Goal: Task Accomplishment & Management: Manage account settings

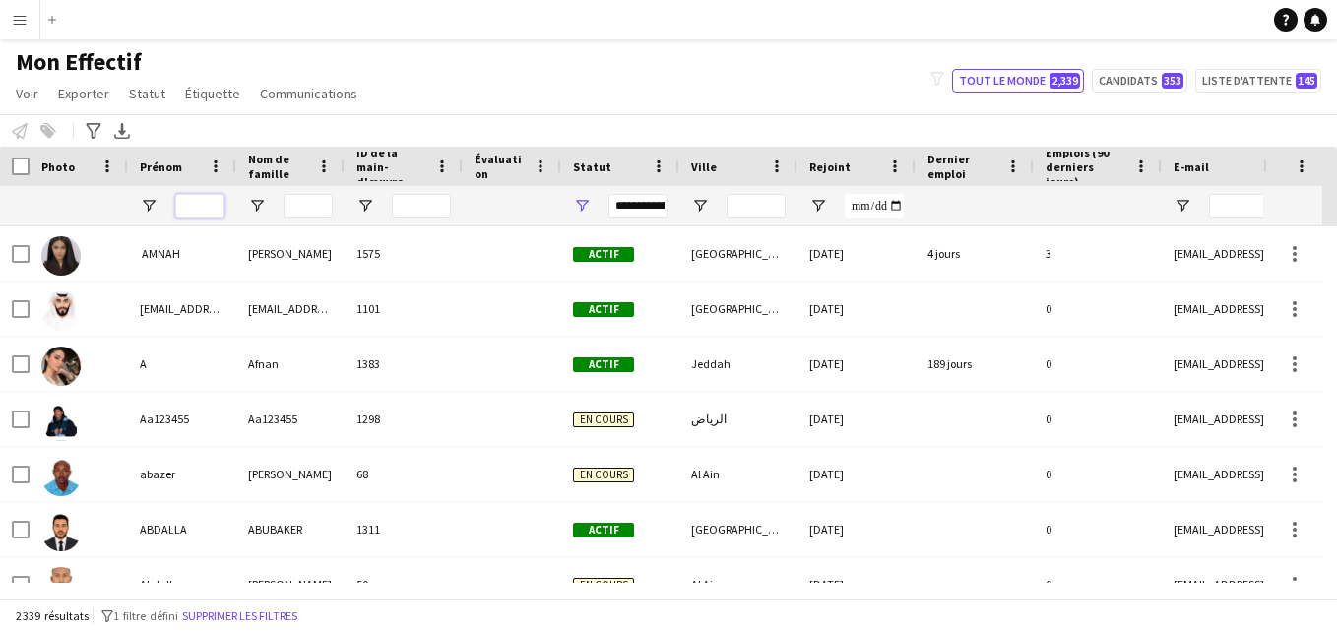
click at [210, 205] on input "Prénom Entrée de filtre" at bounding box center [199, 206] width 49 height 24
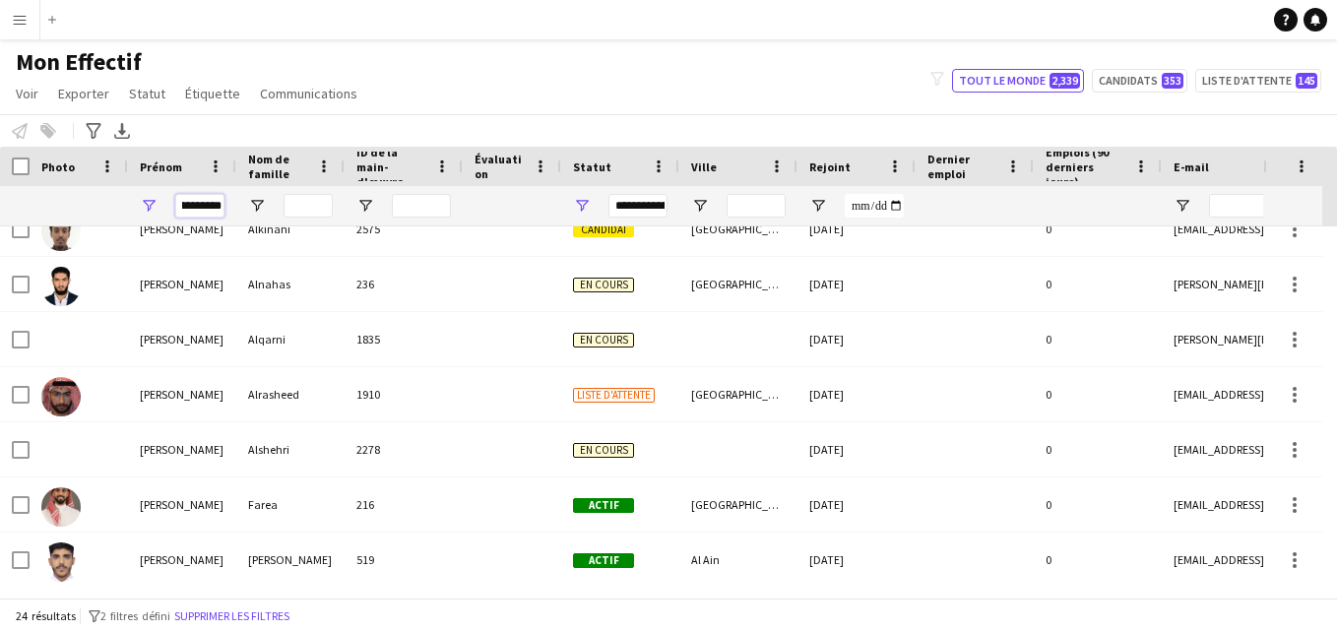
scroll to position [528, 0]
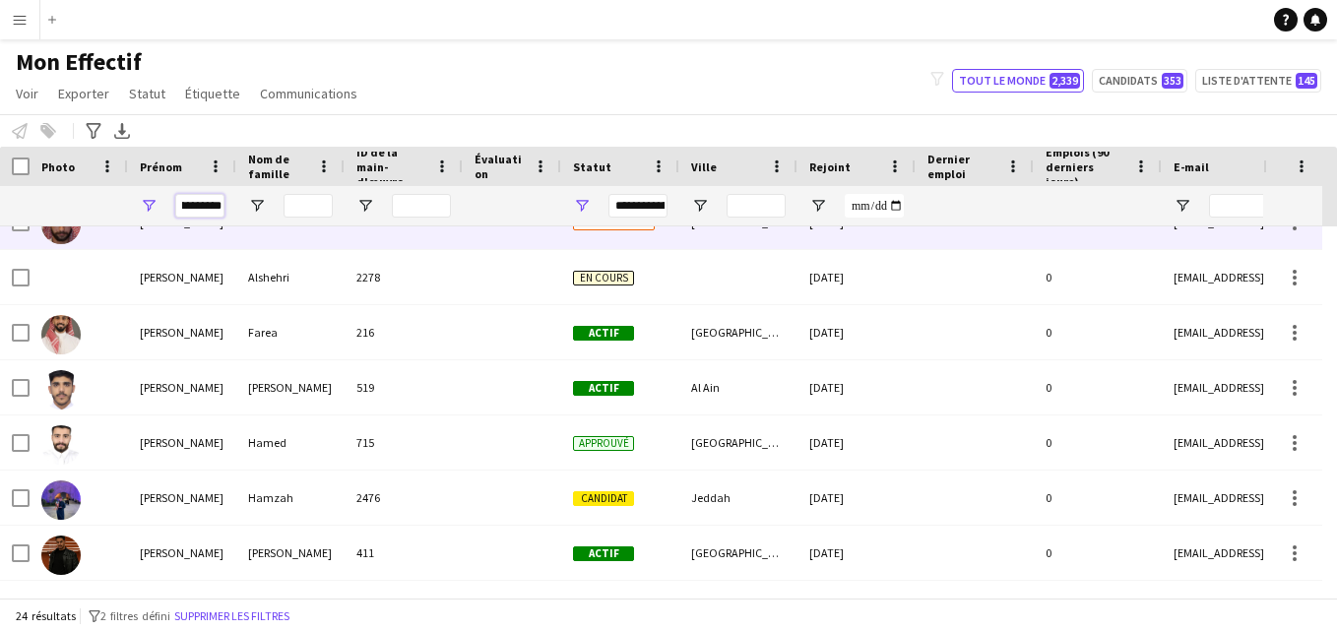
type input "**********"
click at [488, 230] on div at bounding box center [512, 222] width 98 height 54
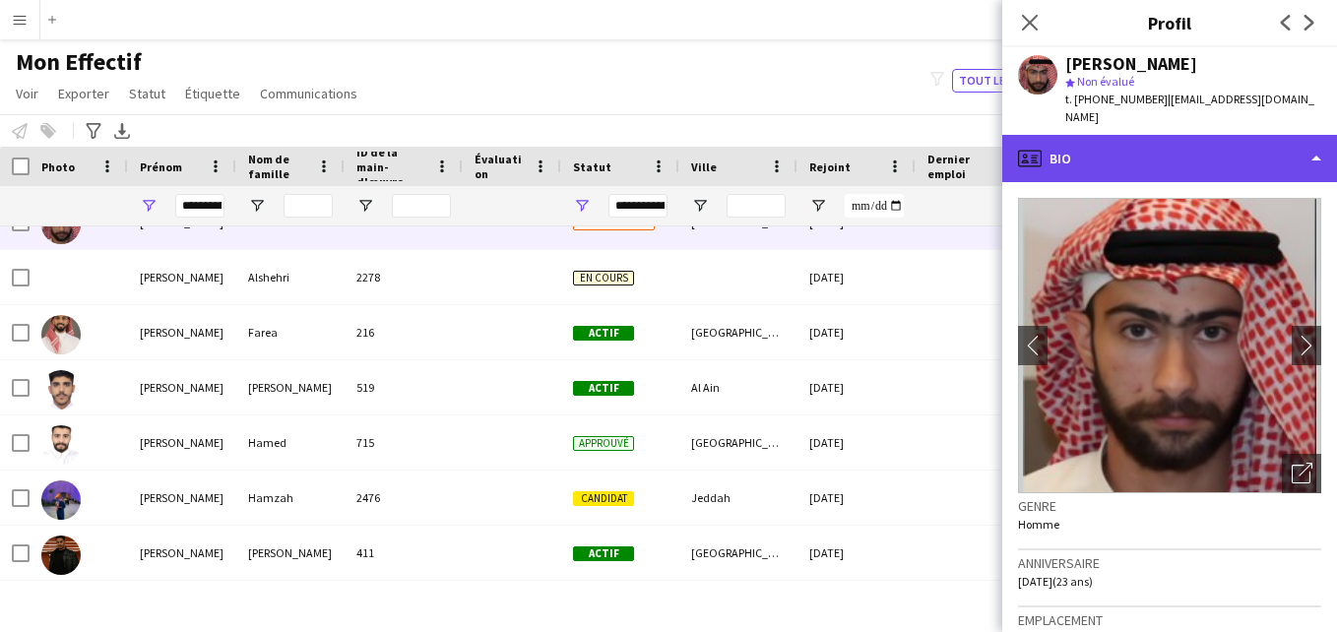
click at [1232, 171] on div "profile Bio" at bounding box center [1170, 158] width 335 height 47
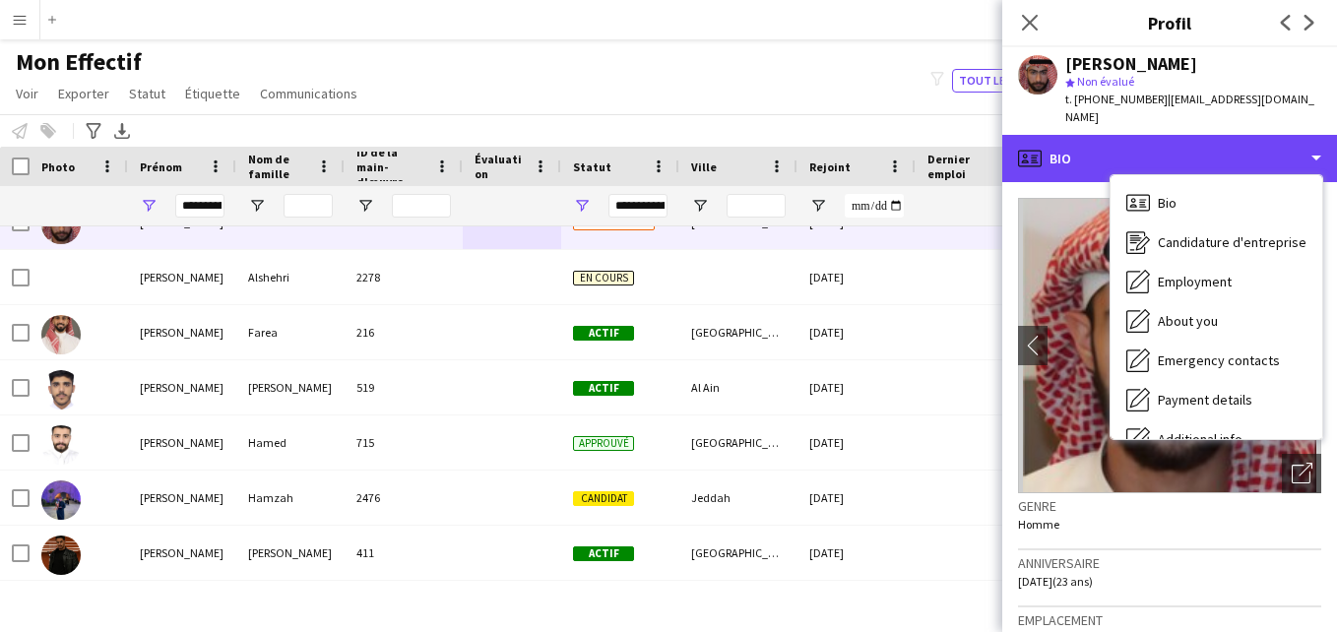
scroll to position [58, 0]
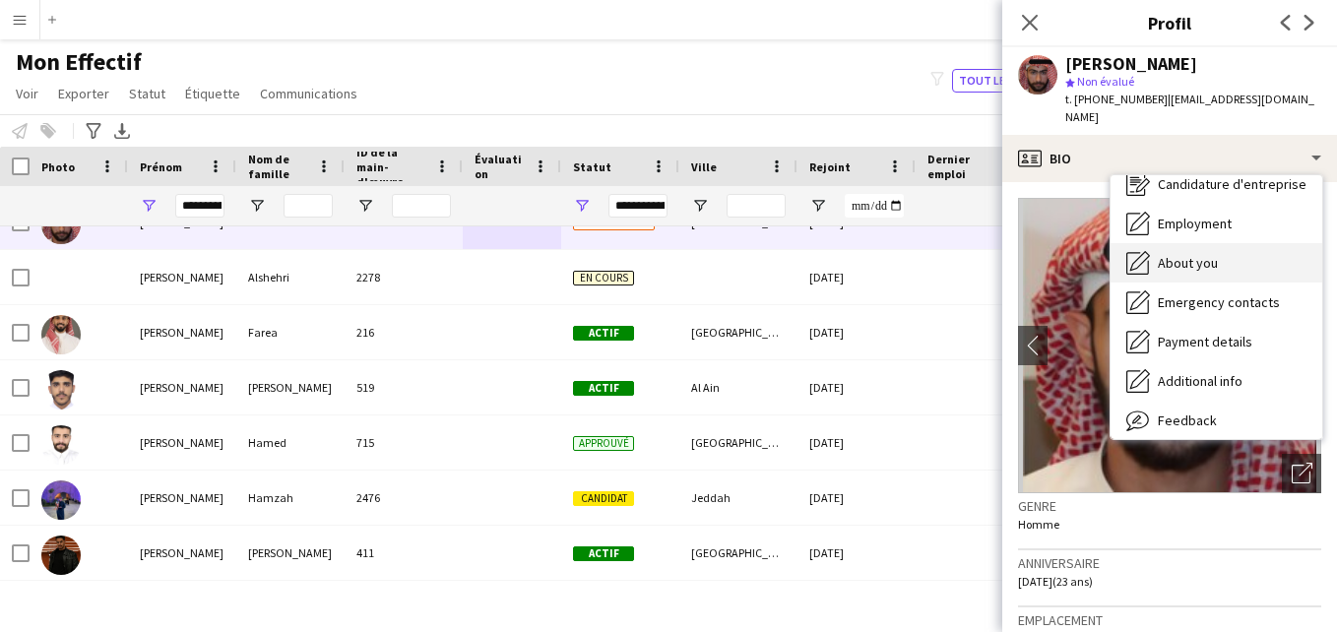
click at [1196, 256] on span "About you" at bounding box center [1188, 263] width 60 height 18
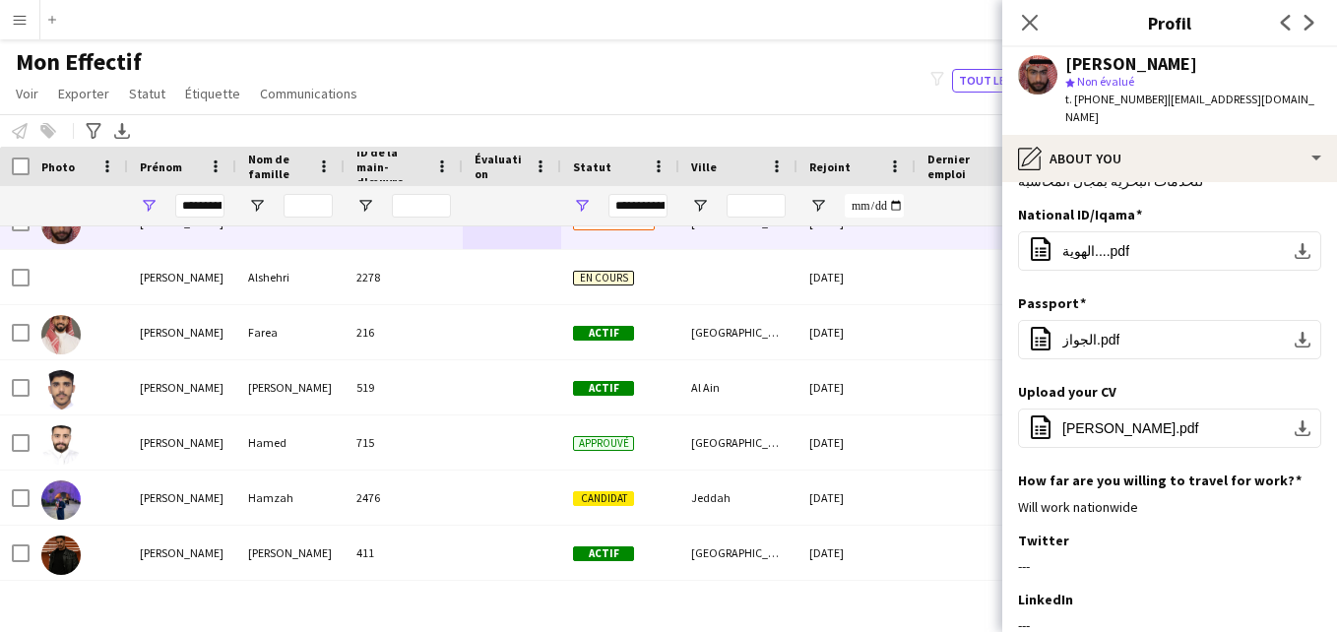
scroll to position [149, 0]
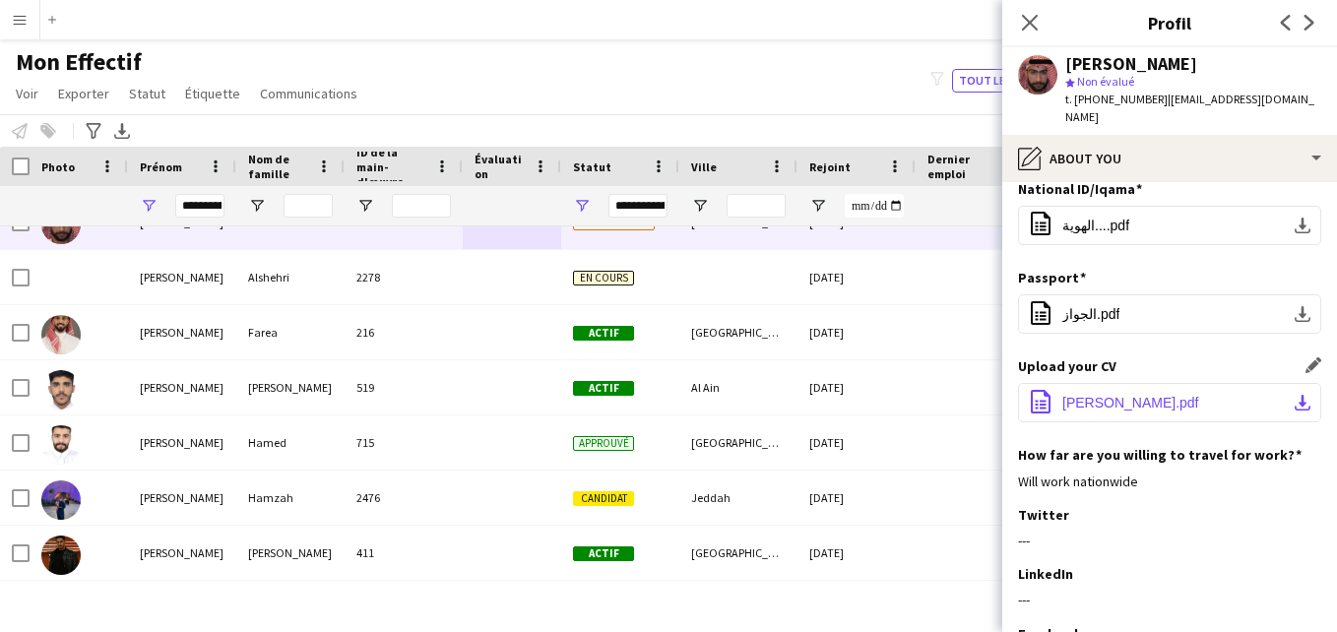
click at [1154, 383] on button "office-file-sheet ‎⁨[PERSON_NAME]⁩.pdf download-bottom" at bounding box center [1169, 402] width 303 height 39
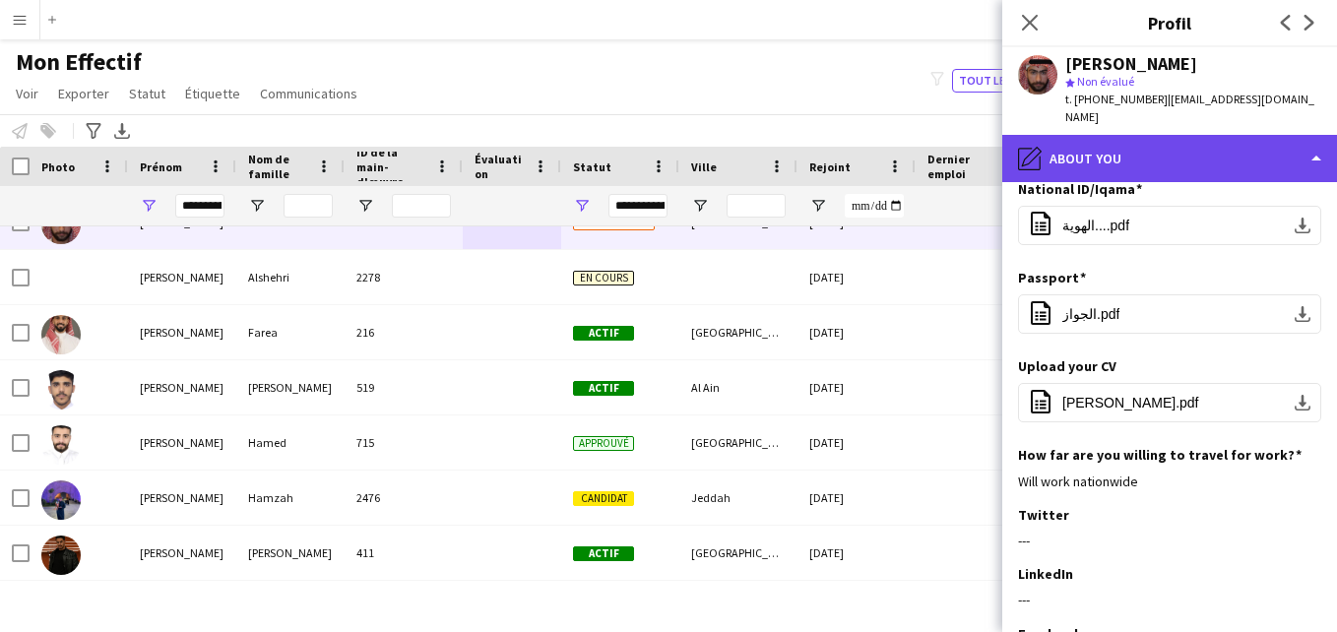
click at [1281, 174] on div "pencil4 About you" at bounding box center [1170, 158] width 335 height 47
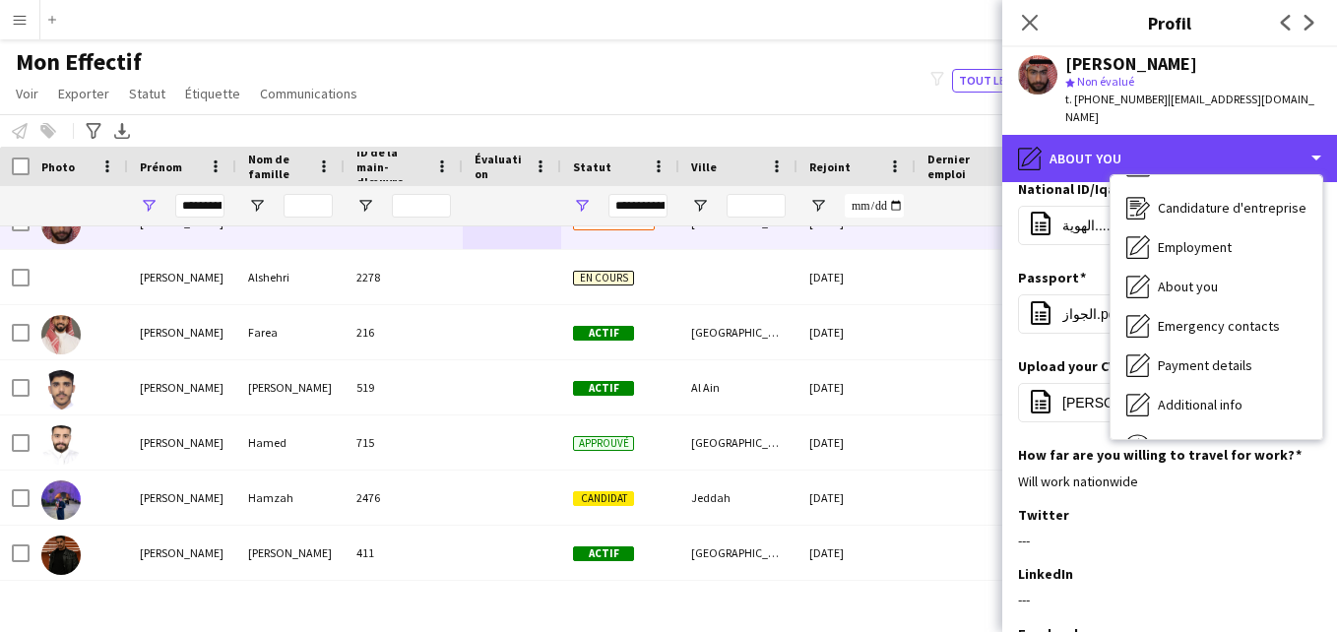
scroll to position [0, 0]
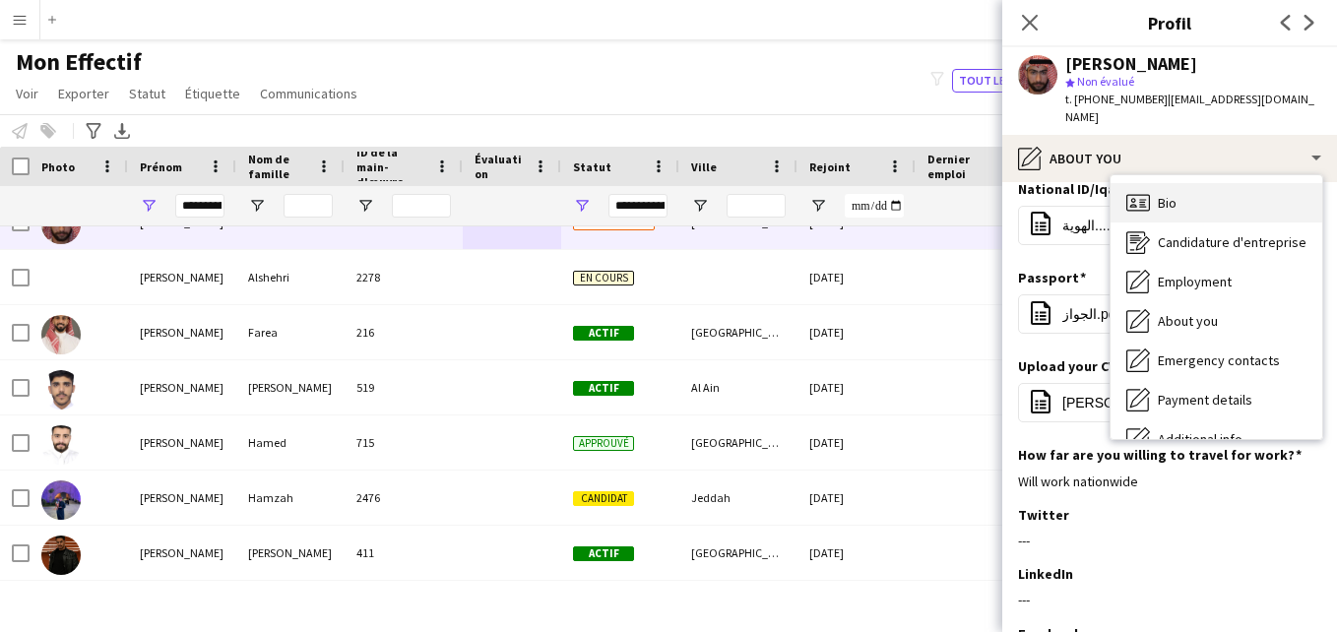
click at [1272, 193] on div "Bio Bio" at bounding box center [1217, 202] width 212 height 39
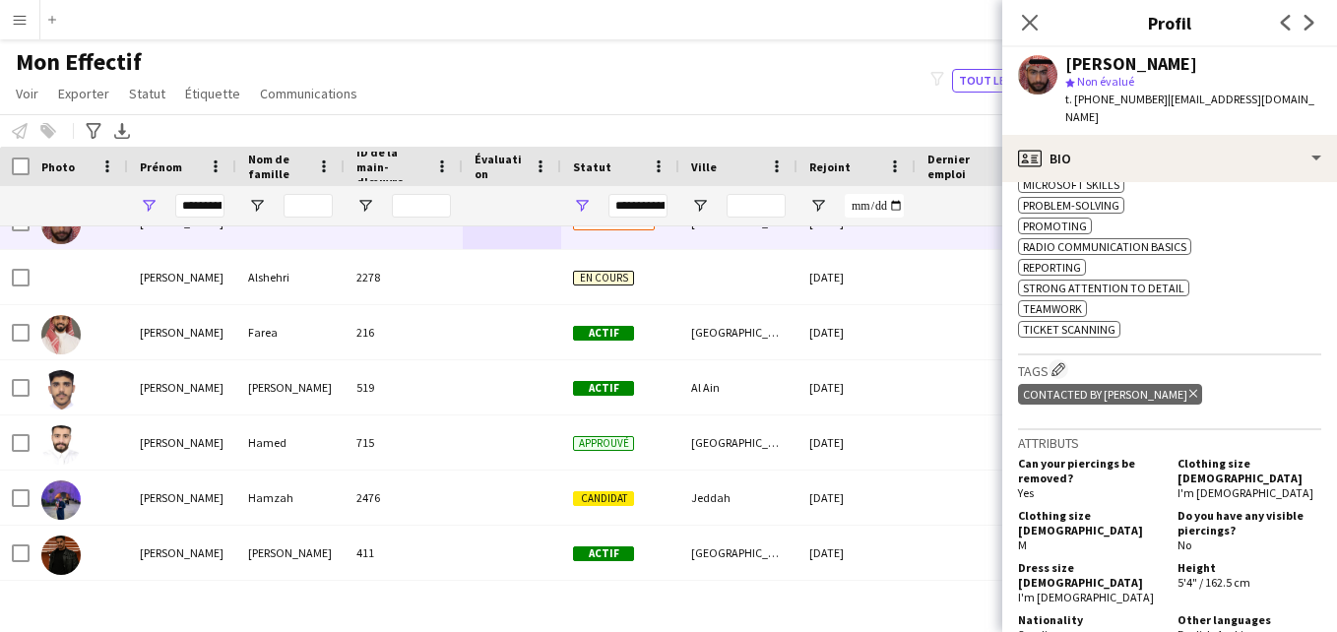
scroll to position [849, 0]
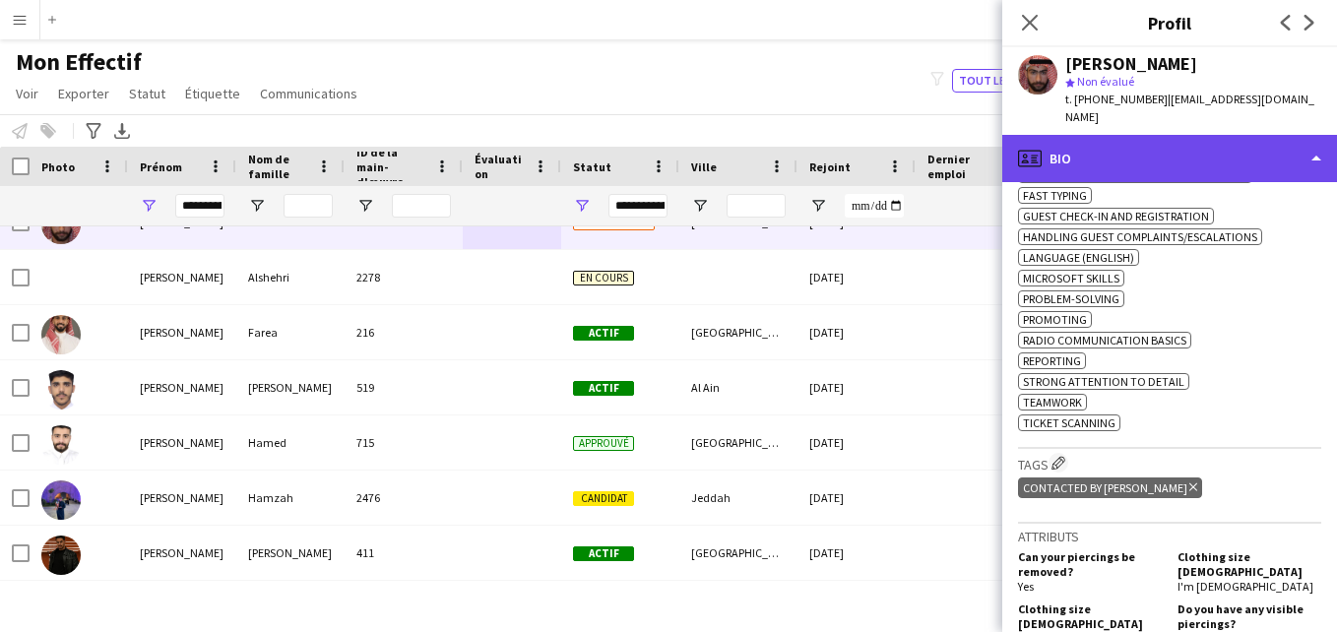
click at [1212, 155] on div "profile Bio" at bounding box center [1170, 158] width 335 height 47
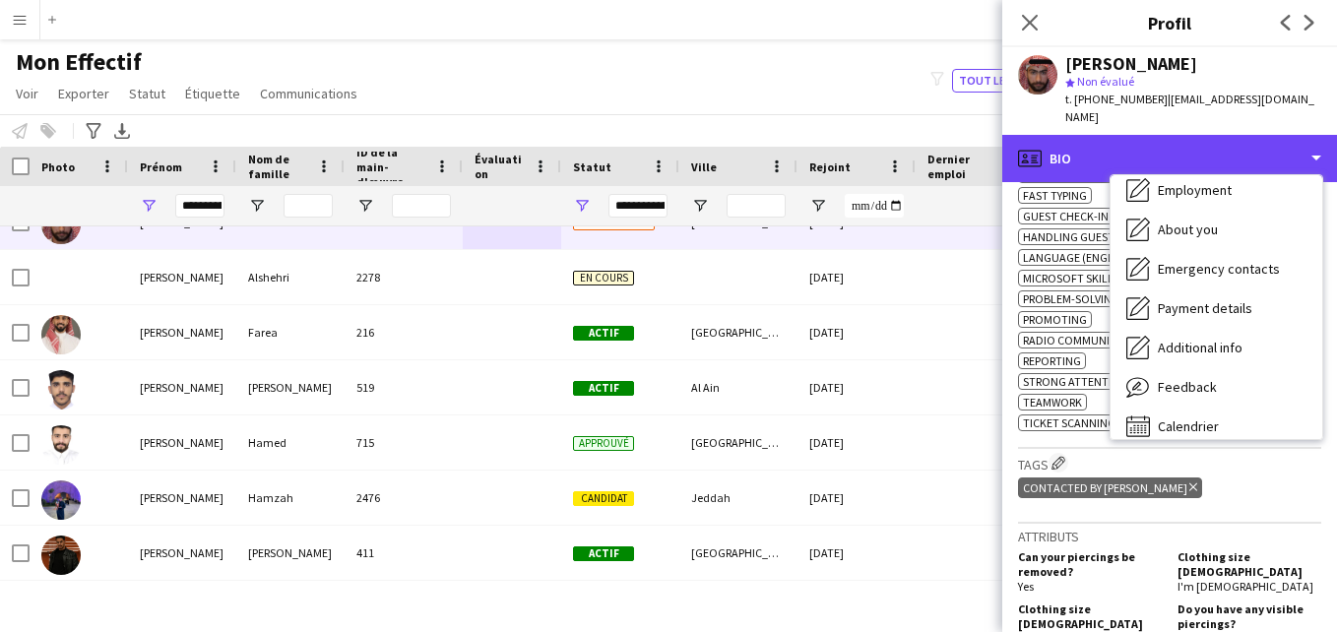
scroll to position [106, 0]
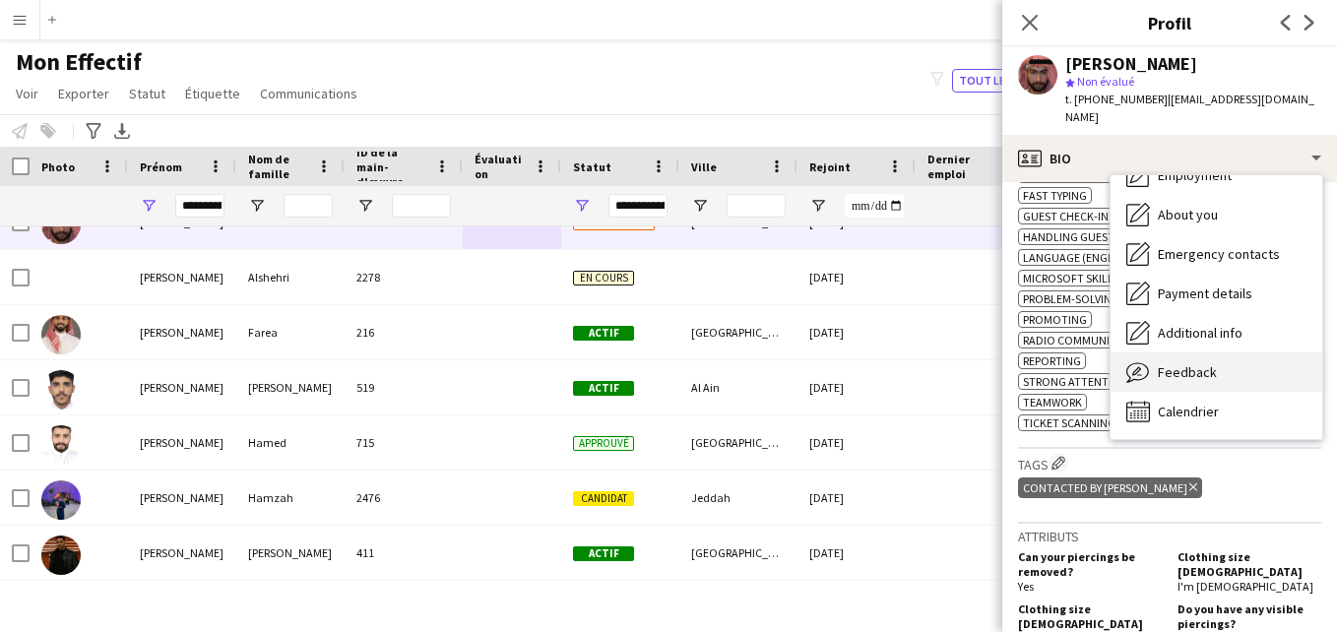
click at [1275, 369] on div "Feedback Feedback" at bounding box center [1217, 372] width 212 height 39
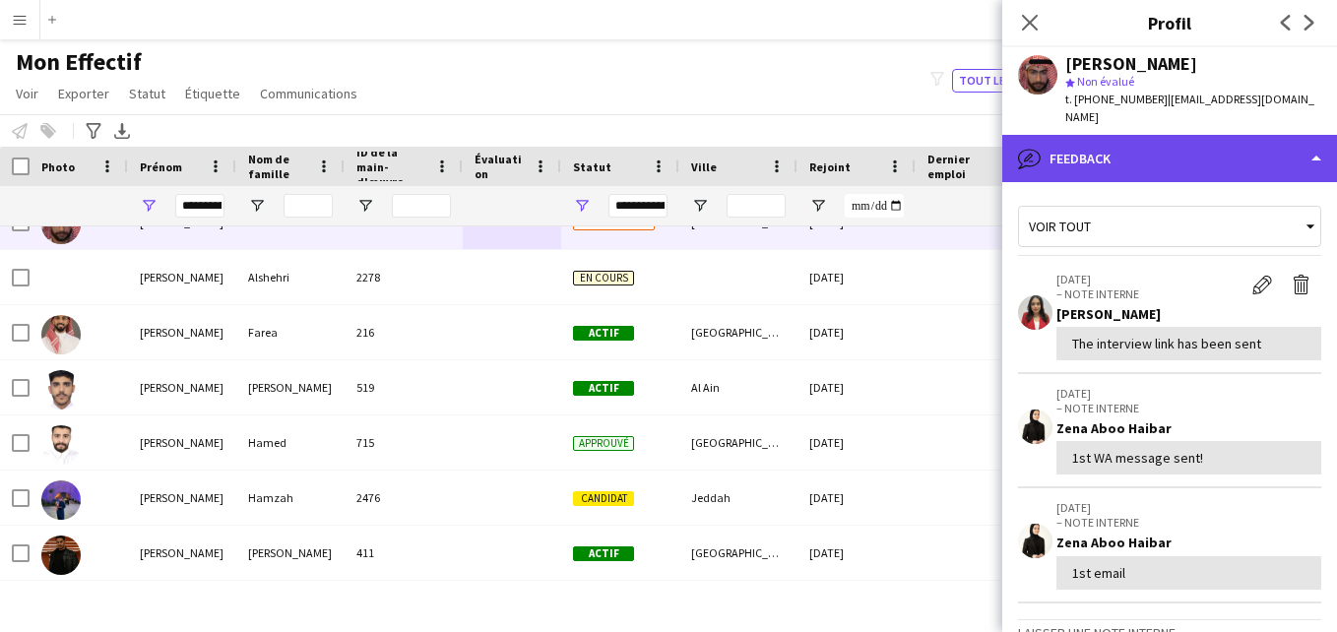
click at [1225, 175] on div "bubble-pencil Feedback" at bounding box center [1170, 158] width 335 height 47
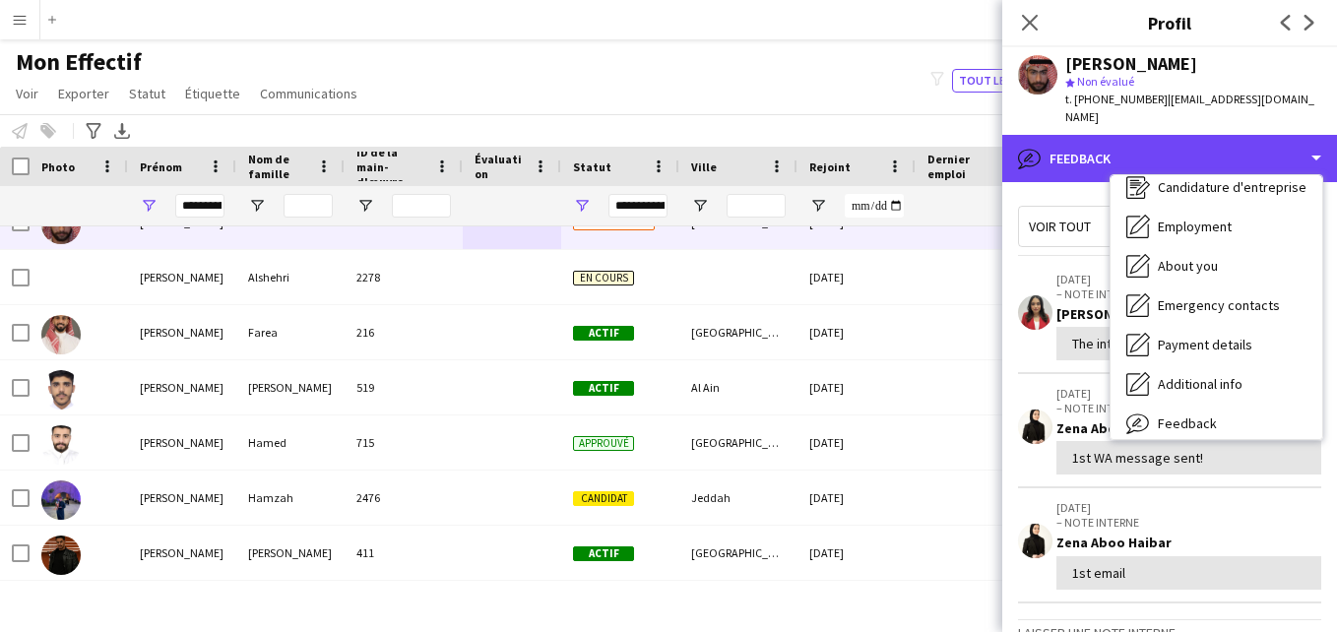
scroll to position [0, 0]
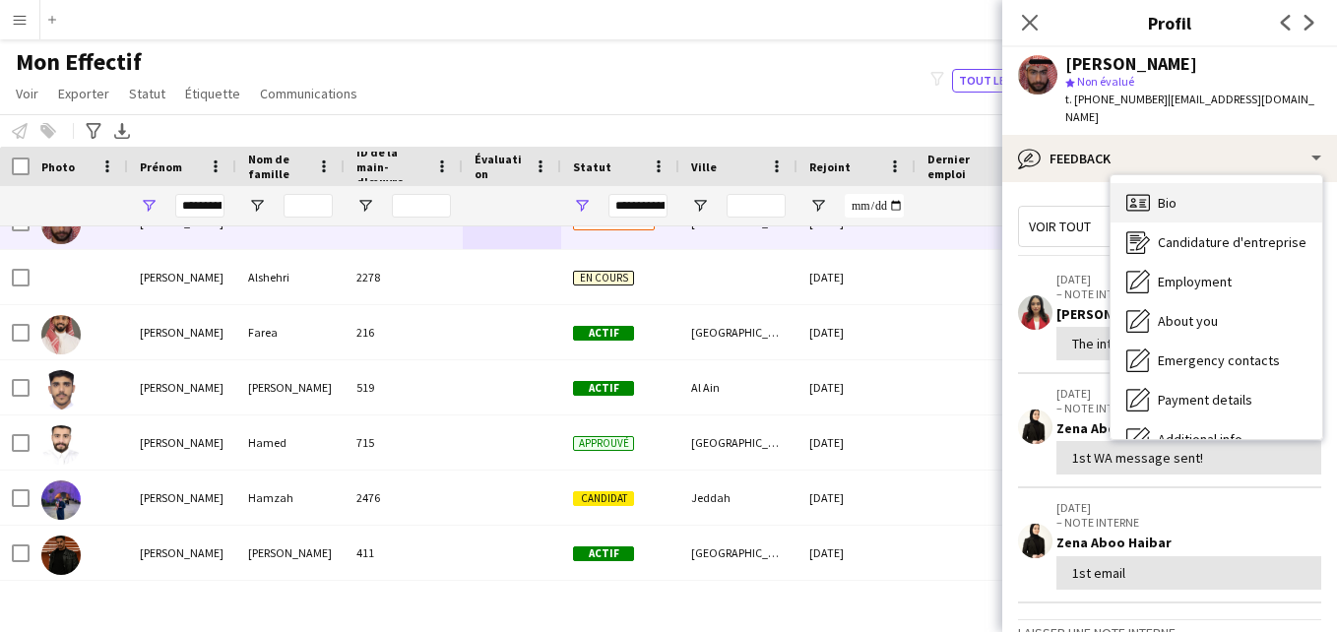
click at [1281, 203] on div "Bio Bio" at bounding box center [1217, 202] width 212 height 39
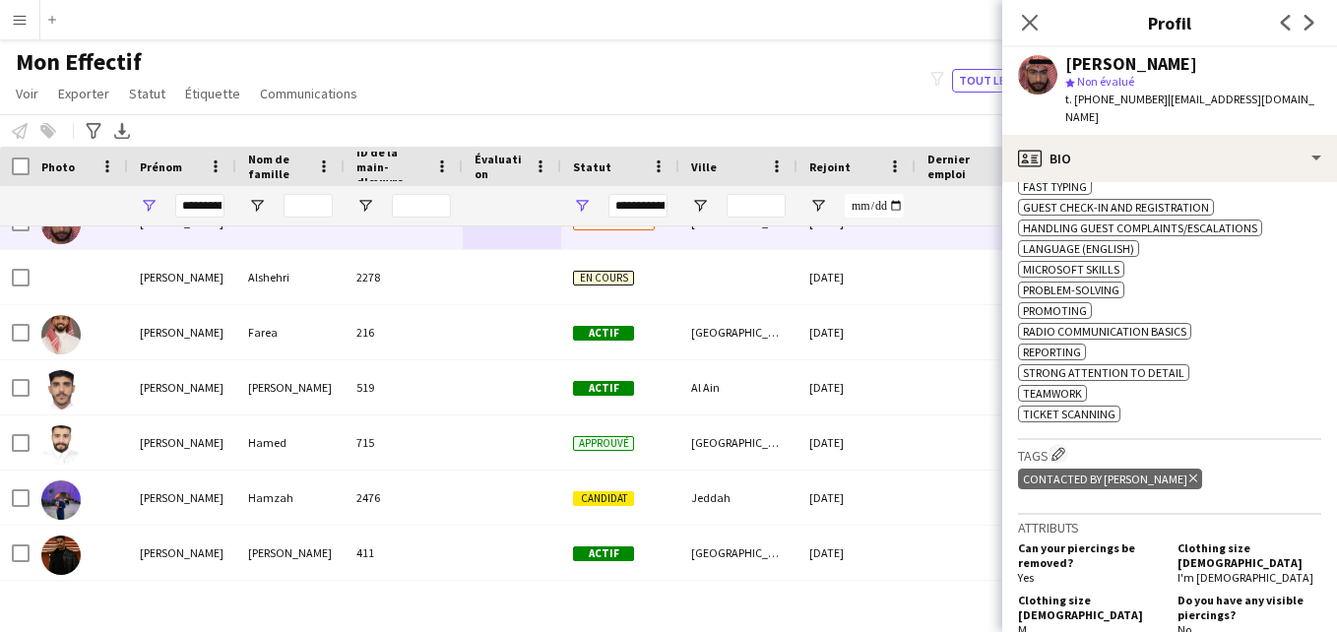
scroll to position [1061, 0]
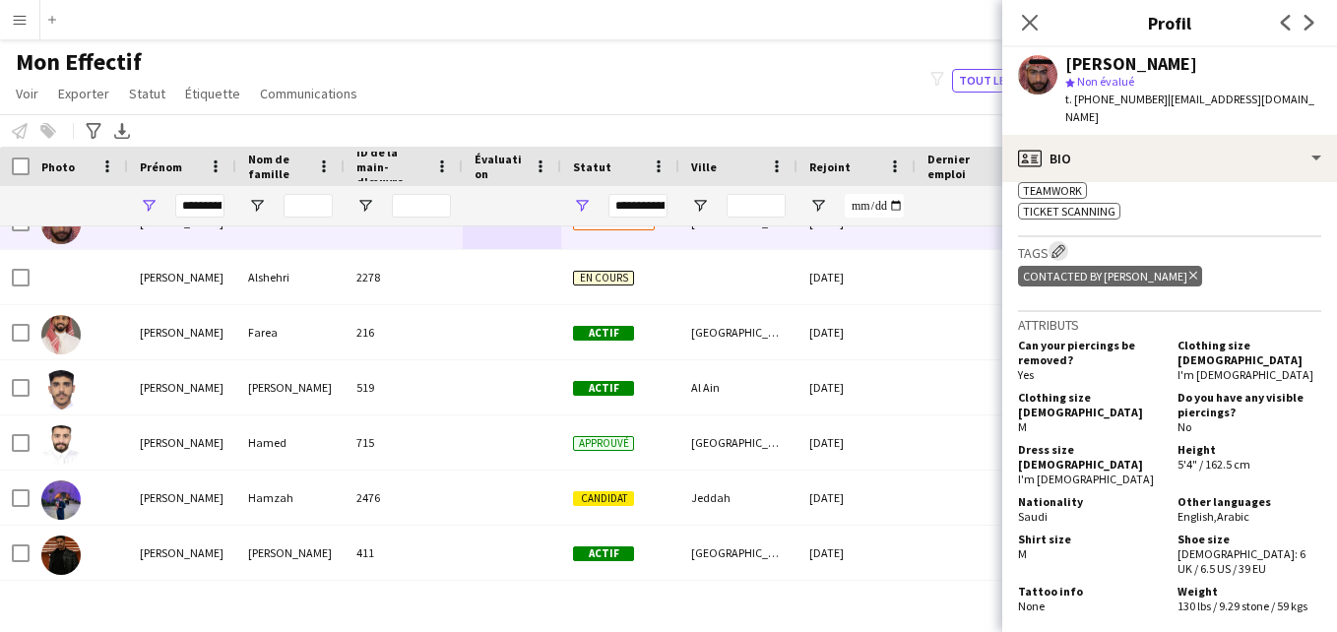
click at [1057, 244] on app-icon "Modifier les balises de l'entreprise d'équipage" at bounding box center [1059, 251] width 14 height 14
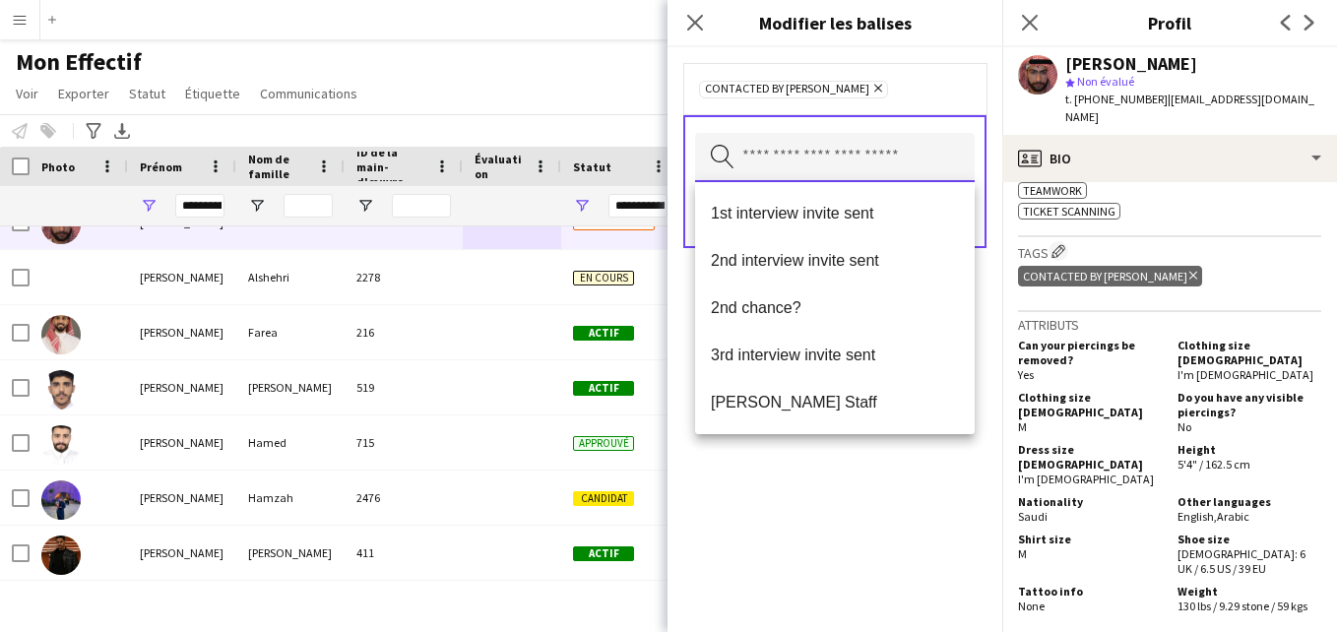
click at [892, 152] on input "text" at bounding box center [835, 157] width 280 height 49
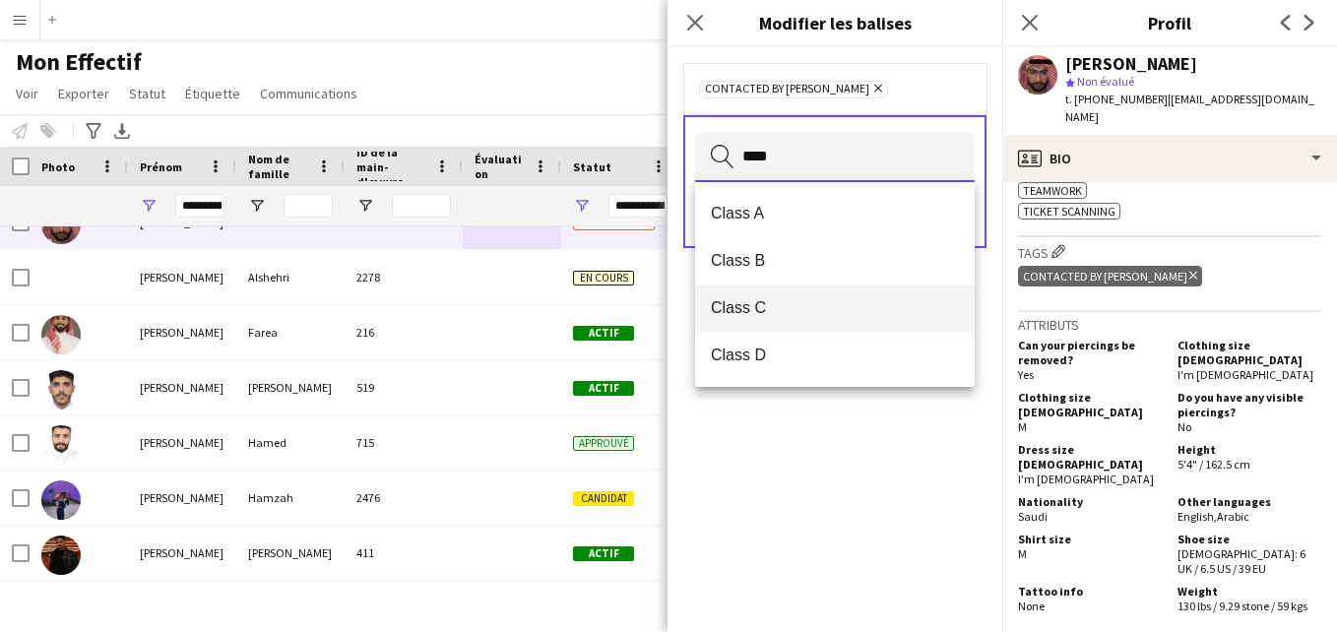
type input "****"
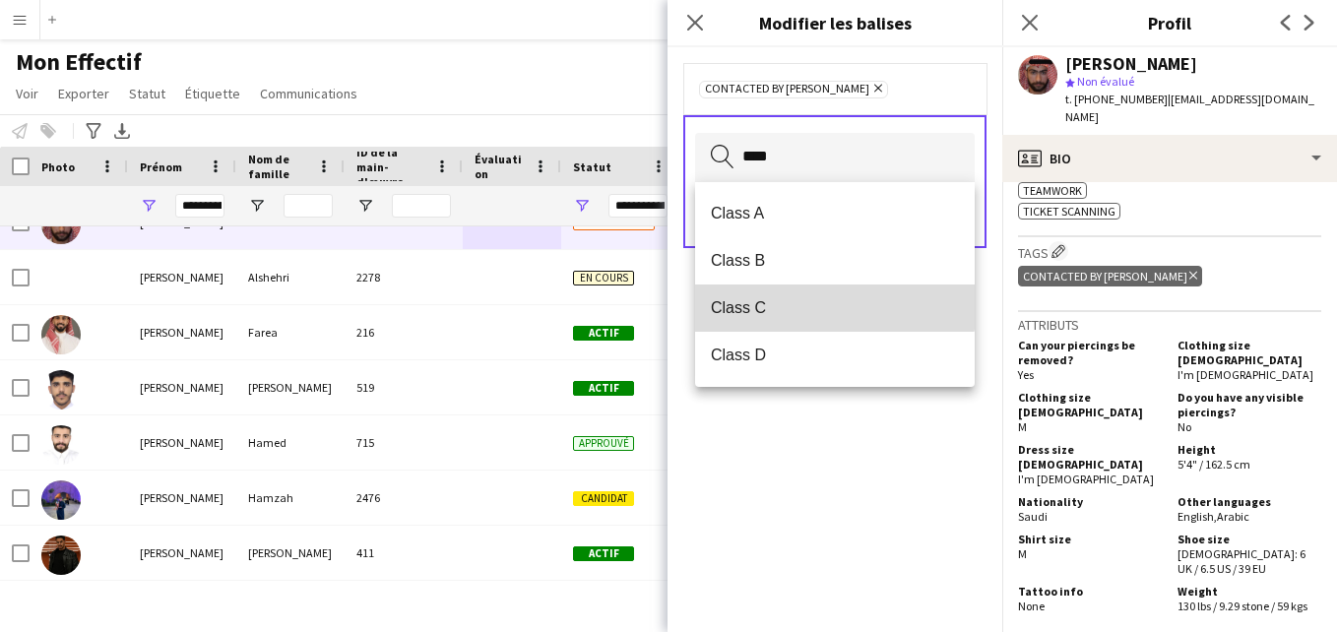
click at [831, 300] on span "Class C" at bounding box center [835, 307] width 248 height 19
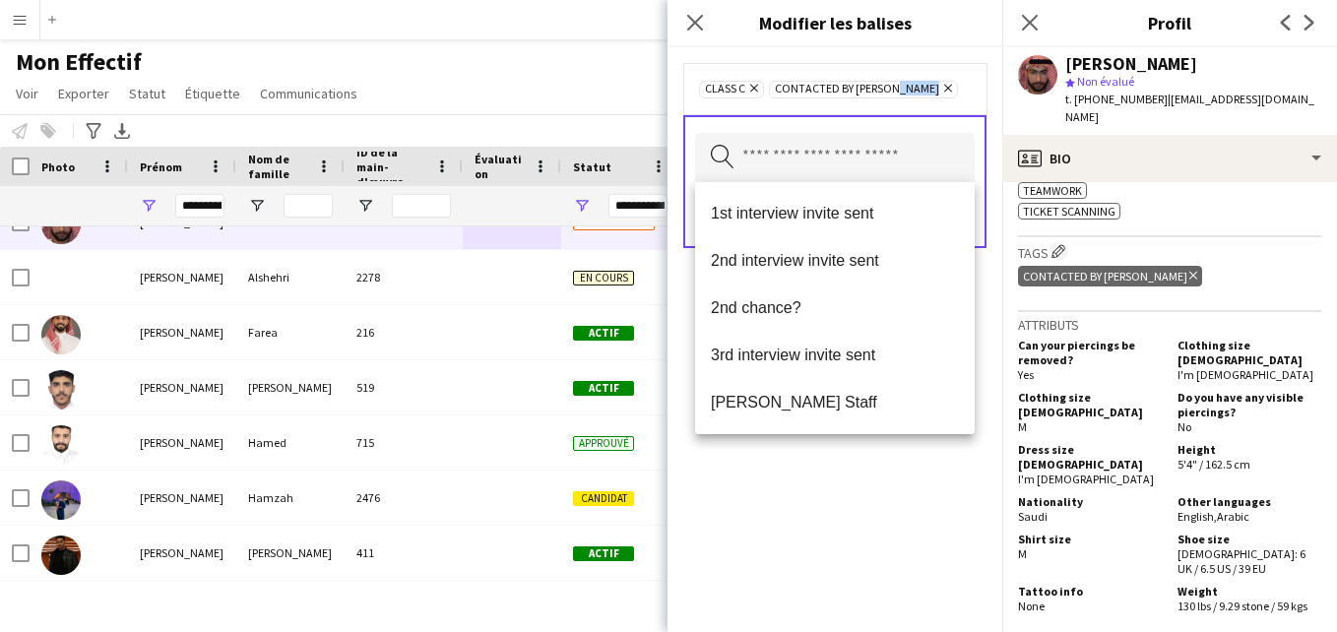
drag, startPoint x: 938, startPoint y: 104, endPoint x: 884, endPoint y: 87, distance: 56.1
click at [884, 87] on div "Class C Supprimer Contacted by [PERSON_NAME]" at bounding box center [834, 88] width 303 height 51
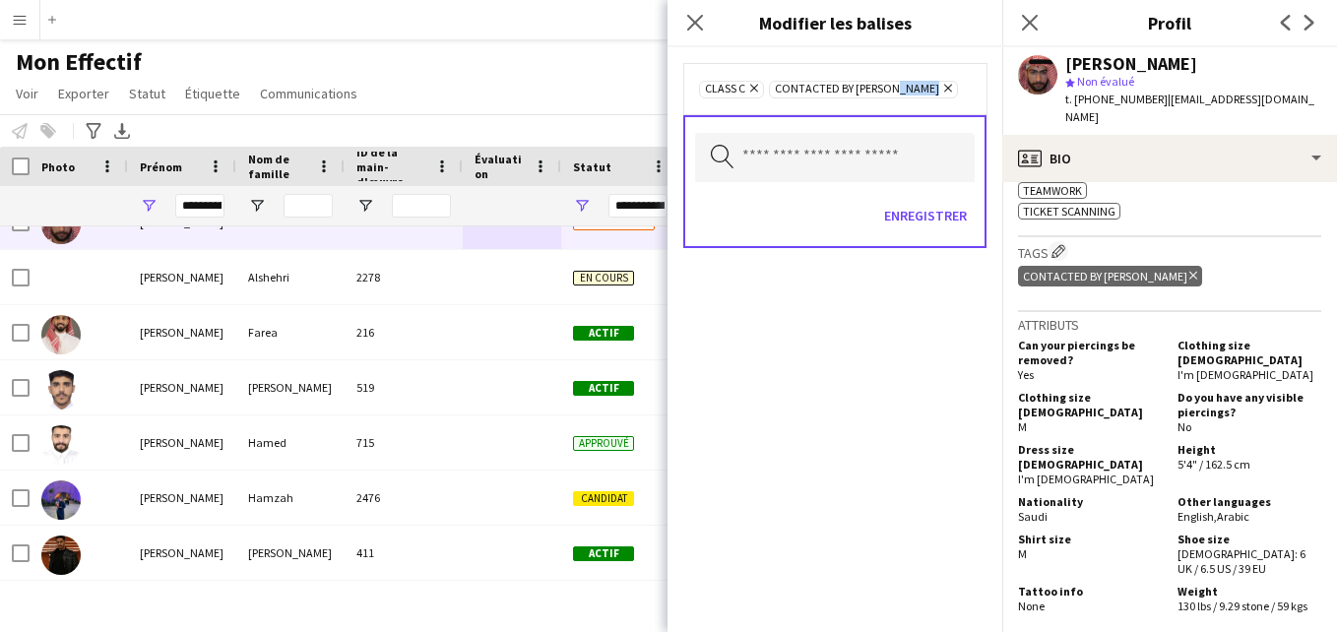
click at [939, 87] on icon "Supprimer" at bounding box center [945, 88] width 13 height 13
click at [922, 211] on button "Enregistrer" at bounding box center [925, 216] width 98 height 32
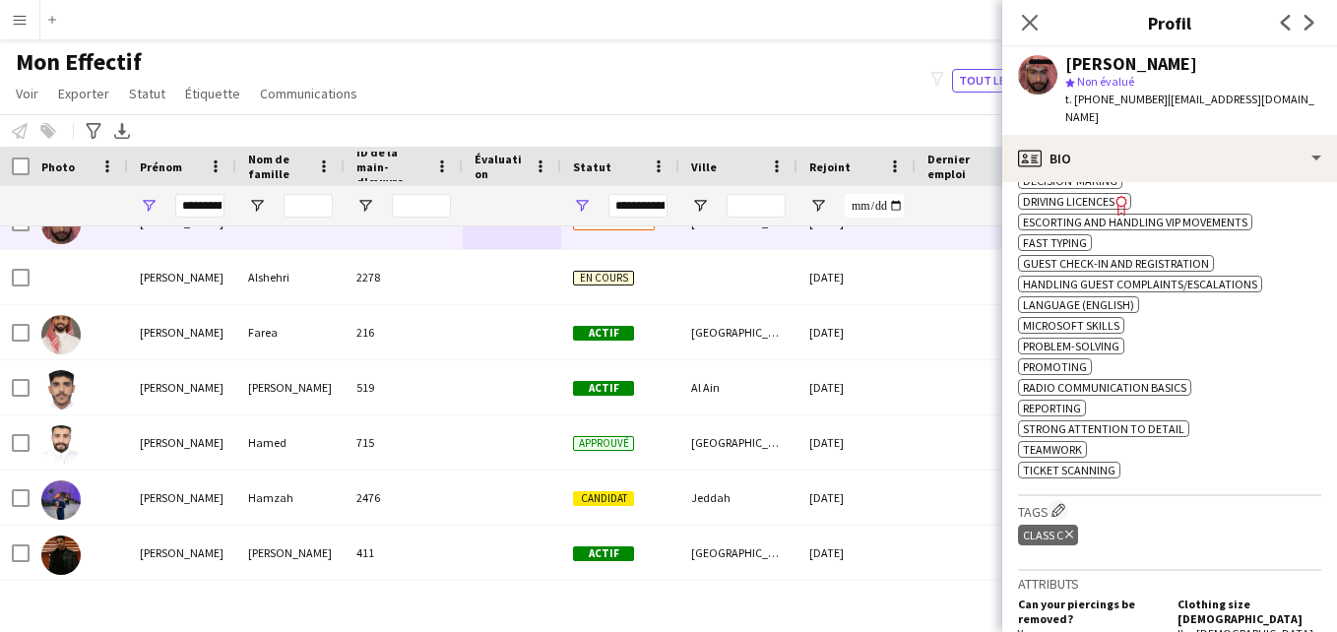
scroll to position [825, 0]
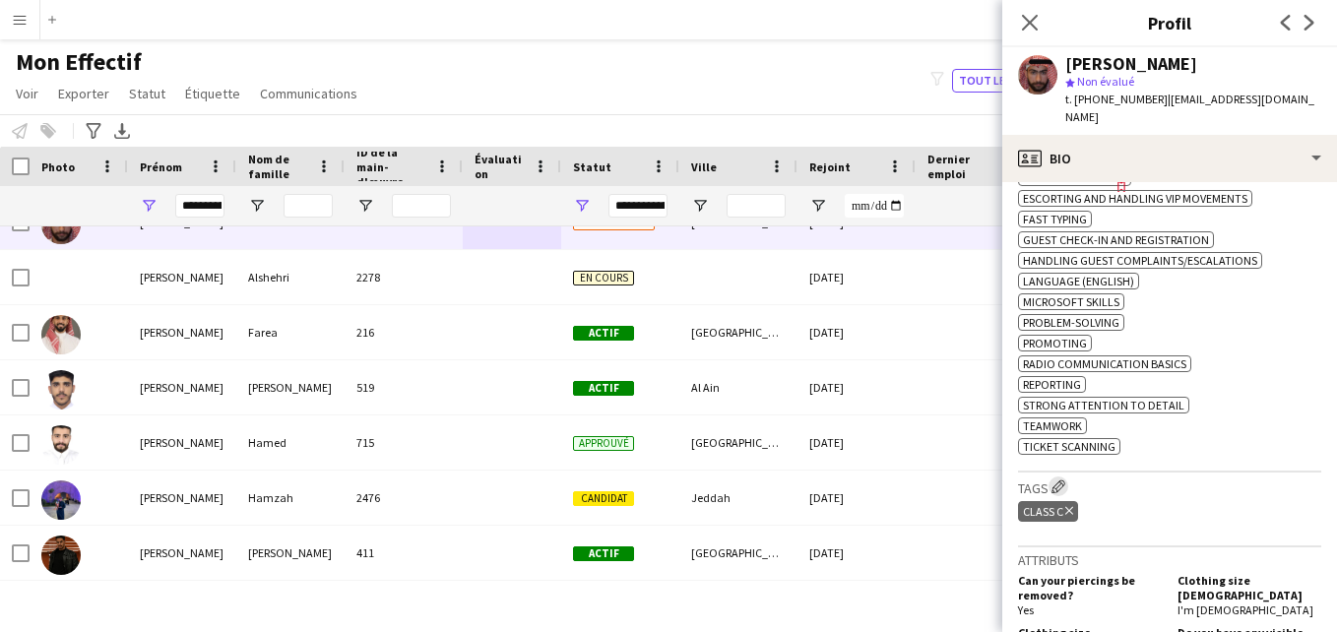
click at [1068, 477] on button "Modifier les balises de l'entreprise d'équipage" at bounding box center [1059, 487] width 20 height 20
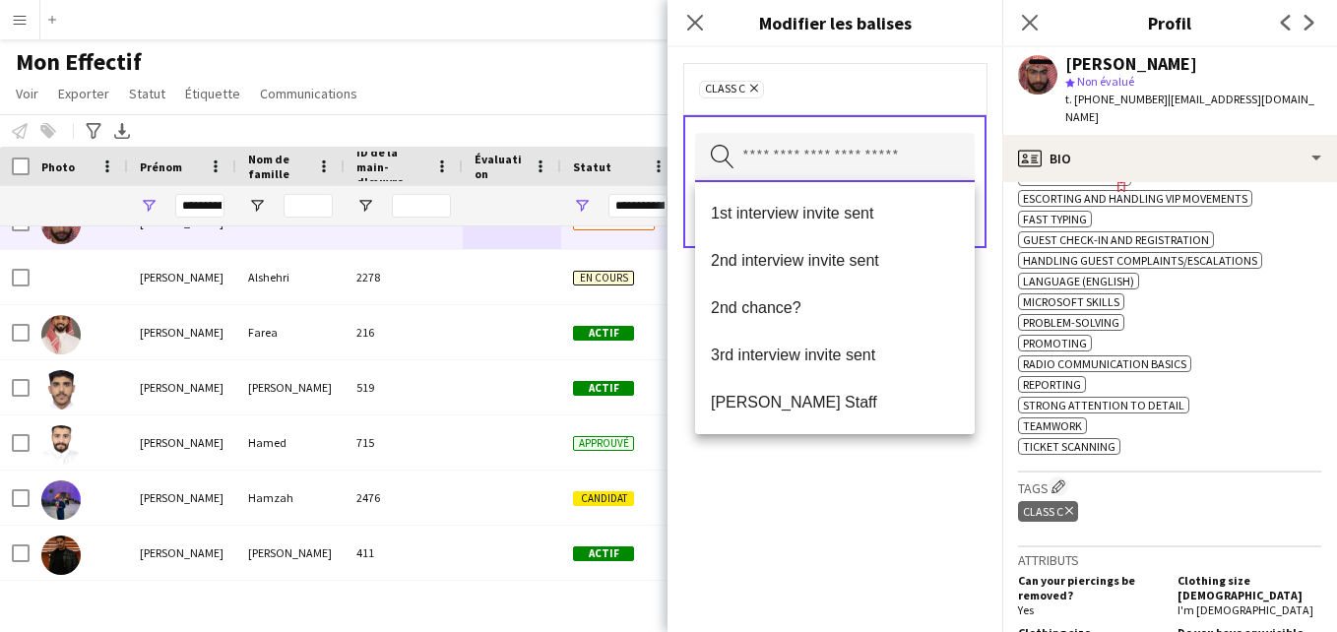
click at [887, 163] on input "text" at bounding box center [835, 157] width 280 height 49
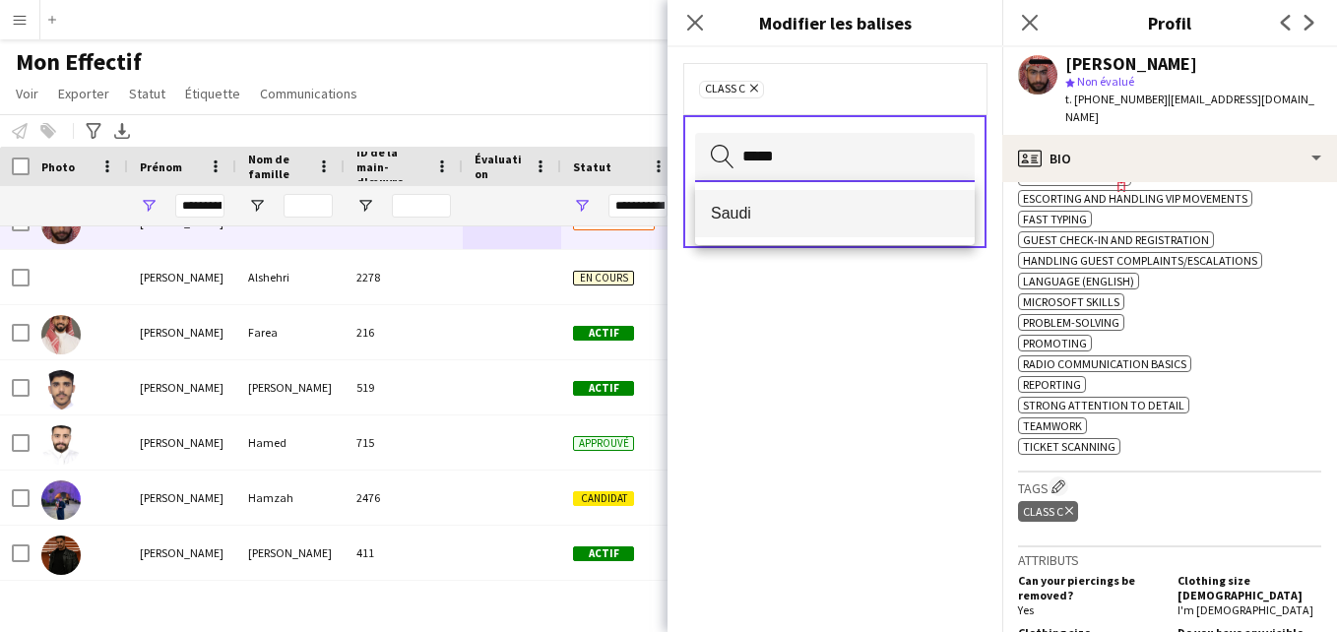
type input "*****"
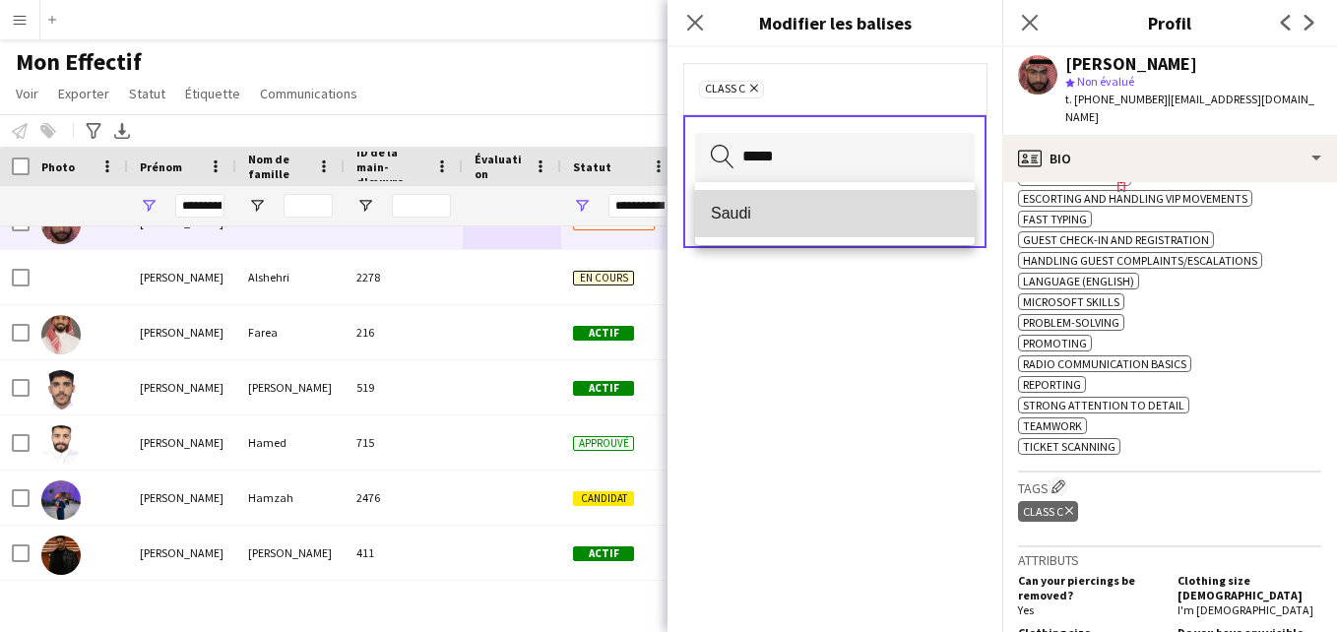
click at [899, 214] on span "Saudi" at bounding box center [835, 213] width 248 height 19
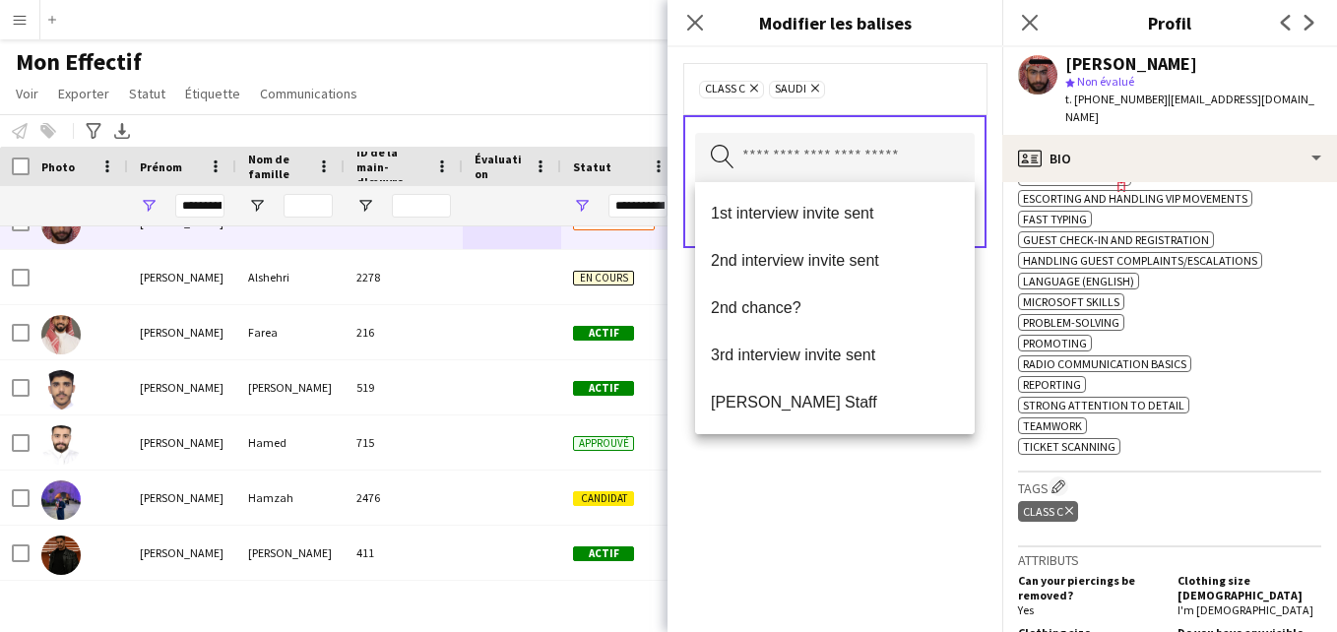
click at [931, 109] on div "Class C Supprimer Saudi Supprimer" at bounding box center [834, 88] width 303 height 51
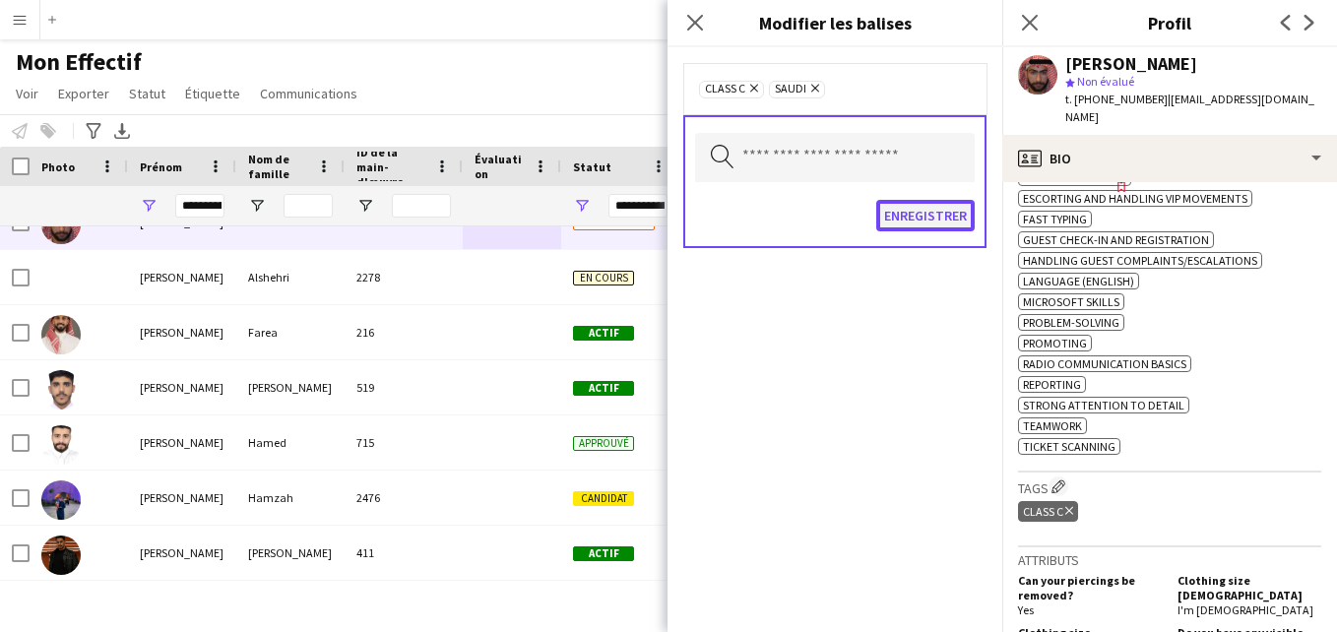
click at [931, 220] on button "Enregistrer" at bounding box center [925, 216] width 98 height 32
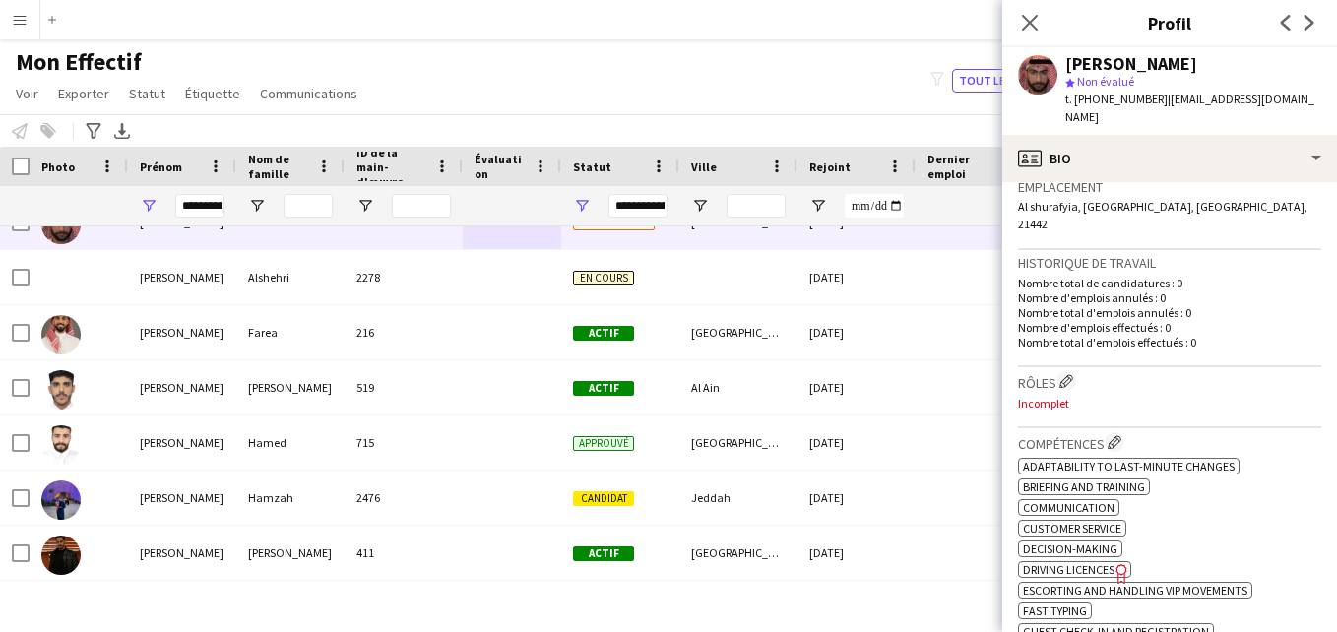
scroll to position [424, 0]
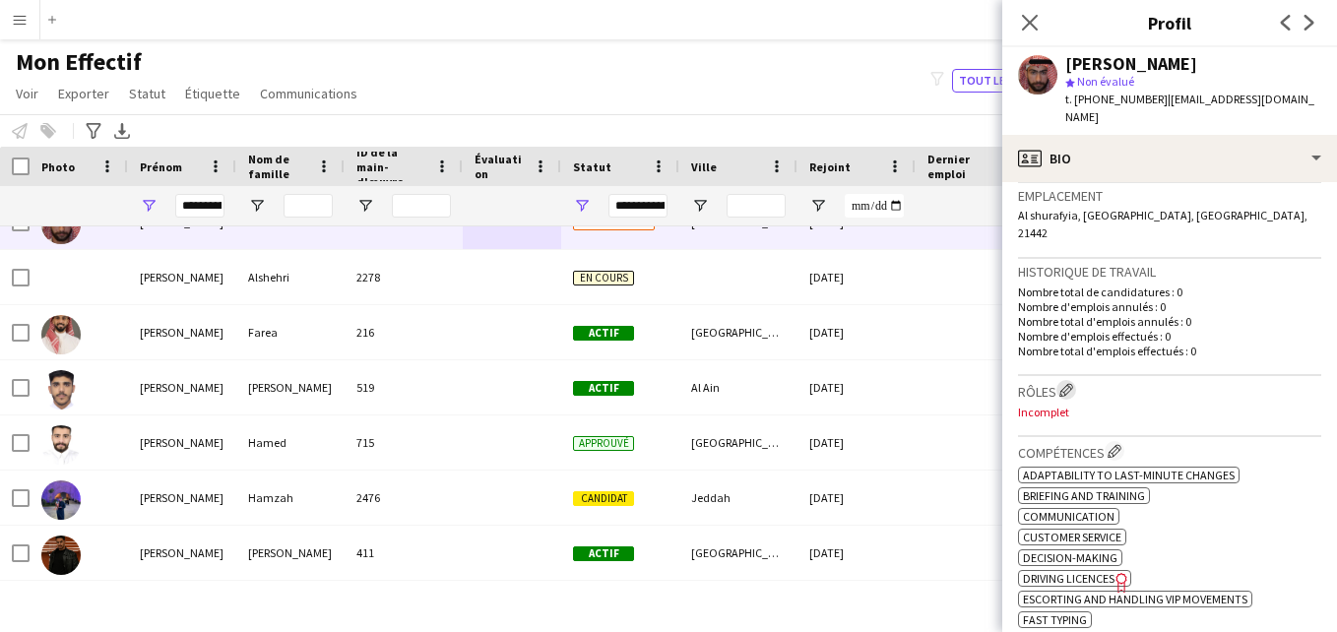
click at [1068, 383] on app-icon "Modifier les rôles de l'entreprise de l'équipage" at bounding box center [1067, 390] width 14 height 14
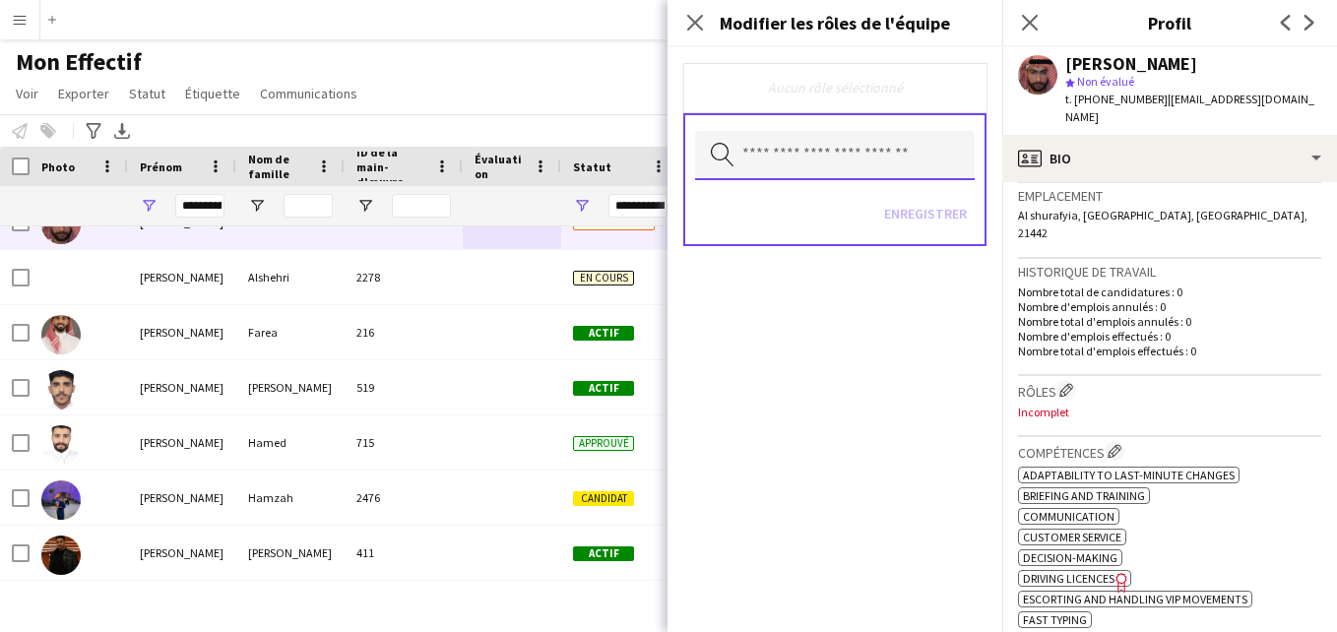
click at [897, 162] on input "text" at bounding box center [835, 155] width 280 height 49
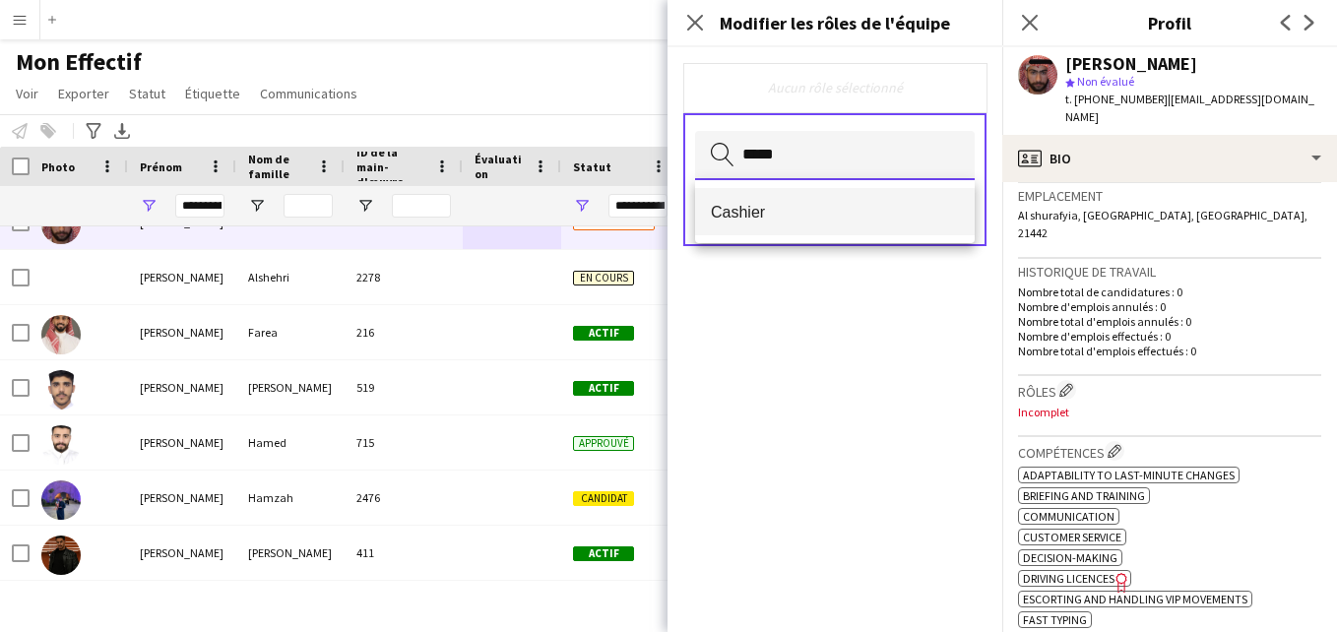
type input "*****"
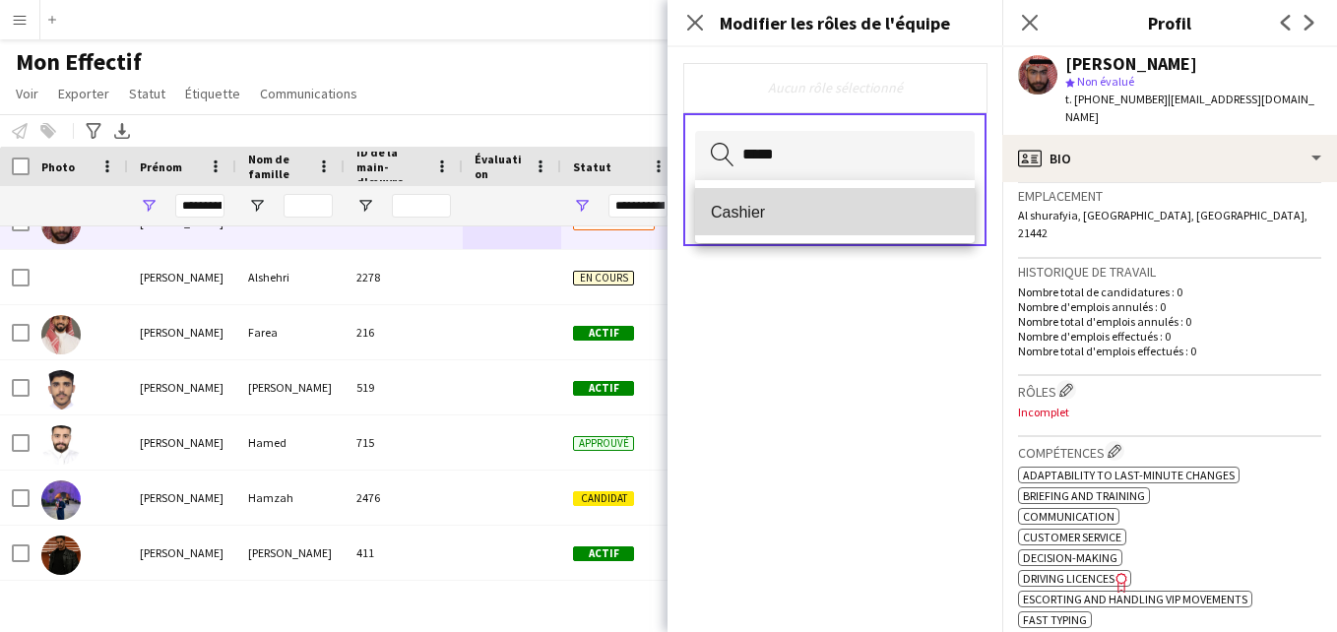
click at [881, 226] on mat-option "Cashier" at bounding box center [835, 211] width 280 height 47
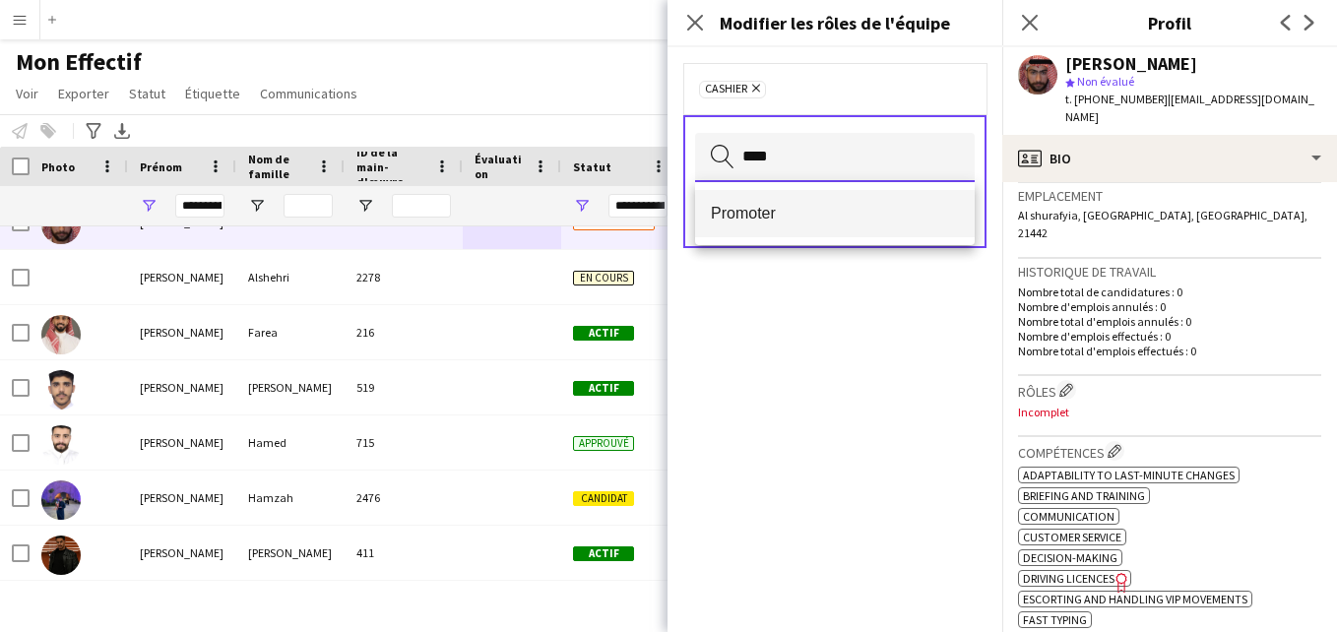
type input "****"
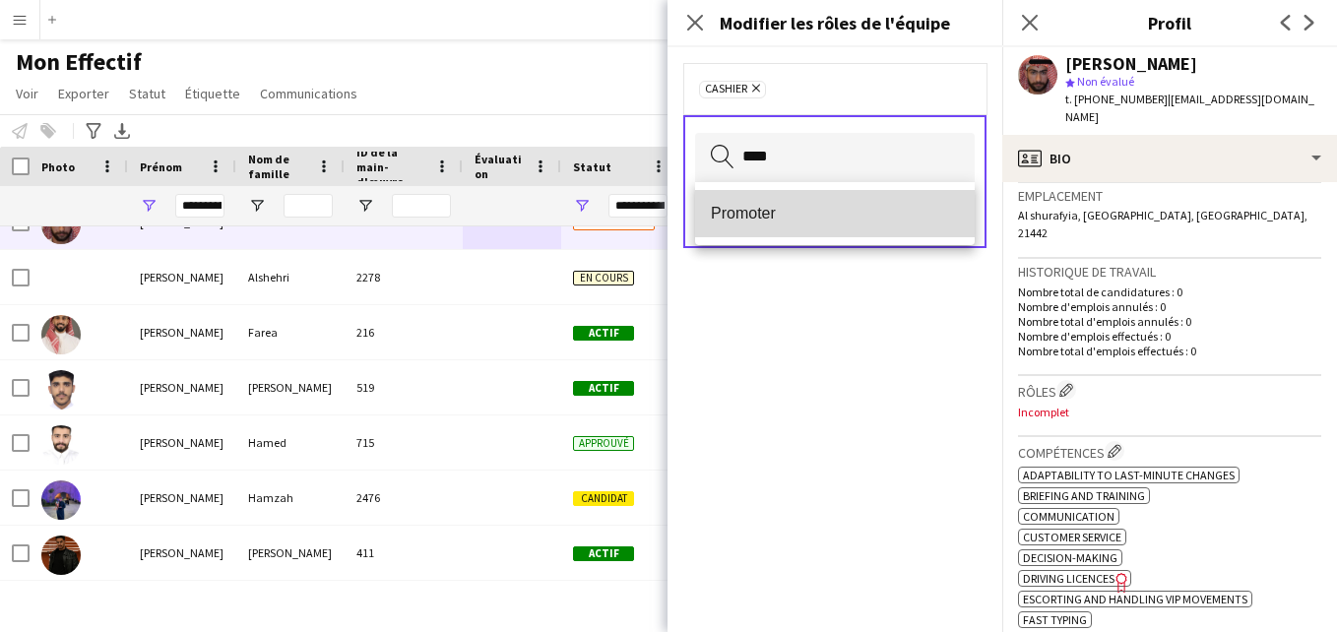
click at [857, 228] on mat-option "Promoter" at bounding box center [835, 213] width 280 height 47
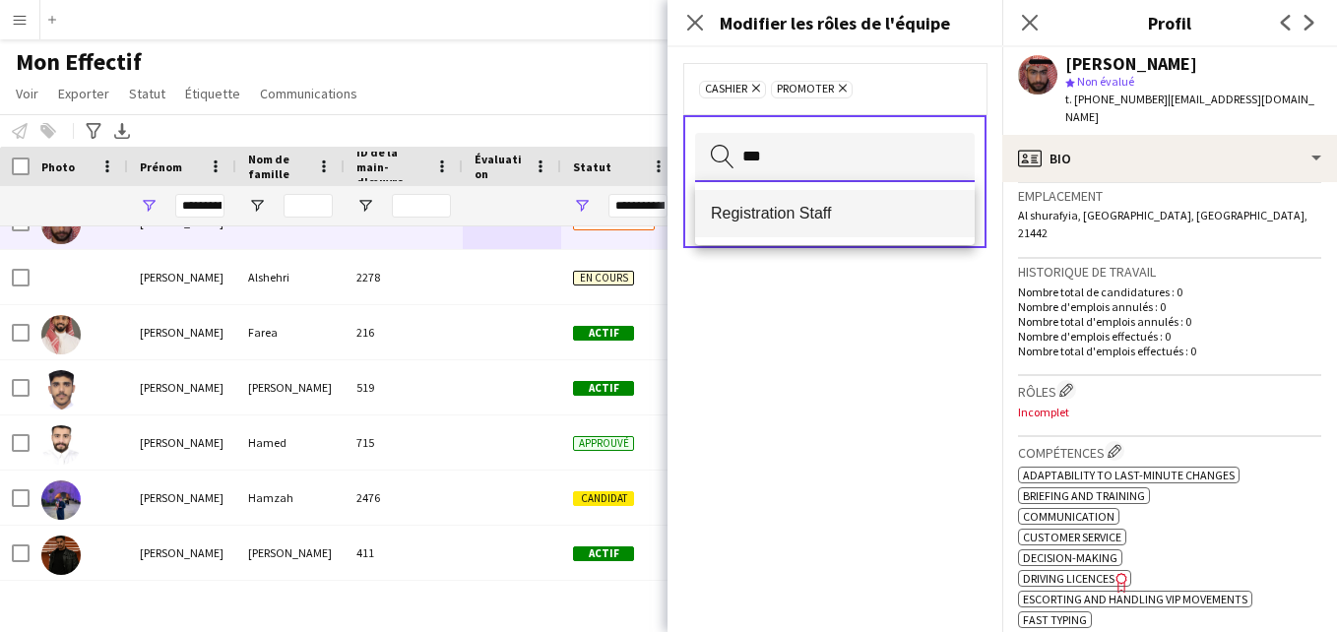
type input "***"
click at [873, 204] on span "Registration Staff" at bounding box center [835, 213] width 248 height 19
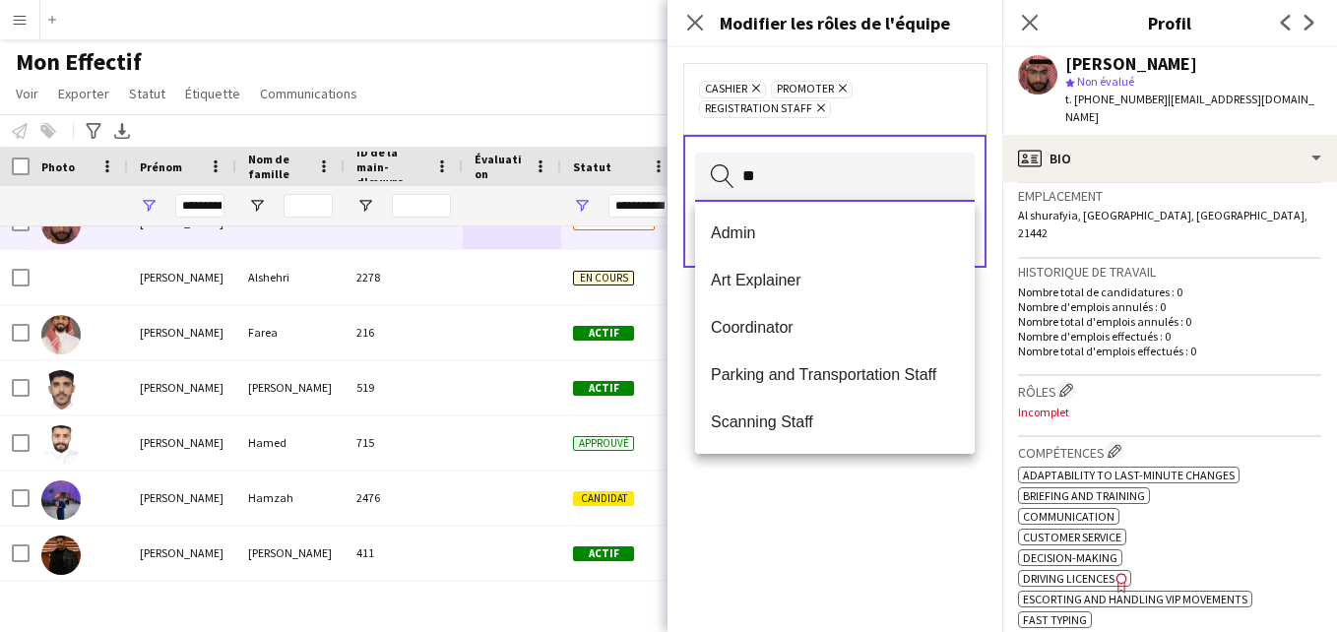
type input "*"
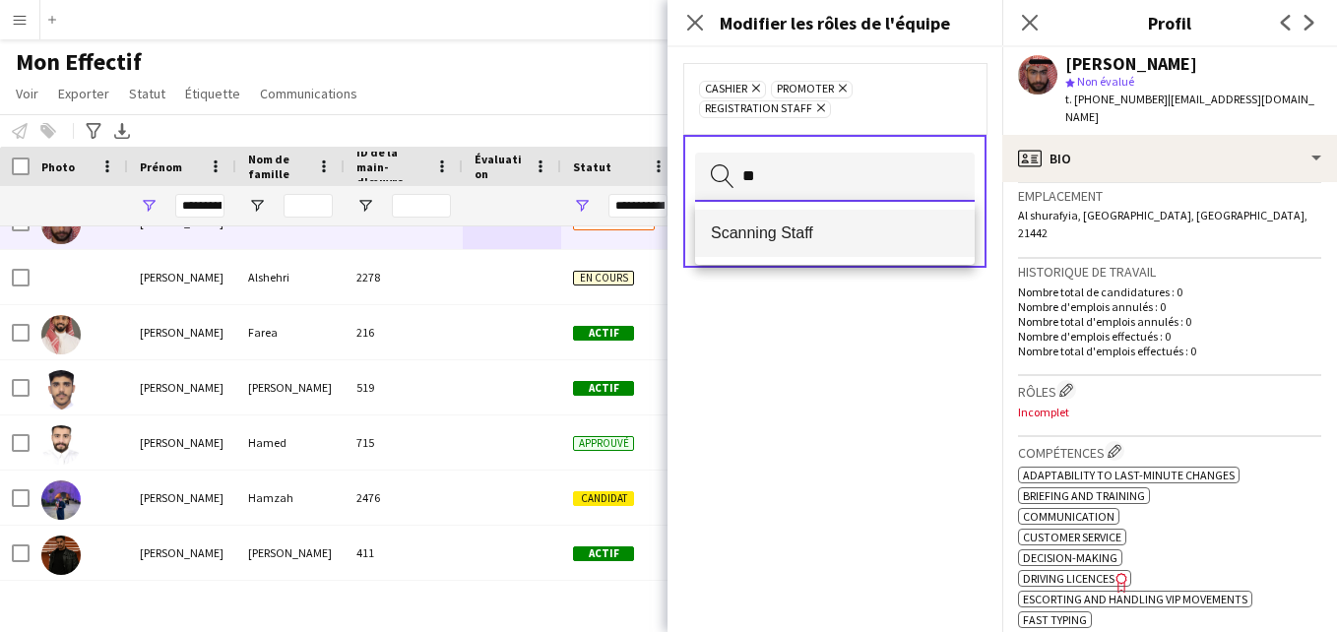
type input "**"
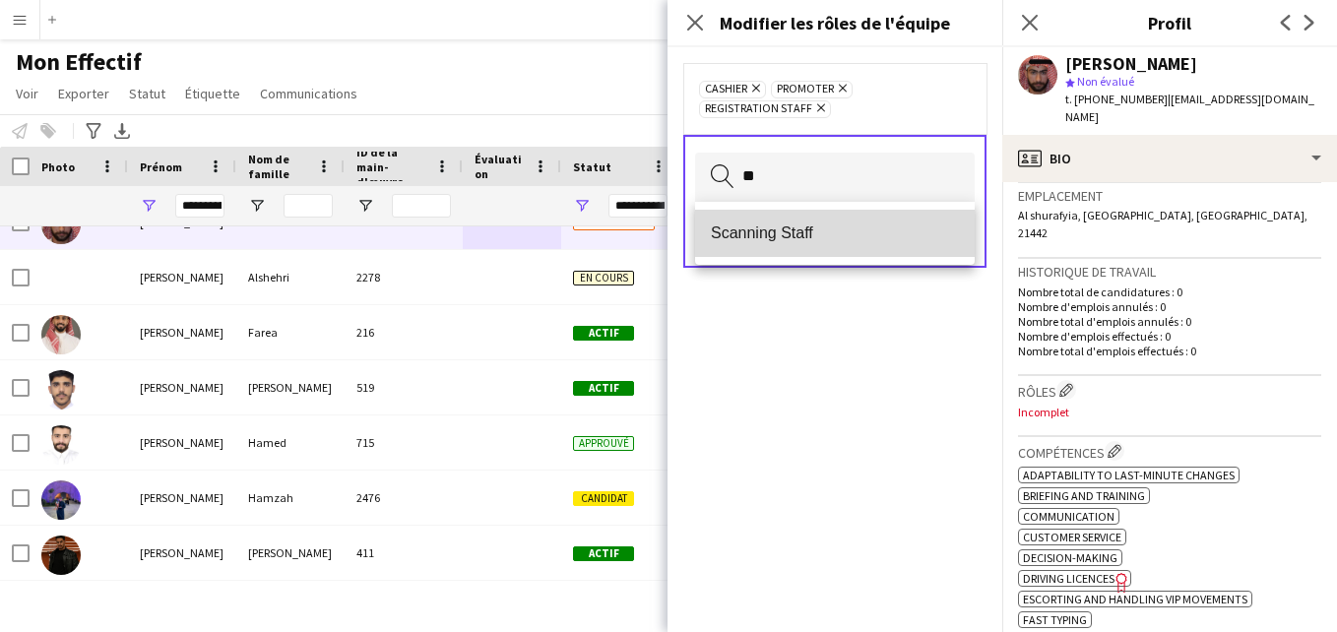
click at [806, 222] on mat-option "Scanning Staff" at bounding box center [835, 233] width 280 height 47
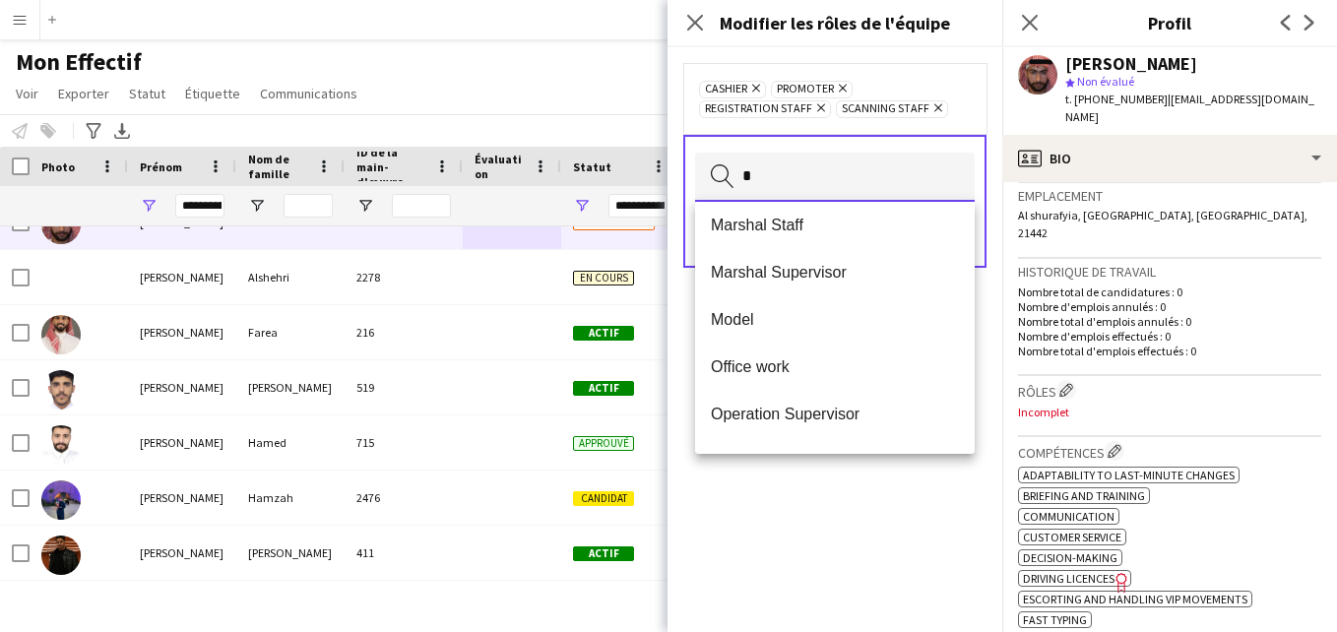
scroll to position [0, 0]
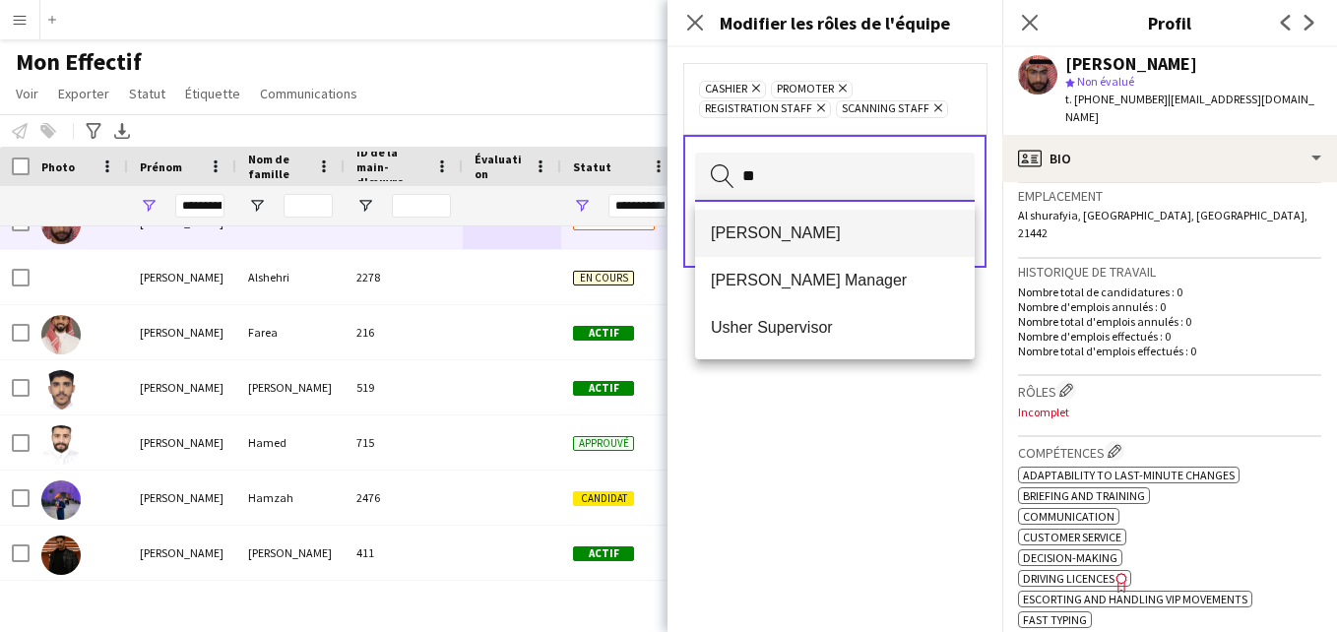
type input "**"
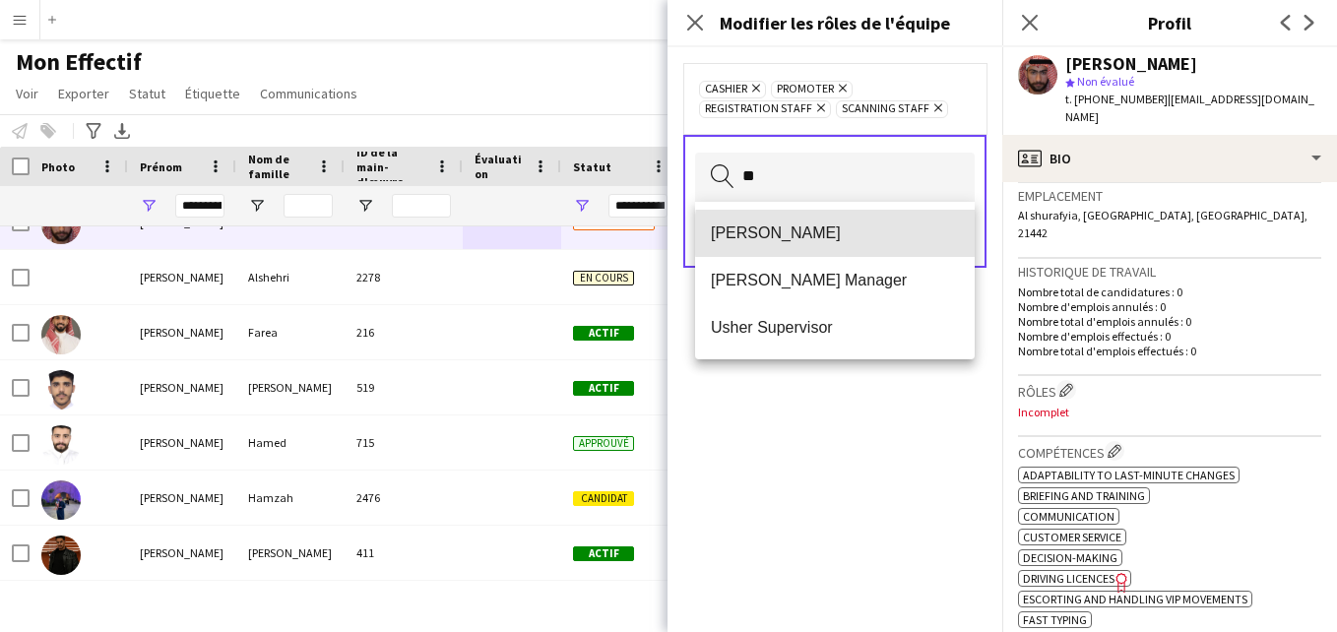
click at [897, 234] on span "[PERSON_NAME]" at bounding box center [835, 233] width 248 height 19
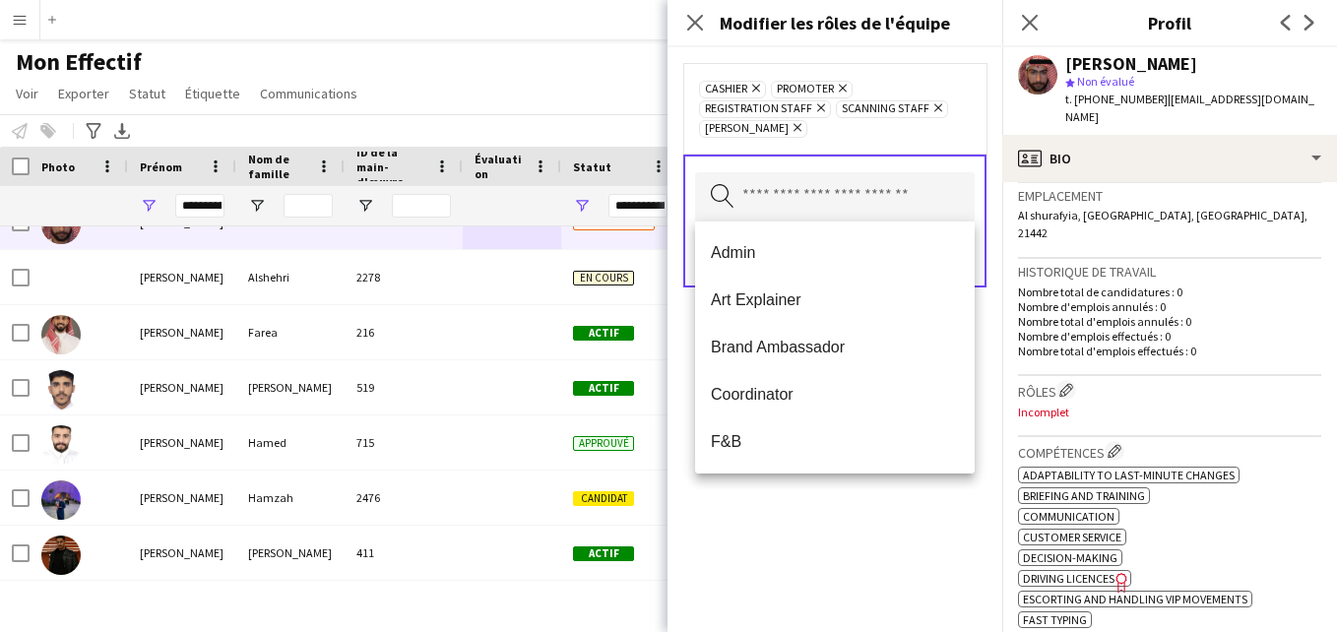
click at [819, 108] on icon at bounding box center [821, 108] width 8 height 8
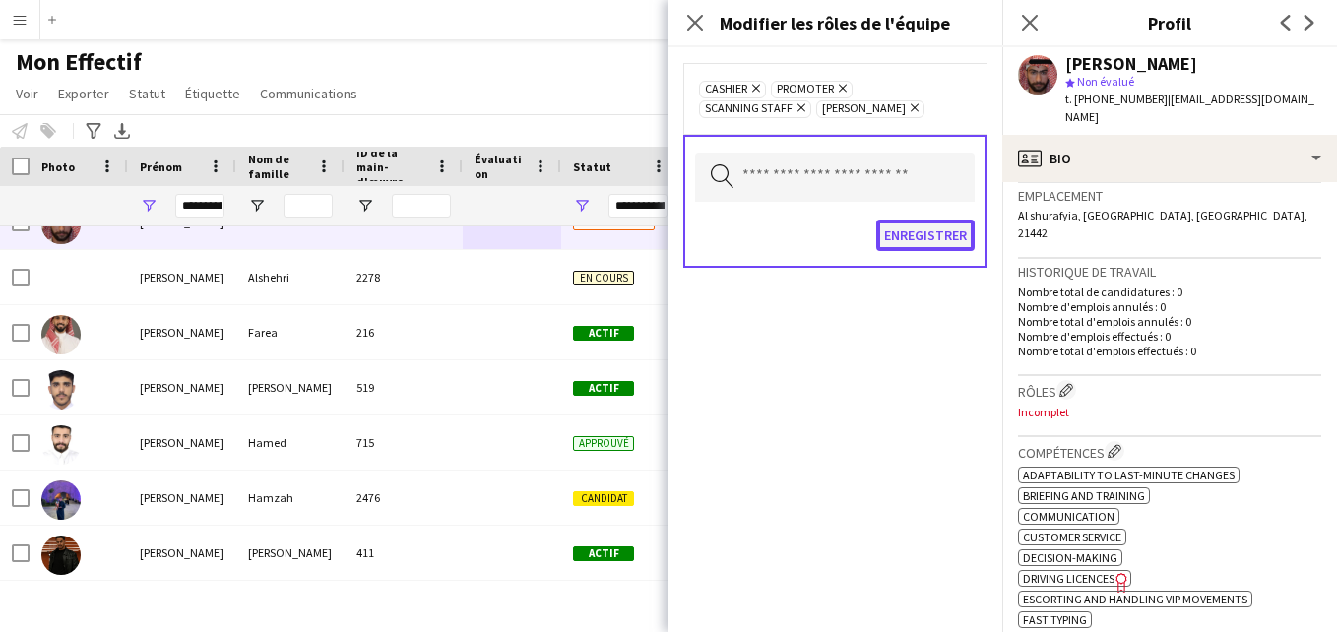
click at [941, 235] on button "Enregistrer" at bounding box center [925, 236] width 98 height 32
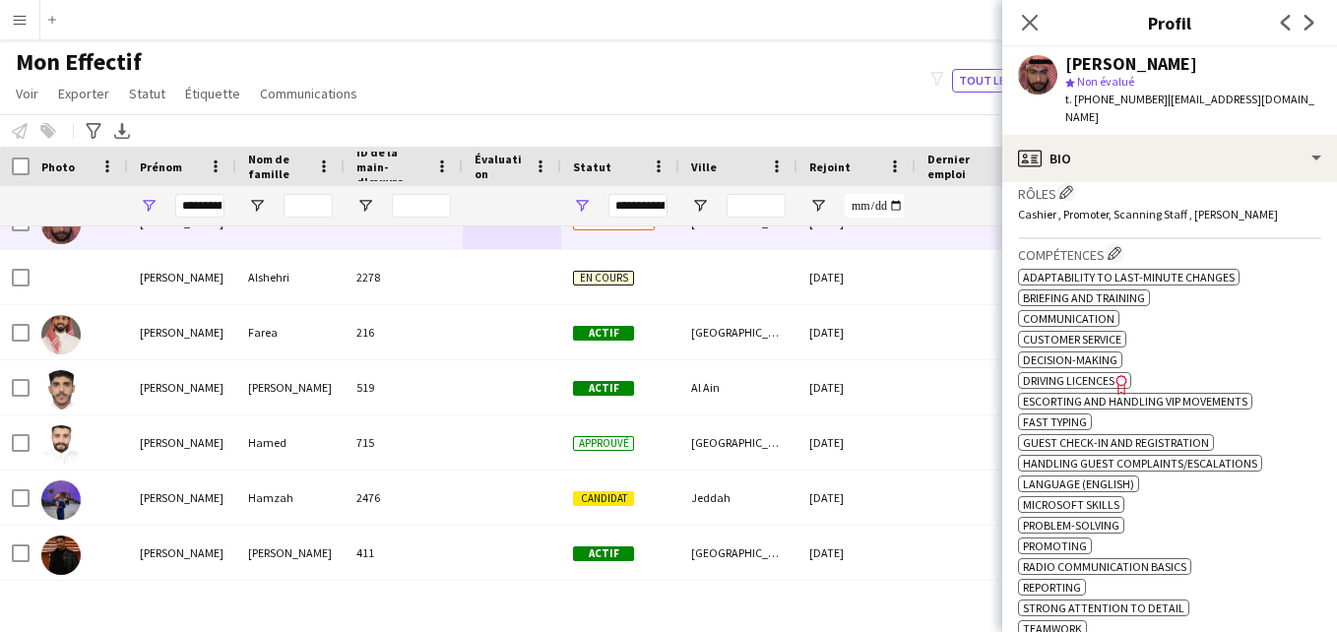
scroll to position [613, 0]
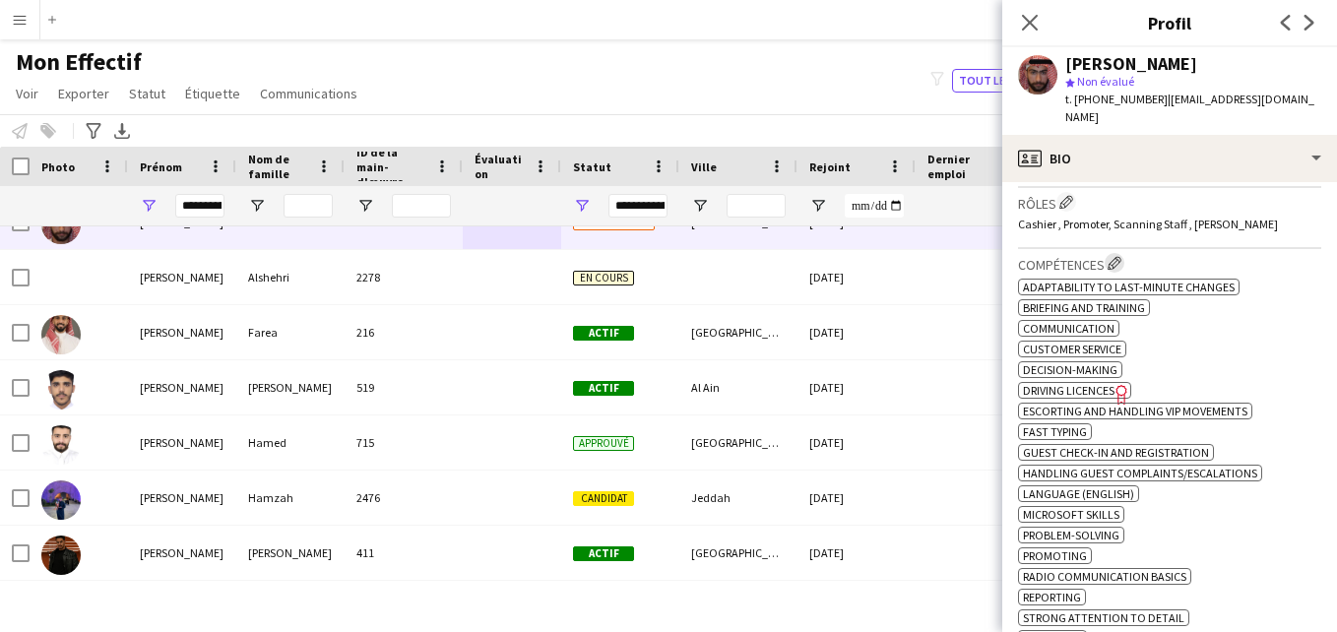
click at [1120, 256] on app-icon "Modifier les compétences de l'entreprise de l'équipage" at bounding box center [1115, 263] width 14 height 14
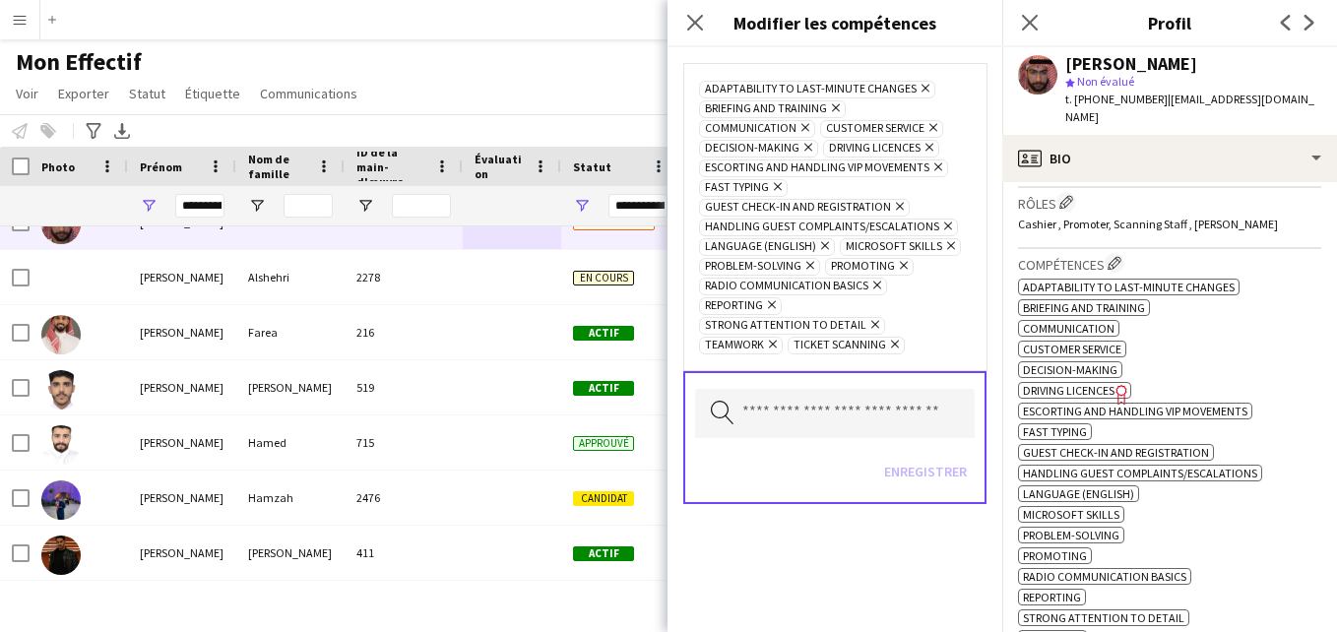
click at [836, 106] on icon at bounding box center [836, 108] width 8 height 8
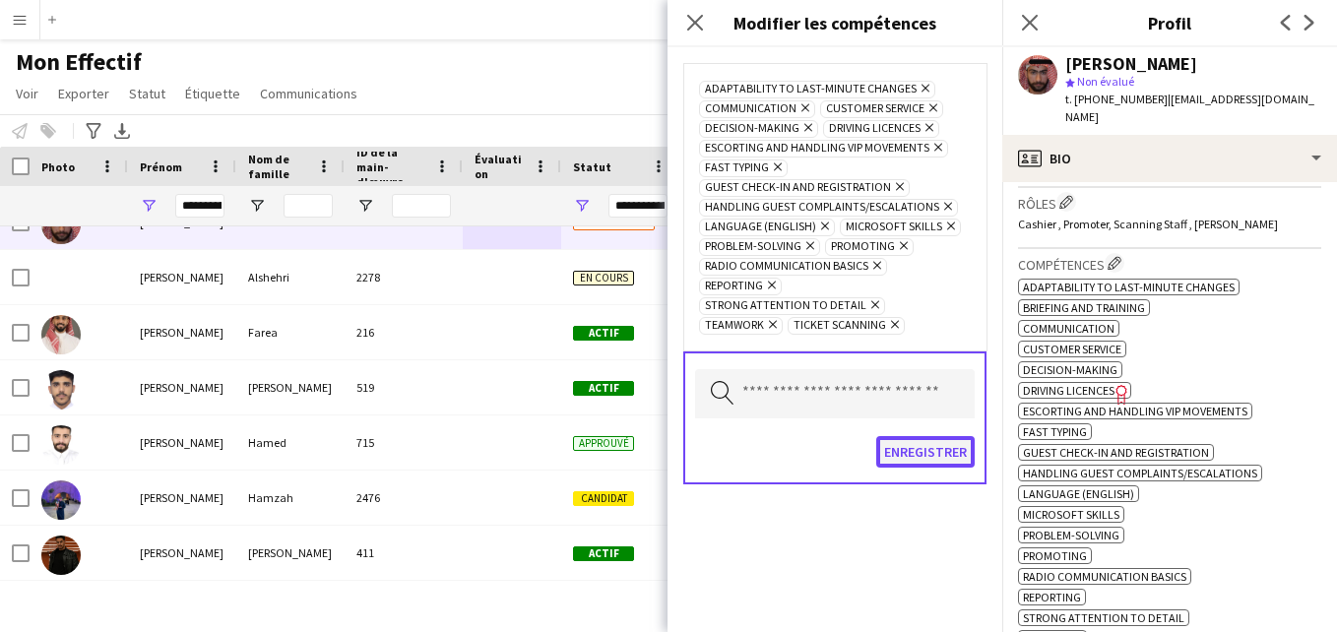
click at [915, 447] on button "Enregistrer" at bounding box center [925, 452] width 98 height 32
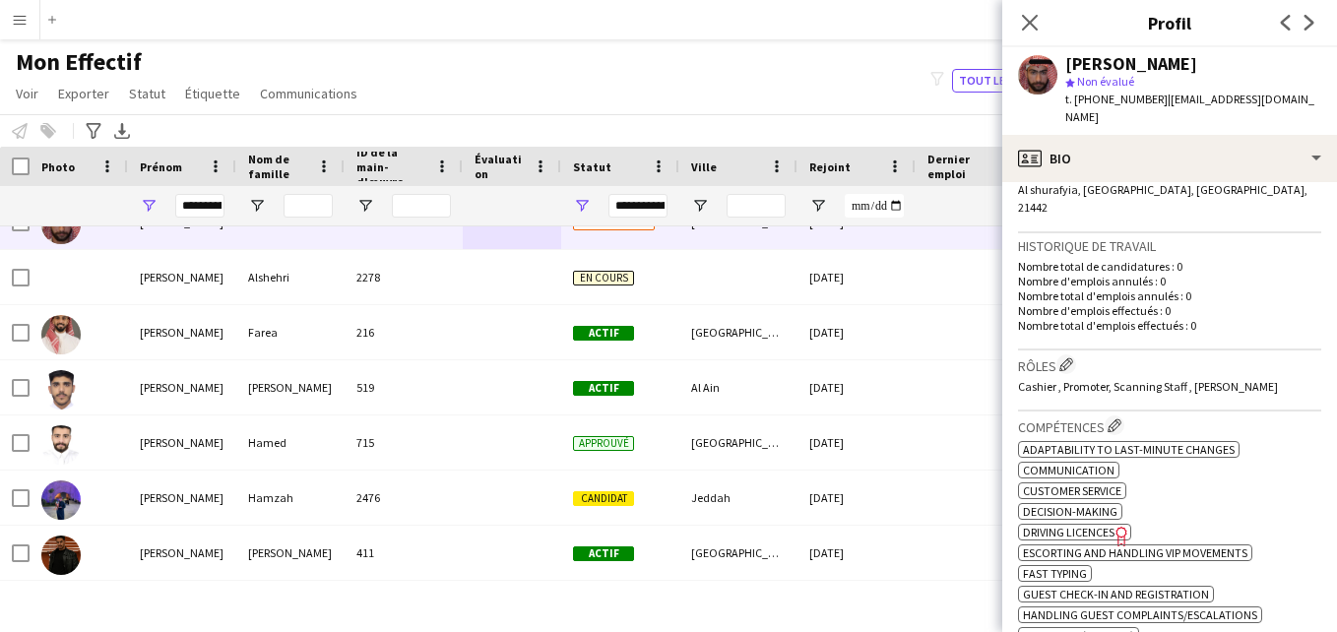
scroll to position [459, 0]
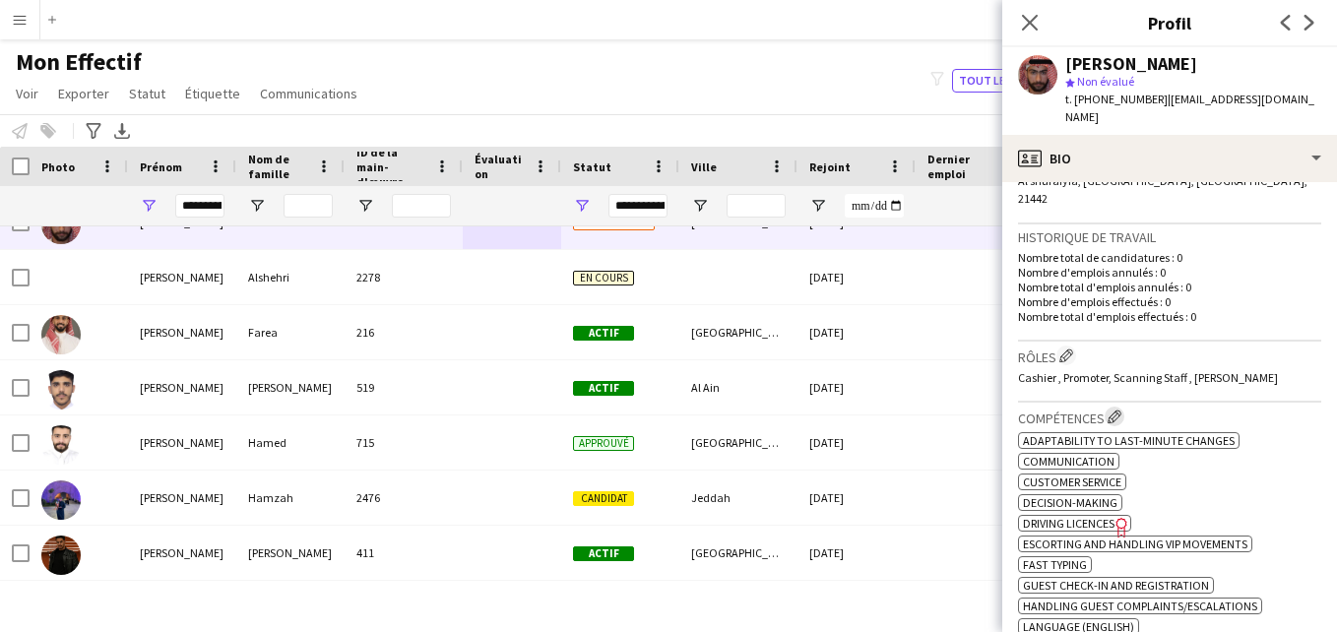
click at [1122, 410] on app-icon "Modifier les compétences de l'entreprise de l'équipage" at bounding box center [1115, 417] width 14 height 14
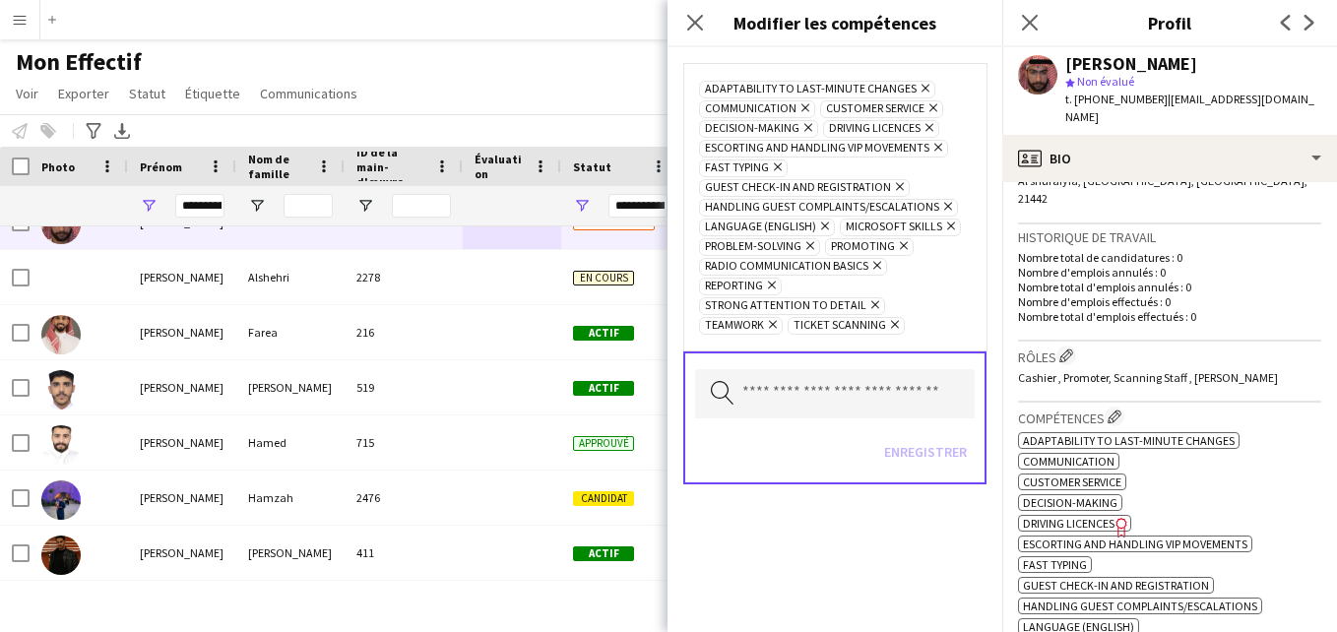
click at [932, 146] on icon "Supprimer" at bounding box center [936, 147] width 13 height 13
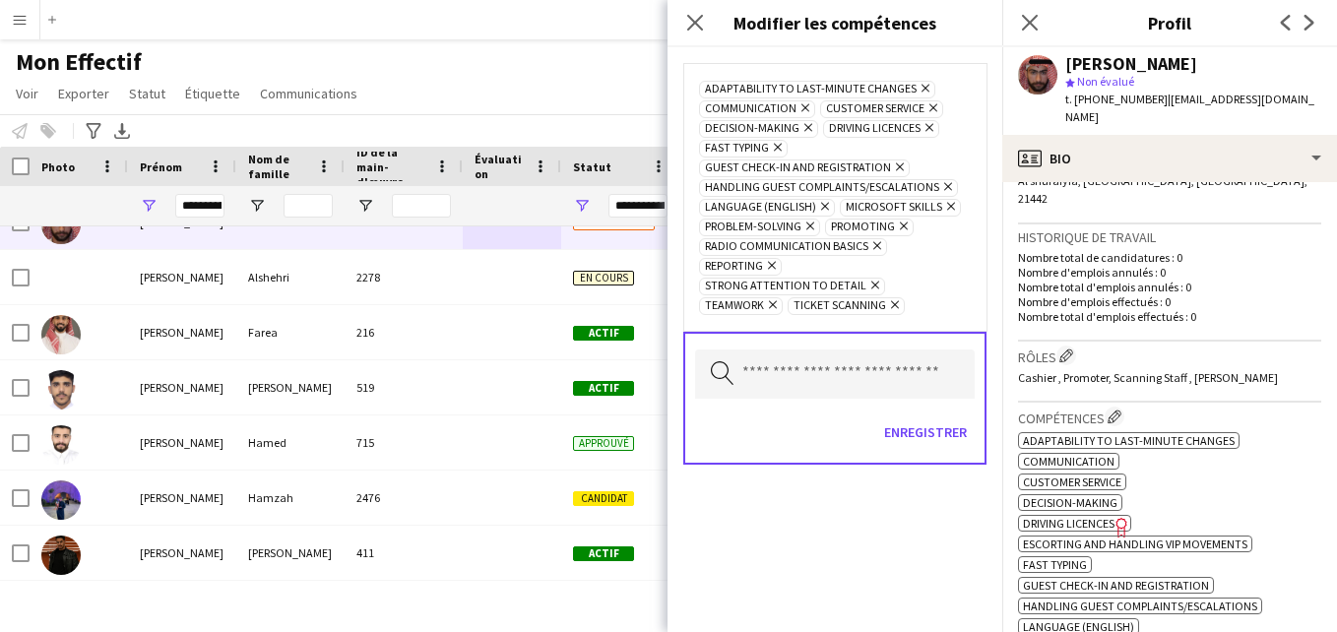
click at [823, 206] on icon "Supprimer" at bounding box center [822, 206] width 13 height 13
click at [873, 247] on icon "Supprimer" at bounding box center [875, 245] width 13 height 13
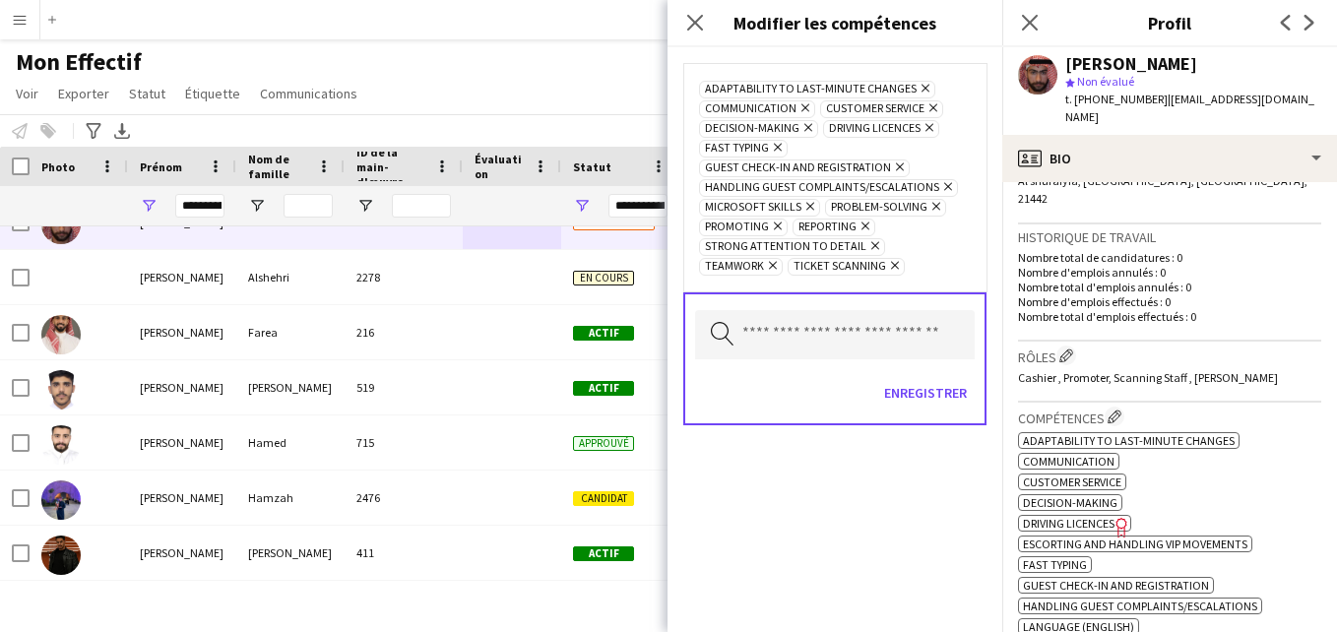
click at [866, 228] on icon at bounding box center [866, 227] width 8 height 8
click at [816, 327] on input "text" at bounding box center [835, 334] width 280 height 49
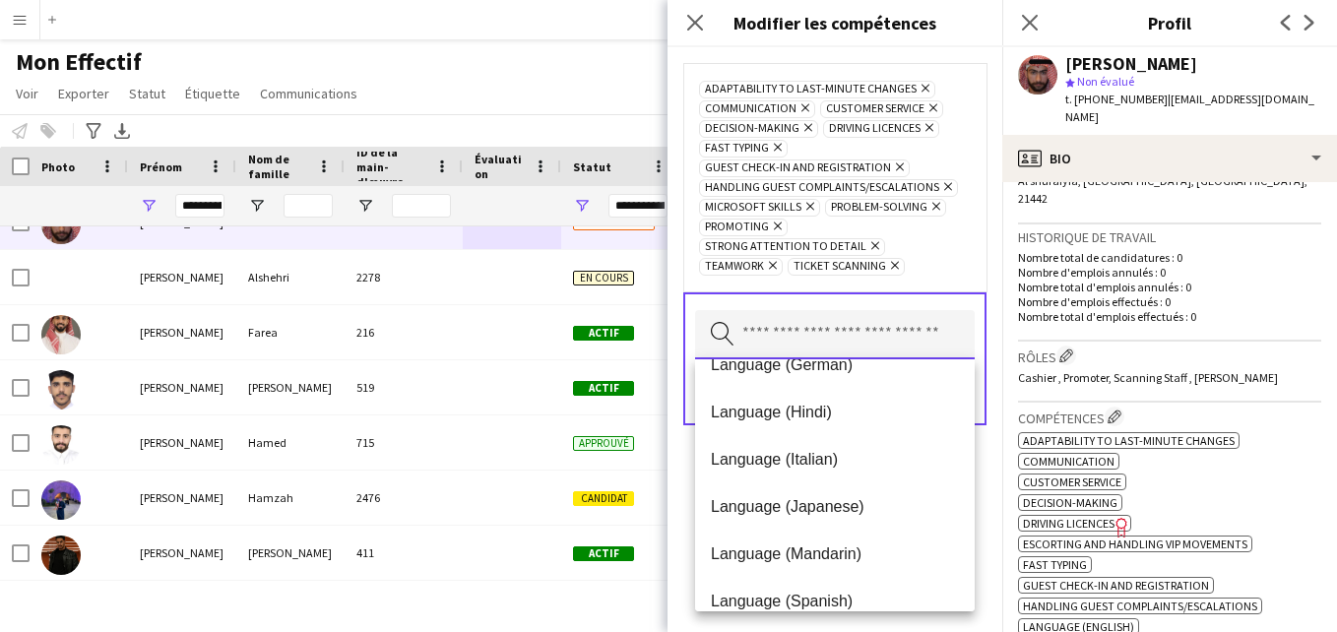
scroll to position [861, 0]
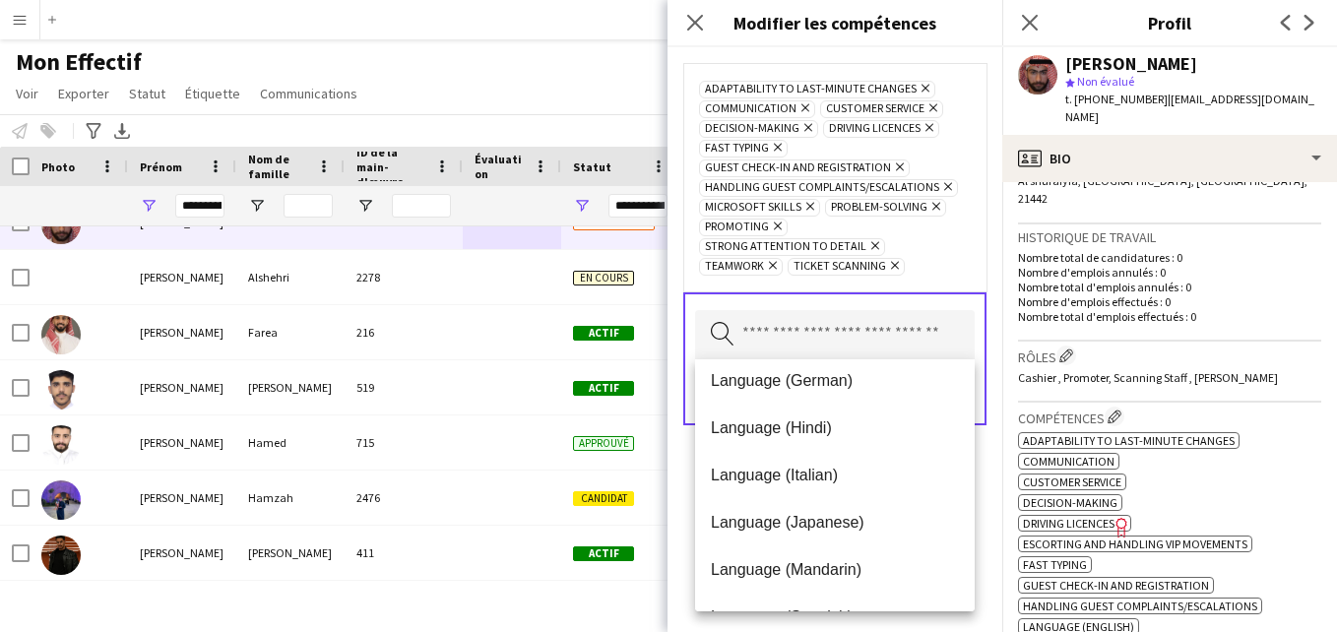
click at [971, 224] on div "Adaptability to last-minute changes Supprimer Communication Supprimer Customer …" at bounding box center [834, 177] width 303 height 228
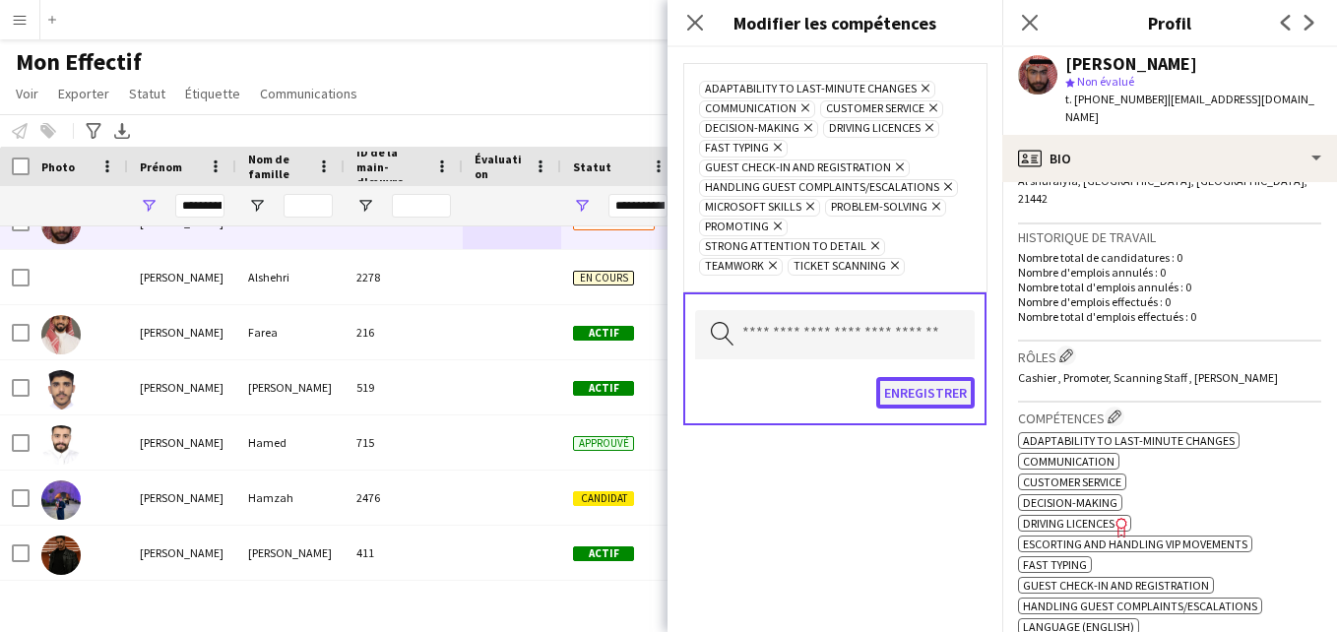
click at [911, 392] on button "Enregistrer" at bounding box center [925, 393] width 98 height 32
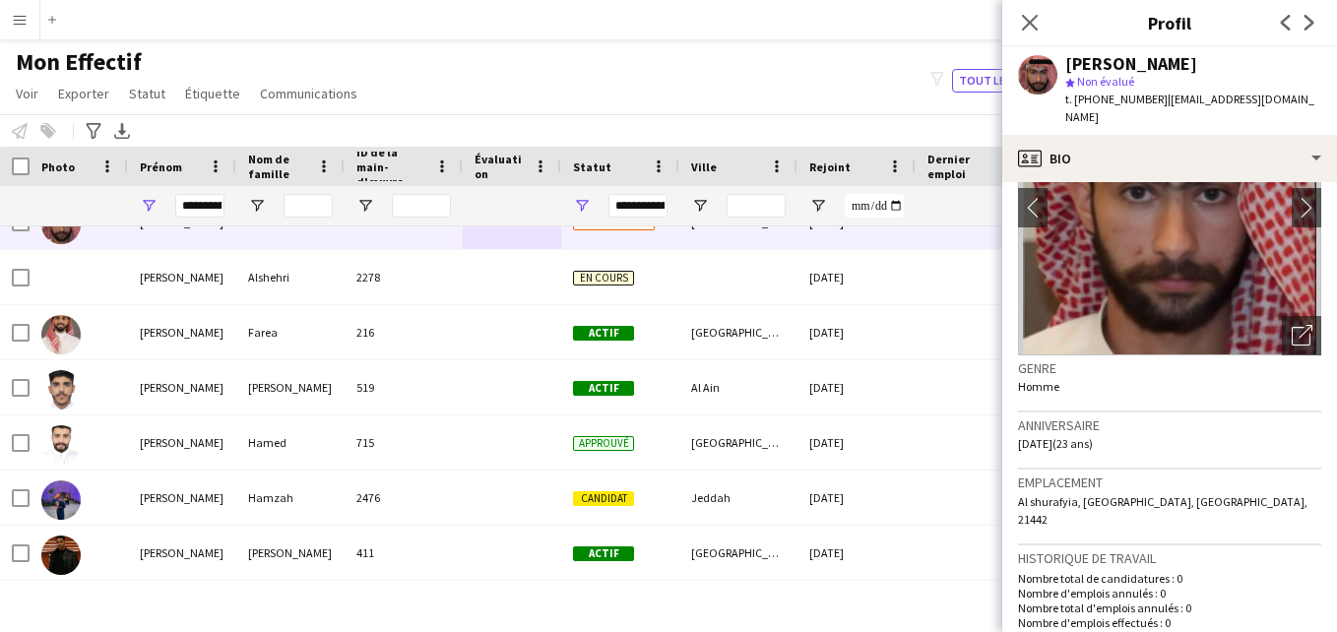
scroll to position [0, 0]
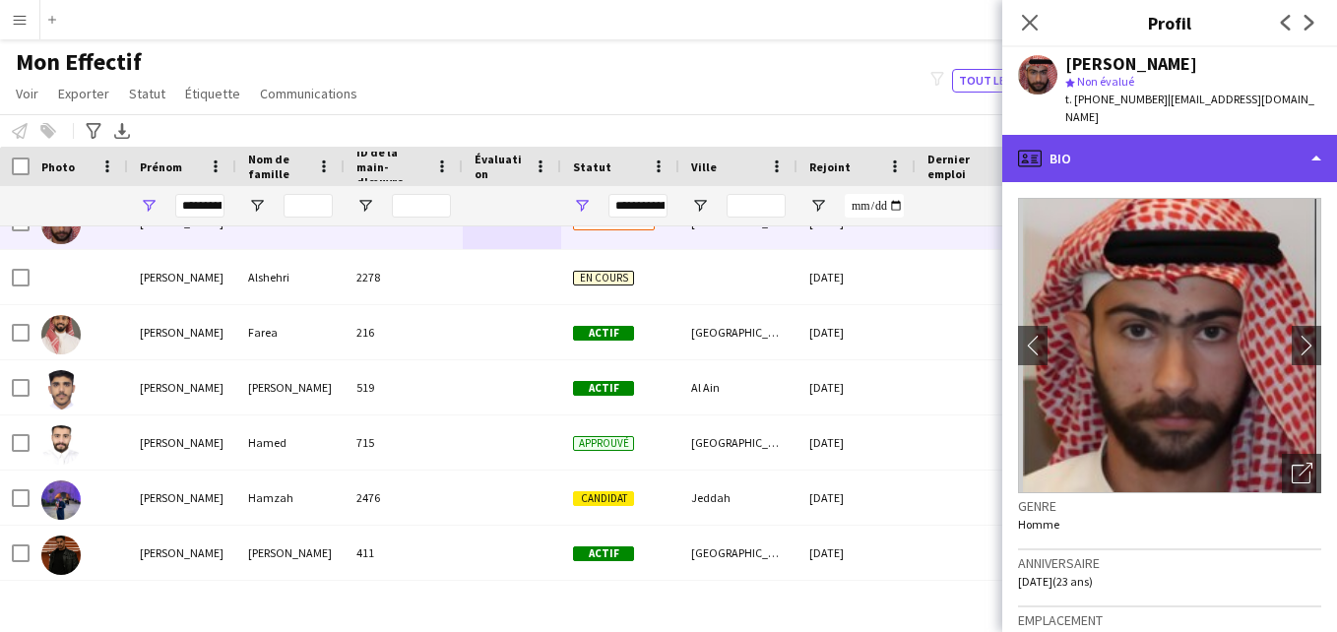
click at [1300, 166] on div "profile Bio" at bounding box center [1170, 158] width 335 height 47
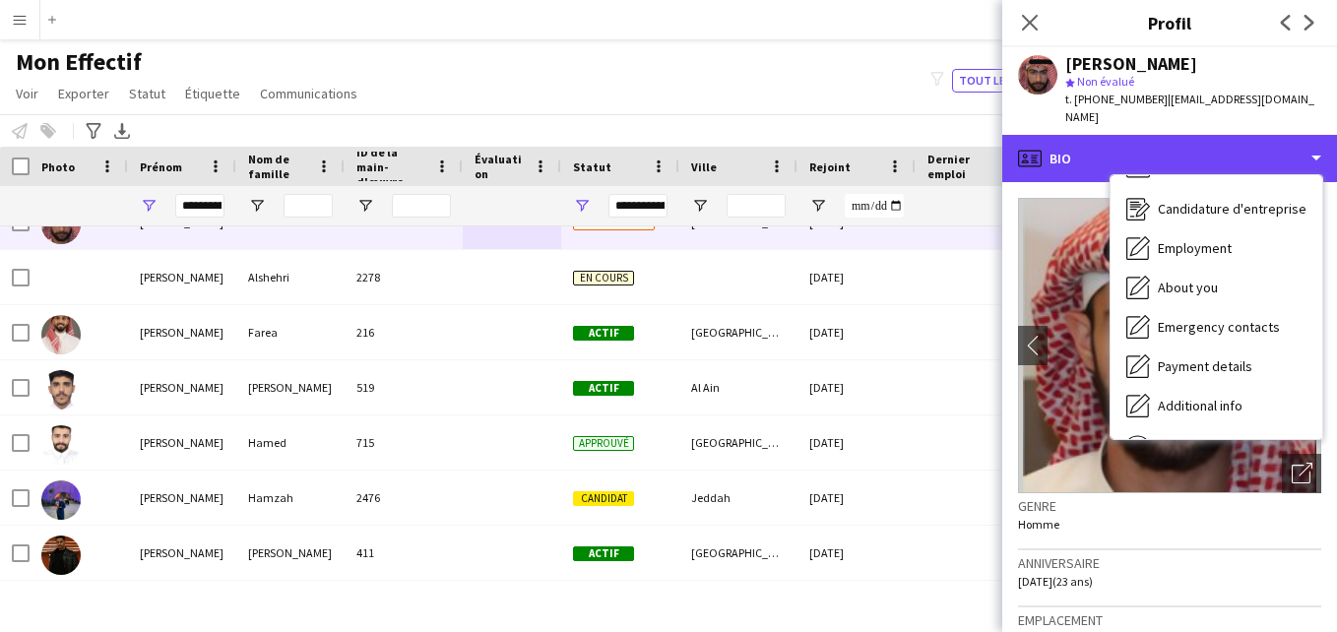
scroll to position [106, 0]
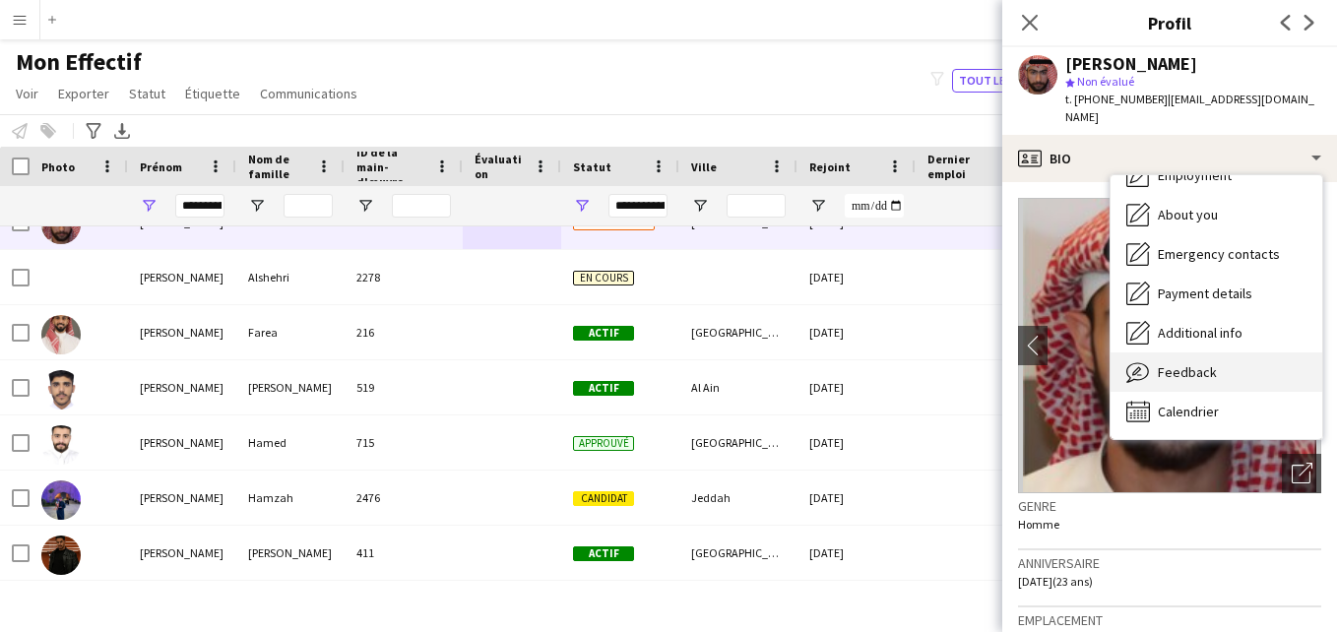
click at [1258, 366] on div "Feedback Feedback" at bounding box center [1217, 372] width 212 height 39
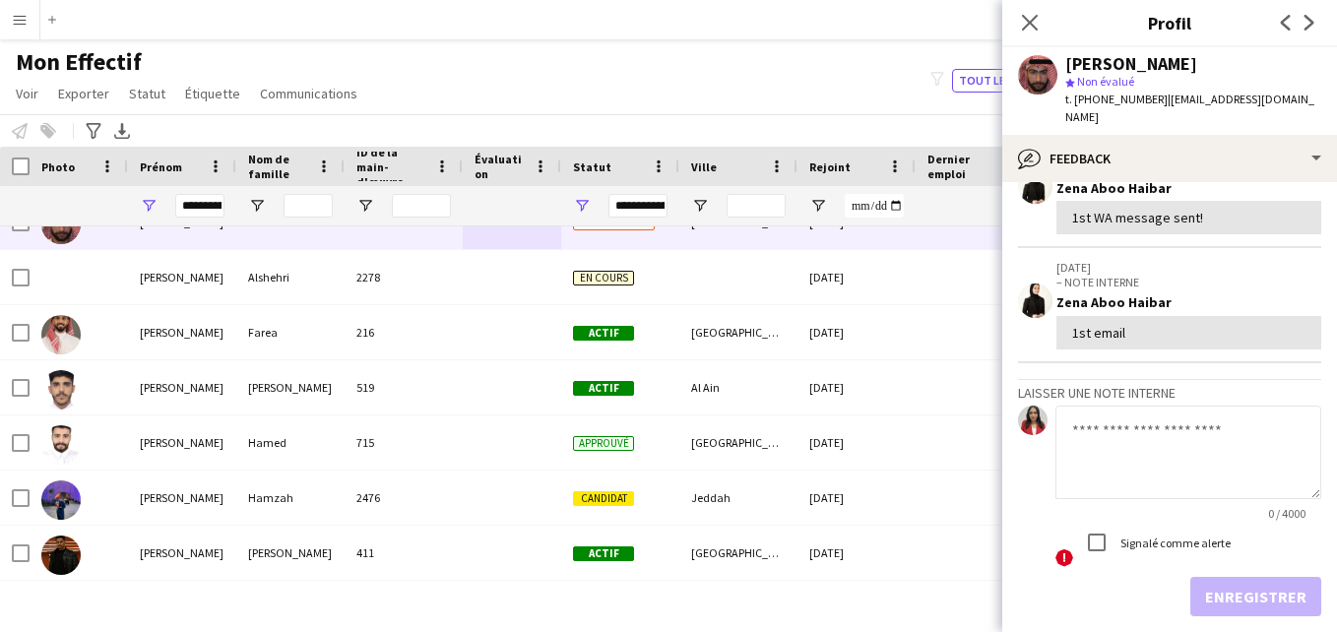
scroll to position [244, 0]
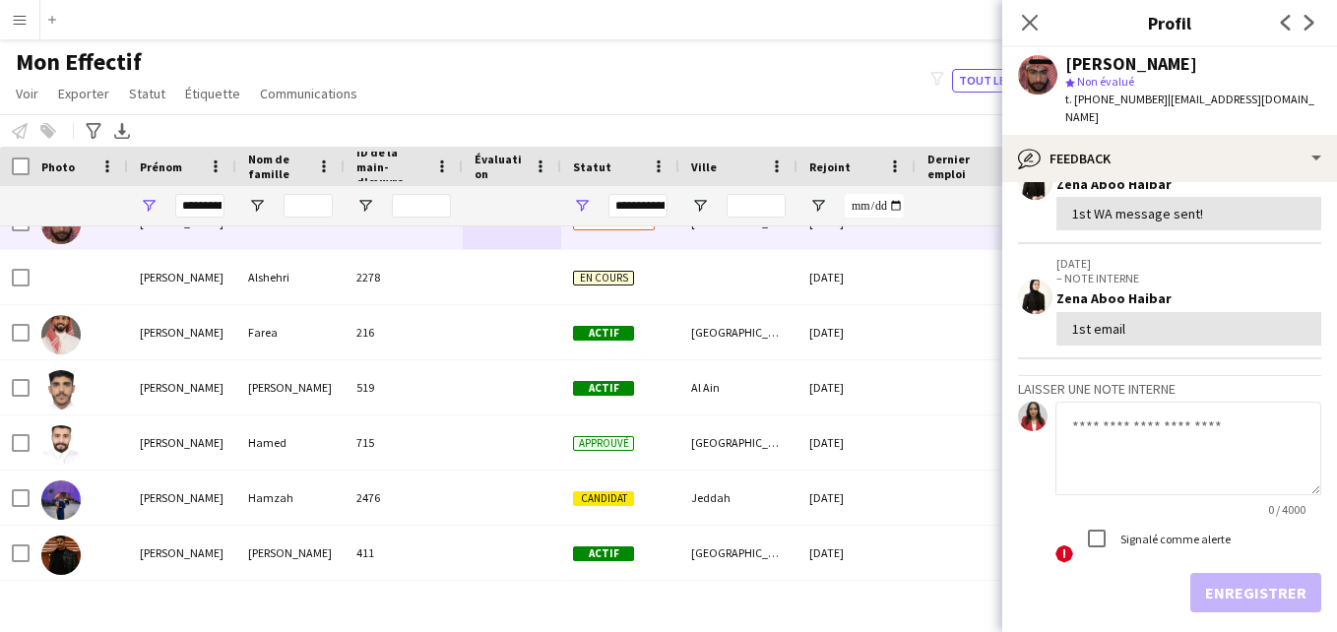
click at [1251, 421] on textarea at bounding box center [1189, 449] width 266 height 94
click at [1153, 356] on app-crew-profile-feedback-item "[DATE] – NOTE INTERNE [PERSON_NAME] 1st email" at bounding box center [1169, 301] width 303 height 114
click at [1138, 425] on textarea at bounding box center [1189, 449] width 266 height 94
paste textarea "**********"
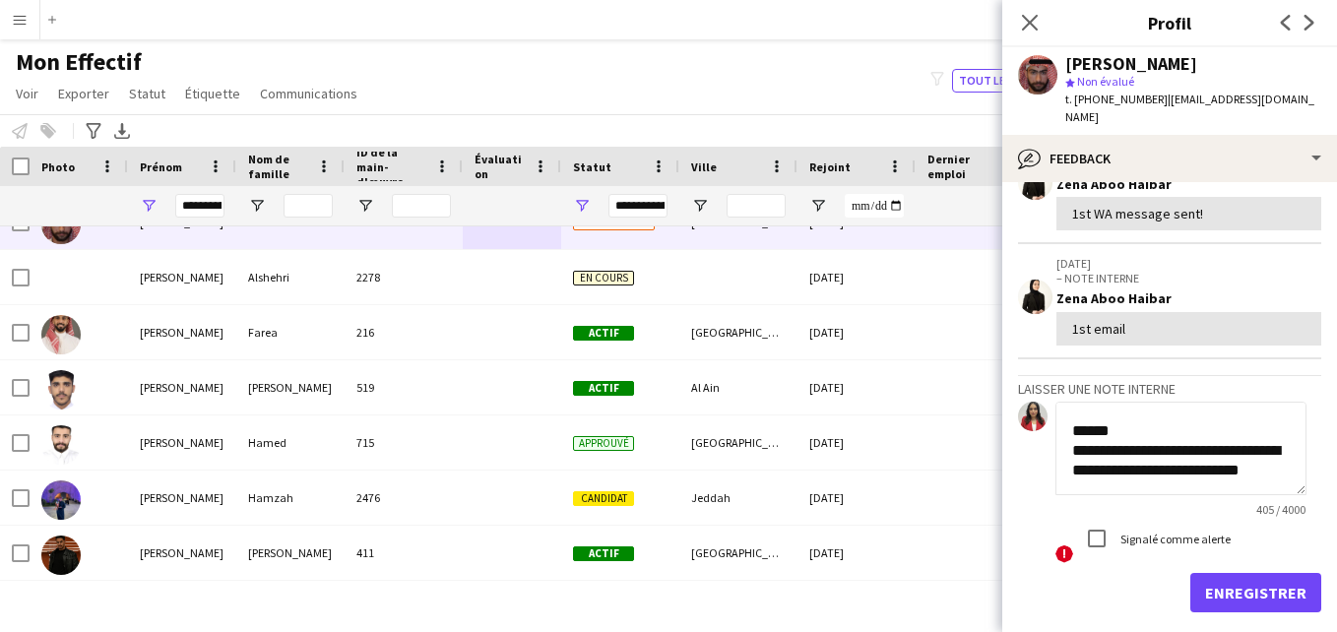
scroll to position [0, 0]
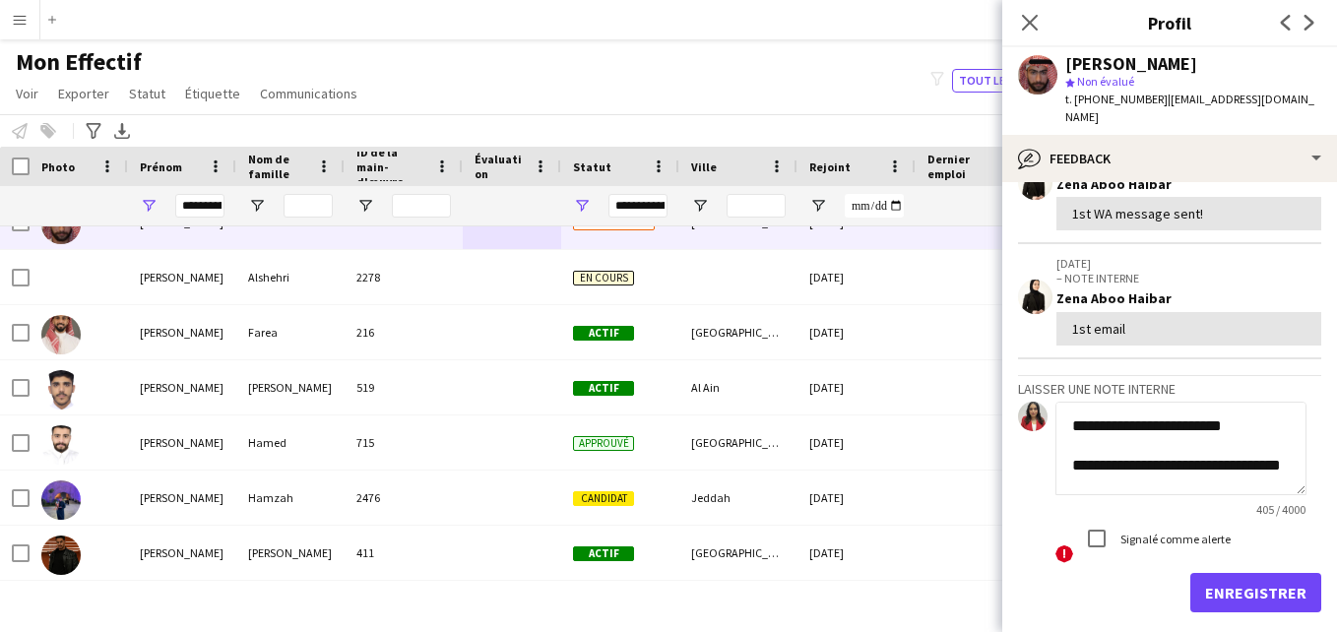
click at [1194, 423] on textarea "**********" at bounding box center [1181, 449] width 251 height 94
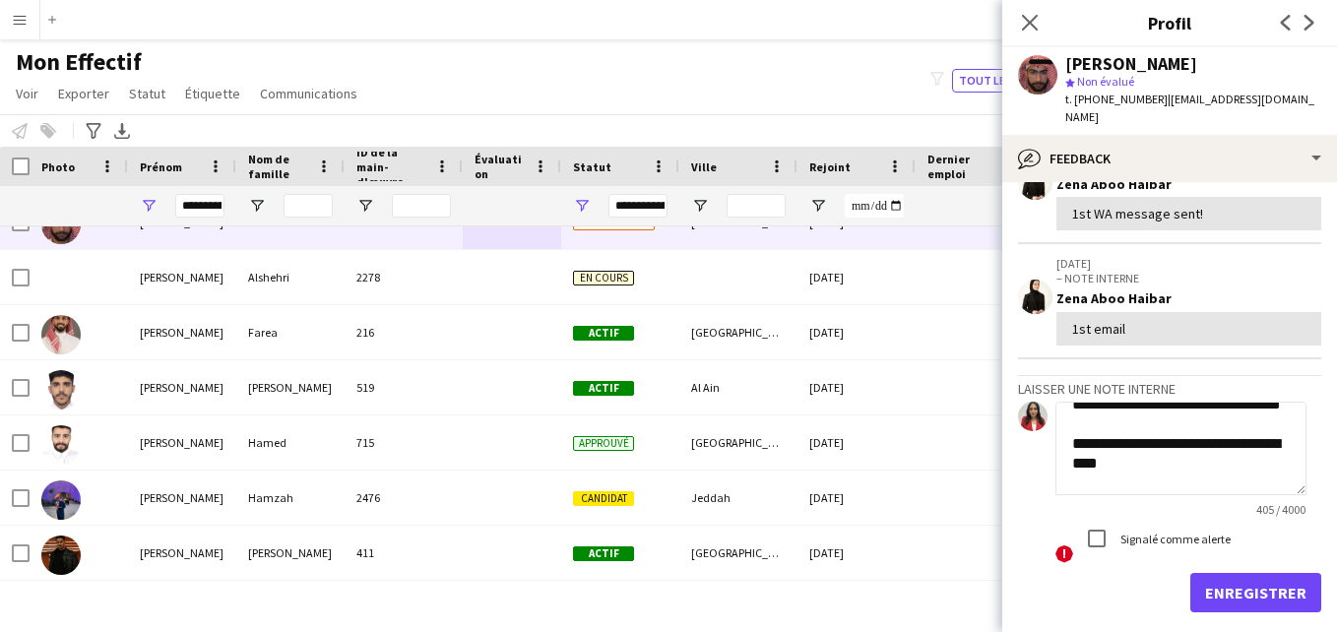
scroll to position [79, 0]
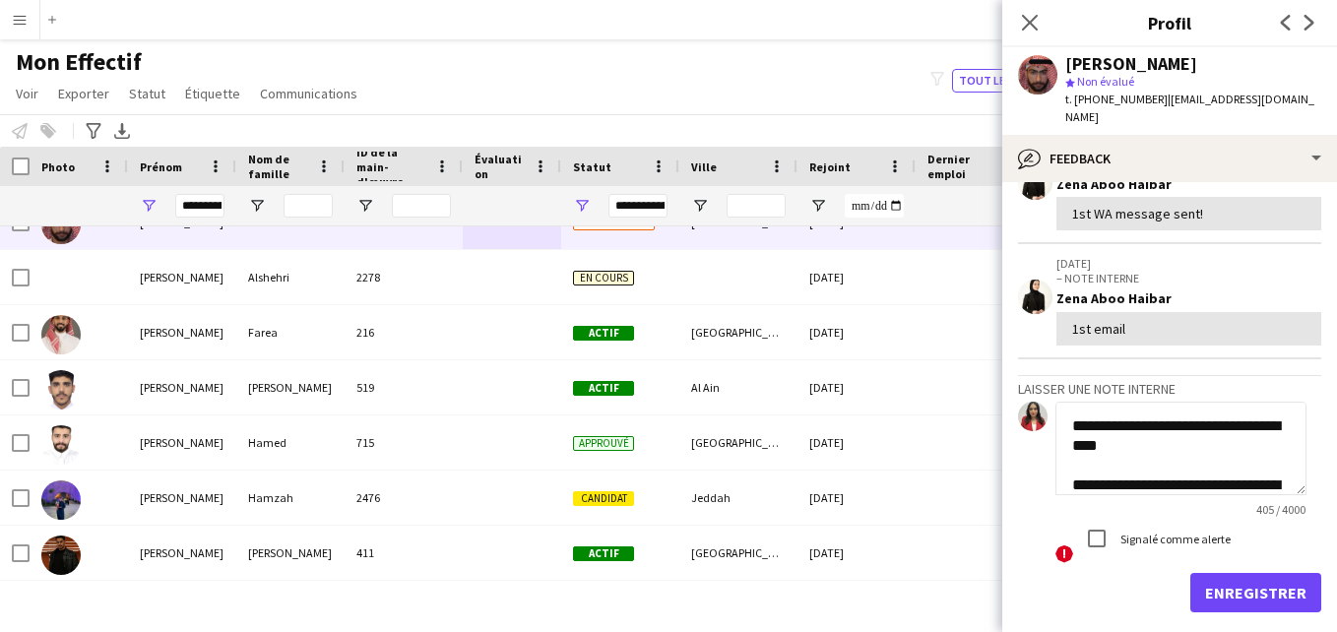
click at [1179, 448] on textarea "**********" at bounding box center [1181, 449] width 251 height 94
click at [1074, 464] on textarea "**********" at bounding box center [1181, 449] width 251 height 94
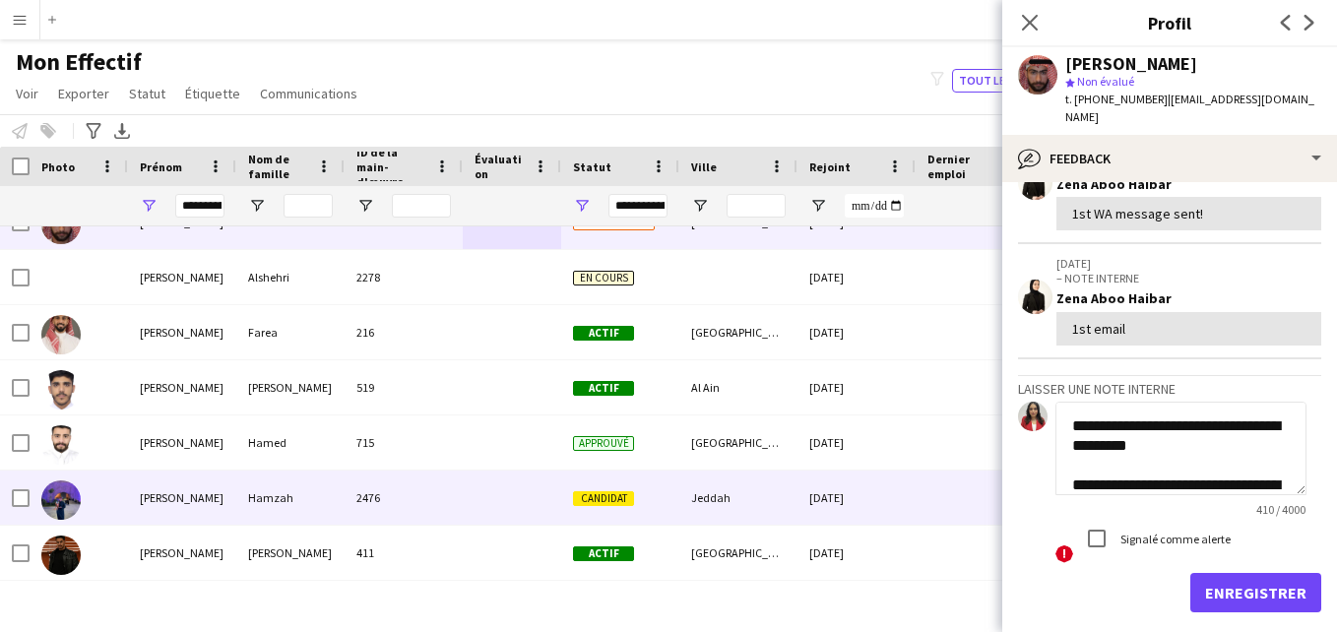
type textarea "**********"
click at [573, 507] on div "Candidat" at bounding box center [620, 498] width 118 height 54
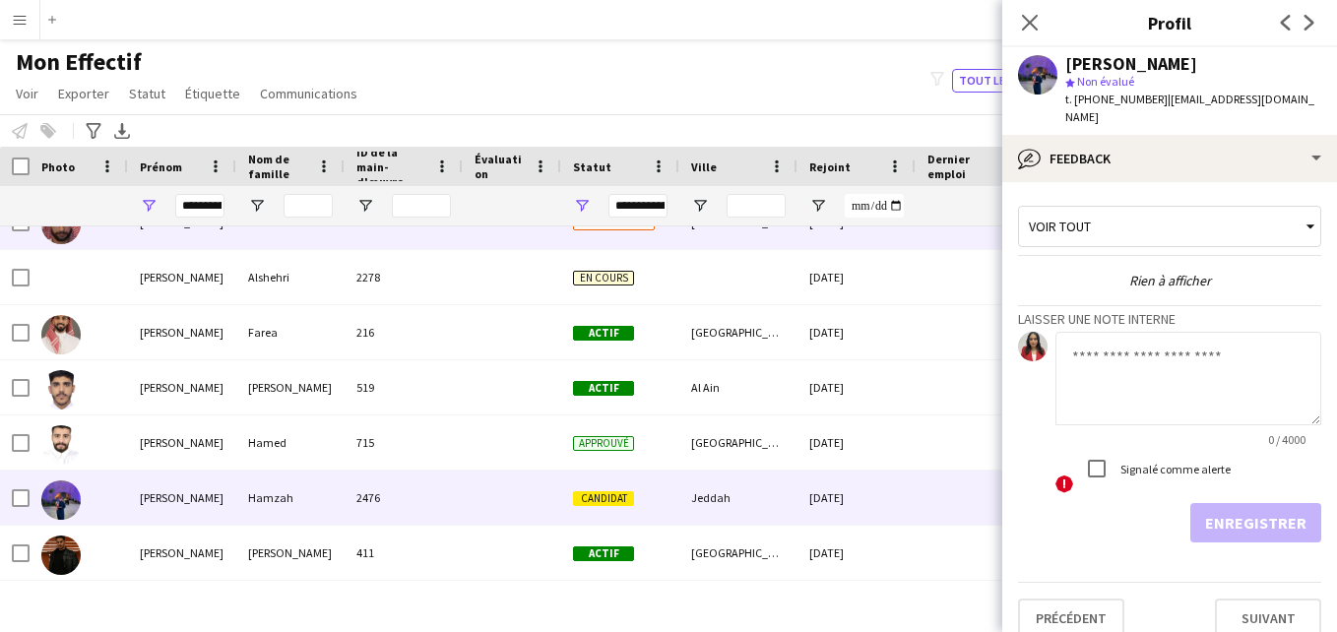
click at [448, 245] on div "1910" at bounding box center [404, 222] width 118 height 54
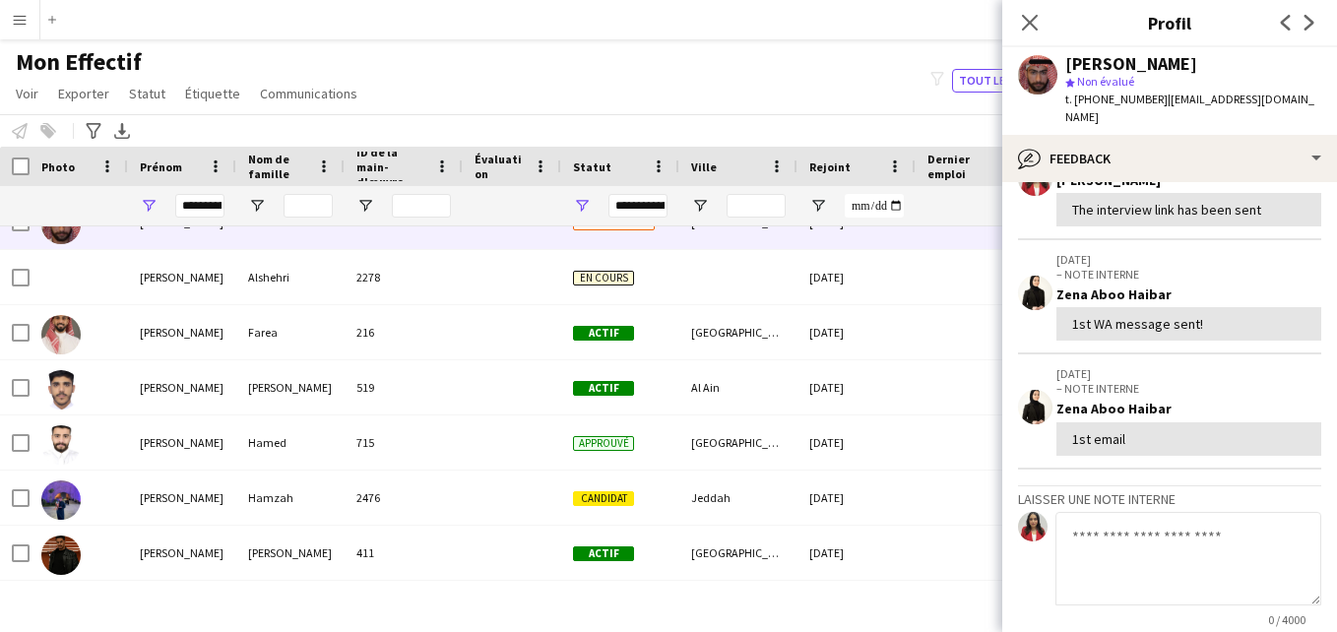
scroll to position [169, 0]
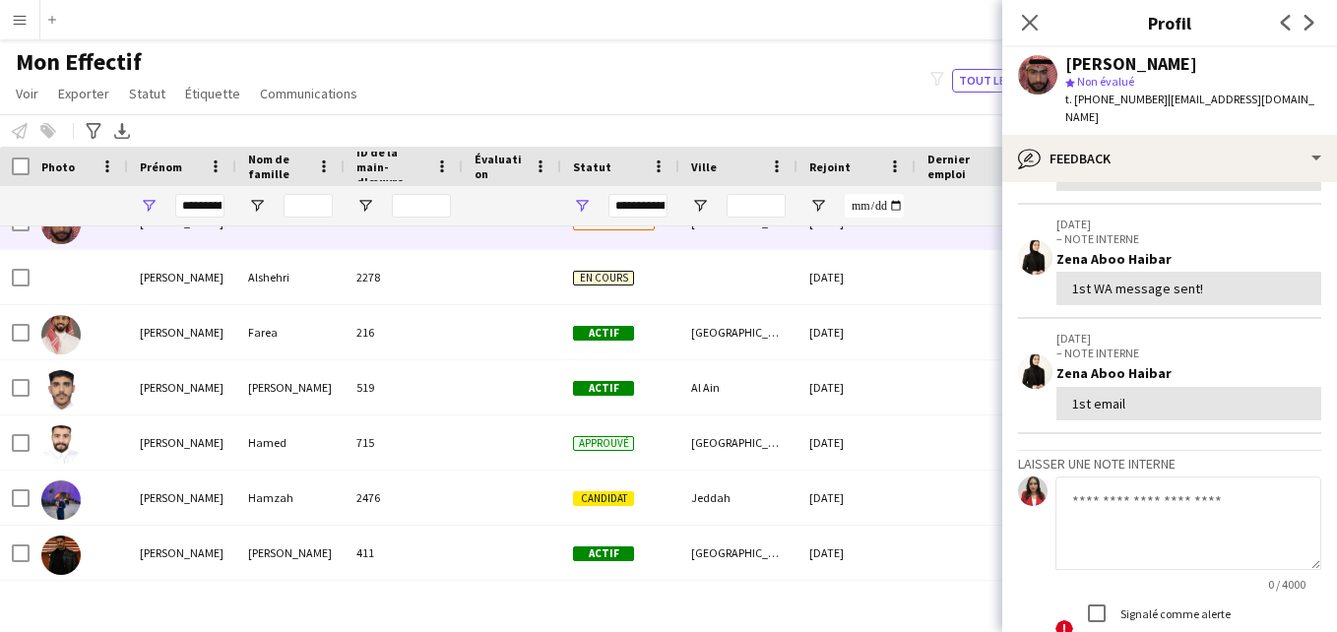
click at [1204, 526] on textarea at bounding box center [1189, 524] width 266 height 94
click at [1130, 506] on textarea at bounding box center [1189, 524] width 266 height 94
paste textarea "**********"
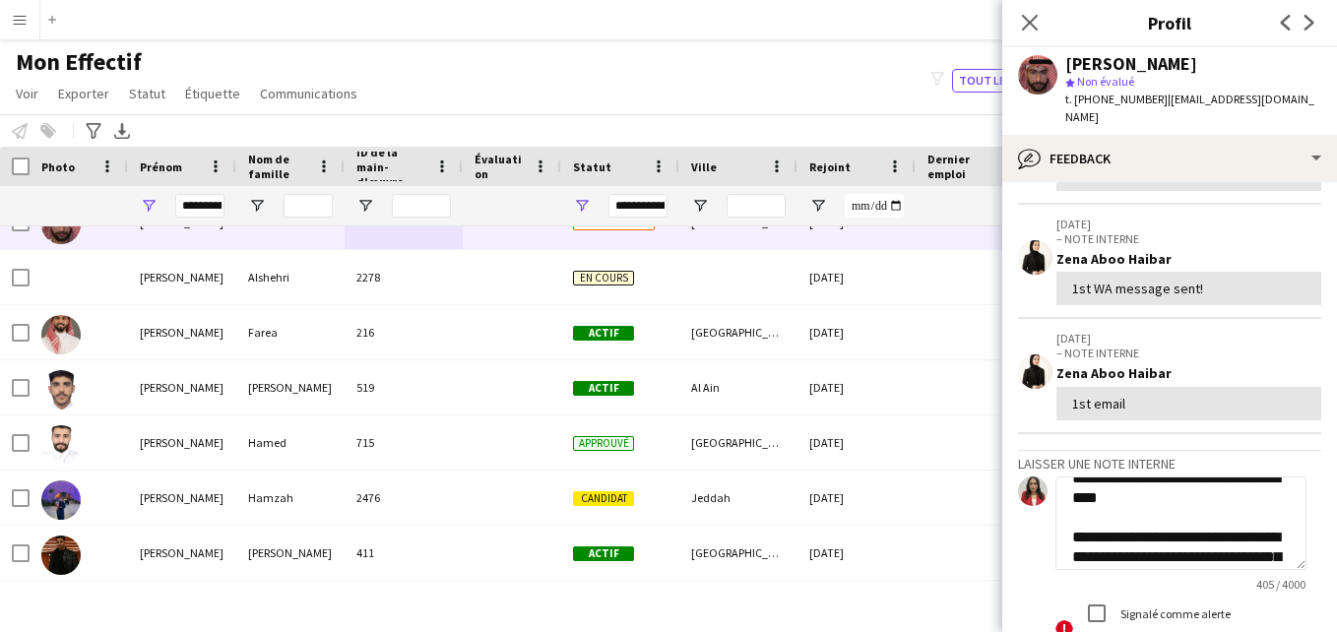
scroll to position [0, 0]
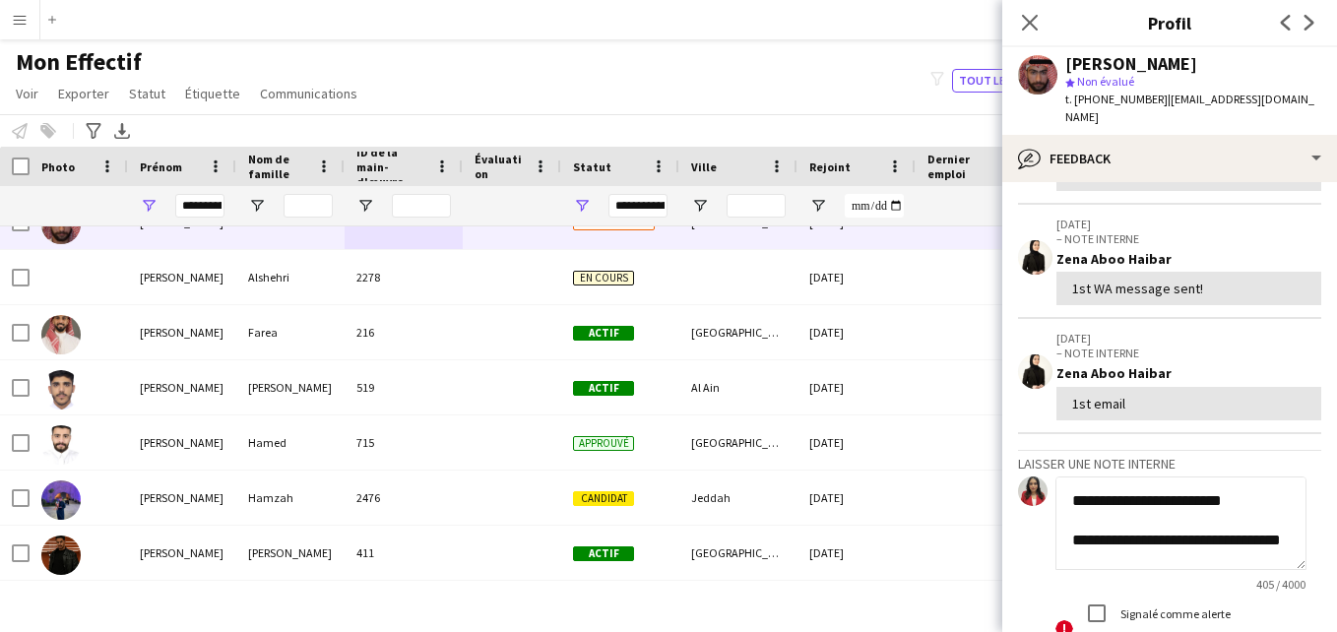
click at [1191, 500] on textarea "**********" at bounding box center [1181, 524] width 251 height 94
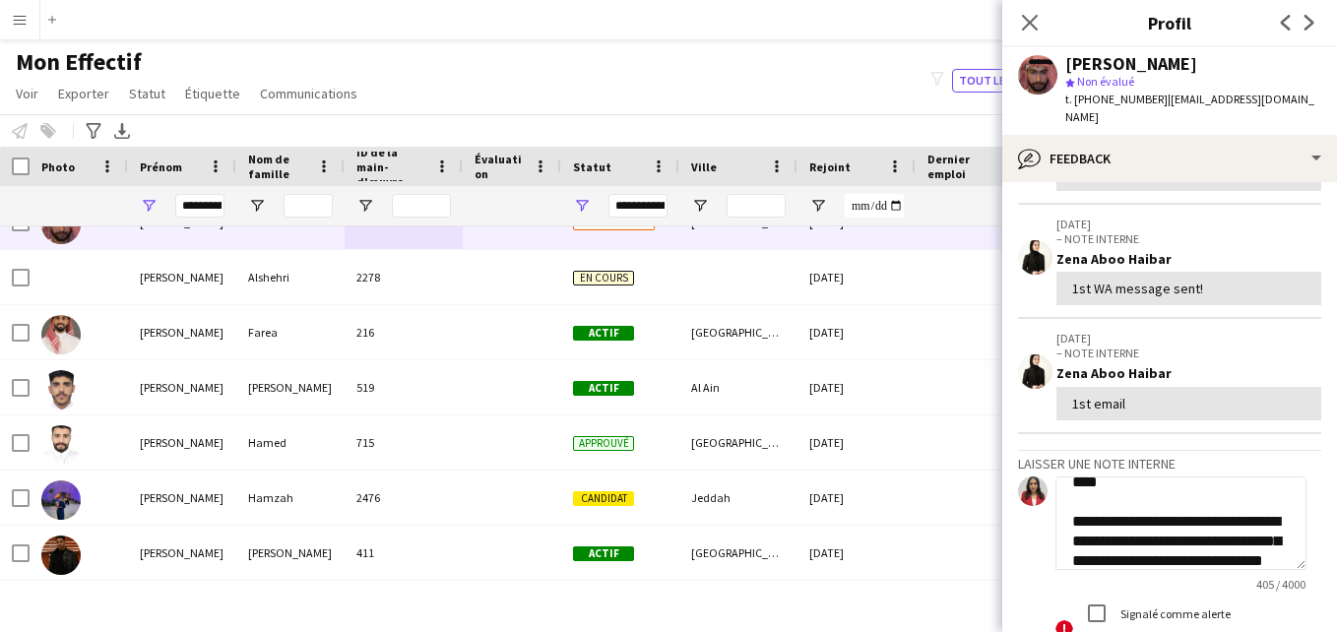
scroll to position [118, 0]
click at [1183, 483] on textarea "**********" at bounding box center [1181, 524] width 251 height 94
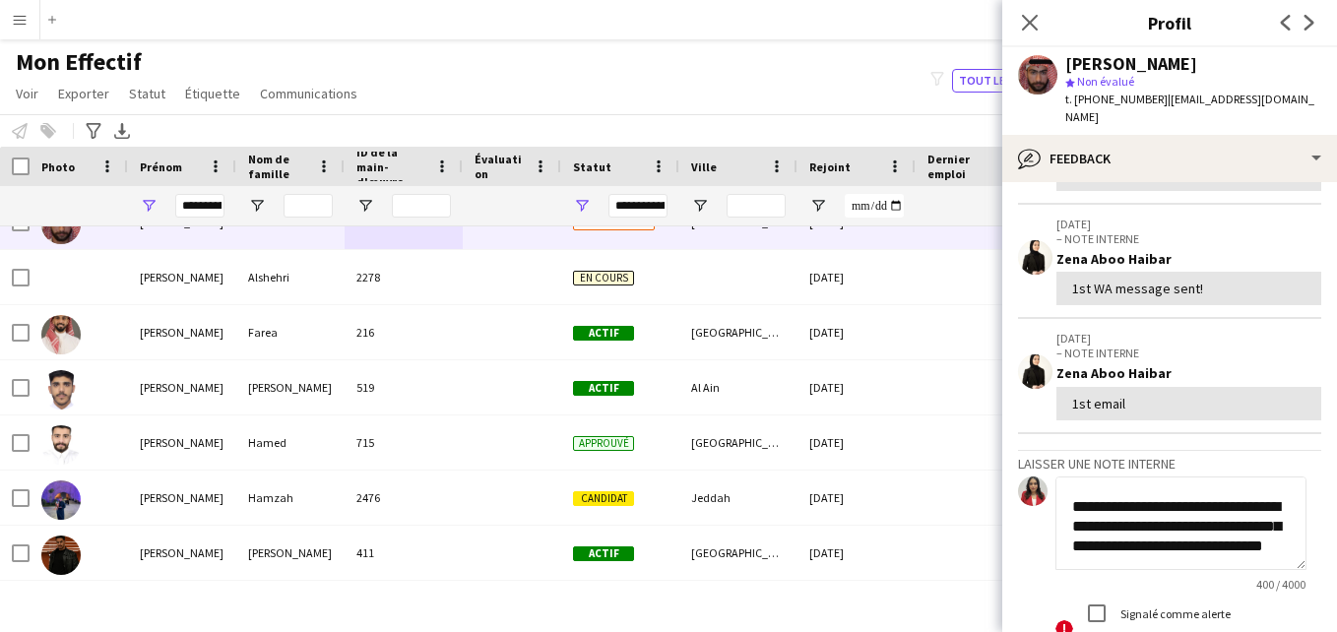
click at [1073, 511] on textarea "**********" at bounding box center [1181, 524] width 251 height 94
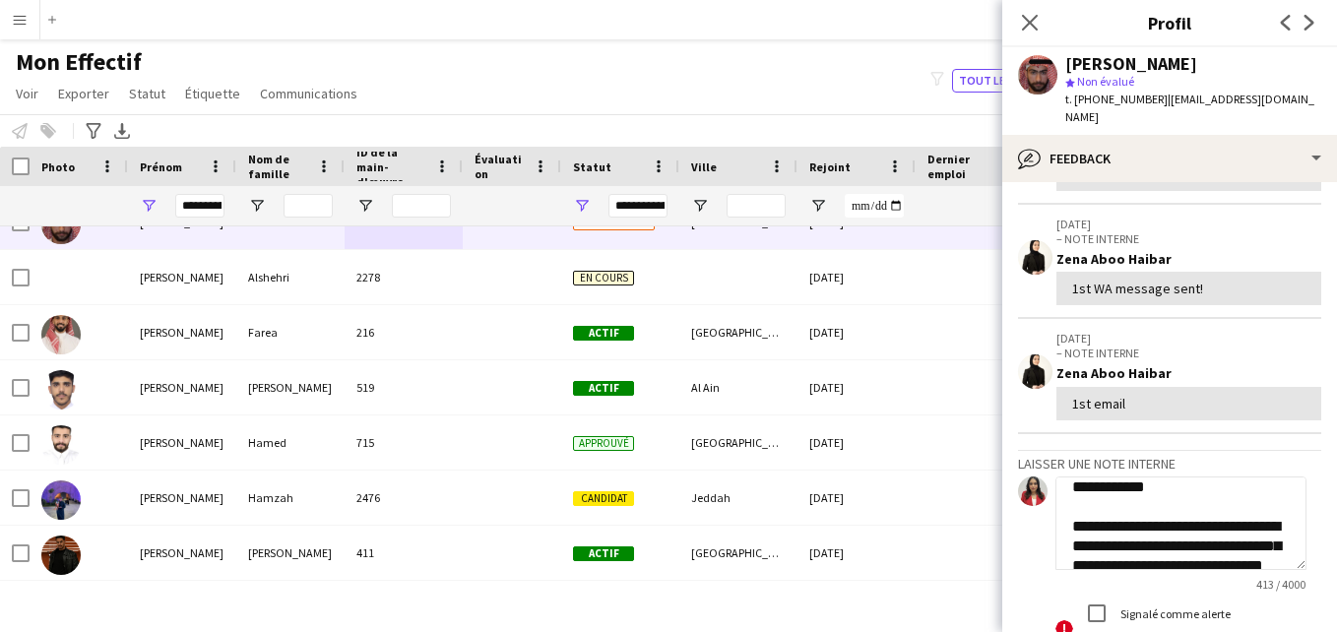
scroll to position [152, 0]
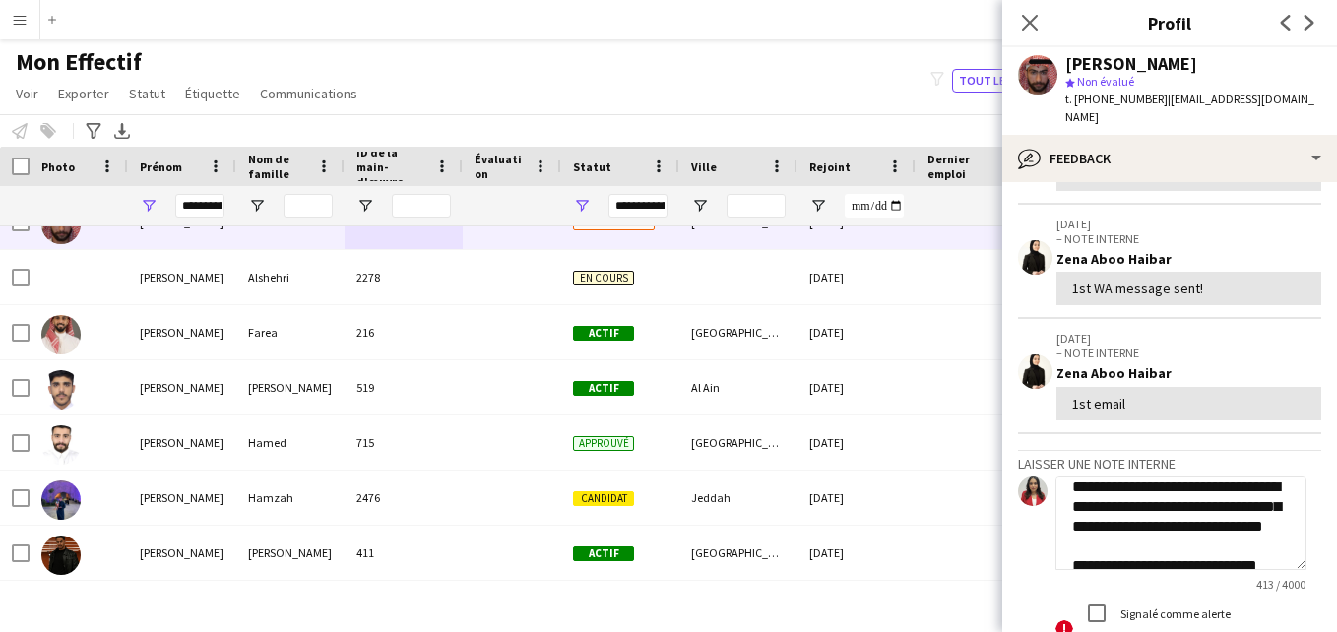
click at [1225, 505] on textarea "**********" at bounding box center [1181, 524] width 251 height 94
click at [1207, 569] on textarea "**********" at bounding box center [1181, 524] width 251 height 94
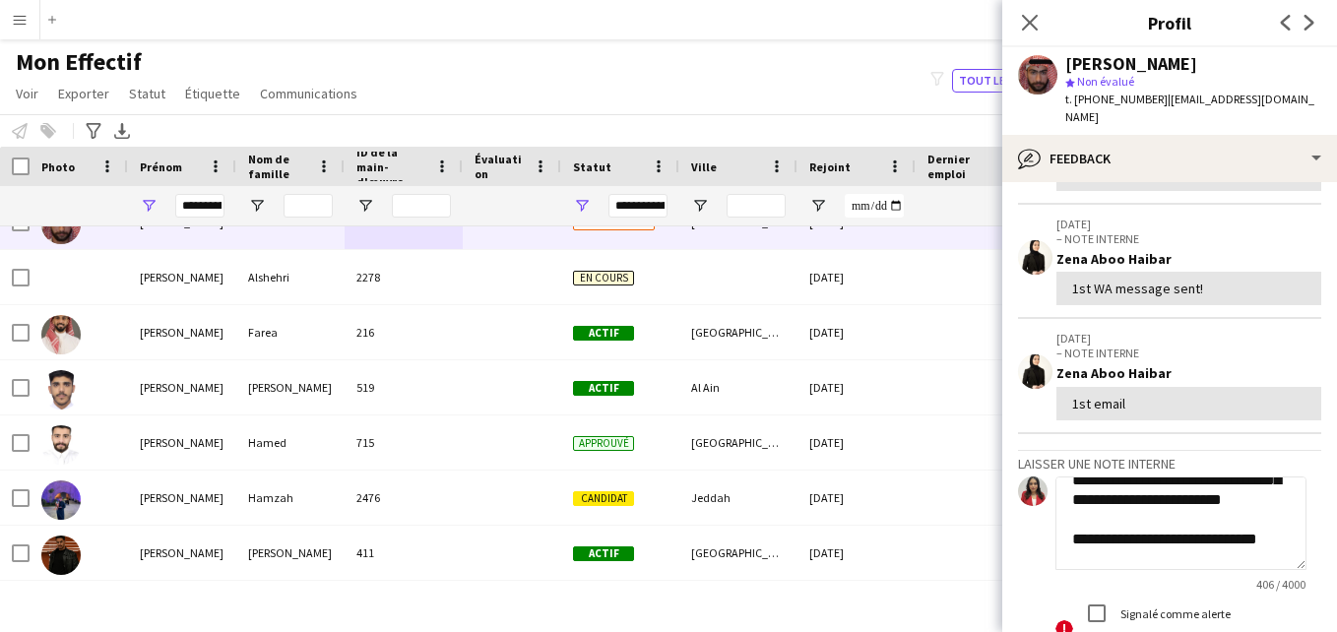
scroll to position [191, 0]
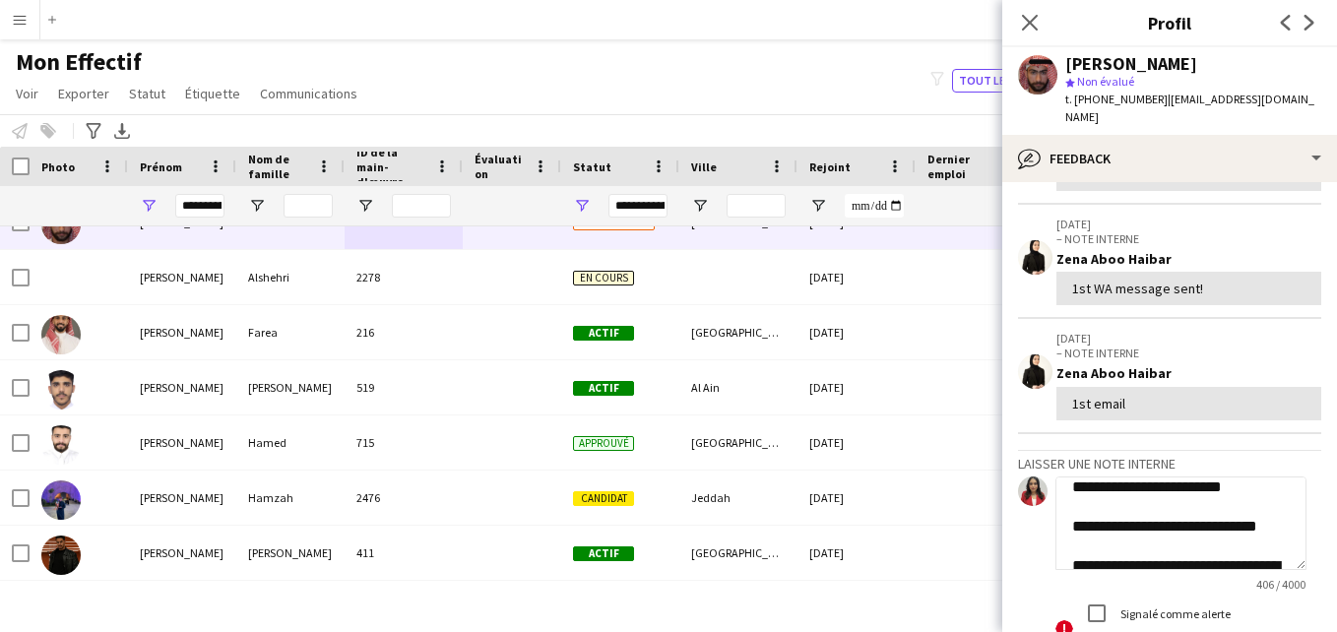
click at [1212, 535] on textarea "**********" at bounding box center [1181, 524] width 251 height 94
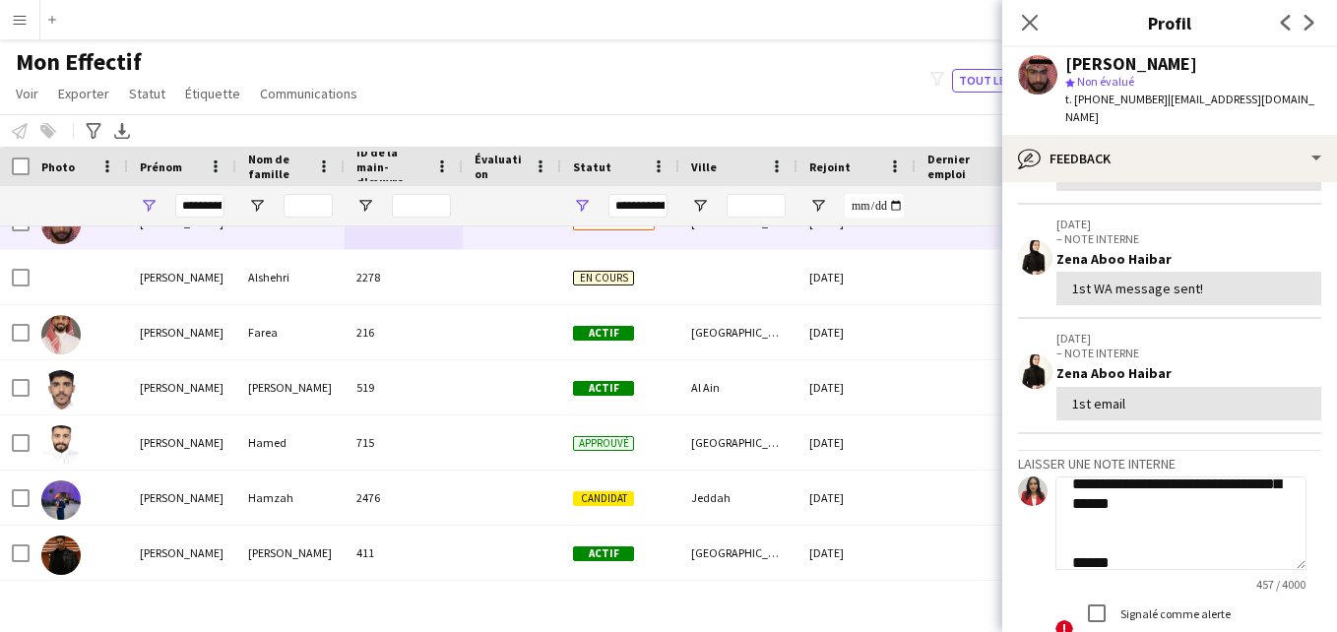
scroll to position [339, 0]
drag, startPoint x: 1171, startPoint y: 561, endPoint x: 1092, endPoint y: 525, distance: 86.8
click at [1094, 526] on textarea "**********" at bounding box center [1181, 524] width 251 height 94
click at [1132, 513] on textarea "**********" at bounding box center [1181, 524] width 251 height 94
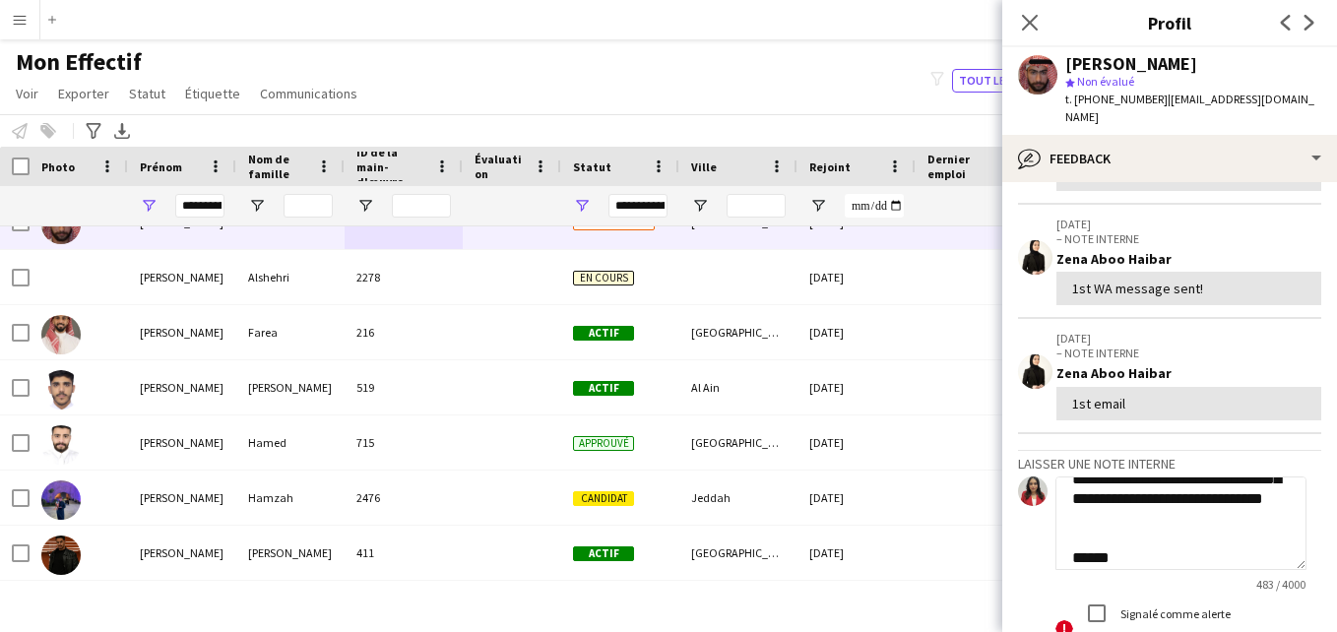
click at [1182, 557] on textarea "**********" at bounding box center [1181, 524] width 251 height 94
click at [1264, 540] on textarea "**********" at bounding box center [1181, 524] width 251 height 94
click at [1279, 560] on textarea "**********" at bounding box center [1181, 524] width 251 height 94
click at [1148, 560] on textarea "**********" at bounding box center [1181, 524] width 251 height 94
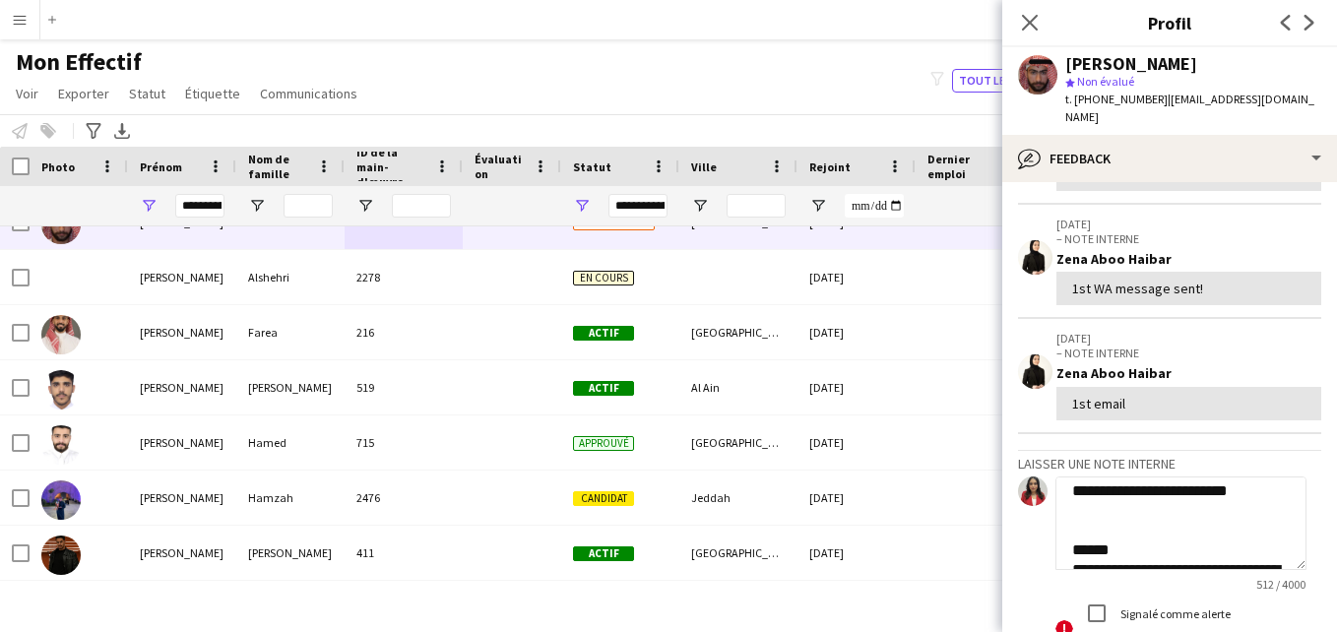
scroll to position [487, 0]
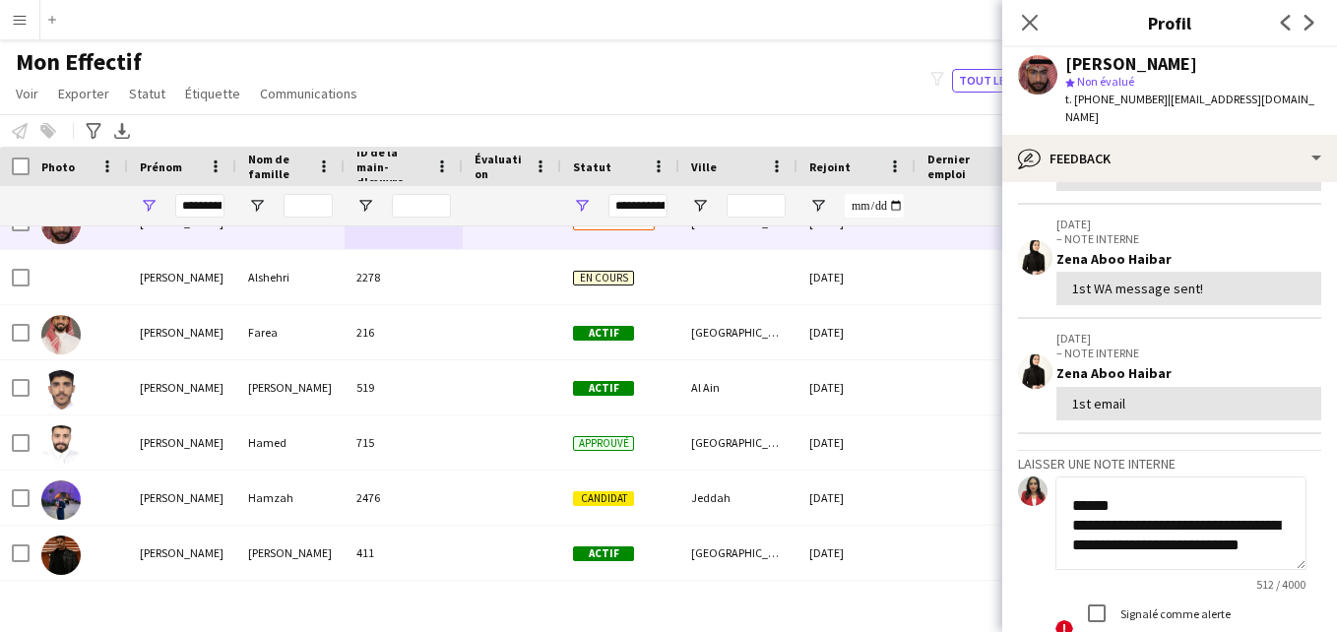
click at [1071, 507] on textarea "**********" at bounding box center [1181, 524] width 251 height 94
click at [1074, 528] on textarea "**********" at bounding box center [1181, 524] width 251 height 94
click at [1142, 522] on textarea "**********" at bounding box center [1181, 524] width 251 height 94
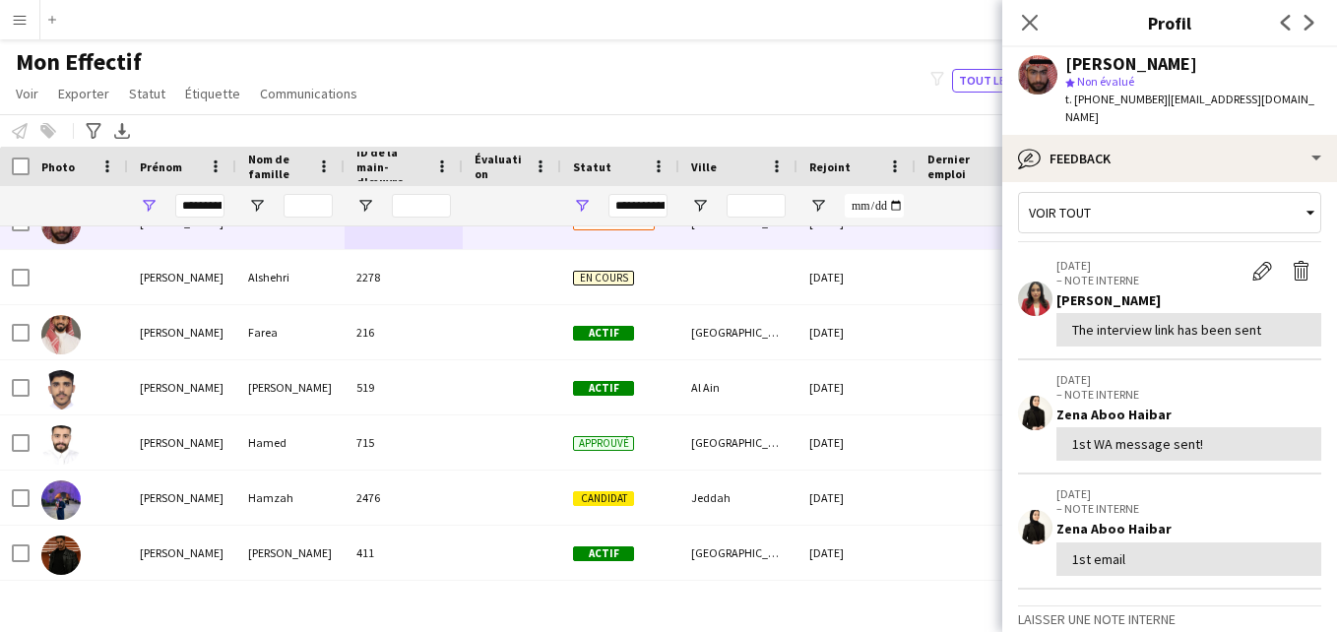
scroll to position [6, 0]
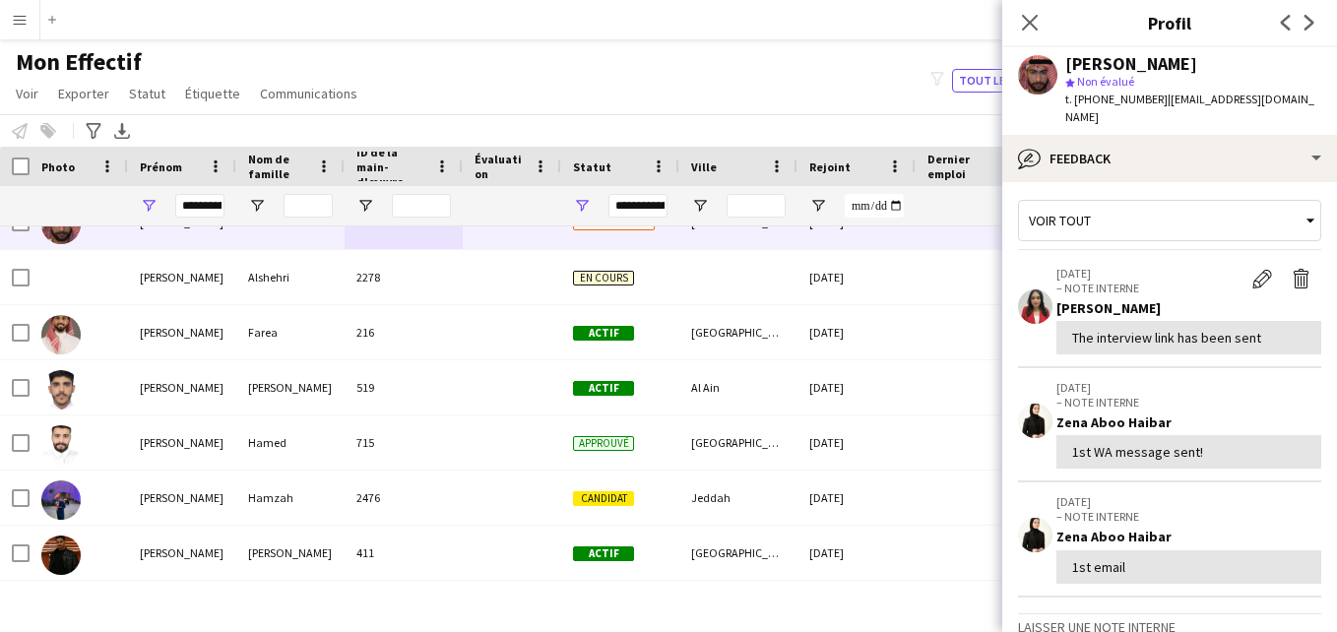
type textarea "**********"
click at [1264, 228] on div "Voir tout" at bounding box center [1160, 220] width 282 height 37
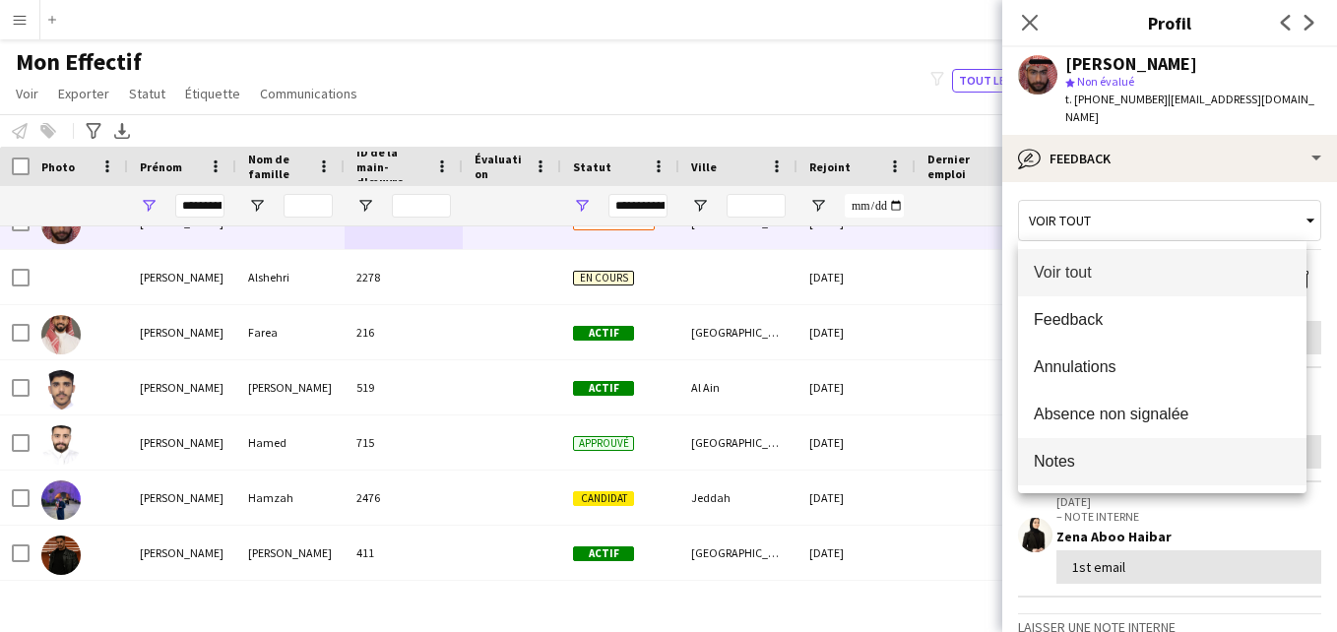
click at [1132, 454] on span "Notes" at bounding box center [1162, 461] width 257 height 19
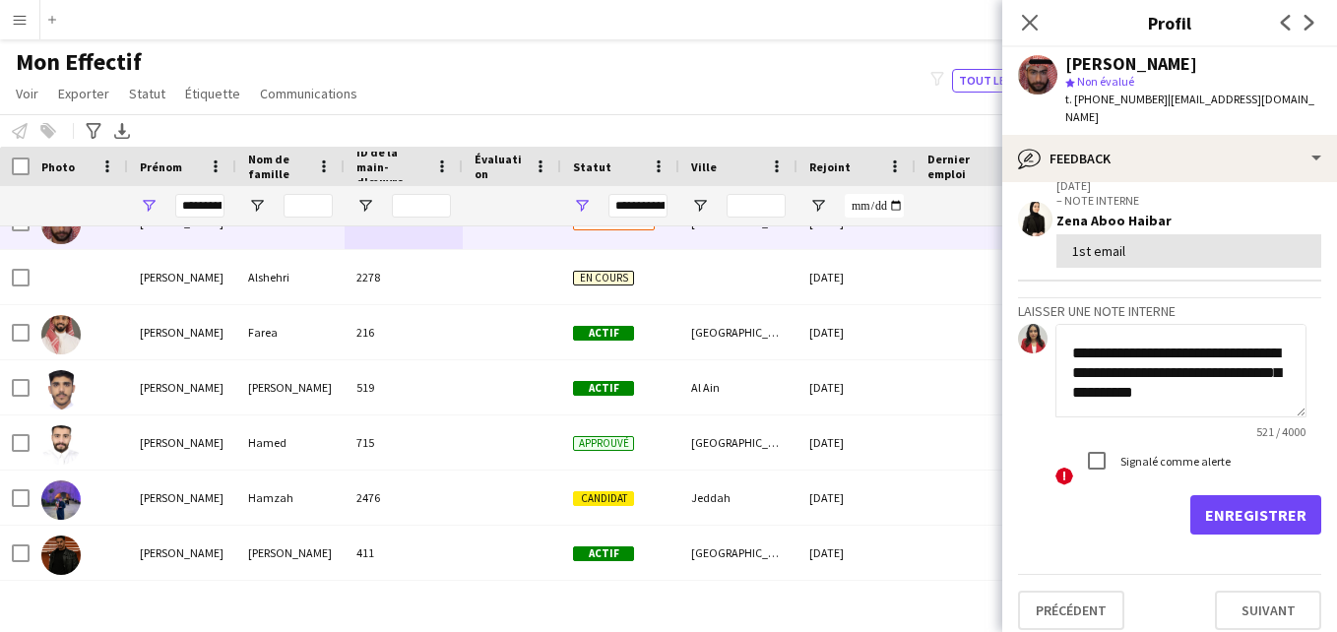
scroll to position [328, 0]
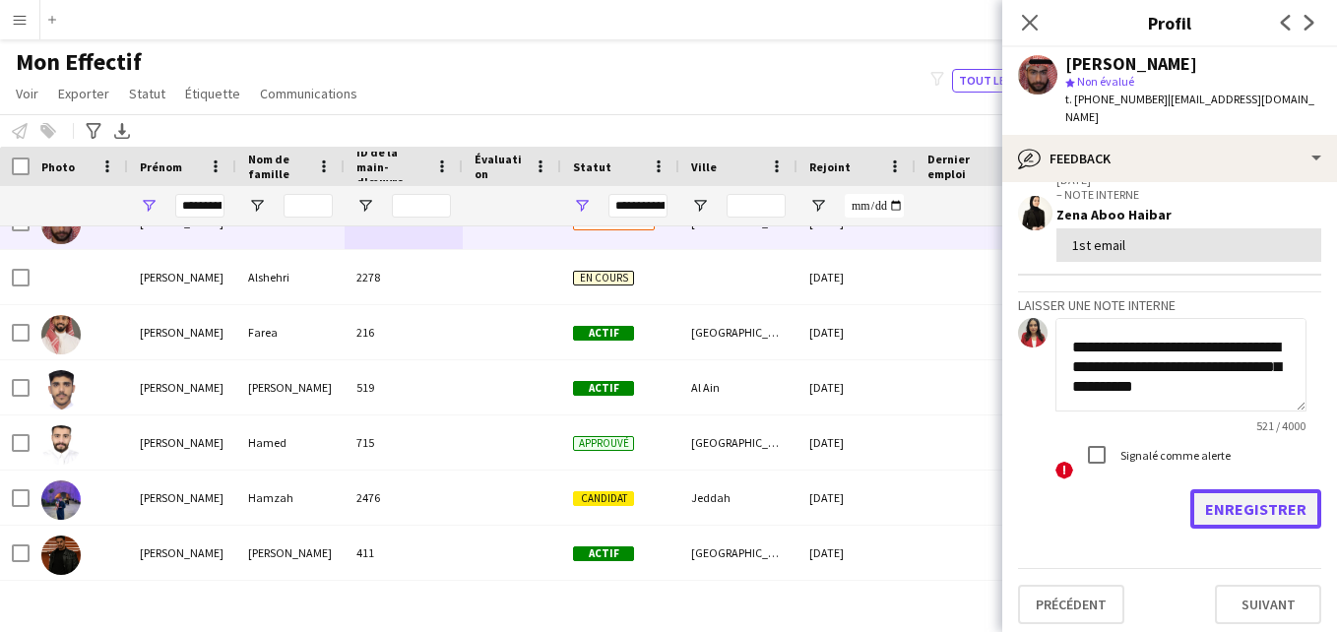
click at [1264, 511] on button "Enregistrer" at bounding box center [1256, 508] width 131 height 39
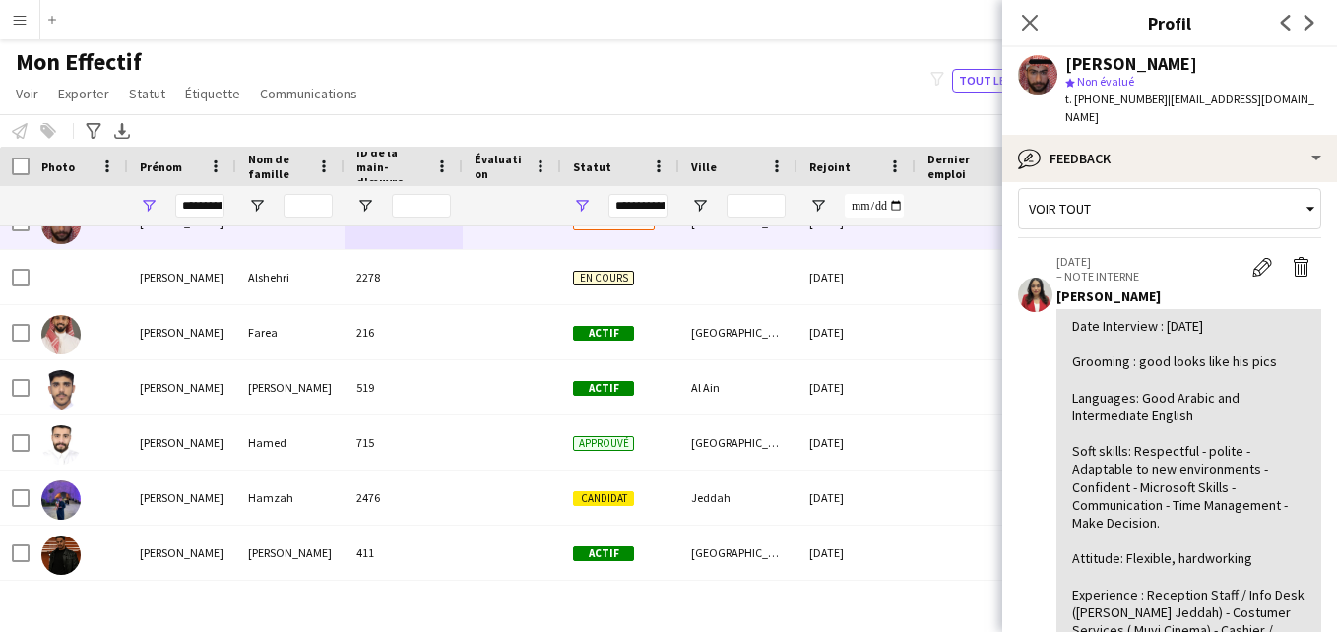
scroll to position [0, 0]
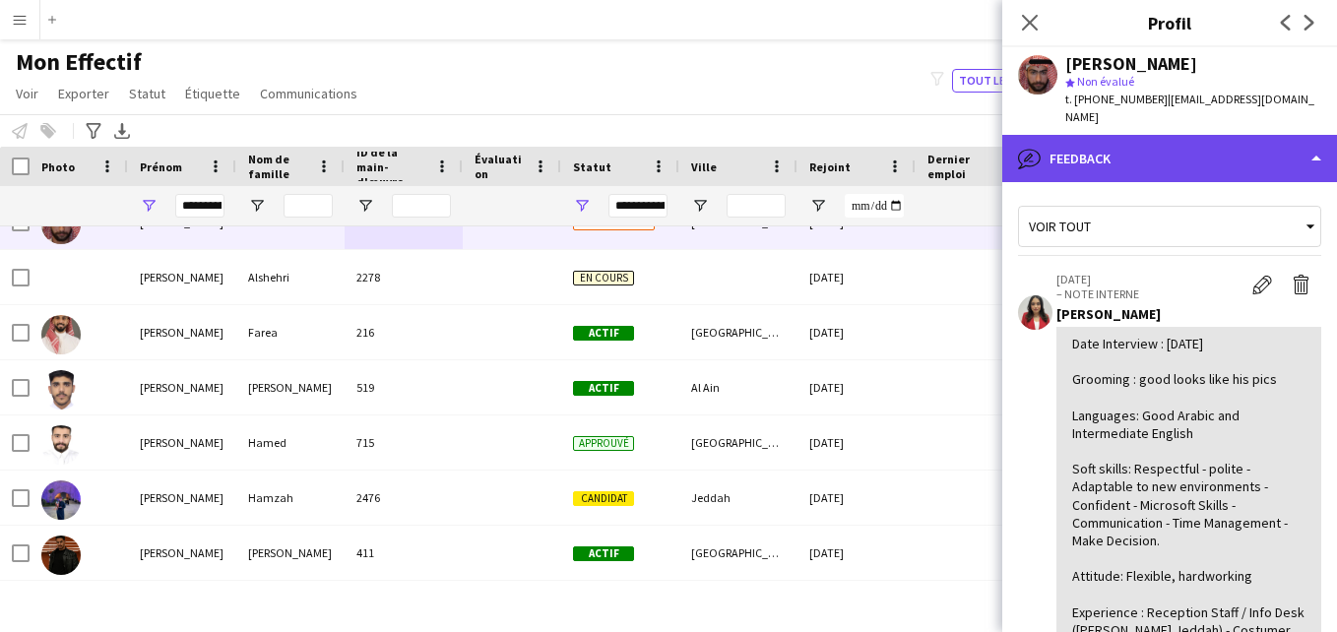
click at [1279, 149] on div "bubble-pencil Feedback" at bounding box center [1170, 158] width 335 height 47
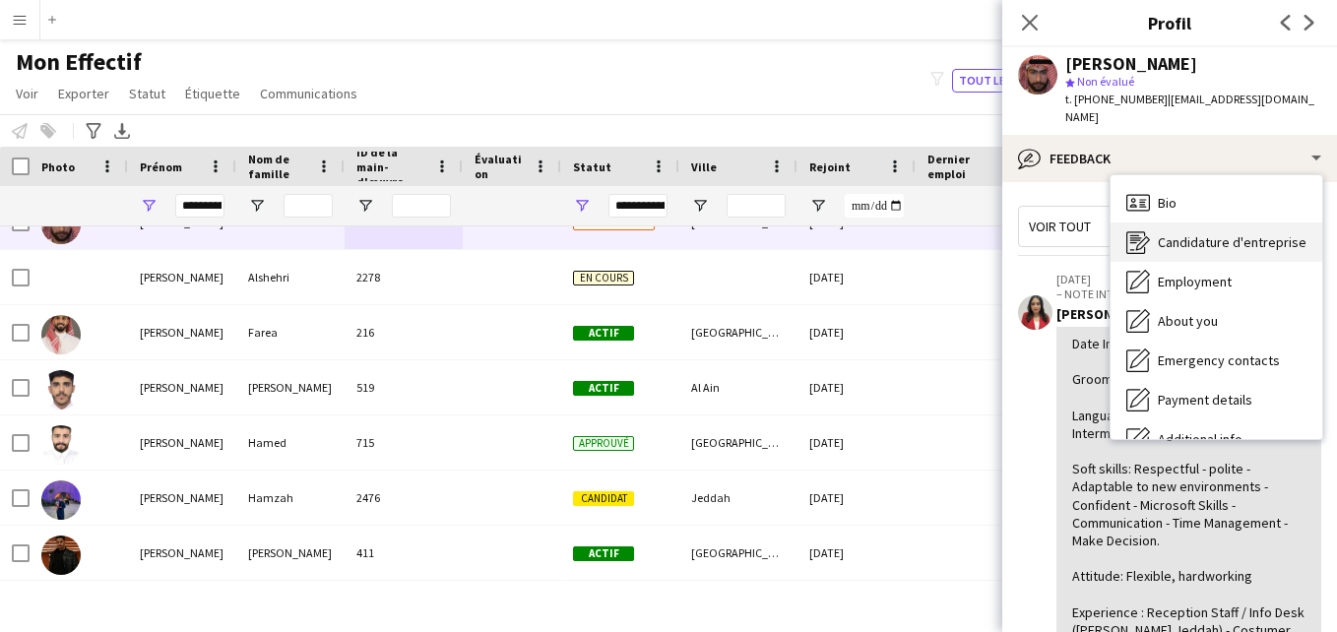
click at [1281, 241] on span "Candidature d'entreprise" at bounding box center [1232, 242] width 149 height 18
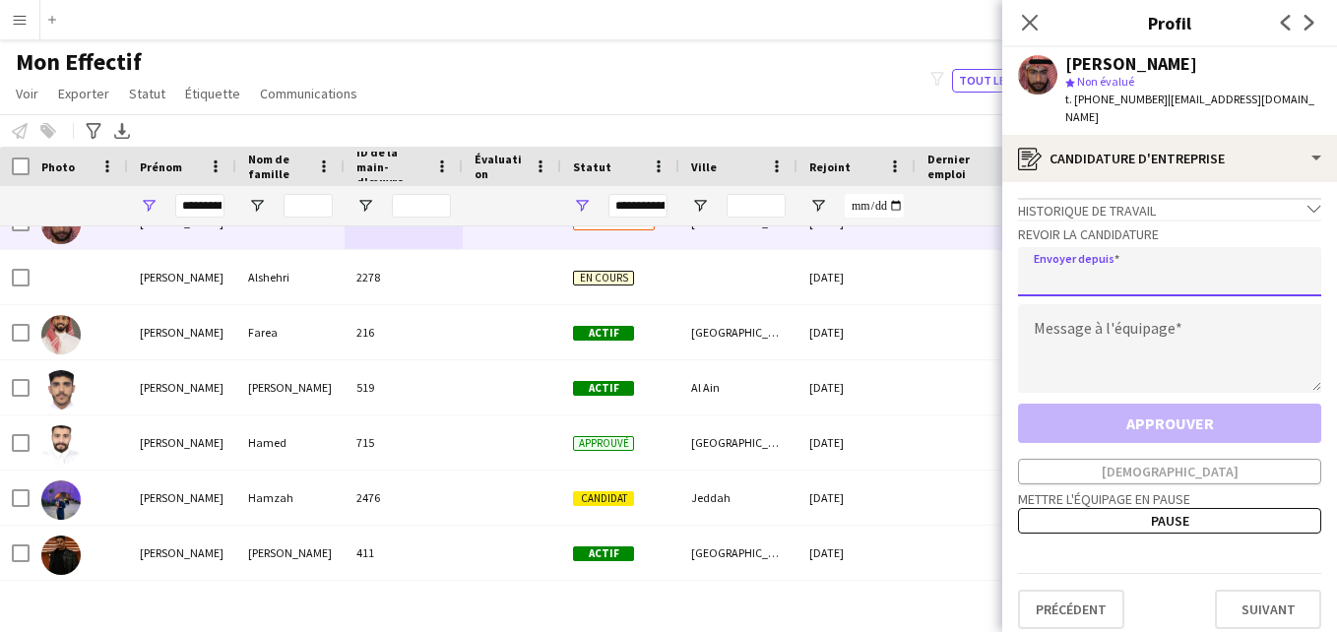
click at [1171, 260] on input "email" at bounding box center [1169, 271] width 303 height 49
type input "**********"
click at [1105, 329] on textarea at bounding box center [1169, 348] width 303 height 89
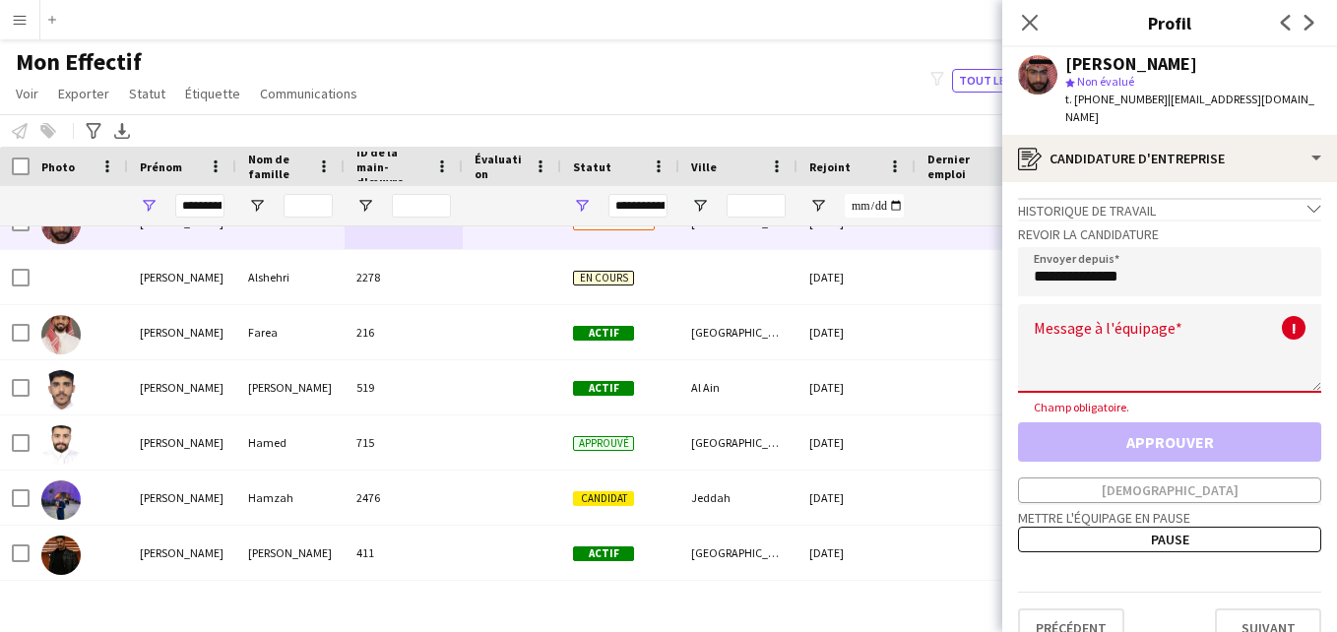
click at [1208, 346] on textarea at bounding box center [1169, 348] width 303 height 89
paste textarea "**********"
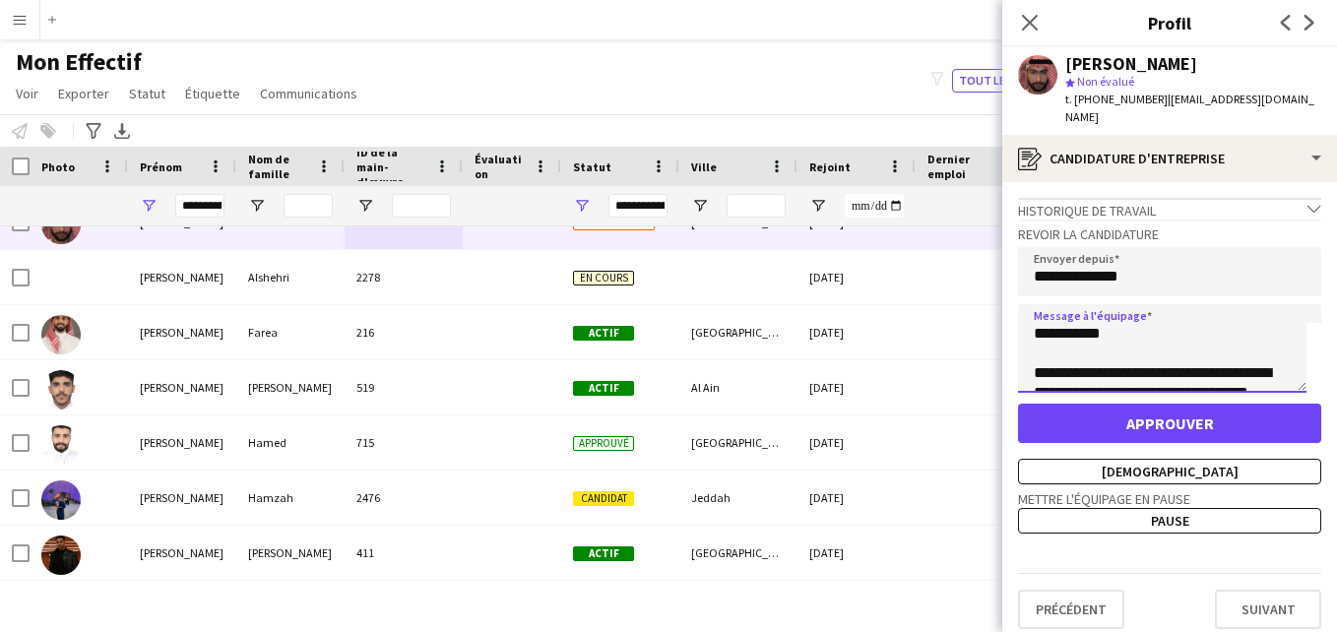
click at [1097, 330] on textarea "**********" at bounding box center [1162, 348] width 289 height 89
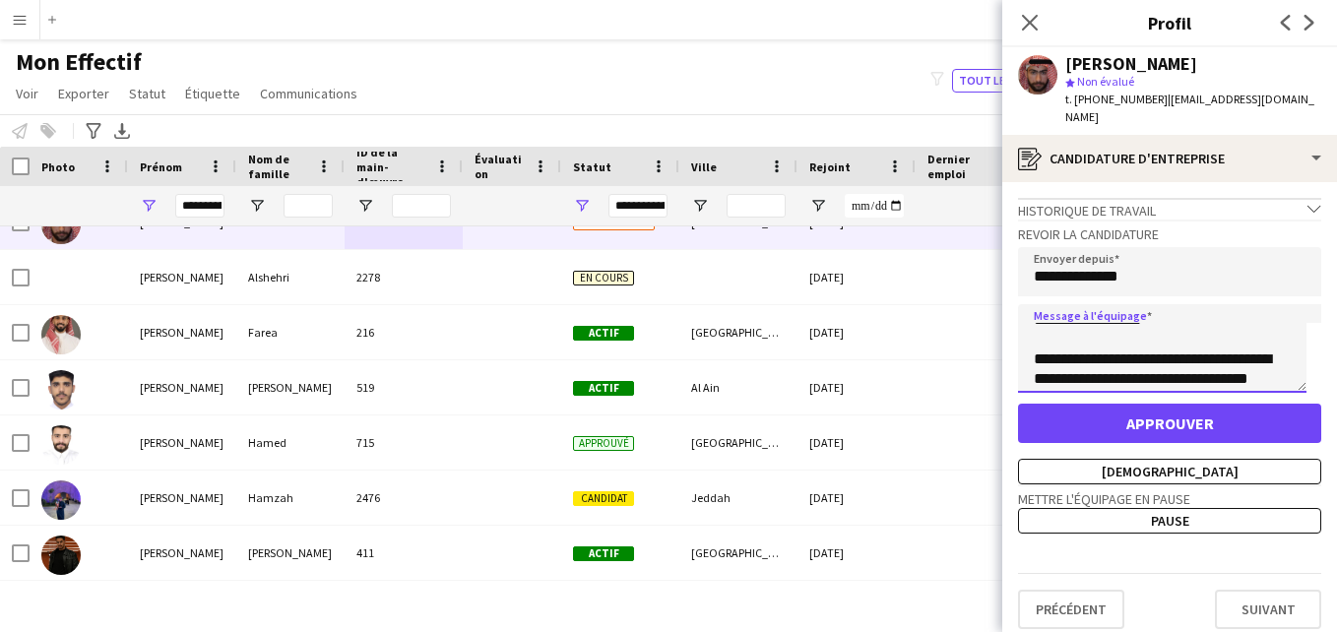
scroll to position [532, 0]
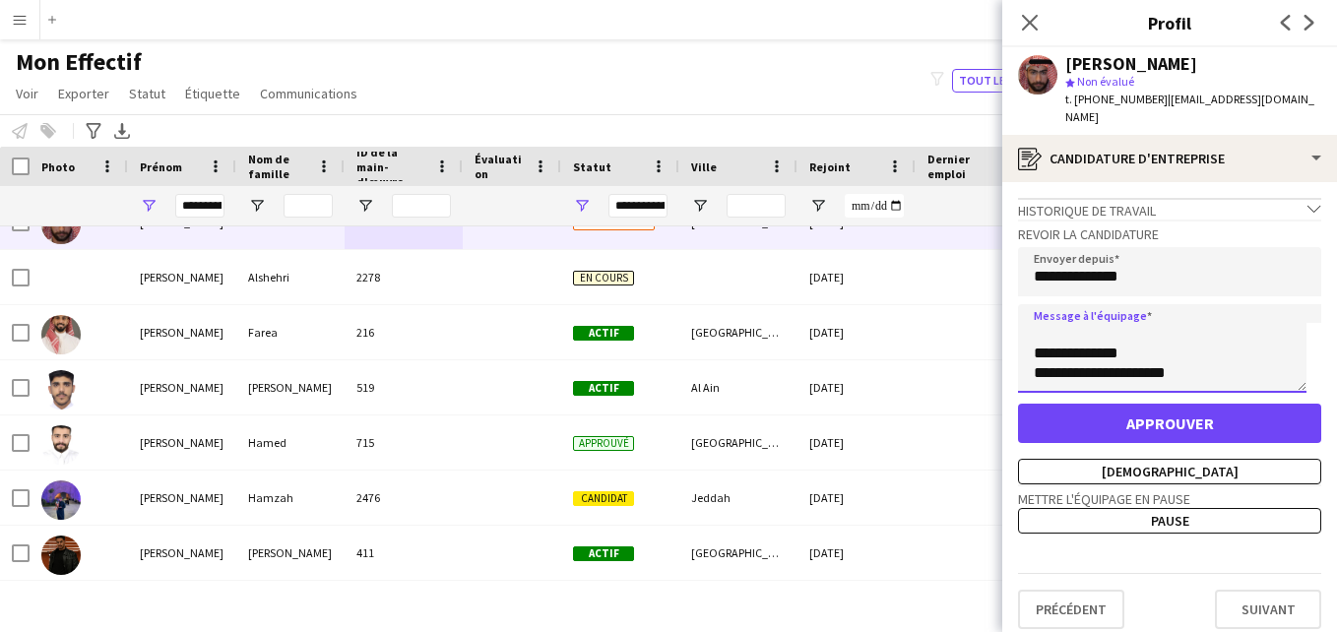
type textarea "**********"
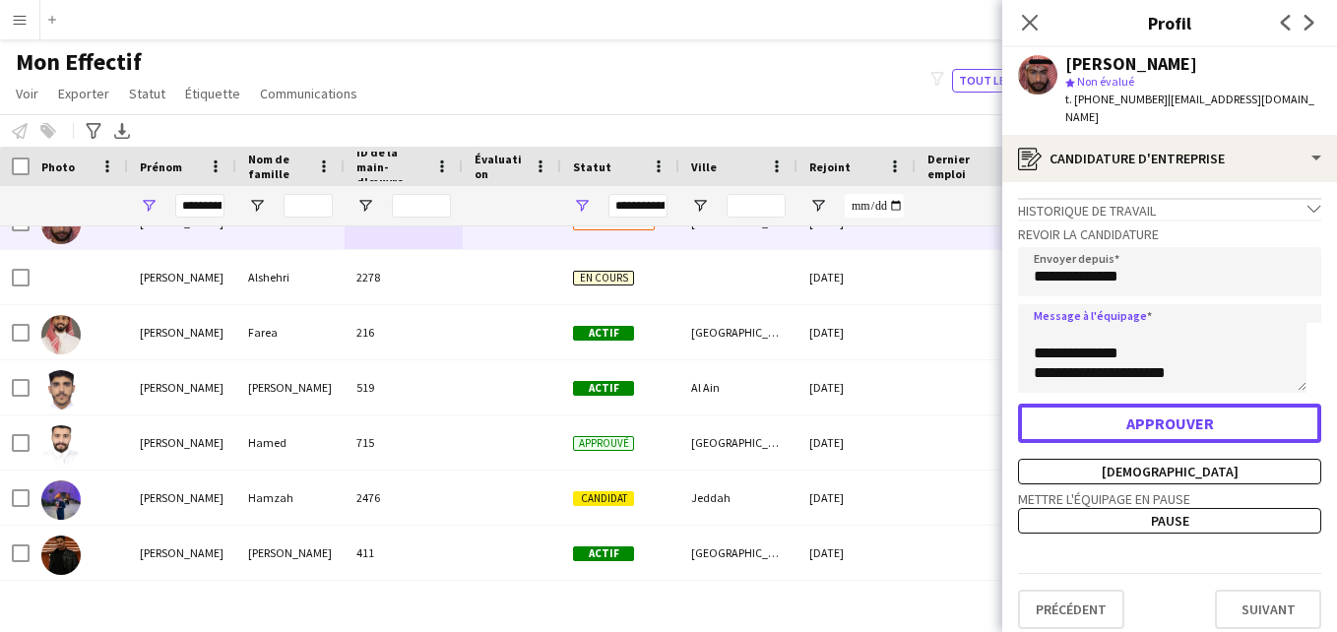
click at [1213, 416] on button "Approuver" at bounding box center [1169, 423] width 303 height 39
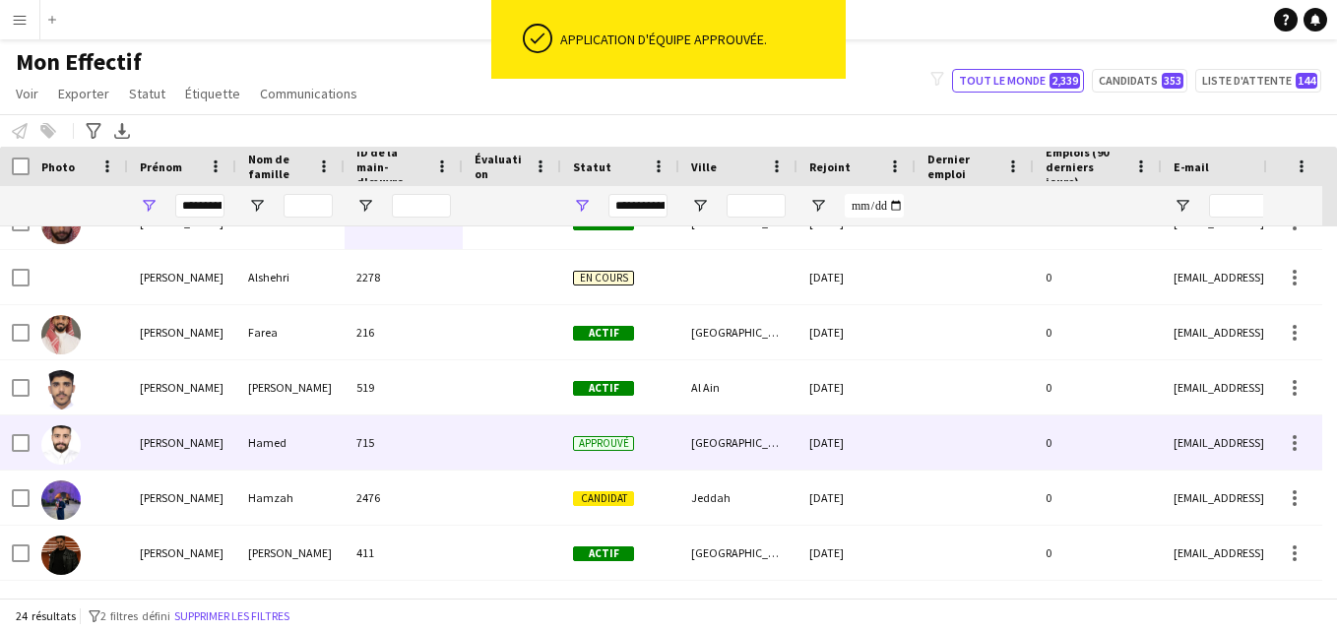
click at [629, 450] on span "Approuvé" at bounding box center [603, 443] width 61 height 15
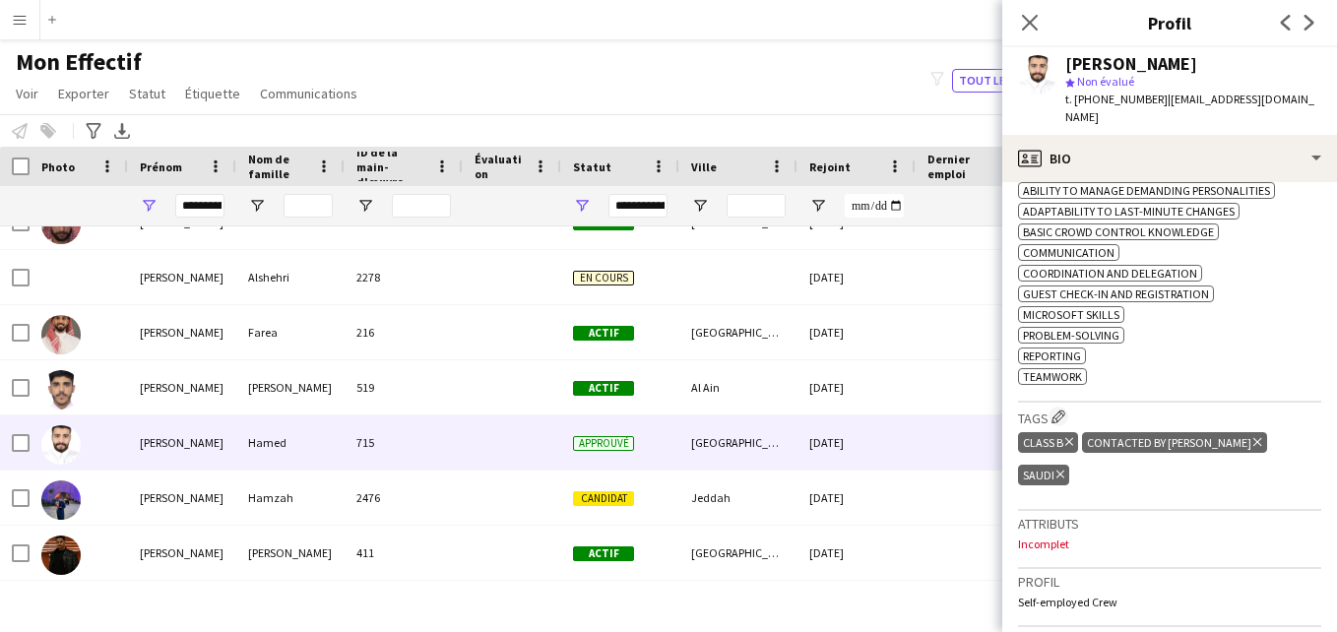
scroll to position [0, 0]
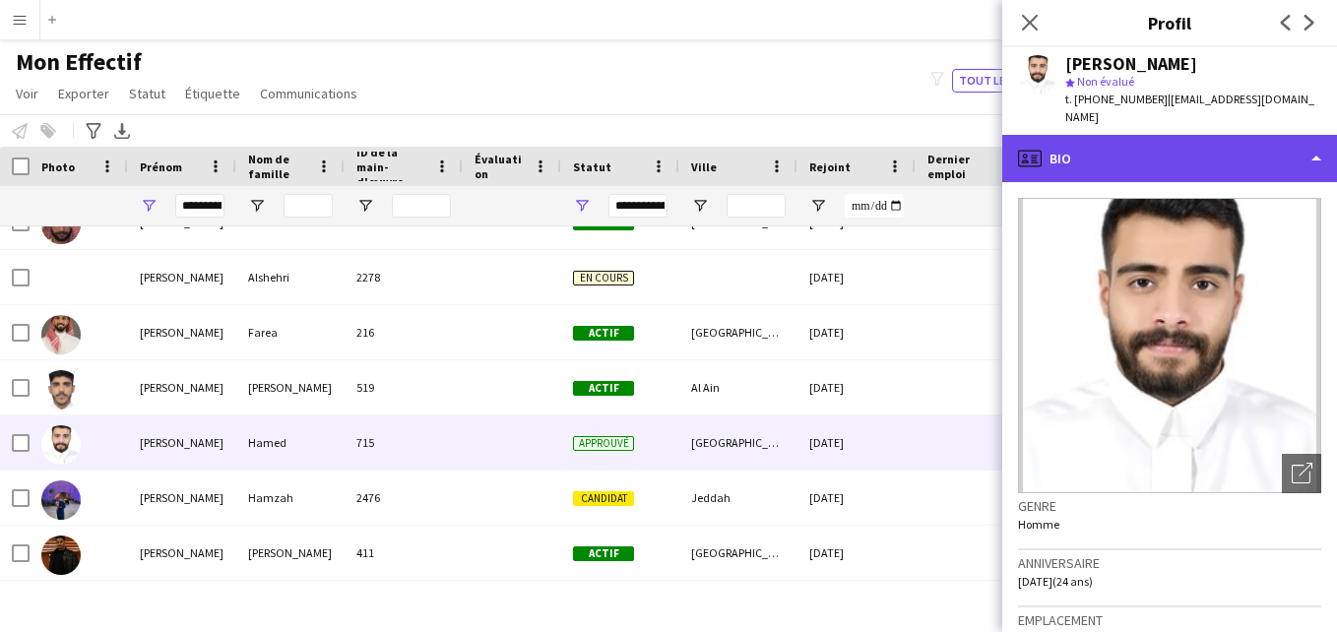
click at [1297, 146] on div "profile Bio" at bounding box center [1170, 158] width 335 height 47
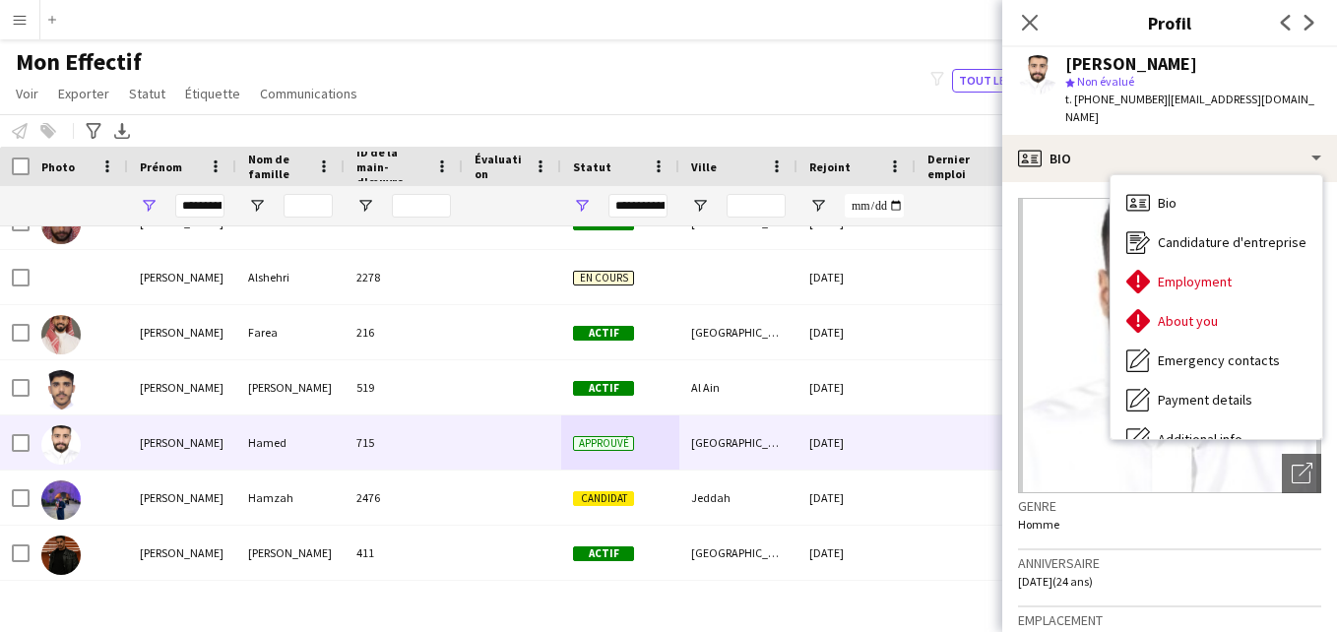
click at [1047, 97] on div "[PERSON_NAME] star Non évalué t. [PHONE_NUMBER] | [EMAIL_ADDRESS][DOMAIN_NAME]" at bounding box center [1170, 91] width 335 height 88
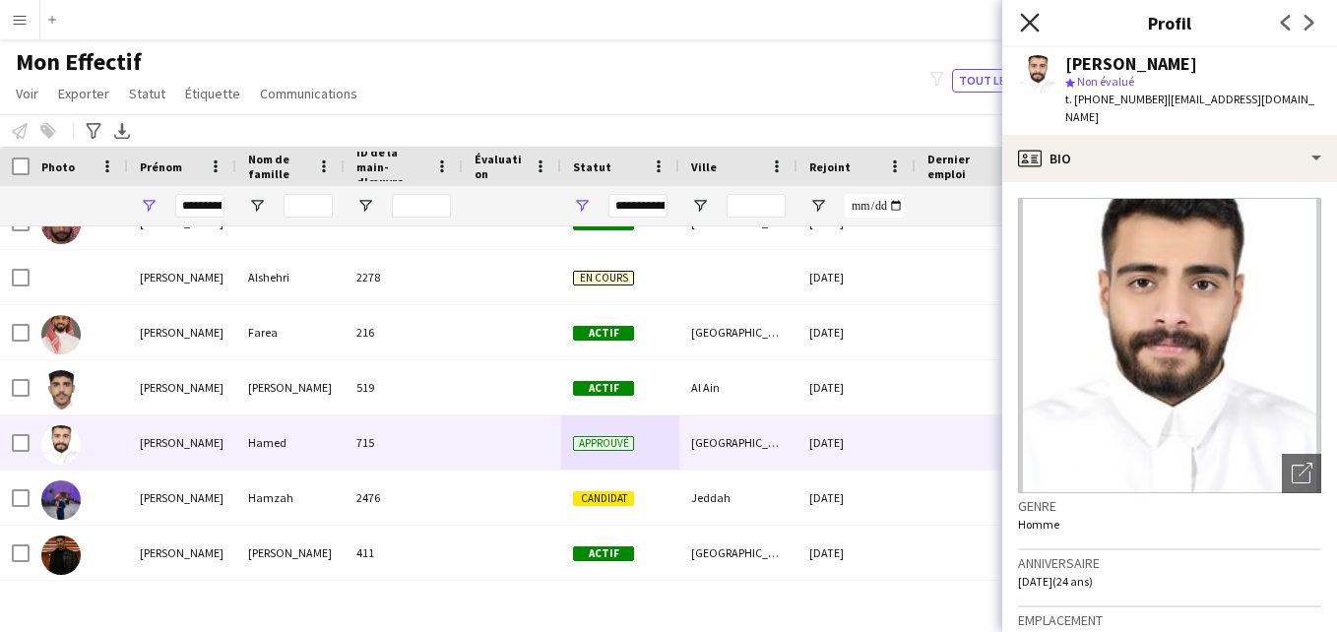
click at [1027, 18] on icon "Fermer le pop-in" at bounding box center [1029, 22] width 19 height 19
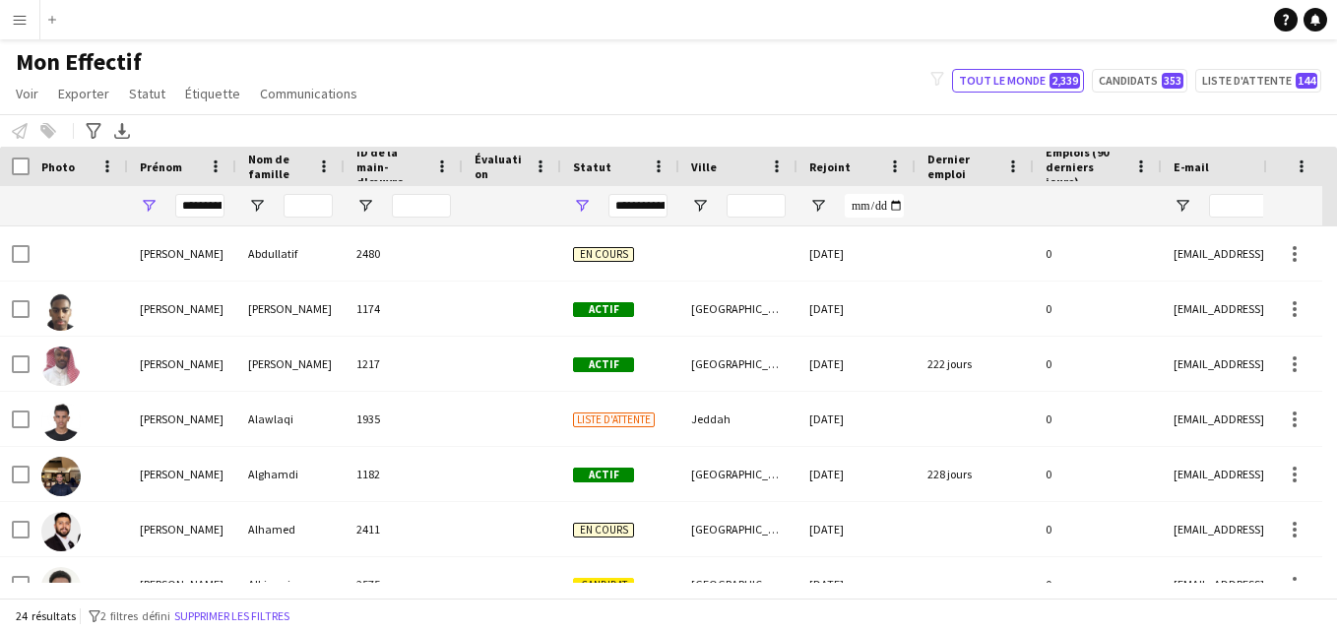
click at [765, 110] on div "Mon Effectif Voir Vues Vue par défaut Nouvelle vue Mettre à jour la vue Supprim…" at bounding box center [668, 80] width 1337 height 67
click at [216, 207] on div "**********" at bounding box center [182, 205] width 108 height 39
drag, startPoint x: 220, startPoint y: 206, endPoint x: 210, endPoint y: 208, distance: 10.0
click at [210, 208] on input "**********" at bounding box center [199, 206] width 49 height 24
click at [225, 205] on div "**********" at bounding box center [182, 205] width 108 height 39
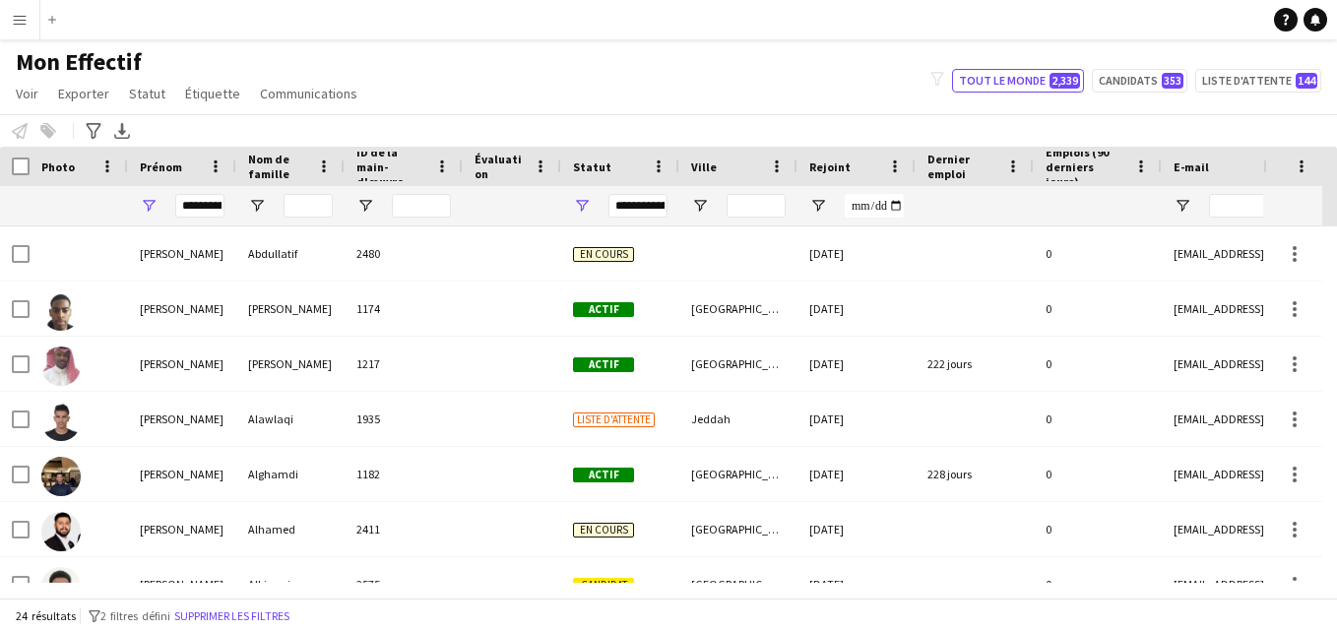
drag, startPoint x: 225, startPoint y: 205, endPoint x: 210, endPoint y: 208, distance: 15.1
click at [210, 208] on div "**********" at bounding box center [182, 205] width 108 height 39
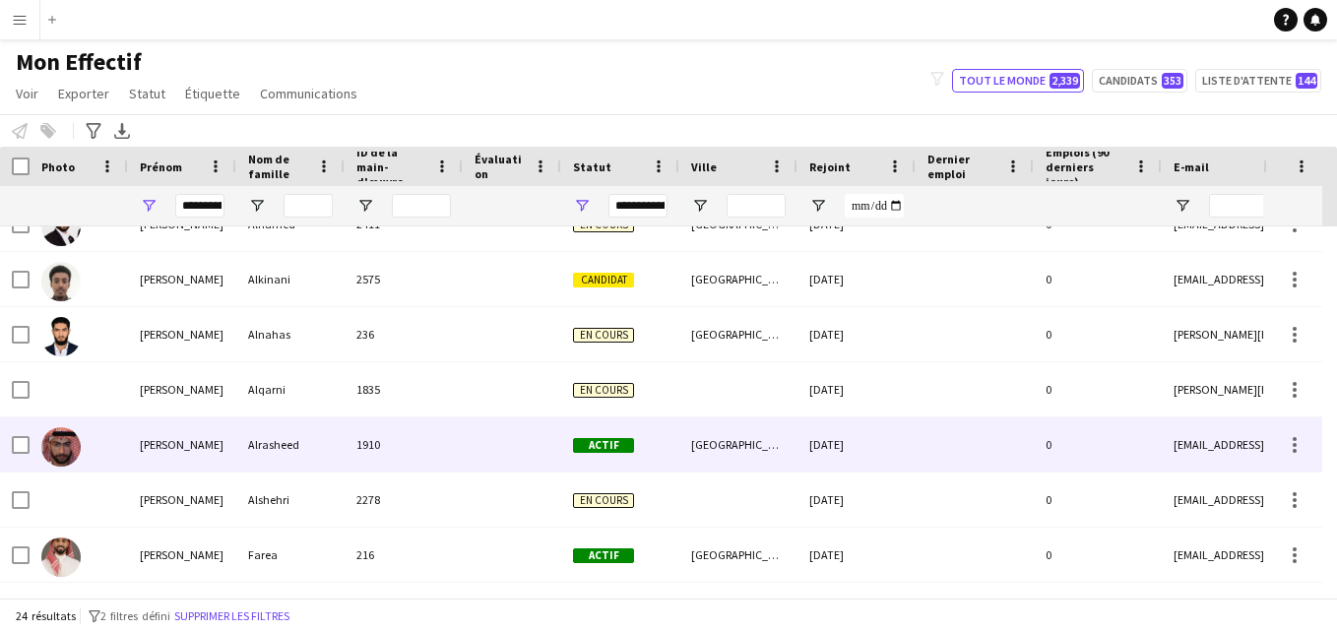
click at [727, 447] on div "[GEOGRAPHIC_DATA]" at bounding box center [738, 445] width 118 height 54
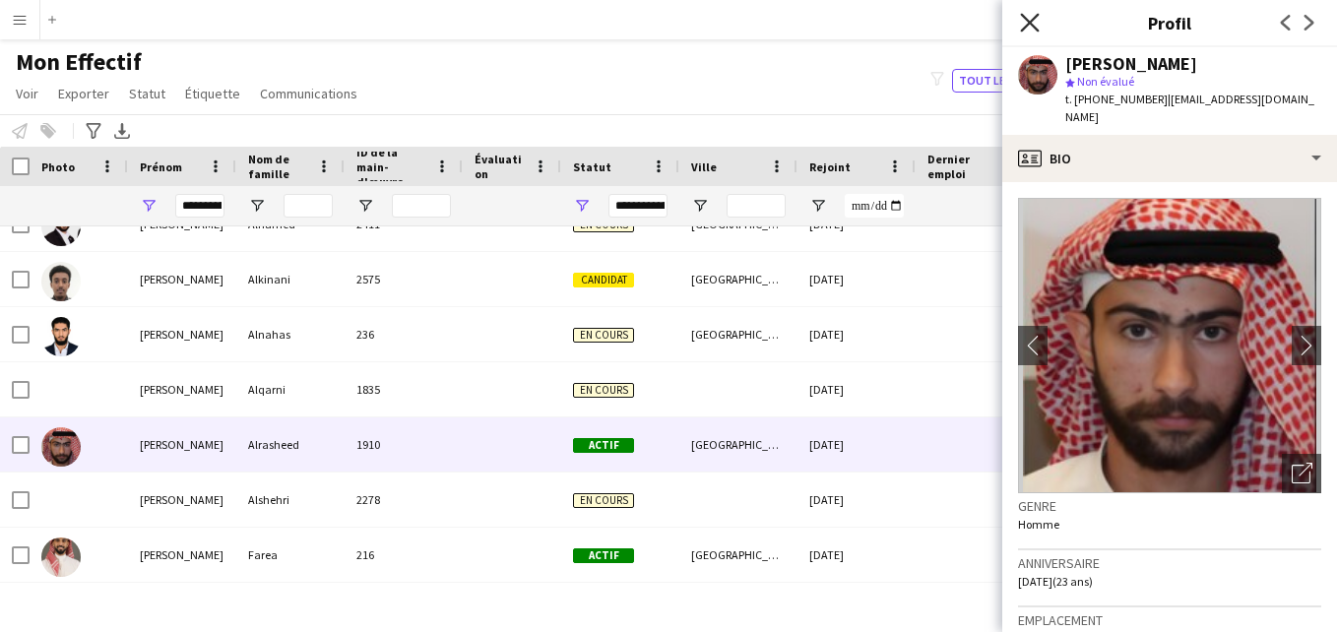
click at [1025, 22] on icon "Fermer le pop-in" at bounding box center [1029, 22] width 19 height 19
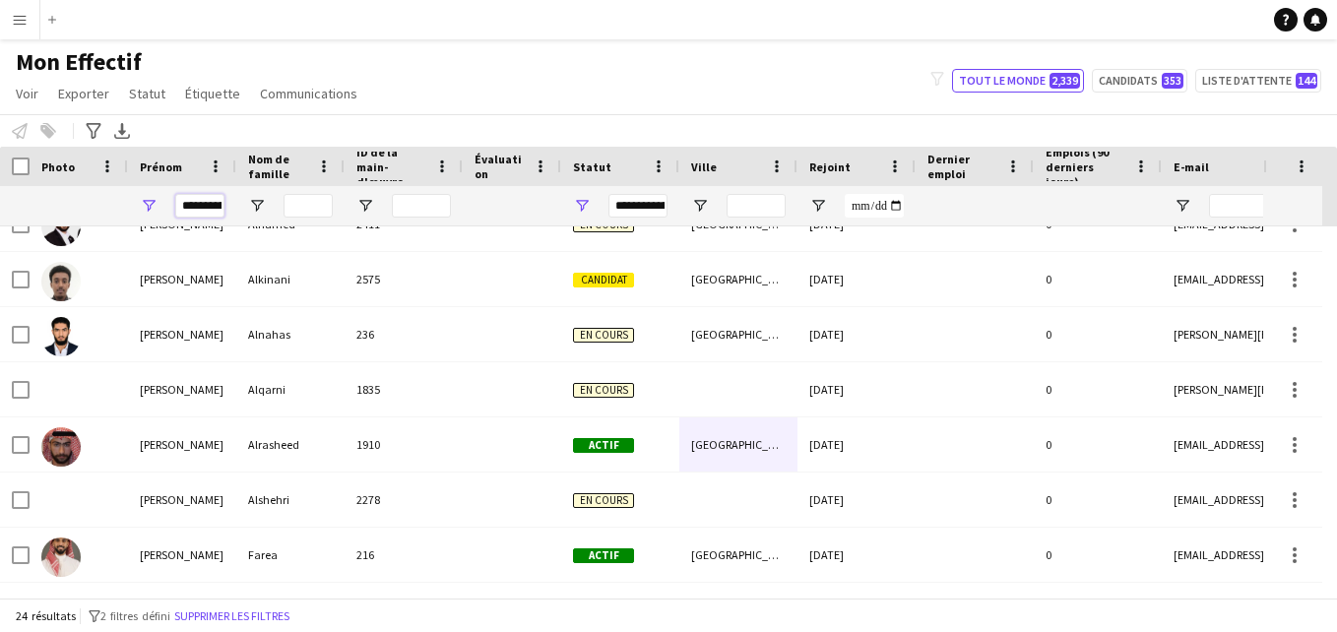
drag, startPoint x: 224, startPoint y: 209, endPoint x: 175, endPoint y: 205, distance: 48.4
click at [175, 205] on input "**********" at bounding box center [199, 206] width 49 height 24
type input "****"
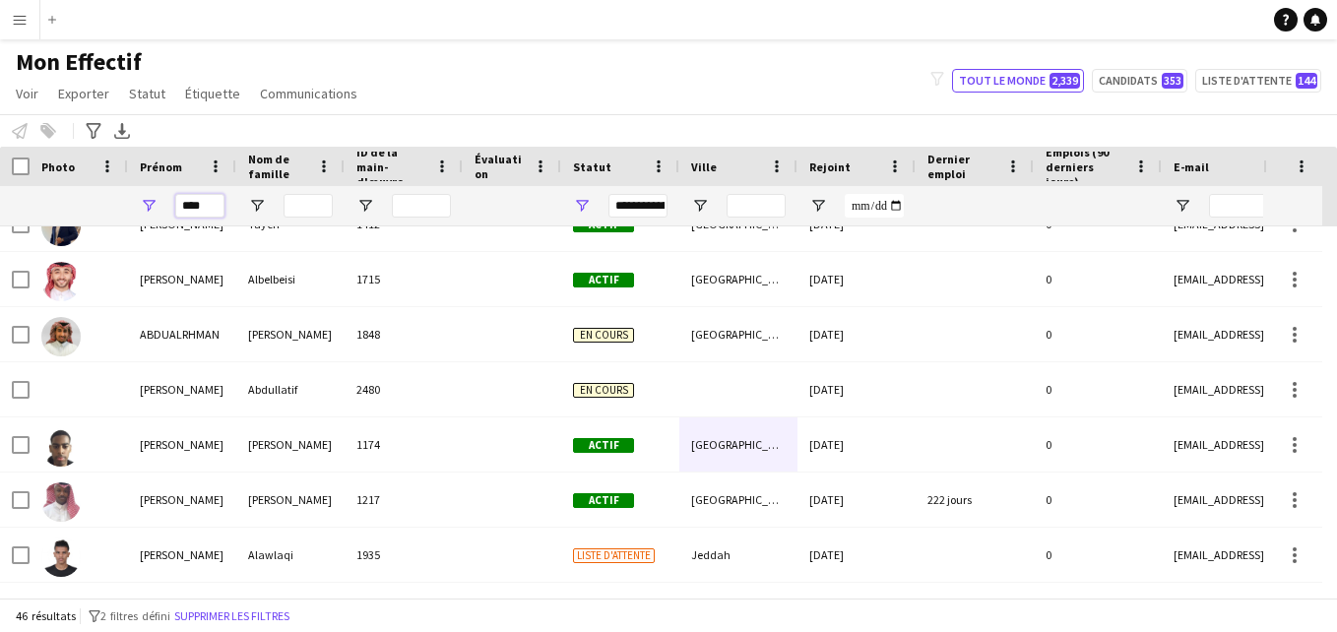
drag, startPoint x: 213, startPoint y: 205, endPoint x: 171, endPoint y: 202, distance: 41.5
click at [171, 202] on div "****" at bounding box center [182, 205] width 108 height 39
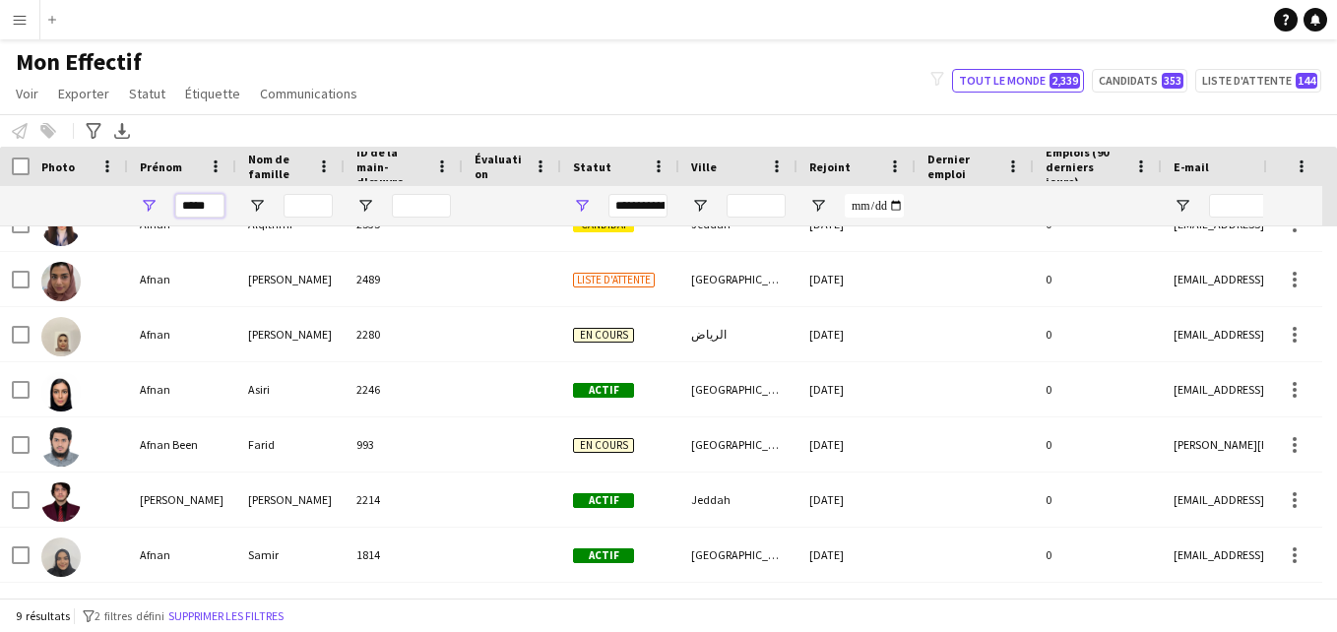
type input "*****"
click at [323, 207] on input "Nom de famille Entrée de filtre" at bounding box center [308, 206] width 49 height 24
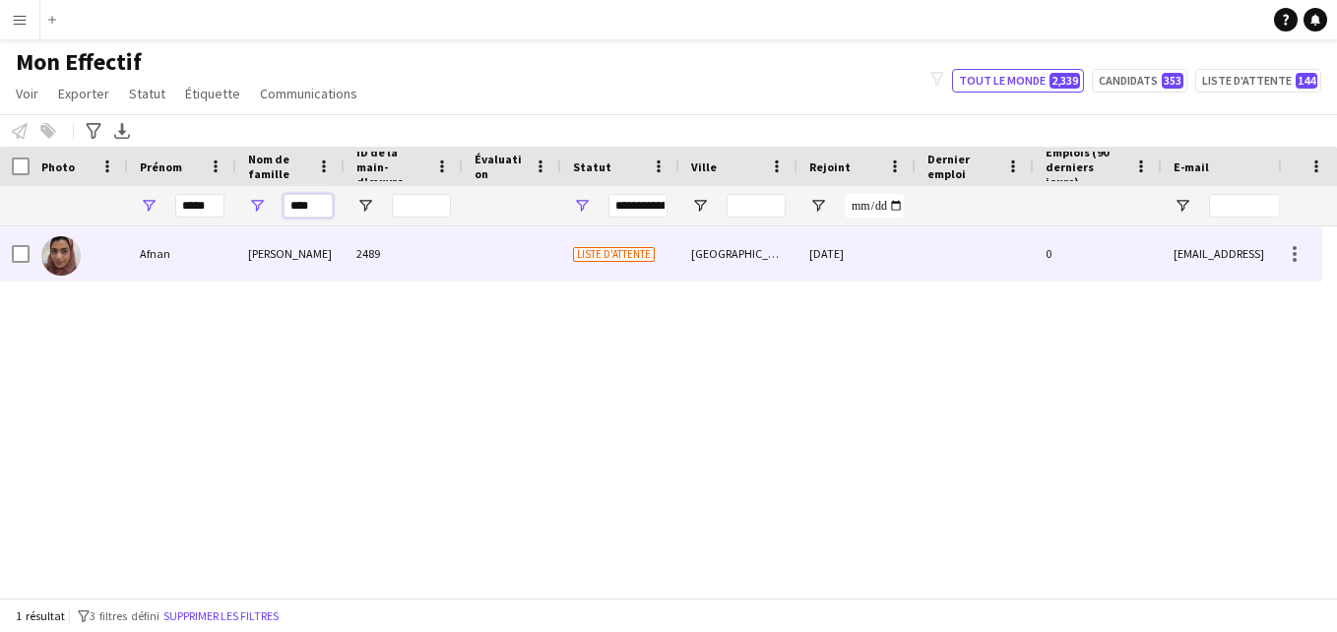
type input "****"
click at [468, 235] on div at bounding box center [512, 253] width 98 height 54
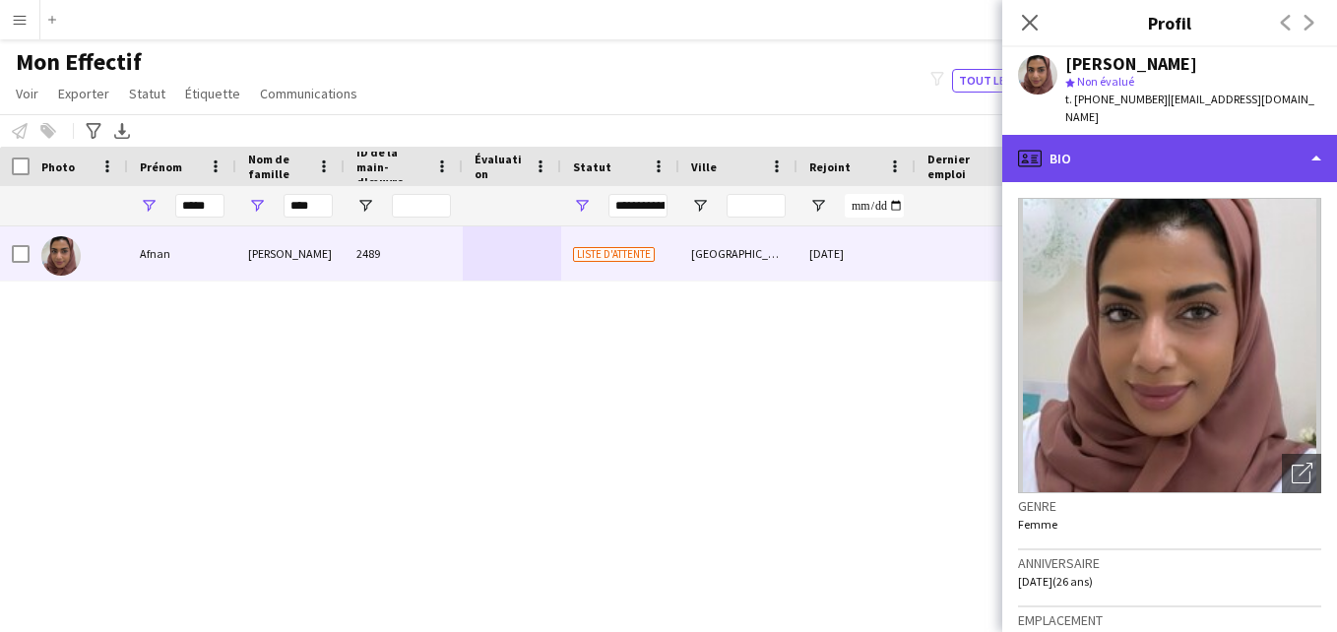
click at [1236, 145] on div "profile Bio" at bounding box center [1170, 158] width 335 height 47
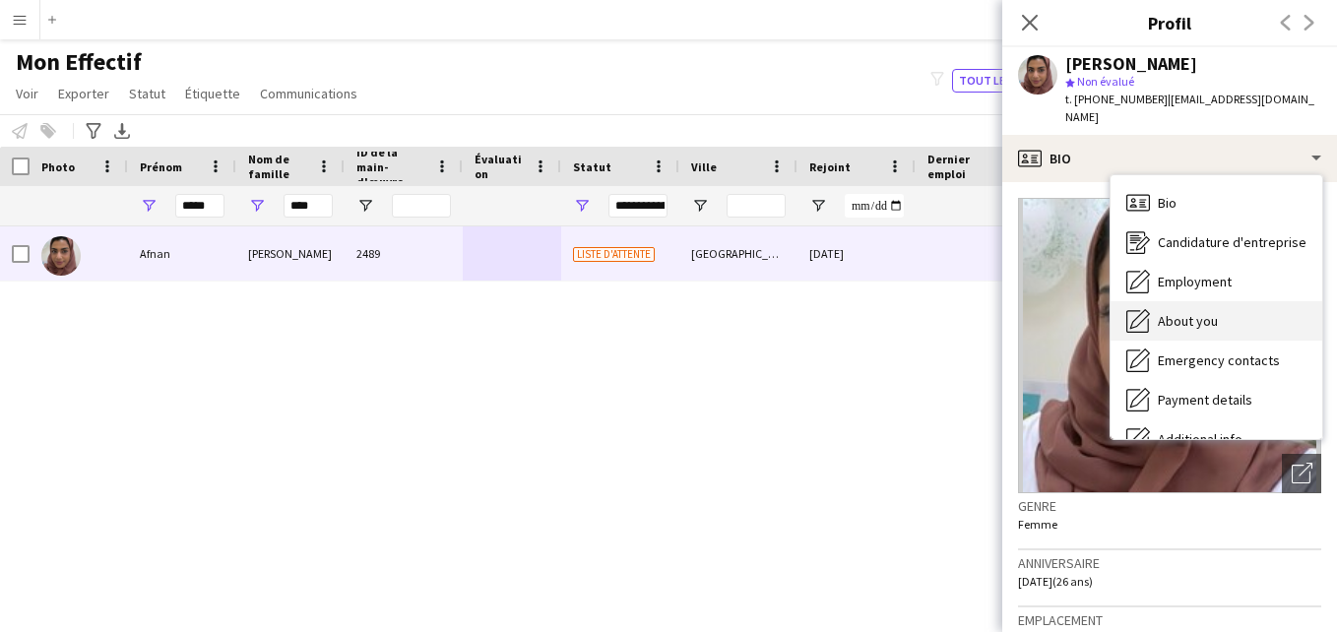
click at [1252, 301] on div "About you About you" at bounding box center [1217, 320] width 212 height 39
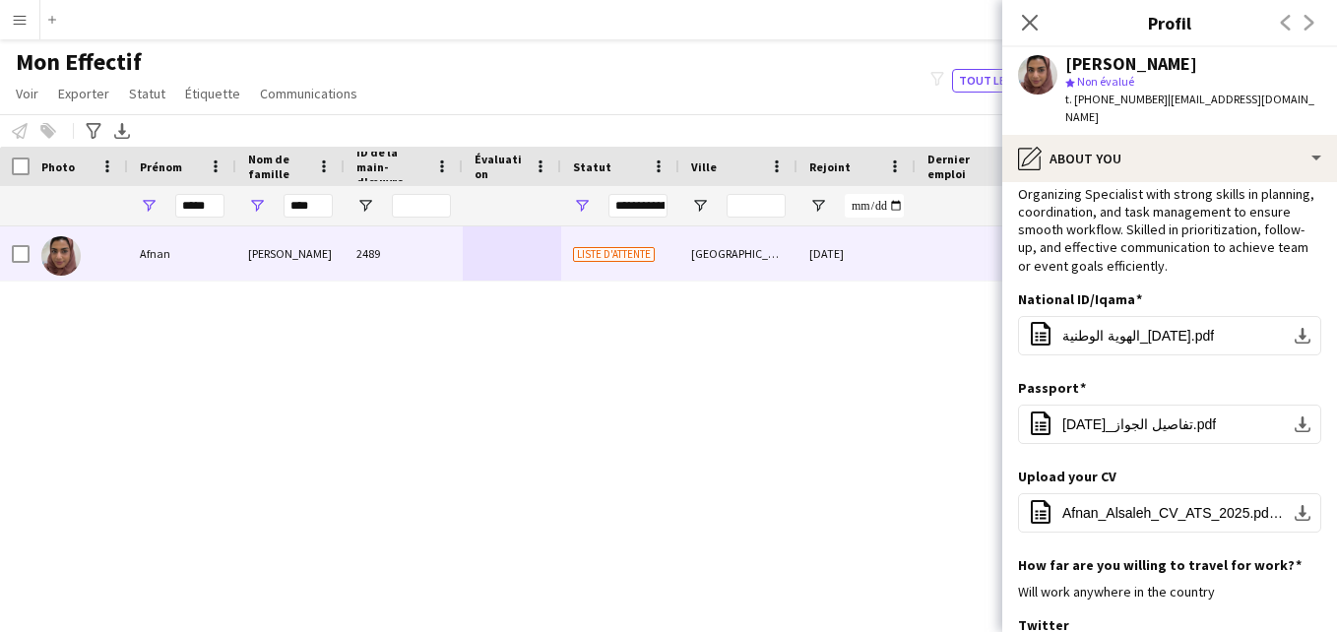
scroll to position [98, 0]
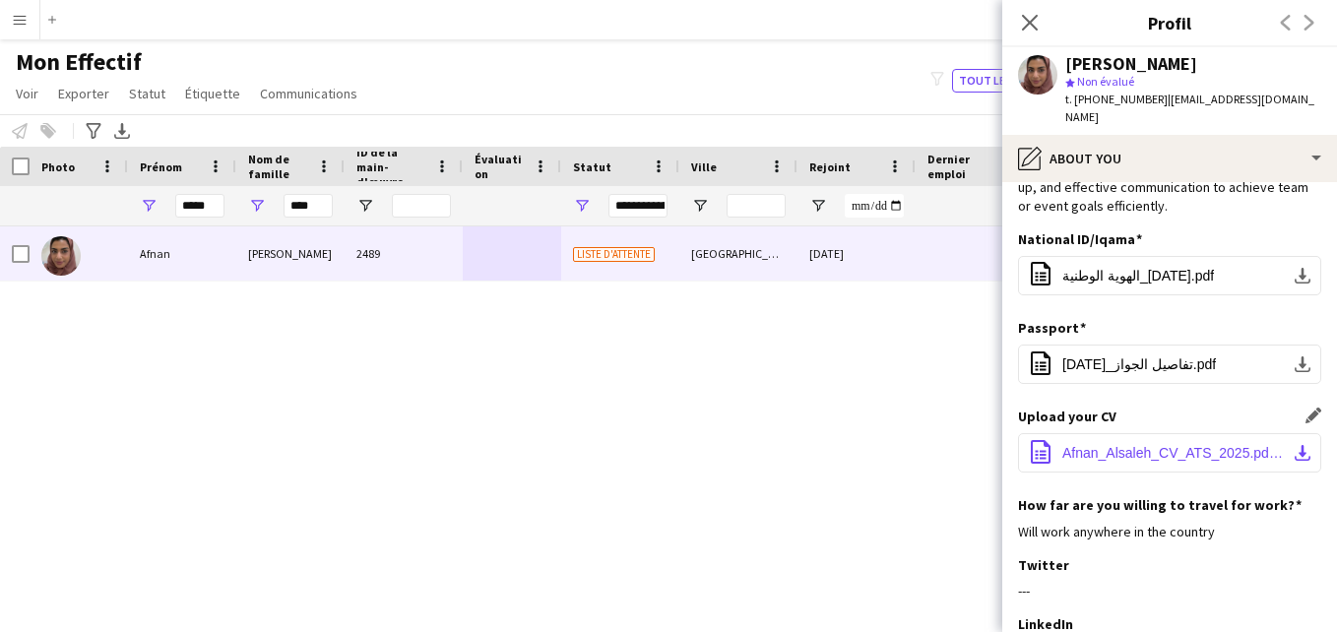
click at [1184, 445] on span "Afnan_Alsaleh_CV_ATS_2025.pdf.pdf" at bounding box center [1174, 453] width 223 height 16
drag, startPoint x: 225, startPoint y: 203, endPoint x: 183, endPoint y: 207, distance: 41.5
click at [183, 207] on div "*****" at bounding box center [182, 205] width 108 height 39
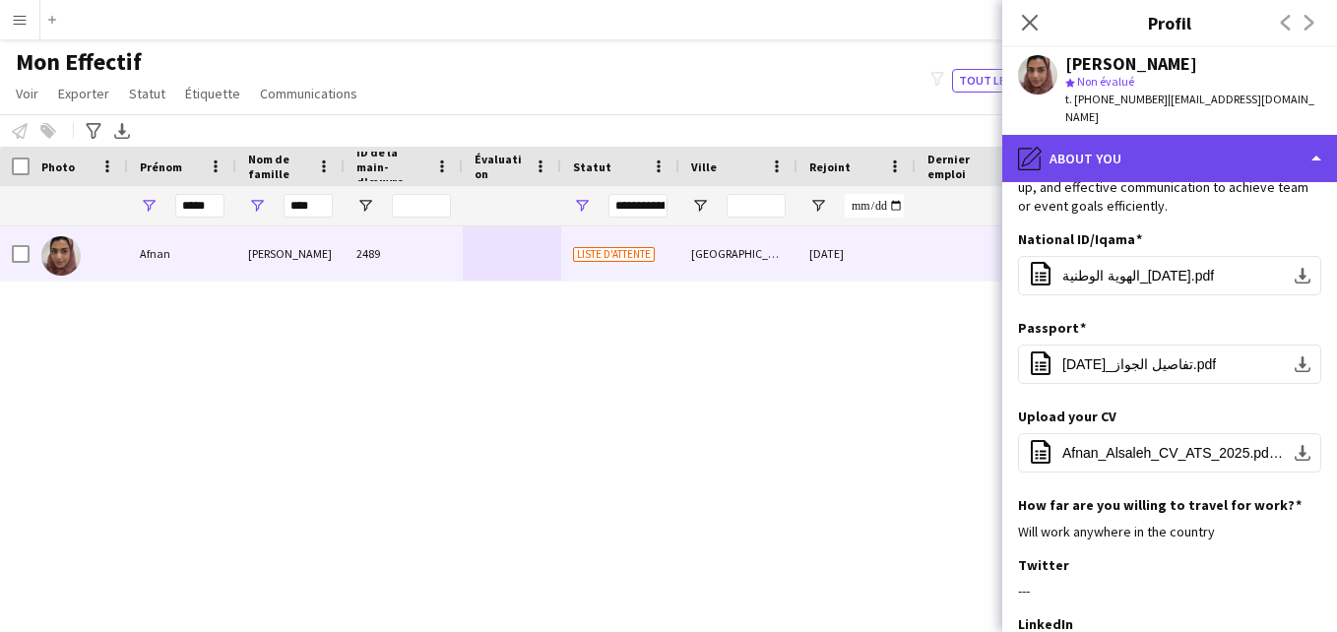
click at [1188, 135] on div "pencil4 About you" at bounding box center [1170, 158] width 335 height 47
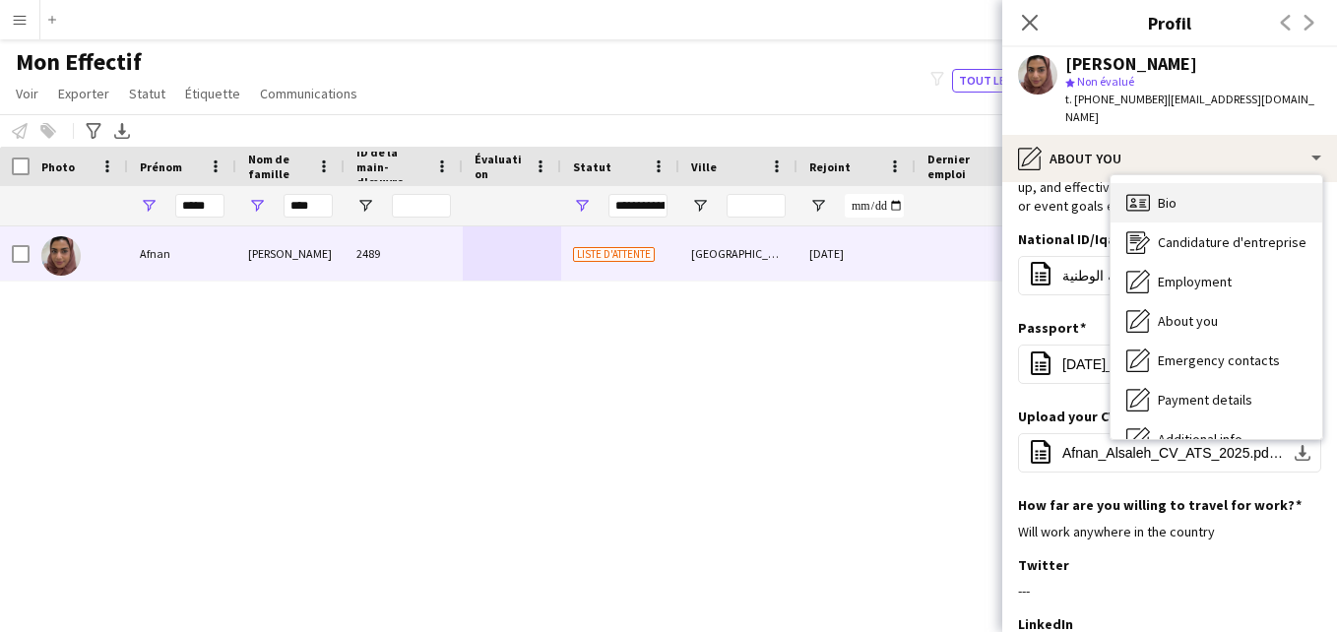
click at [1262, 190] on div "Bio Bio" at bounding box center [1217, 202] width 212 height 39
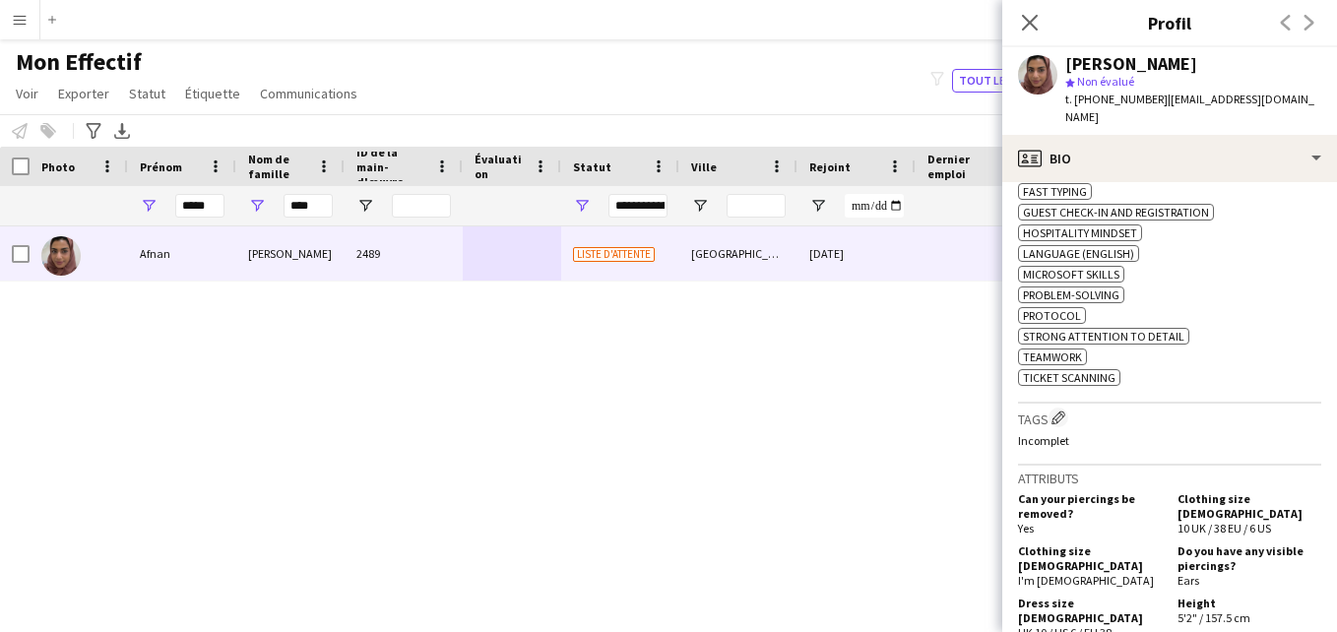
scroll to position [851, 0]
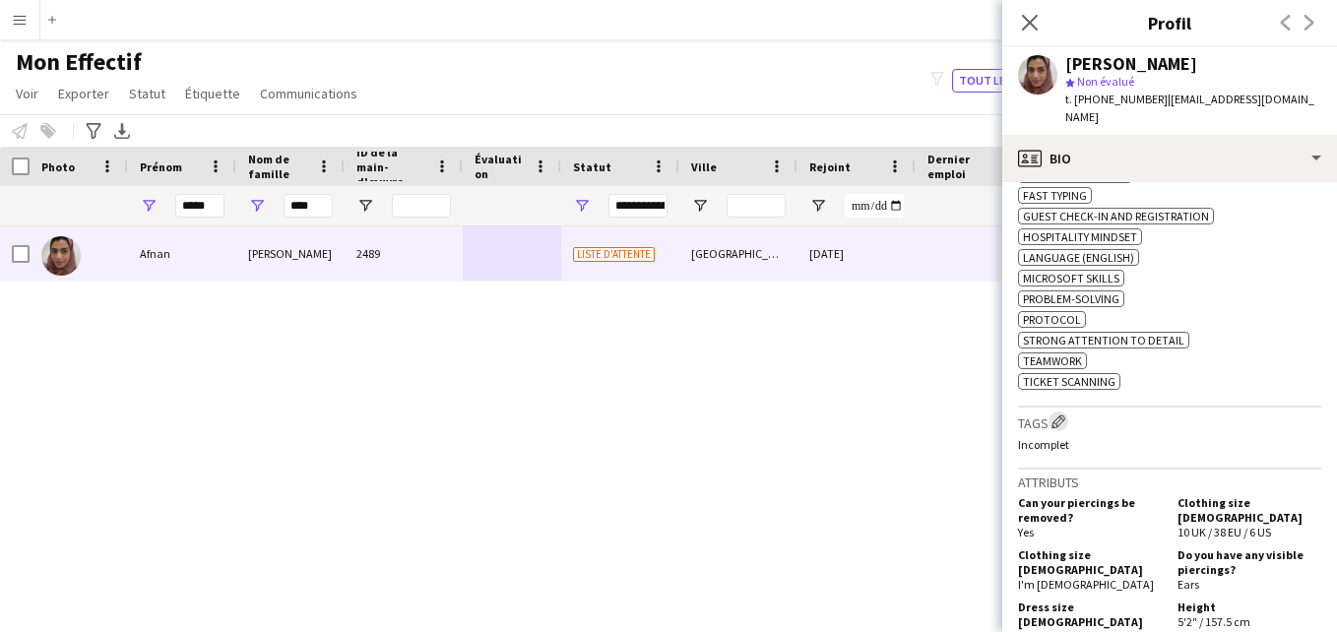
click at [1060, 412] on button "Modifier les balises de l'entreprise d'équipage" at bounding box center [1059, 422] width 20 height 20
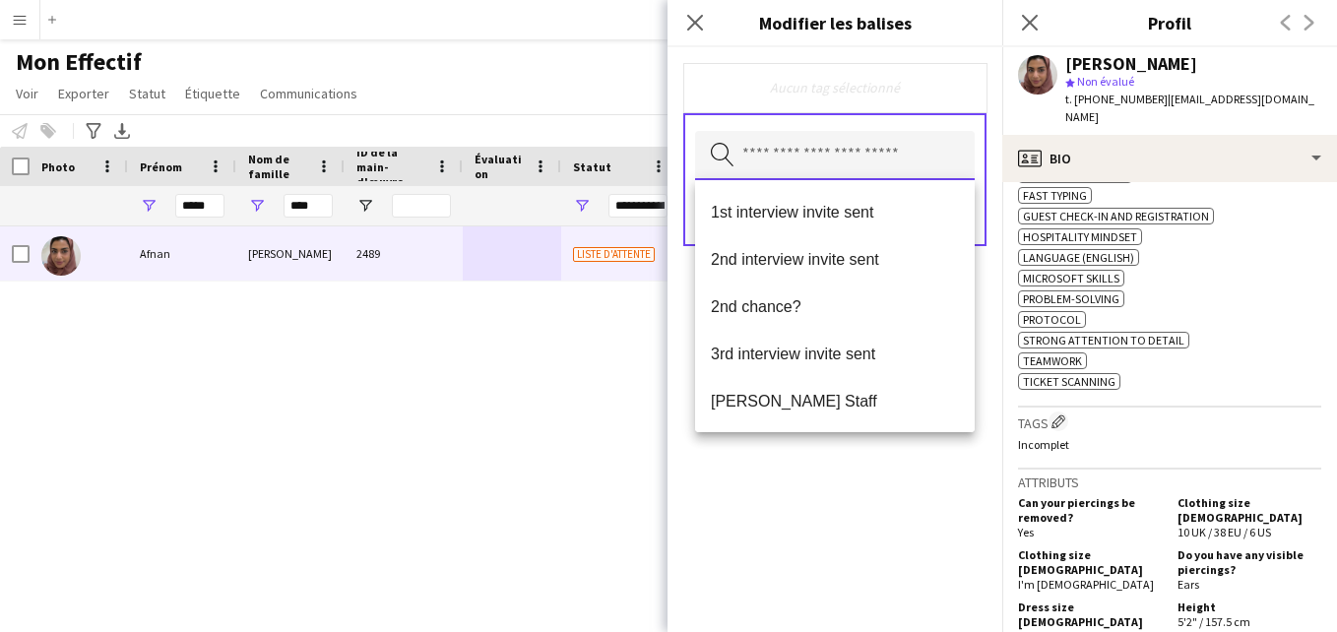
click at [817, 148] on input "text" at bounding box center [835, 155] width 280 height 49
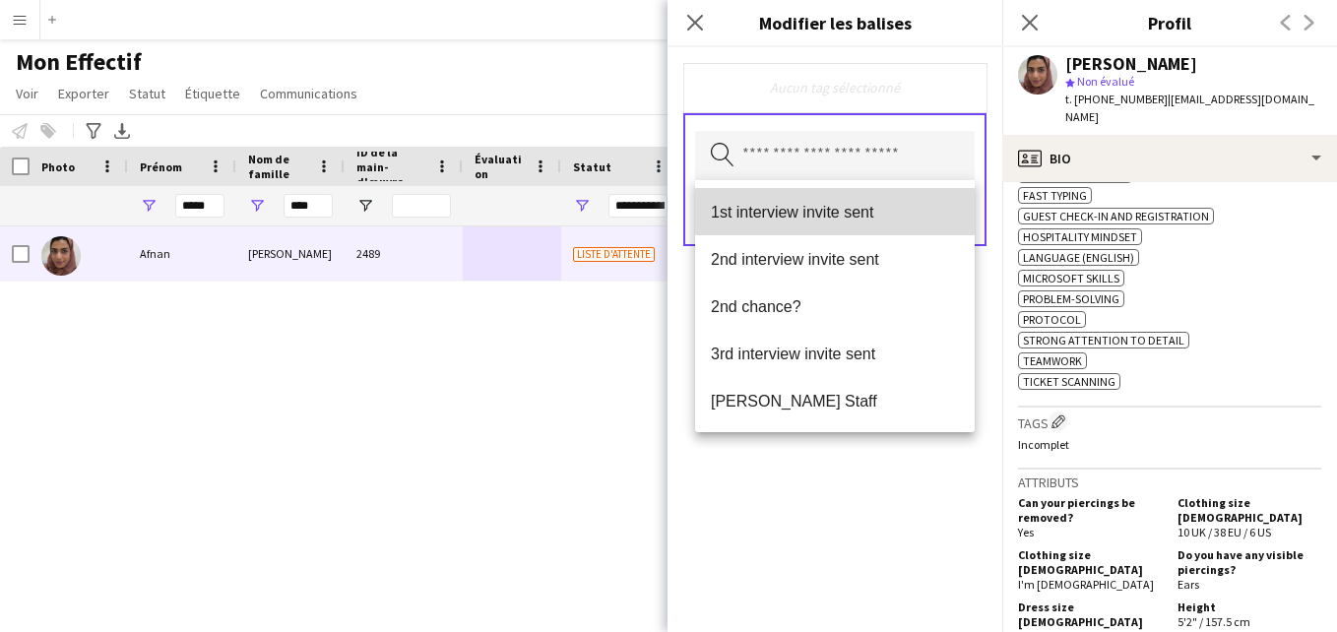
click at [917, 212] on span "1st interview invite sent" at bounding box center [835, 212] width 248 height 19
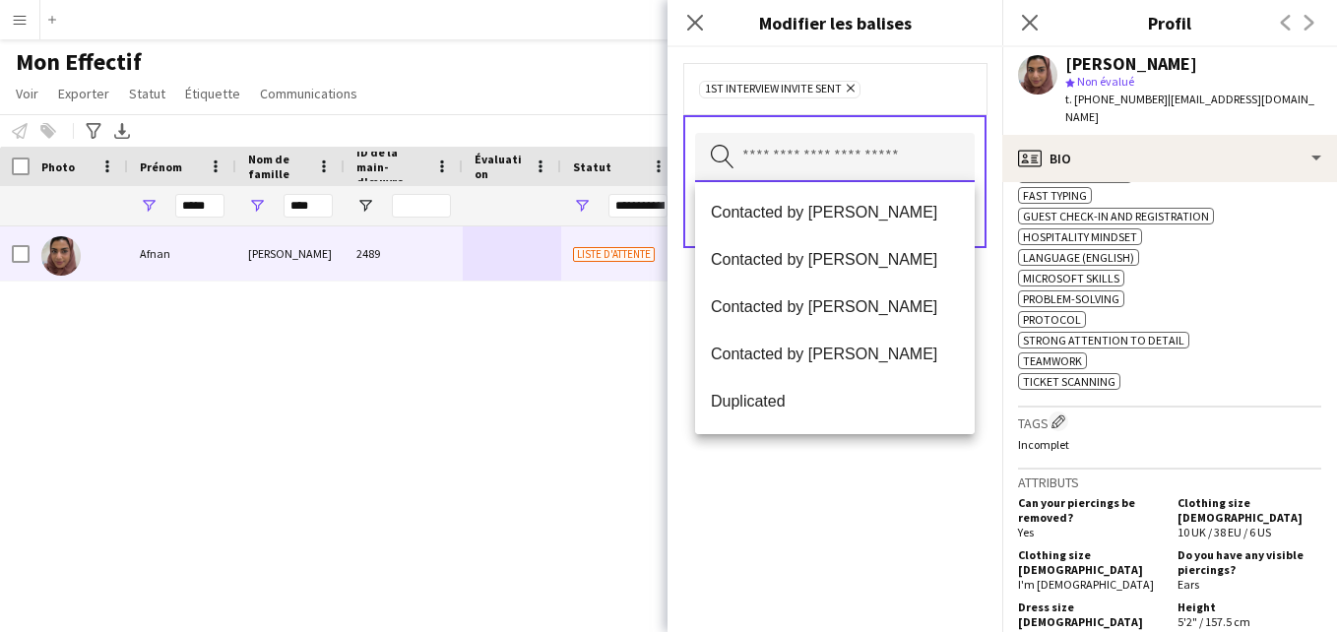
scroll to position [467, 0]
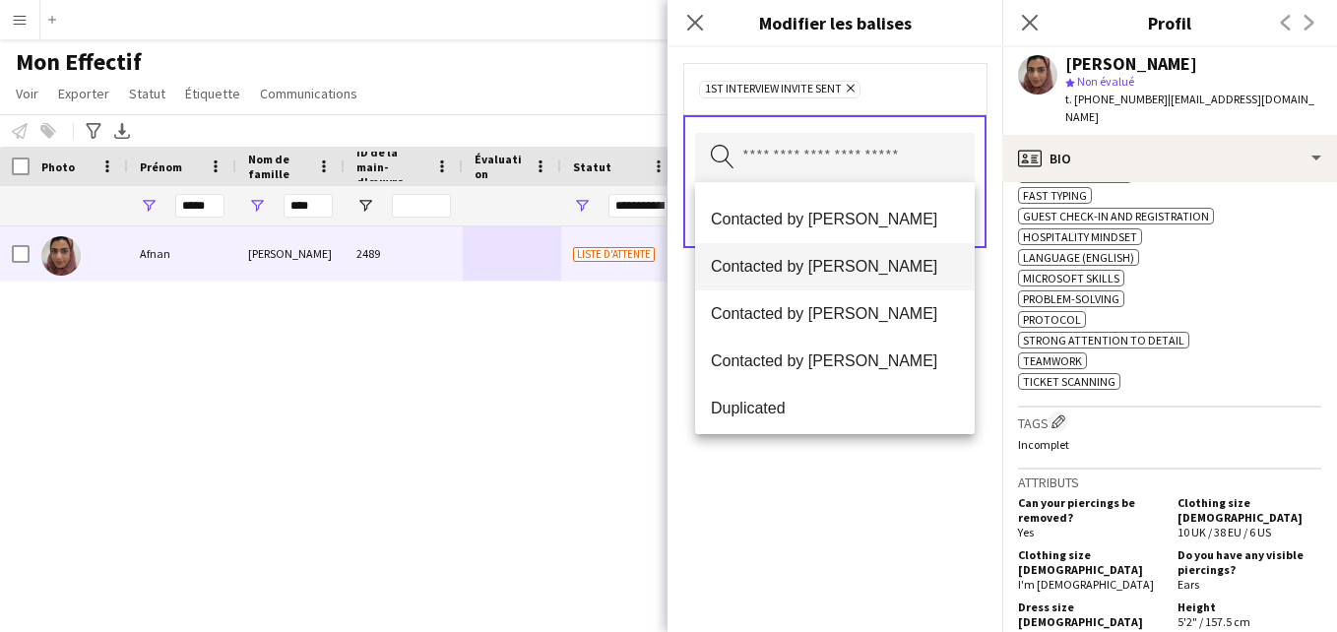
click at [888, 257] on span "Contacted by [PERSON_NAME]" at bounding box center [835, 266] width 248 height 19
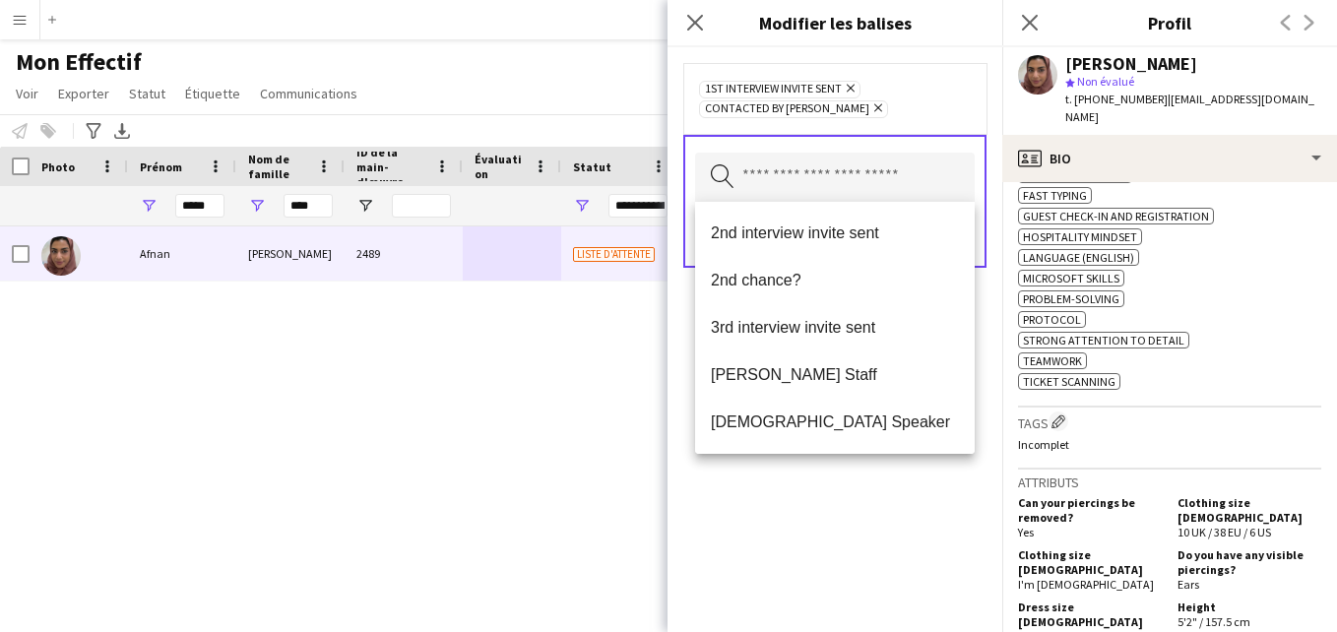
click at [894, 121] on div "1st interview invite sent [PERSON_NAME] Contacted by [PERSON_NAME]" at bounding box center [834, 98] width 303 height 71
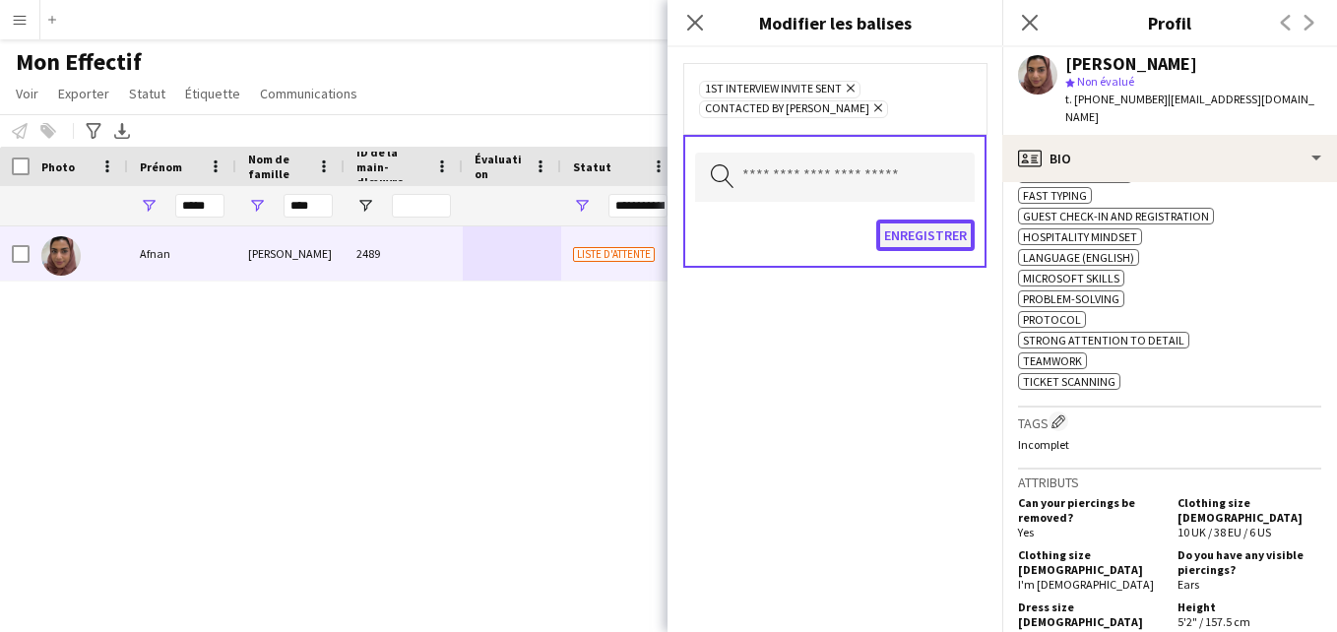
click at [926, 236] on button "Enregistrer" at bounding box center [925, 236] width 98 height 32
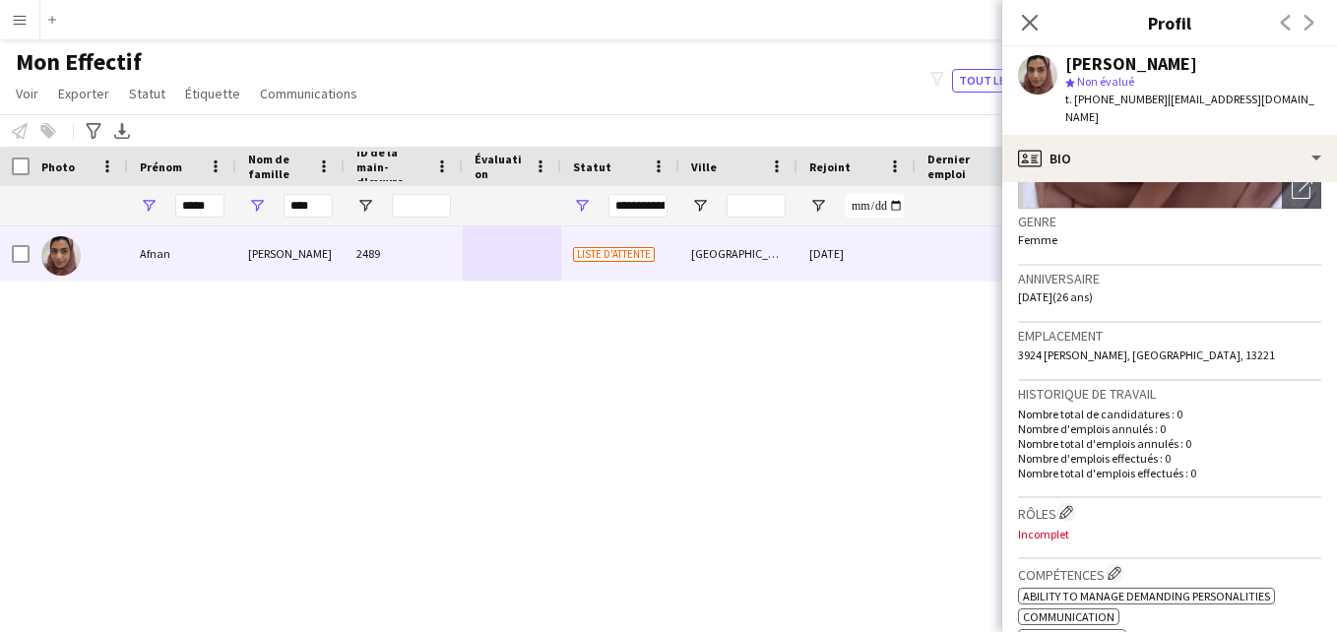
scroll to position [257, 0]
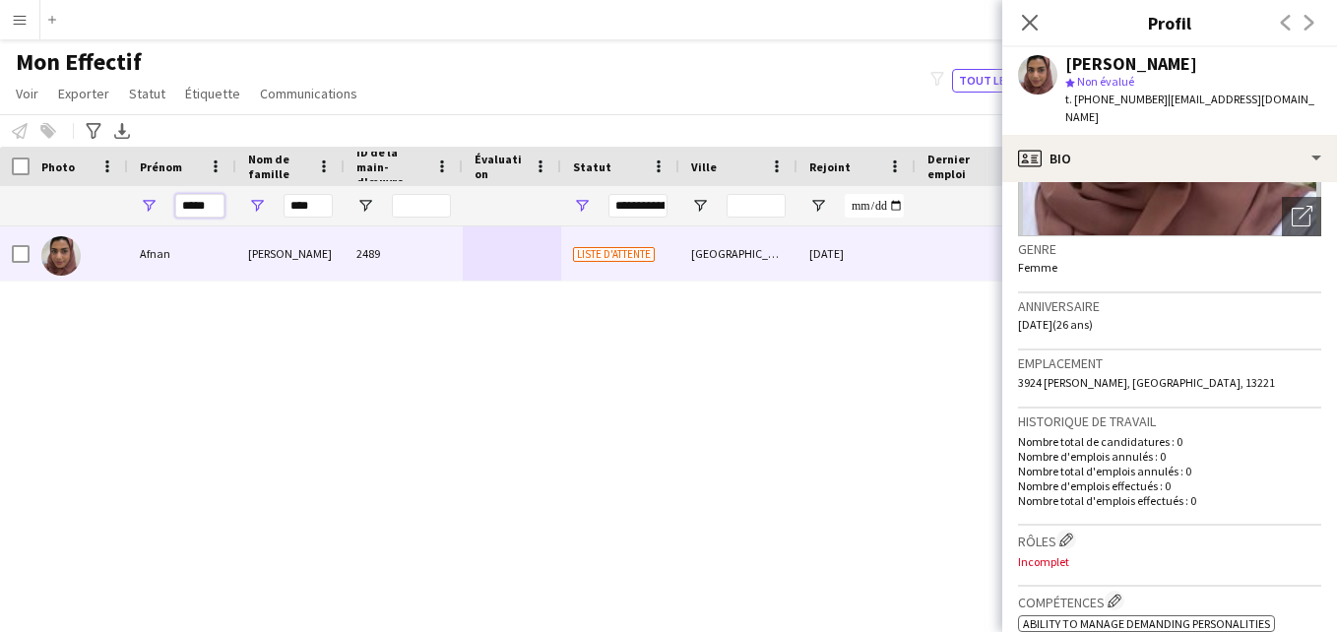
drag, startPoint x: 218, startPoint y: 209, endPoint x: 179, endPoint y: 206, distance: 38.5
click at [179, 206] on input "*****" at bounding box center [199, 206] width 49 height 24
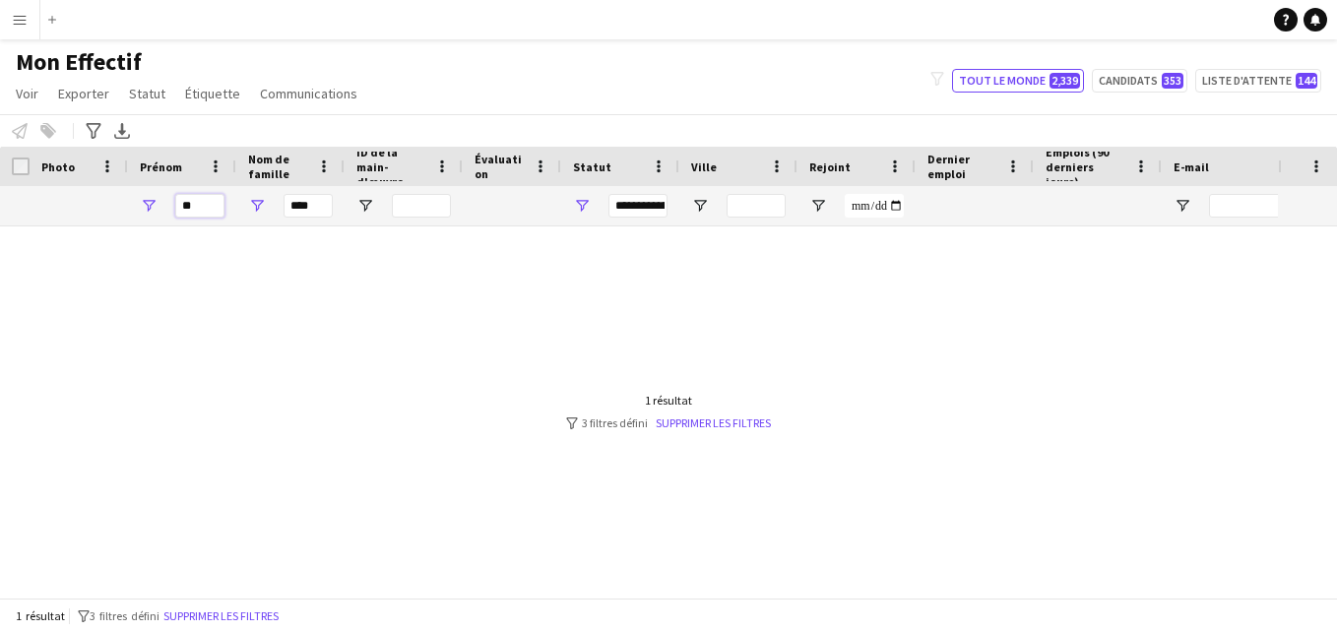
type input "*"
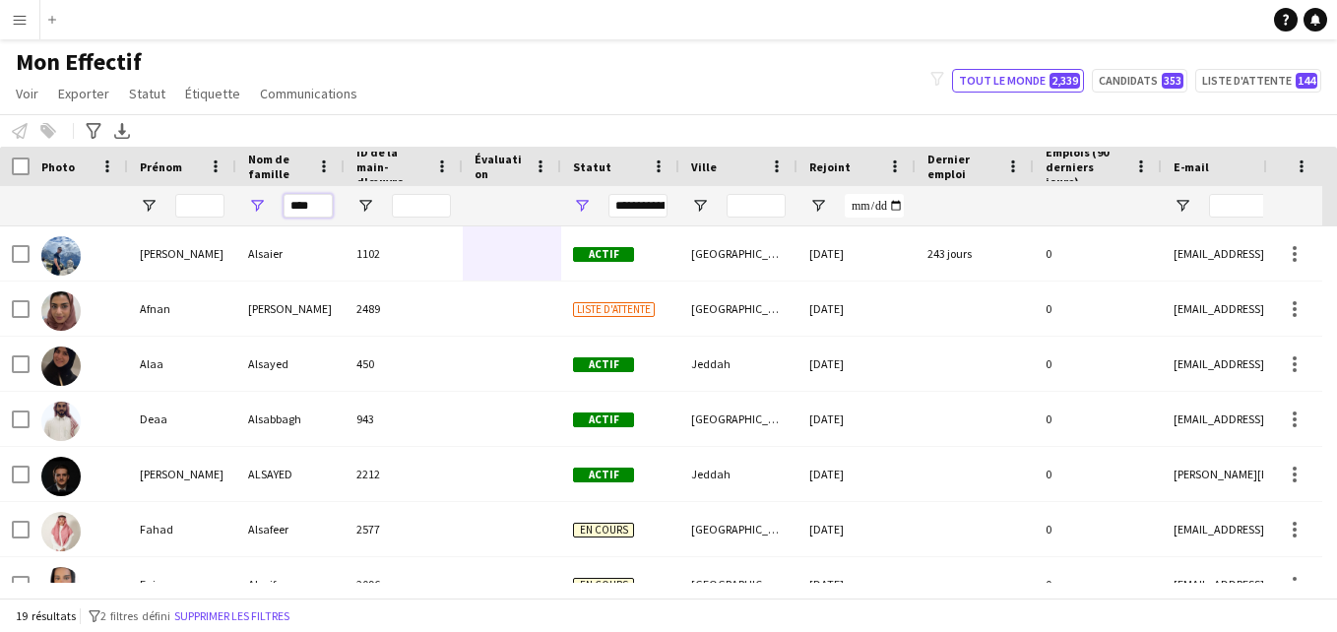
drag, startPoint x: 316, startPoint y: 207, endPoint x: 277, endPoint y: 207, distance: 39.4
click at [277, 207] on div "****" at bounding box center [290, 205] width 108 height 39
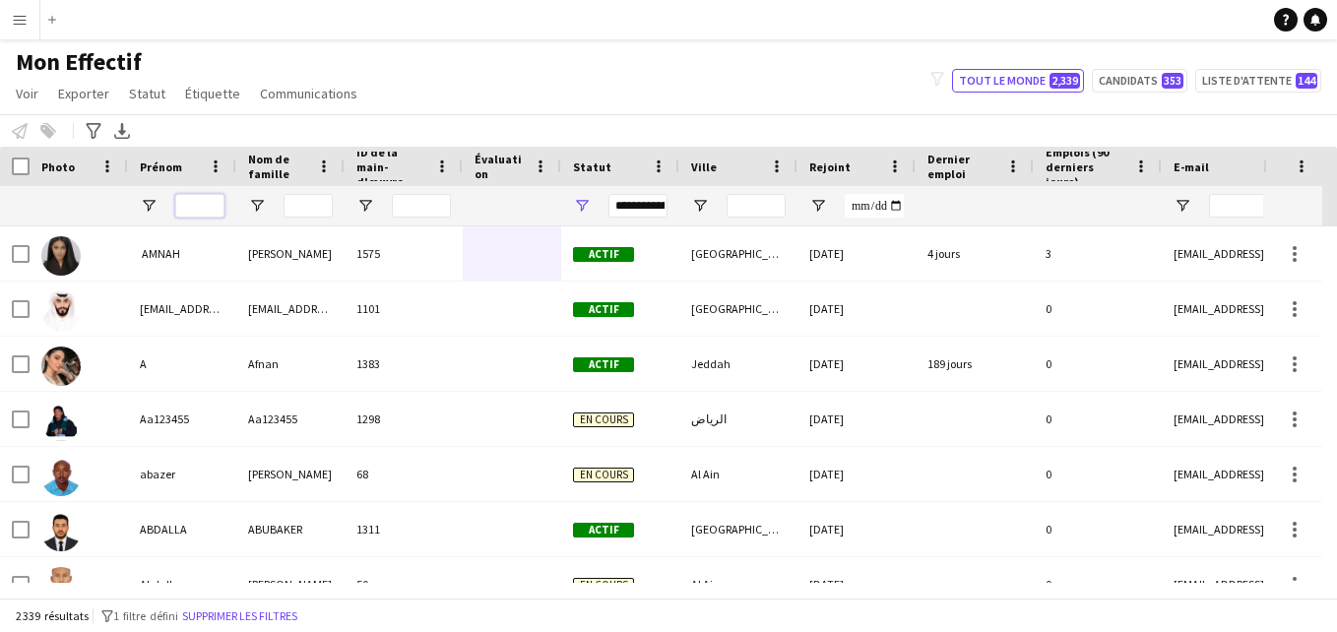
click at [213, 210] on input "Prénom Entrée de filtre" at bounding box center [199, 206] width 49 height 24
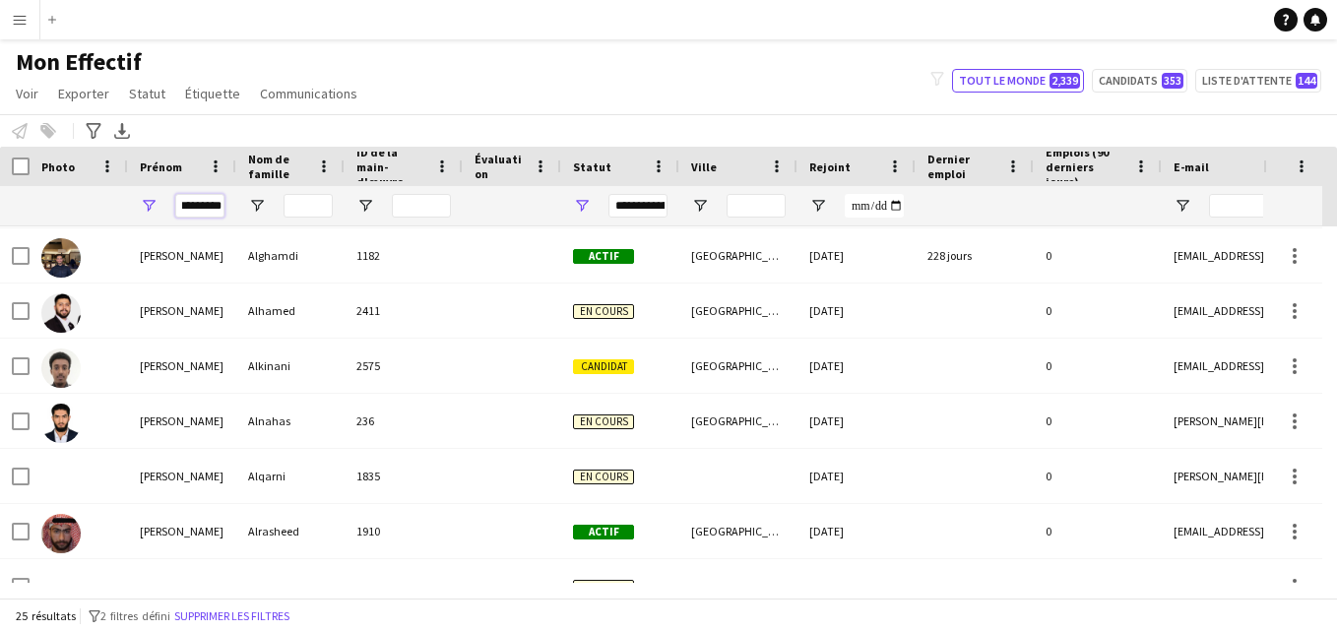
scroll to position [332, 0]
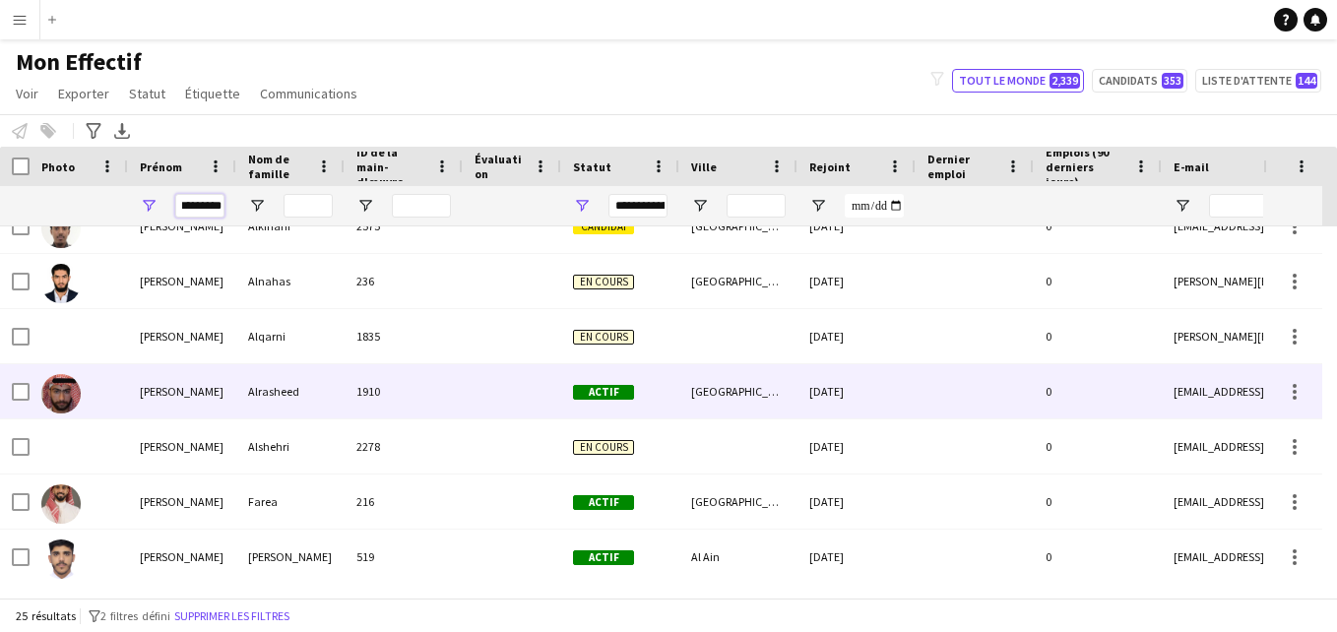
type input "*********"
click at [770, 372] on div "[GEOGRAPHIC_DATA]" at bounding box center [738, 391] width 118 height 54
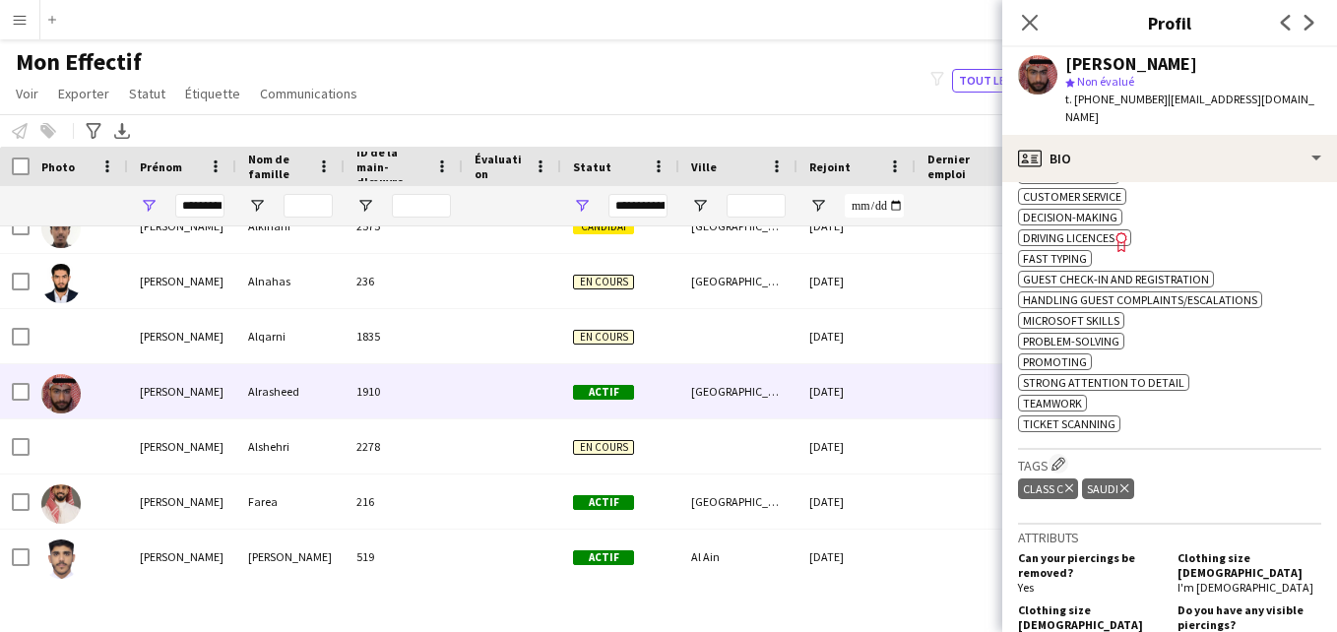
scroll to position [789, 0]
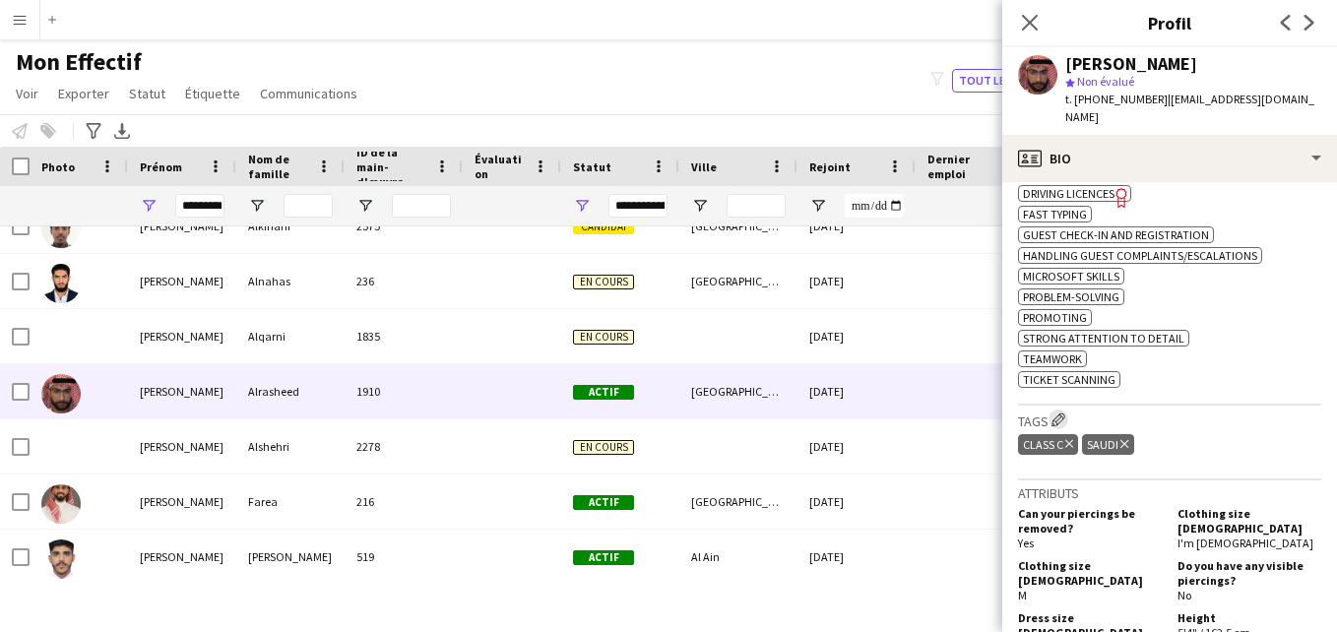
click at [1059, 413] on app-icon "Modifier les balises de l'entreprise d'équipage" at bounding box center [1059, 420] width 14 height 14
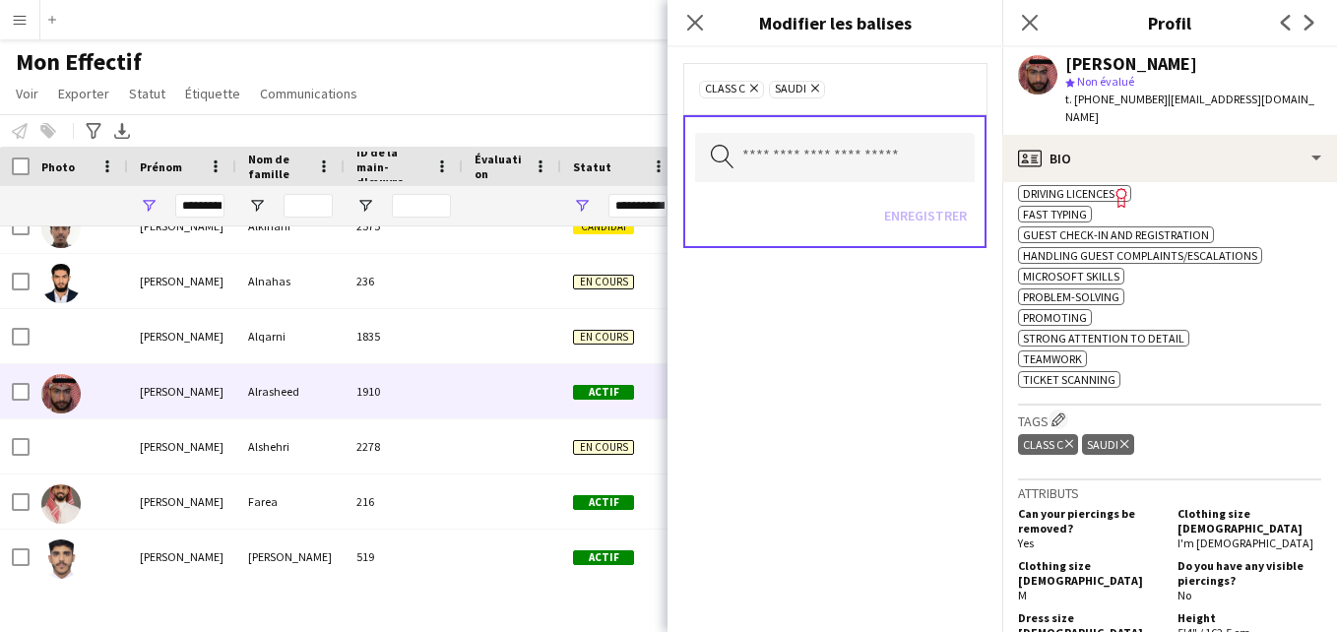
click at [815, 85] on icon "Supprimer" at bounding box center [813, 88] width 13 height 13
click at [759, 88] on span "Class C Supprimer" at bounding box center [731, 90] width 65 height 18
click at [754, 88] on icon at bounding box center [754, 89] width 8 height 8
click at [795, 145] on input "text" at bounding box center [835, 155] width 280 height 49
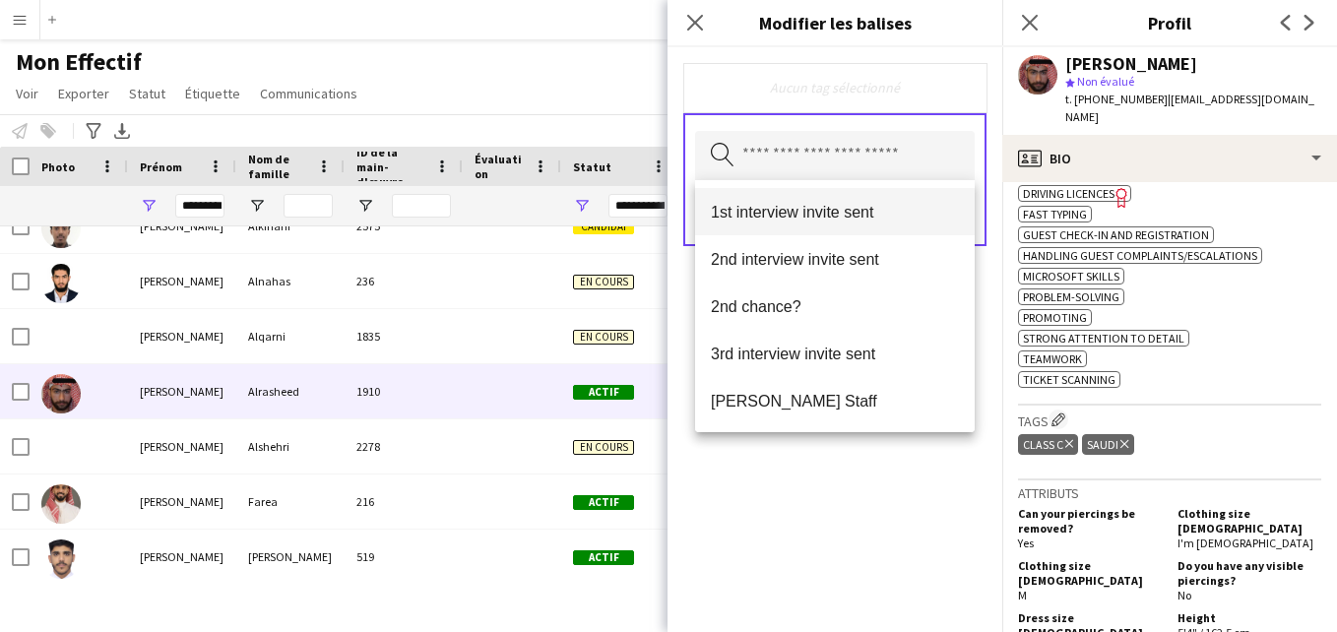
click at [840, 212] on span "1st interview invite sent" at bounding box center [835, 212] width 248 height 19
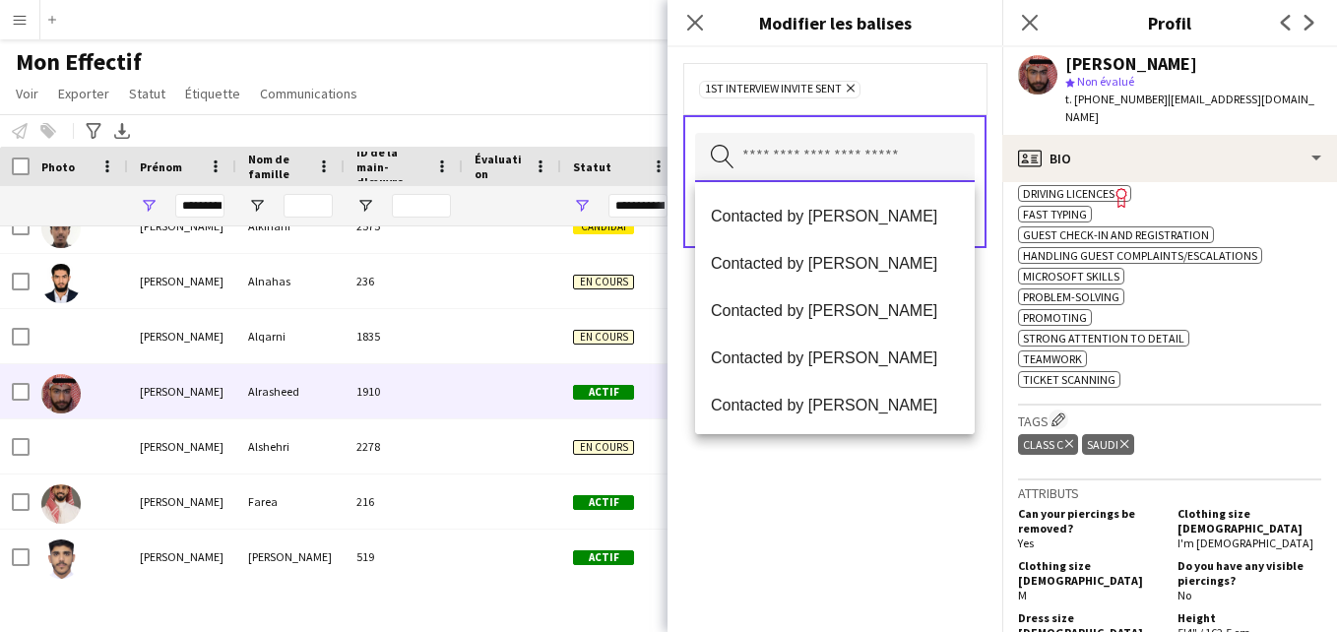
scroll to position [435, 0]
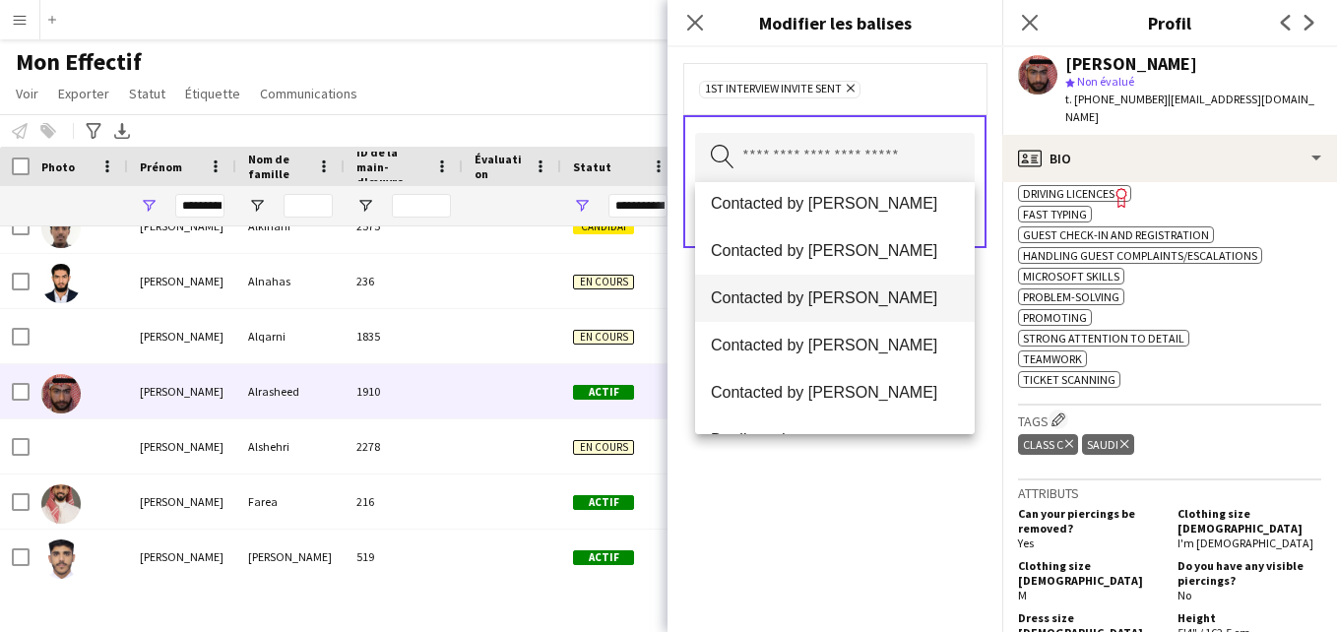
click at [905, 295] on span "Contacted by [PERSON_NAME]" at bounding box center [835, 298] width 248 height 19
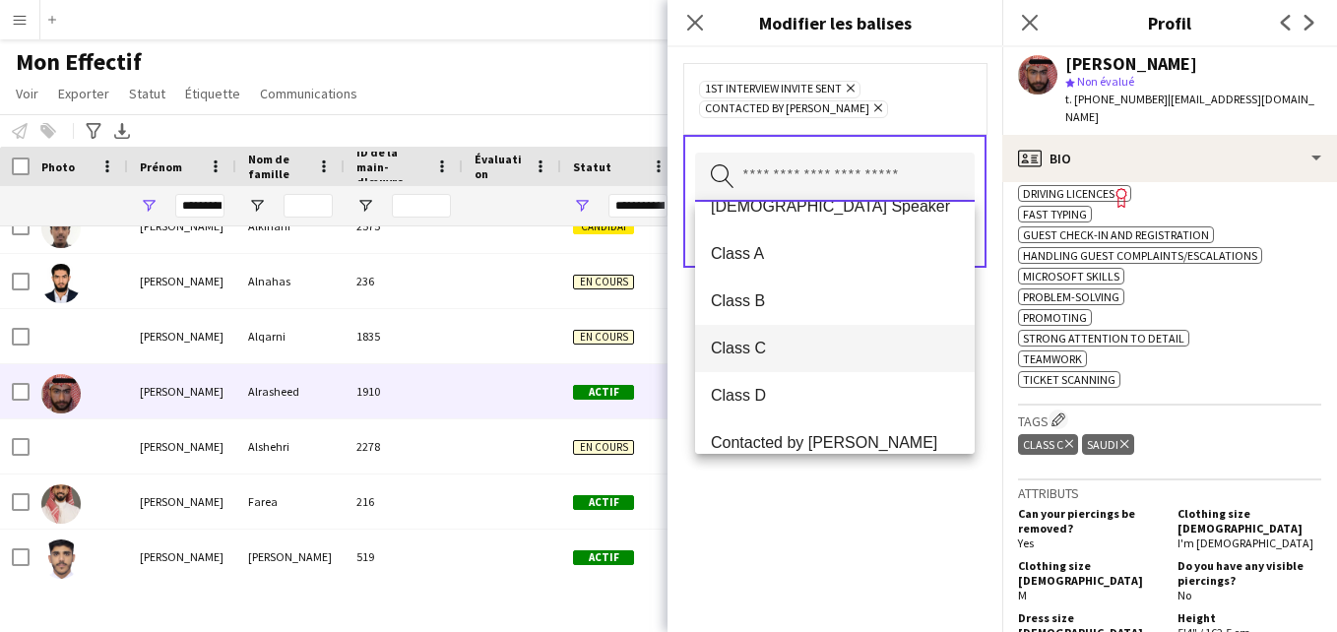
scroll to position [265, 0]
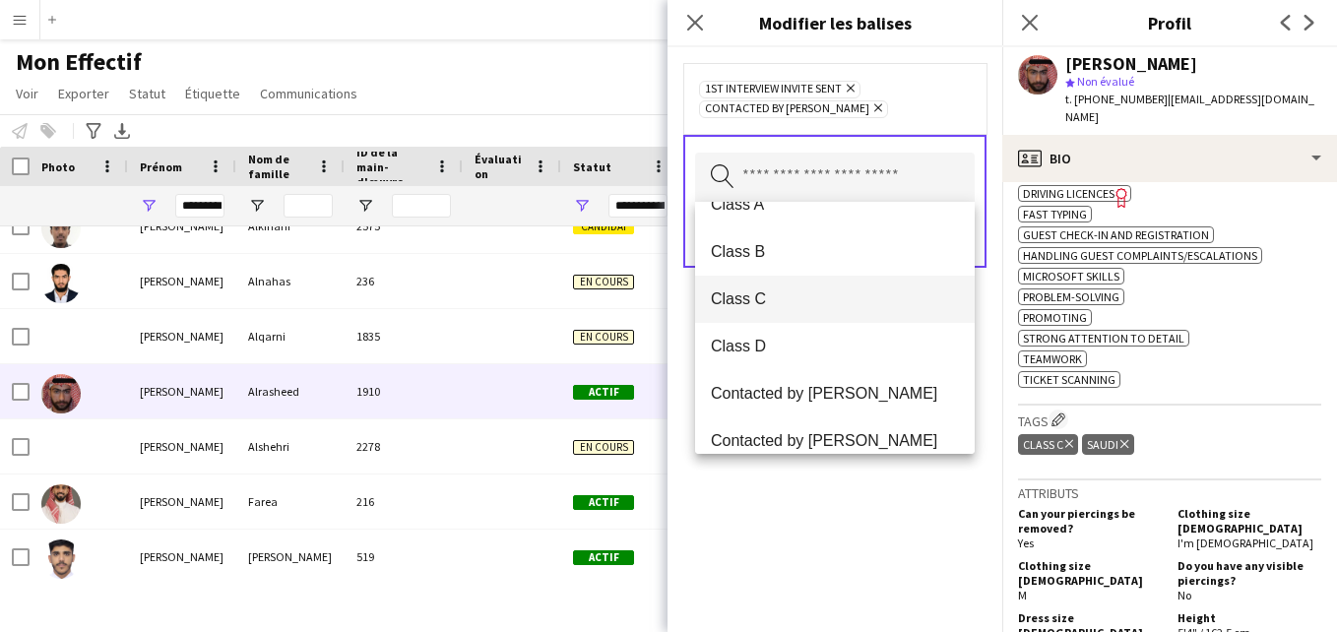
click at [894, 302] on span "Class C" at bounding box center [835, 299] width 248 height 19
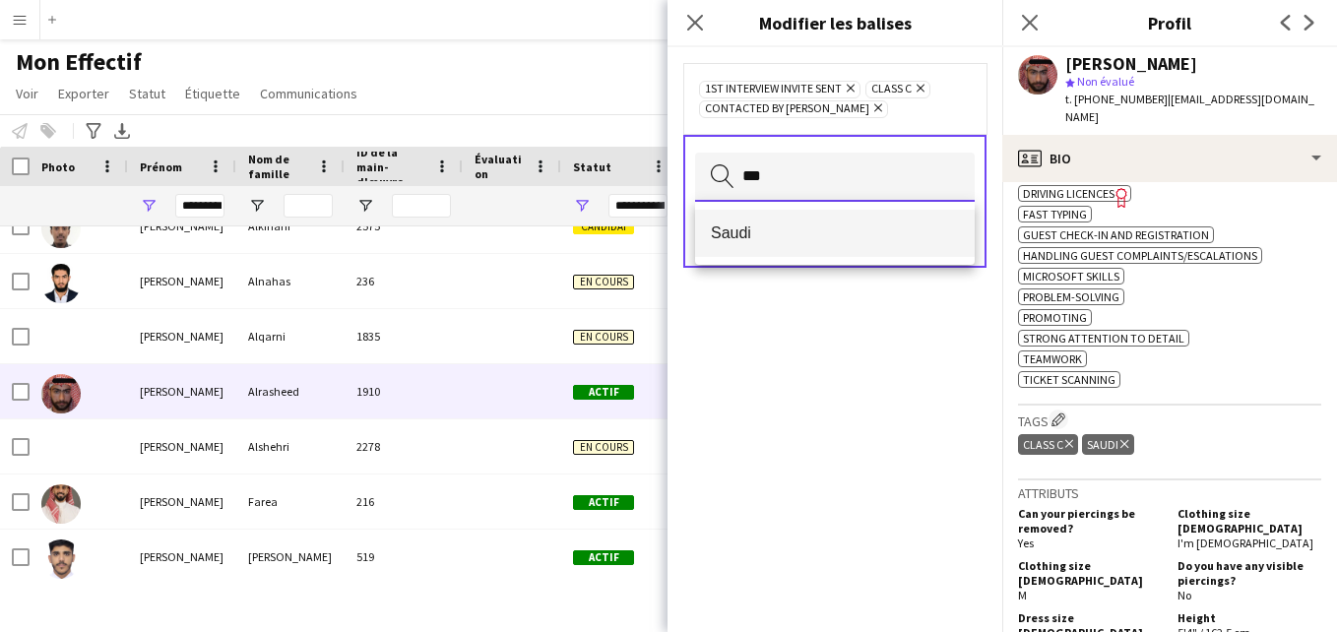
type input "***"
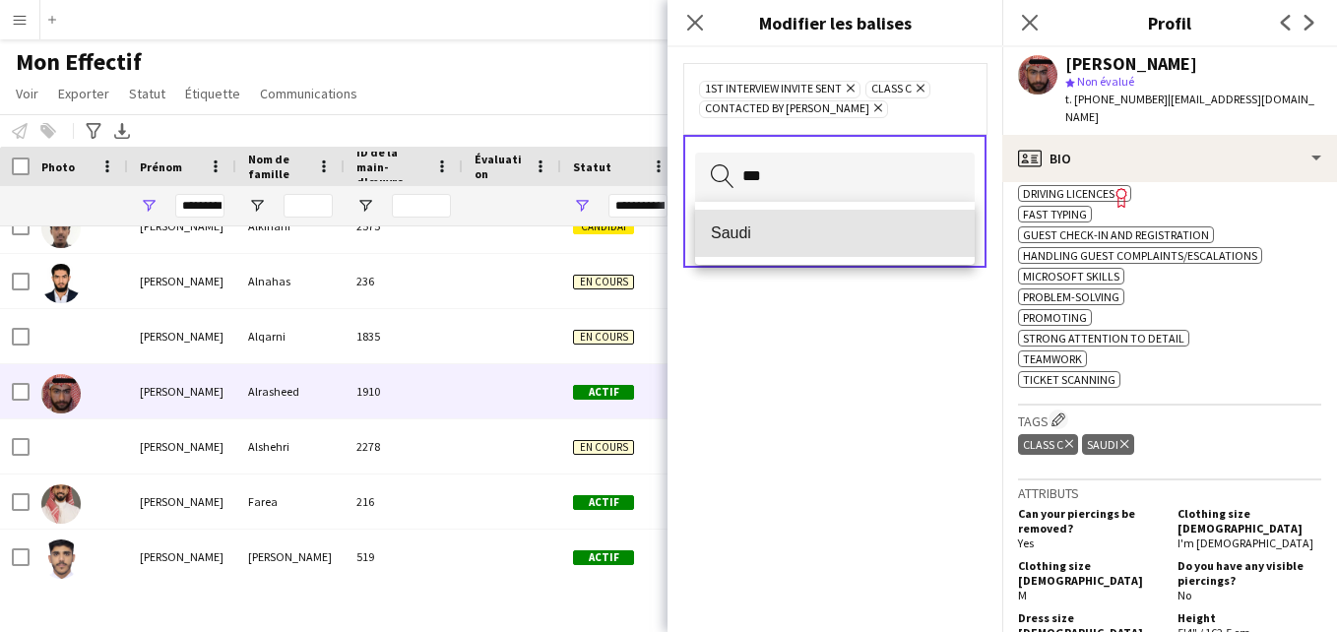
click at [882, 226] on mat-option "Saudi" at bounding box center [835, 233] width 280 height 47
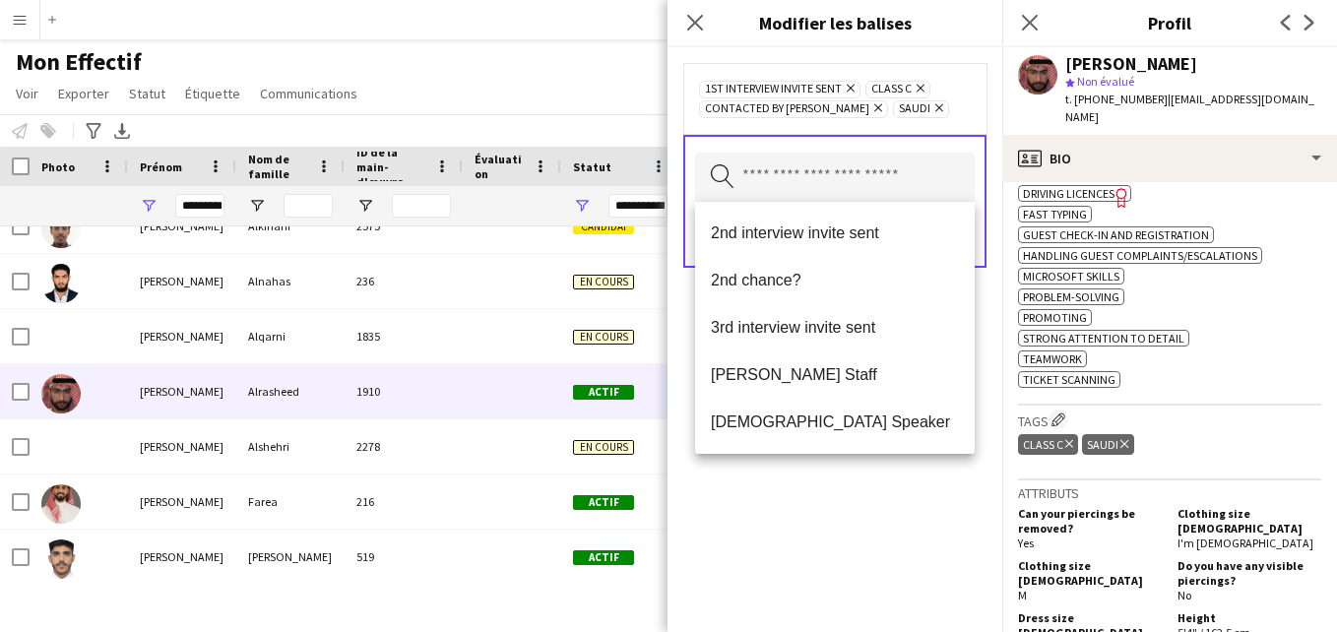
click at [928, 120] on div "1st interview invite sent [PERSON_NAME] Class C Supprimer Contacted by [PERSON_…" at bounding box center [834, 98] width 303 height 71
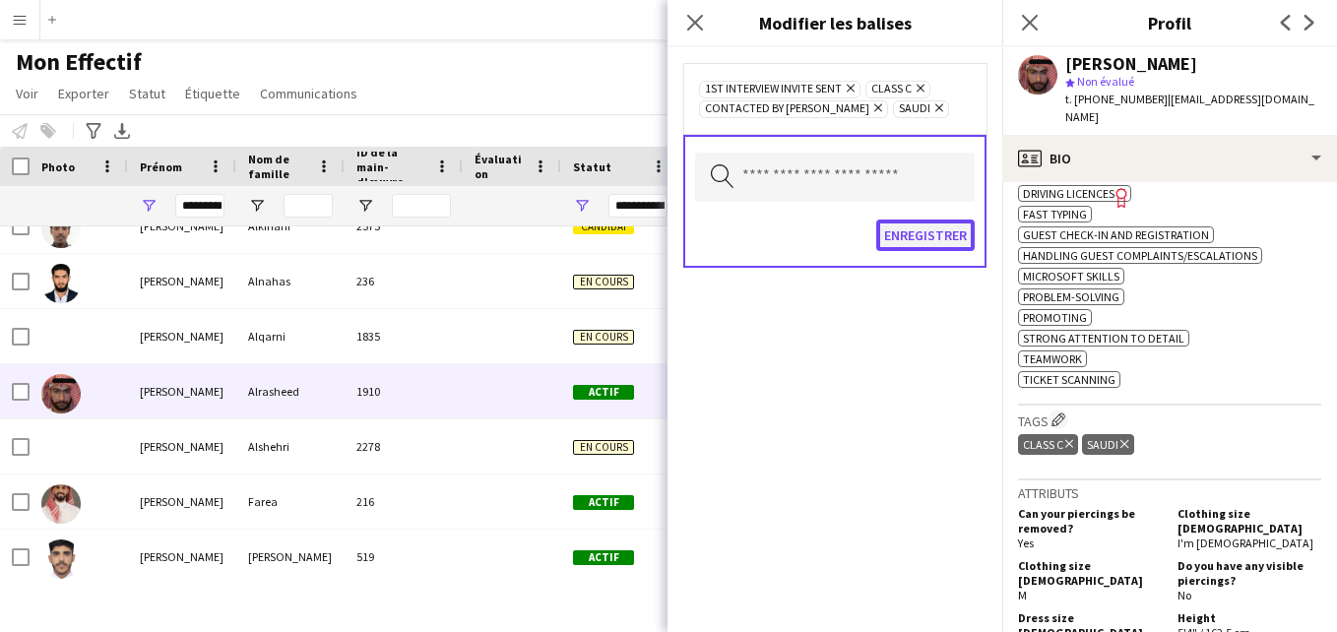
click at [938, 232] on button "Enregistrer" at bounding box center [925, 236] width 98 height 32
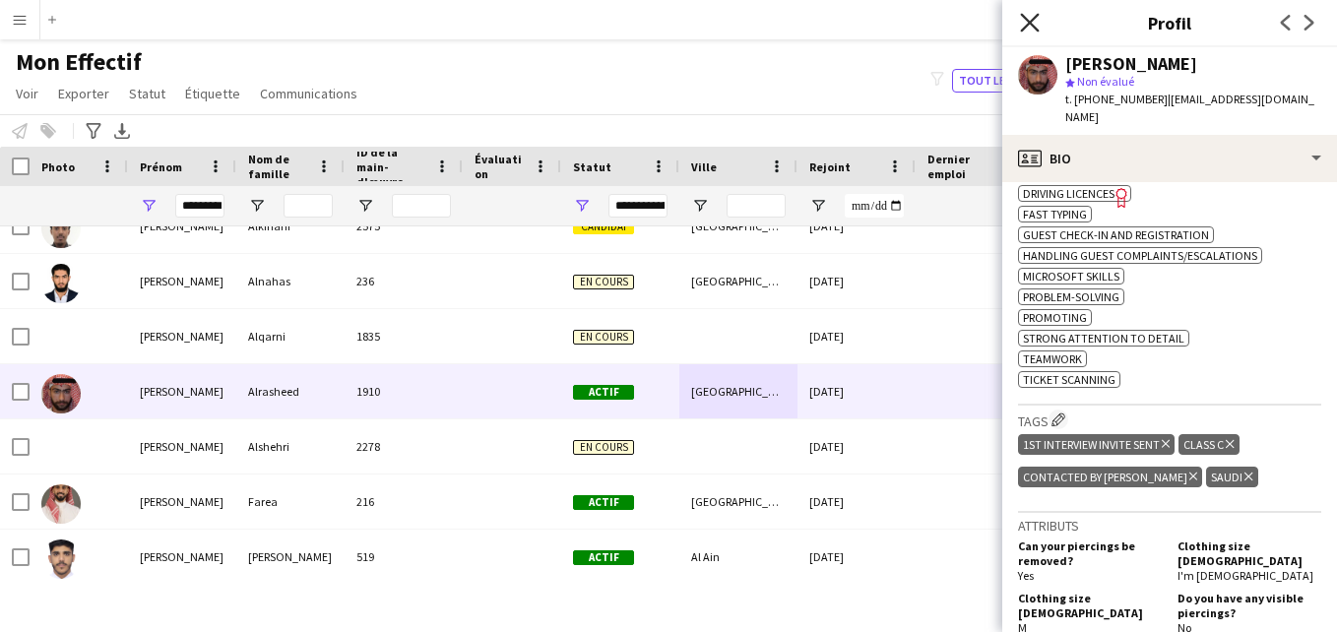
click at [1034, 30] on icon "Fermer le pop-in" at bounding box center [1029, 22] width 19 height 19
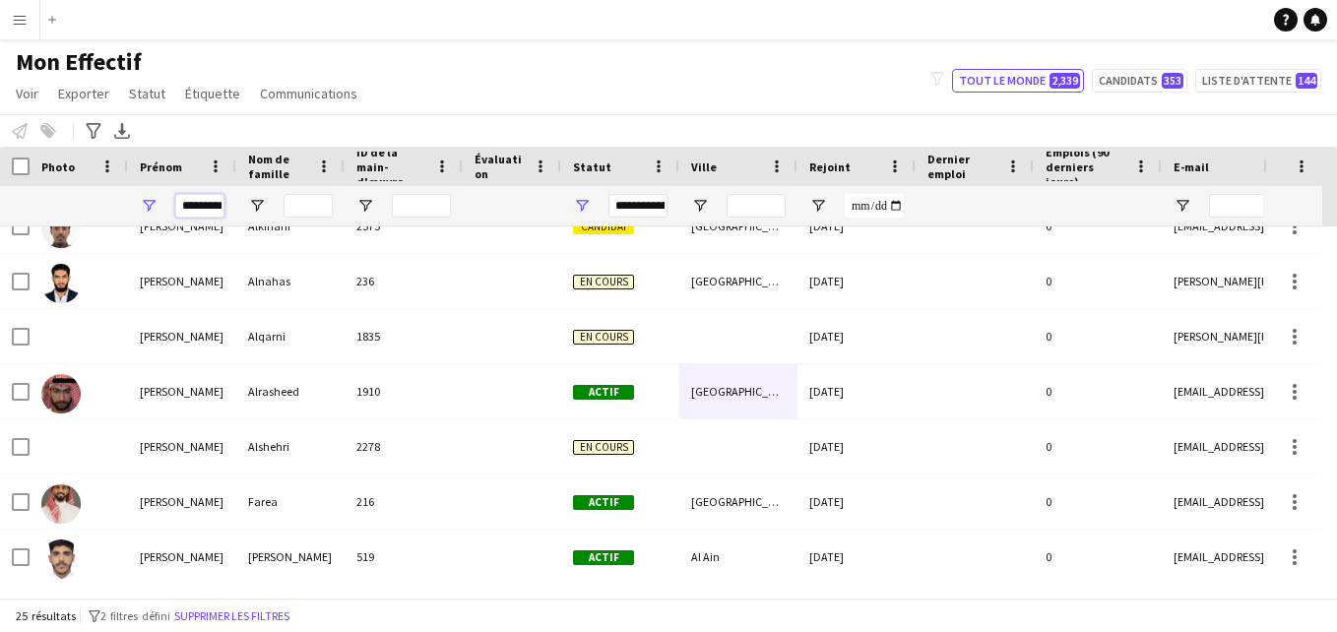
scroll to position [0, 0]
drag, startPoint x: 224, startPoint y: 206, endPoint x: 176, endPoint y: 205, distance: 47.3
click at [176, 205] on input "*********" at bounding box center [199, 206] width 49 height 24
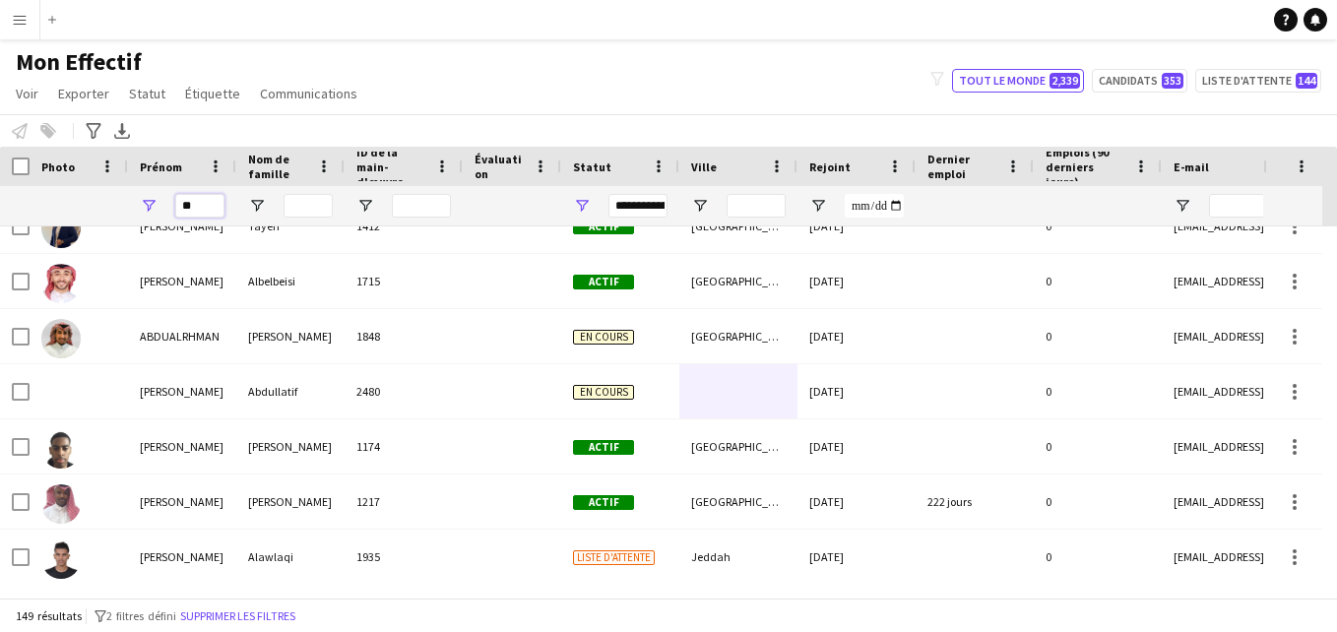
click at [192, 206] on input "**" at bounding box center [199, 206] width 49 height 24
click at [200, 206] on input "**" at bounding box center [199, 206] width 49 height 24
type input "**"
click at [192, 141] on div "Notifier l'effectif Ajouter au tag Sélectionnez au moins un membre d'équipage p…" at bounding box center [668, 130] width 1337 height 32
drag, startPoint x: 204, startPoint y: 212, endPoint x: 175, endPoint y: 210, distance: 28.6
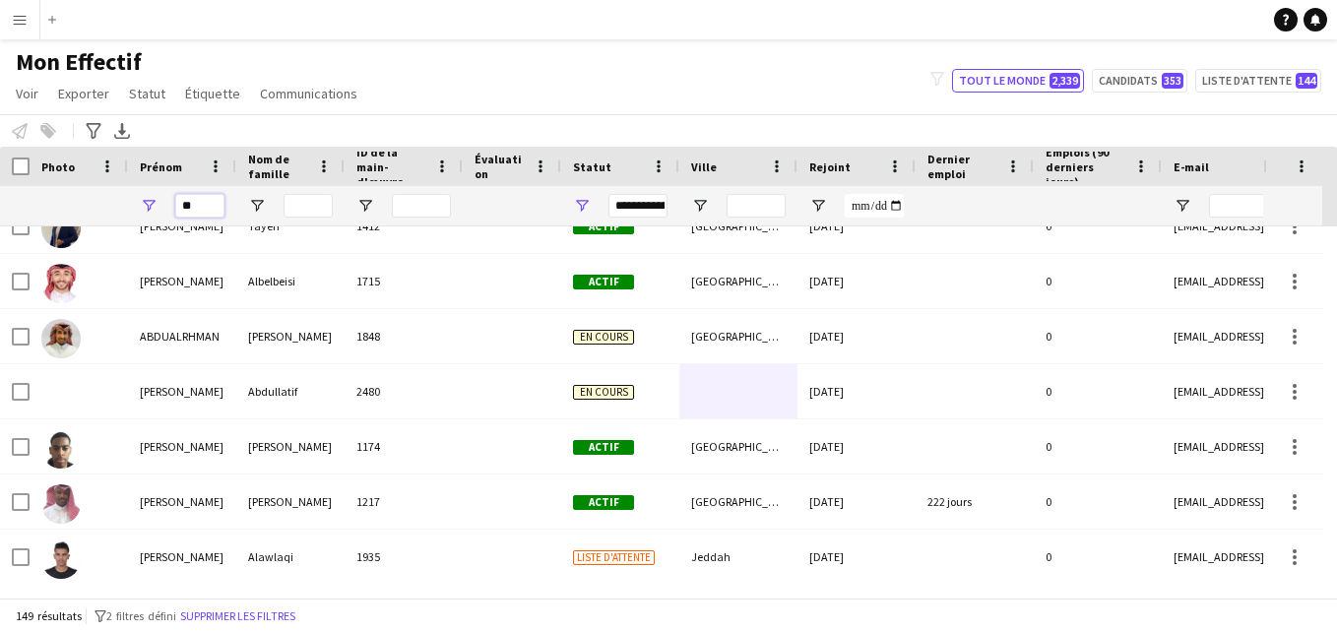
click at [175, 210] on input "**" at bounding box center [199, 206] width 49 height 24
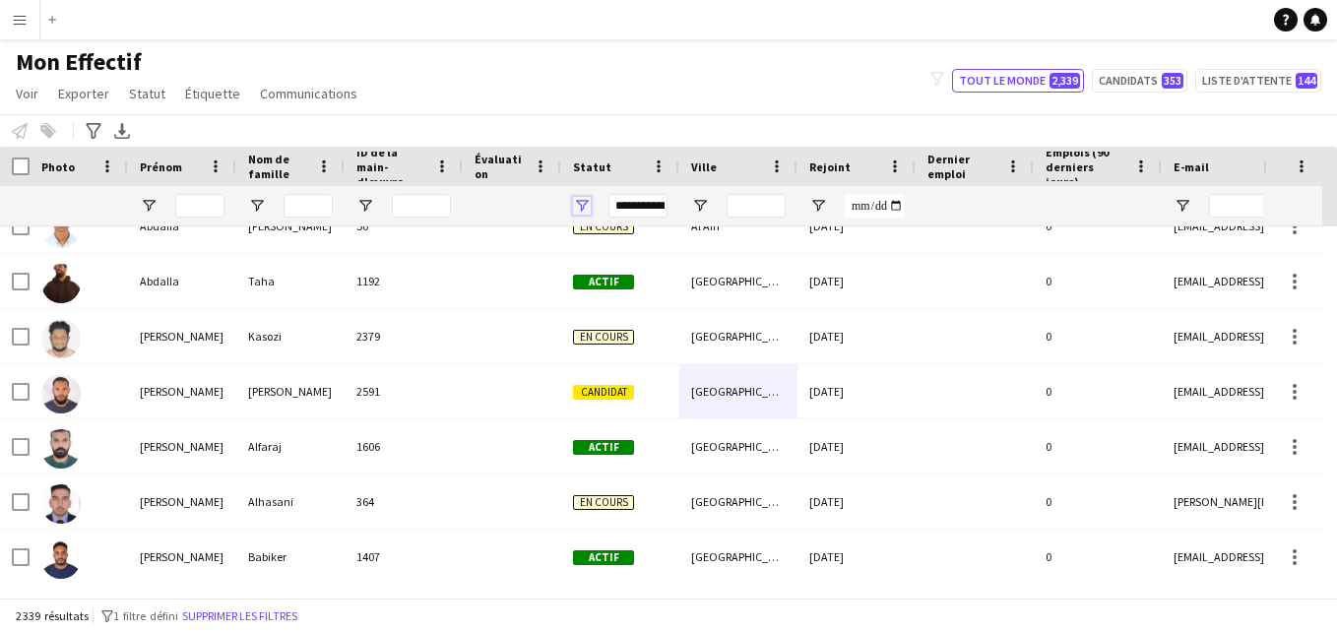
click at [590, 205] on span "Ouvrir le menu de filtre" at bounding box center [582, 206] width 18 height 18
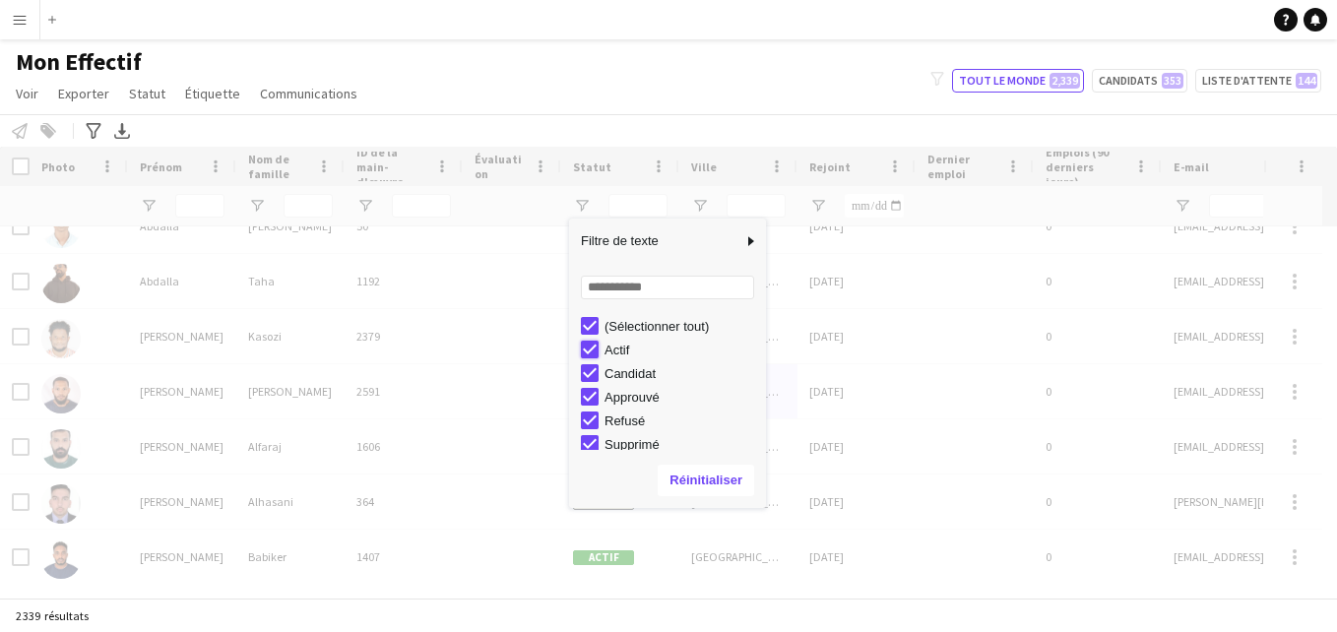
type input "**********"
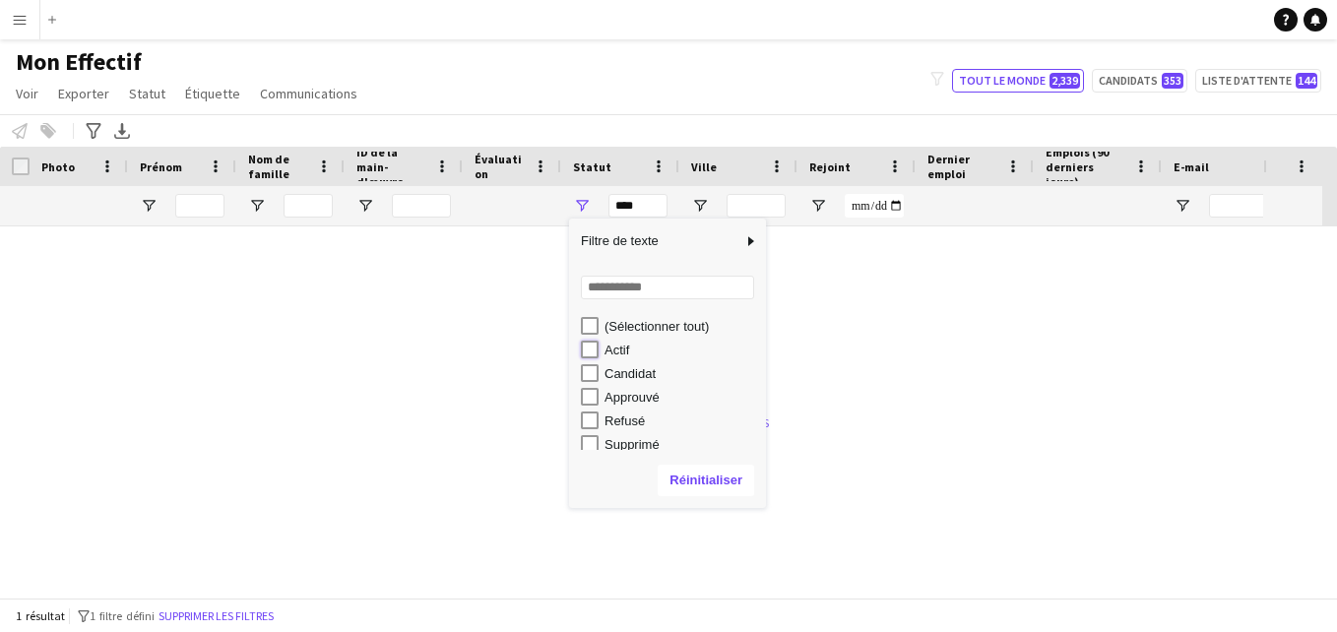
type input "*********"
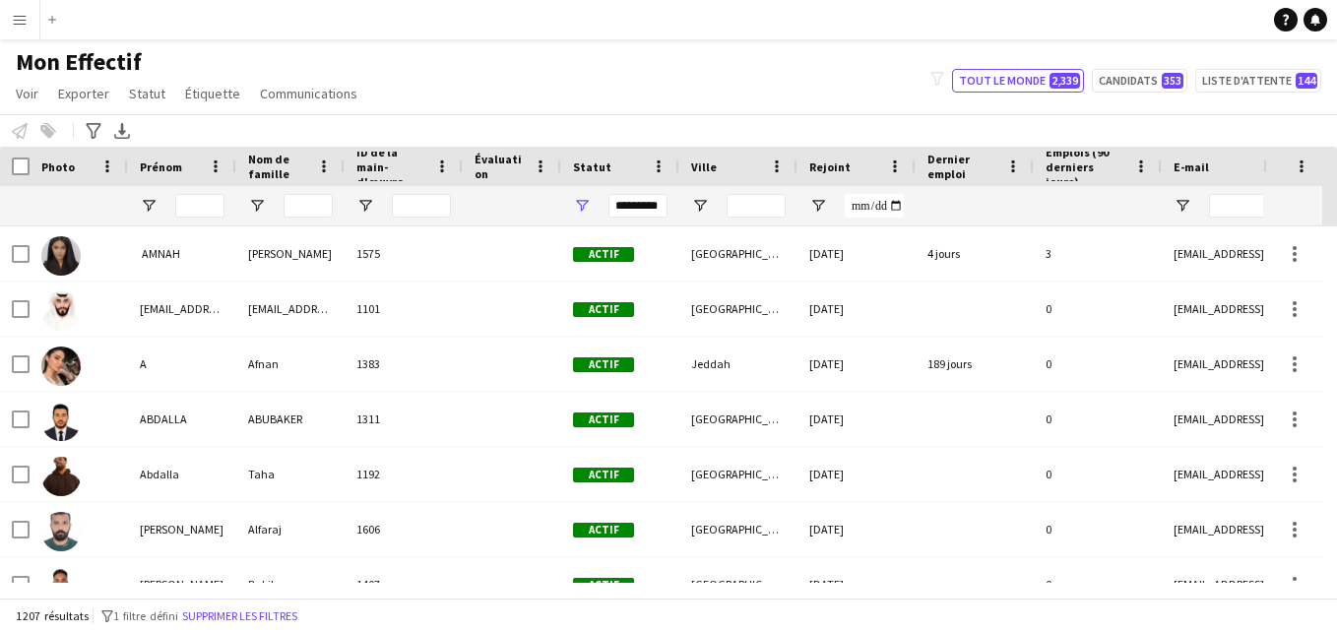
click at [678, 115] on div "Notifier l'effectif Ajouter au tag Sélectionnez au moins un membre d'équipage p…" at bounding box center [668, 130] width 1337 height 32
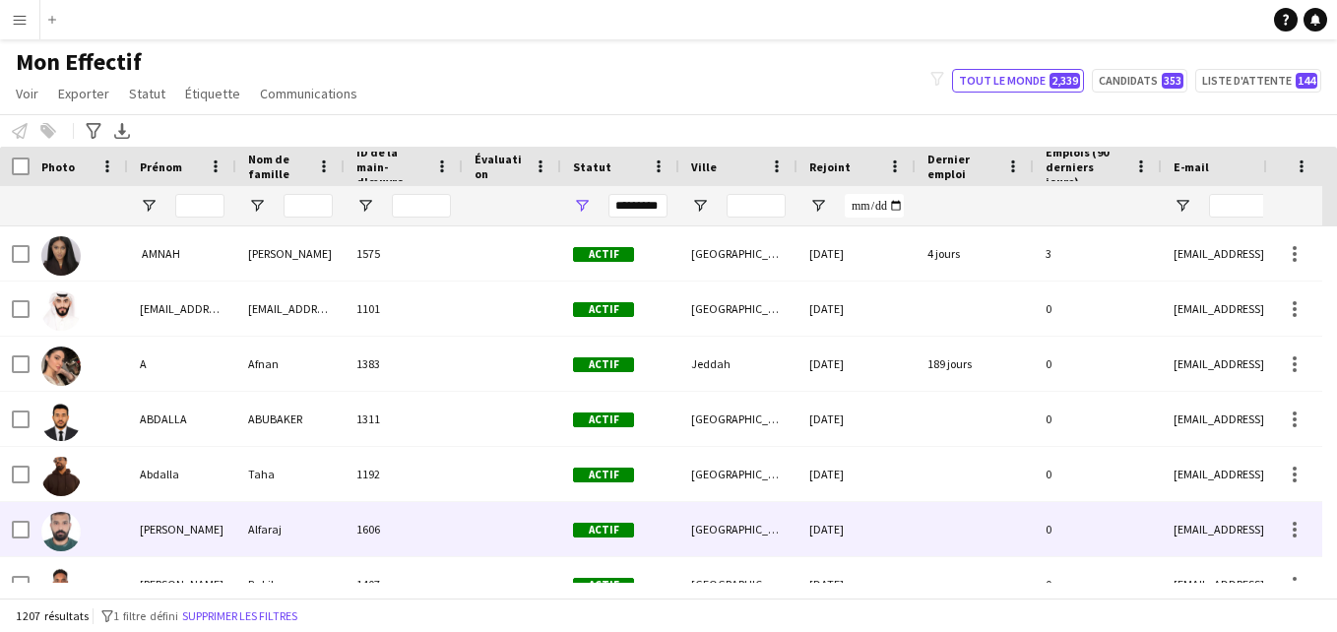
click at [738, 512] on div "[GEOGRAPHIC_DATA]" at bounding box center [738, 529] width 118 height 54
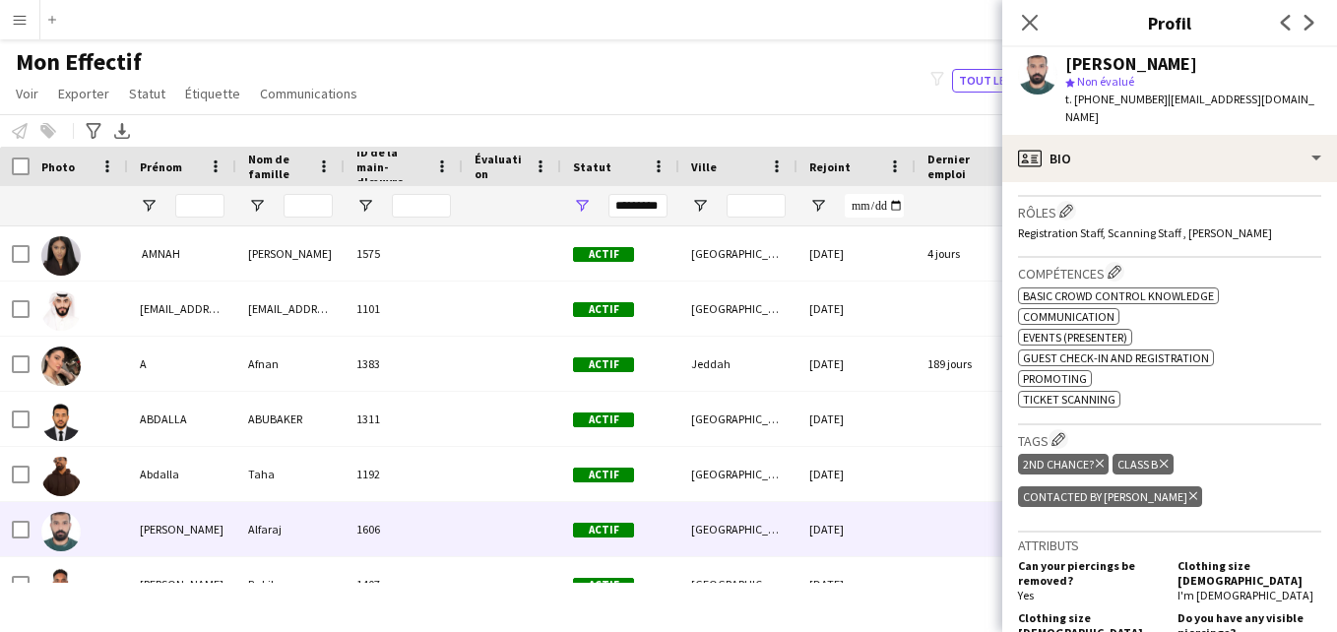
scroll to position [596, 0]
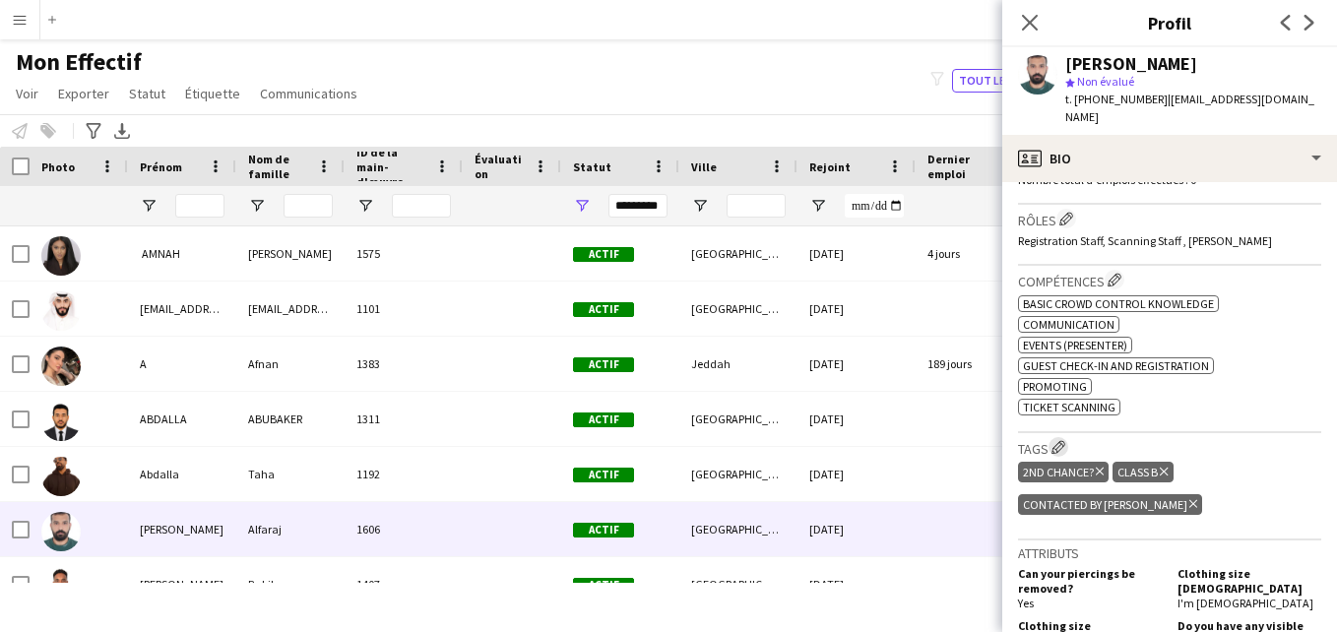
click at [1066, 440] on app-icon "Modifier les balises de l'entreprise d'équipage" at bounding box center [1059, 447] width 14 height 14
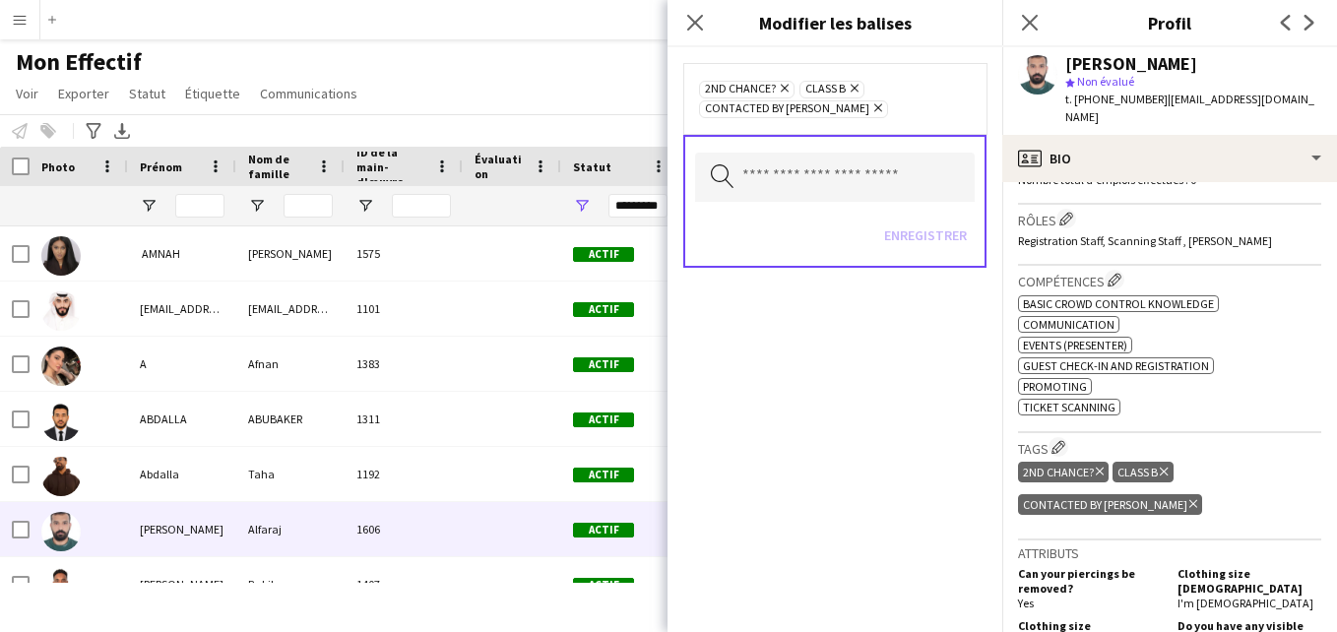
click at [874, 107] on icon at bounding box center [878, 108] width 8 height 8
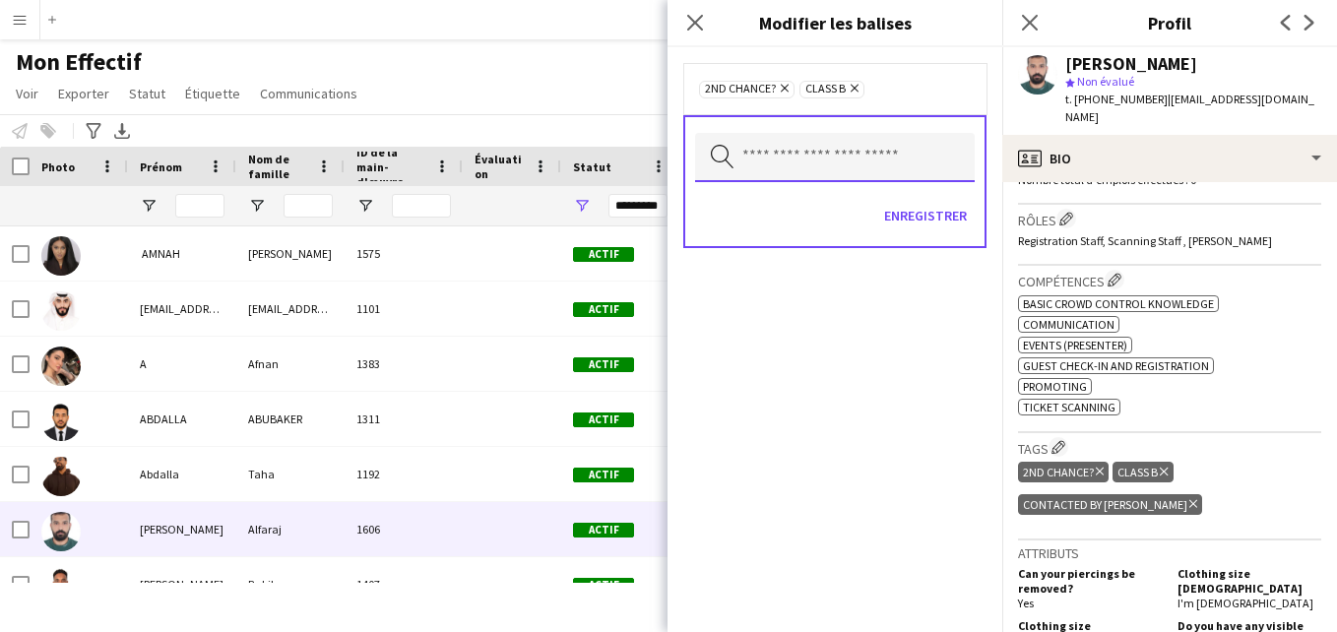
click at [811, 162] on input "text" at bounding box center [835, 157] width 280 height 49
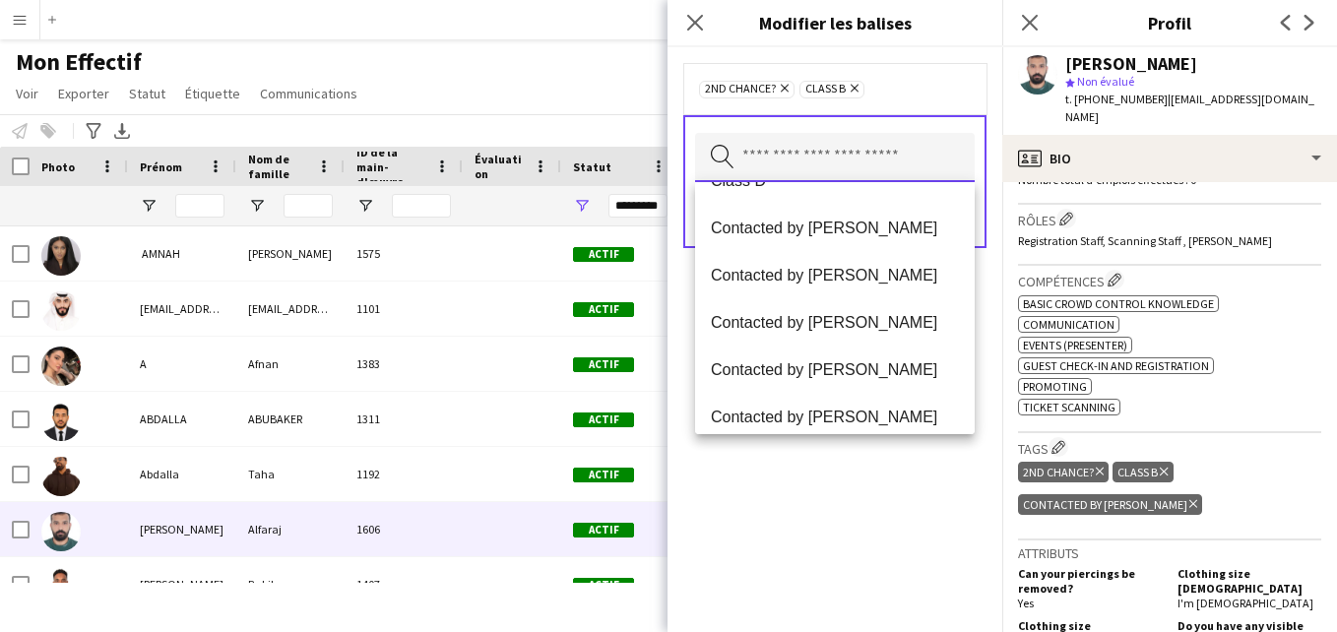
scroll to position [369, 0]
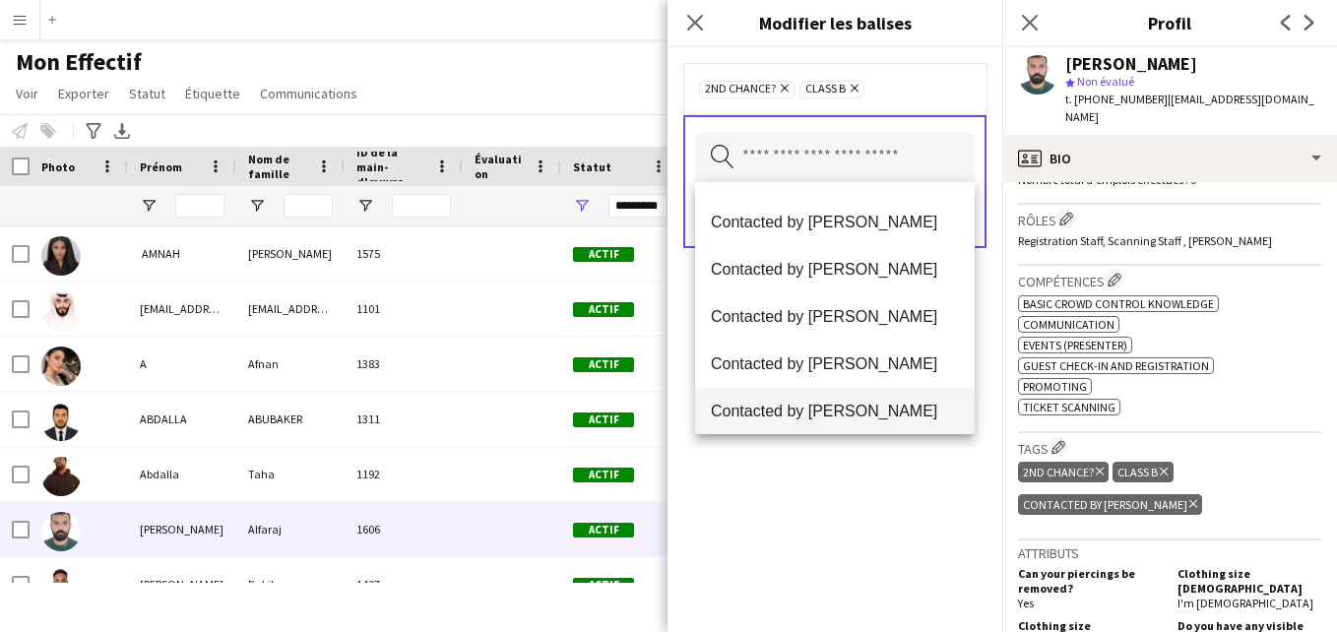
click at [859, 405] on span "Contacted by [PERSON_NAME]" at bounding box center [835, 411] width 248 height 19
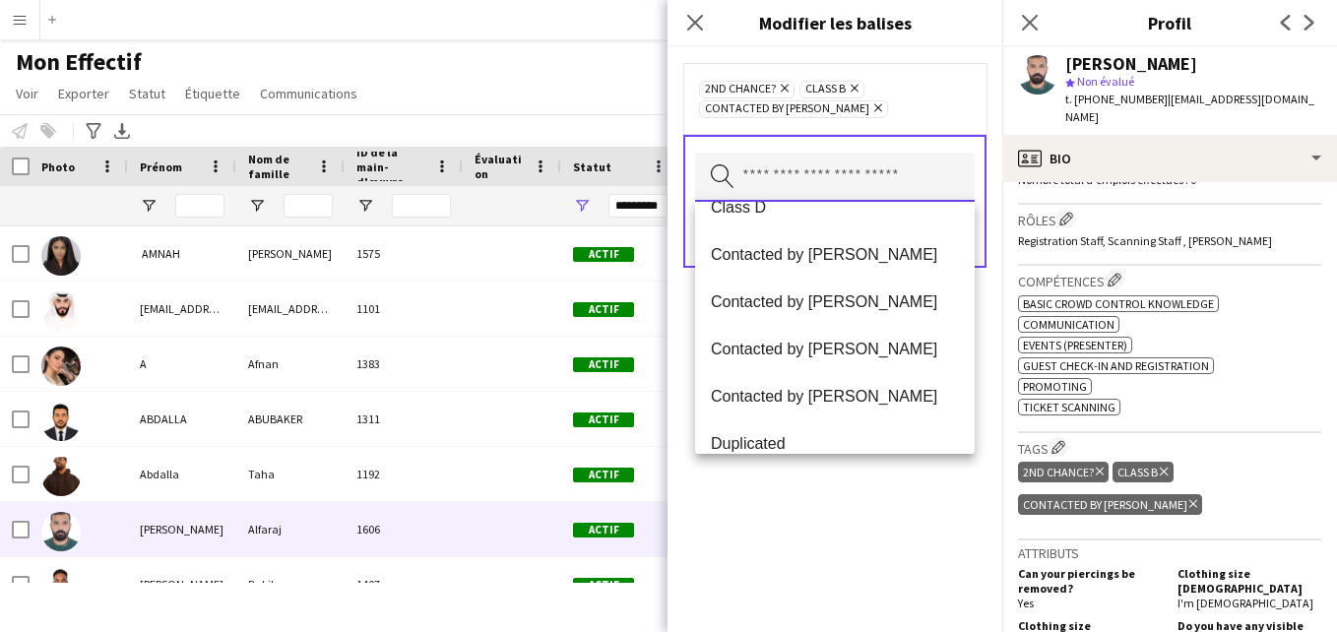
scroll to position [368, 0]
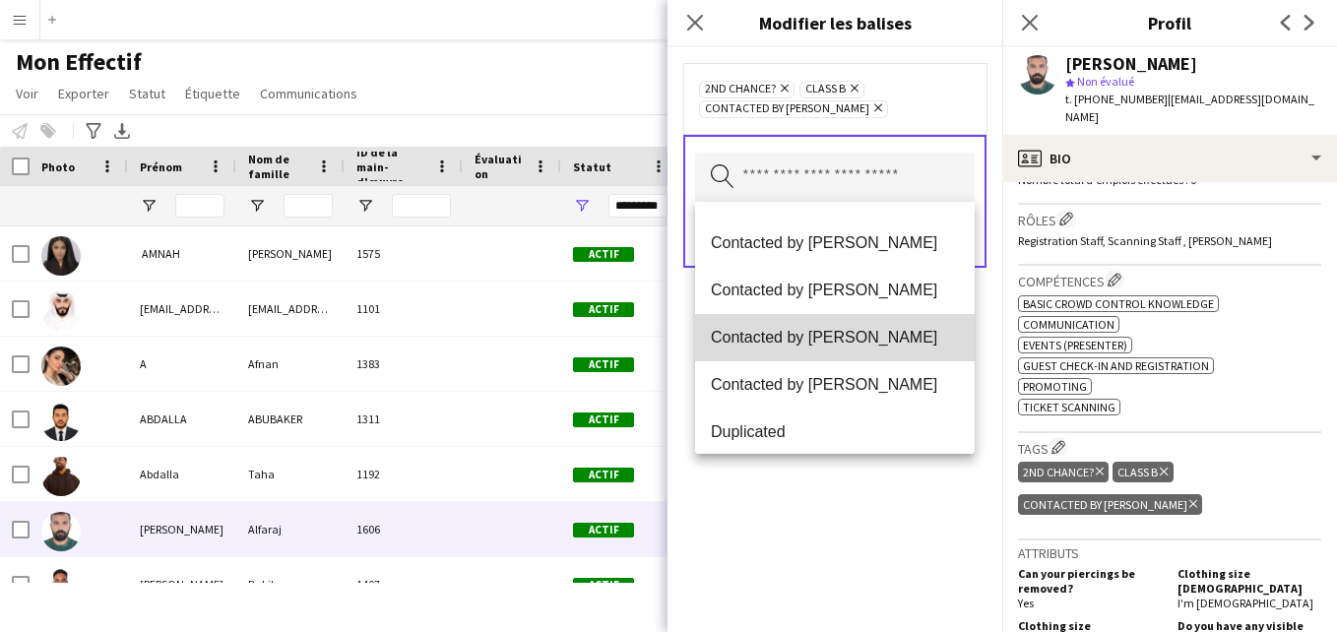
click at [925, 338] on span "Contacted by [PERSON_NAME]" at bounding box center [835, 337] width 248 height 19
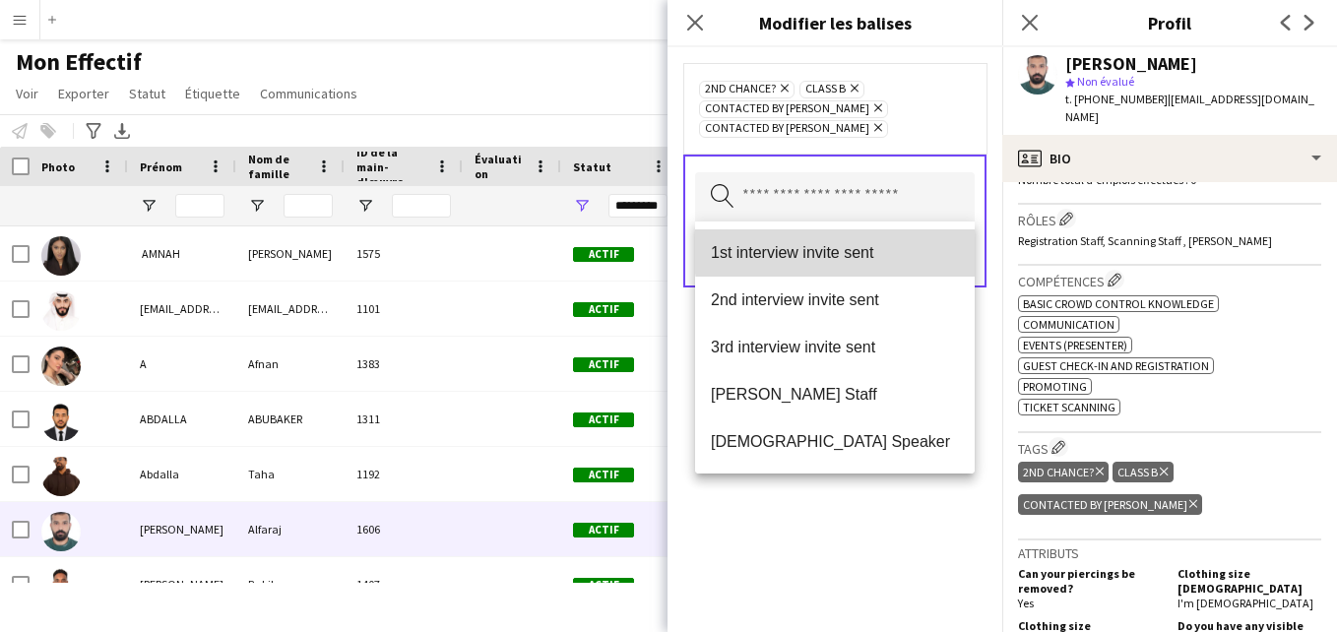
click at [873, 248] on span "1st interview invite sent" at bounding box center [835, 252] width 248 height 19
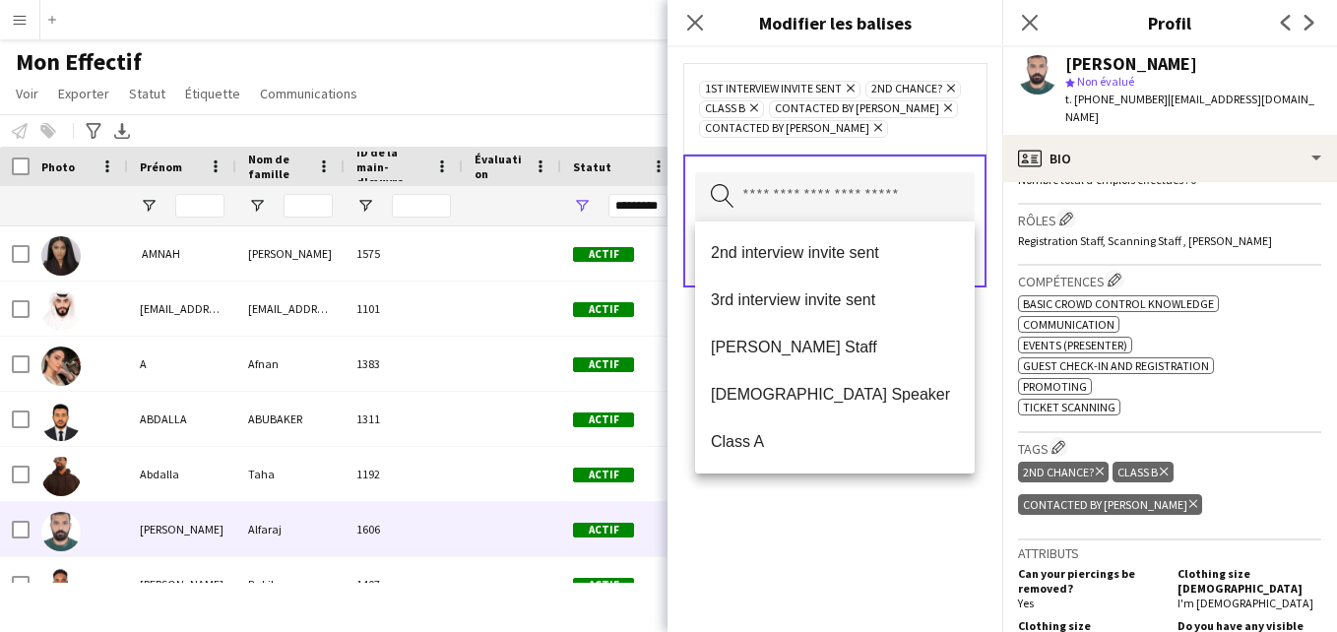
click at [852, 85] on icon "Supprimer" at bounding box center [848, 88] width 13 height 13
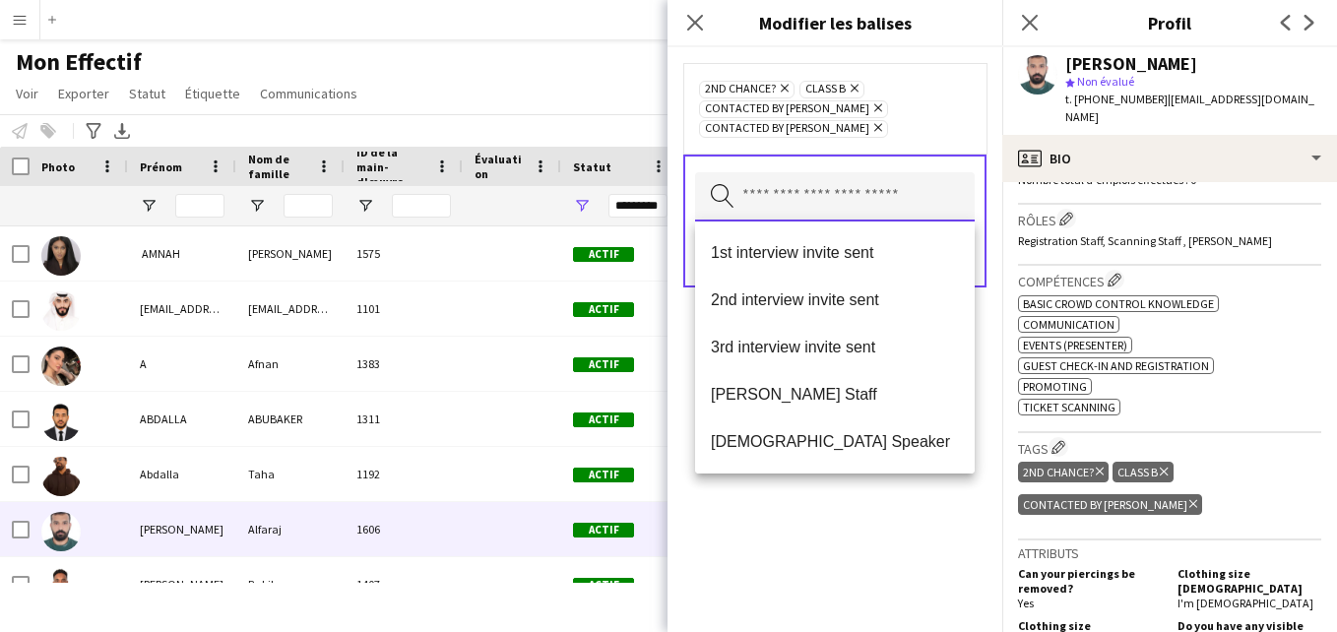
click at [821, 199] on input "text" at bounding box center [835, 196] width 280 height 49
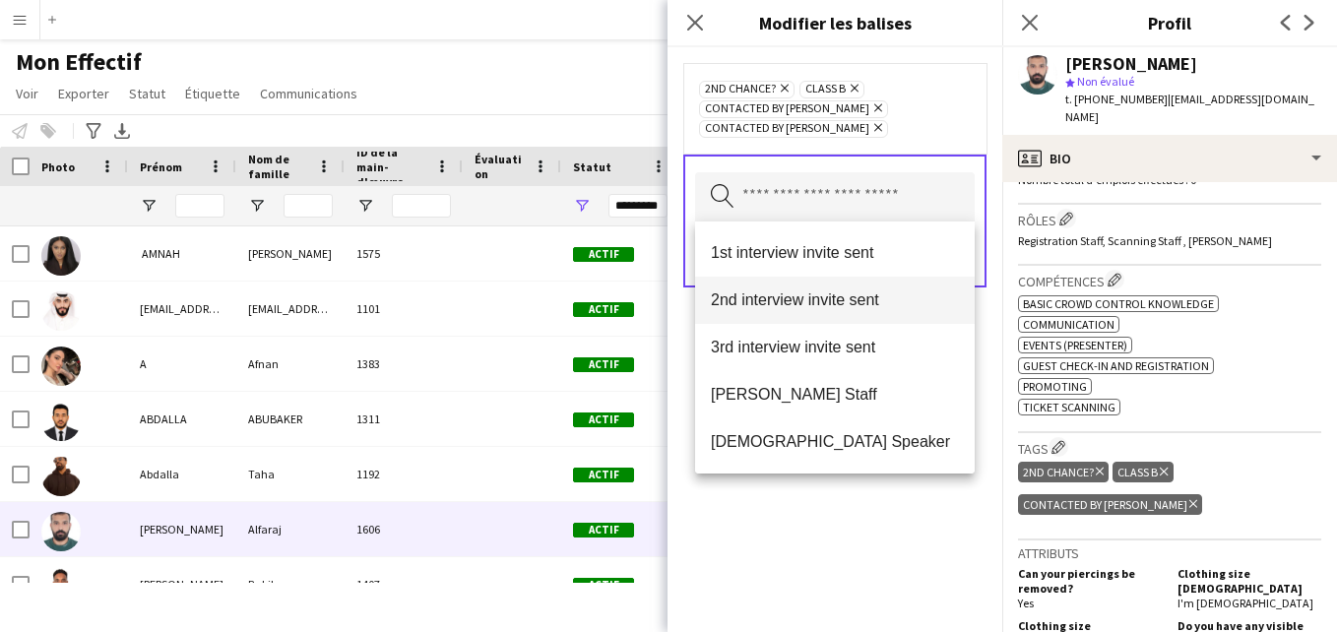
click at [841, 288] on mat-option "2nd interview invite sent" at bounding box center [835, 300] width 280 height 47
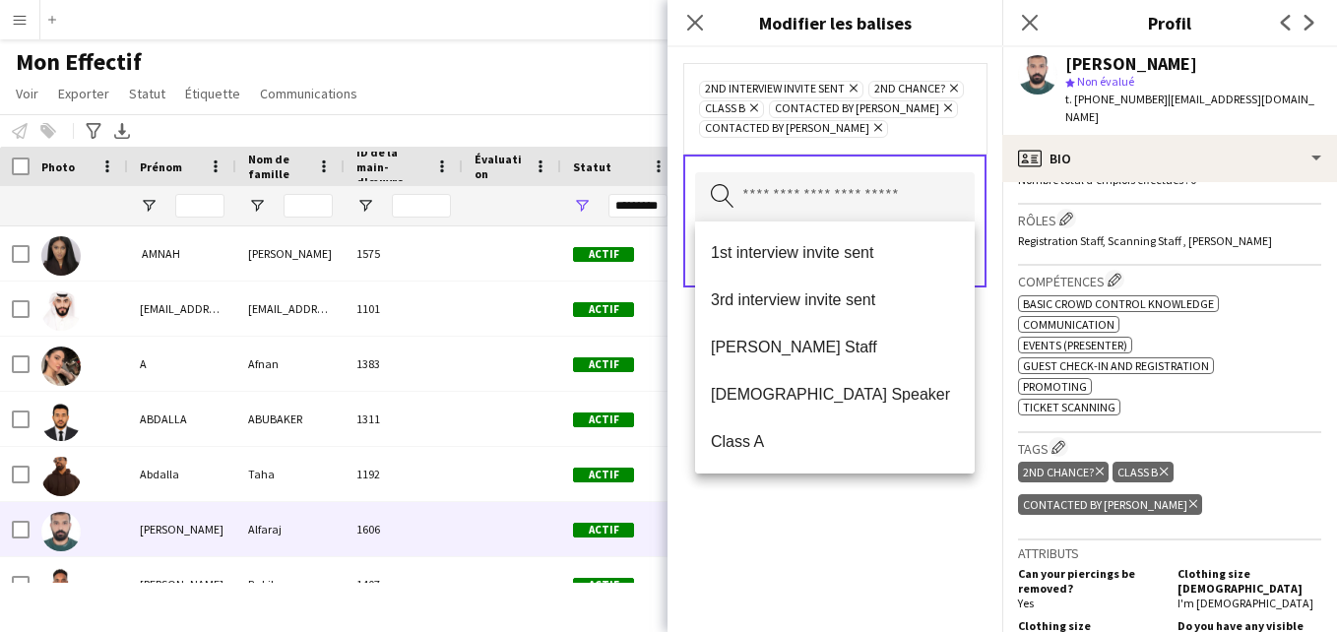
click at [934, 118] on div "2nd interview invite sent [PERSON_NAME] 2nd chance? Supprimer Class B Supprimer…" at bounding box center [835, 108] width 272 height 59
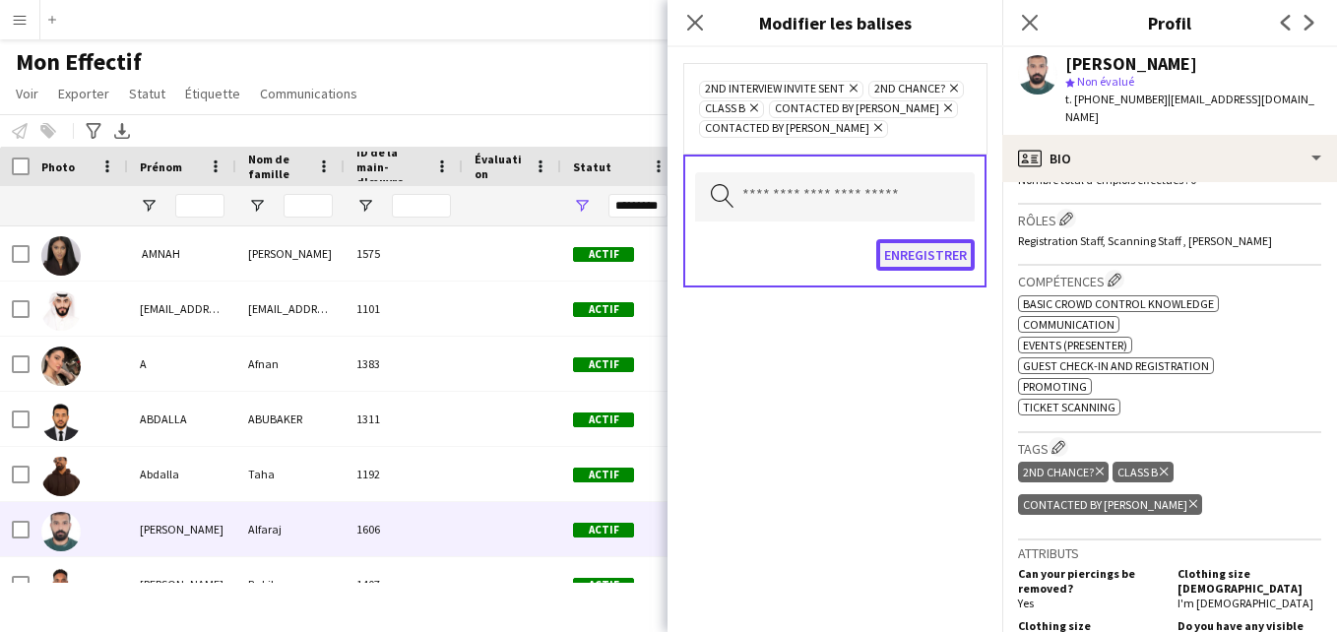
click at [912, 256] on button "Enregistrer" at bounding box center [925, 255] width 98 height 32
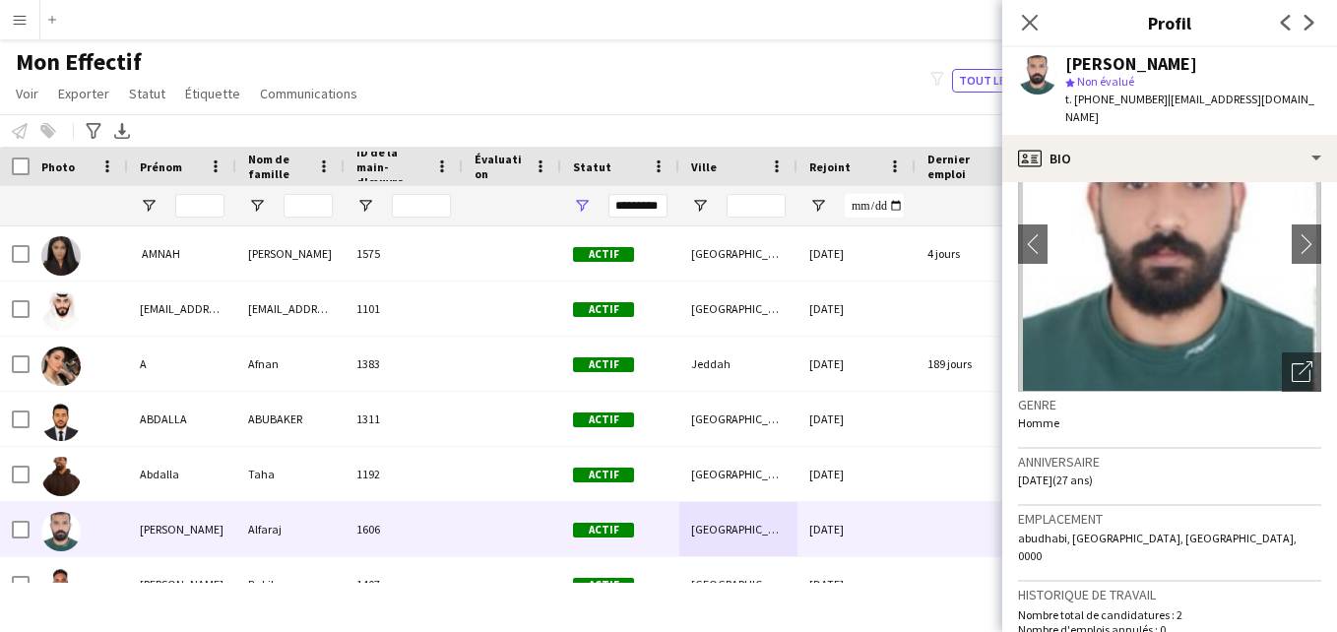
scroll to position [77, 0]
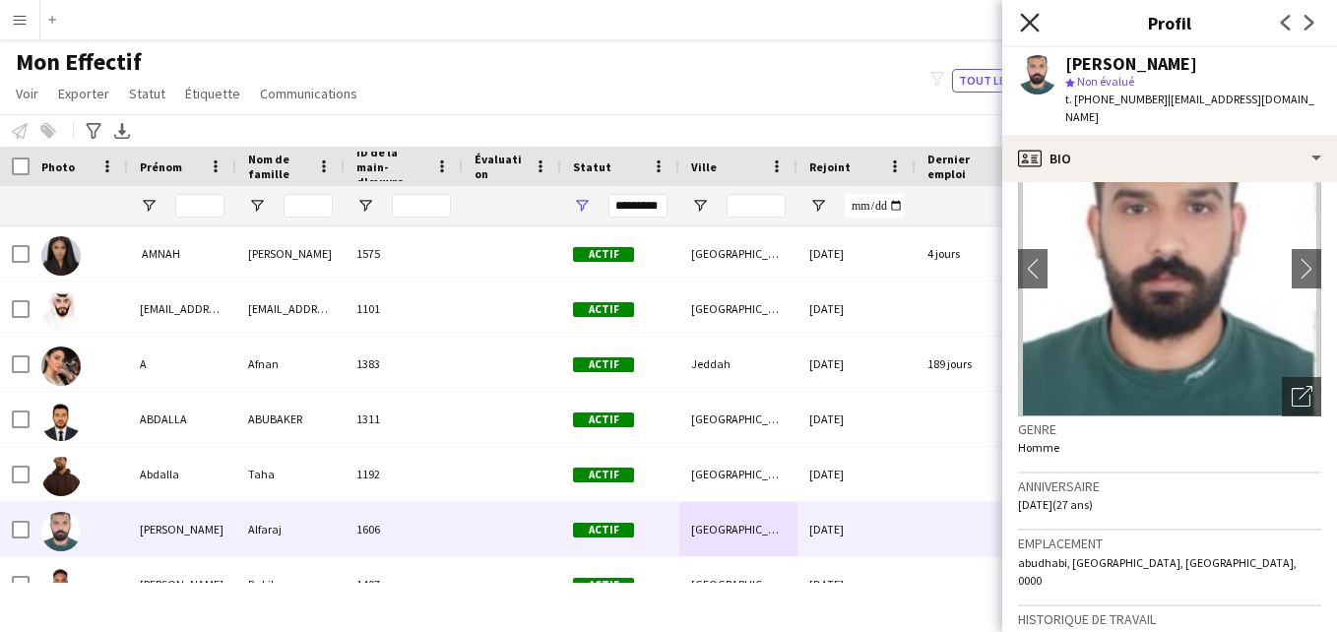
click at [1029, 25] on icon at bounding box center [1029, 22] width 19 height 19
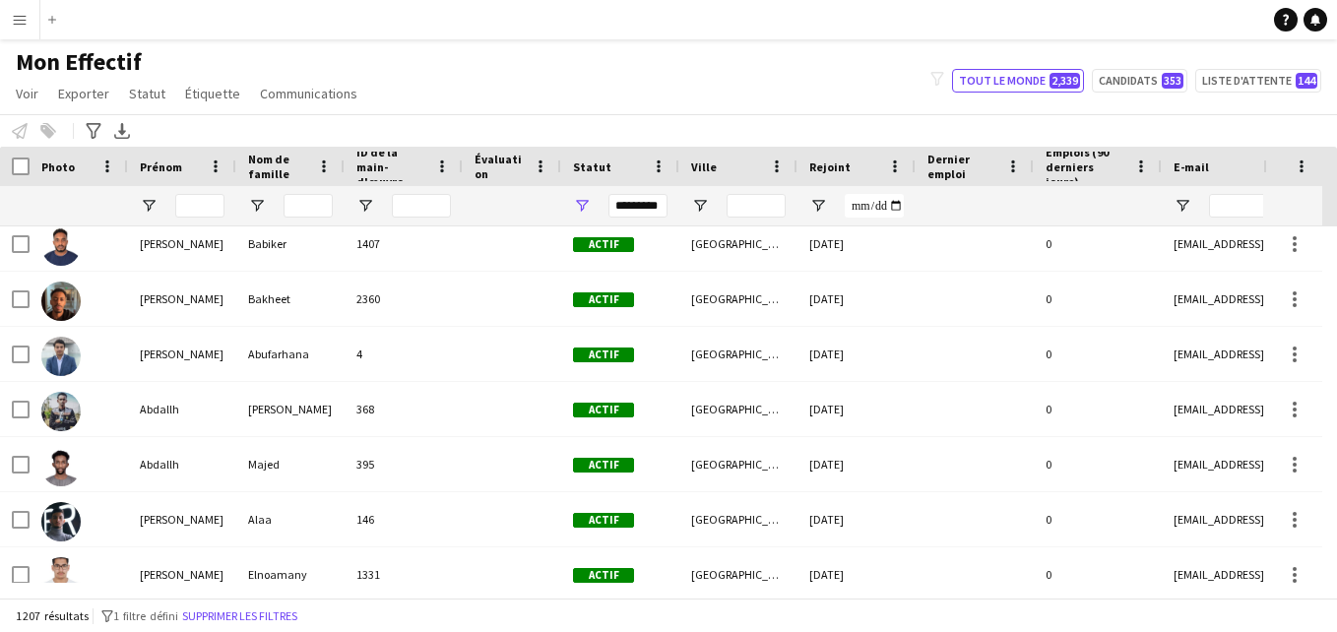
scroll to position [342, 0]
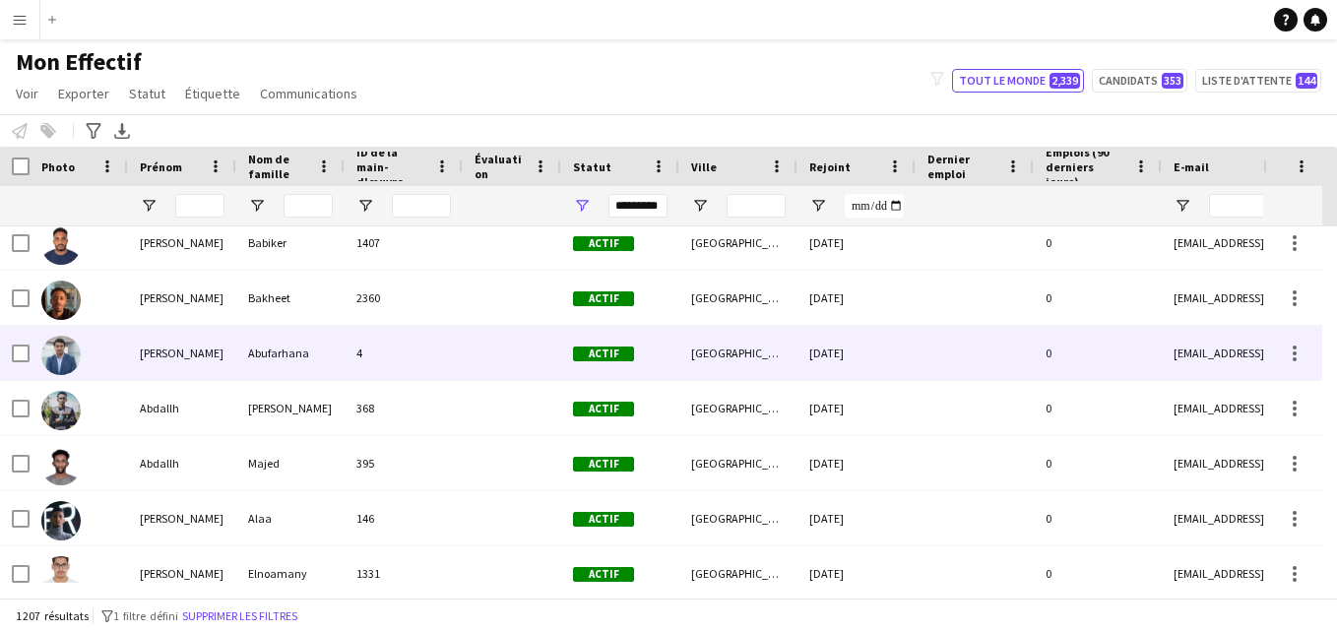
click at [486, 361] on div at bounding box center [512, 353] width 98 height 54
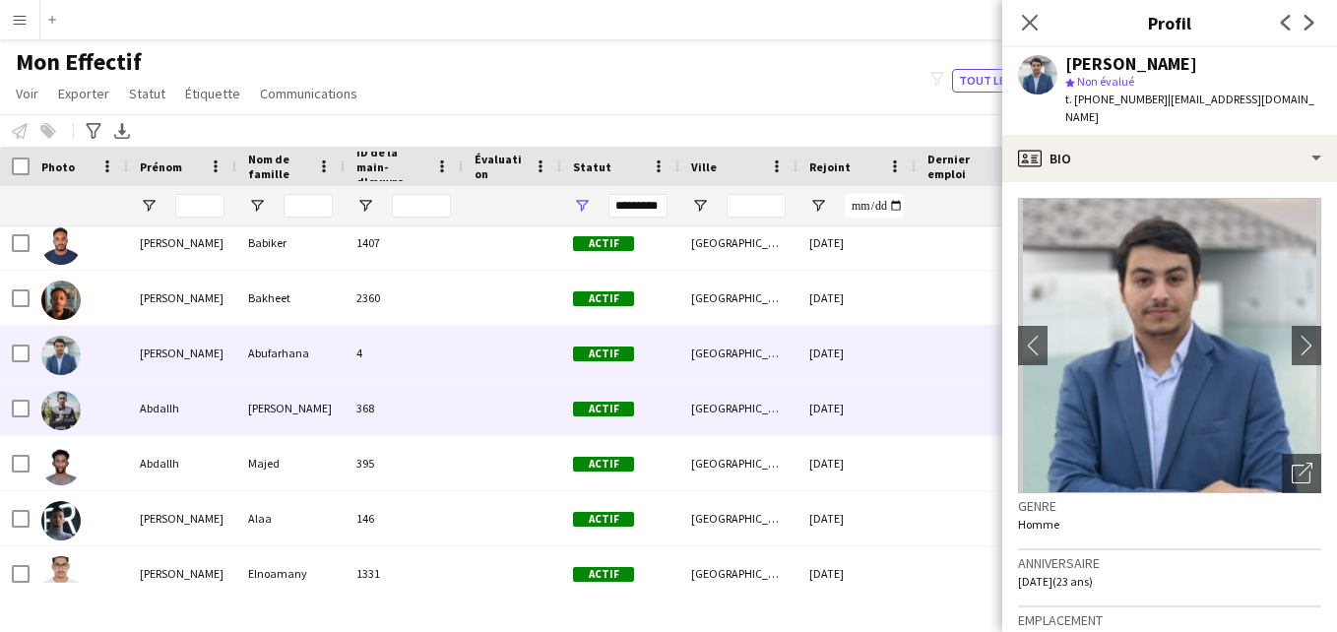
click at [466, 411] on div at bounding box center [512, 408] width 98 height 54
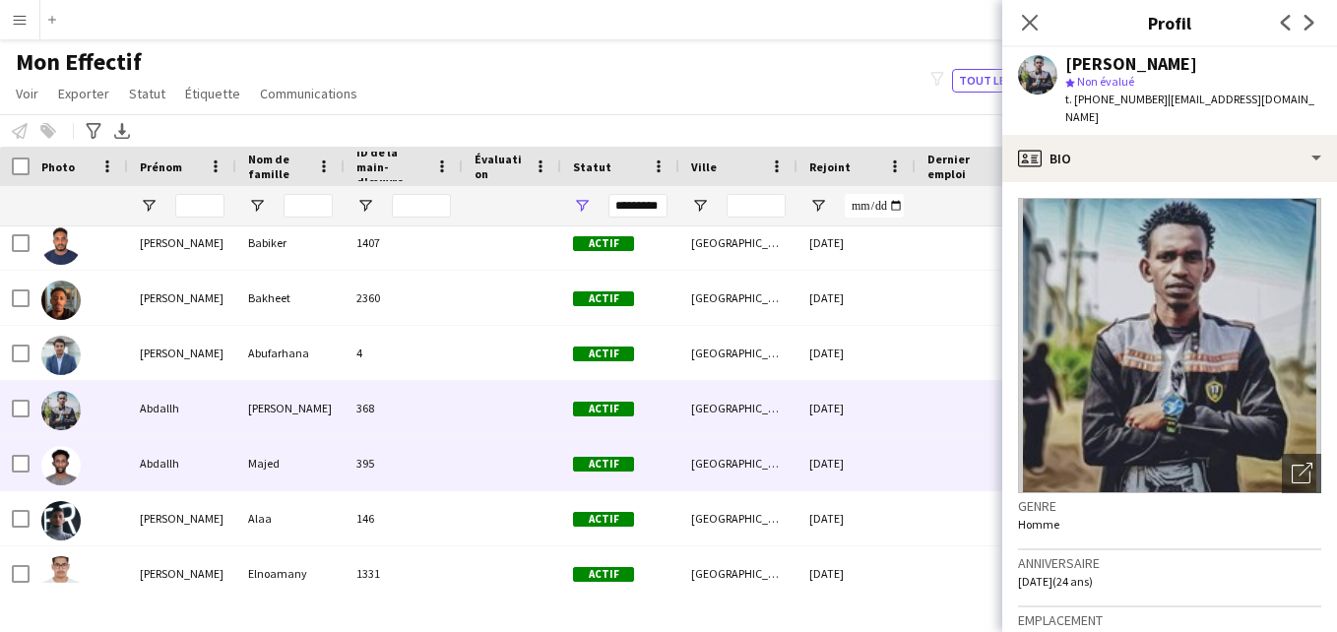
click at [465, 462] on div at bounding box center [512, 463] width 98 height 54
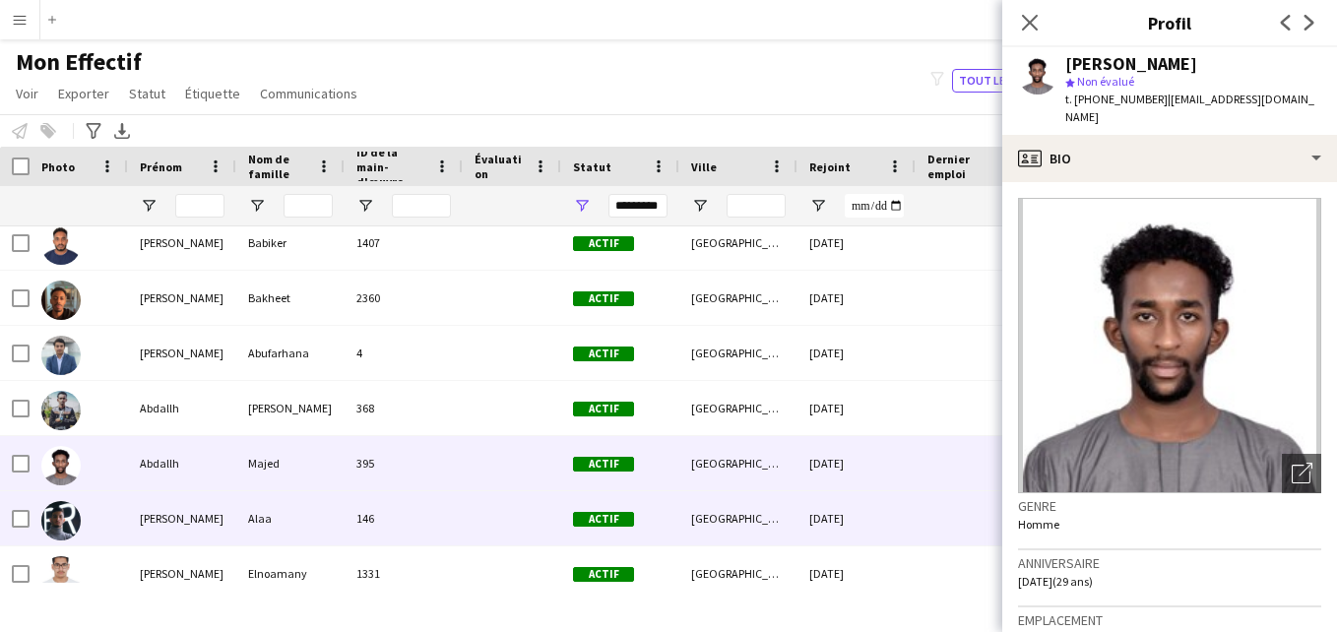
click at [445, 509] on div "146" at bounding box center [404, 518] width 118 height 54
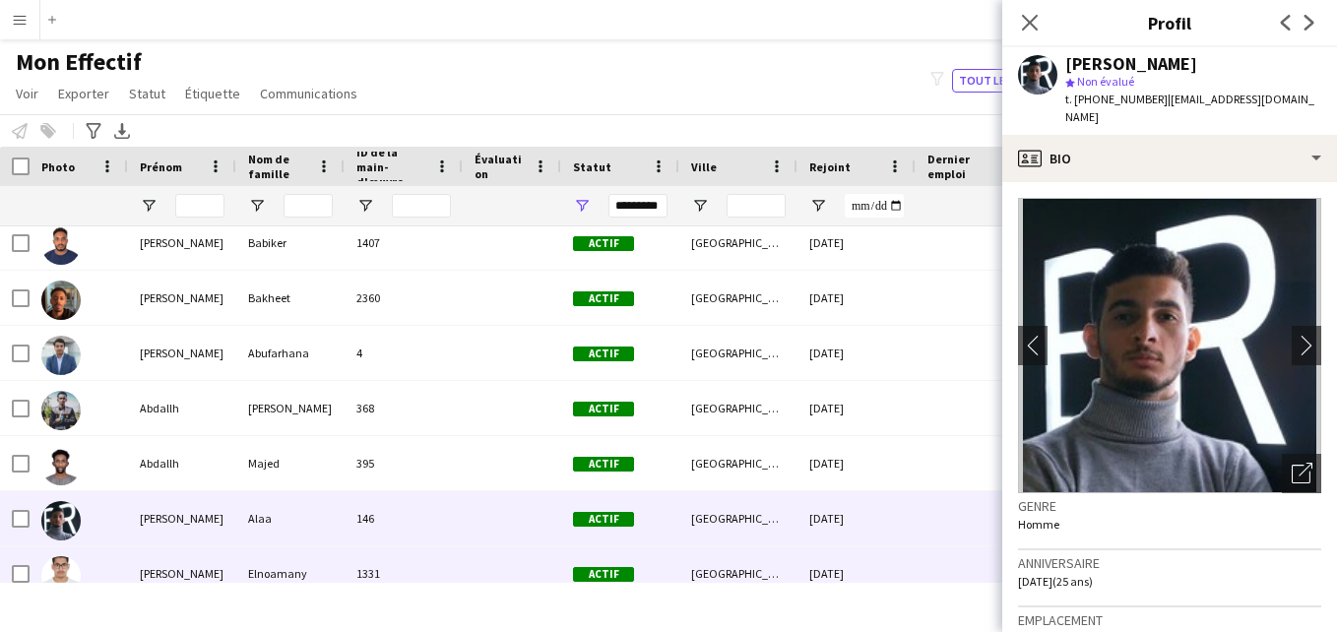
click at [453, 559] on div "1331" at bounding box center [404, 574] width 118 height 54
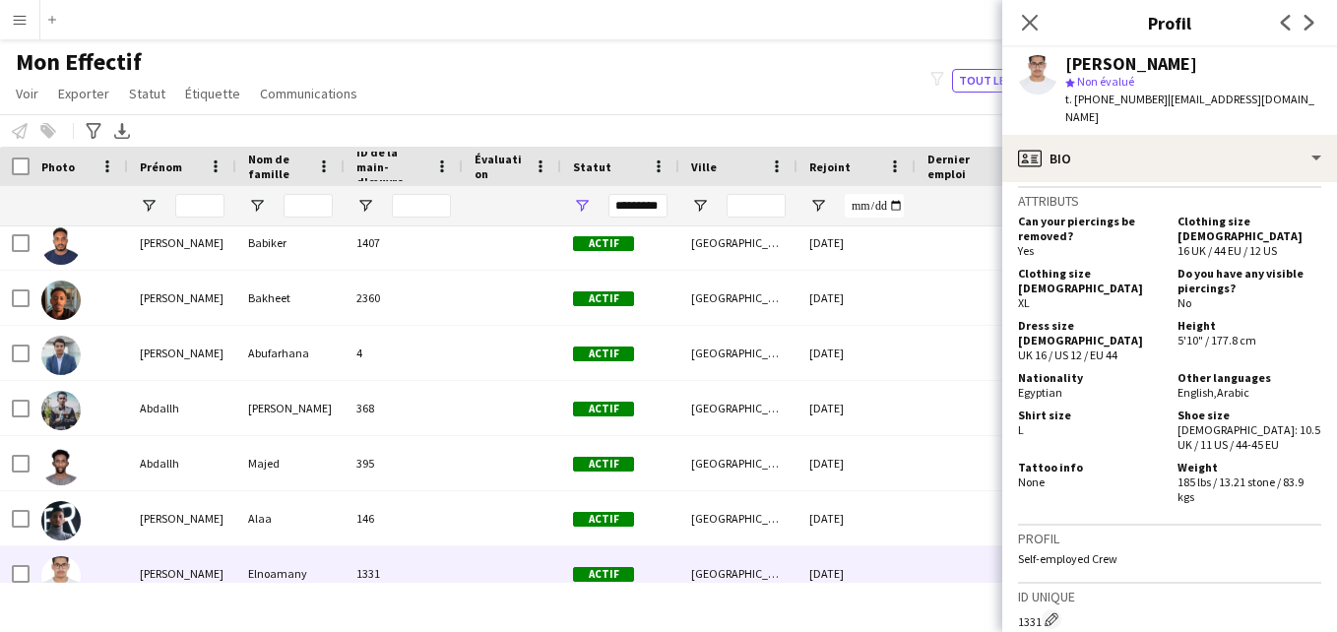
scroll to position [808, 0]
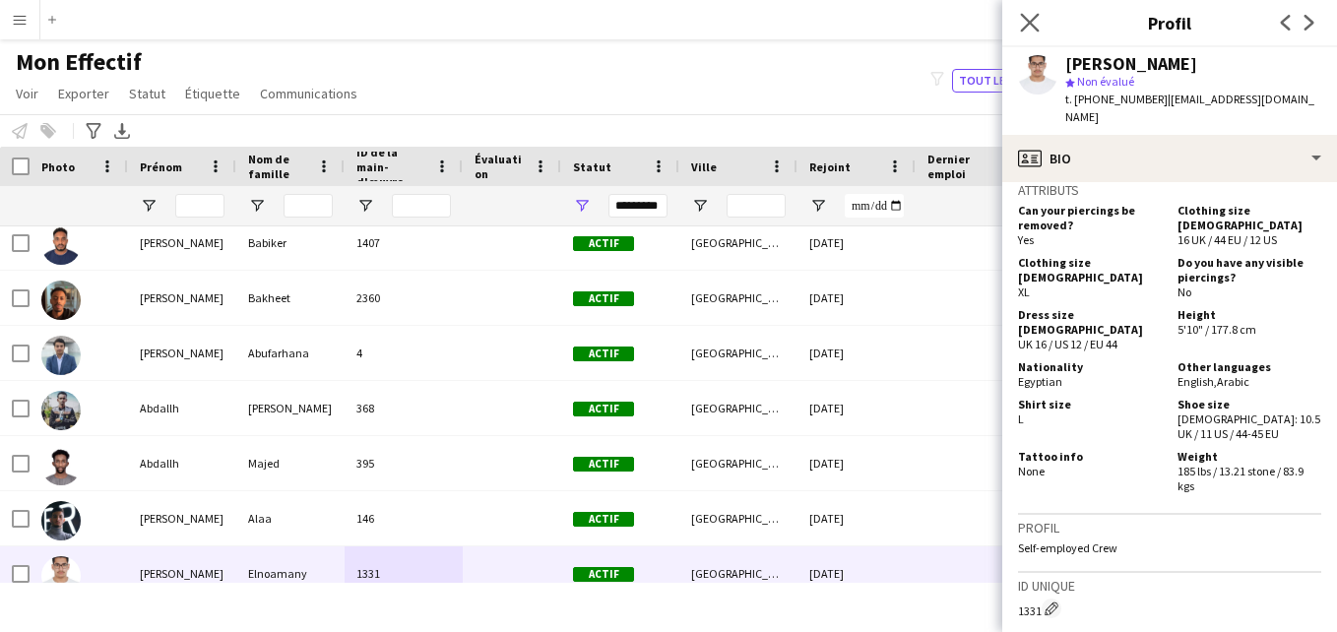
click at [1036, 32] on app-icon "Fermer le pop-in" at bounding box center [1030, 23] width 29 height 29
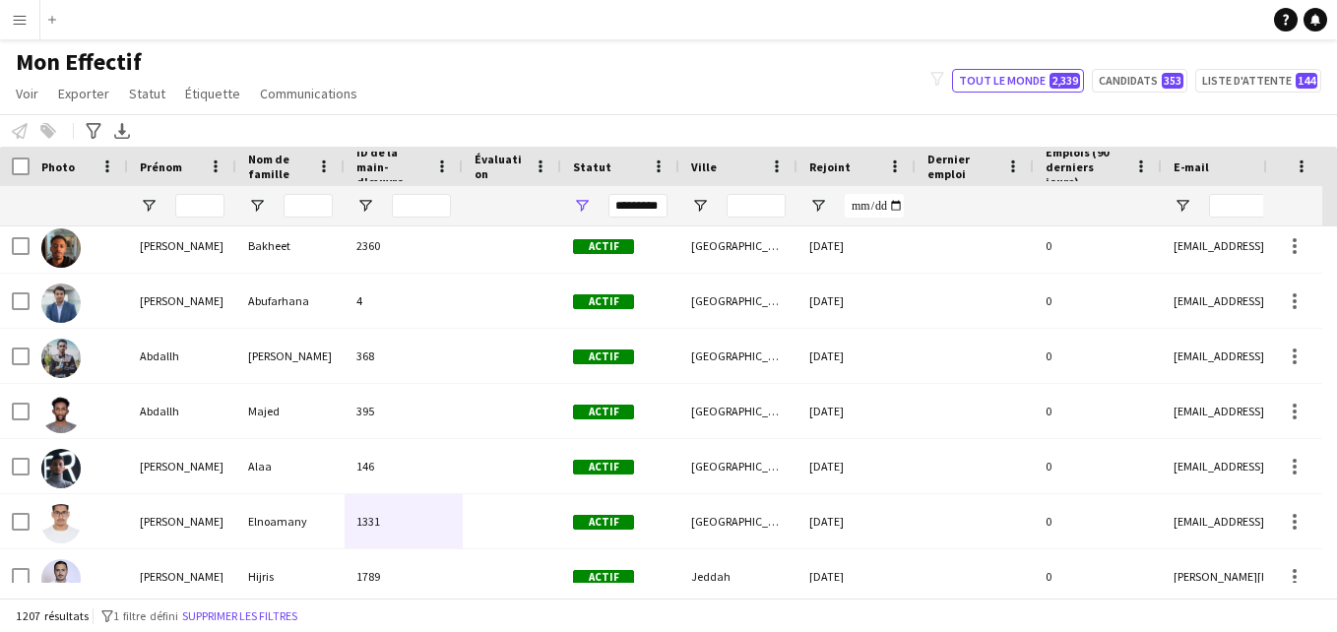
scroll to position [473, 0]
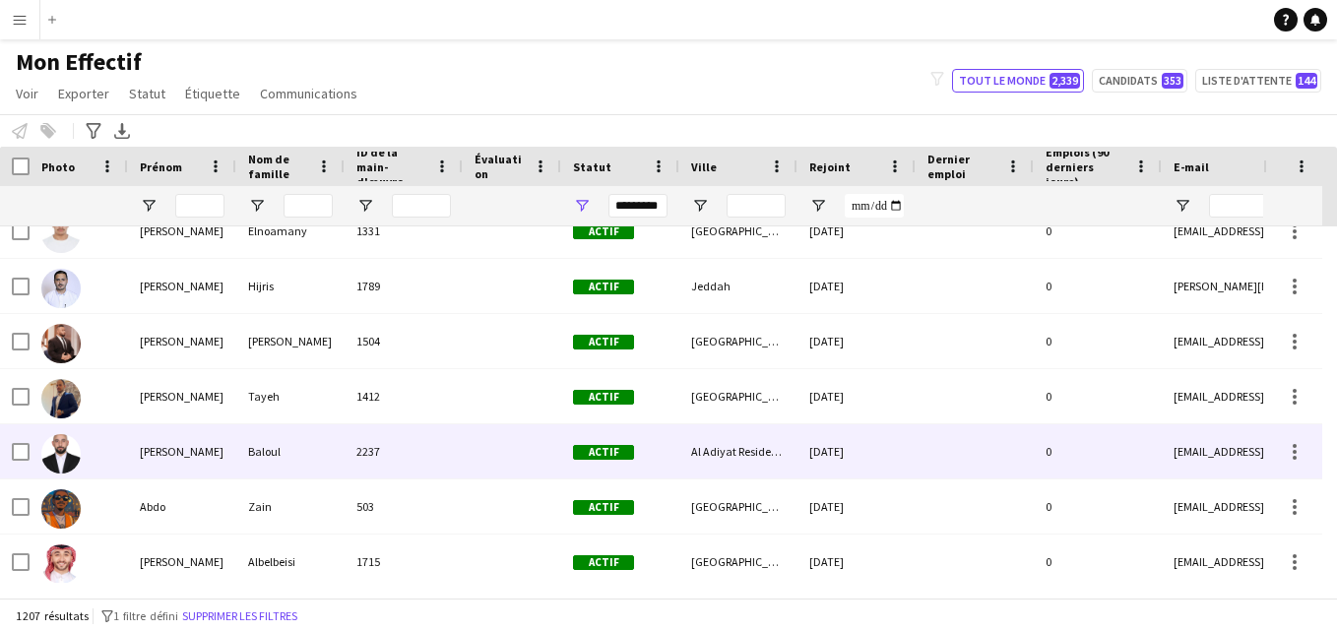
click at [807, 452] on div "[DATE]" at bounding box center [857, 451] width 118 height 54
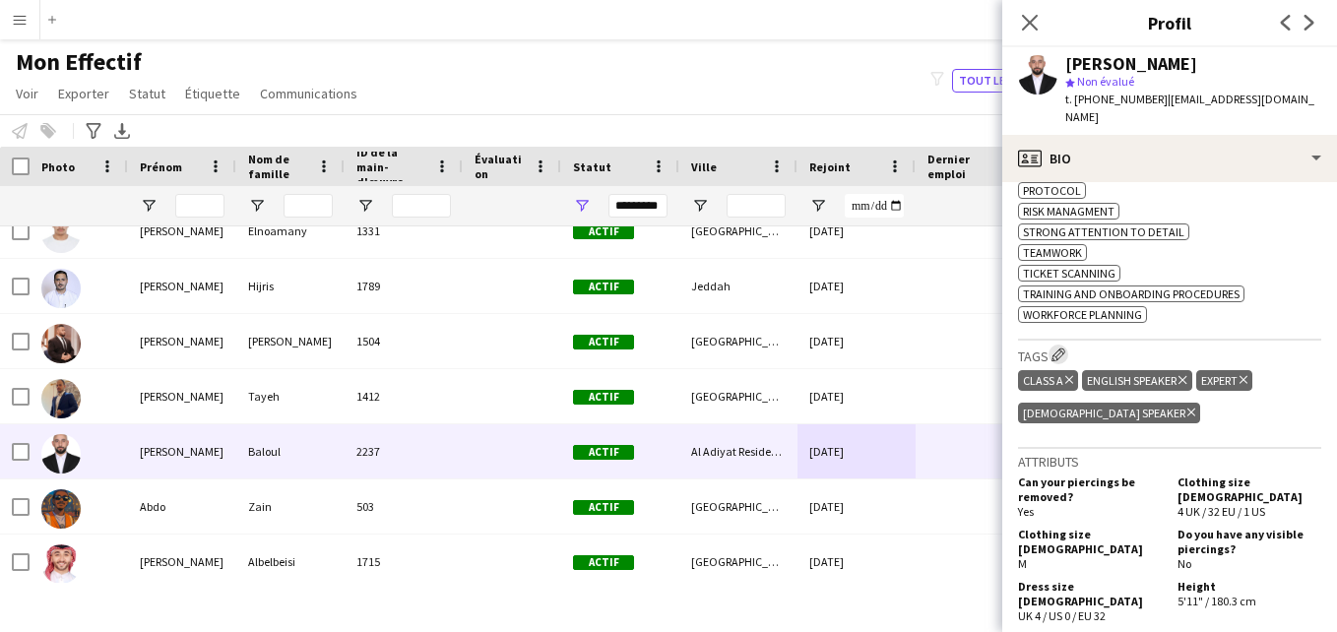
click at [1063, 348] on app-icon "Modifier les balises de l'entreprise d'équipage" at bounding box center [1059, 355] width 14 height 14
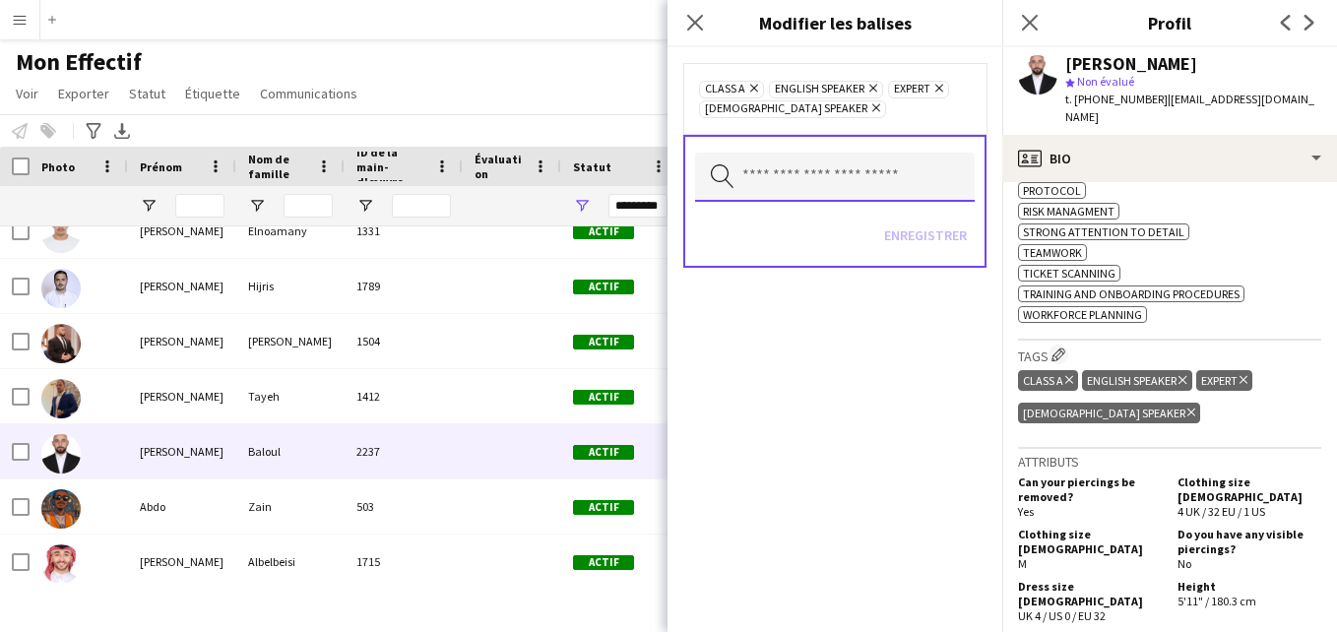
click at [784, 169] on input "text" at bounding box center [835, 177] width 280 height 49
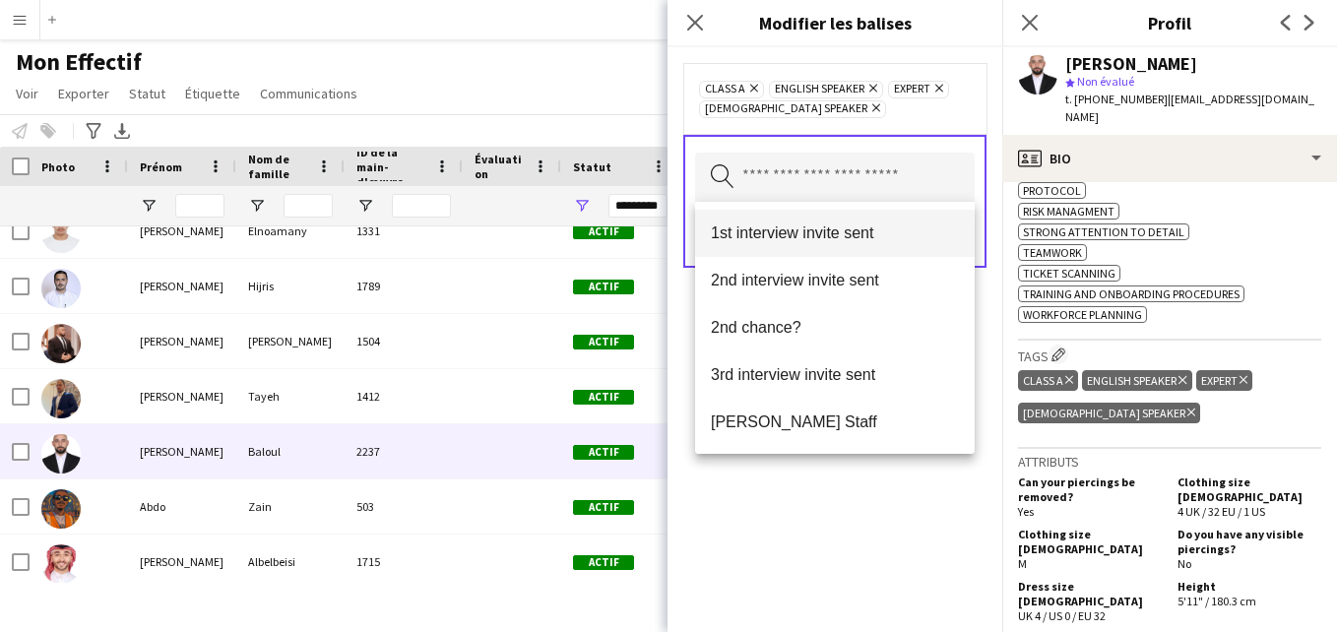
click at [790, 237] on span "1st interview invite sent" at bounding box center [835, 233] width 248 height 19
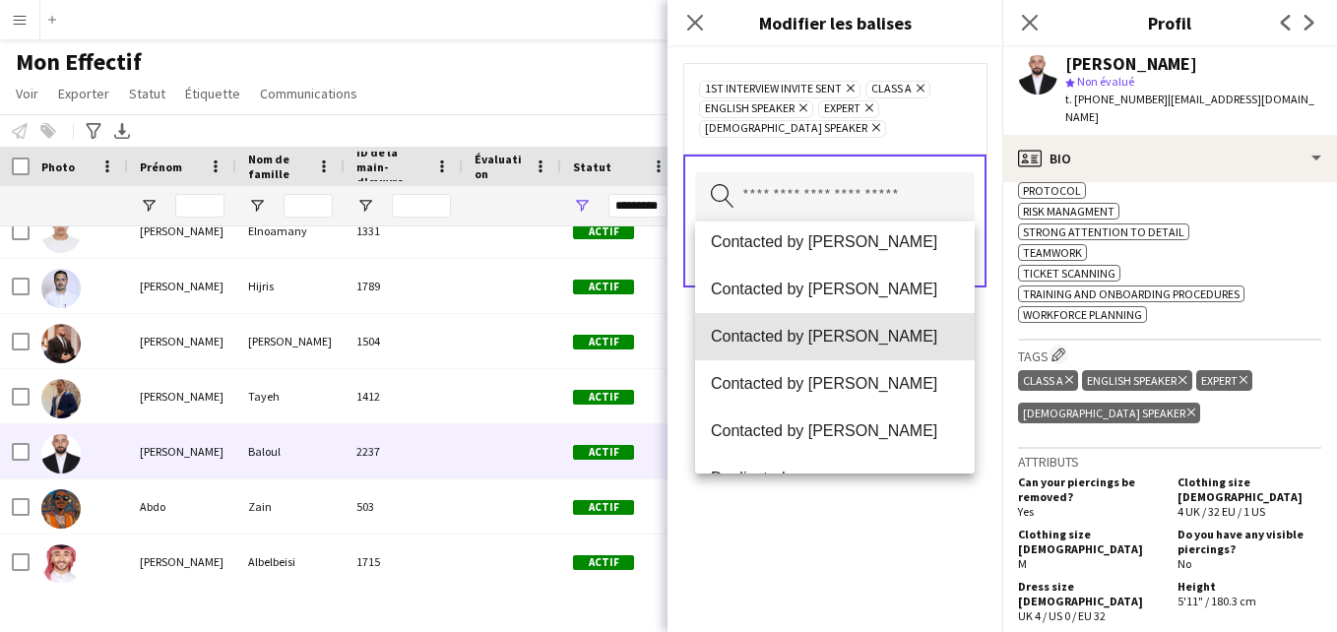
click at [942, 345] on span "Contacted by [PERSON_NAME]" at bounding box center [835, 336] width 248 height 19
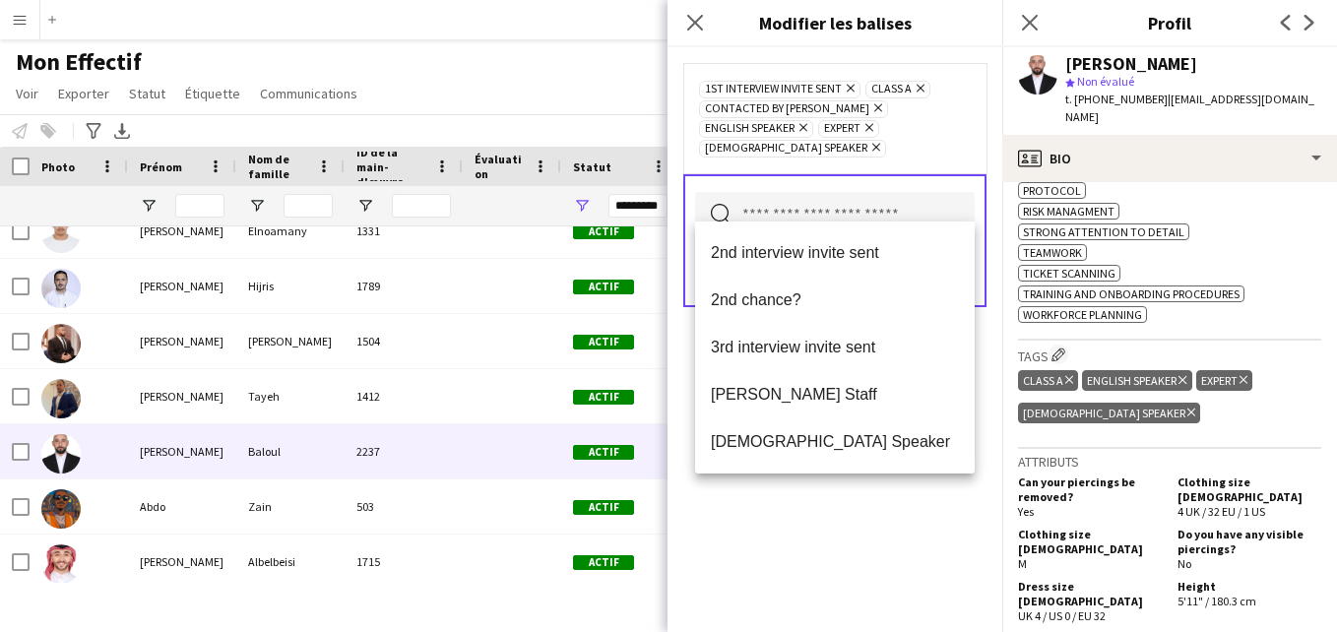
click at [953, 131] on div "1st interview invite sent [PERSON_NAME] Class A Supprimer Contacted by [PERSON_…" at bounding box center [835, 118] width 272 height 79
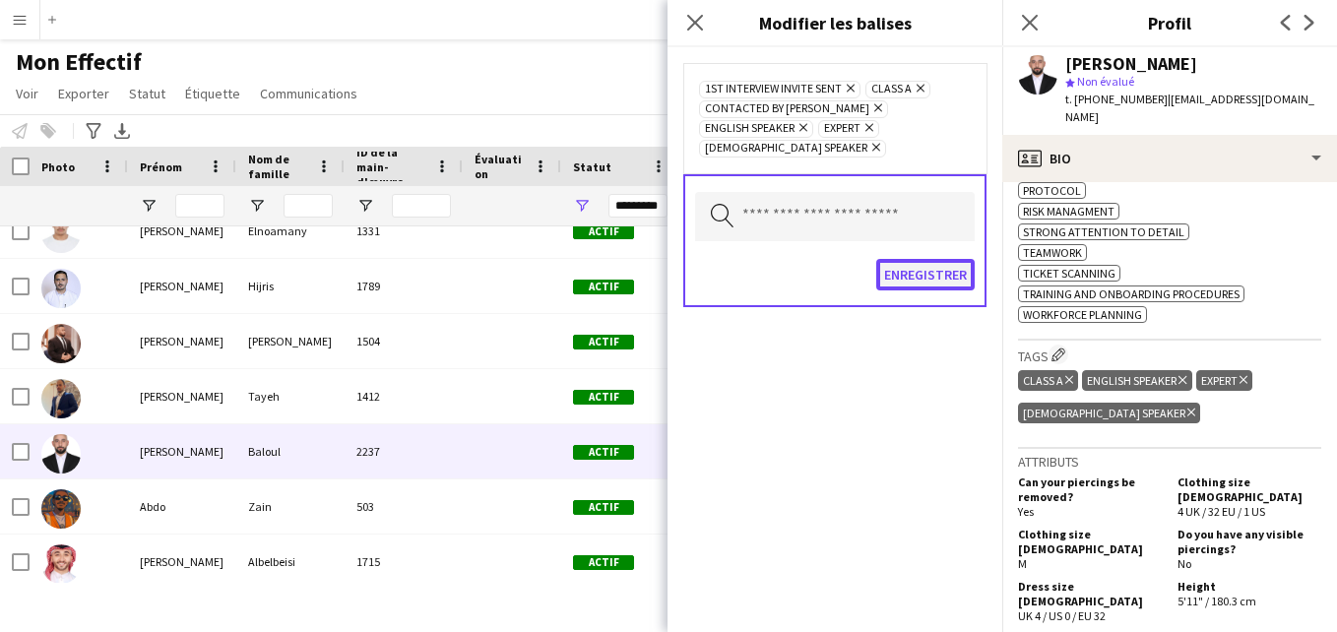
click at [921, 259] on button "Enregistrer" at bounding box center [925, 275] width 98 height 32
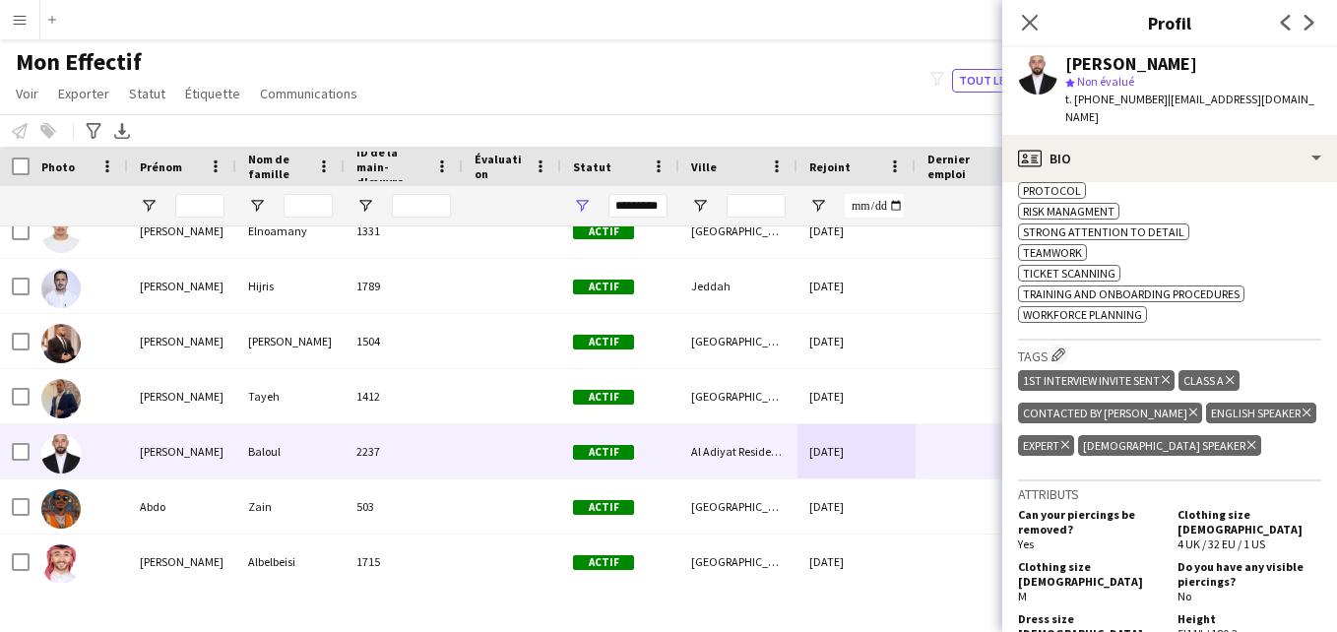
click at [1168, 374] on icon "Supprimer le tag" at bounding box center [1166, 380] width 8 height 12
click at [1038, 23] on icon "Fermer le pop-in" at bounding box center [1029, 22] width 19 height 19
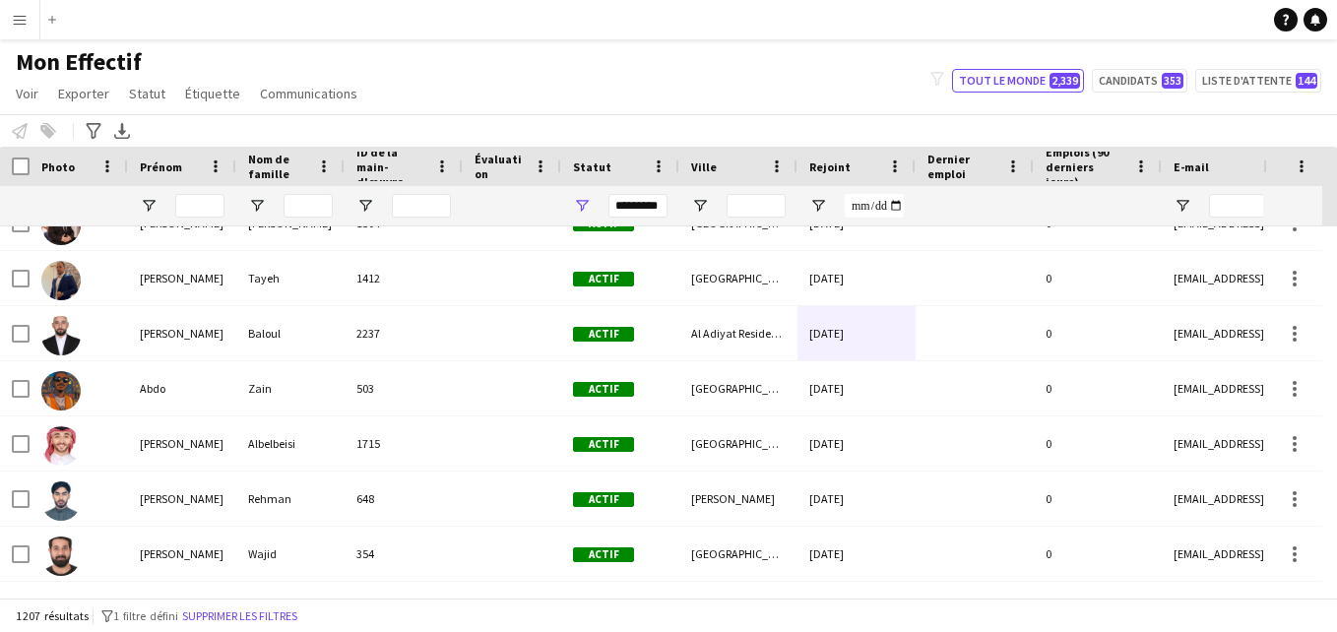
scroll to position [828, 0]
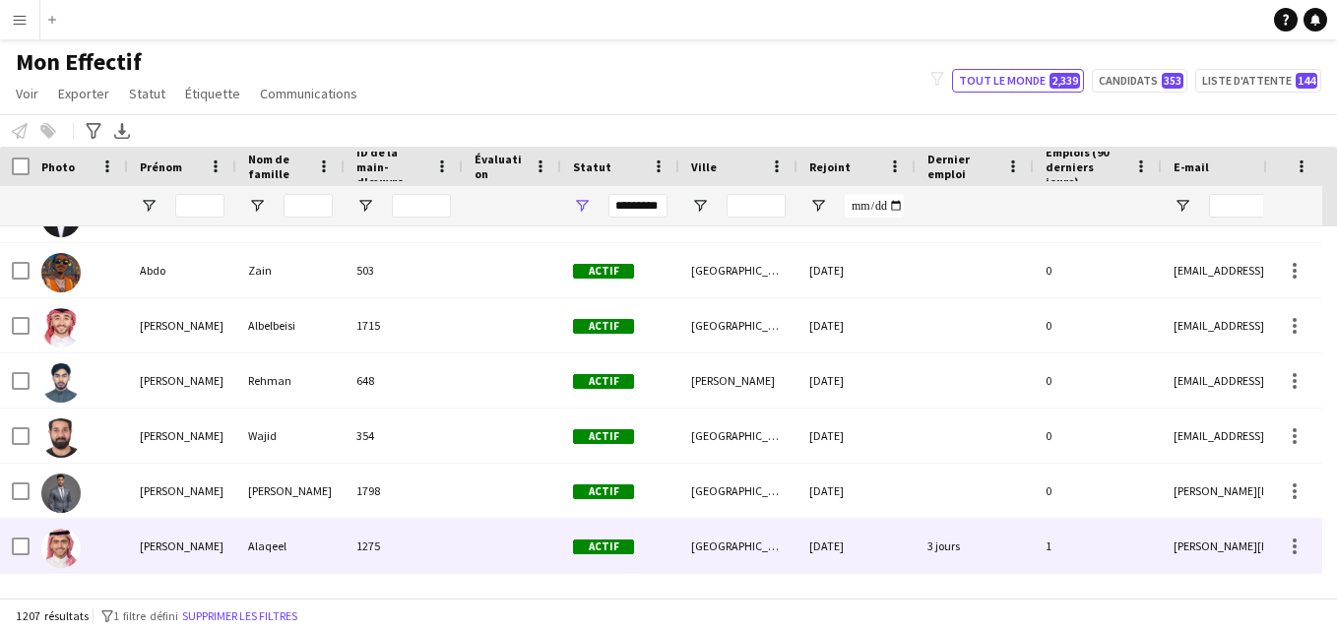
click at [568, 530] on div "Actif" at bounding box center [620, 546] width 118 height 54
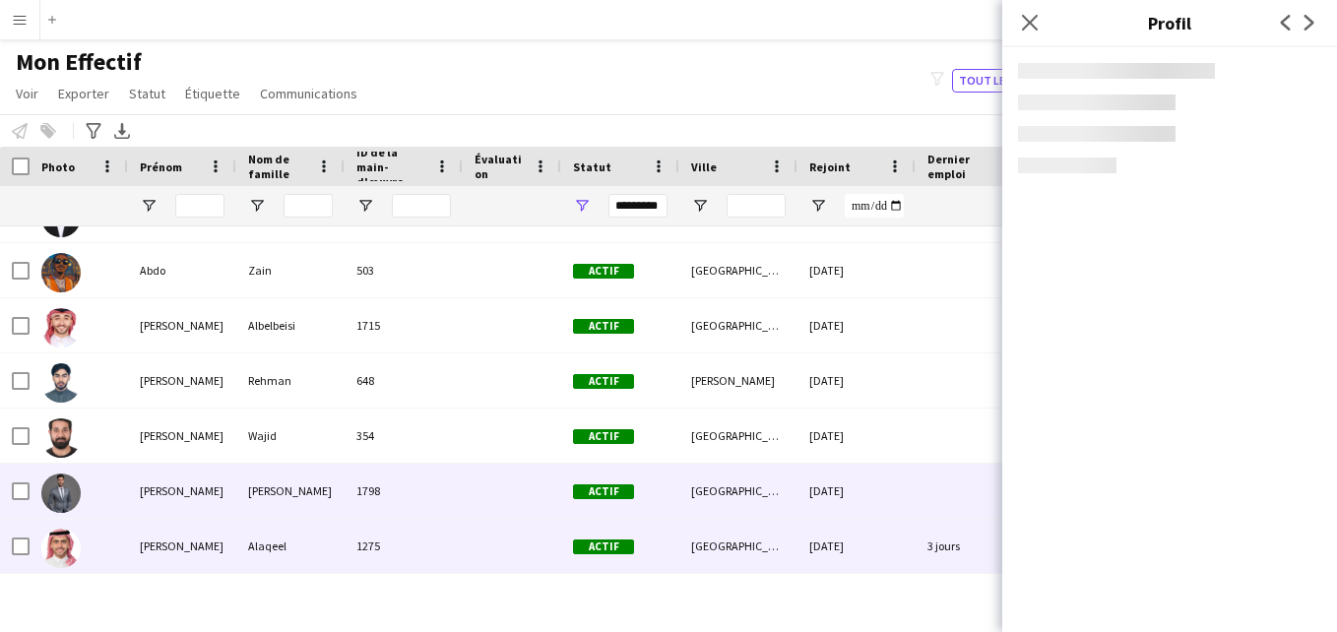
click at [520, 488] on div at bounding box center [512, 491] width 98 height 54
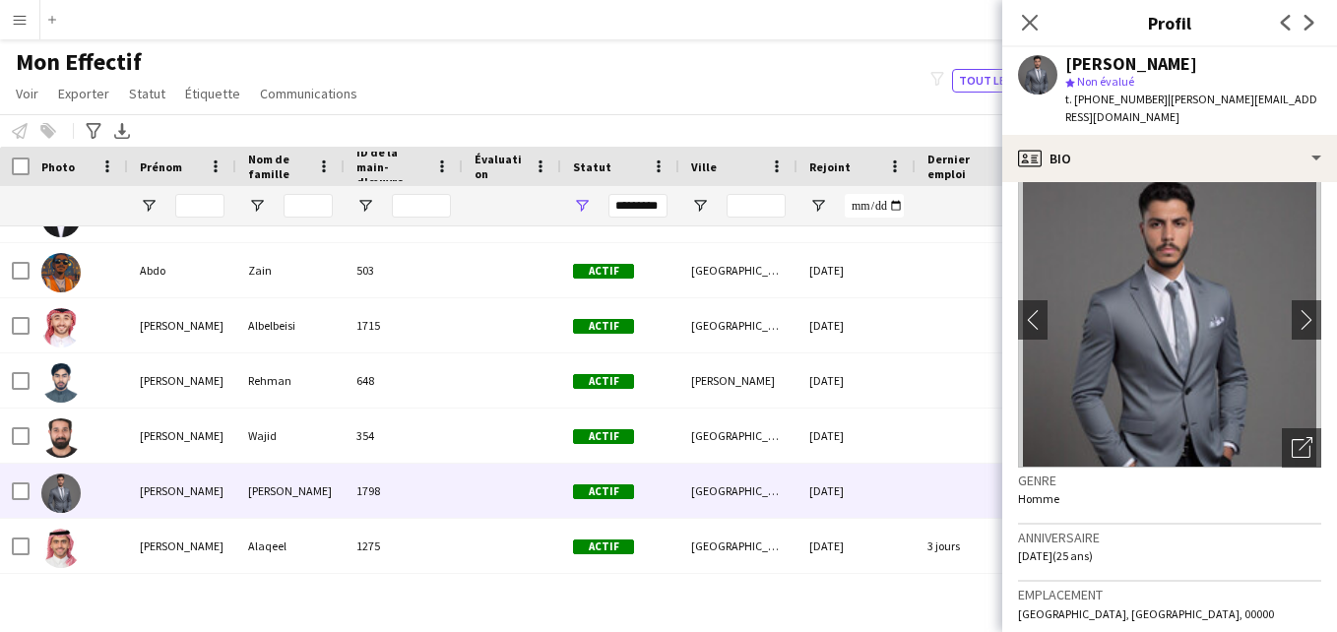
scroll to position [0, 0]
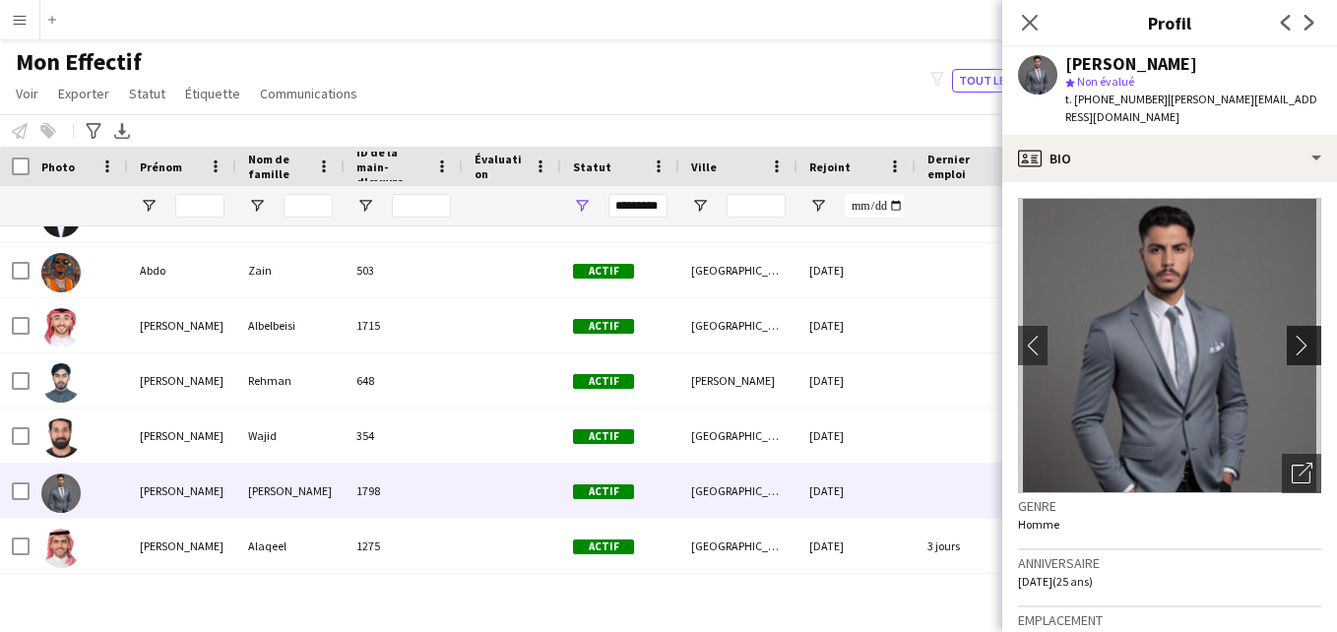
click at [1296, 326] on button "chevron-right" at bounding box center [1306, 345] width 39 height 39
click at [1292, 335] on app-icon "chevron-right" at bounding box center [1307, 345] width 31 height 21
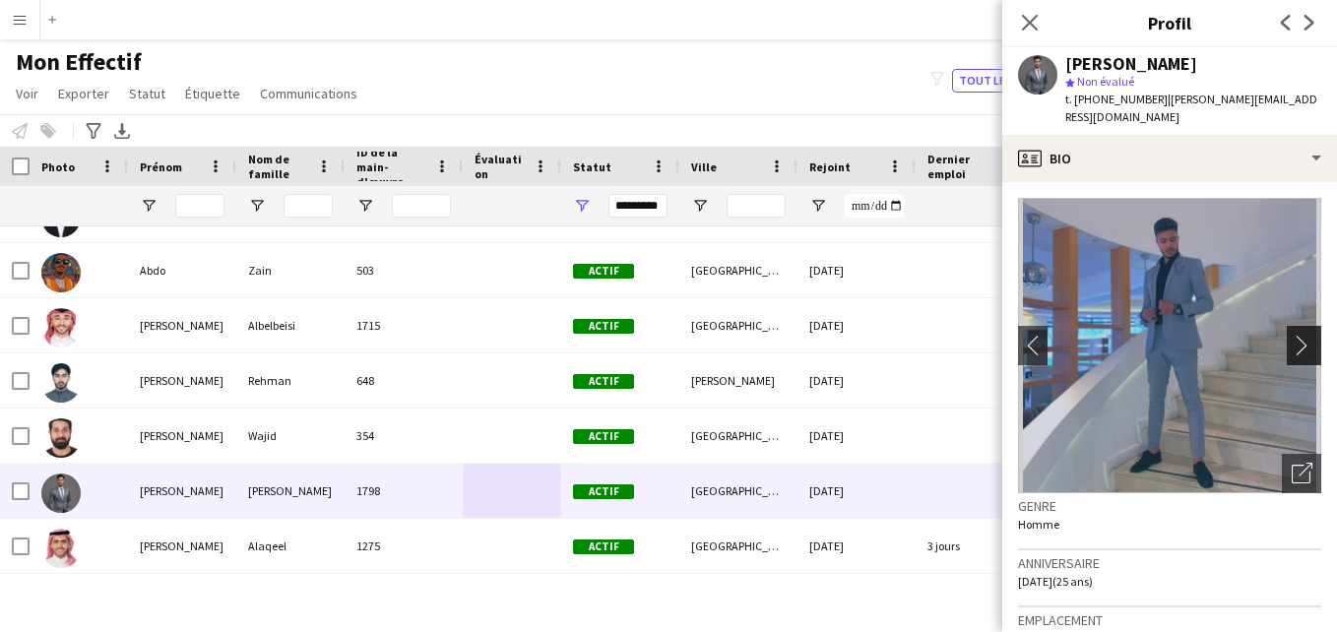
click at [1292, 335] on app-icon "chevron-right" at bounding box center [1307, 345] width 31 height 21
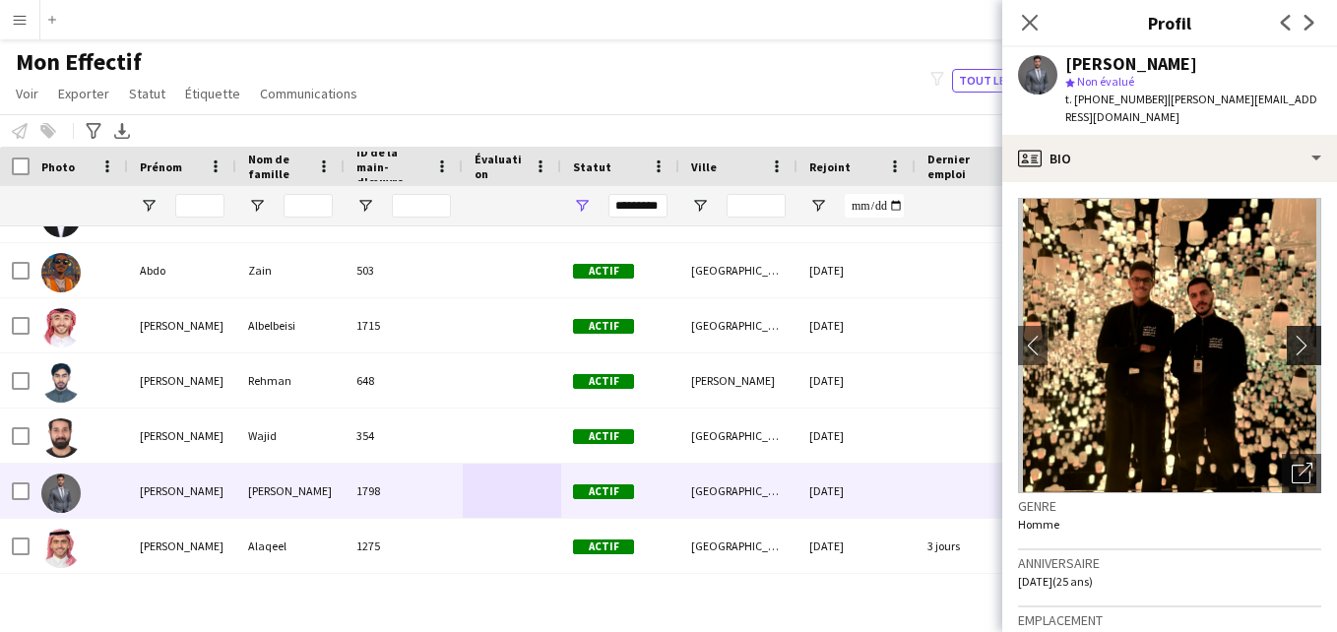
click at [1292, 335] on app-icon "chevron-right" at bounding box center [1307, 345] width 31 height 21
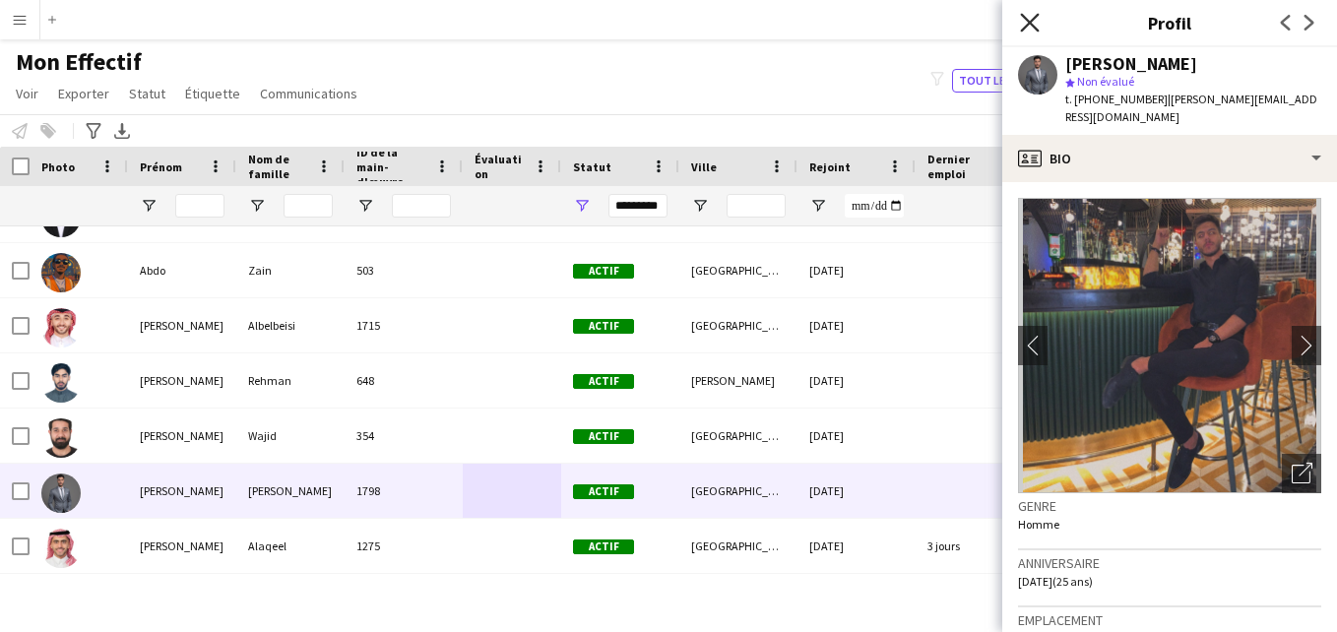
click at [1035, 28] on icon at bounding box center [1029, 22] width 19 height 19
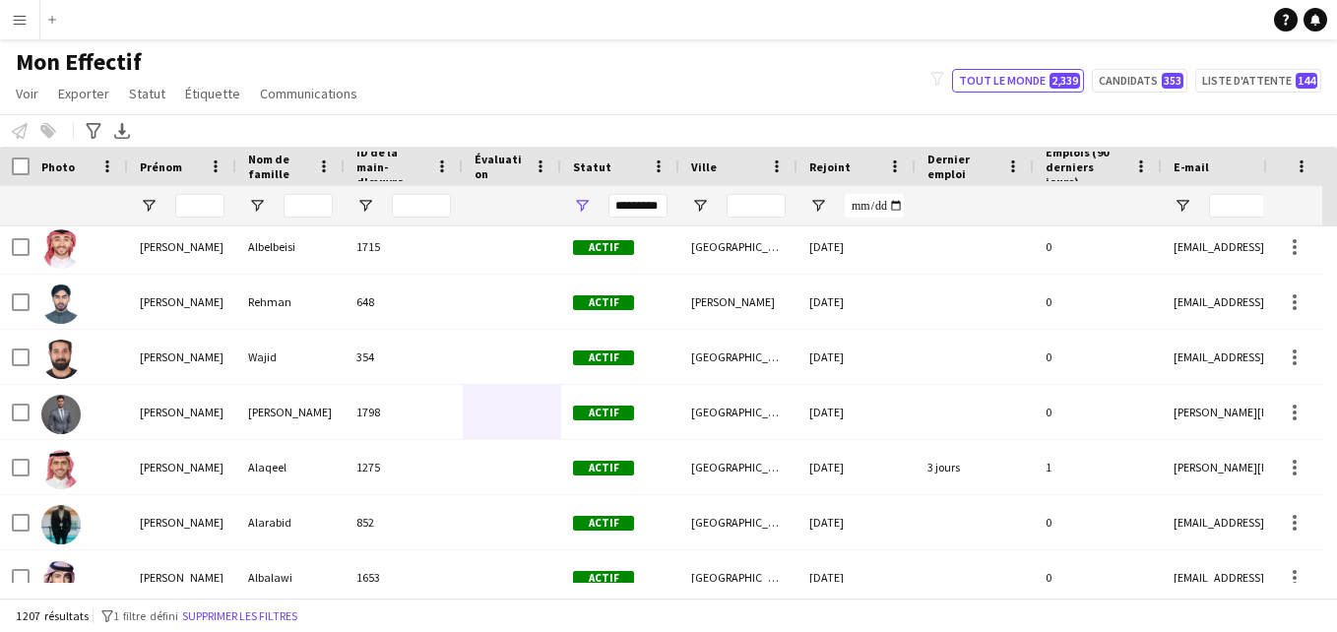
scroll to position [1020, 0]
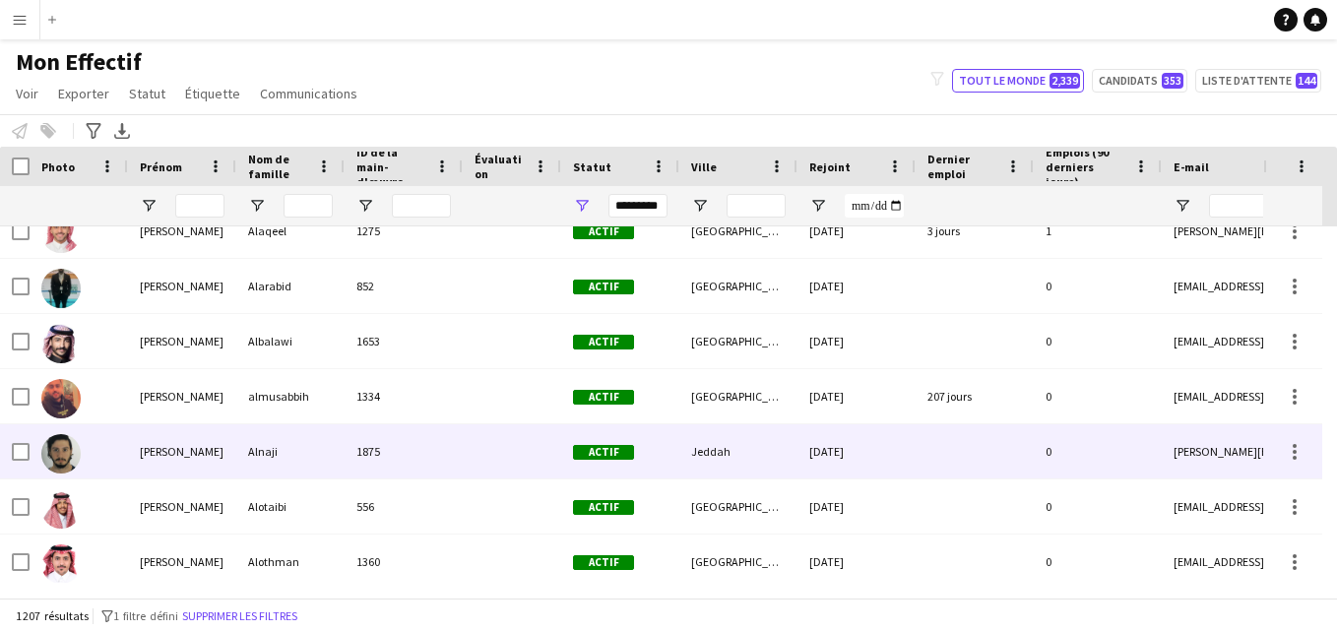
click at [680, 457] on div "Jeddah" at bounding box center [738, 451] width 118 height 54
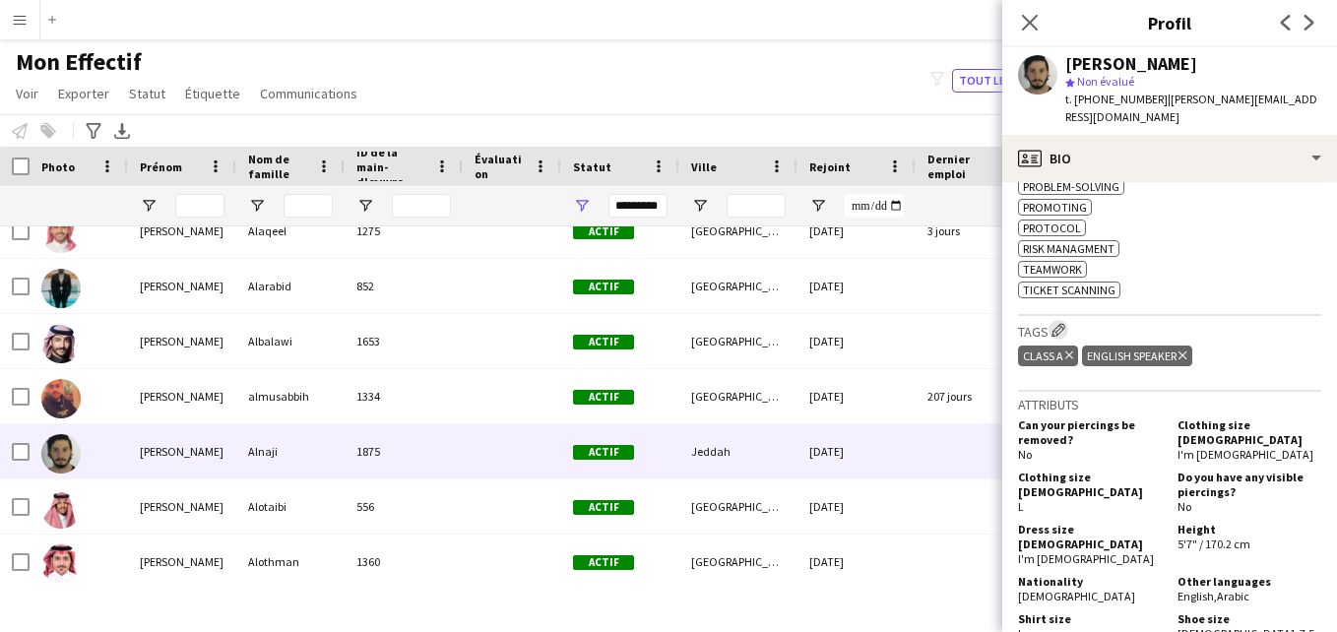
click at [1061, 333] on app-icon "Modifier les balises de l'entreprise d'équipage" at bounding box center [1059, 330] width 14 height 14
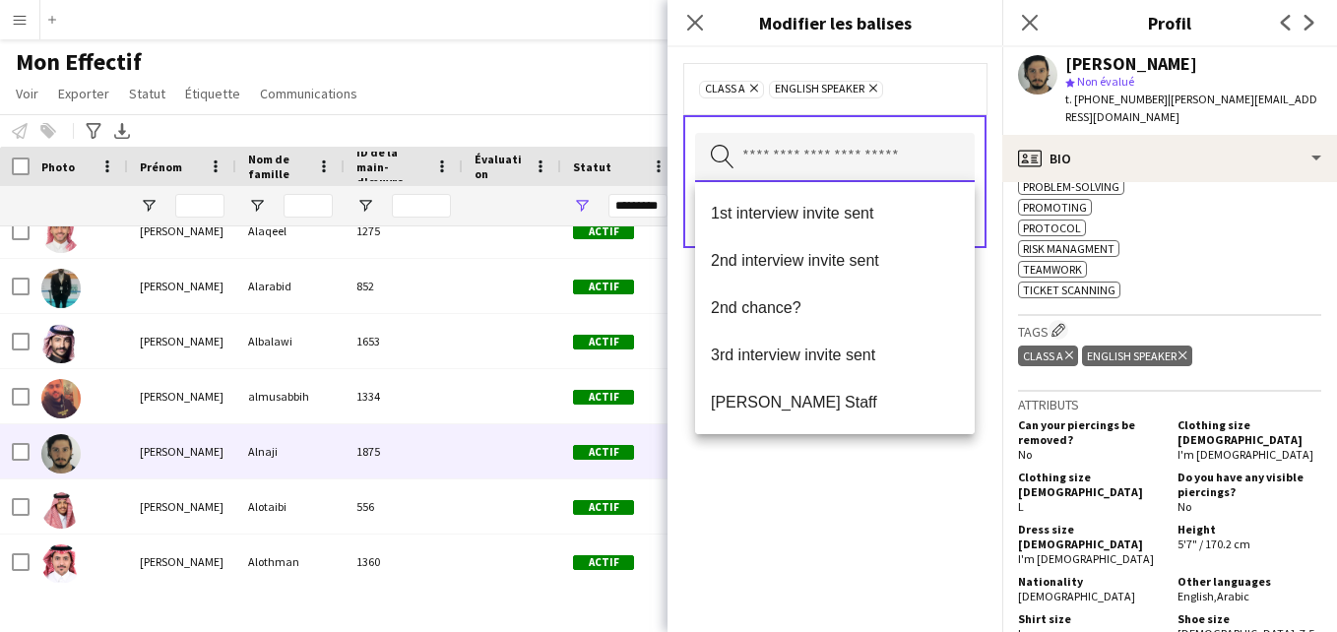
click at [870, 159] on input "text" at bounding box center [835, 157] width 280 height 49
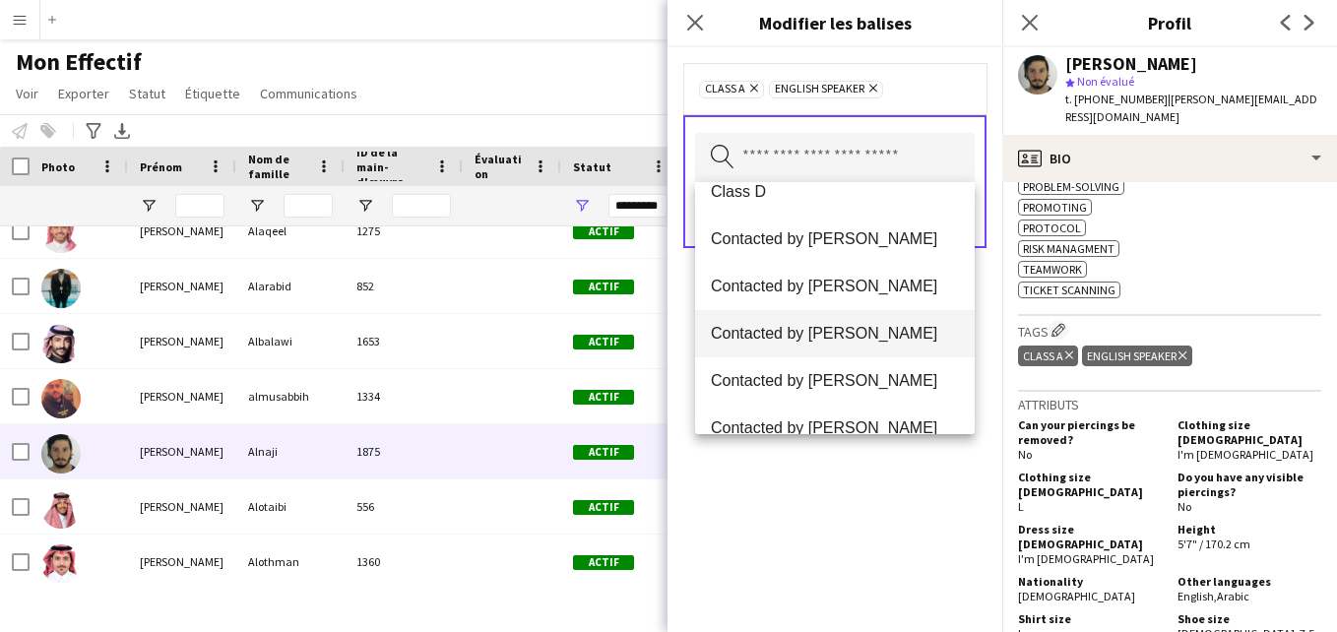
click at [891, 339] on span "Contacted by [PERSON_NAME]" at bounding box center [835, 333] width 248 height 19
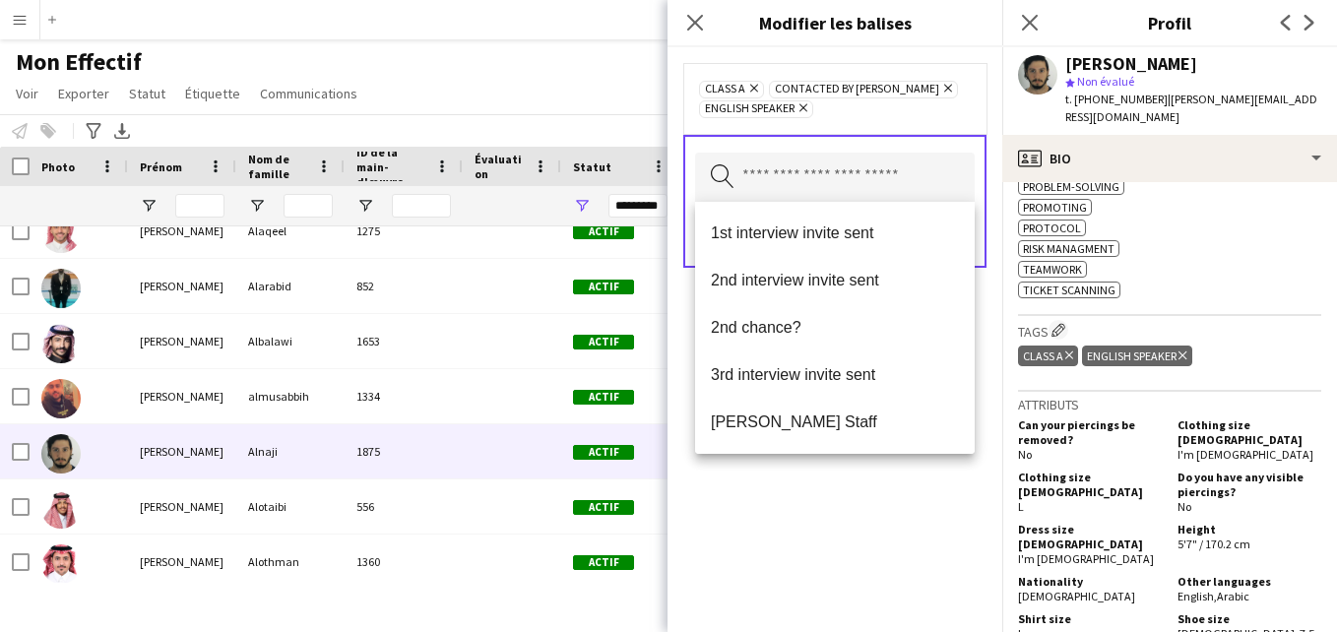
click at [918, 122] on div "Class A Supprimer Contacted by [PERSON_NAME] English Speaker Supprimer" at bounding box center [834, 98] width 303 height 71
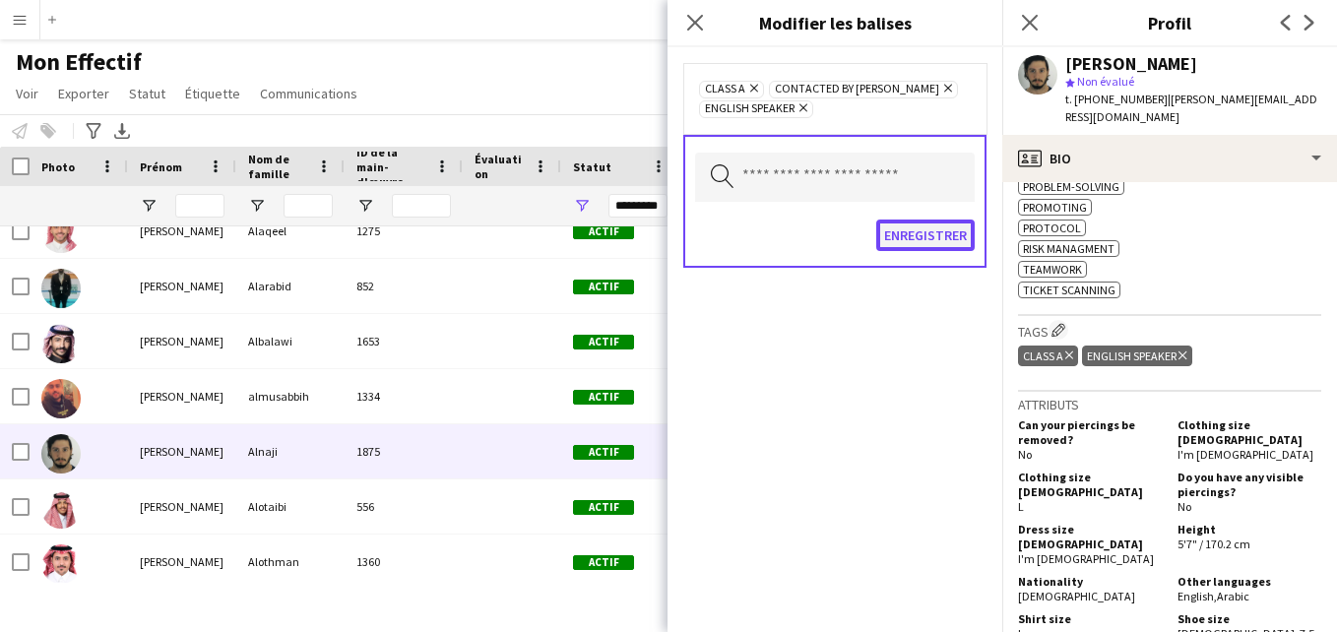
click at [941, 233] on button "Enregistrer" at bounding box center [925, 236] width 98 height 32
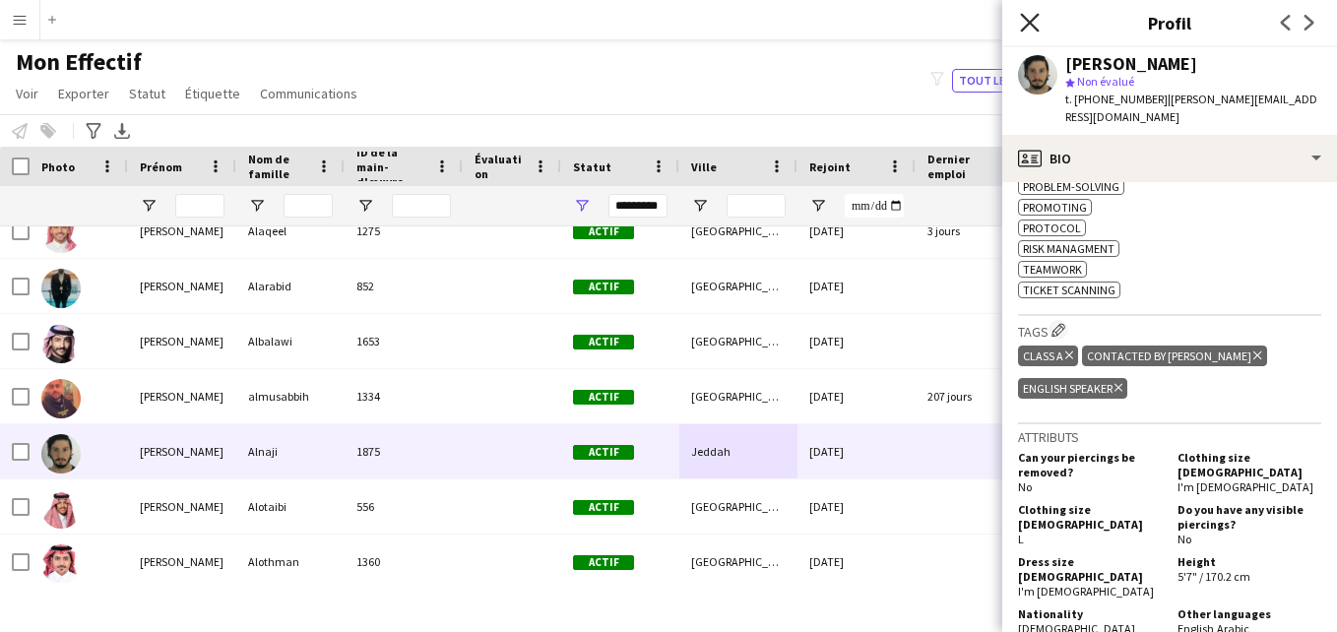
click at [1034, 31] on icon "Fermer le pop-in" at bounding box center [1029, 22] width 19 height 19
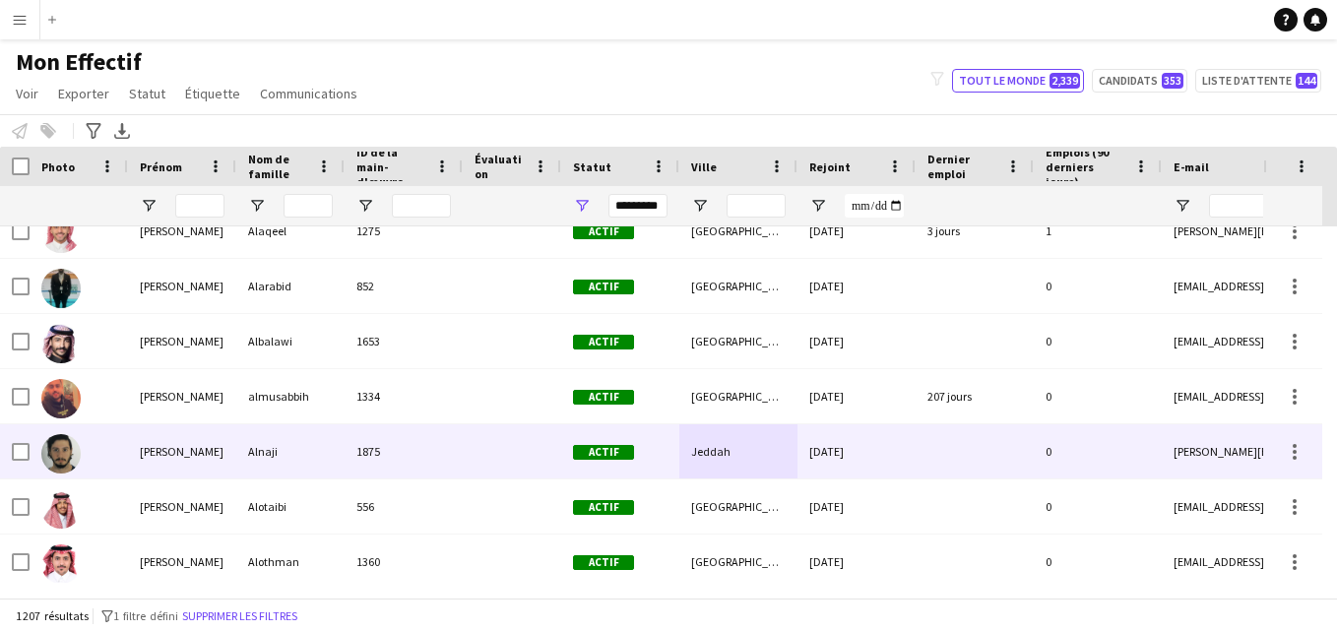
click at [550, 447] on div at bounding box center [512, 451] width 98 height 54
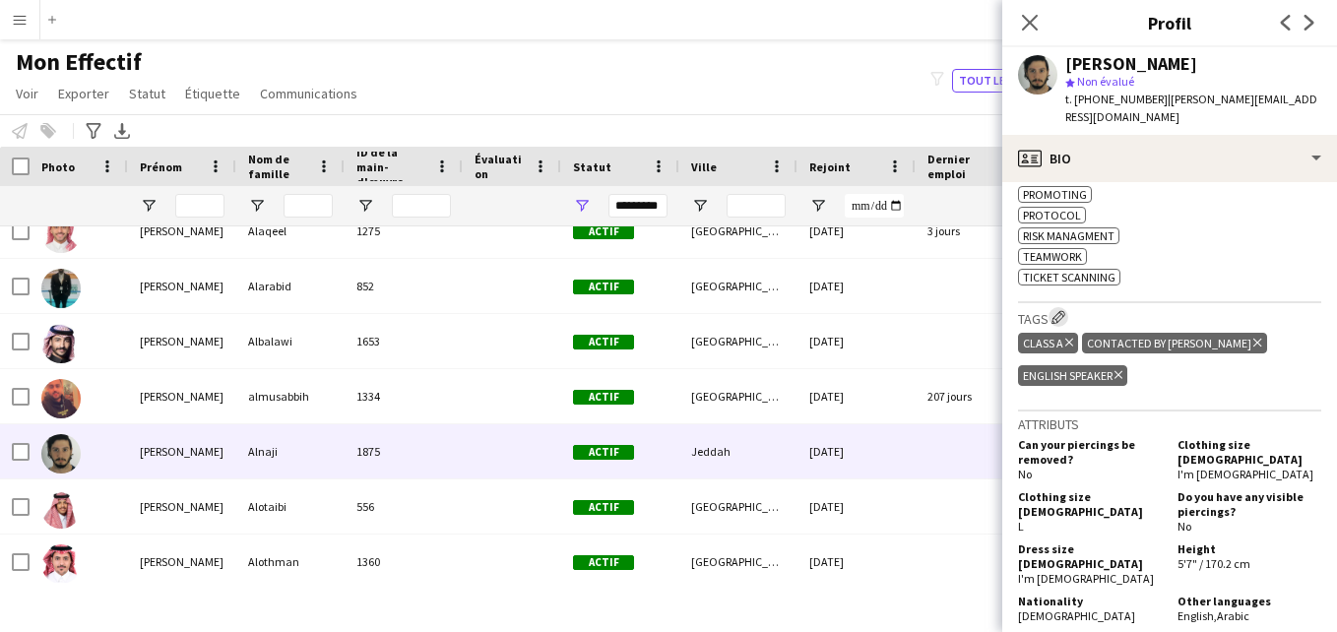
click at [1058, 320] on app-icon "Modifier les balises de l'entreprise d'équipage" at bounding box center [1059, 317] width 14 height 14
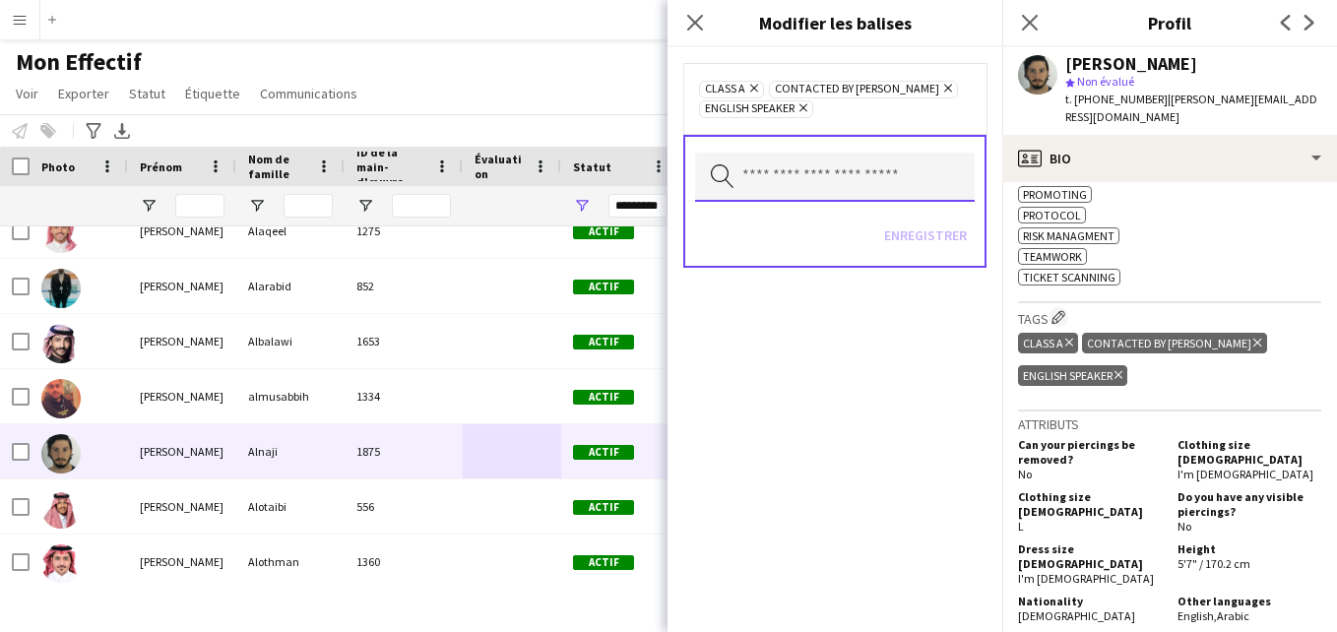
click at [927, 186] on input "text" at bounding box center [835, 177] width 280 height 49
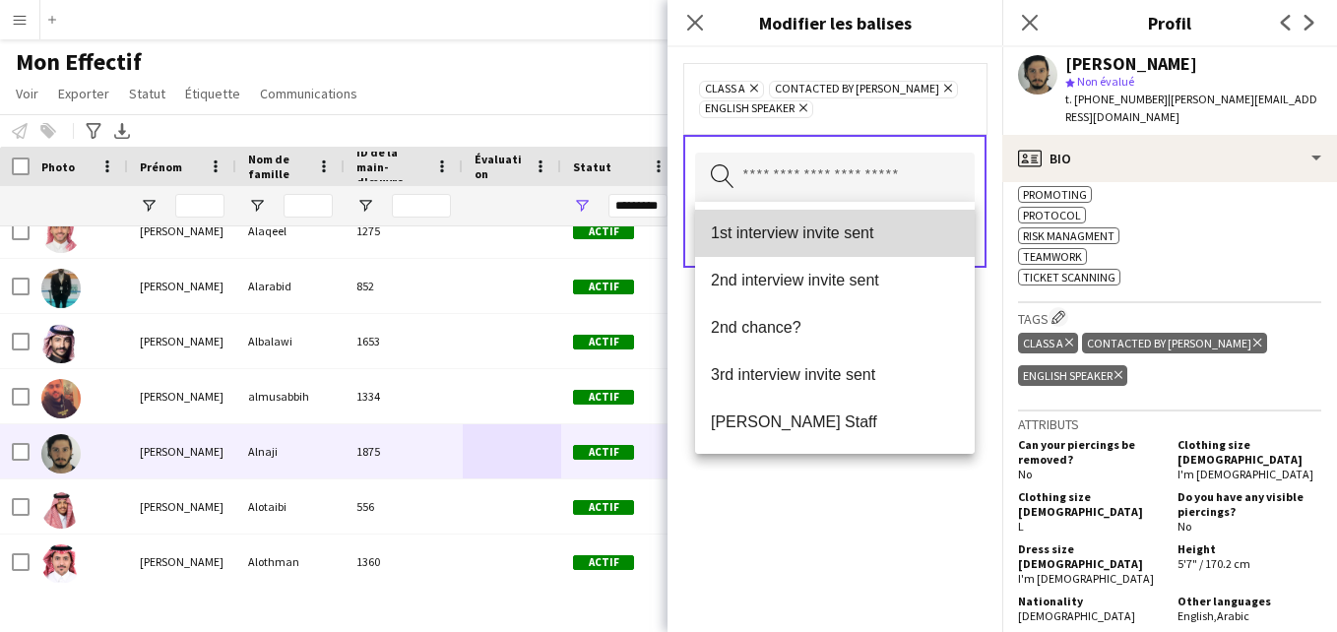
click at [939, 237] on span "1st interview invite sent" at bounding box center [835, 233] width 248 height 19
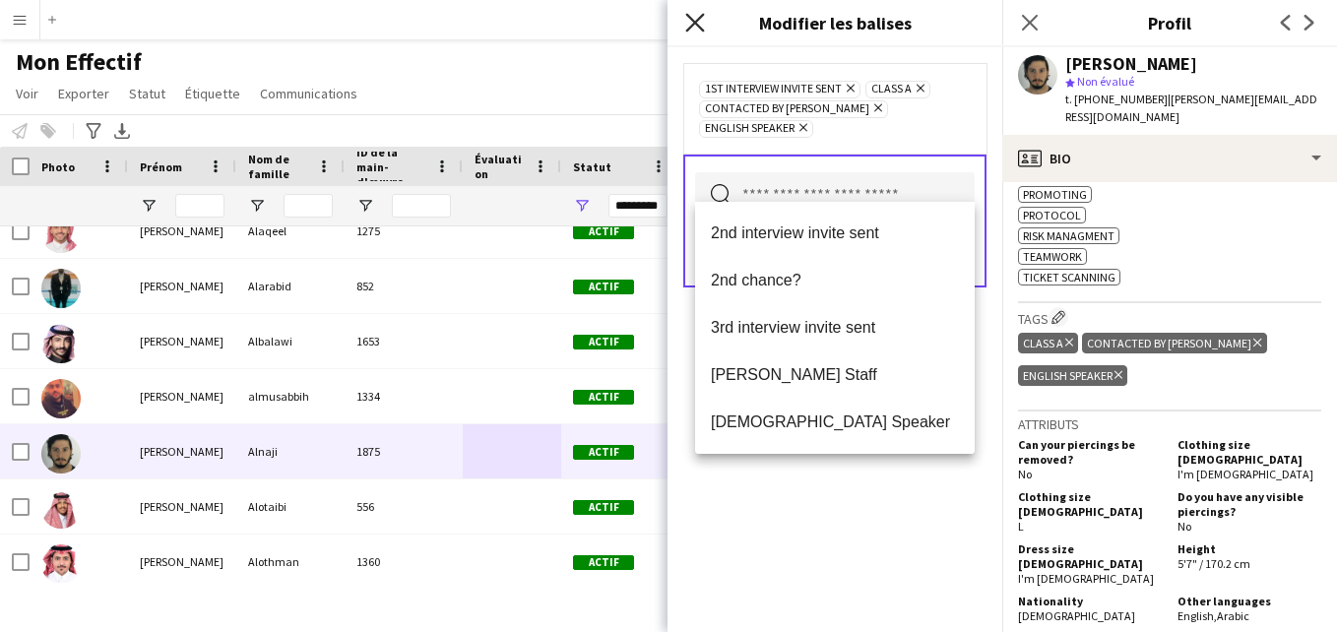
click at [695, 28] on icon "Fermer le pop-in" at bounding box center [694, 22] width 19 height 19
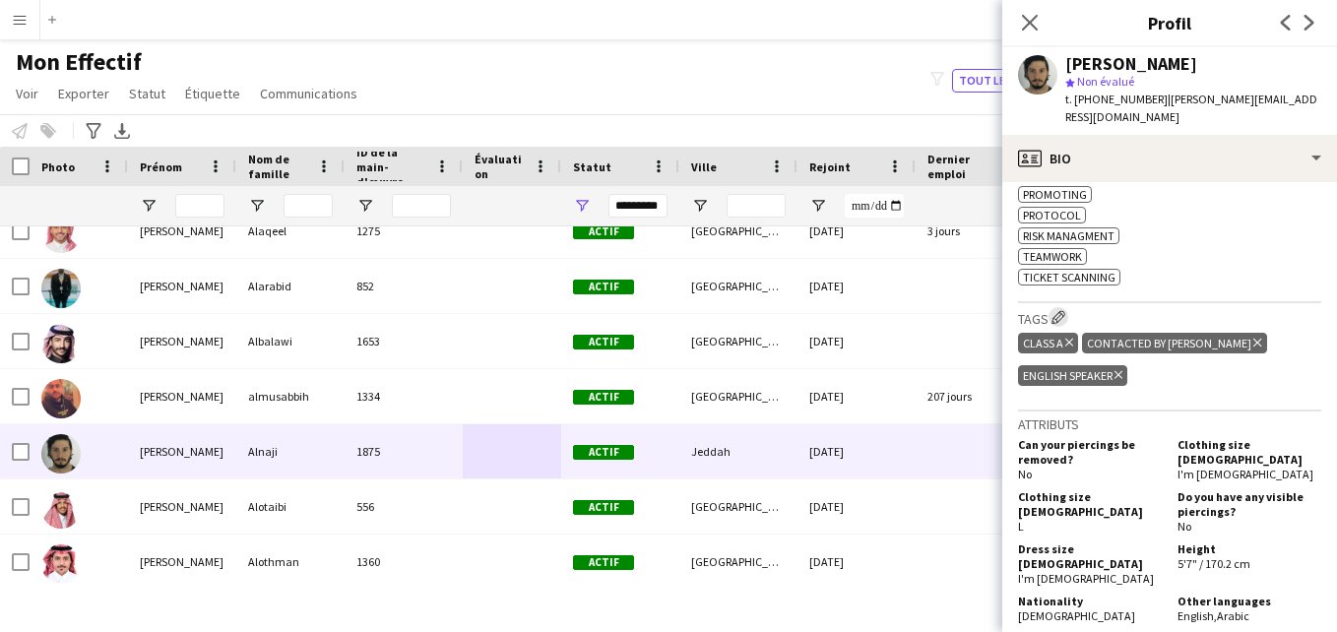
click at [1062, 316] on app-icon "Modifier les balises de l'entreprise d'équipage" at bounding box center [1059, 317] width 14 height 14
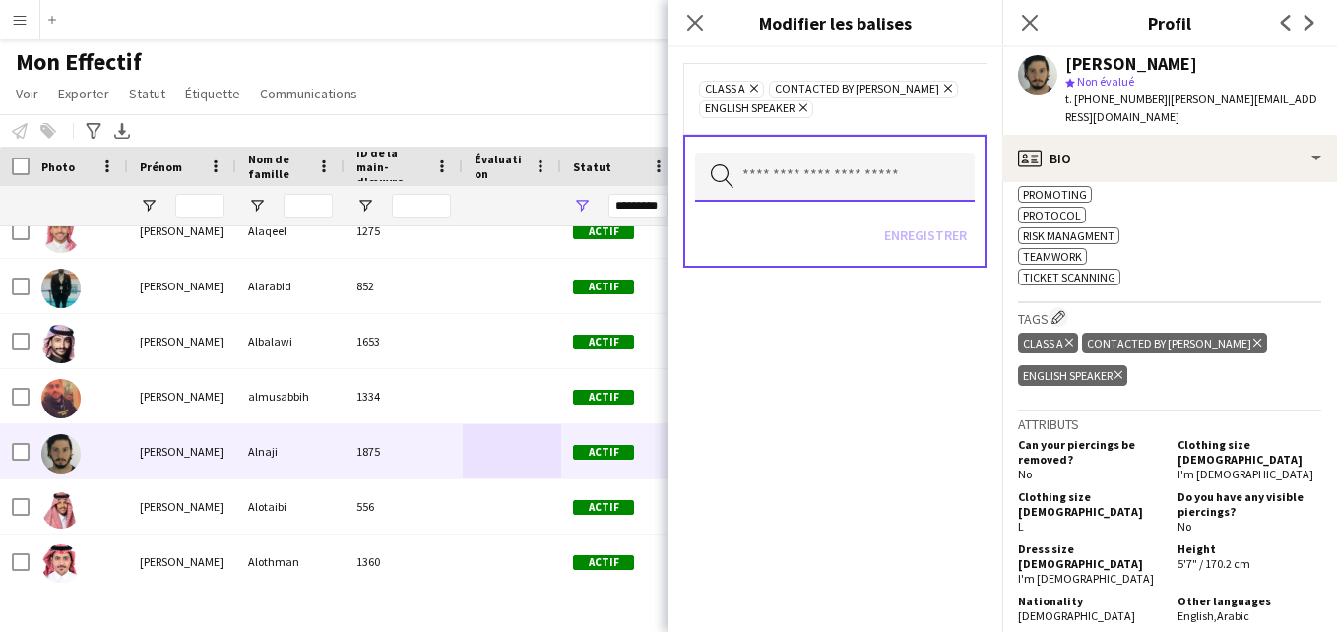
click at [860, 163] on input "text" at bounding box center [835, 177] width 280 height 49
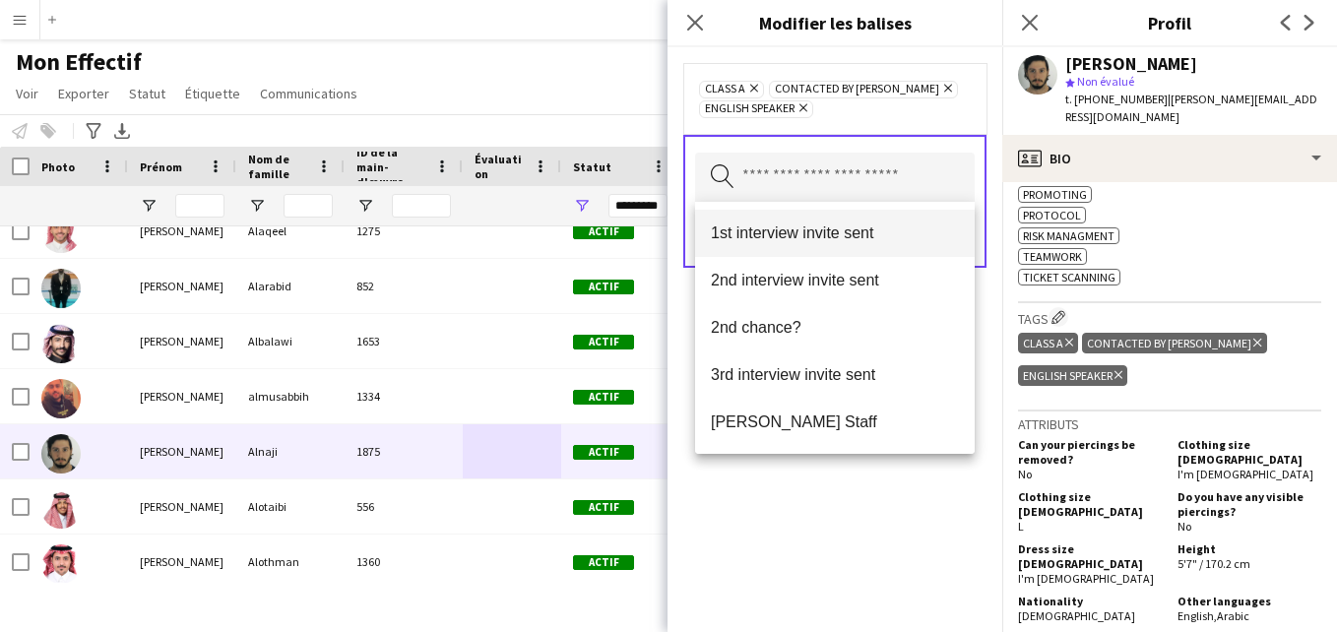
click at [863, 237] on span "1st interview invite sent" at bounding box center [835, 233] width 248 height 19
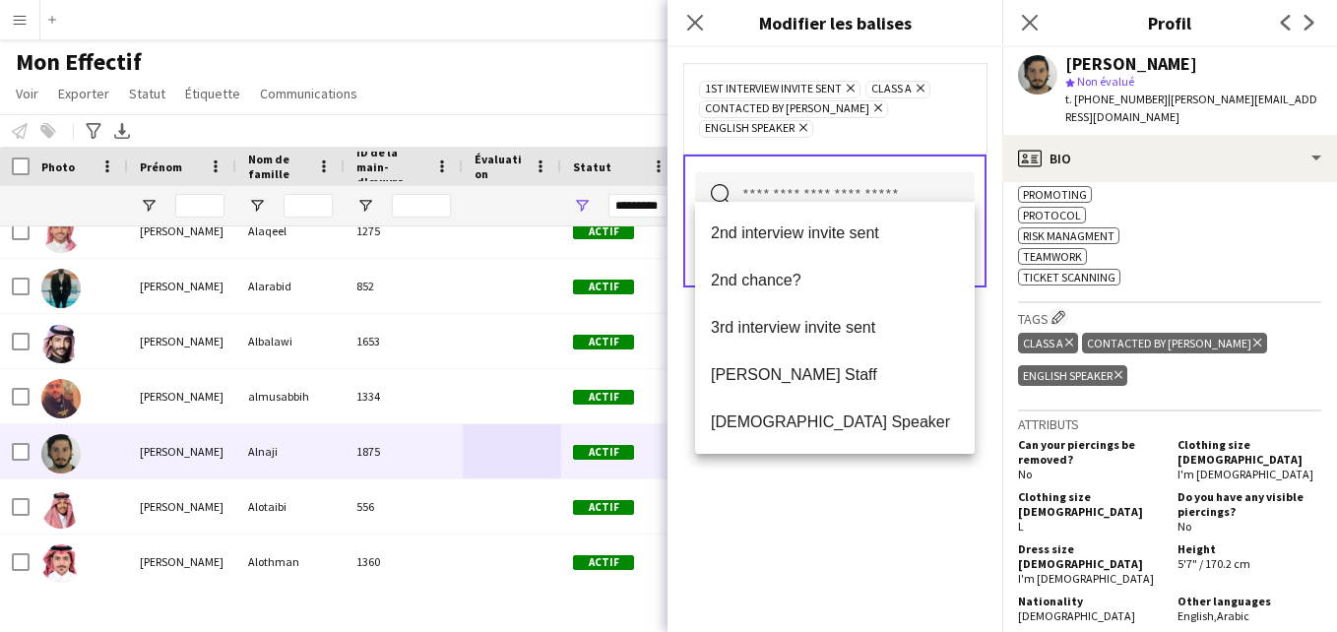
click at [962, 121] on div "1st interview invite sent [PERSON_NAME] Class A Supprimer Contacted by [PERSON_…" at bounding box center [834, 108] width 303 height 91
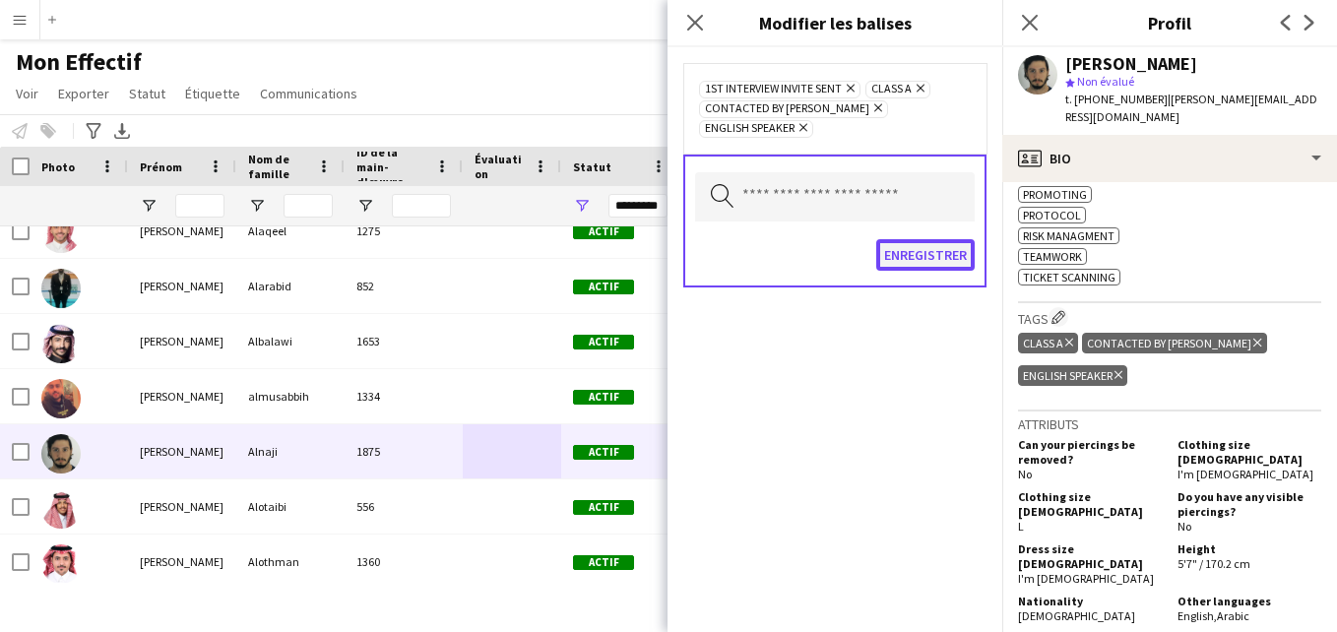
click at [906, 239] on button "Enregistrer" at bounding box center [925, 255] width 98 height 32
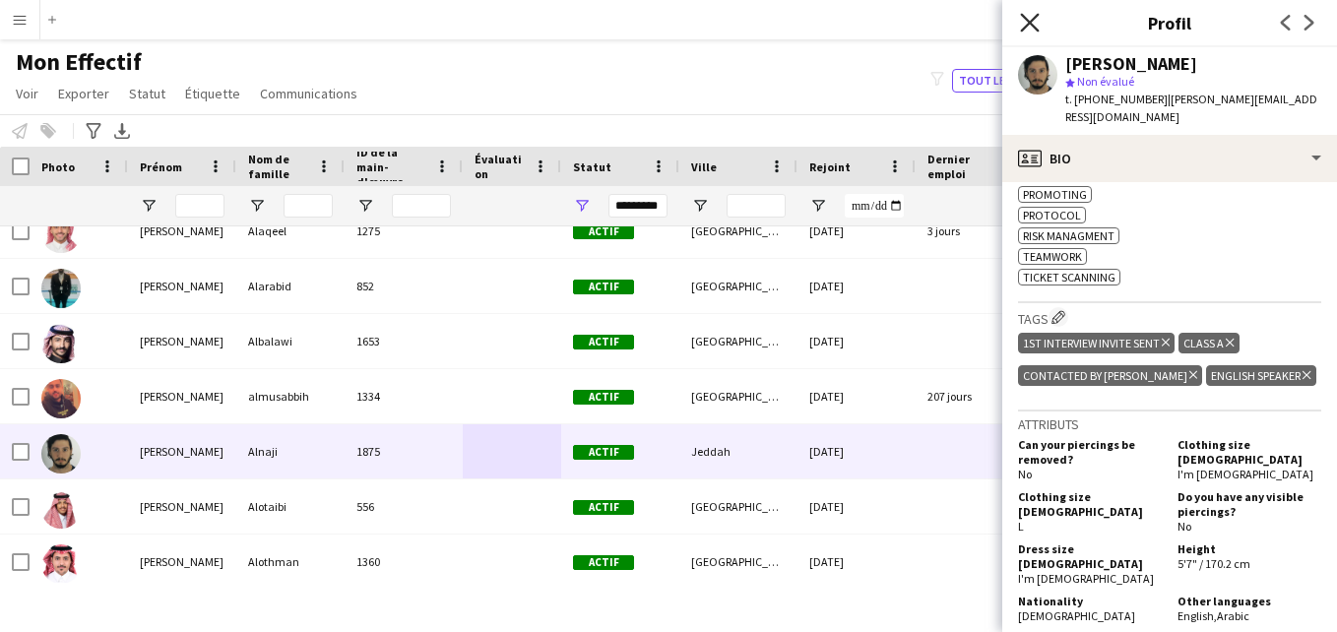
click at [1033, 19] on icon "Fermer le pop-in" at bounding box center [1029, 22] width 19 height 19
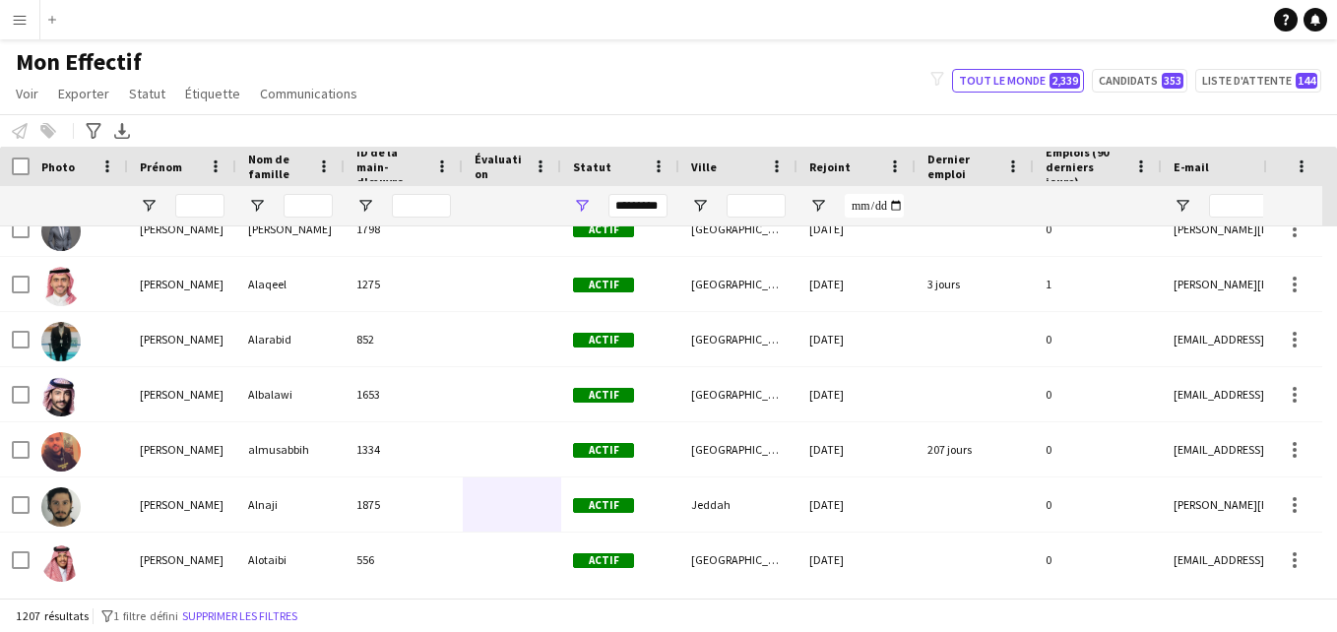
scroll to position [1121, 0]
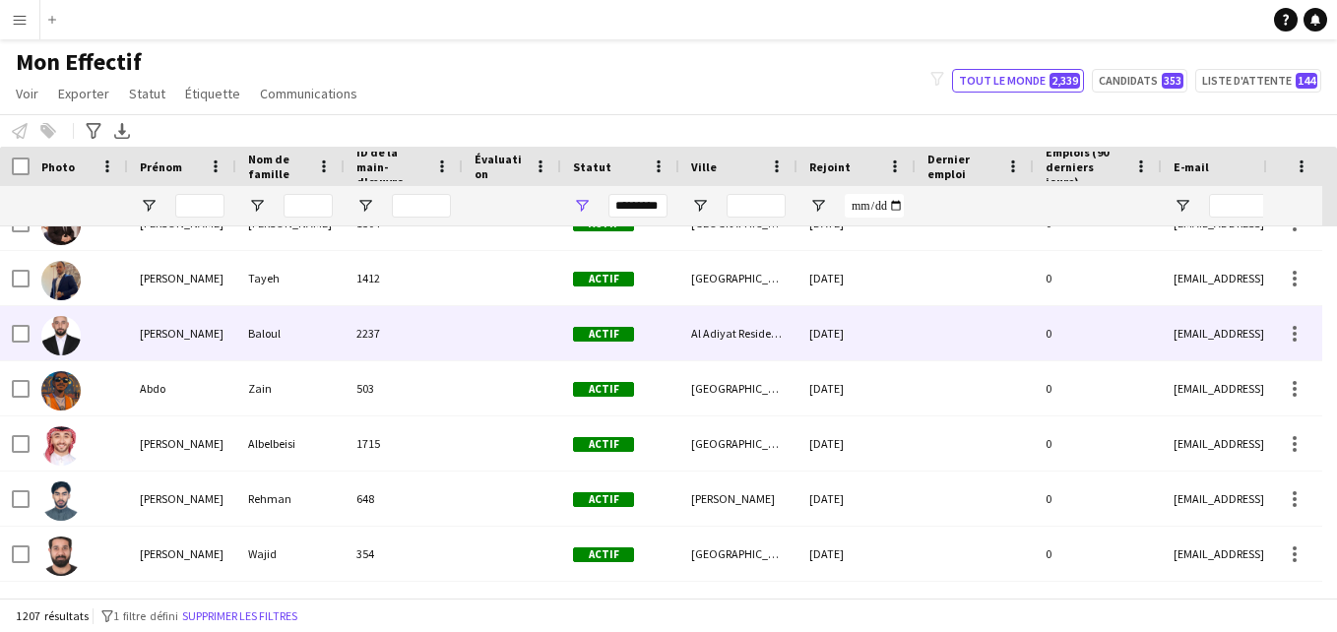
click at [707, 350] on div "Al Adiyat Residence" at bounding box center [738, 333] width 118 height 54
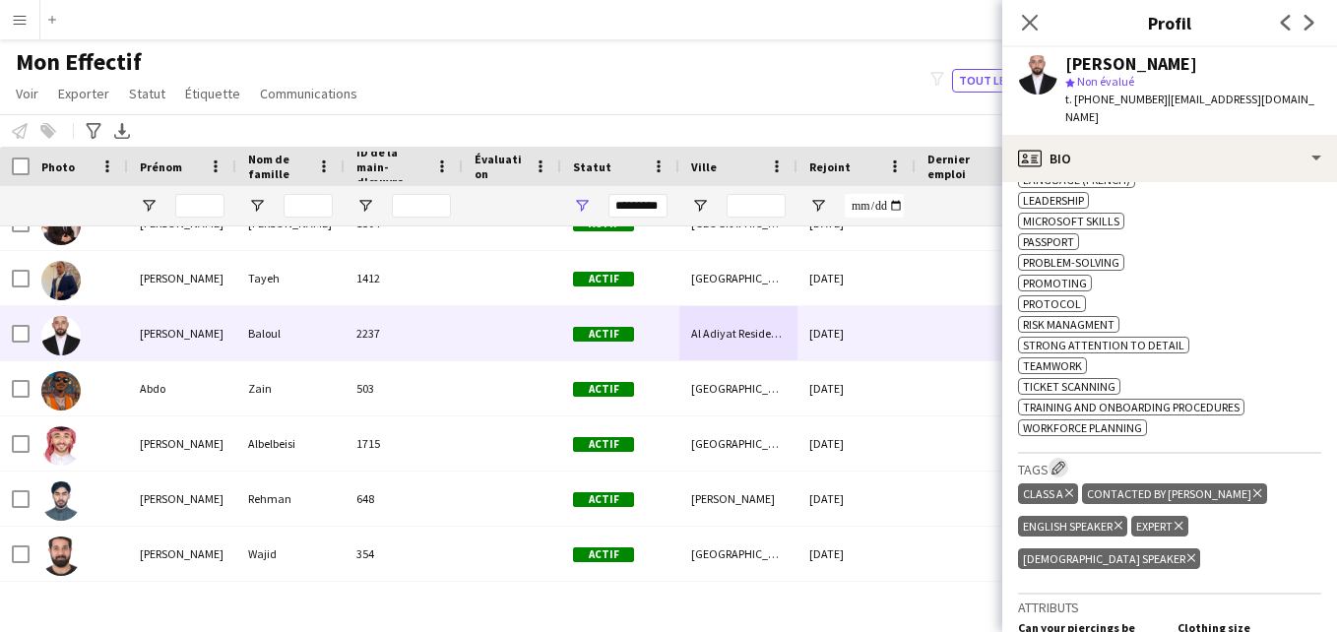
click at [1067, 458] on button "Modifier les balises de l'entreprise d'équipage" at bounding box center [1059, 468] width 20 height 20
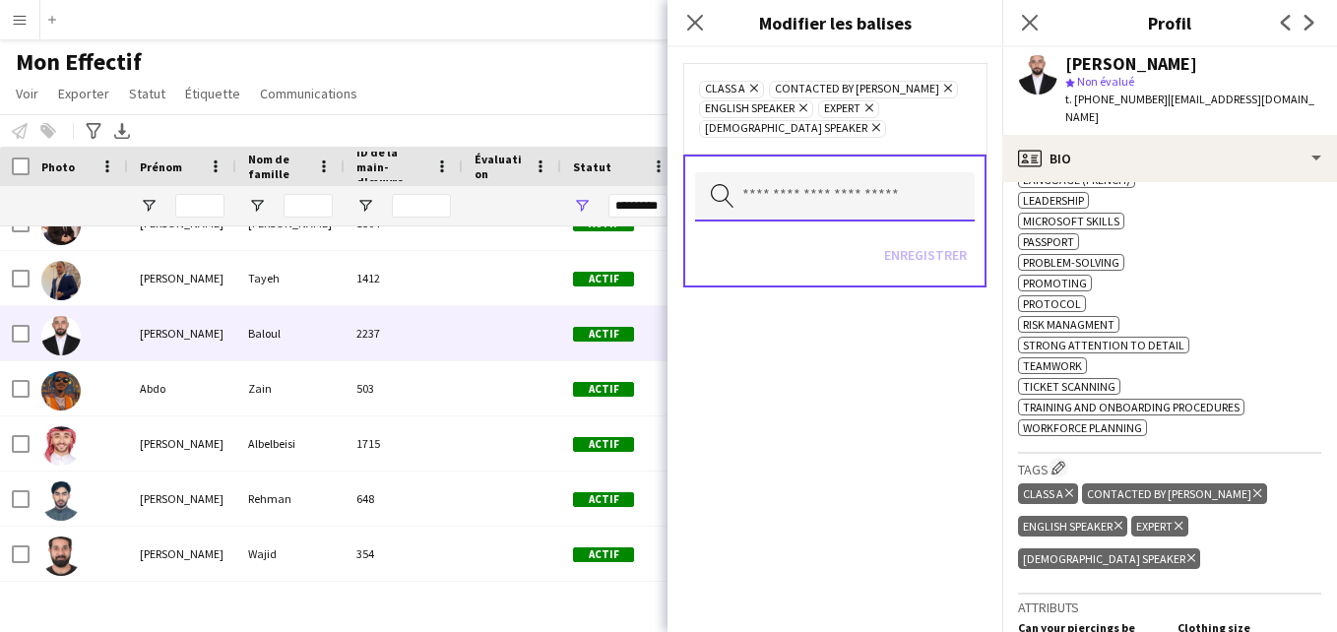
click at [873, 200] on input "text" at bounding box center [835, 196] width 280 height 49
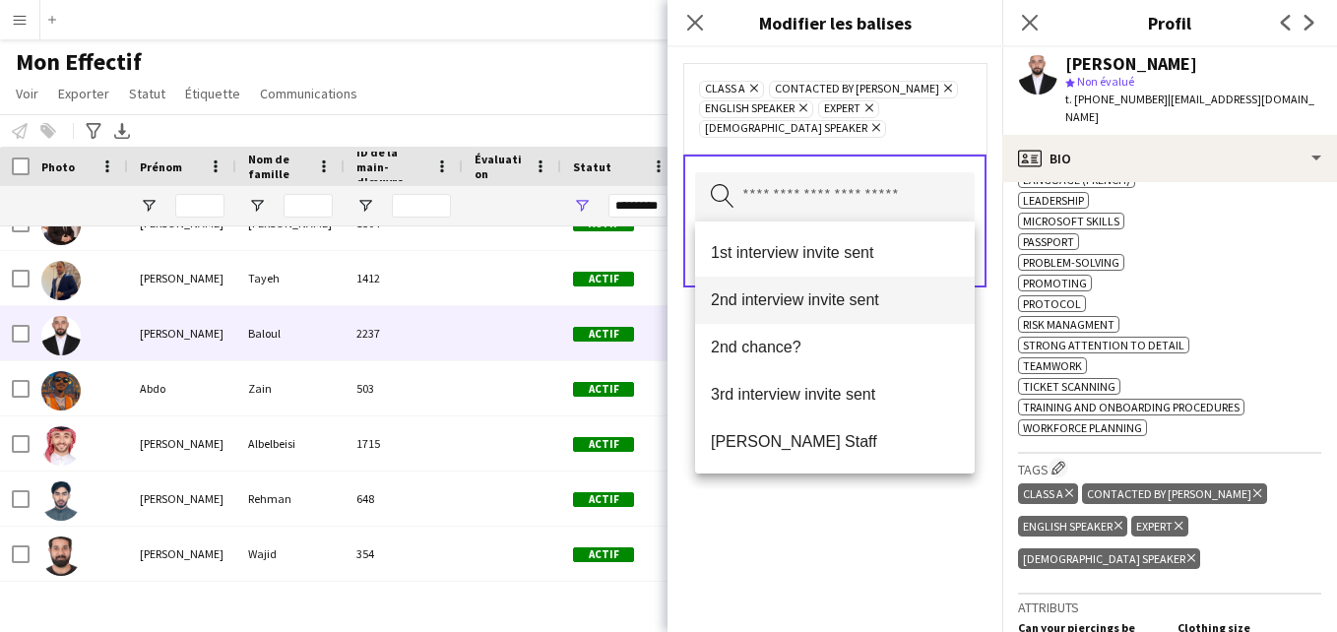
click at [870, 251] on span "1st interview invite sent" at bounding box center [835, 252] width 248 height 19
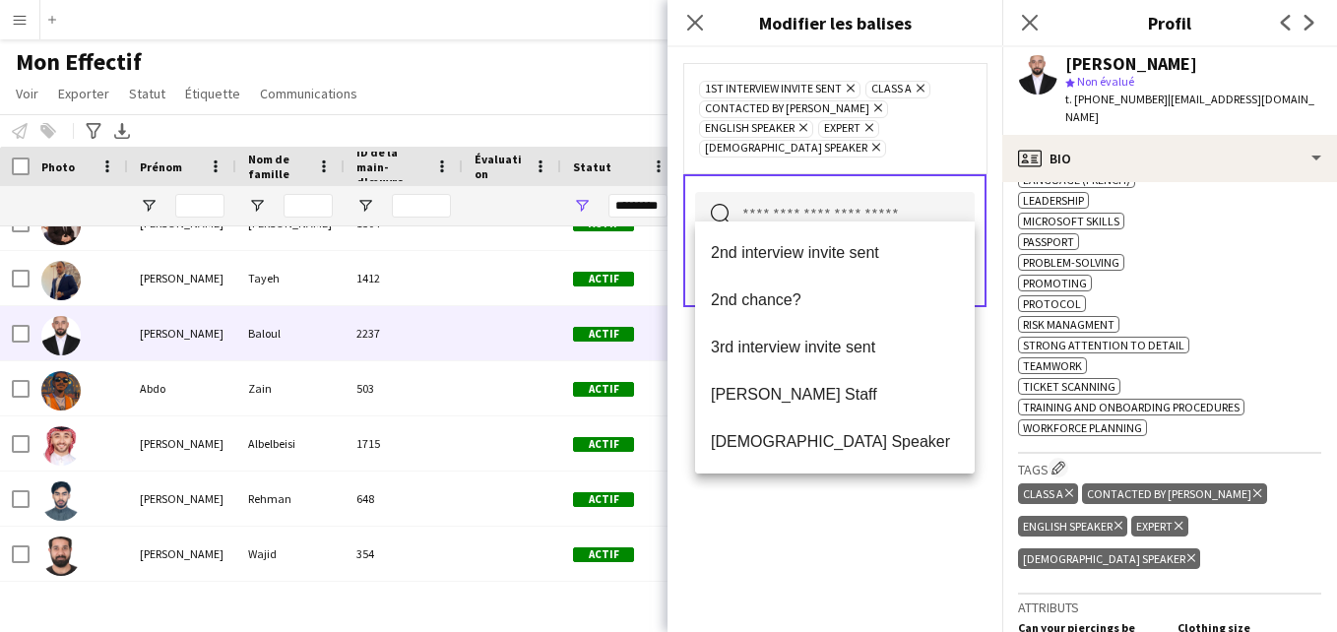
click at [922, 148] on div "1st interview invite sent [PERSON_NAME] Class A Supprimer Contacted by [PERSON_…" at bounding box center [834, 118] width 303 height 110
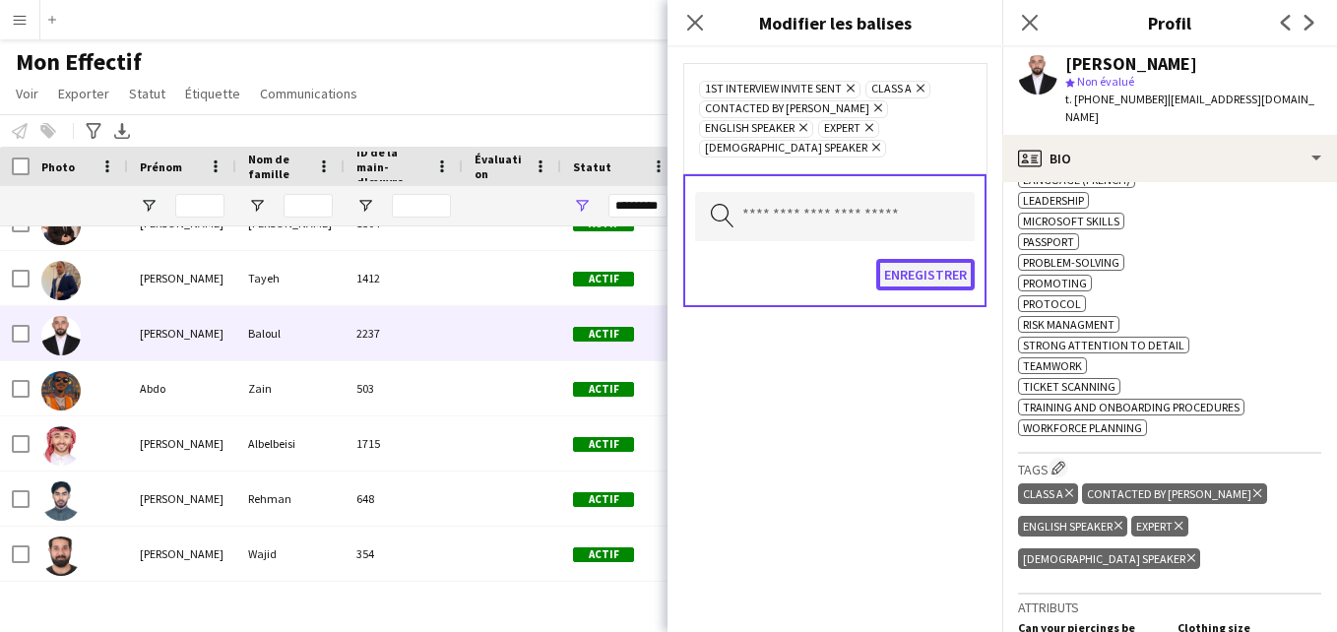
click at [912, 259] on button "Enregistrer" at bounding box center [925, 275] width 98 height 32
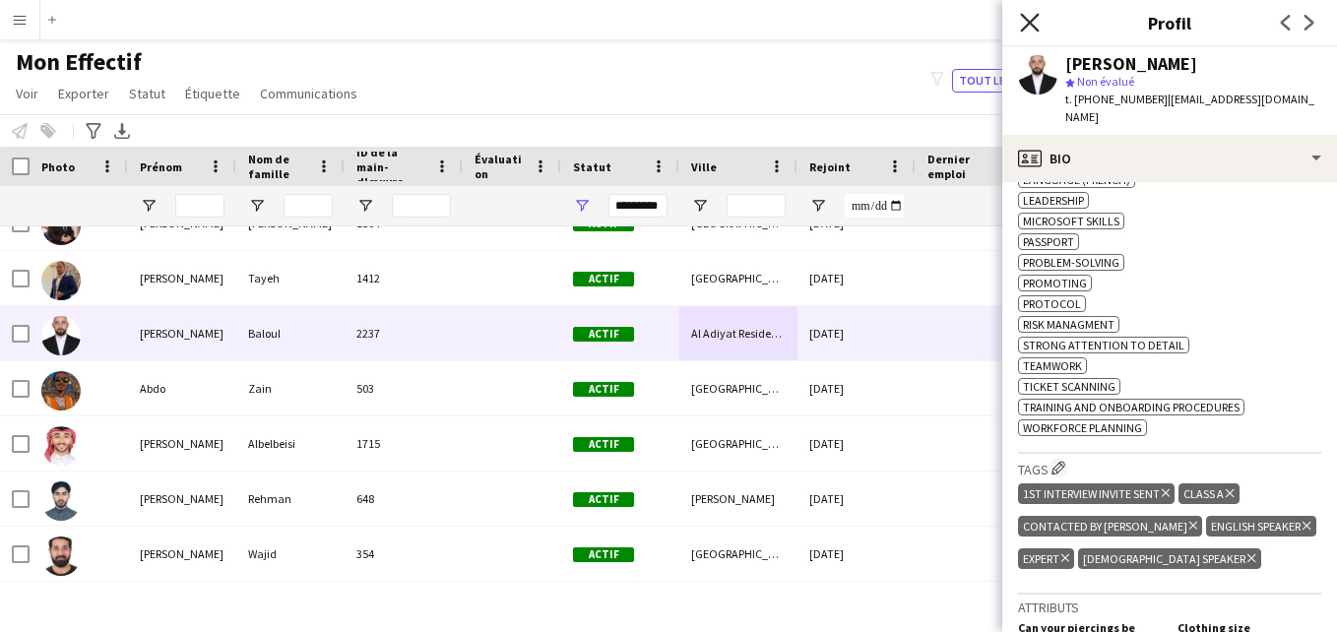
click at [1033, 24] on icon "Fermer le pop-in" at bounding box center [1029, 22] width 19 height 19
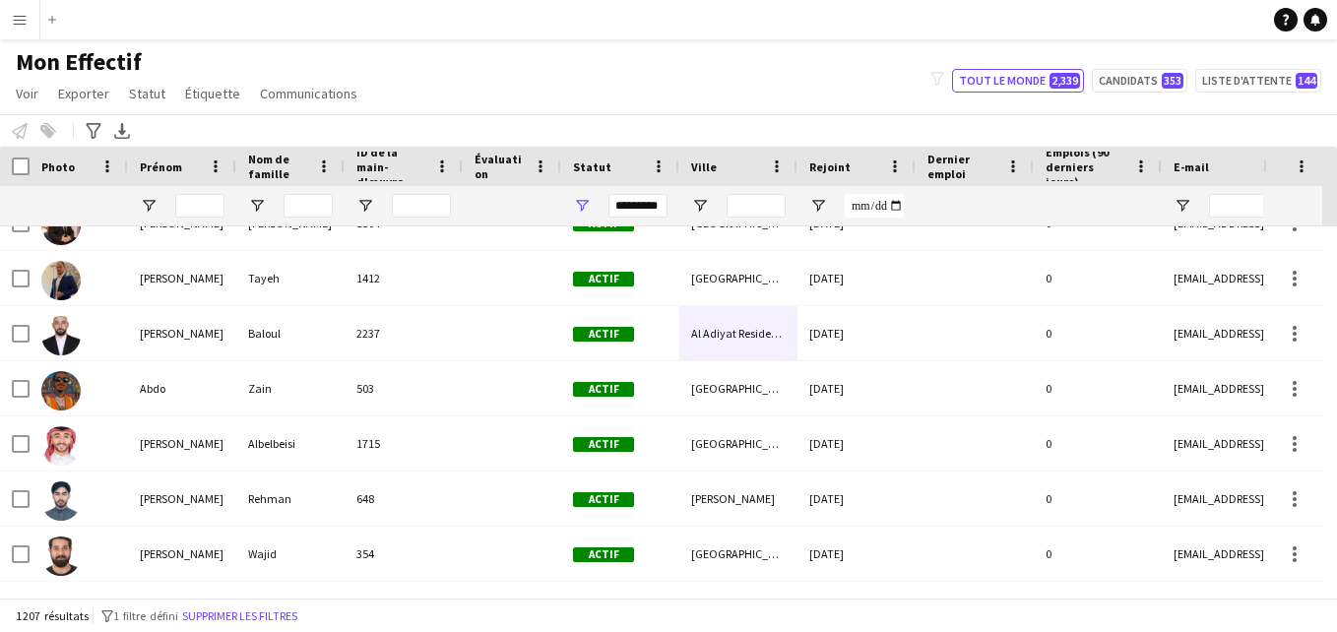
scroll to position [823, 0]
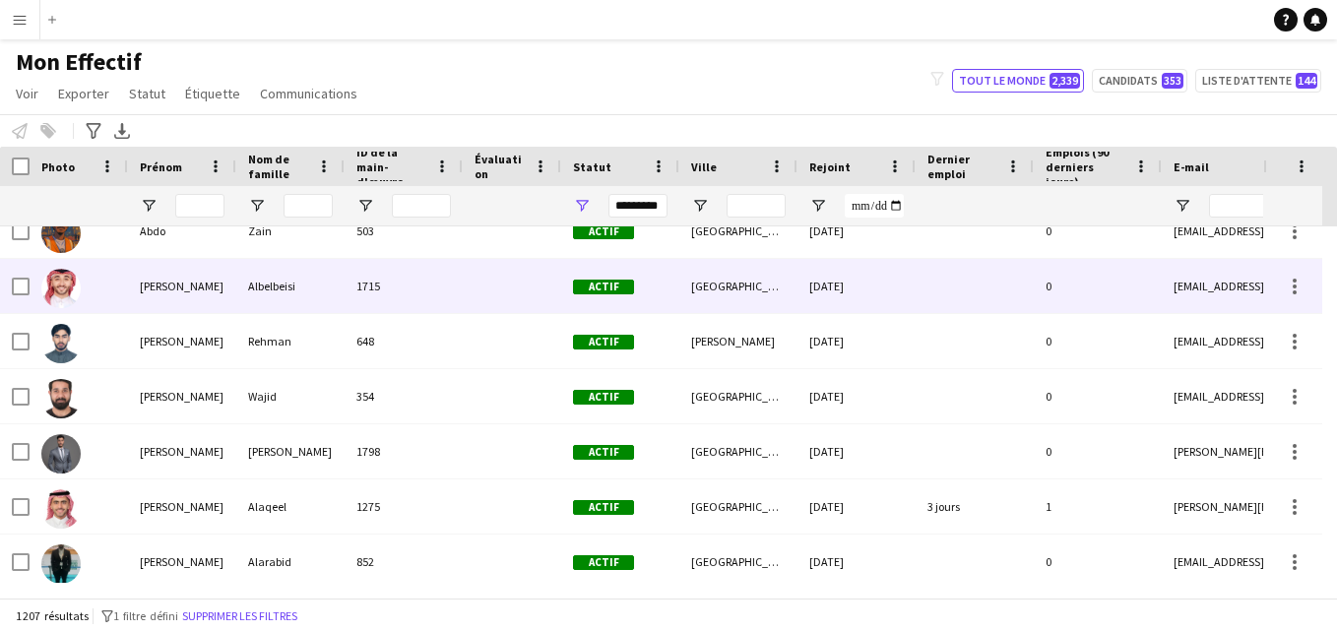
click at [397, 275] on div "1715" at bounding box center [404, 286] width 118 height 54
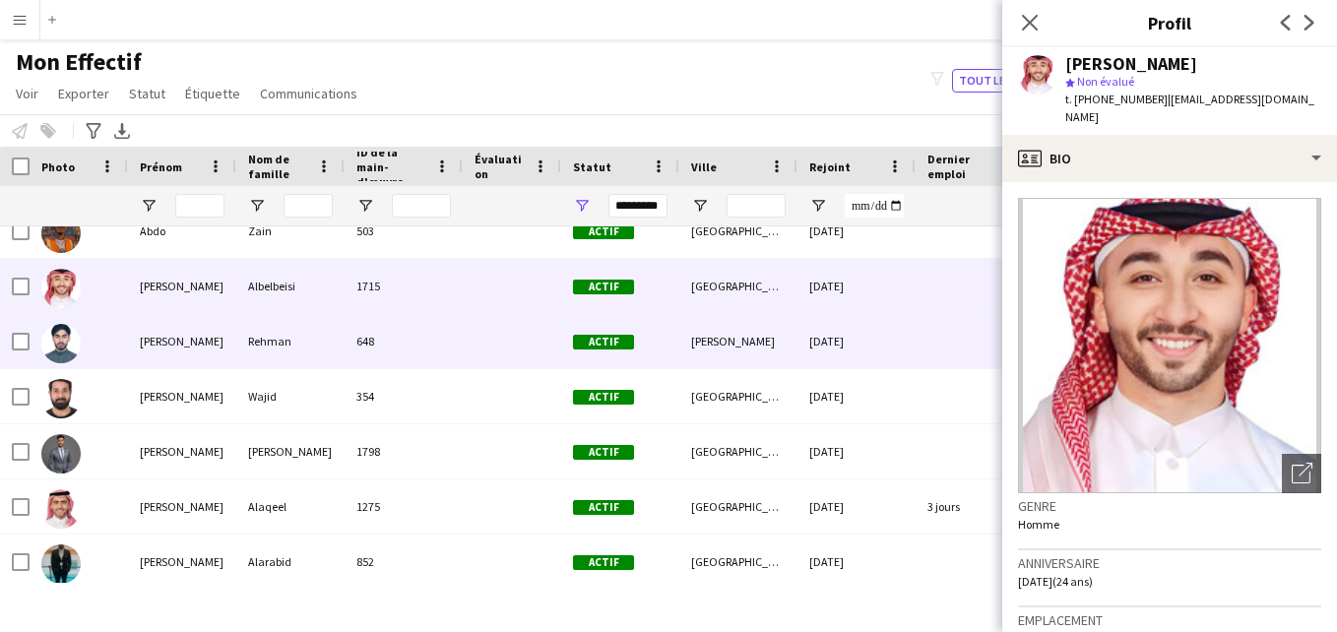
click at [439, 325] on div "648" at bounding box center [404, 341] width 118 height 54
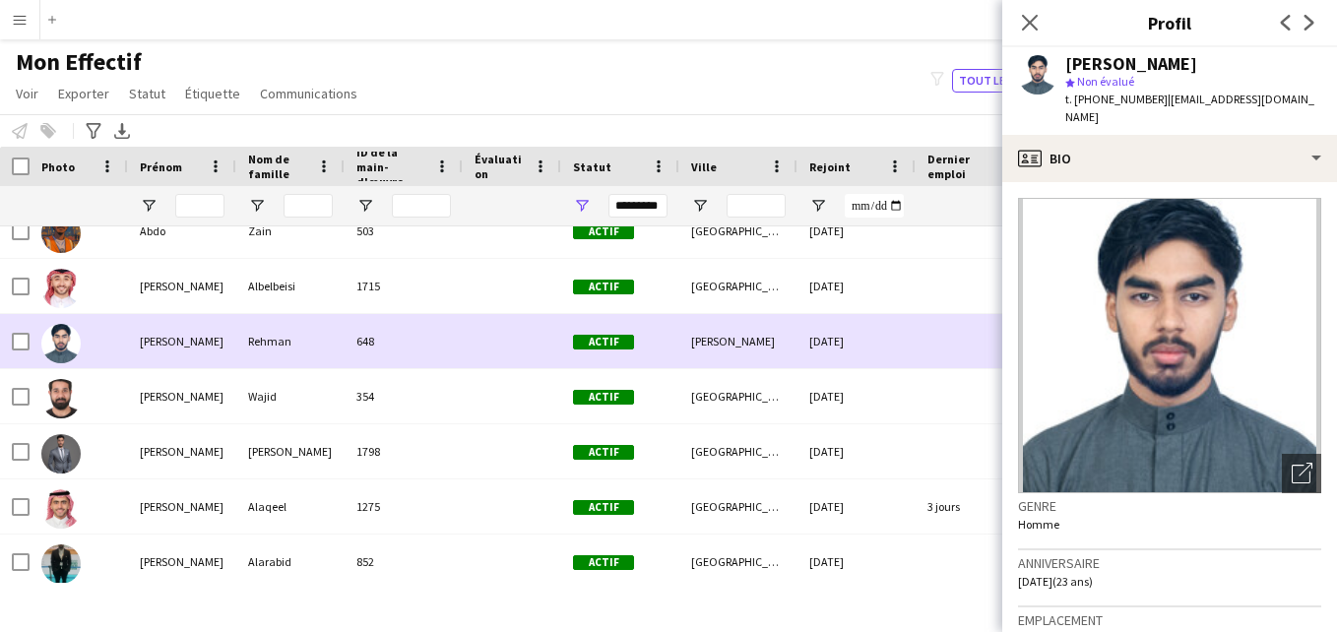
click at [438, 368] on div "648" at bounding box center [404, 341] width 118 height 54
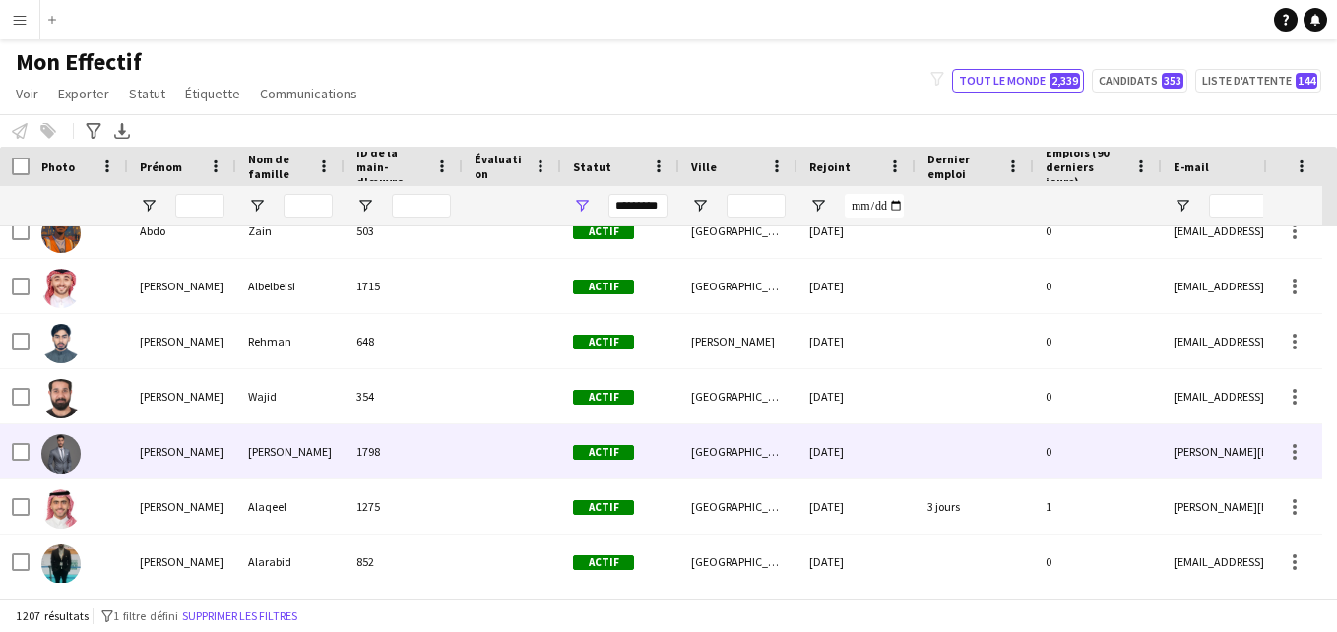
click at [420, 436] on div "1798" at bounding box center [404, 451] width 118 height 54
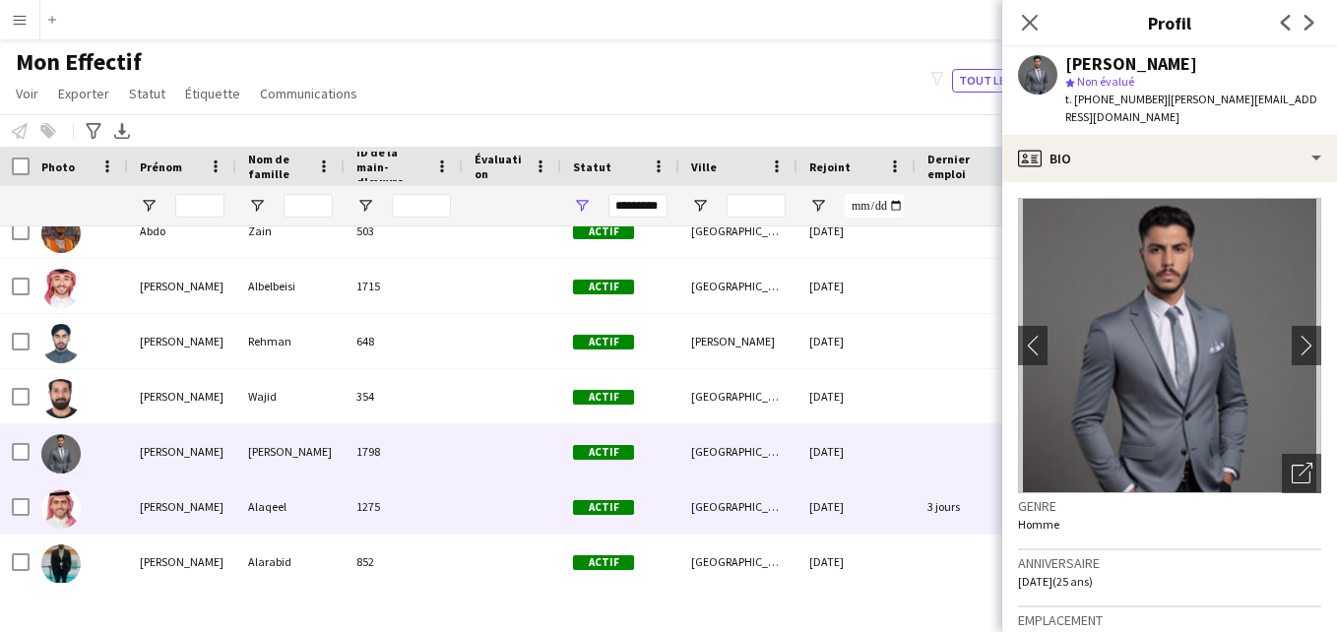
click at [416, 530] on div "1275" at bounding box center [404, 507] width 118 height 54
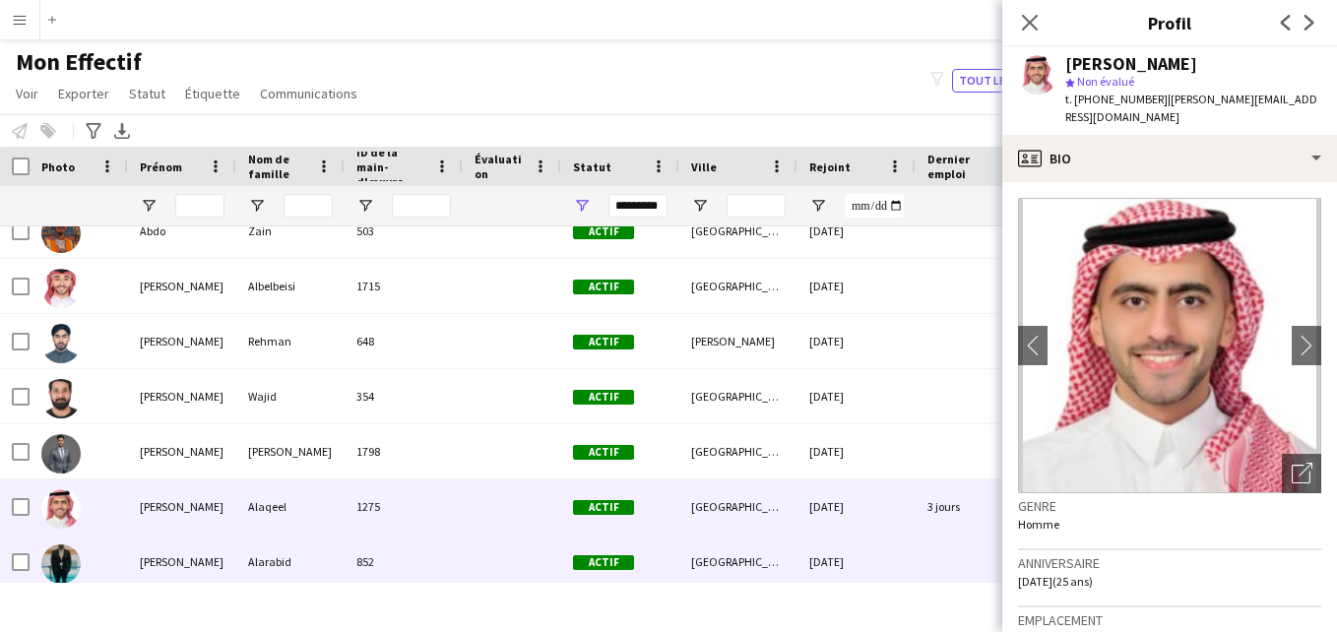
click at [507, 554] on div at bounding box center [512, 562] width 98 height 54
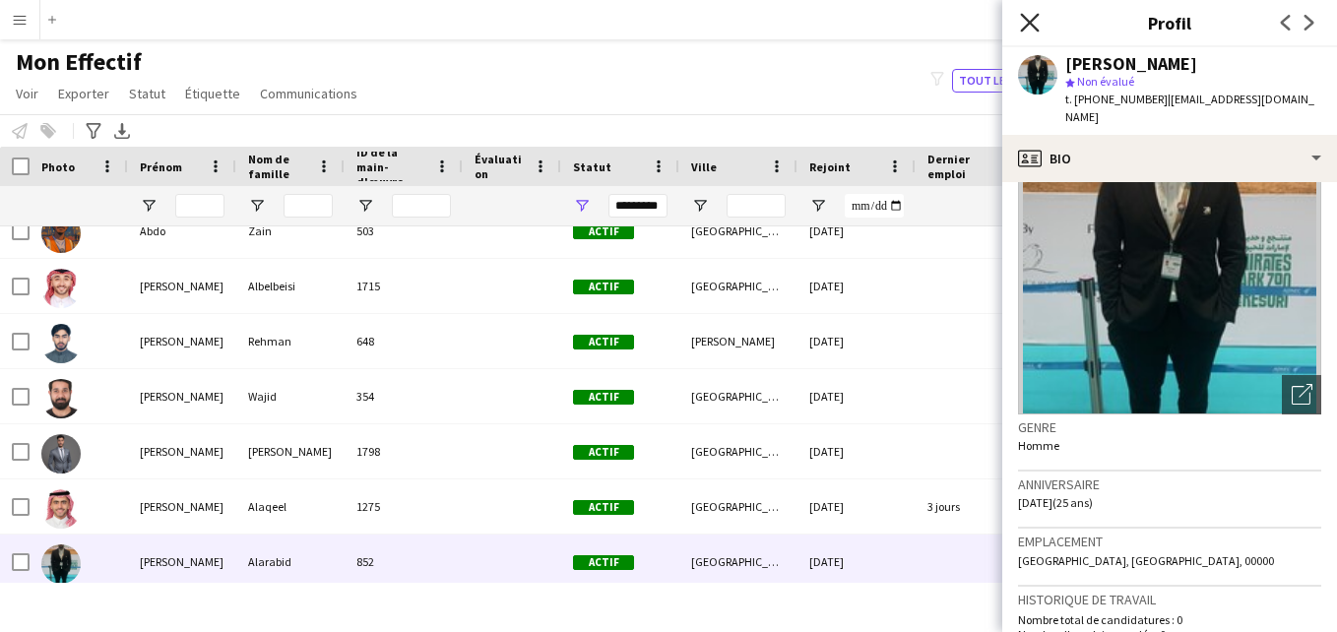
click at [1030, 26] on icon "Fermer le pop-in" at bounding box center [1029, 22] width 19 height 19
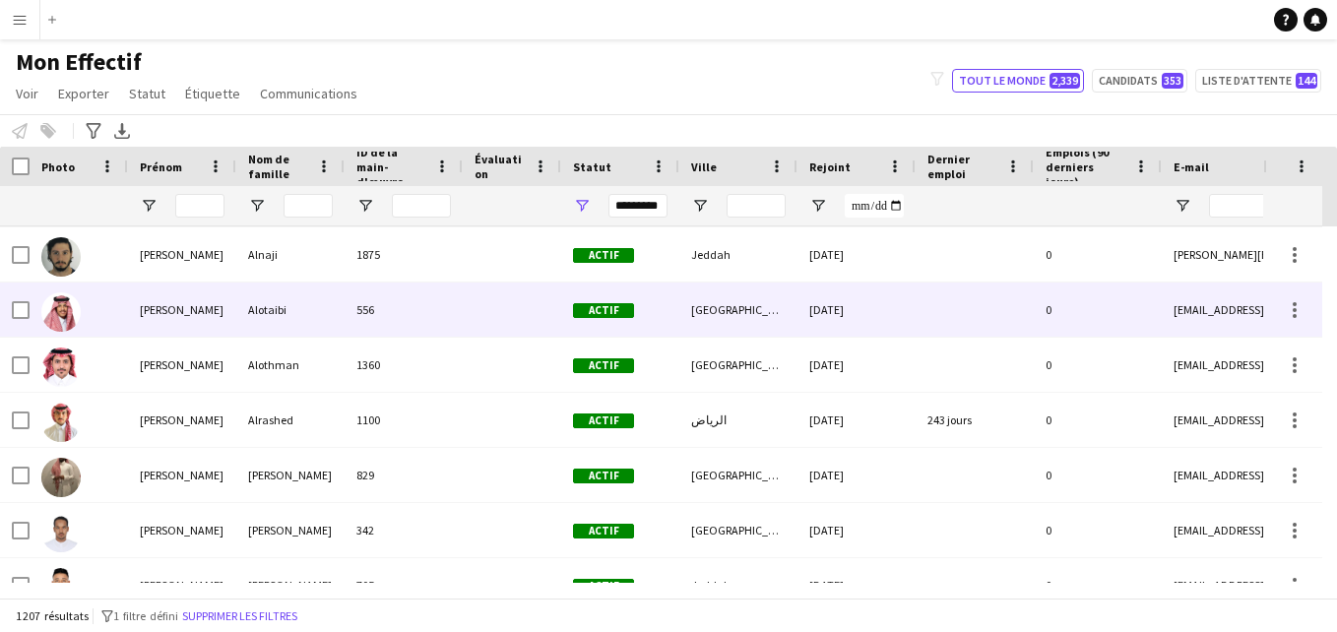
click at [485, 314] on div at bounding box center [512, 310] width 98 height 54
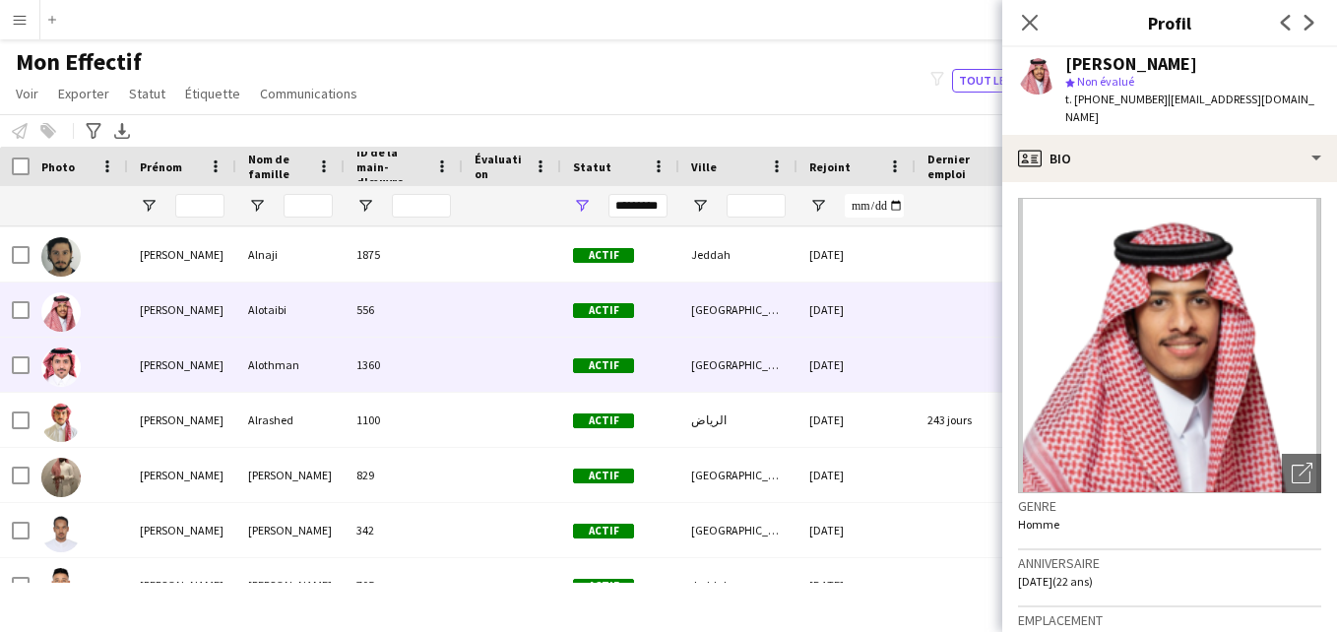
click at [471, 358] on div at bounding box center [512, 365] width 98 height 54
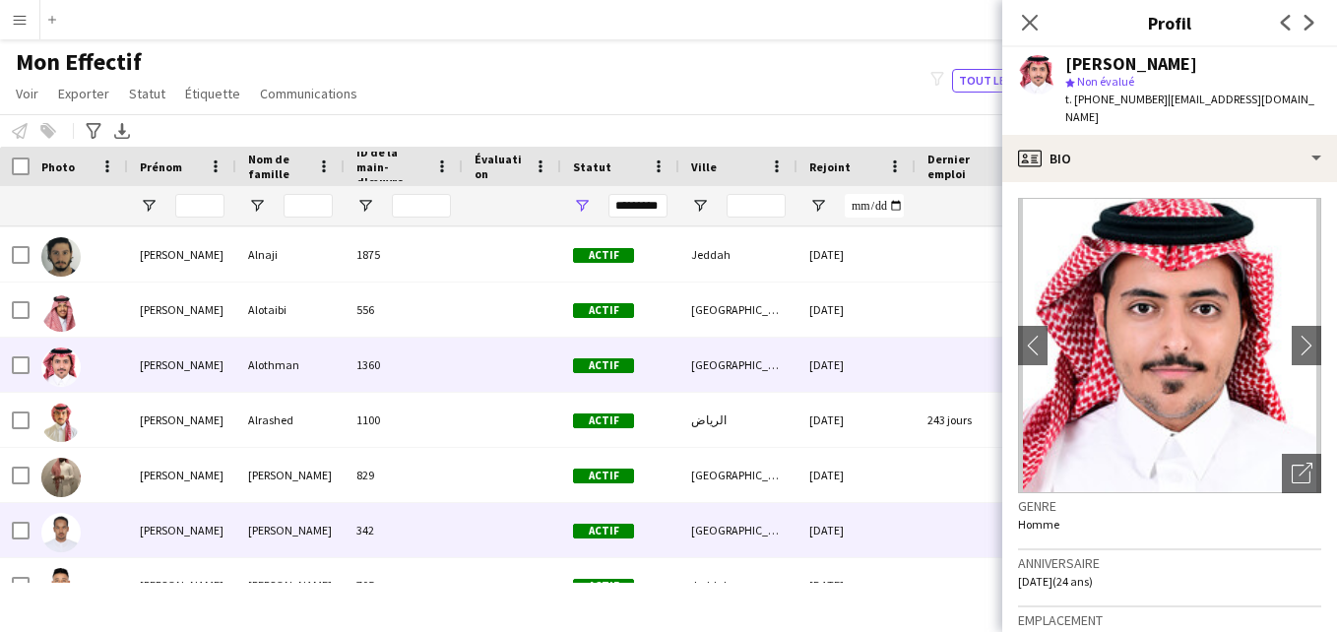
click at [404, 521] on div "342" at bounding box center [404, 530] width 118 height 54
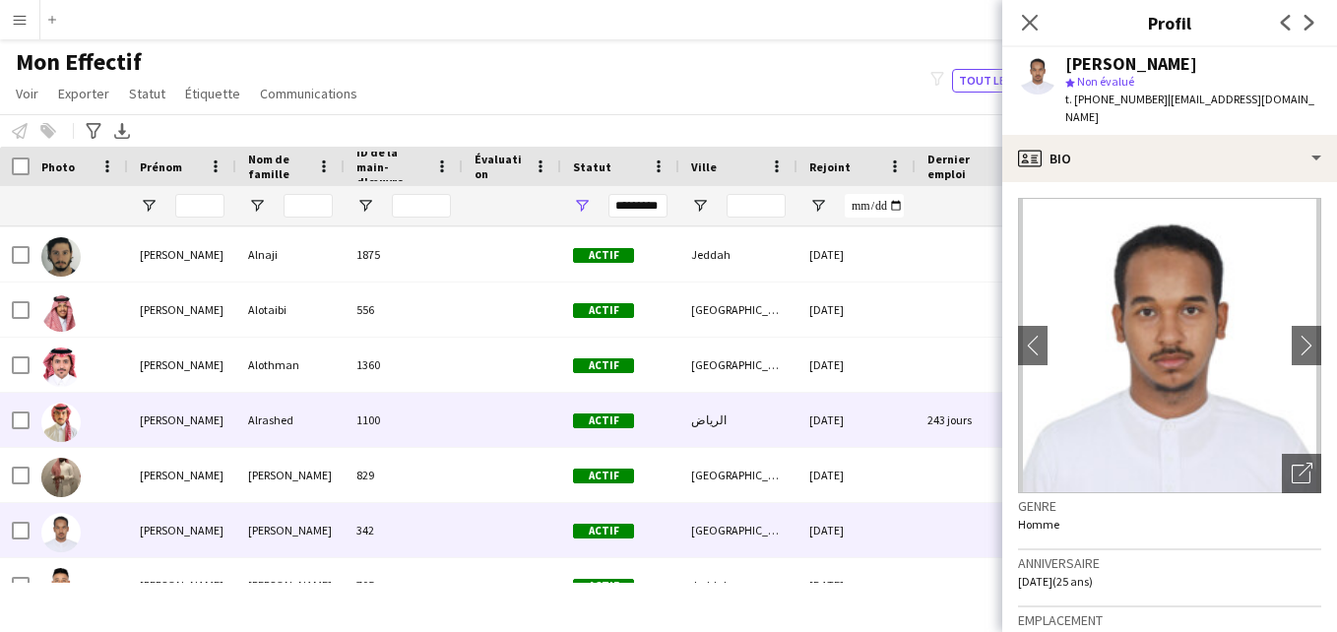
click at [433, 426] on div "1100" at bounding box center [404, 420] width 118 height 54
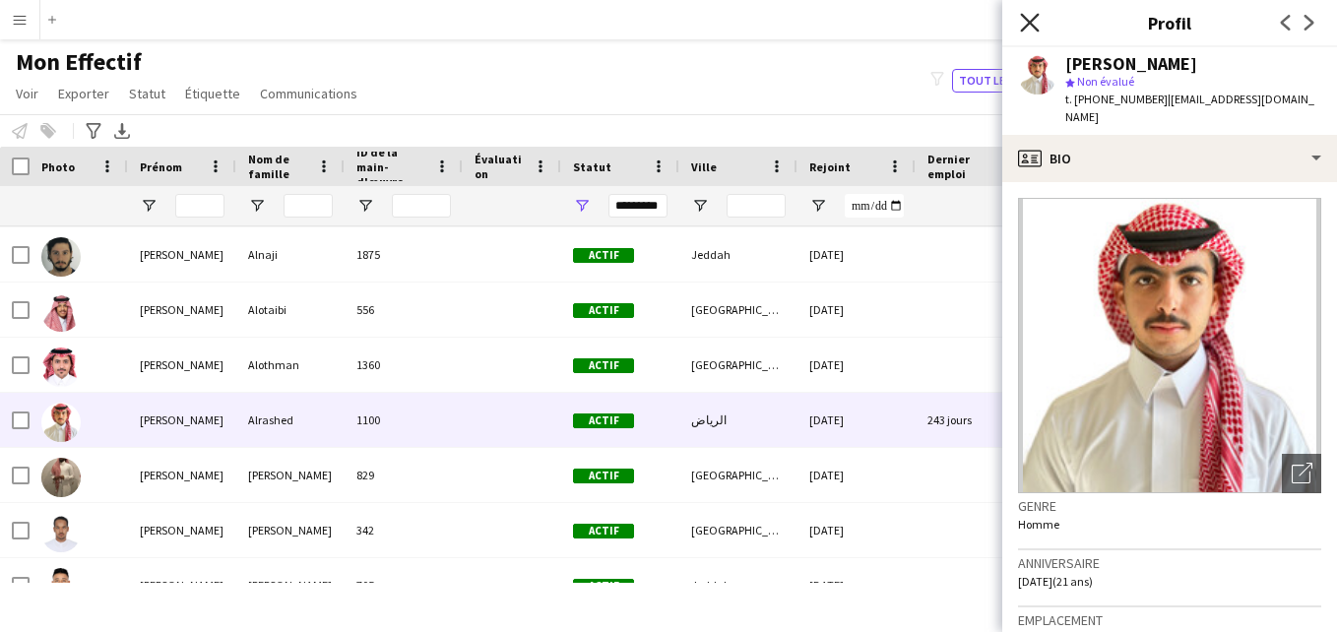
click at [1027, 25] on icon at bounding box center [1029, 22] width 19 height 19
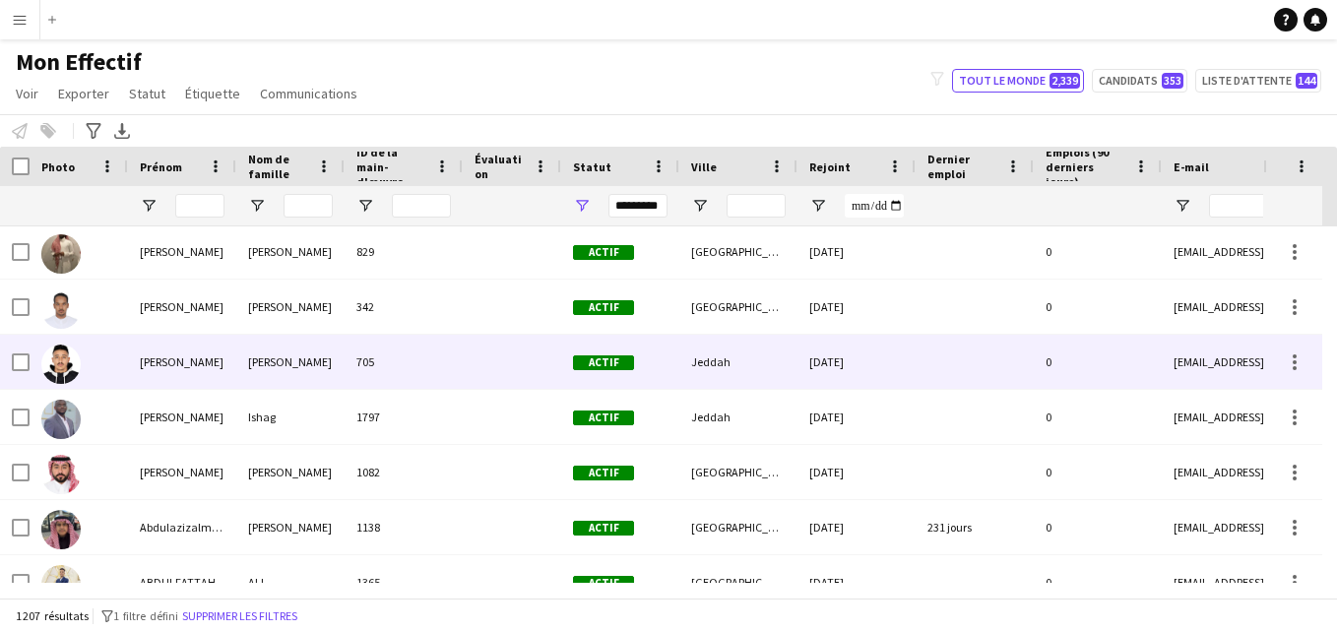
click at [482, 349] on div at bounding box center [512, 362] width 98 height 54
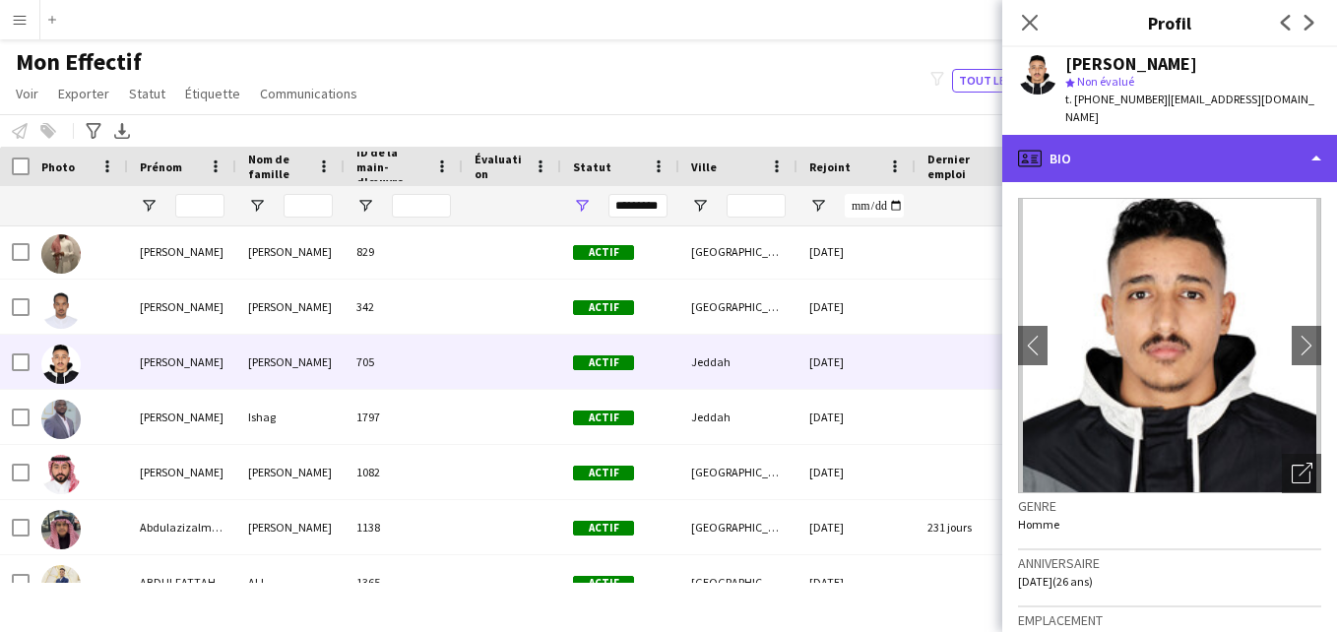
click at [1287, 140] on div "profile Bio" at bounding box center [1170, 158] width 335 height 47
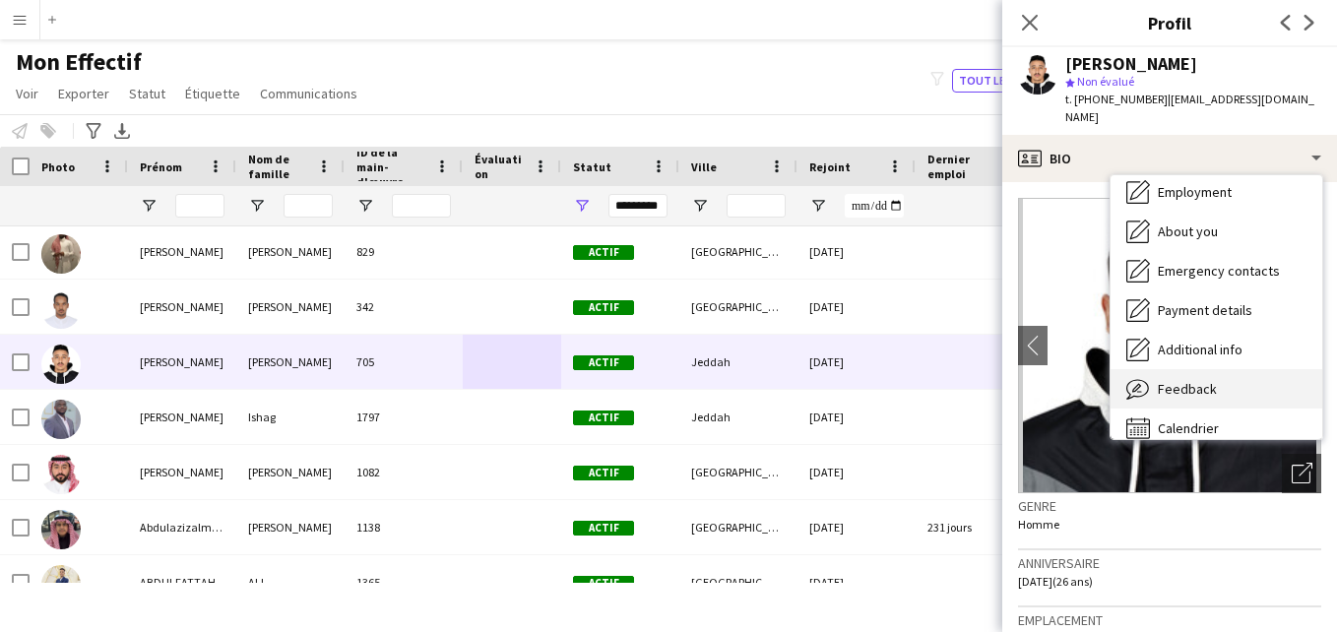
click at [1225, 369] on div "Feedback Feedback" at bounding box center [1217, 388] width 212 height 39
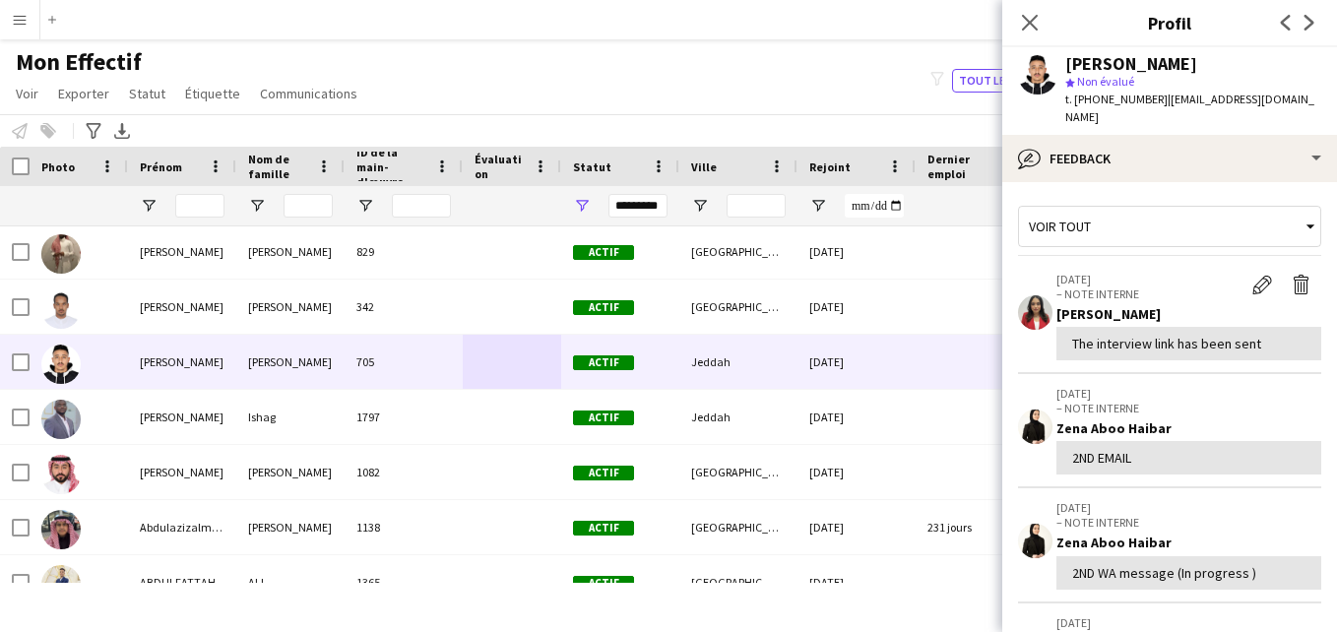
click at [1235, 220] on div "Voir tout" at bounding box center [1160, 226] width 282 height 37
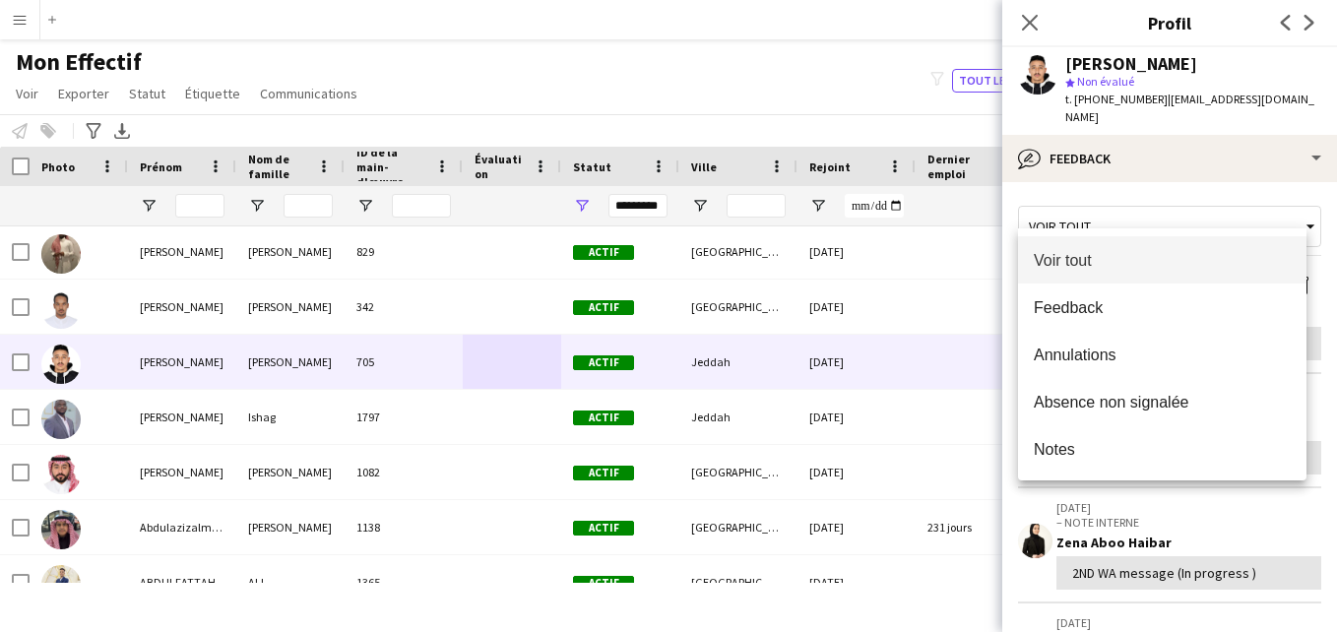
click at [1266, 167] on div at bounding box center [668, 316] width 1337 height 632
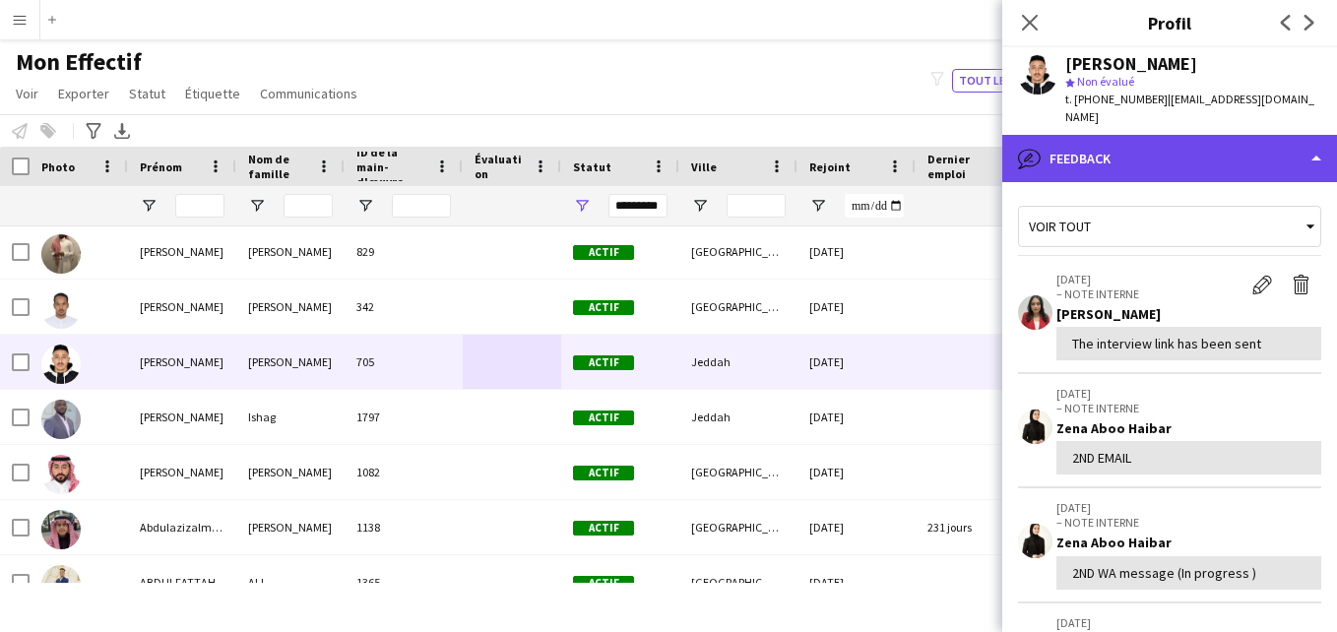
click at [1287, 144] on div "bubble-pencil Feedback" at bounding box center [1170, 158] width 335 height 47
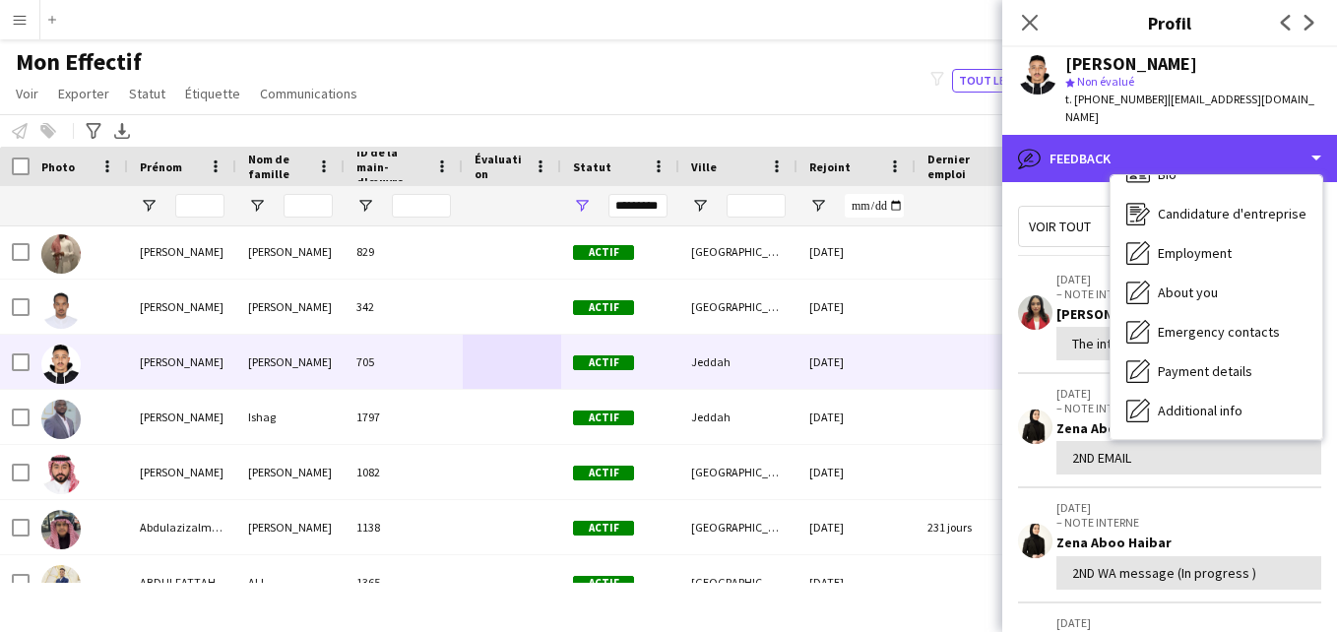
scroll to position [0, 0]
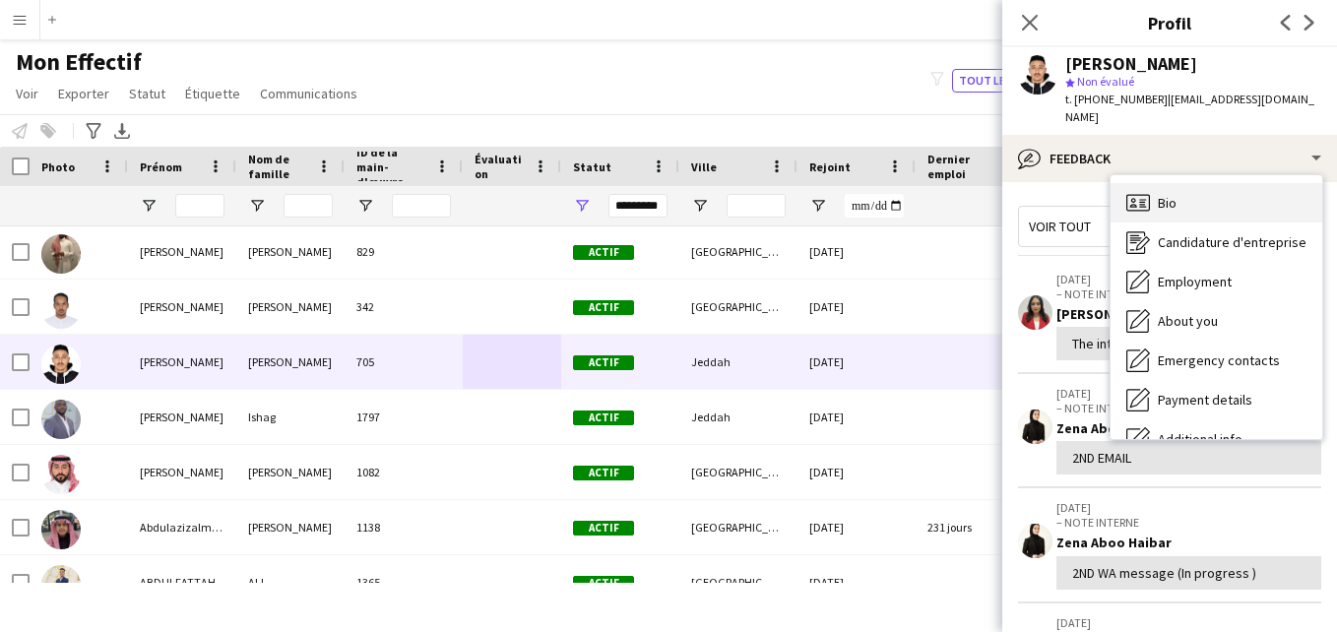
click at [1280, 202] on div "Bio Bio" at bounding box center [1217, 202] width 212 height 39
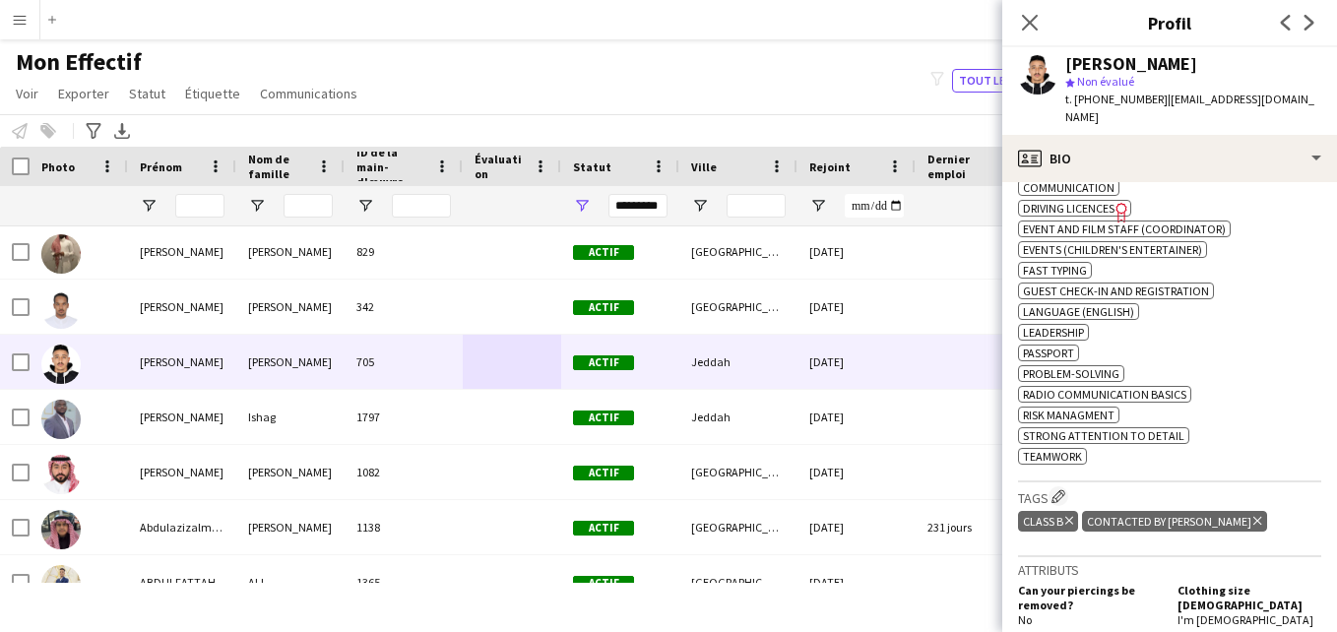
scroll to position [840, 0]
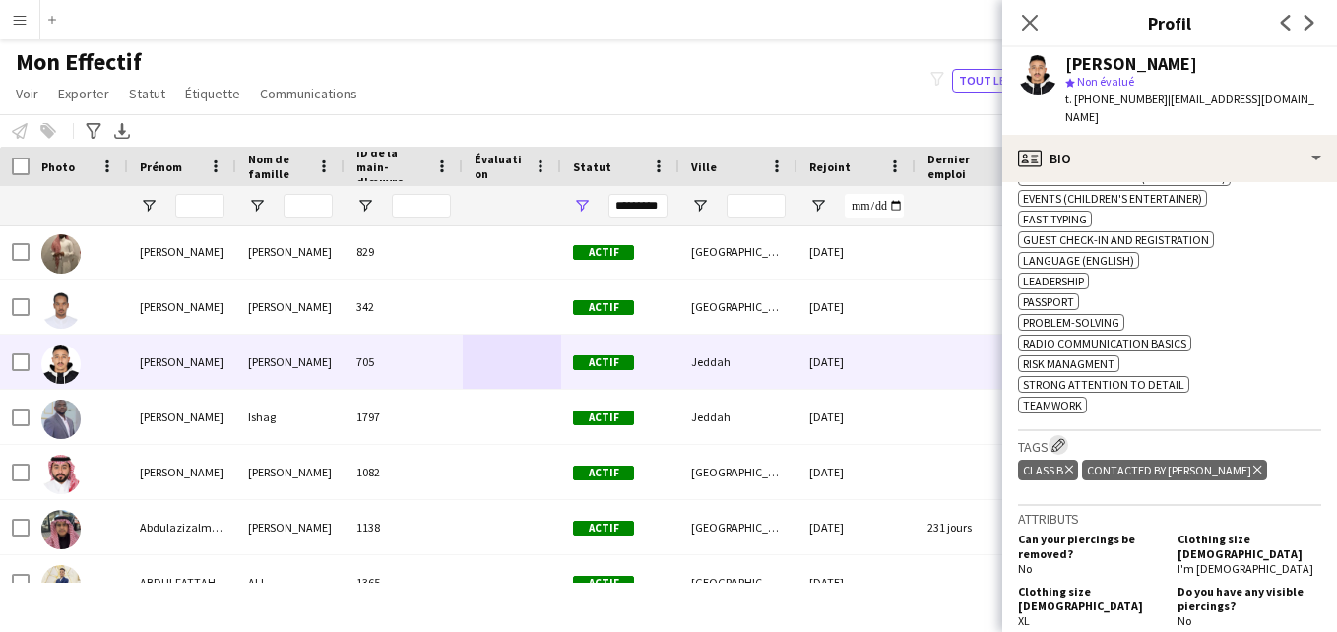
click at [1056, 438] on app-icon "Modifier les balises de l'entreprise d'équipage" at bounding box center [1059, 445] width 14 height 14
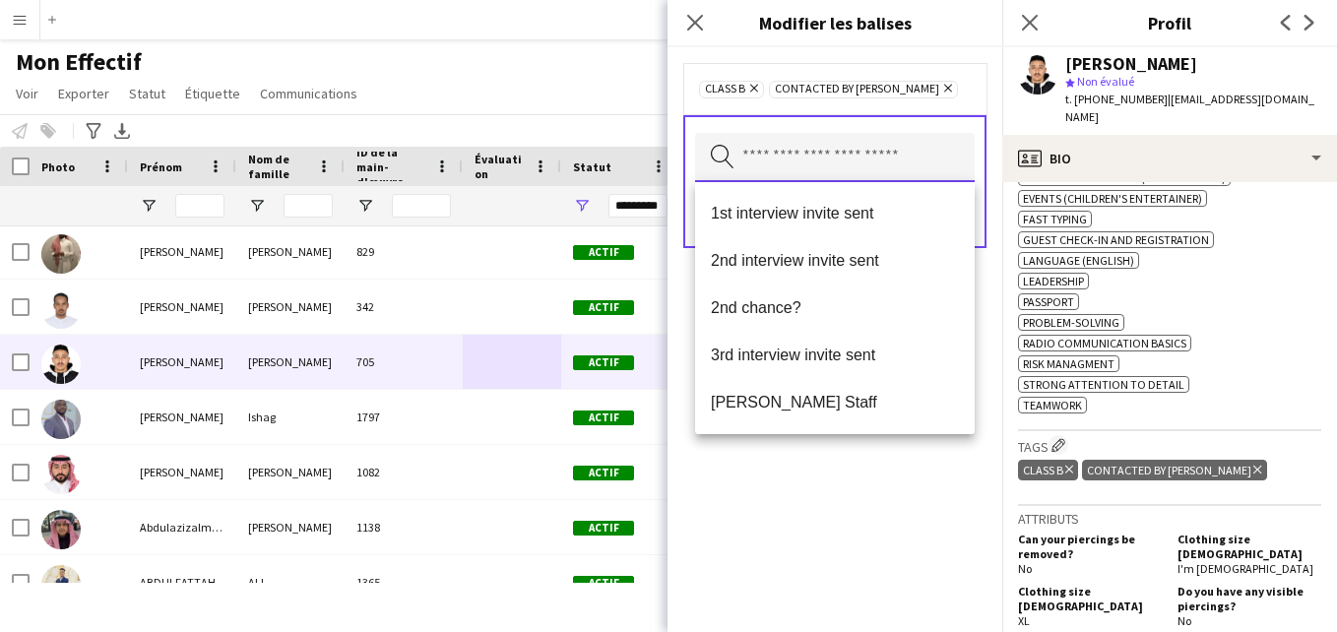
click at [880, 147] on input "text" at bounding box center [835, 157] width 280 height 49
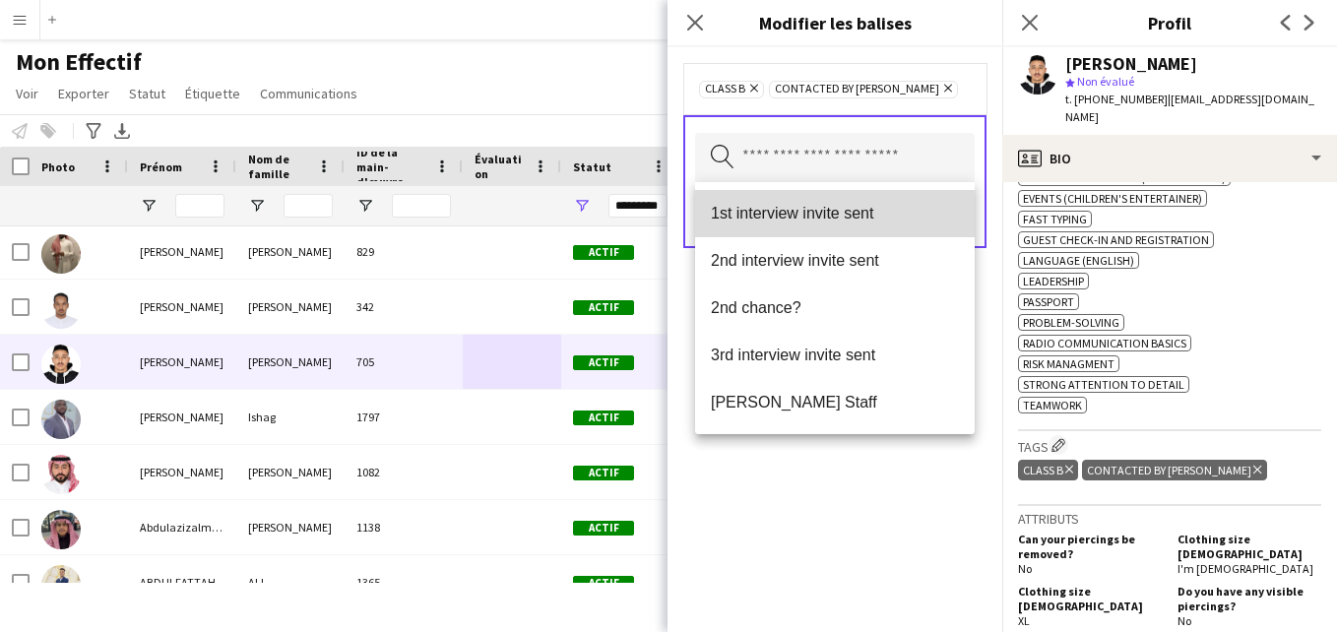
click at [877, 210] on span "1st interview invite sent" at bounding box center [835, 213] width 248 height 19
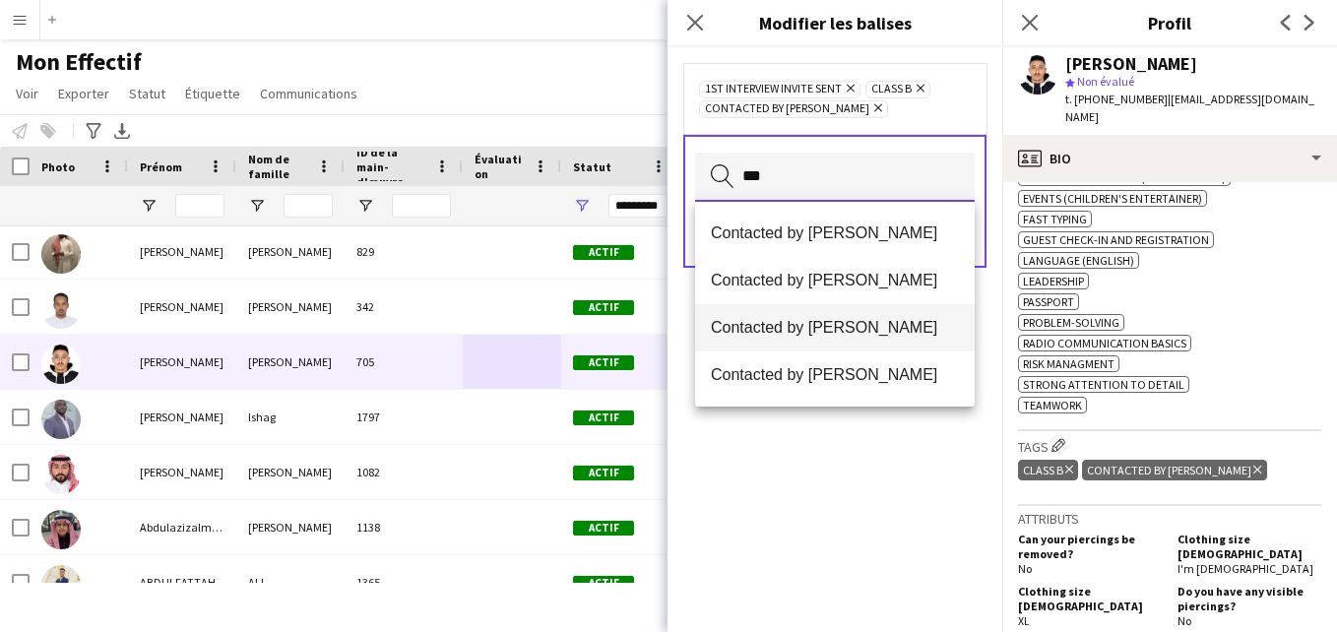
type input "***"
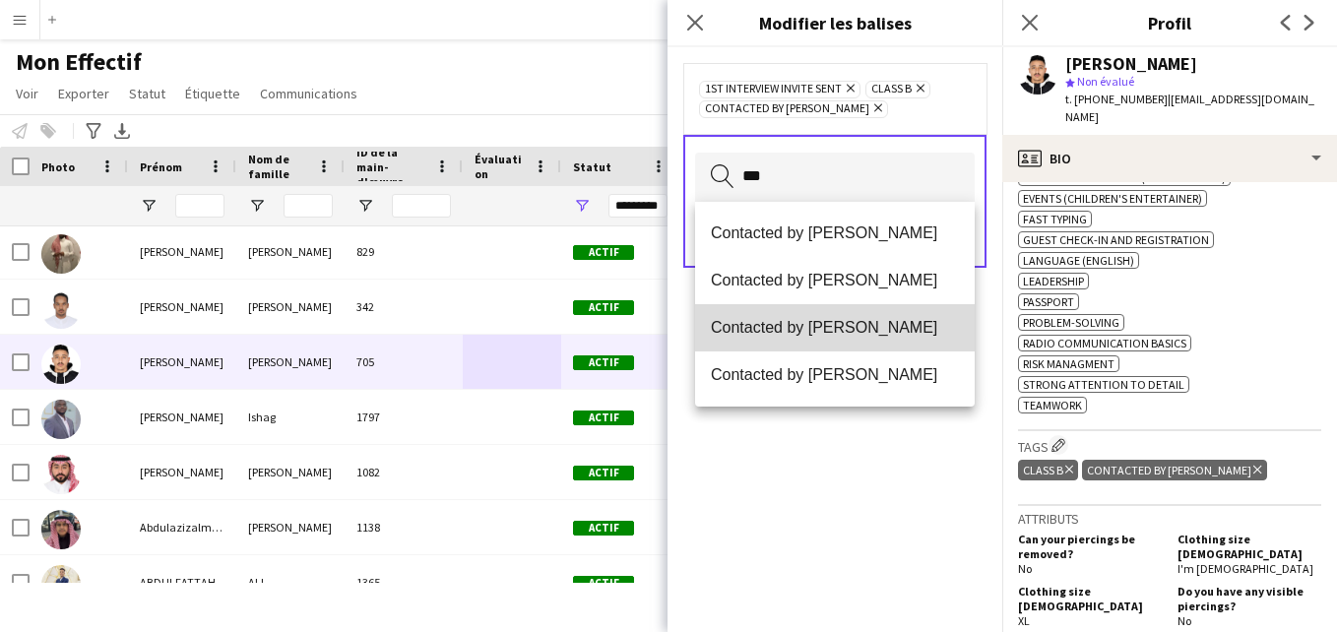
click at [856, 340] on mat-option "Contacted by [PERSON_NAME]" at bounding box center [835, 327] width 280 height 47
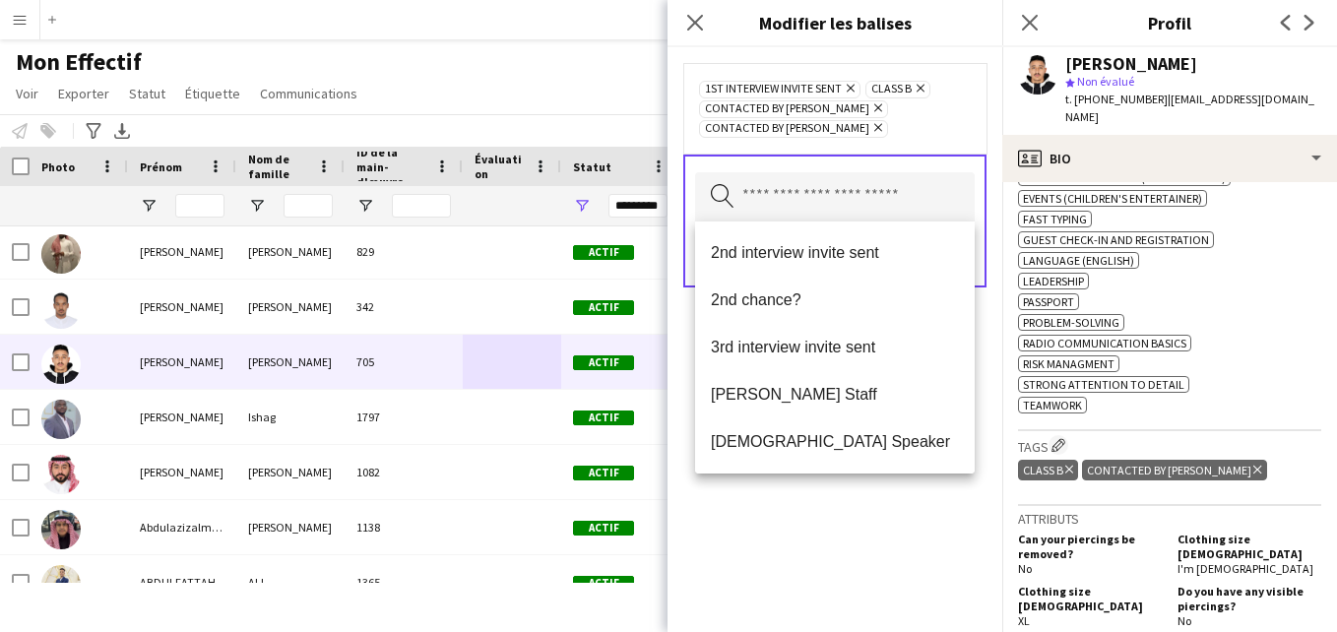
click at [923, 135] on div "1st interview invite sent [PERSON_NAME] Class B Supprimer Contacted by [PERSON_…" at bounding box center [835, 108] width 272 height 59
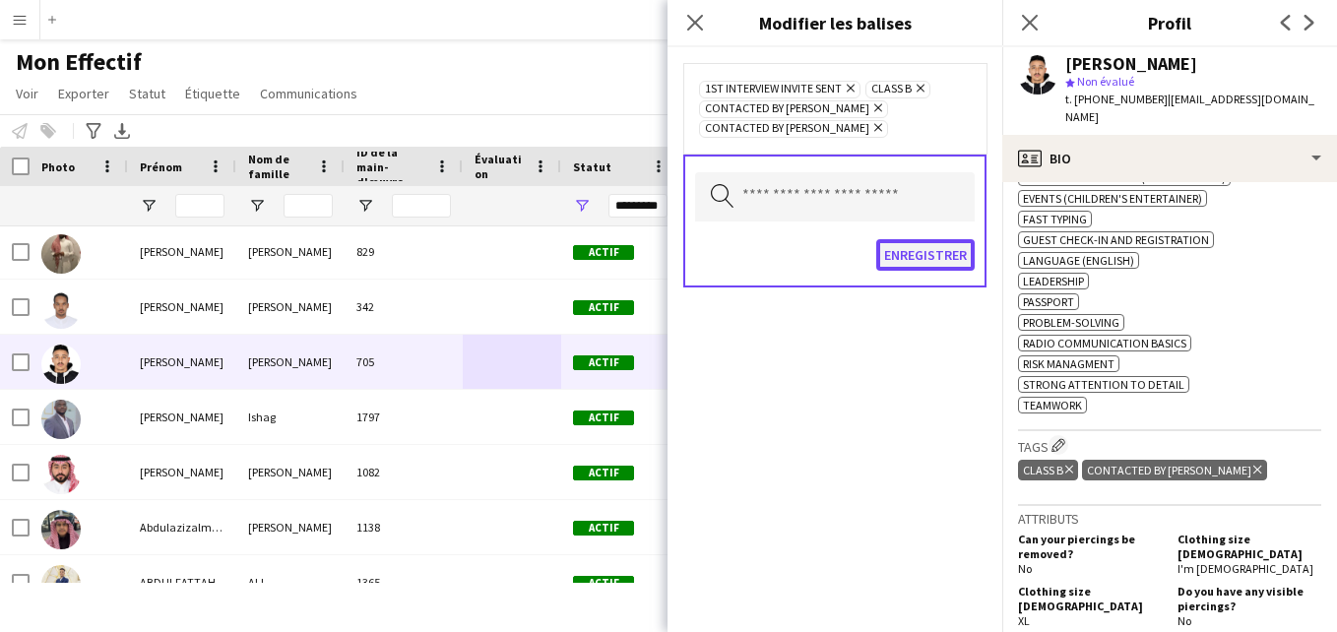
click at [945, 262] on button "Enregistrer" at bounding box center [925, 255] width 98 height 32
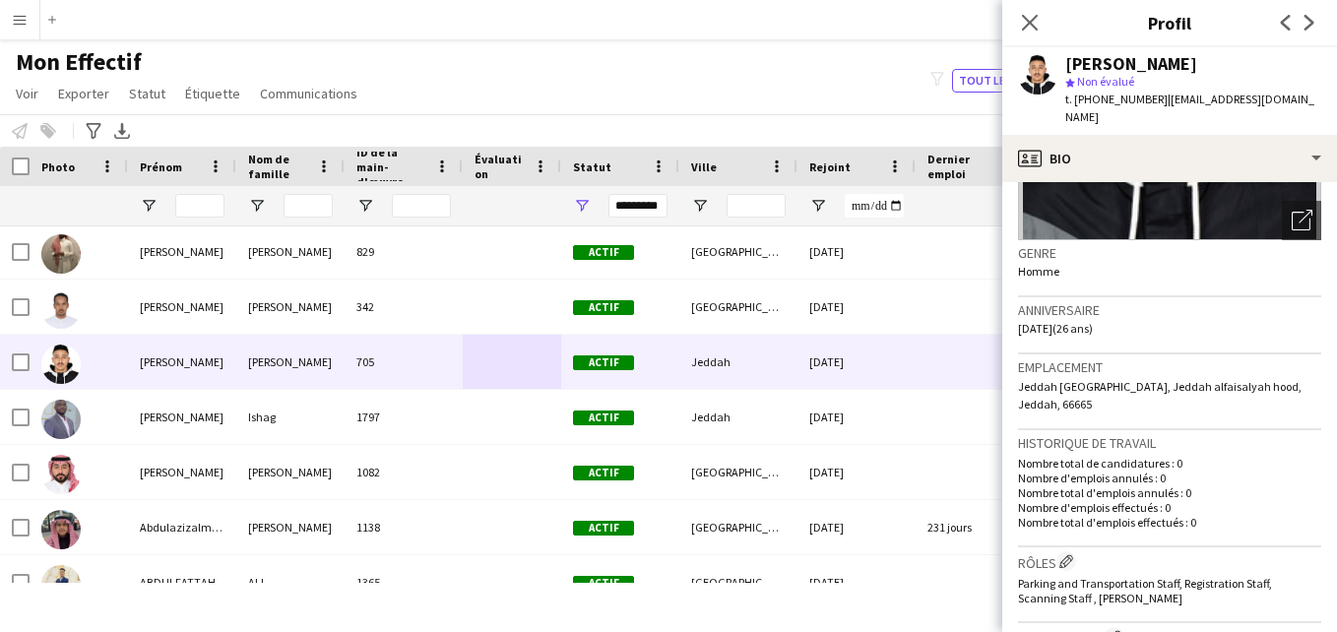
scroll to position [0, 0]
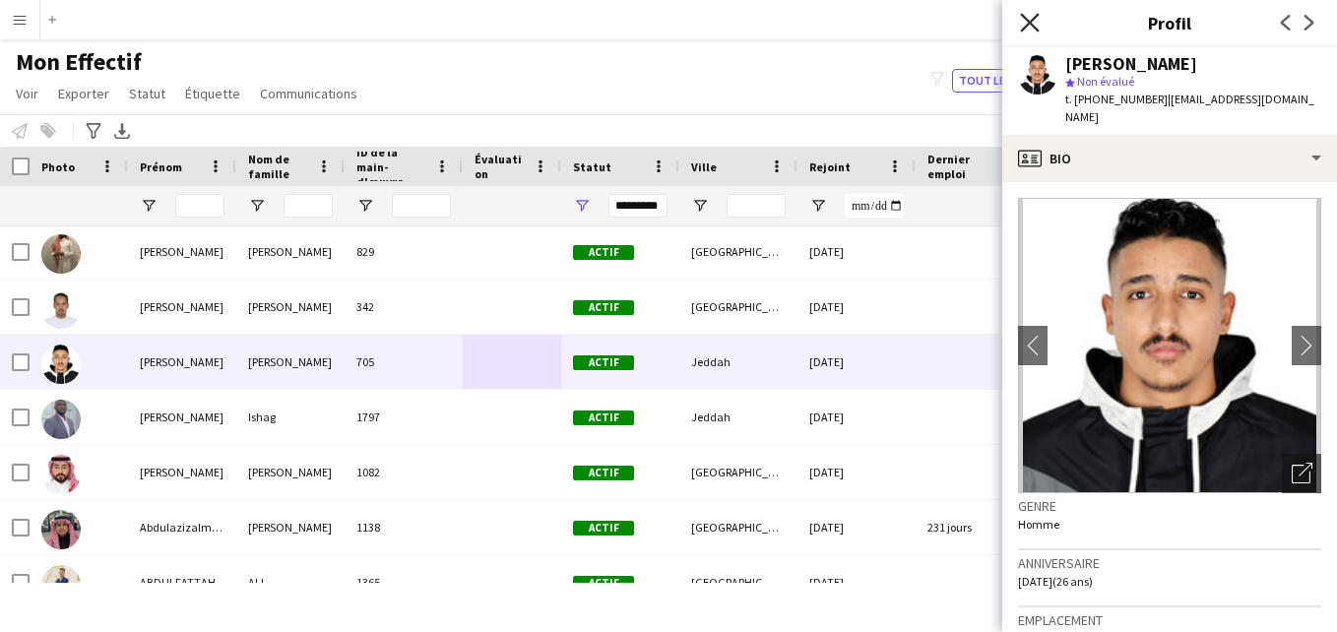
click at [1036, 29] on icon at bounding box center [1029, 22] width 19 height 19
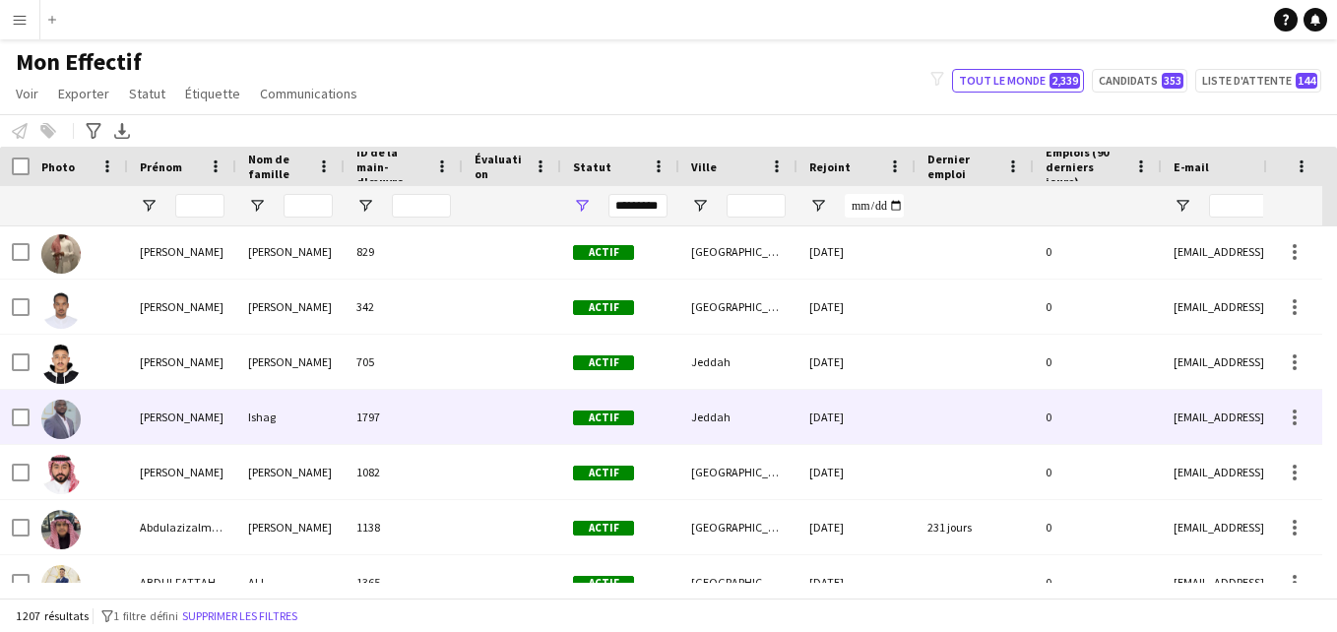
click at [561, 425] on div "Actif" at bounding box center [620, 417] width 118 height 54
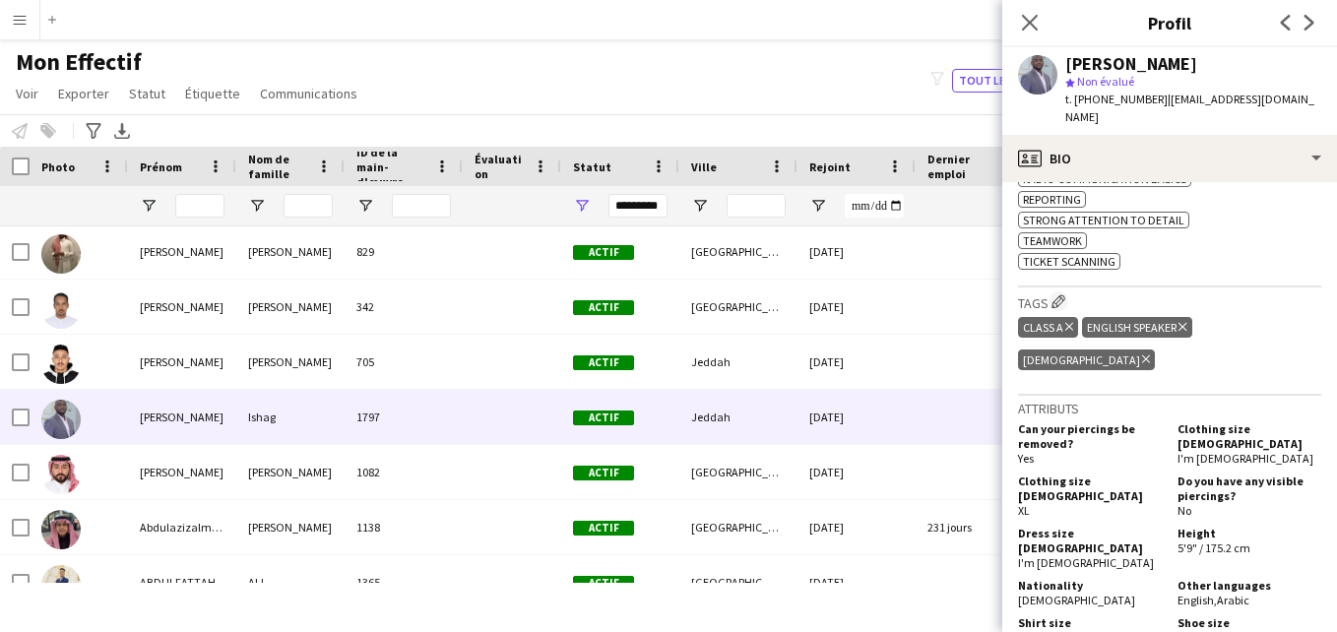
scroll to position [1125, 0]
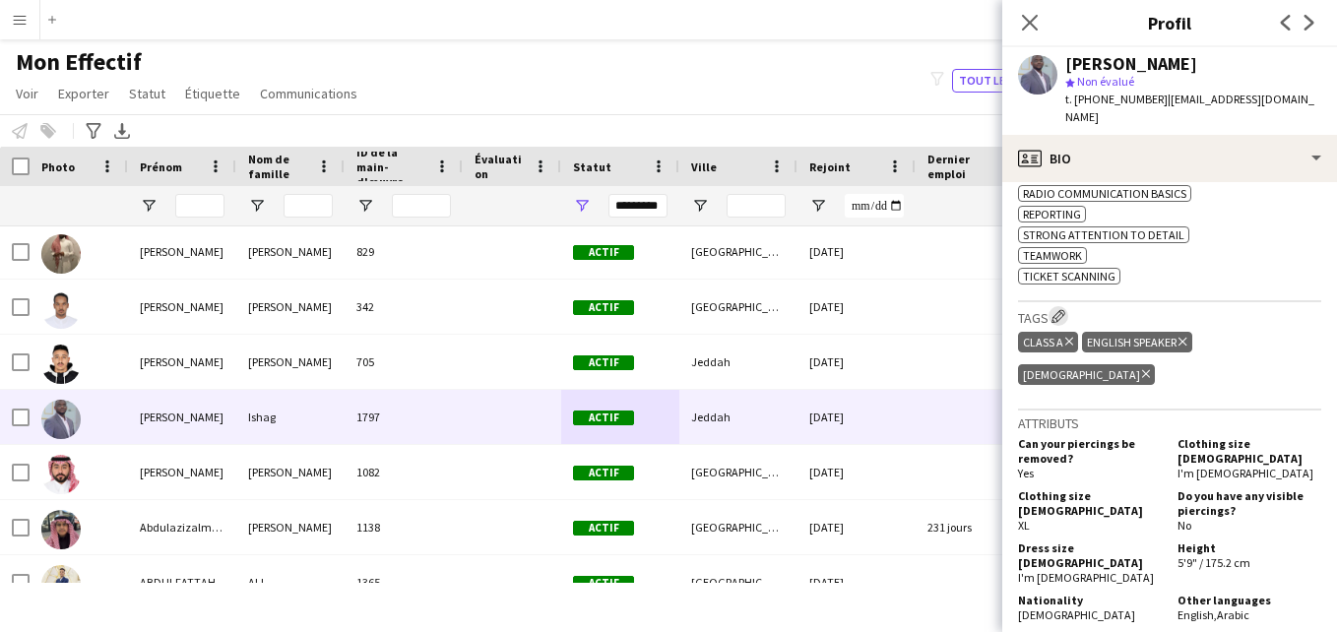
click at [1061, 309] on app-icon "Modifier les balises de l'entreprise d'équipage" at bounding box center [1059, 316] width 14 height 14
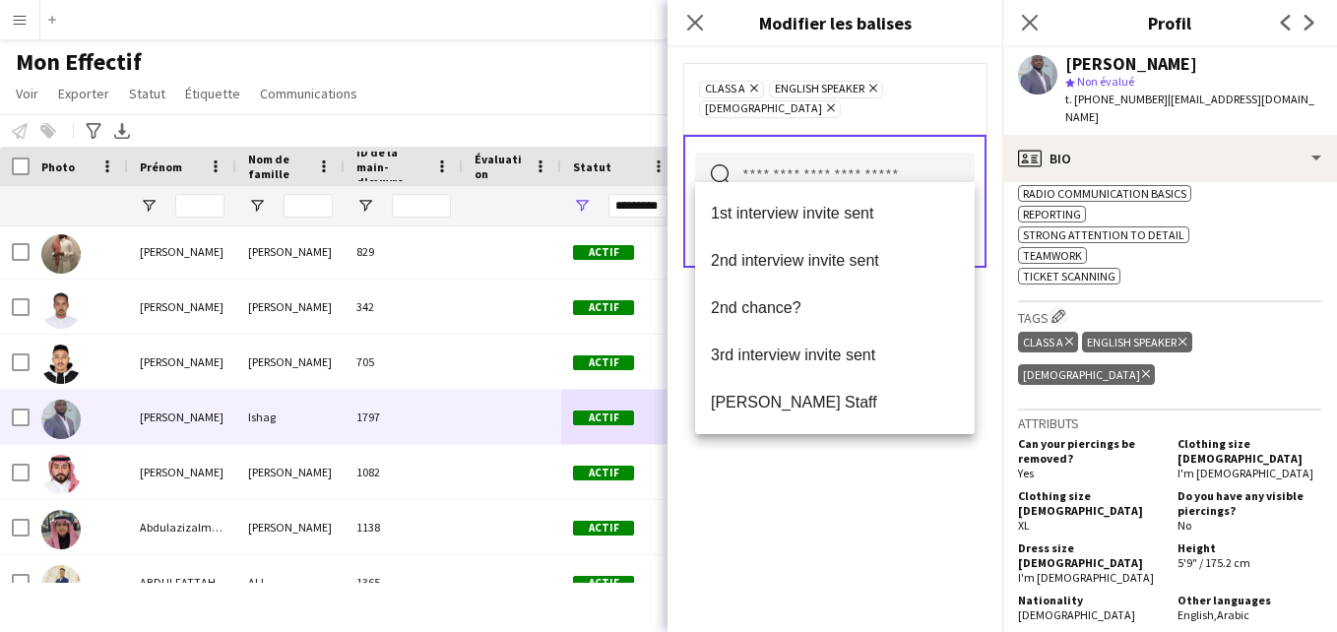
click at [908, 153] on input "text" at bounding box center [835, 177] width 280 height 49
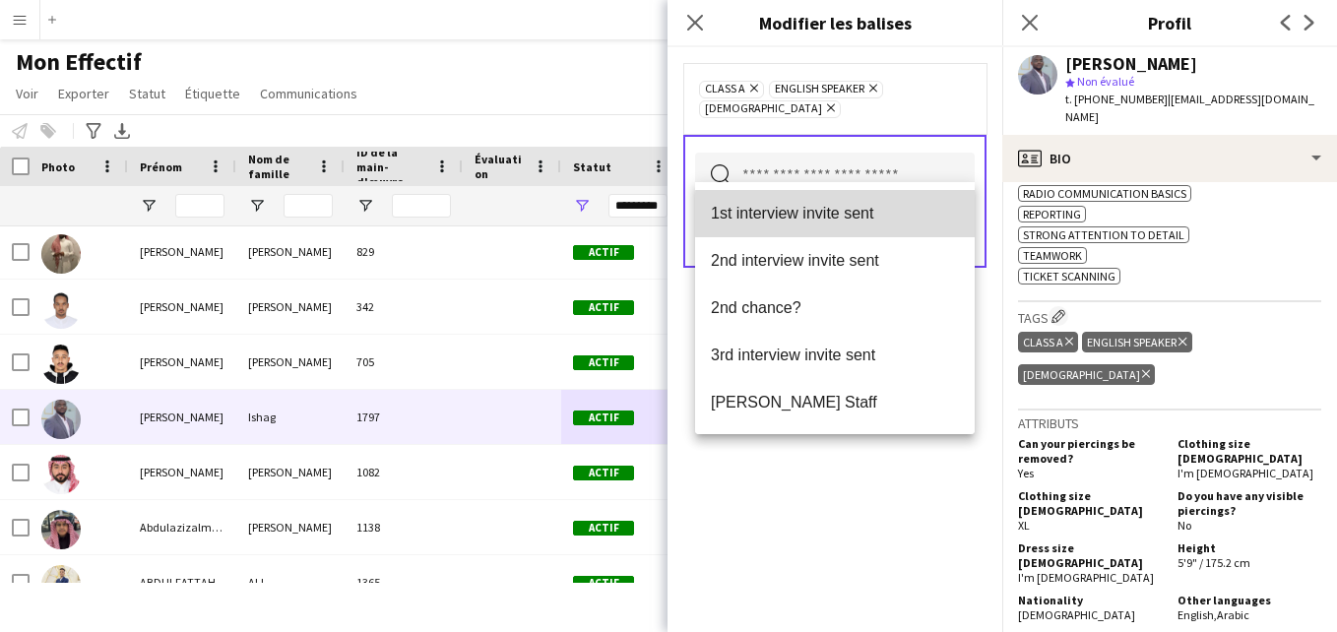
click at [941, 215] on span "1st interview invite sent" at bounding box center [835, 213] width 248 height 19
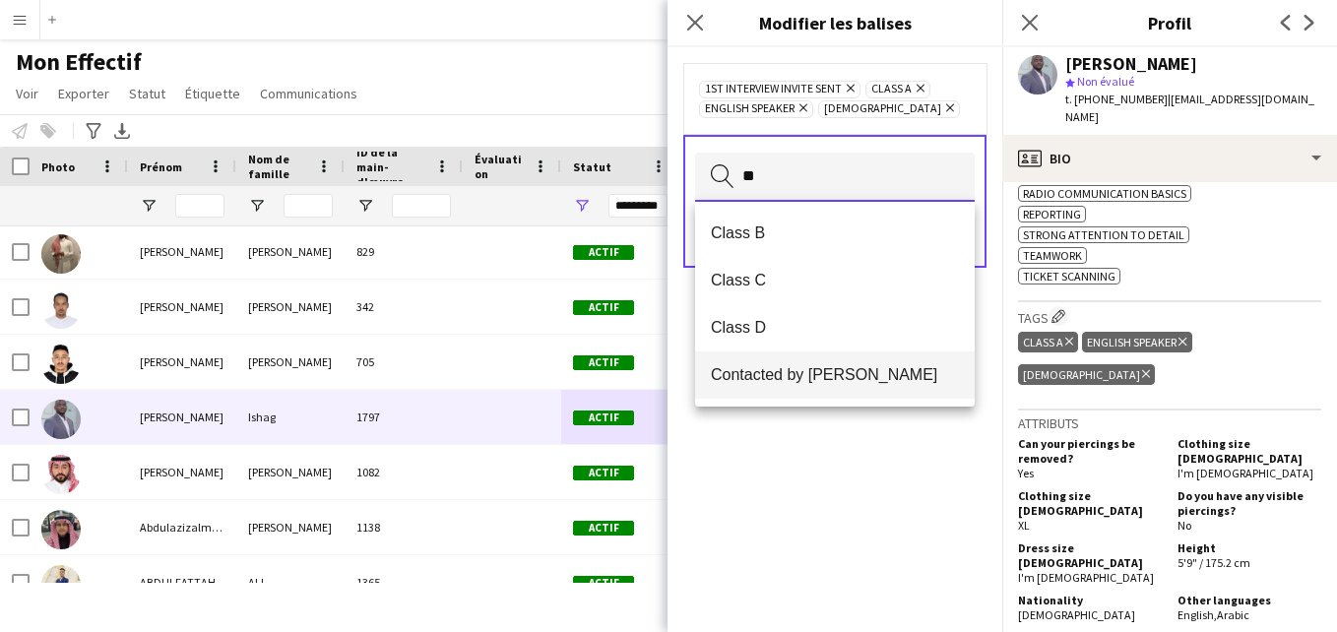
type input "**"
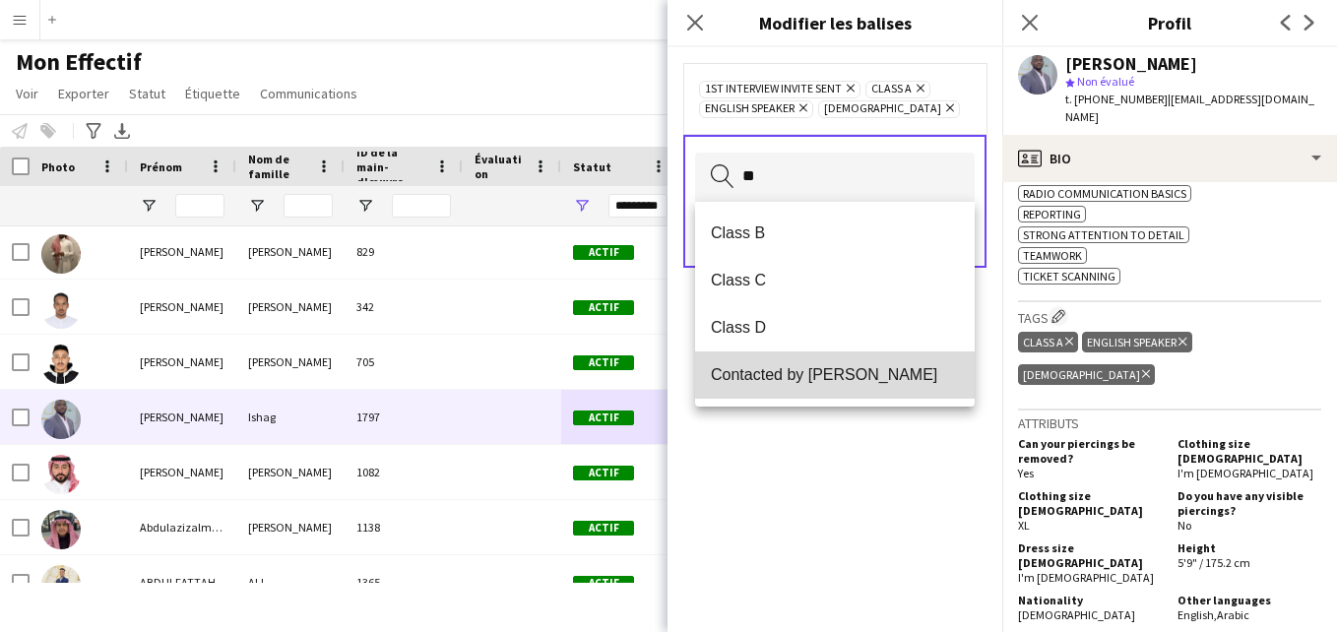
click at [840, 374] on span "Contacted by [PERSON_NAME]" at bounding box center [835, 374] width 248 height 19
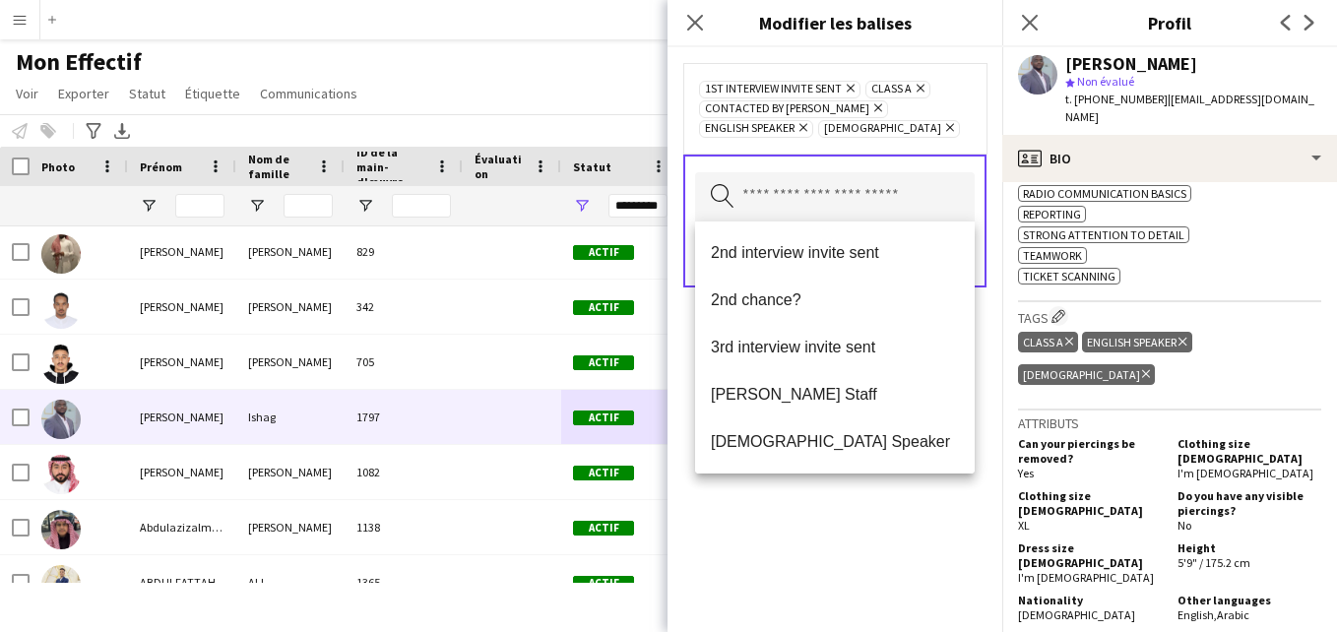
click at [958, 95] on div "1st interview invite sent [PERSON_NAME] Class A Supprimer Contacted by [PERSON_…" at bounding box center [835, 108] width 272 height 59
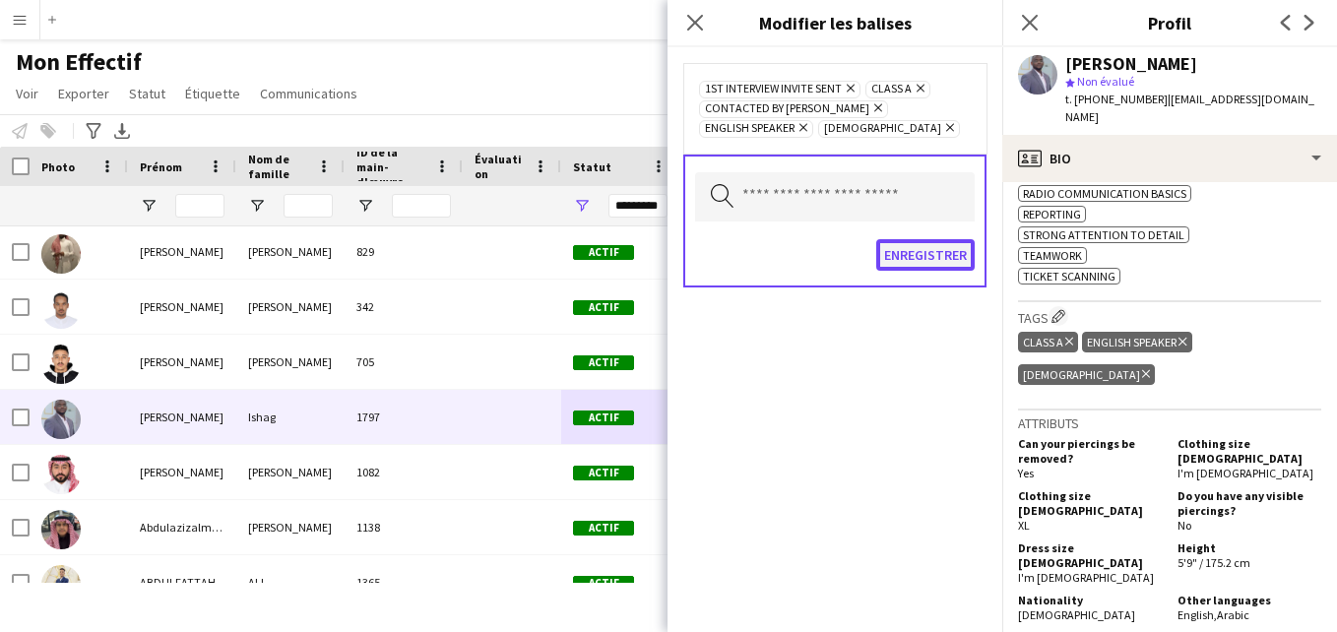
click at [909, 248] on button "Enregistrer" at bounding box center [925, 255] width 98 height 32
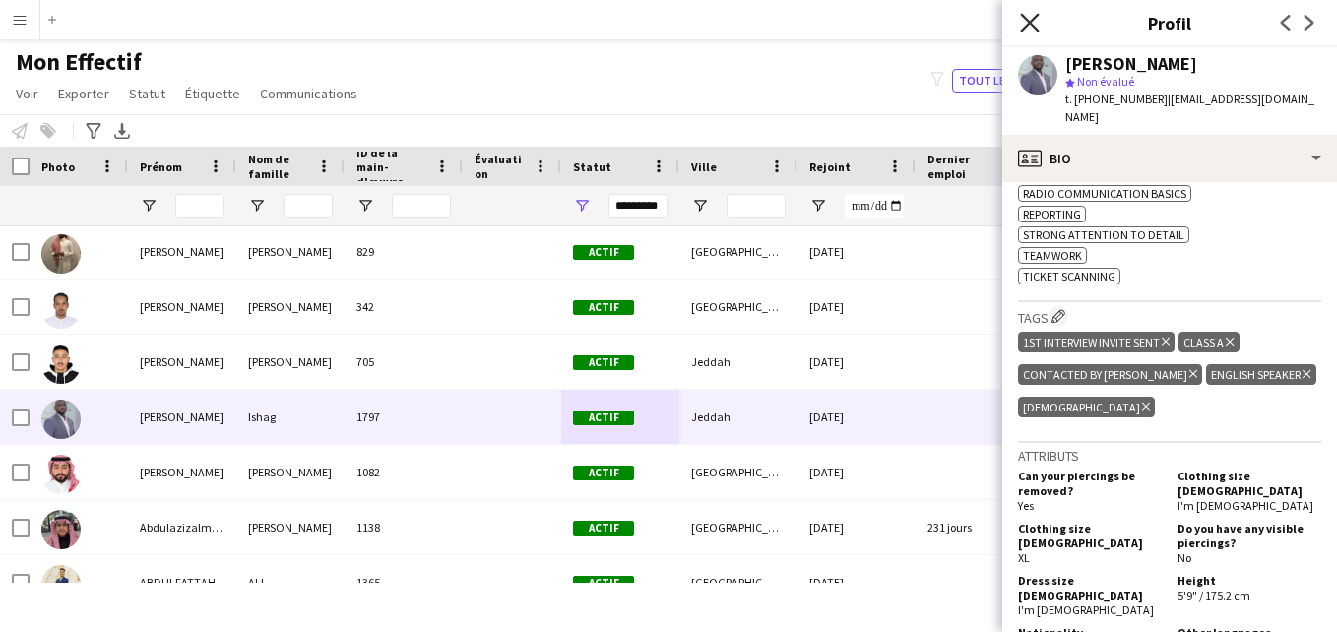
click at [1028, 23] on icon "Fermer le pop-in" at bounding box center [1029, 22] width 19 height 19
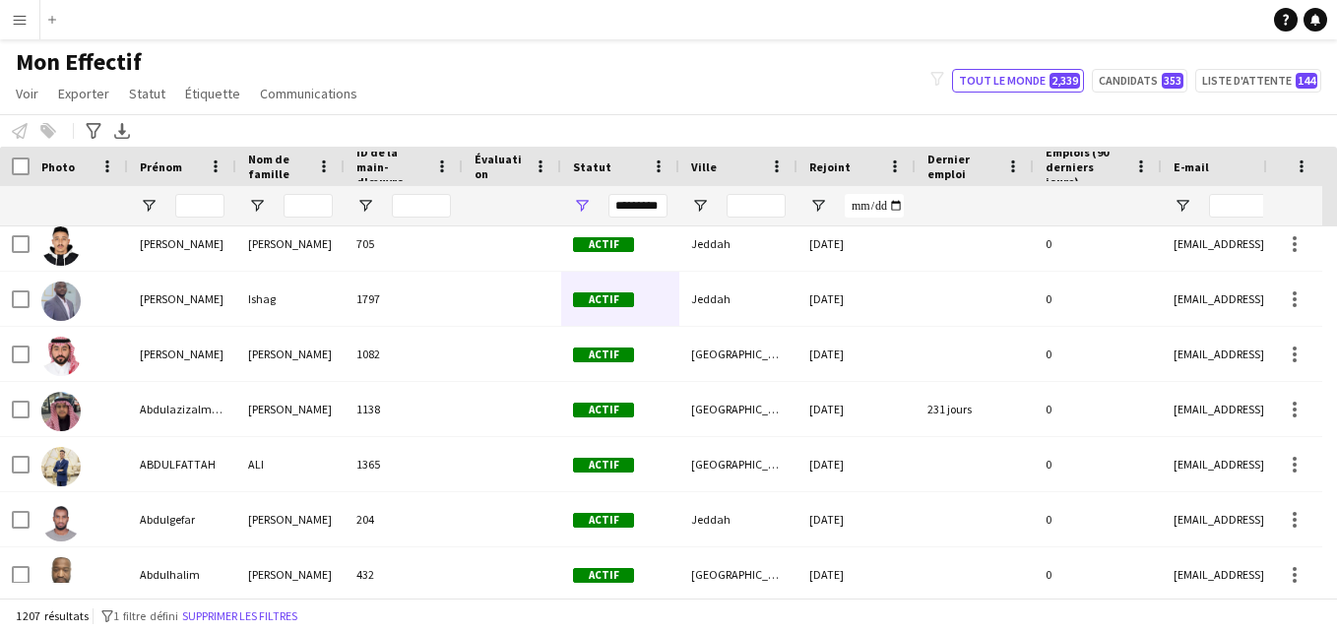
scroll to position [1814, 0]
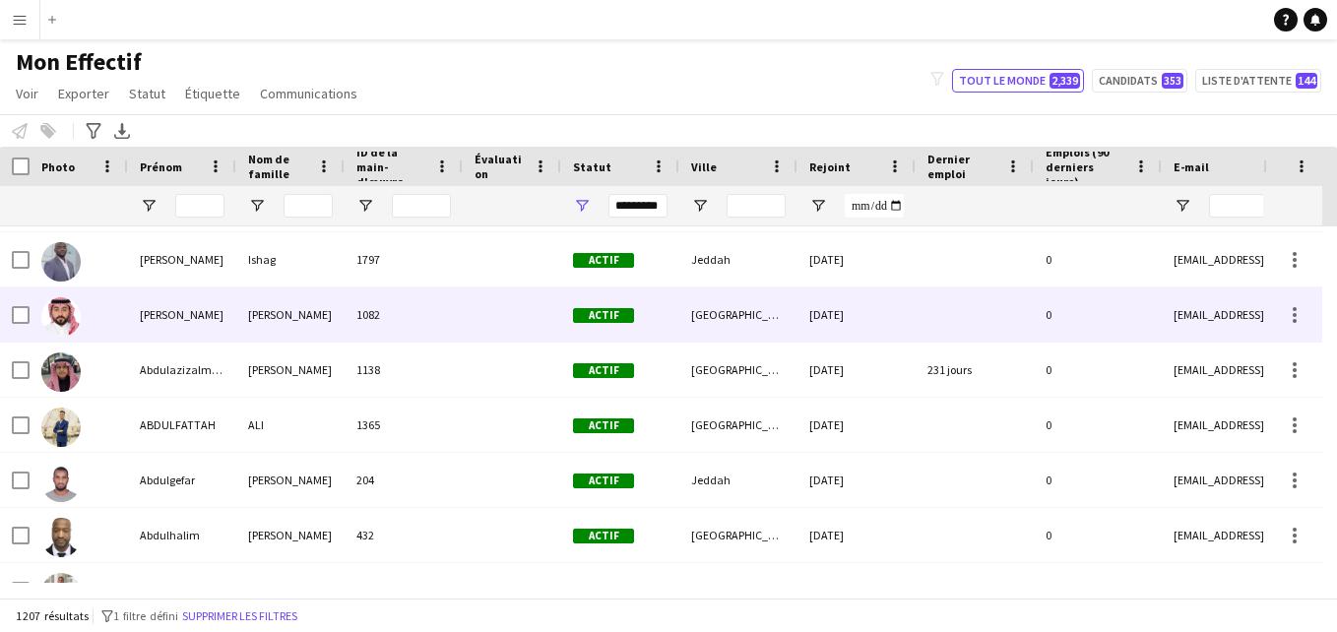
click at [498, 322] on div at bounding box center [512, 315] width 98 height 54
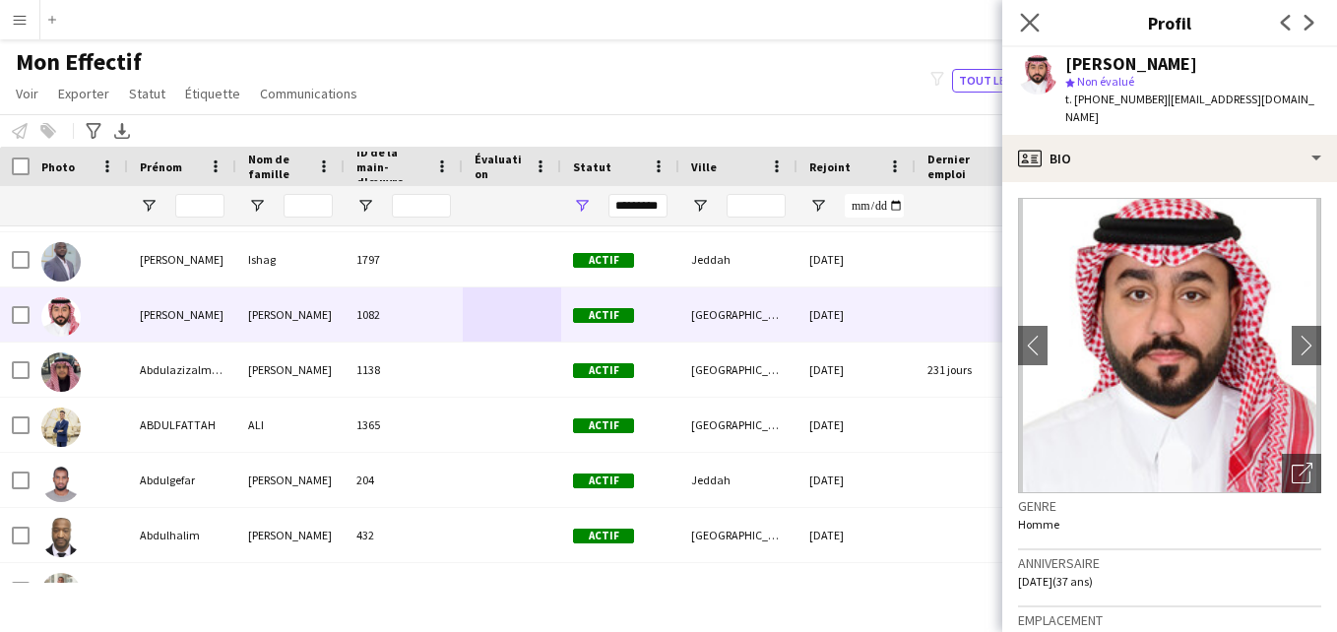
click at [1027, 32] on icon "Fermer le pop-in" at bounding box center [1029, 22] width 19 height 19
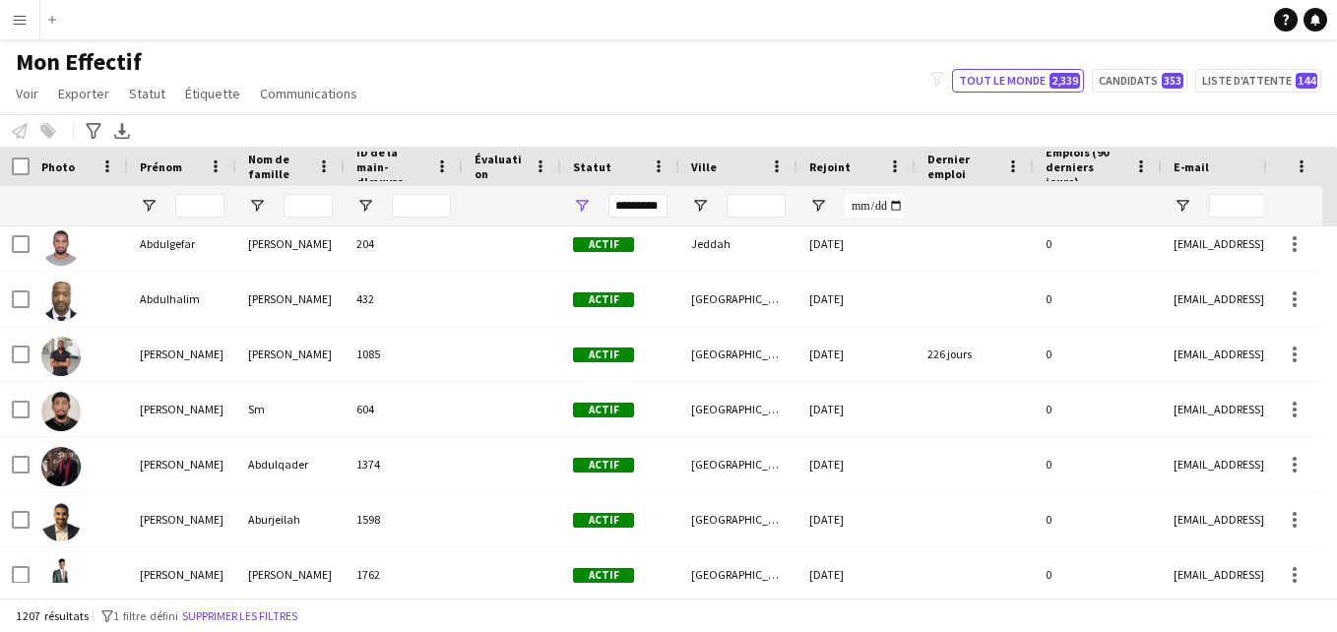
scroll to position [2090, 0]
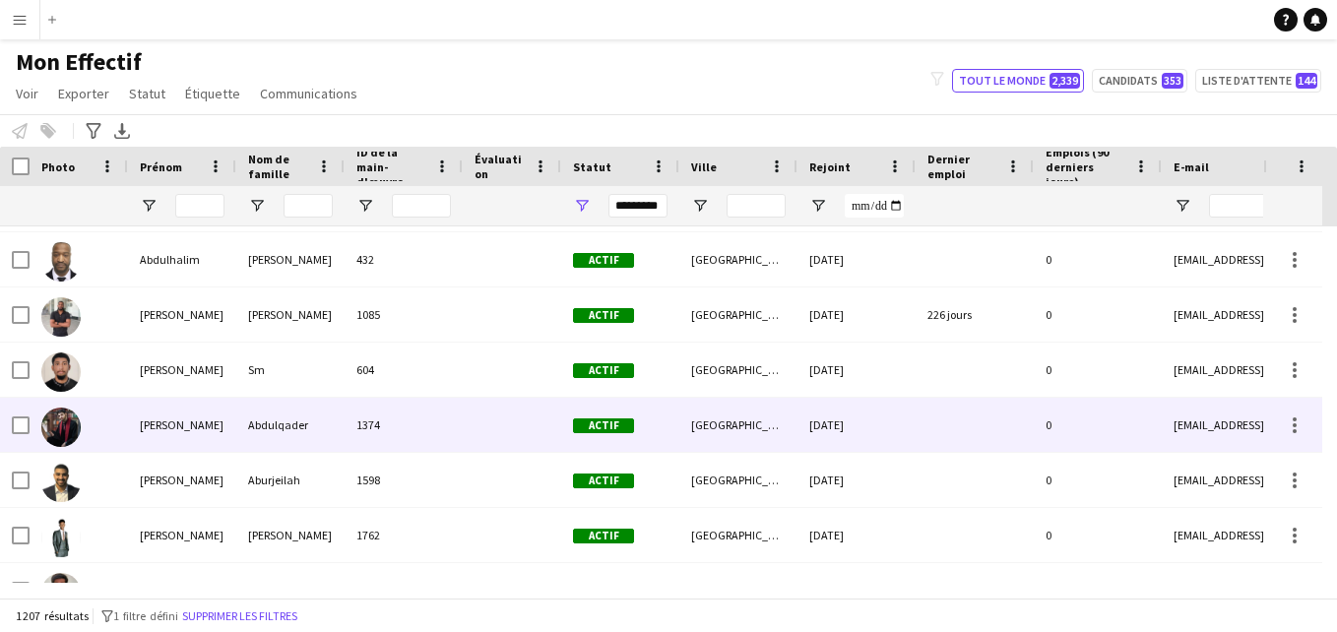
click at [507, 426] on div at bounding box center [512, 425] width 98 height 54
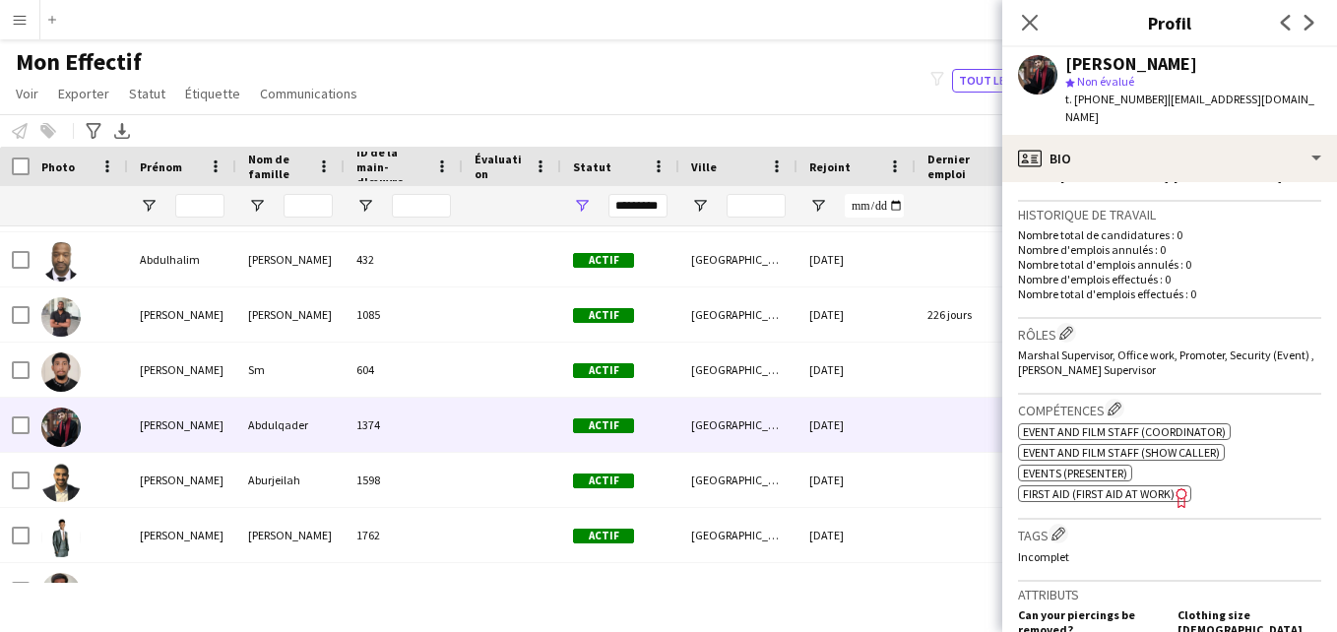
scroll to position [460, 0]
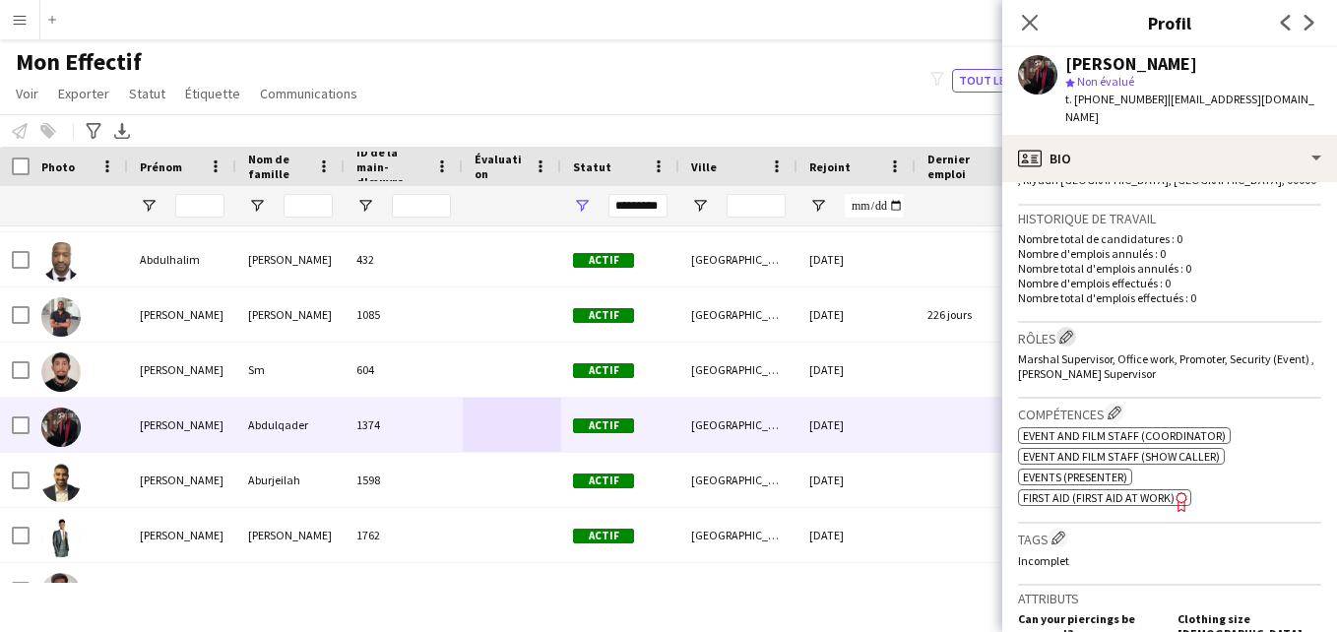
click at [1067, 336] on app-icon "Modifier les rôles de l'entreprise de l'équipage" at bounding box center [1067, 337] width 14 height 14
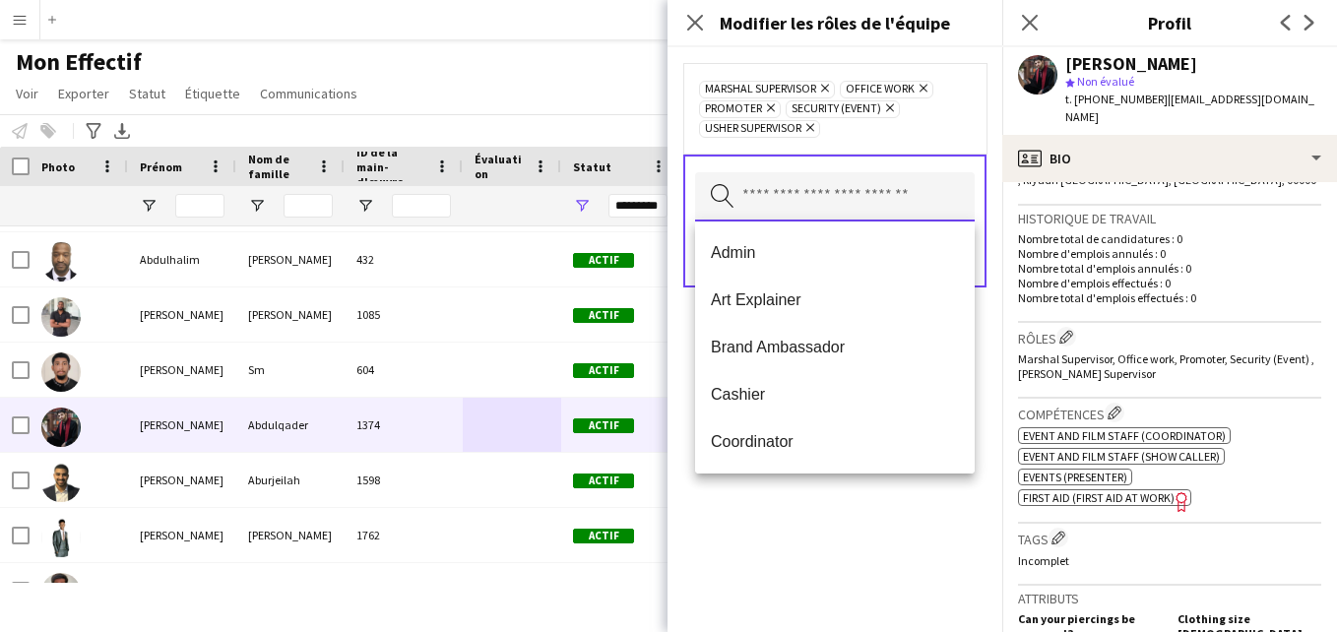
click at [886, 204] on input "text" at bounding box center [835, 196] width 280 height 49
click at [812, 129] on icon at bounding box center [811, 128] width 8 height 8
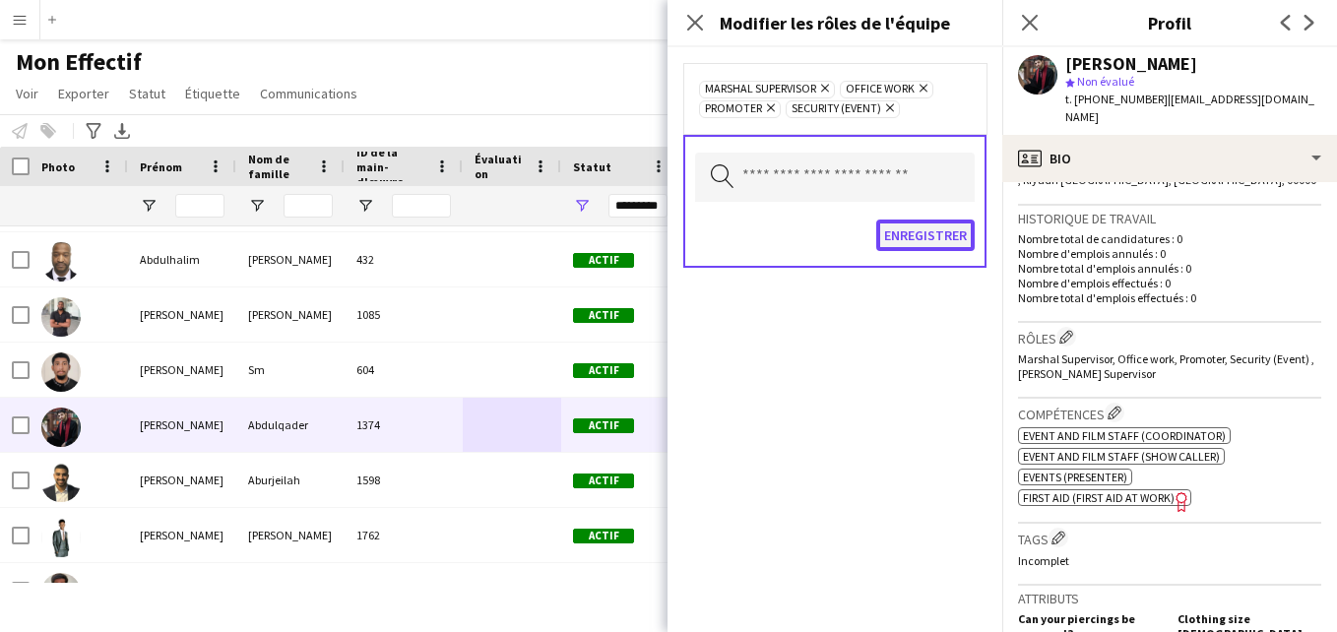
click at [913, 236] on button "Enregistrer" at bounding box center [925, 236] width 98 height 32
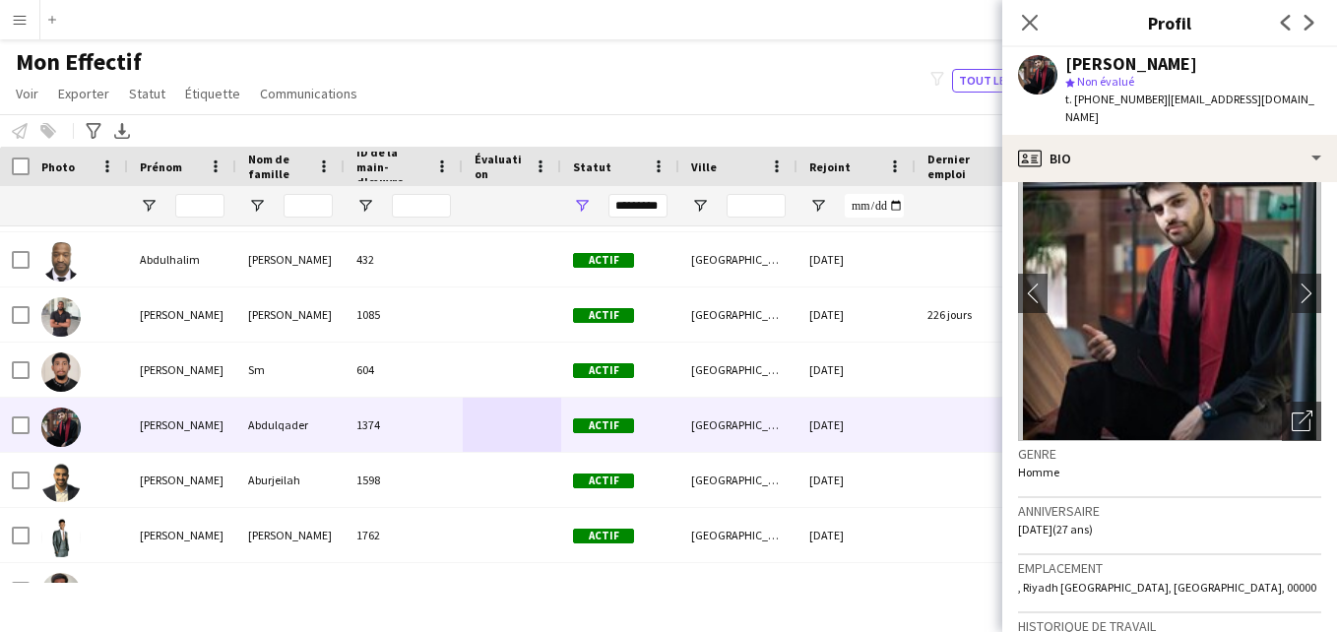
scroll to position [0, 0]
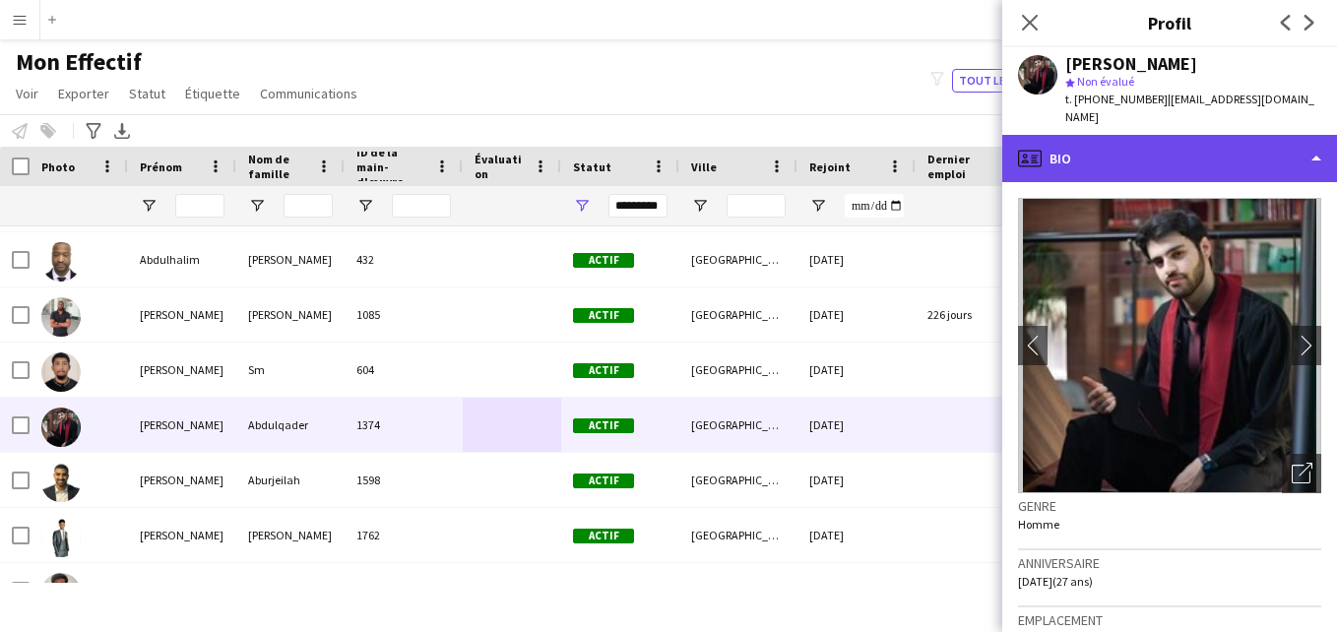
click at [1303, 172] on div "profile Bio" at bounding box center [1170, 158] width 335 height 47
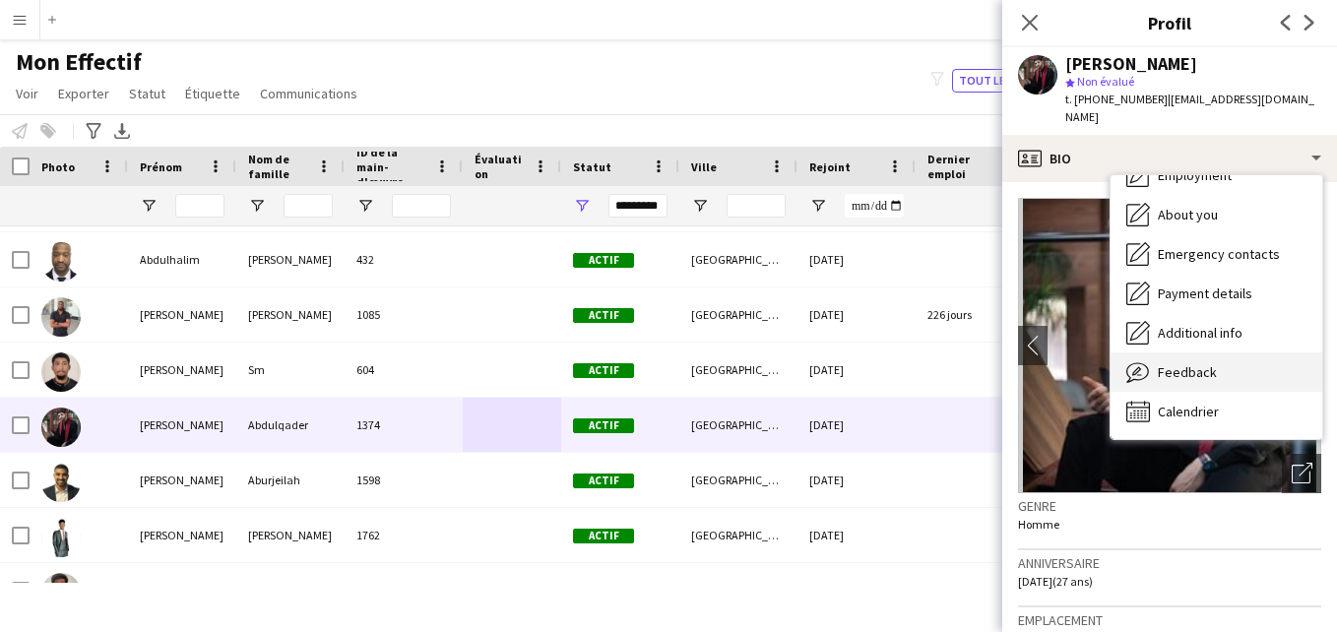
click at [1225, 386] on div "Feedback Feedback" at bounding box center [1217, 372] width 212 height 39
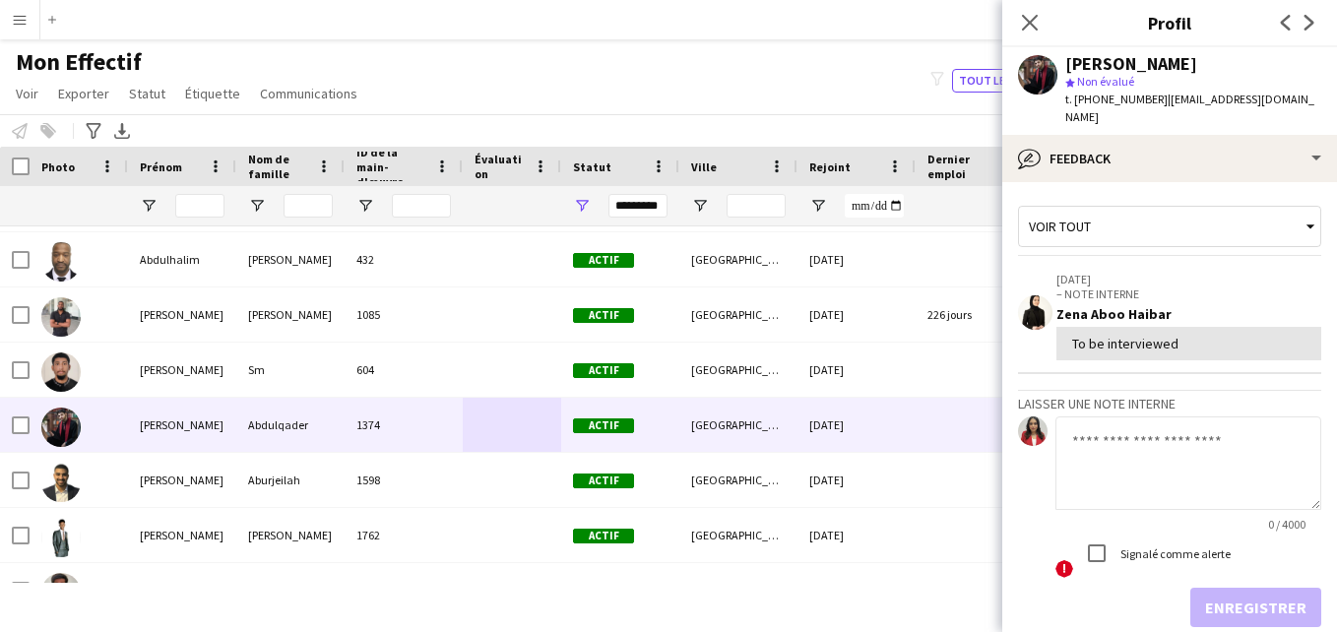
click at [1249, 226] on div "Voir tout" at bounding box center [1160, 226] width 282 height 37
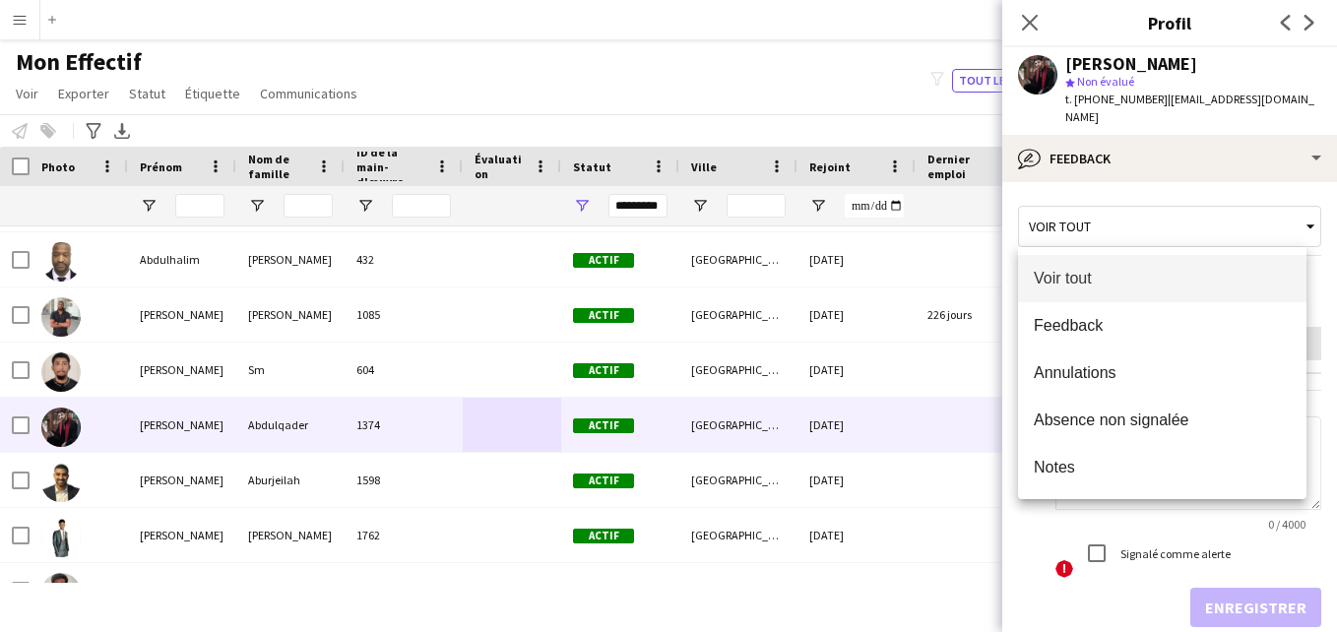
click at [1260, 187] on div at bounding box center [668, 316] width 1337 height 632
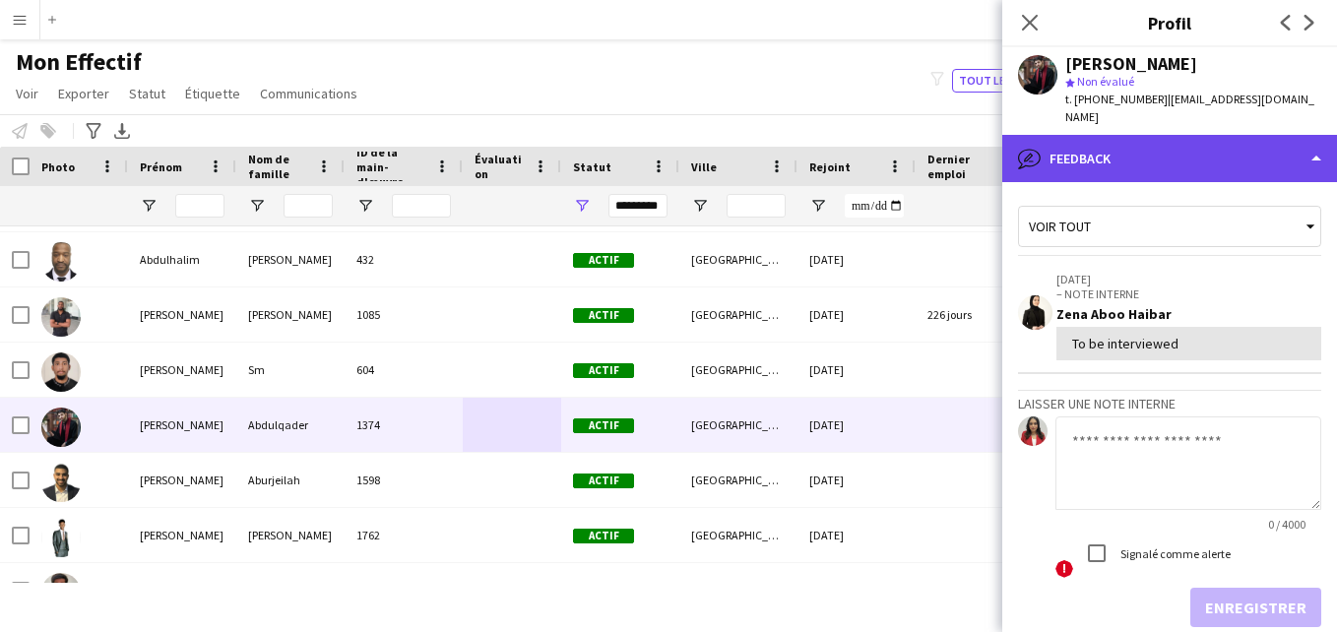
click at [1283, 170] on div "bubble-pencil Feedback" at bounding box center [1170, 158] width 335 height 47
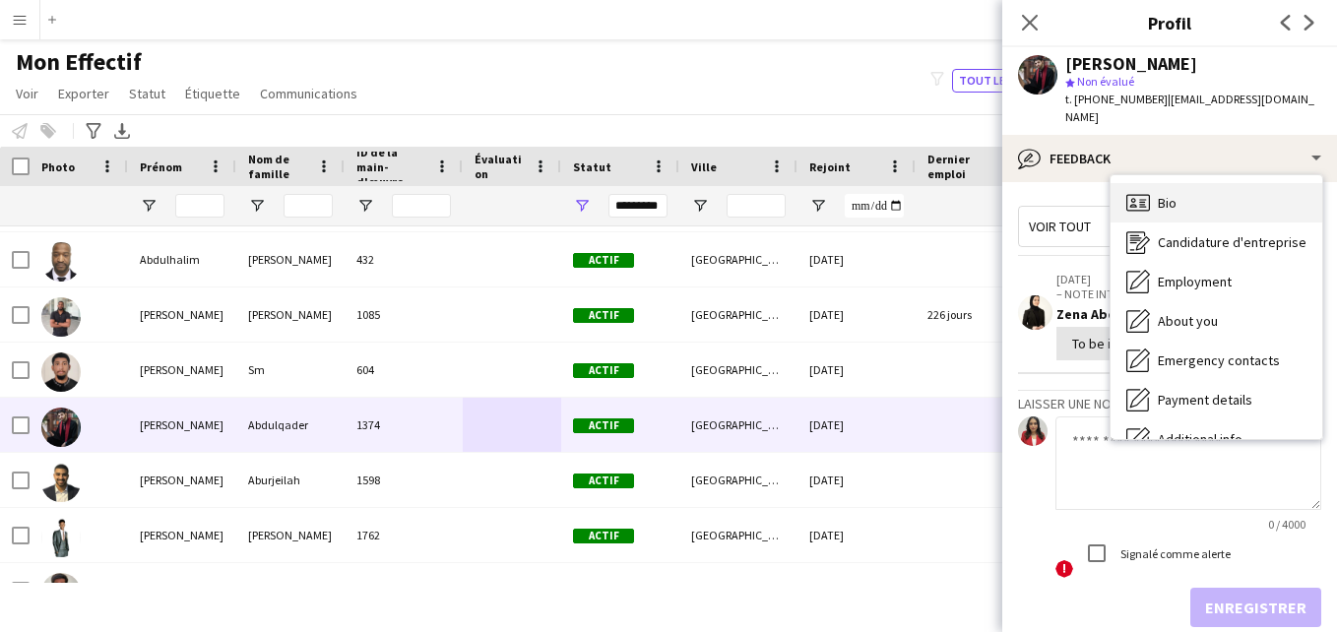
click at [1262, 203] on div "Bio Bio" at bounding box center [1217, 202] width 212 height 39
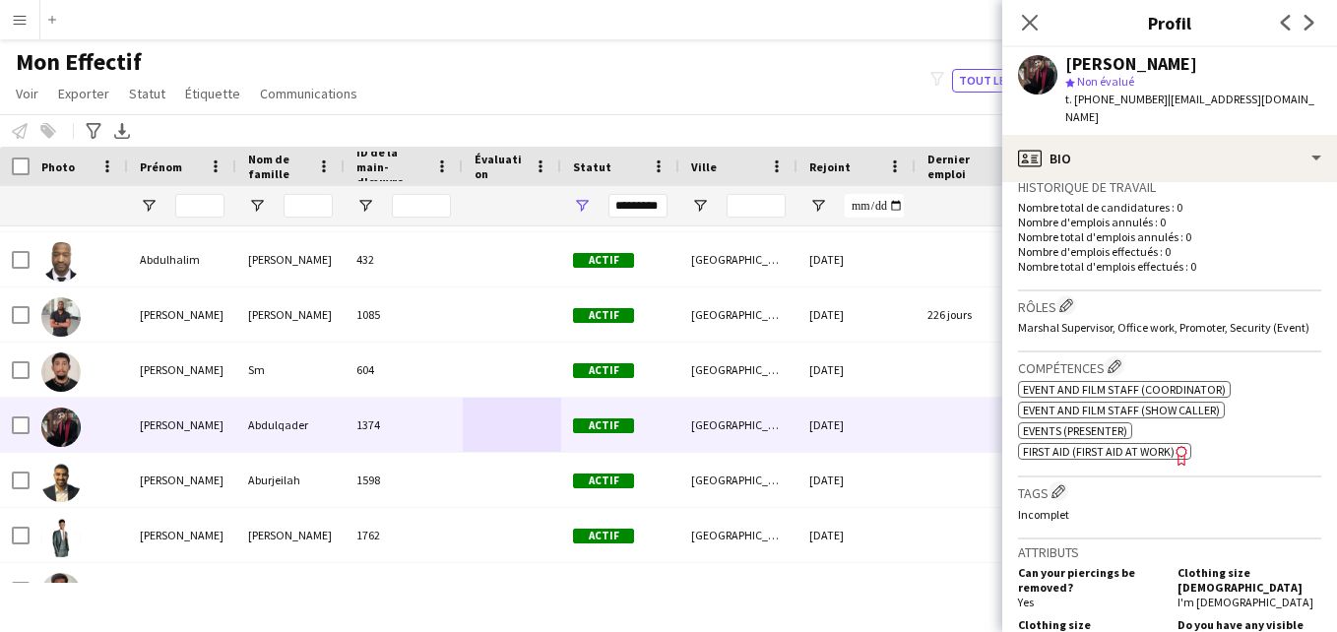
scroll to position [487, 0]
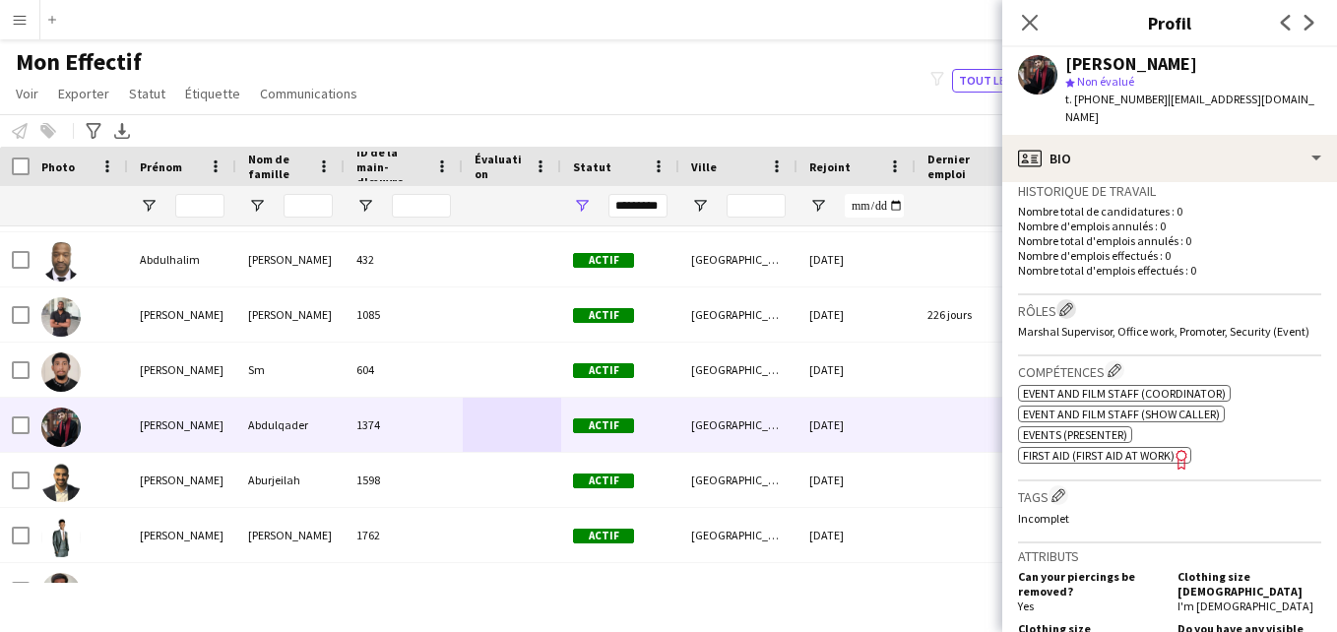
click at [1065, 309] on app-icon "Modifier les rôles de l'entreprise de l'équipage" at bounding box center [1067, 309] width 14 height 14
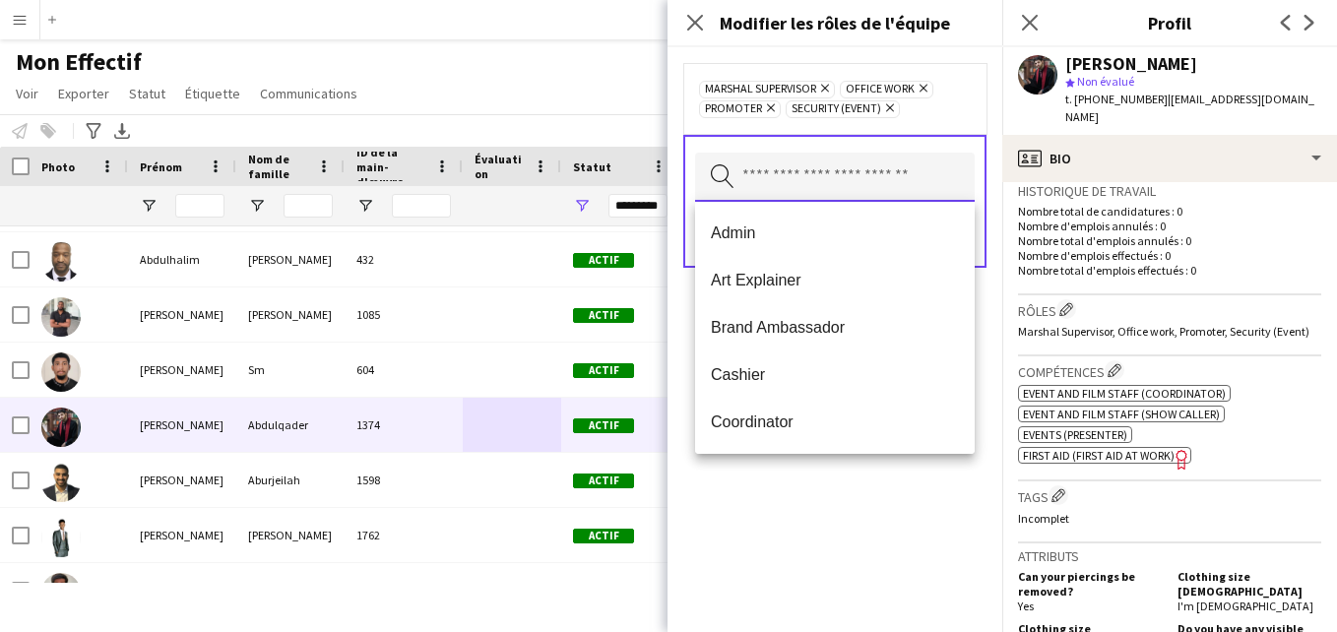
click at [861, 193] on input "text" at bounding box center [835, 177] width 280 height 49
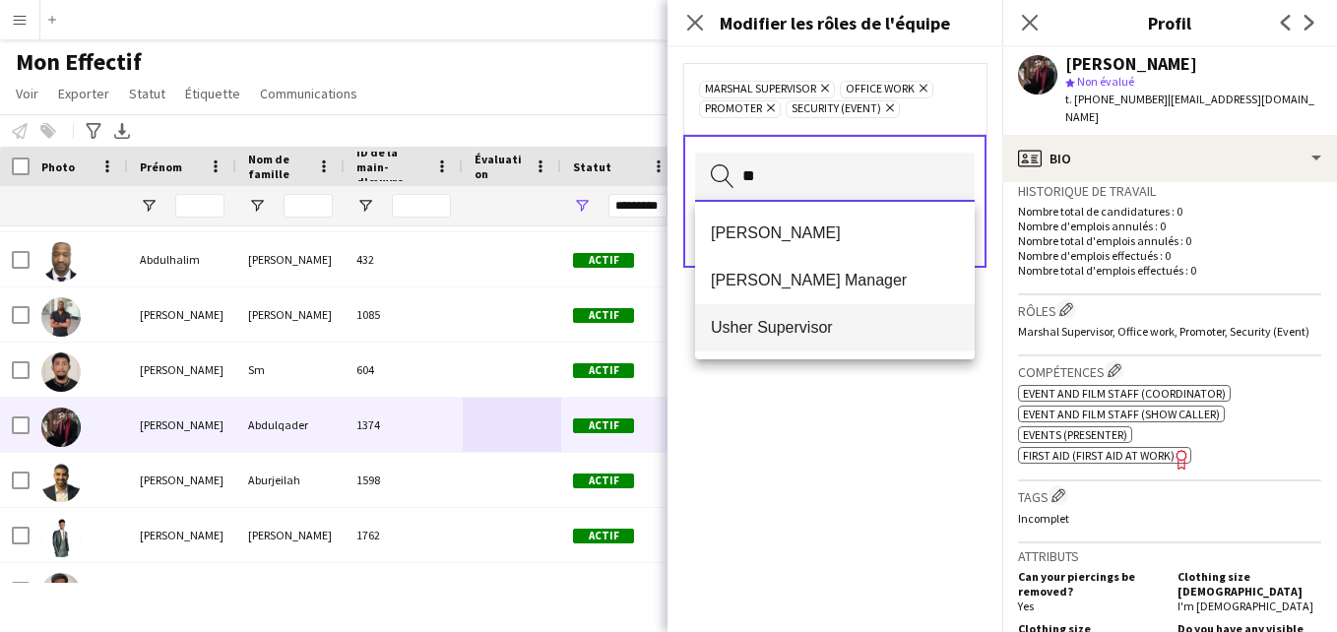
type input "**"
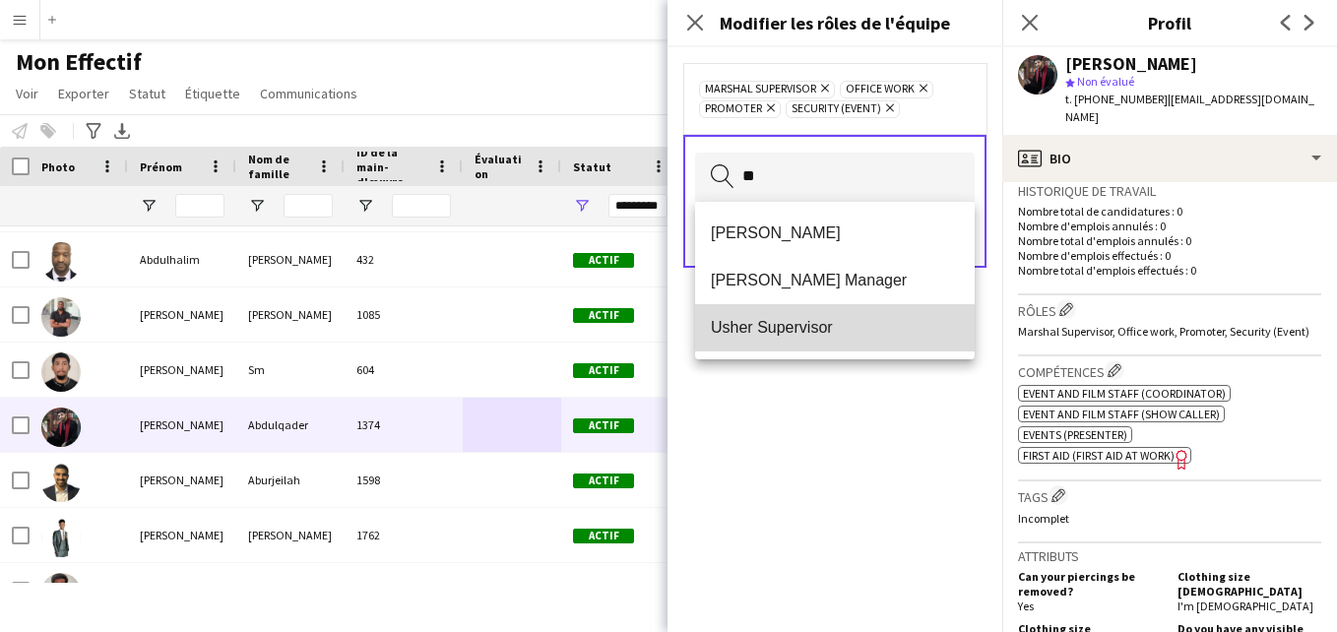
click at [846, 318] on span "Usher Supervisor" at bounding box center [835, 327] width 248 height 19
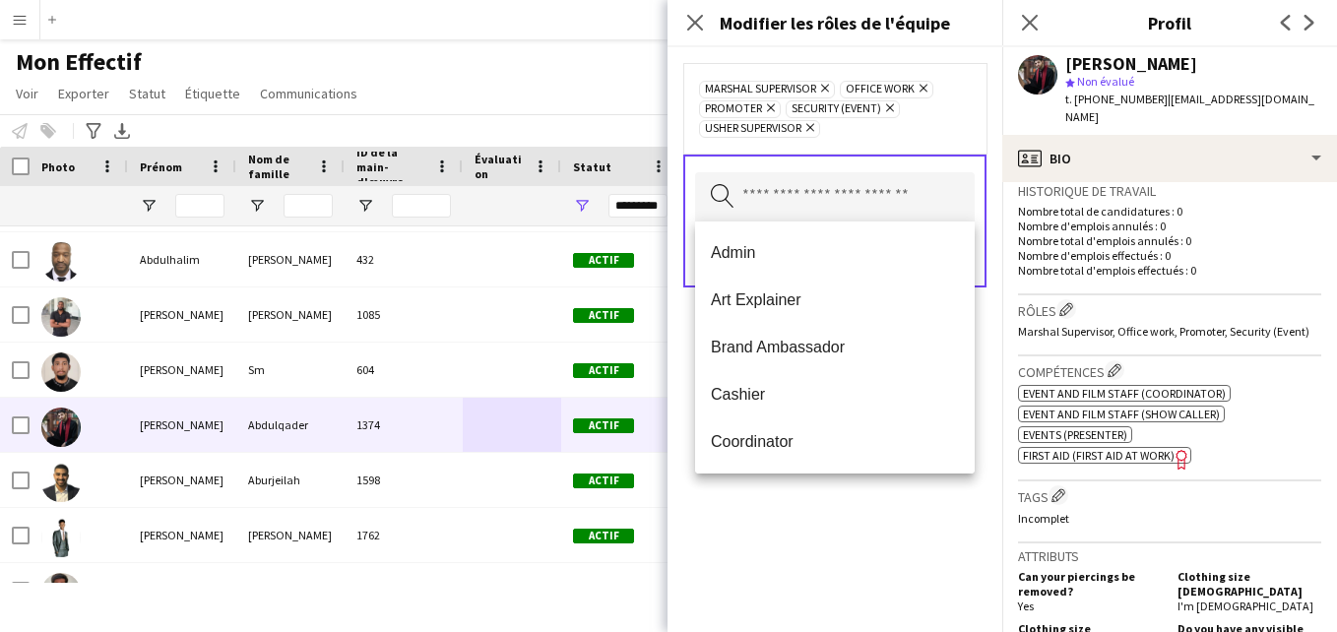
click at [936, 112] on div "Marshal Supervisor Supprimer Office work Supprimer Promoter Supprimer Security …" at bounding box center [835, 108] width 272 height 59
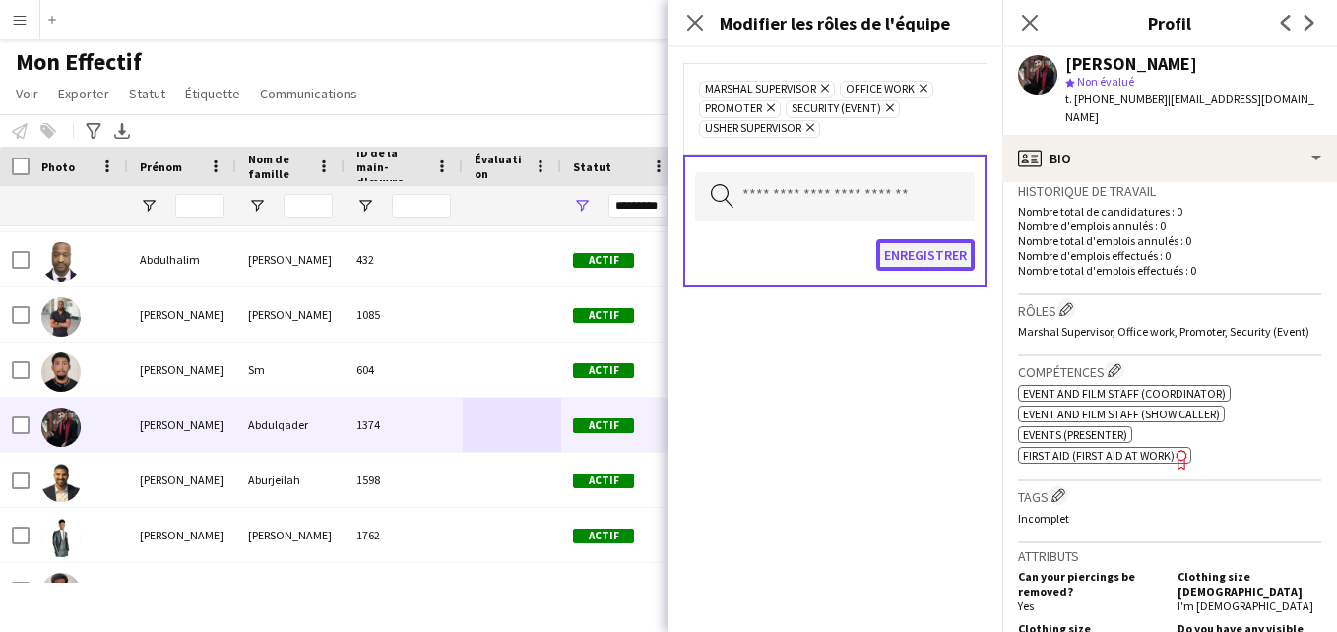
click at [939, 245] on button "Enregistrer" at bounding box center [925, 255] width 98 height 32
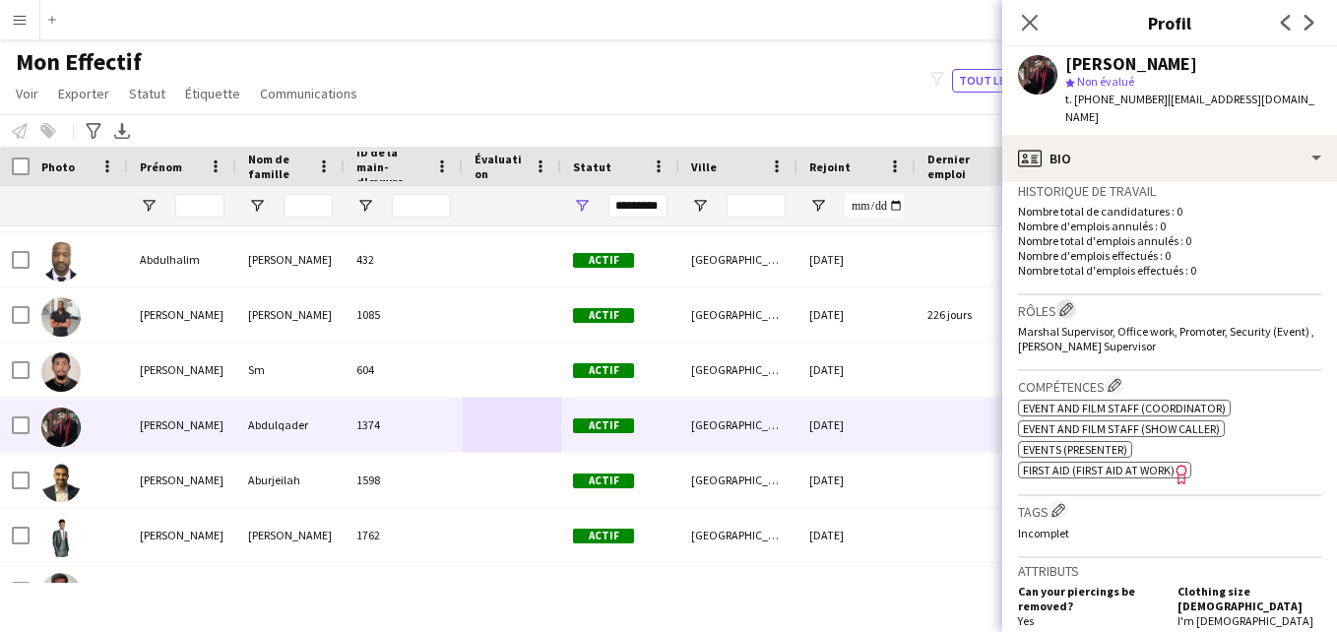
click at [1068, 313] on app-icon "Modifier les rôles de l'entreprise de l'équipage" at bounding box center [1067, 309] width 14 height 14
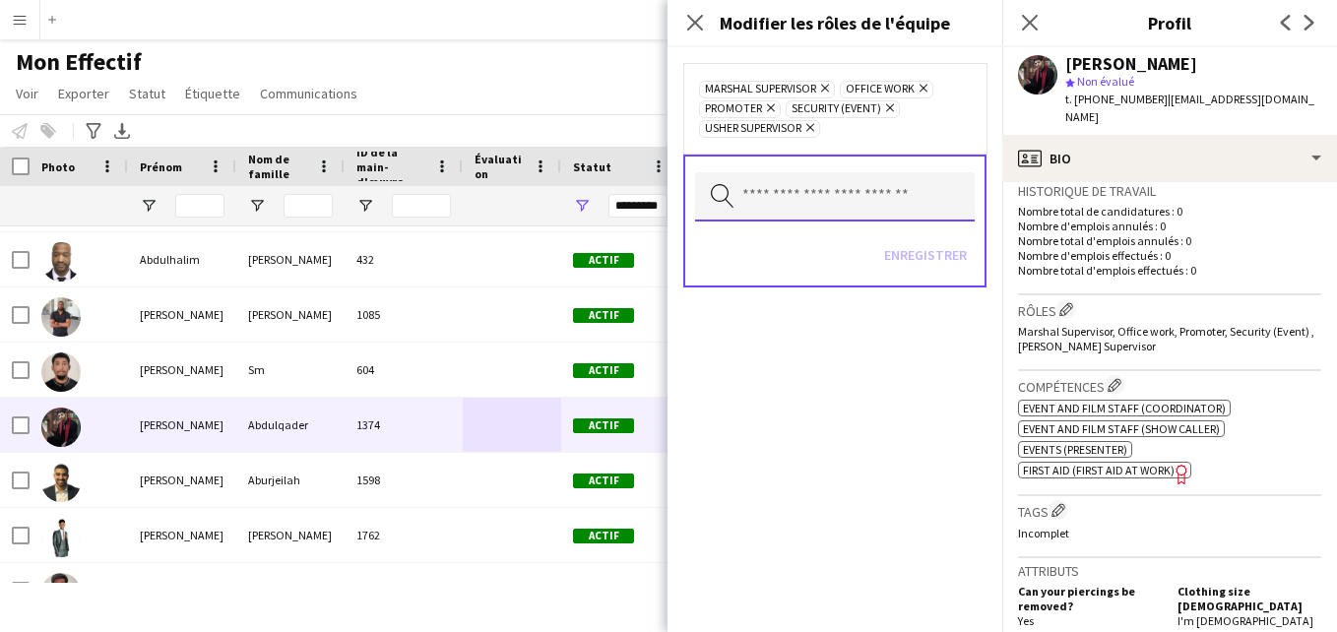
click at [910, 200] on input "text" at bounding box center [835, 196] width 280 height 49
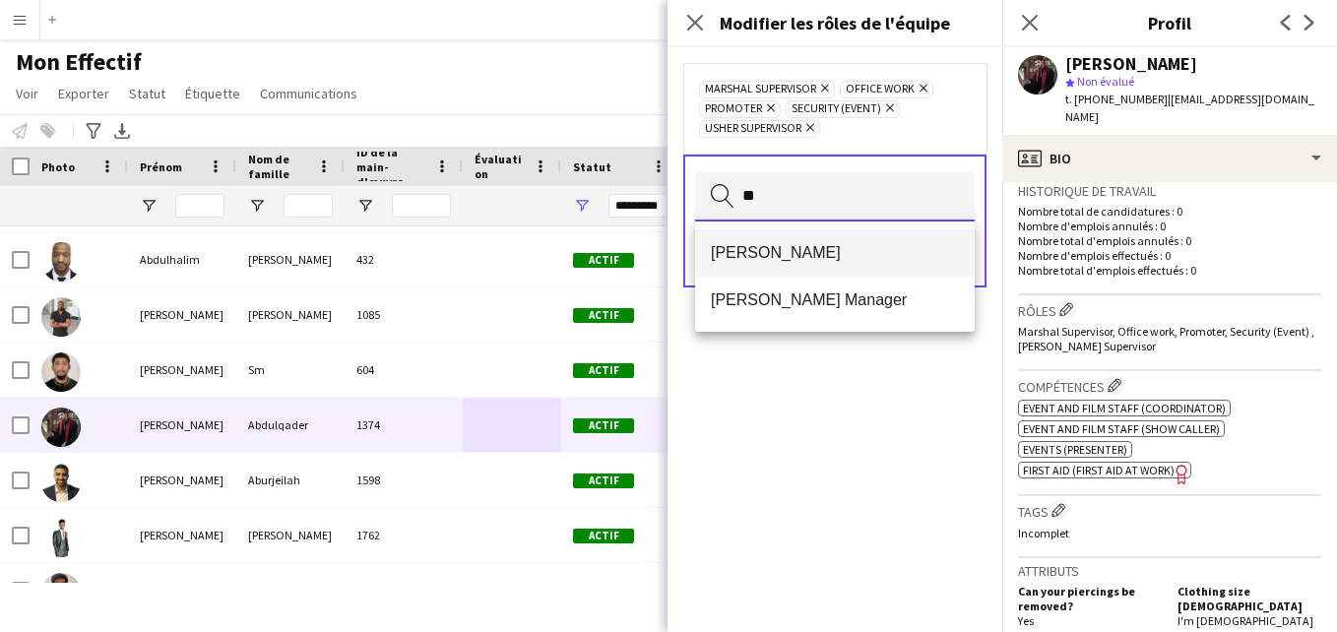
type input "**"
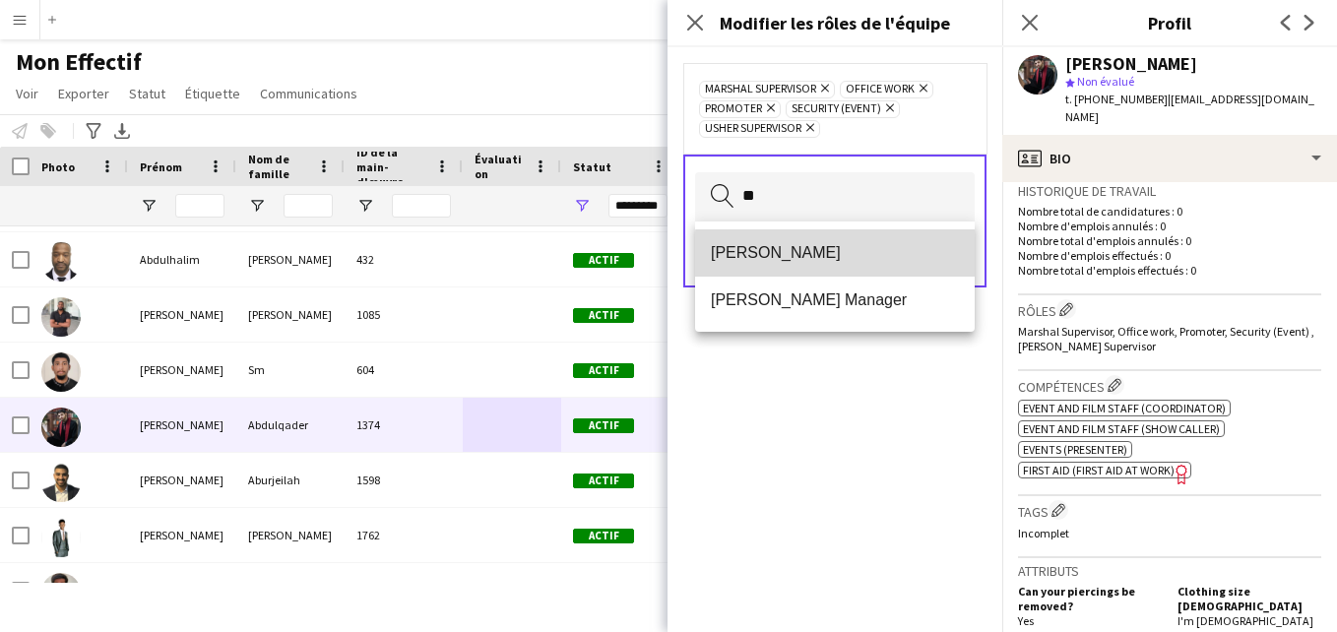
click at [924, 262] on span "[PERSON_NAME]" at bounding box center [835, 252] width 248 height 19
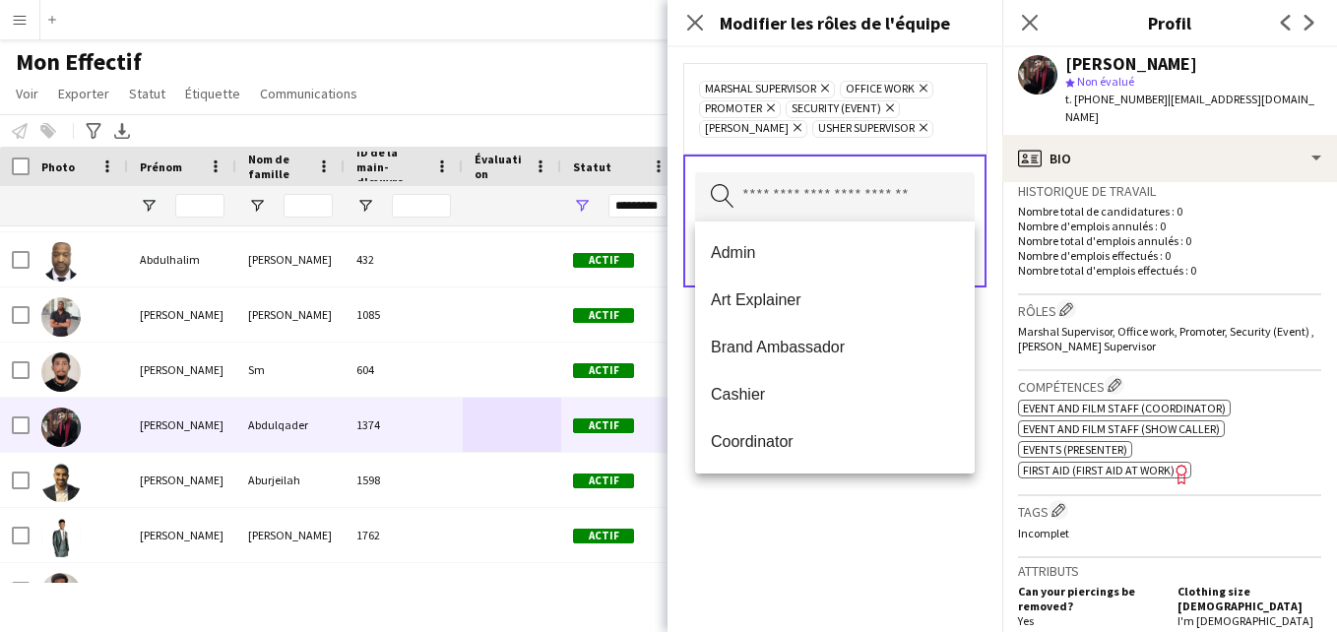
click at [915, 124] on icon "Supprimer" at bounding box center [921, 127] width 13 height 13
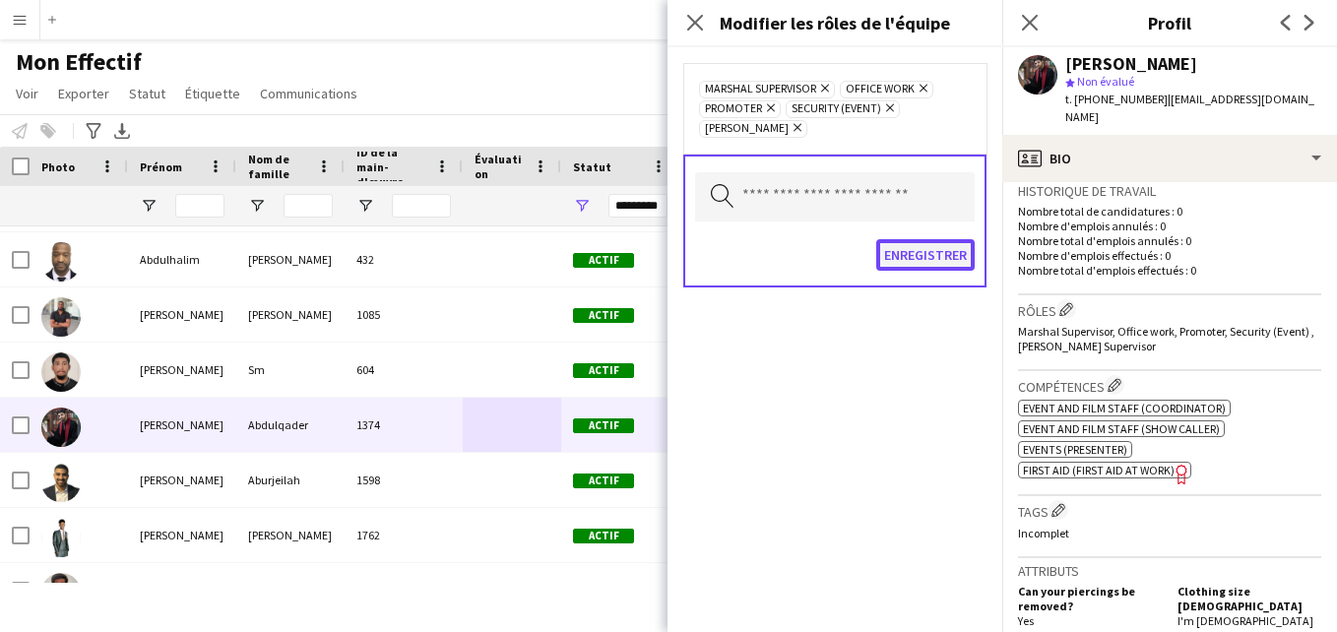
click at [886, 239] on button "Enregistrer" at bounding box center [925, 255] width 98 height 32
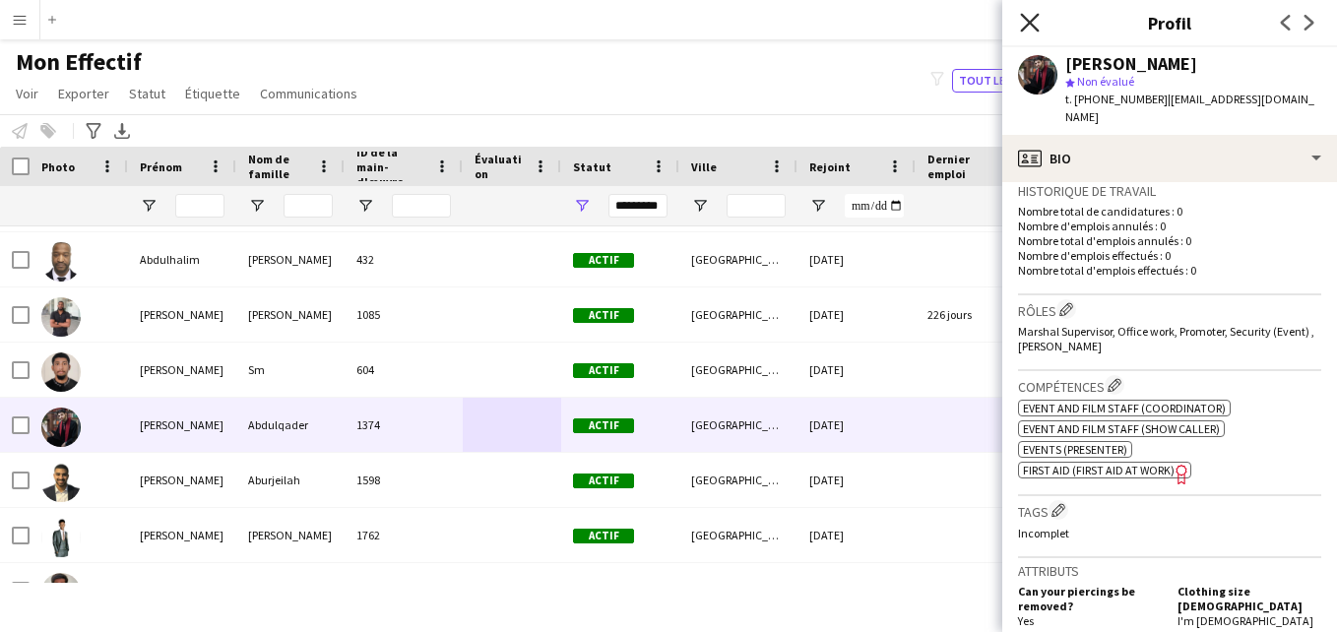
click at [1031, 23] on icon at bounding box center [1029, 22] width 19 height 19
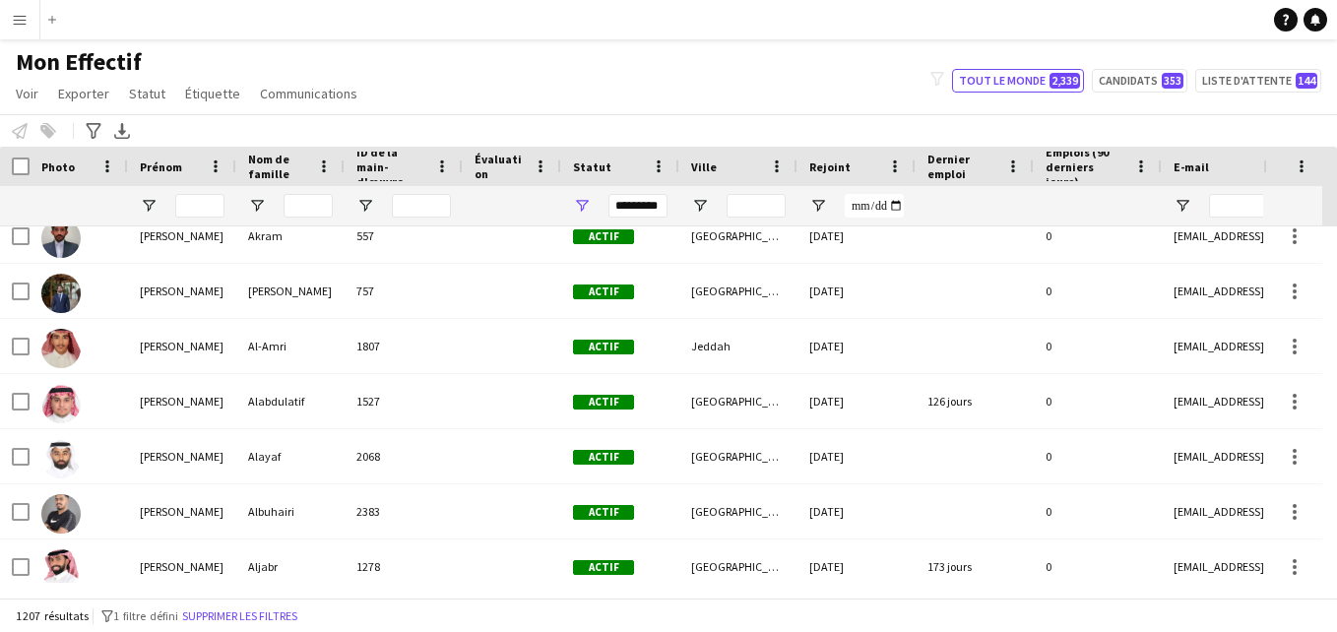
scroll to position [2467, 0]
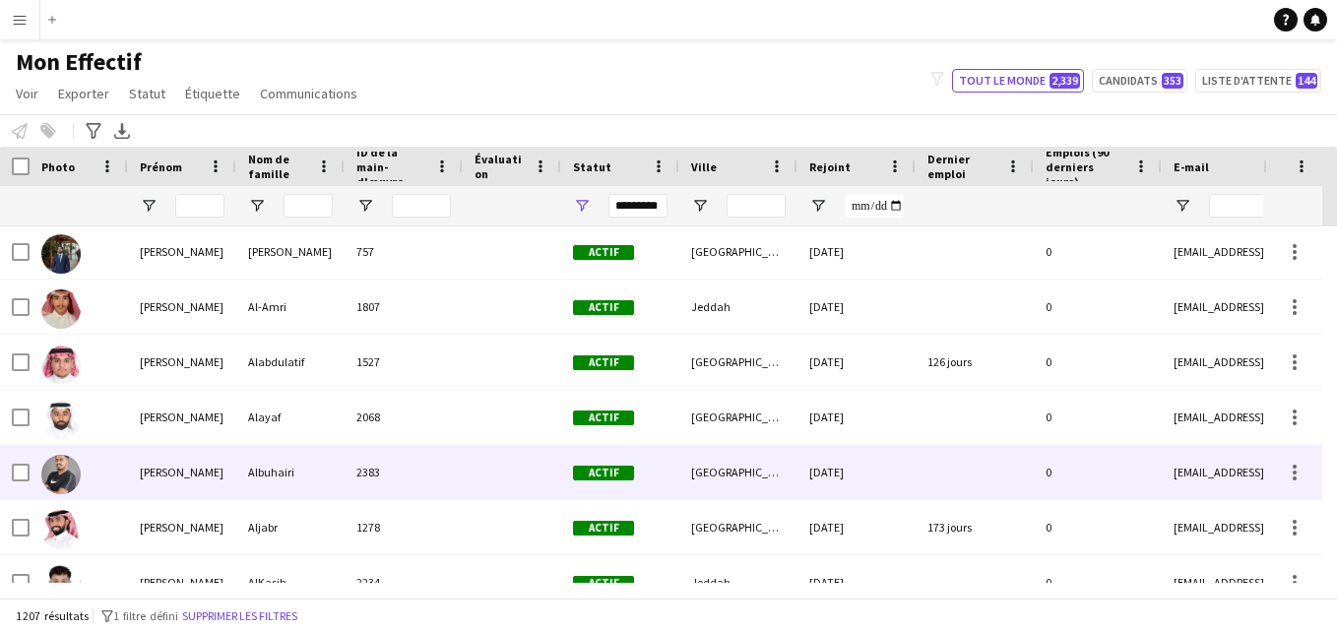
click at [684, 476] on div "[GEOGRAPHIC_DATA]" at bounding box center [738, 472] width 118 height 54
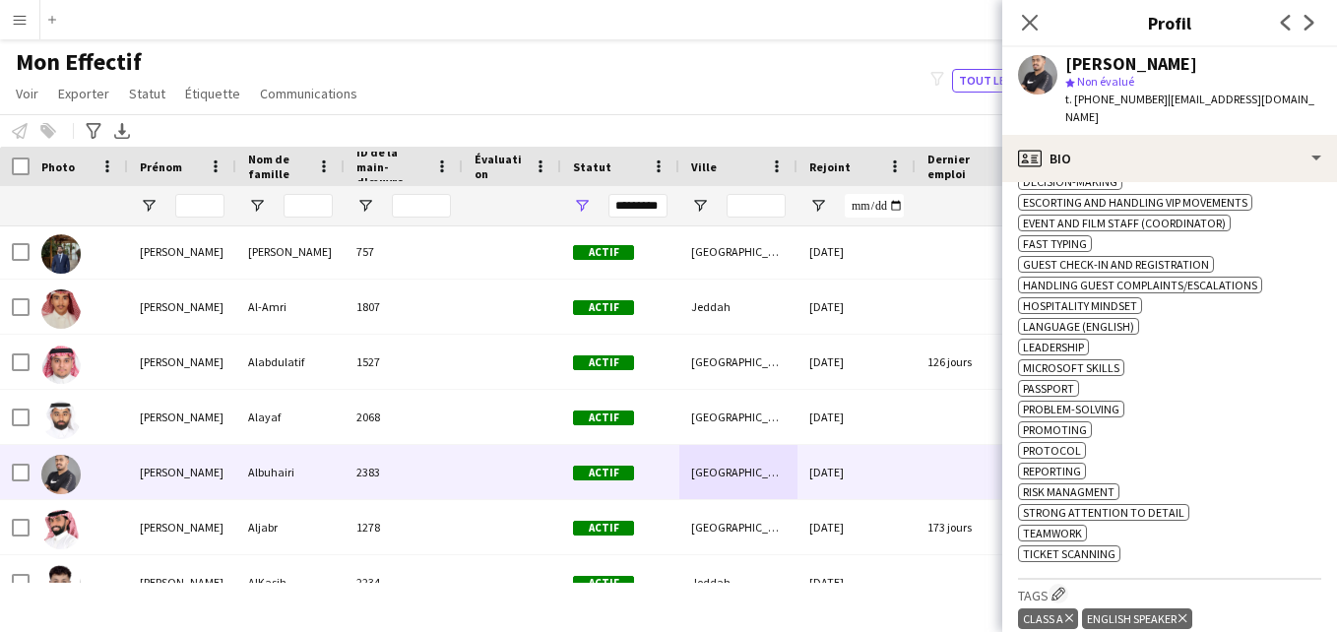
drag, startPoint x: 1292, startPoint y: 423, endPoint x: 1290, endPoint y: 463, distance: 39.4
click at [1290, 463] on div "ok-circled2 background Layer 1 cross-circle-red background Layer 1 Ability to m…" at bounding box center [1169, 303] width 303 height 517
click at [1066, 587] on app-icon "Modifier les balises de l'entreprise d'équipage" at bounding box center [1059, 594] width 14 height 14
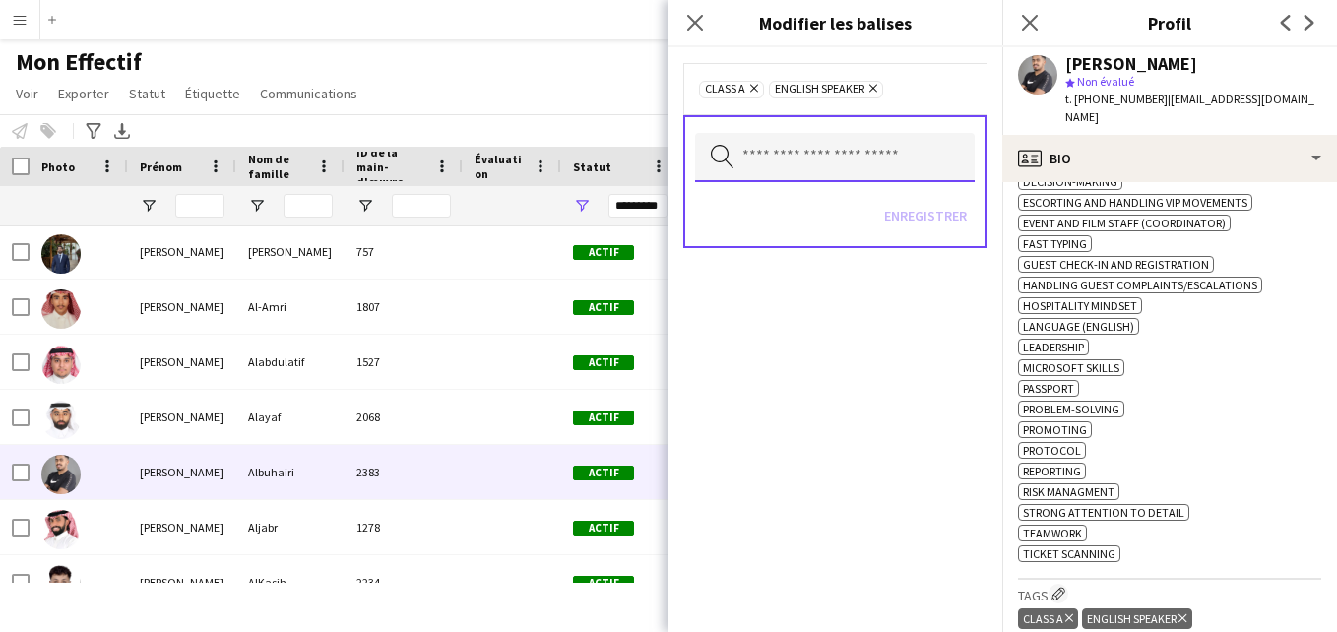
click at [909, 163] on input "text" at bounding box center [835, 157] width 280 height 49
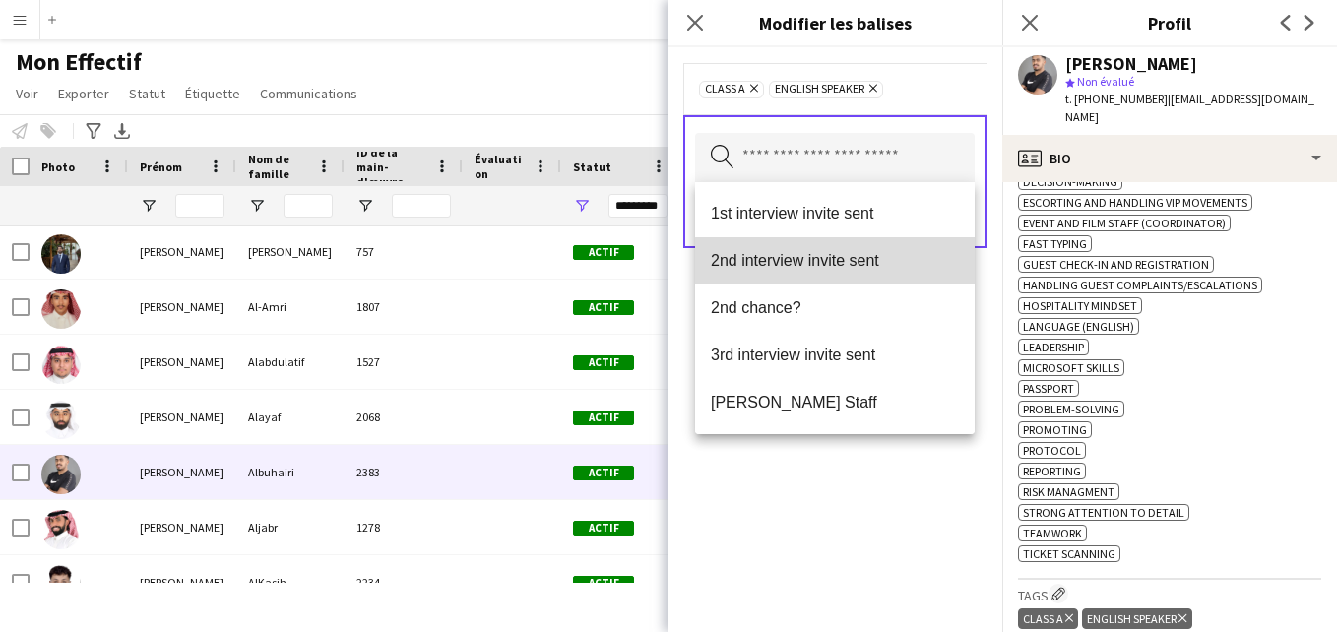
click at [853, 269] on span "2nd interview invite sent" at bounding box center [835, 260] width 248 height 19
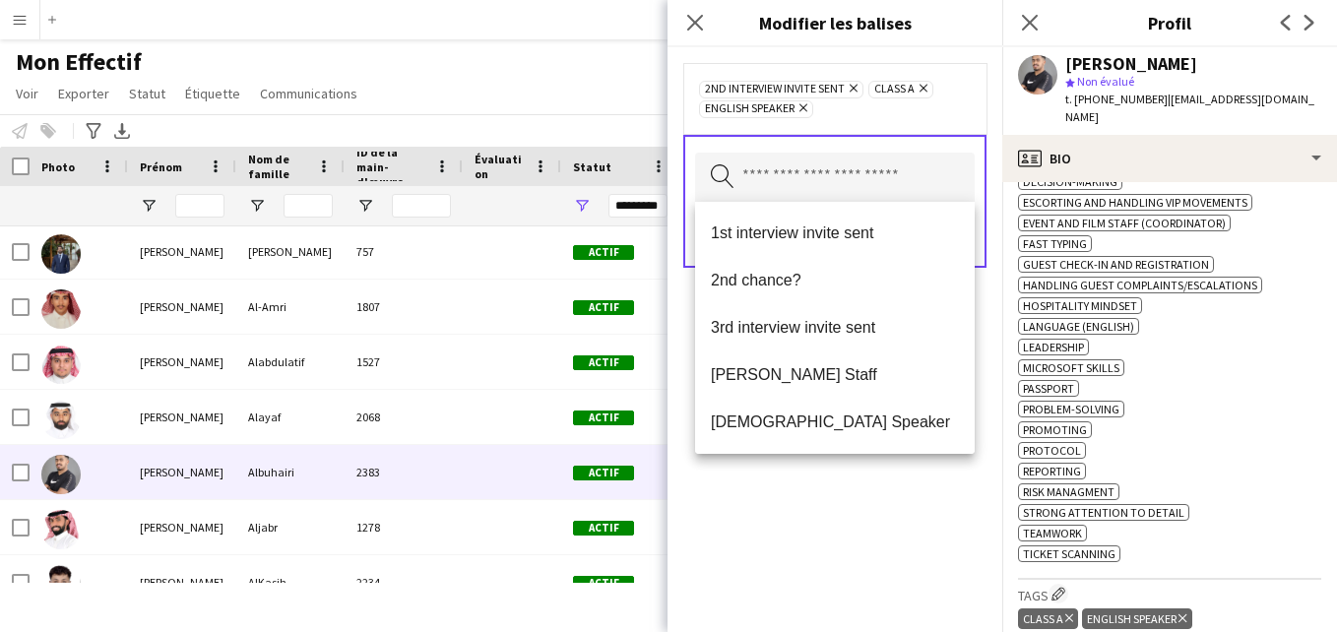
click at [856, 85] on icon "Supprimer" at bounding box center [851, 88] width 13 height 13
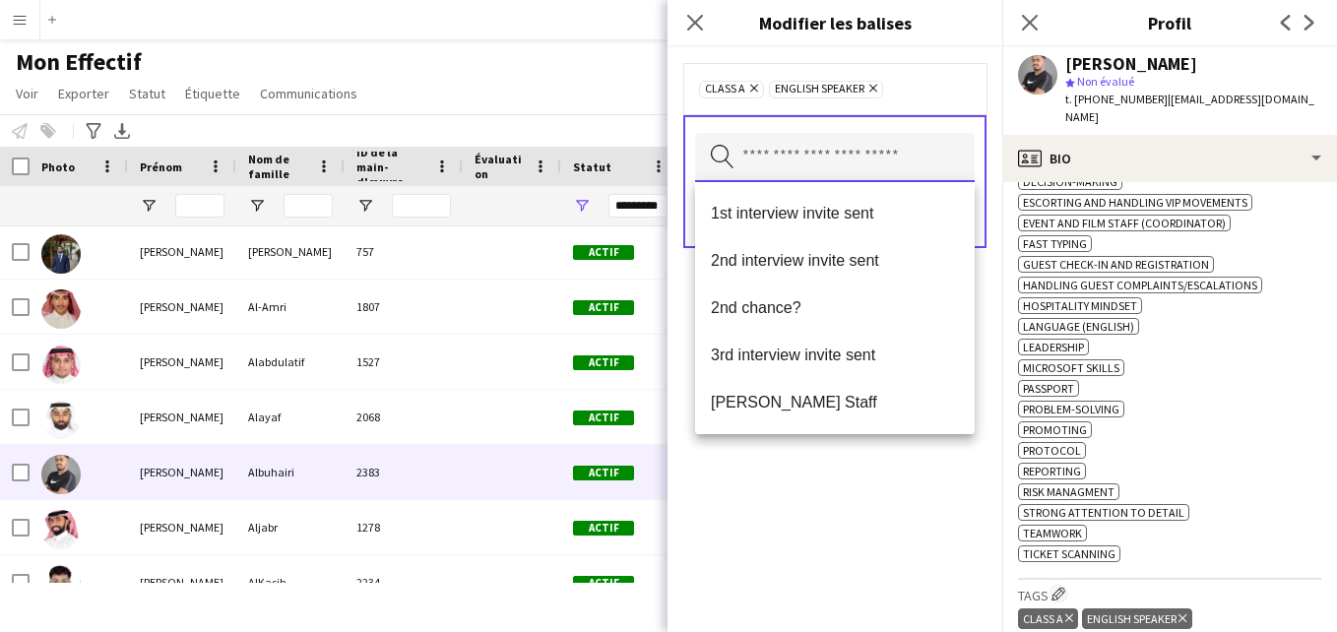
click at [834, 158] on input "text" at bounding box center [835, 157] width 280 height 49
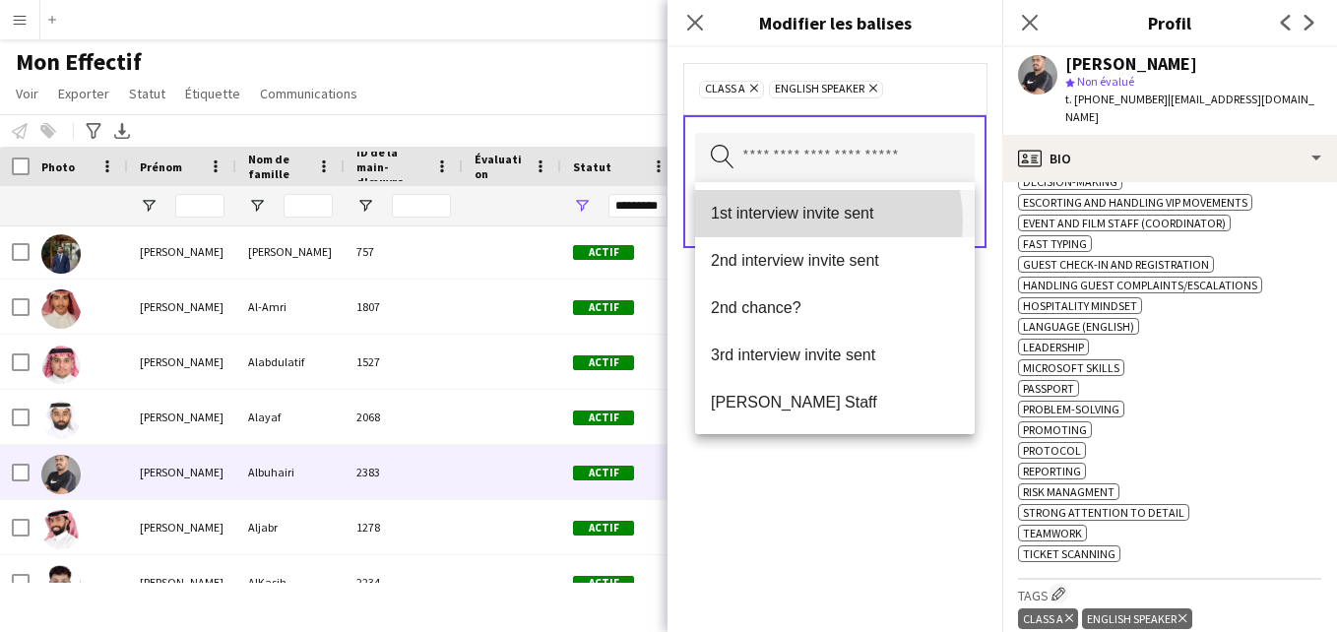
click at [811, 221] on span "1st interview invite sent" at bounding box center [835, 213] width 248 height 19
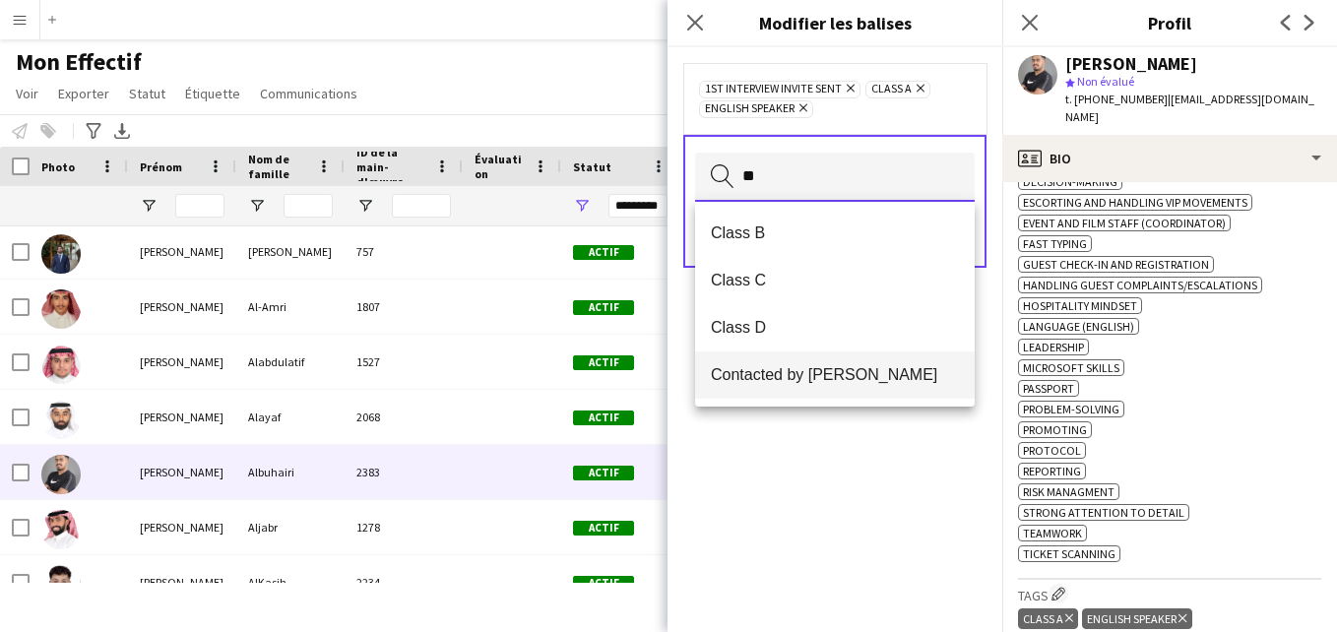
type input "**"
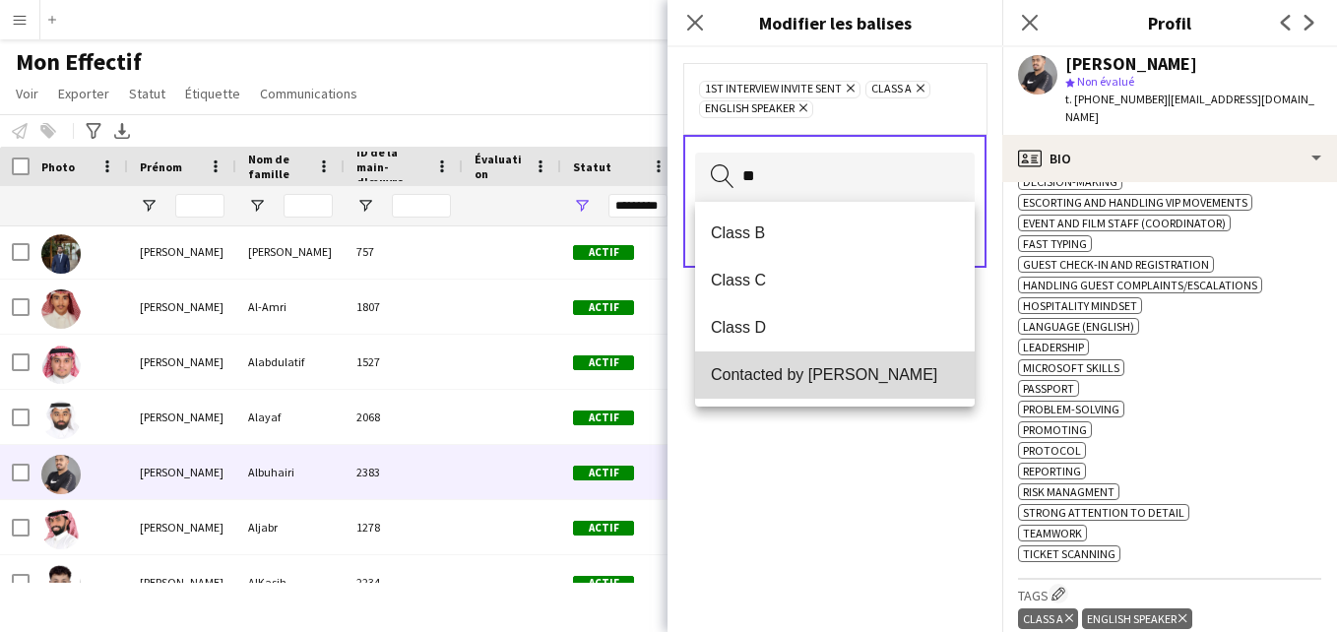
click at [887, 369] on span "Contacted by [PERSON_NAME]" at bounding box center [835, 374] width 248 height 19
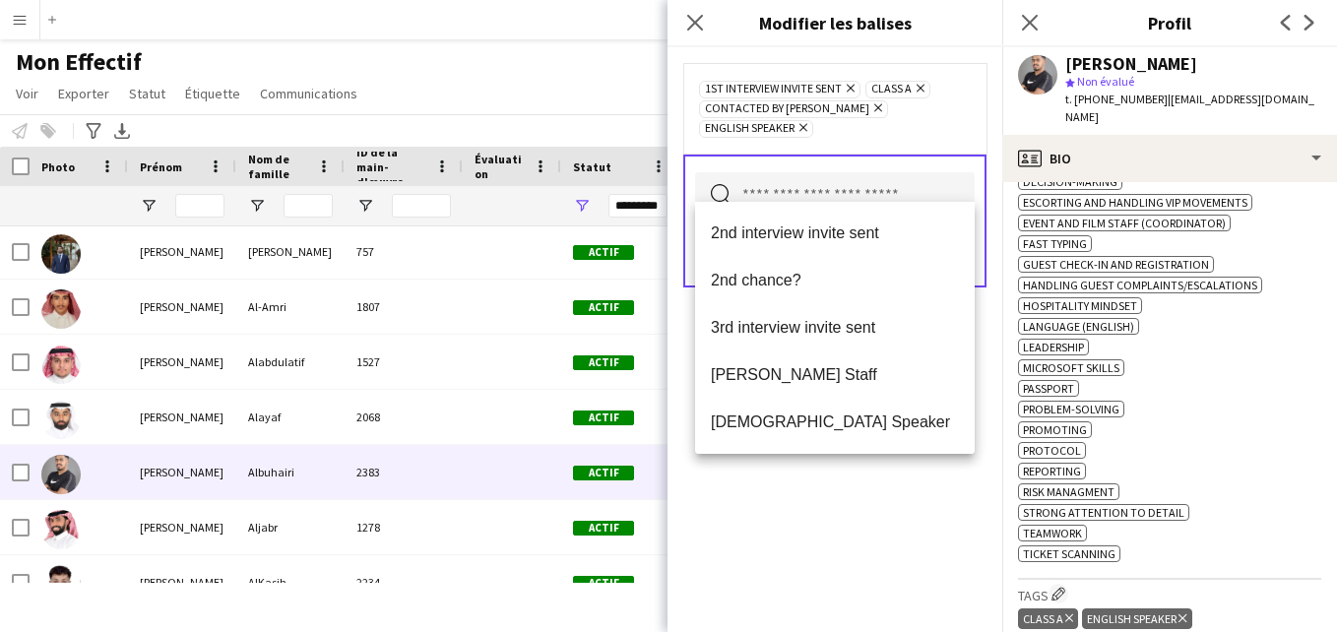
click at [971, 125] on div "1st interview invite sent [PERSON_NAME] Class A Supprimer Contacted by [PERSON_…" at bounding box center [834, 108] width 303 height 91
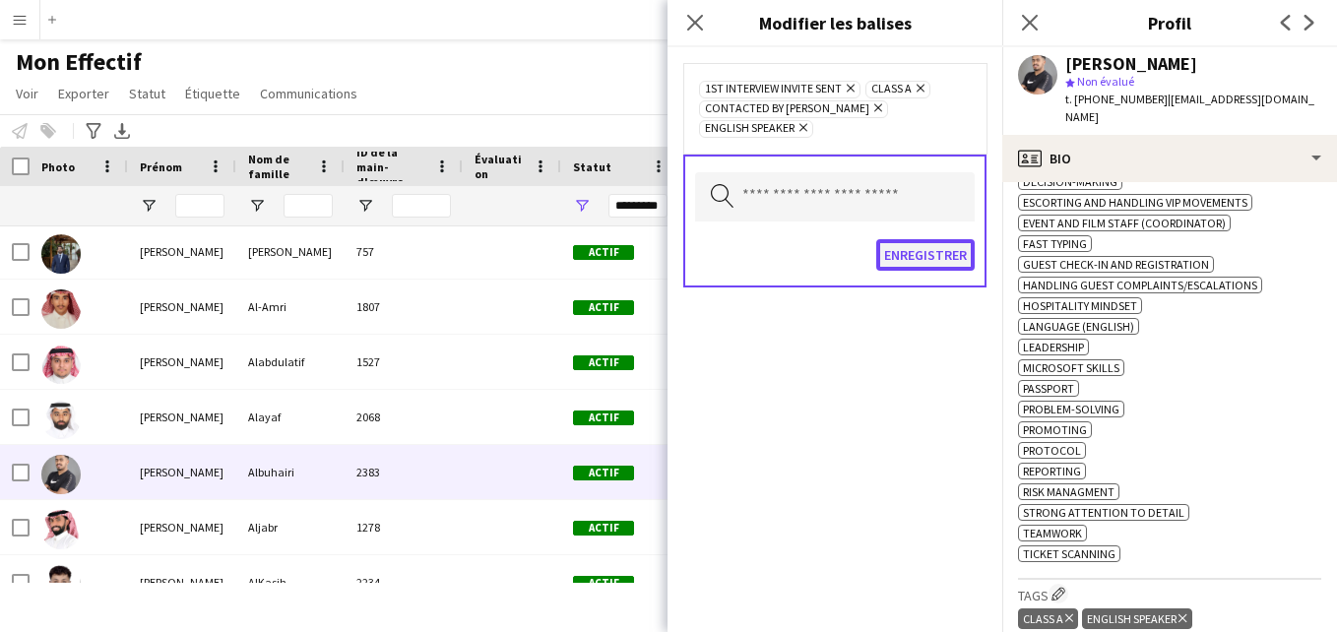
click at [945, 239] on button "Enregistrer" at bounding box center [925, 255] width 98 height 32
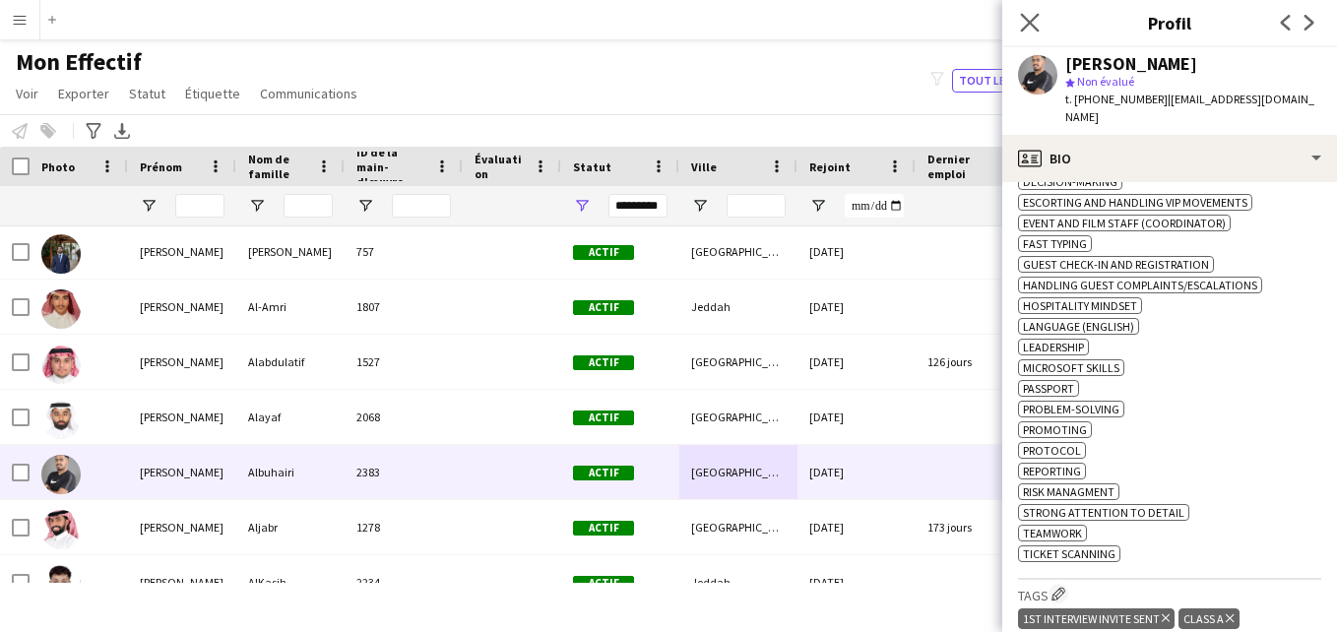
click at [1033, 9] on app-icon "Fermer le pop-in" at bounding box center [1030, 23] width 29 height 29
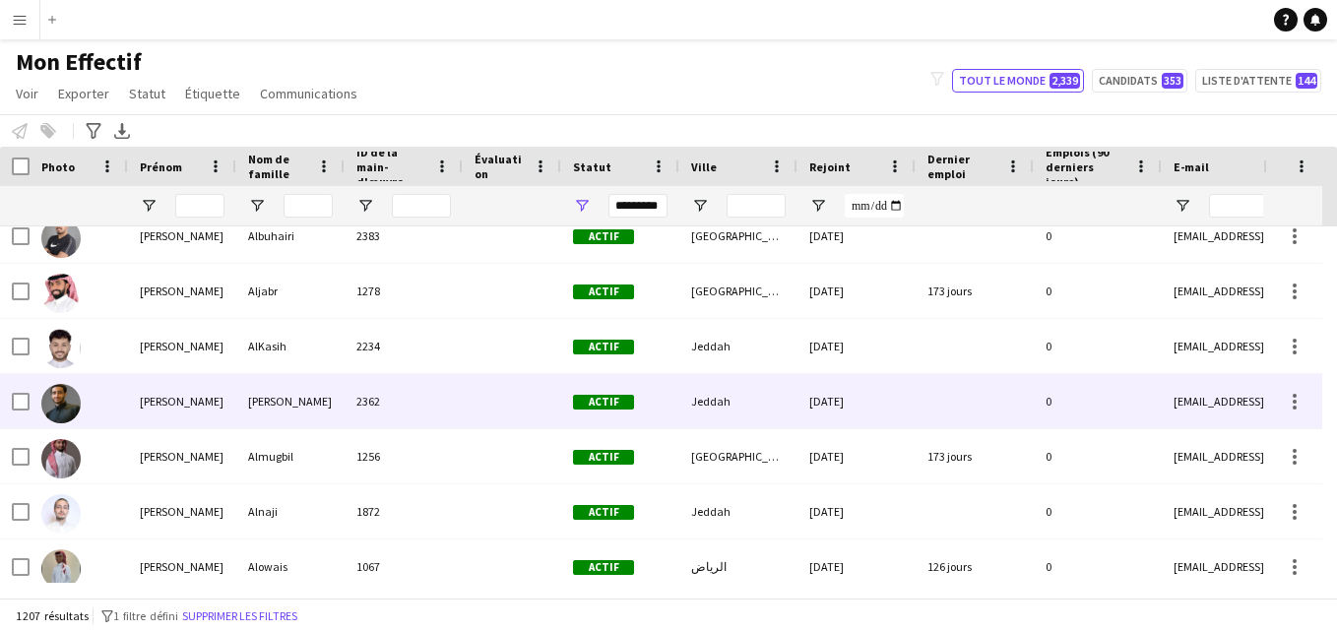
click at [833, 413] on div "[DATE]" at bounding box center [857, 401] width 118 height 54
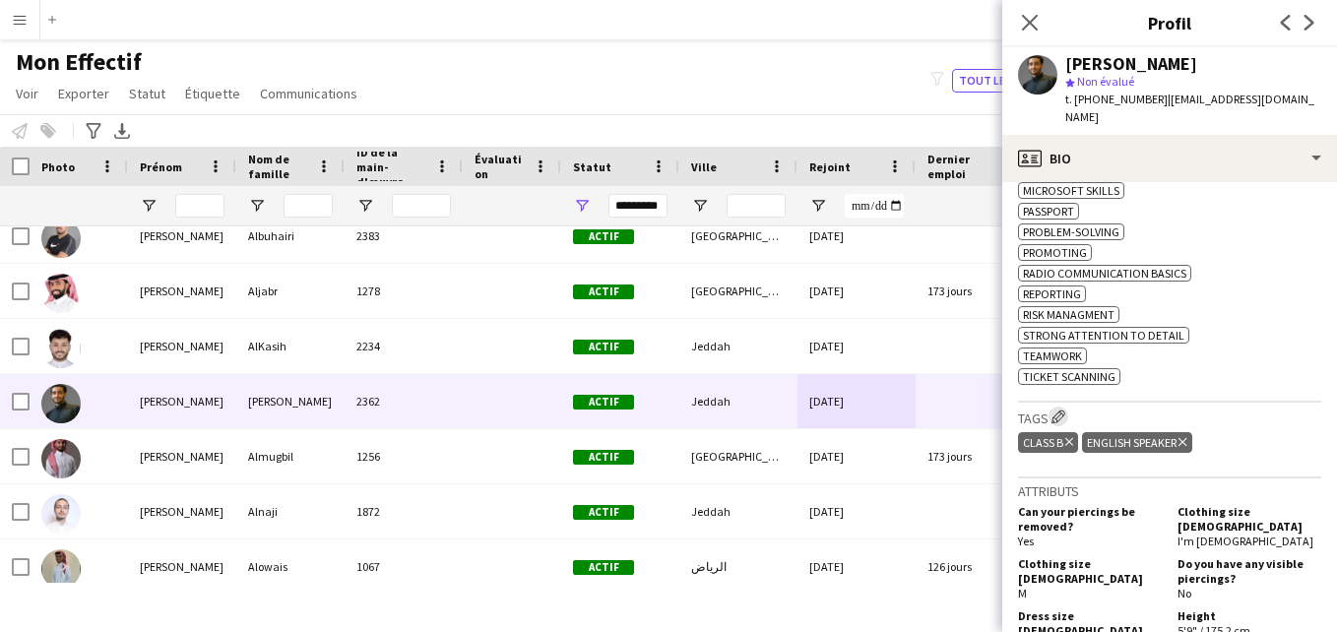
click at [1066, 417] on app-icon "Modifier les balises de l'entreprise d'équipage" at bounding box center [1059, 417] width 14 height 14
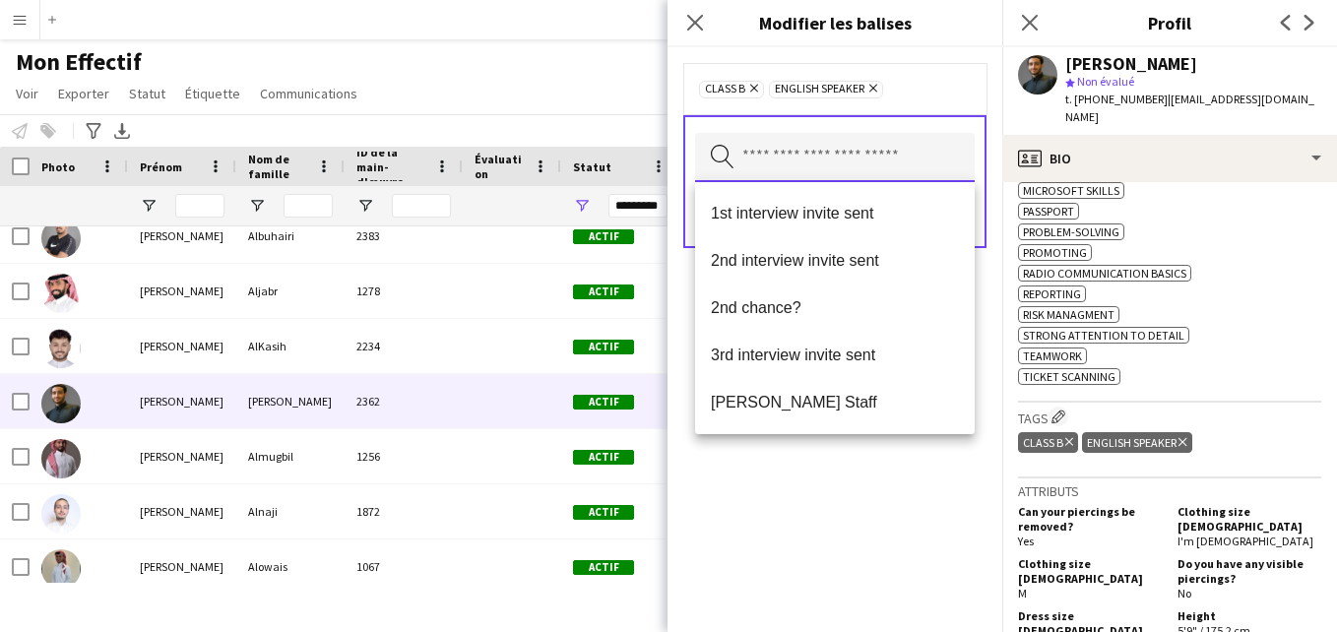
click at [914, 163] on input "text" at bounding box center [835, 157] width 280 height 49
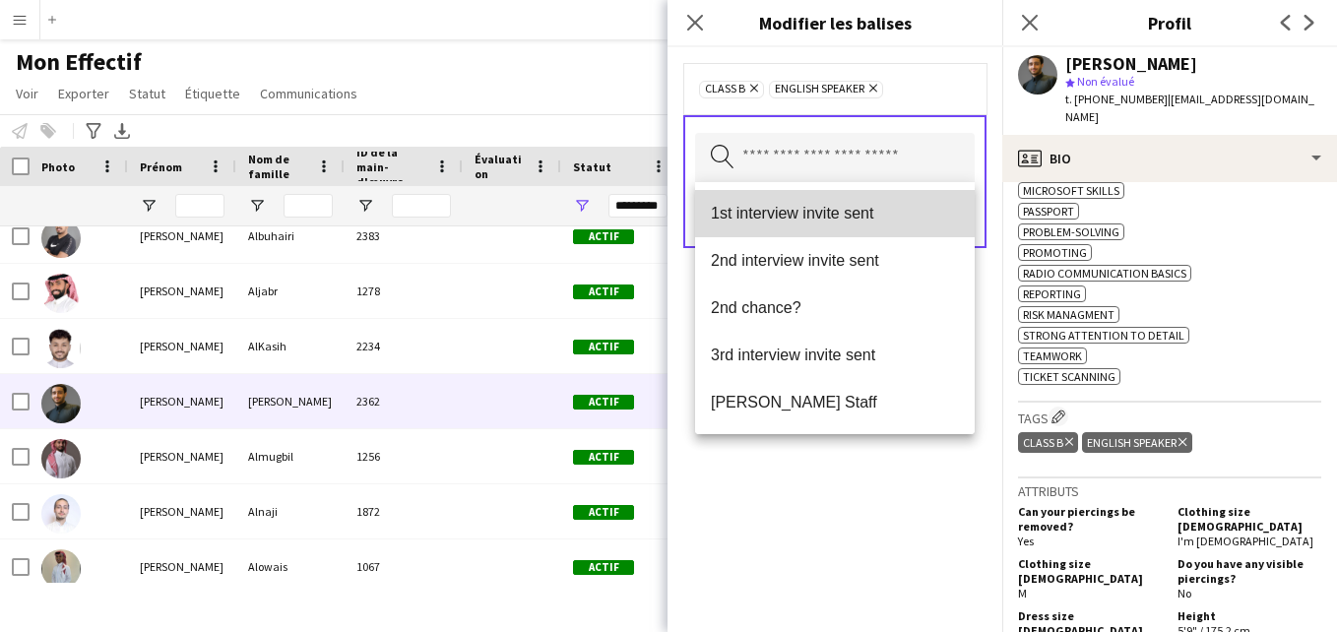
click at [891, 213] on span "1st interview invite sent" at bounding box center [835, 213] width 248 height 19
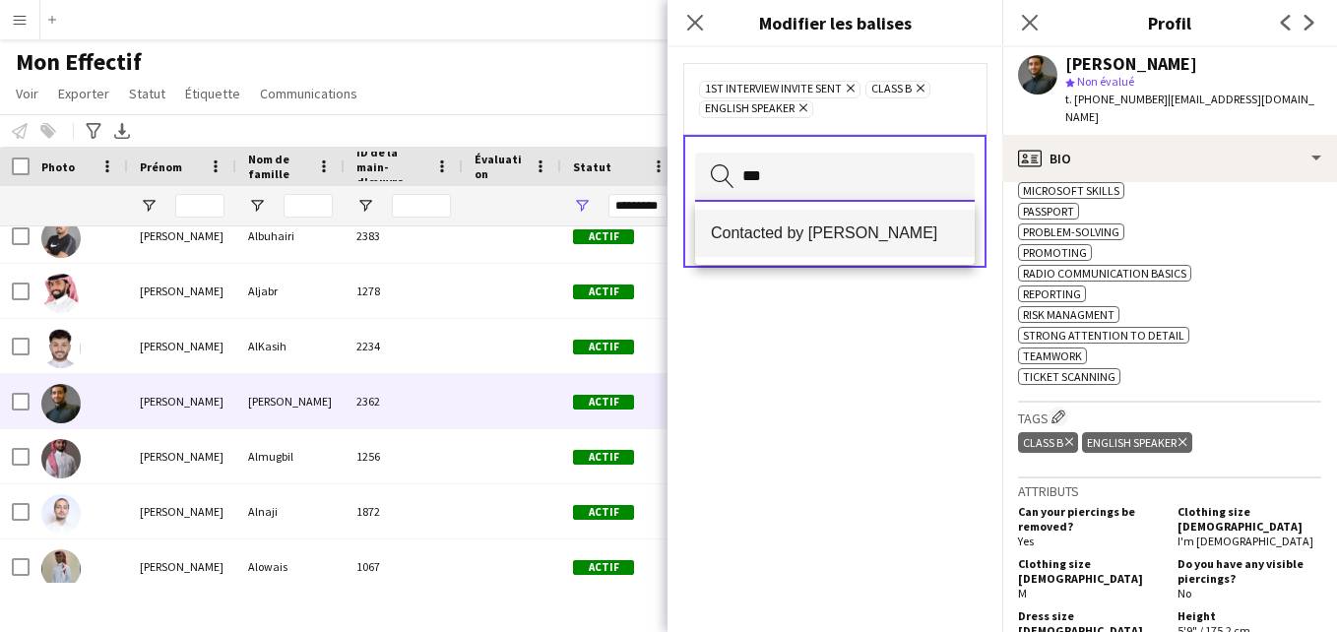
type input "***"
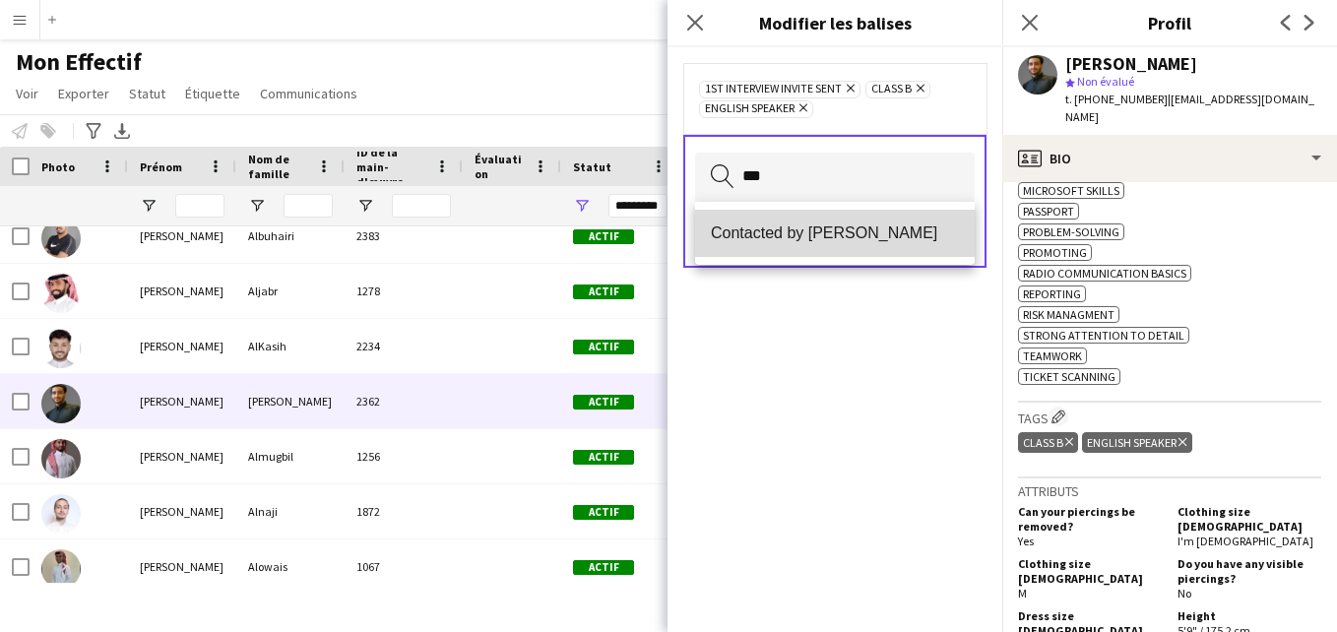
click at [911, 218] on mat-option "Contacted by [PERSON_NAME]" at bounding box center [835, 233] width 280 height 47
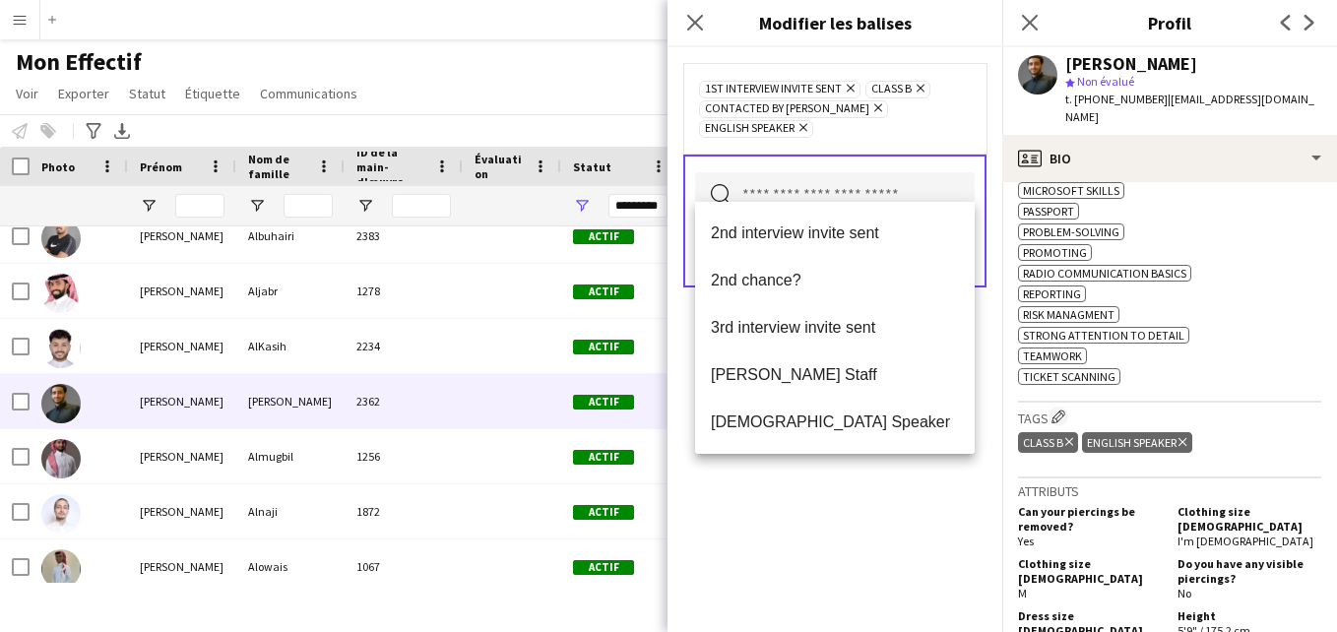
click at [959, 123] on div "1st interview invite sent [PERSON_NAME] Class B Supprimer Contacted by [PERSON_…" at bounding box center [834, 108] width 303 height 91
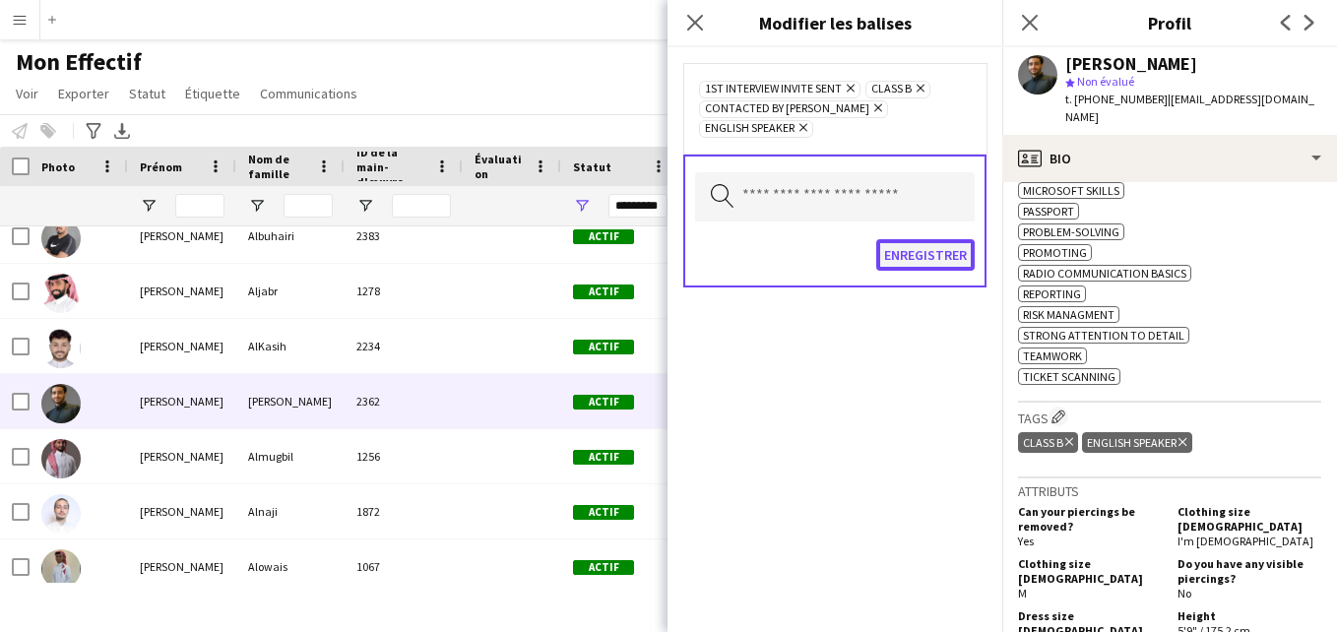
click at [935, 239] on button "Enregistrer" at bounding box center [925, 255] width 98 height 32
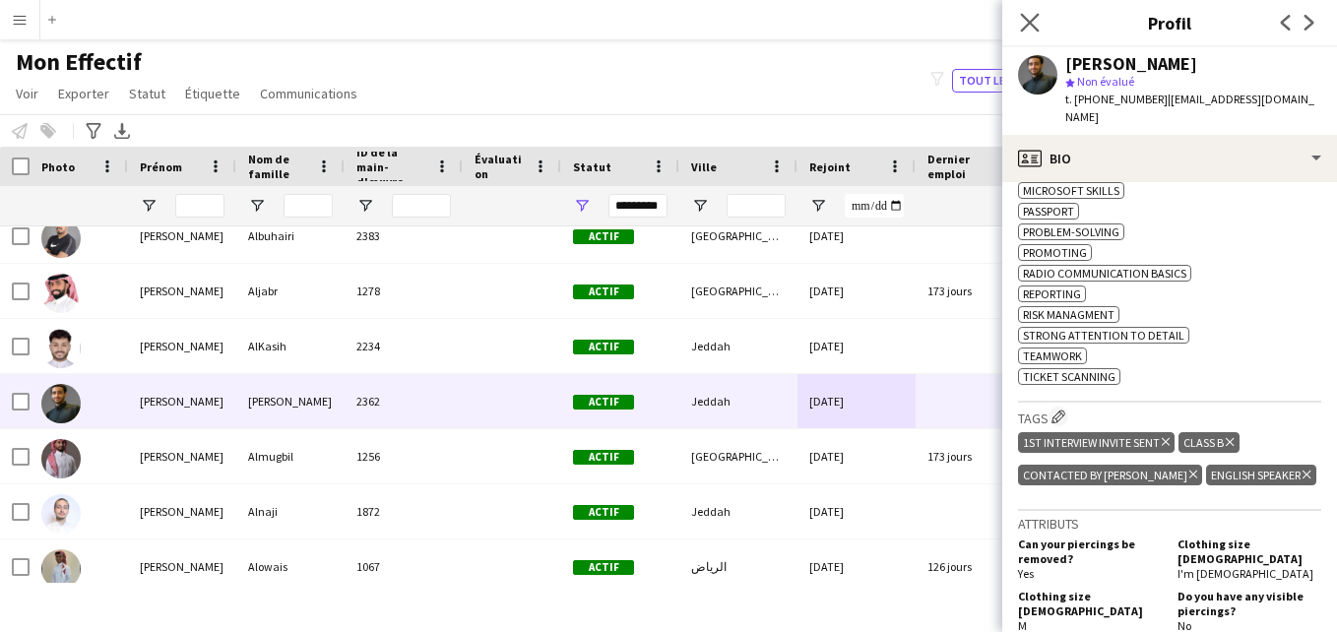
click at [1040, 31] on app-icon "Fermer le pop-in" at bounding box center [1030, 23] width 29 height 29
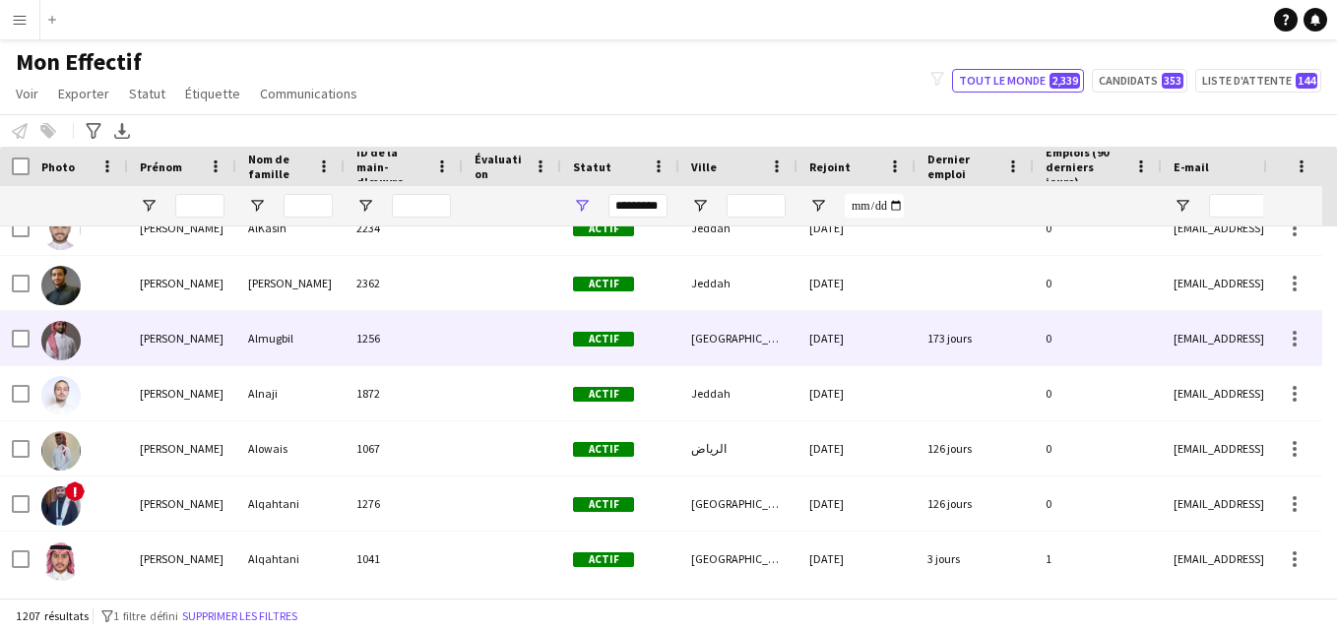
click at [562, 346] on div "Actif" at bounding box center [620, 338] width 118 height 54
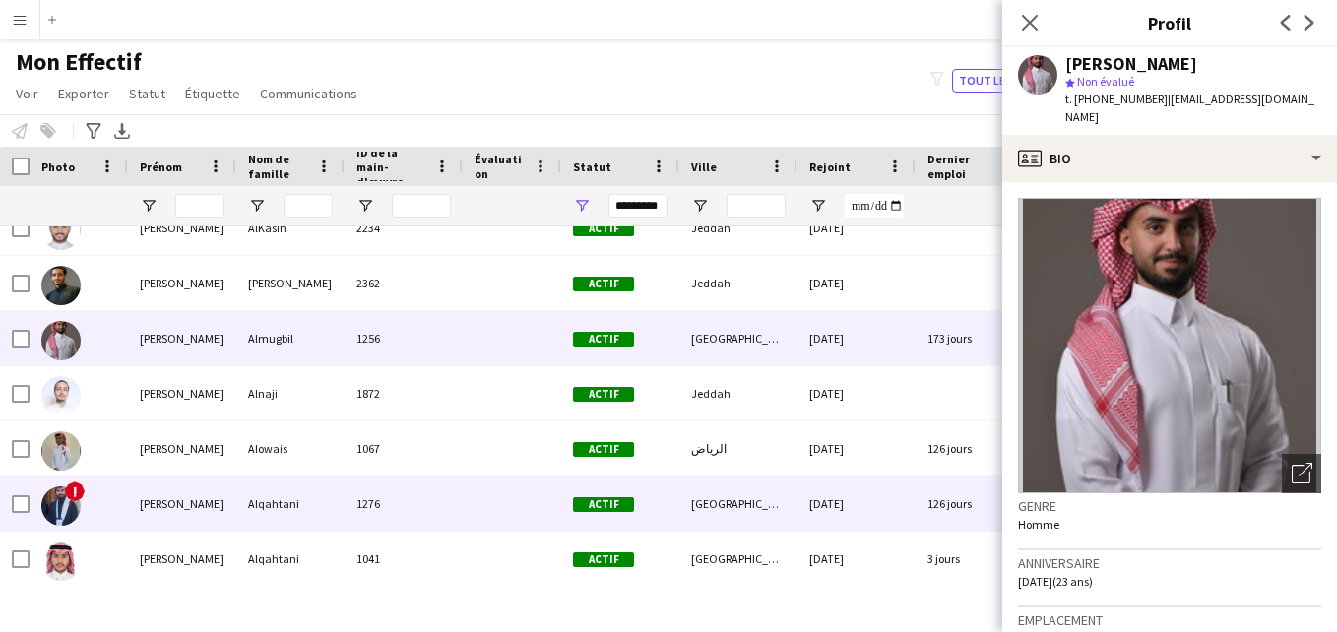
click at [473, 501] on div at bounding box center [512, 504] width 98 height 54
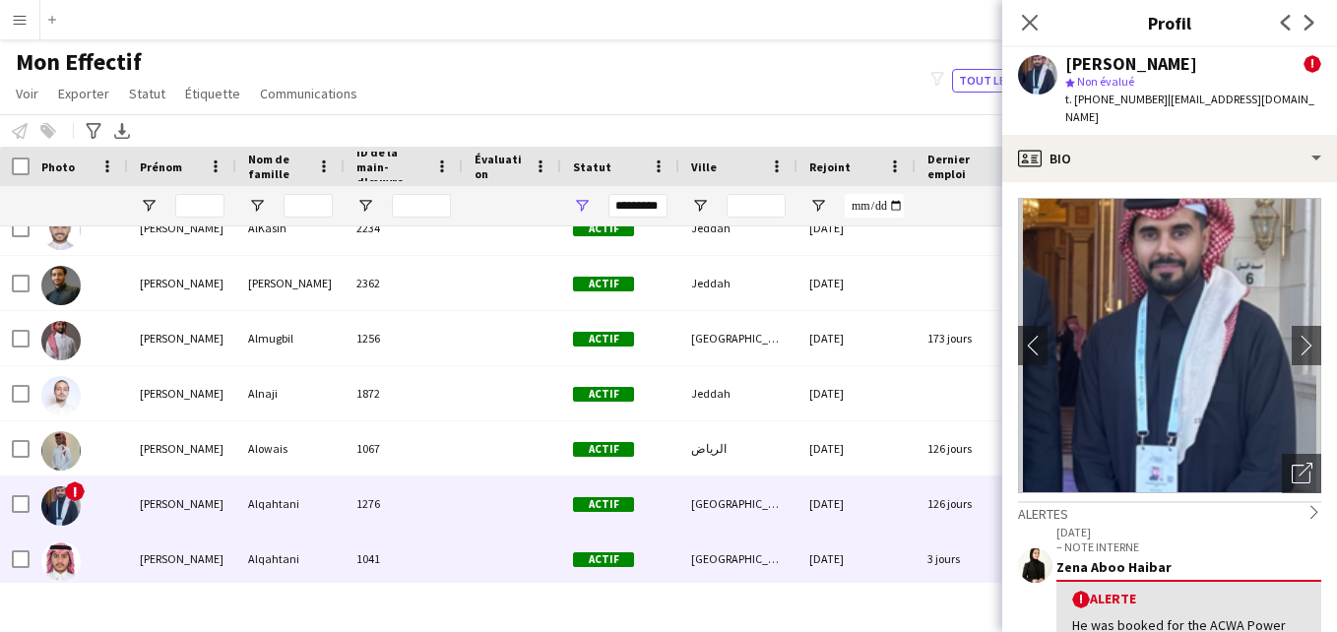
click at [459, 557] on div "1041" at bounding box center [404, 559] width 118 height 54
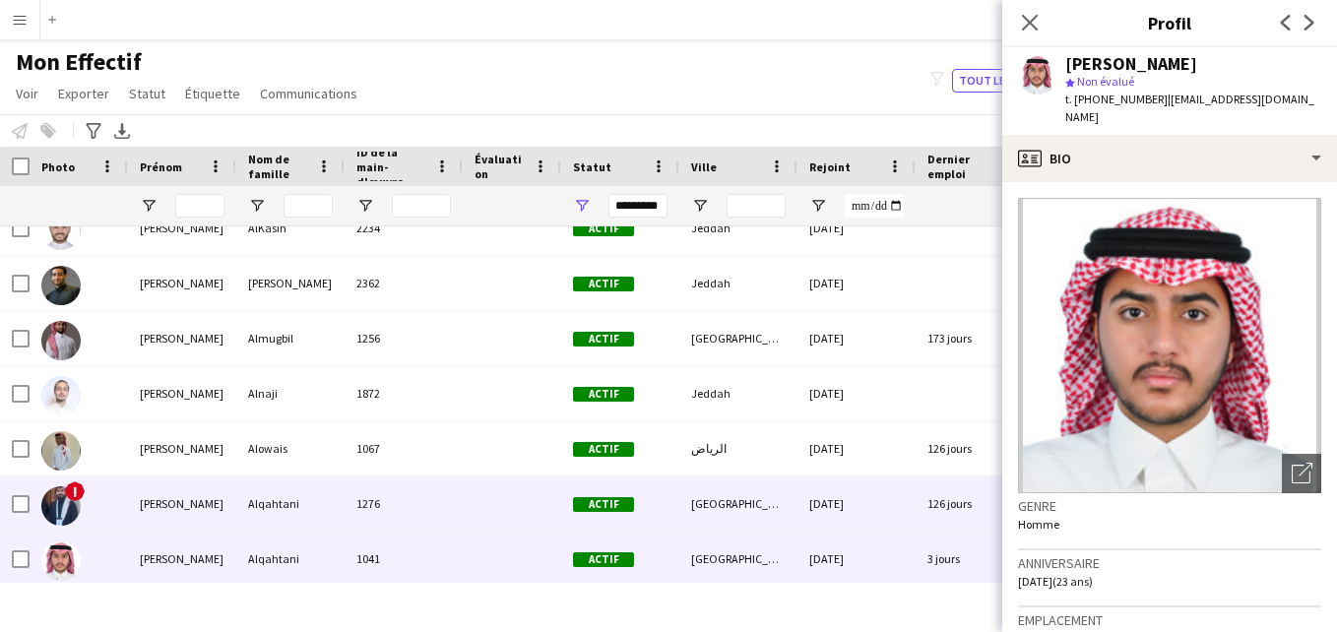
click at [463, 520] on div at bounding box center [512, 504] width 98 height 54
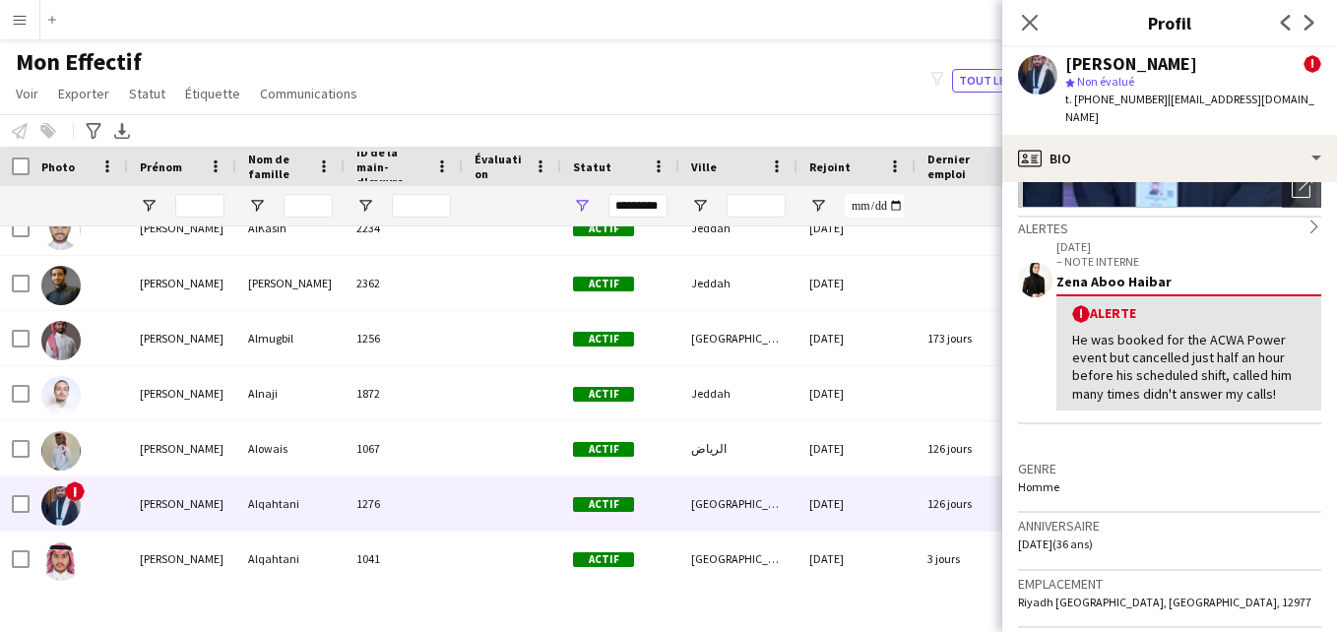
scroll to position [290, 0]
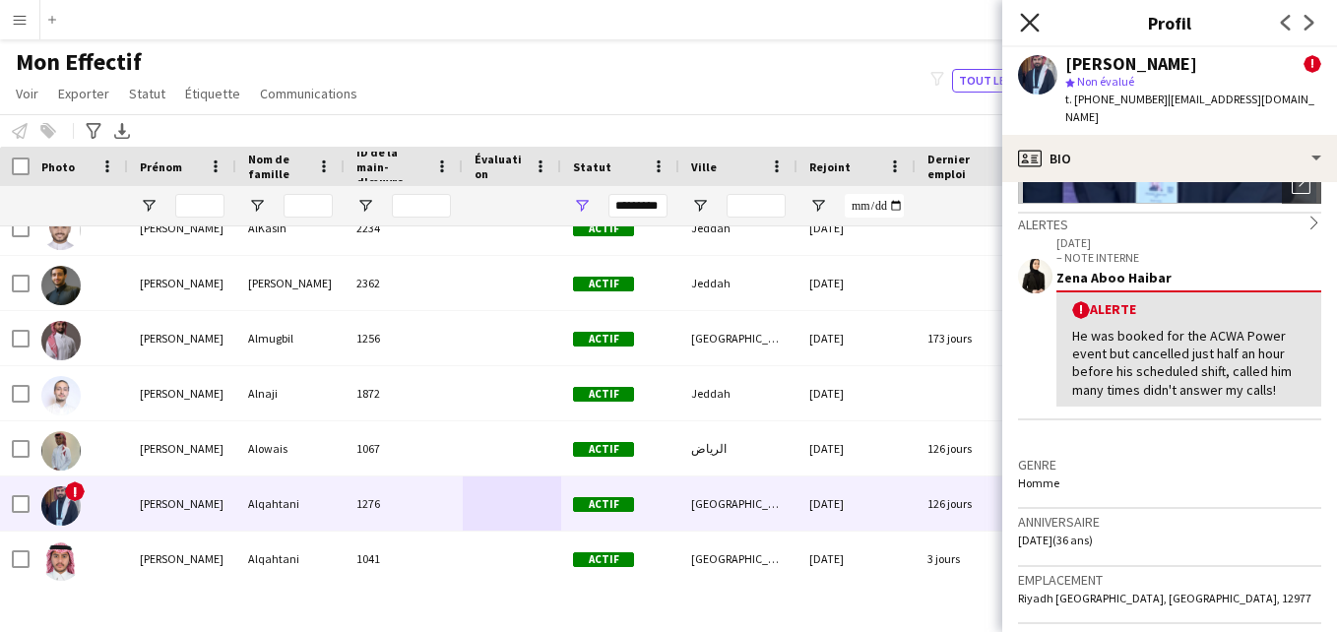
click at [1035, 24] on icon "Fermer le pop-in" at bounding box center [1029, 22] width 19 height 19
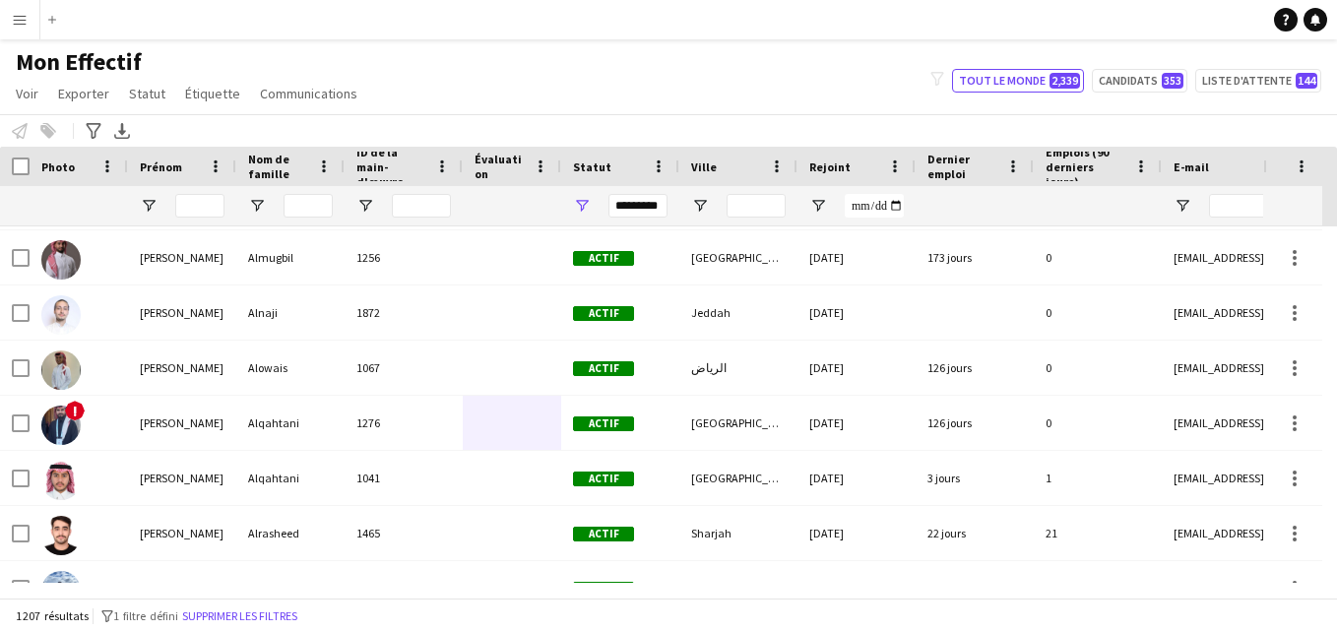
scroll to position [2957, 0]
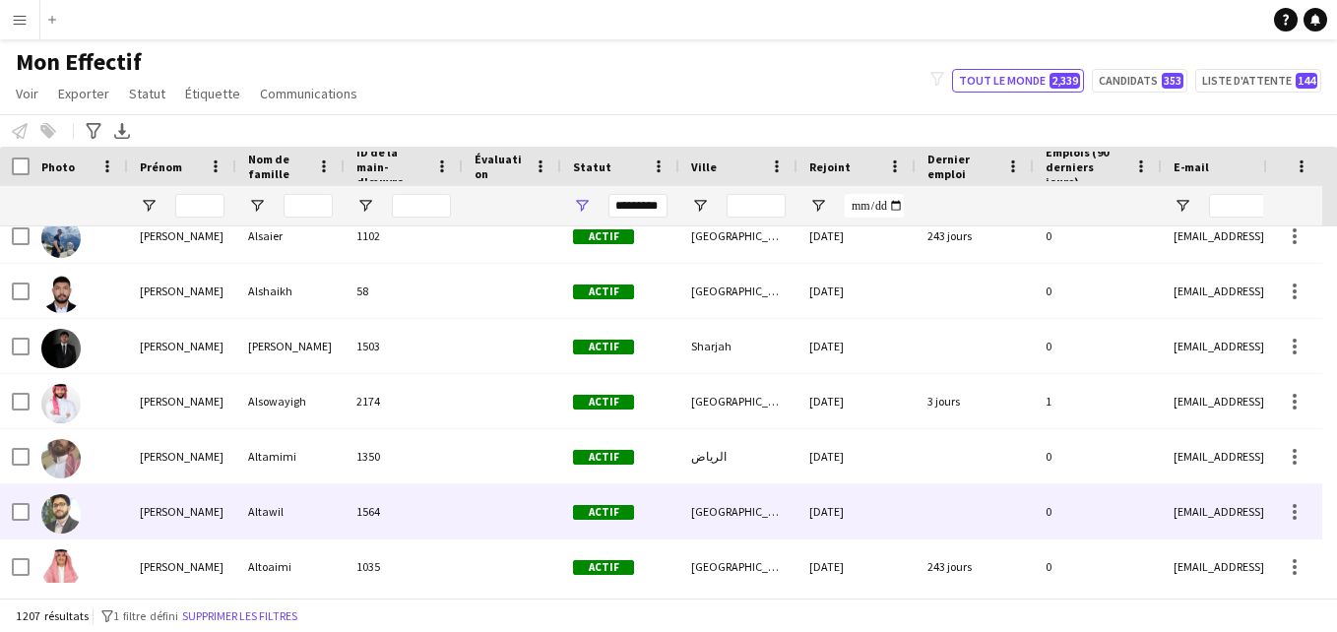
click at [367, 497] on div "1564" at bounding box center [404, 512] width 118 height 54
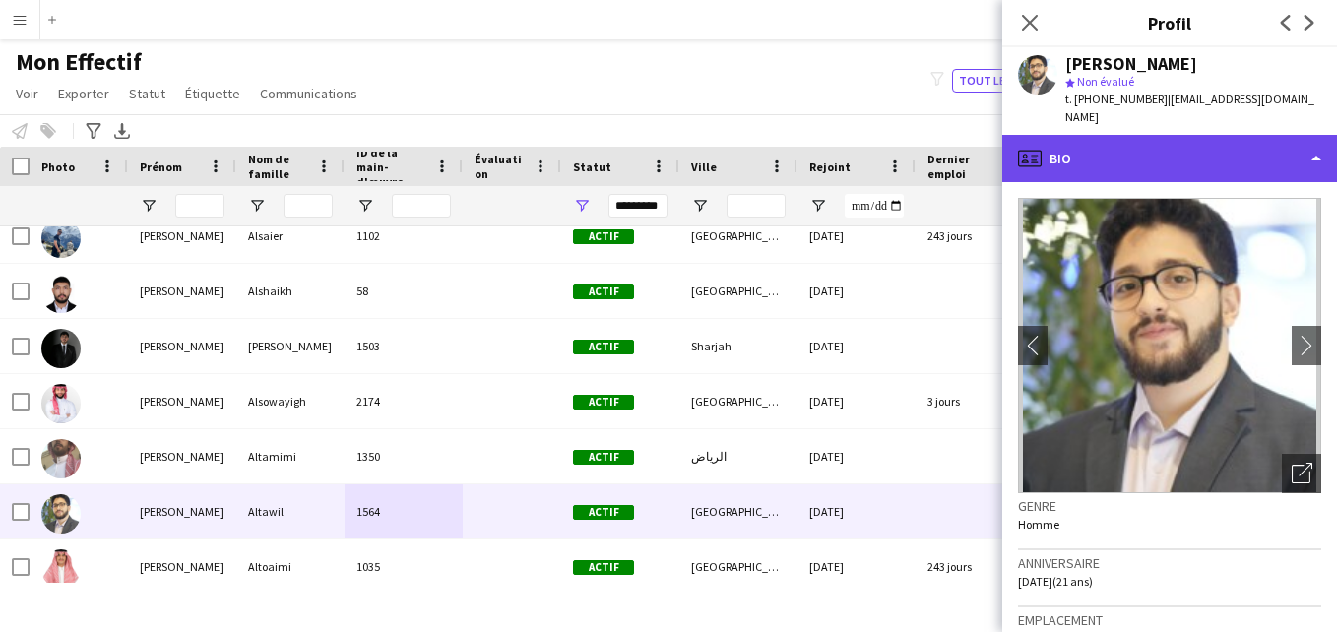
click at [1277, 158] on div "profile Bio" at bounding box center [1170, 158] width 335 height 47
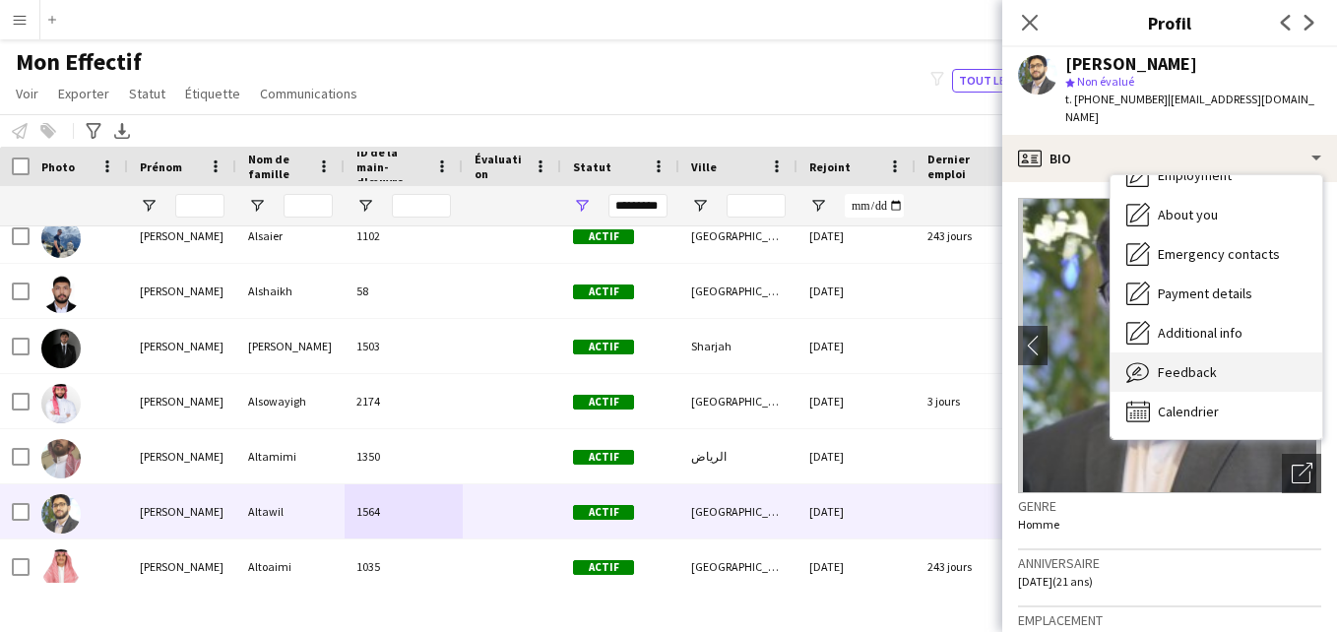
click at [1283, 360] on div "Feedback Feedback" at bounding box center [1217, 372] width 212 height 39
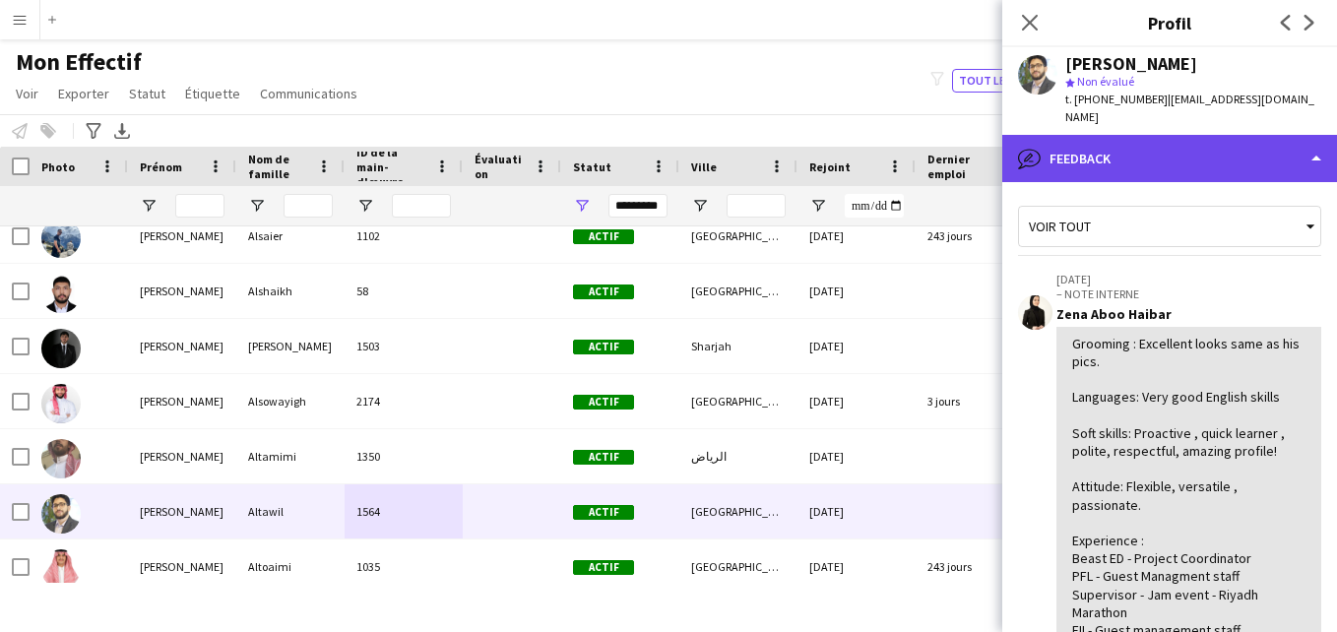
click at [1262, 137] on div "bubble-pencil Feedback" at bounding box center [1170, 158] width 335 height 47
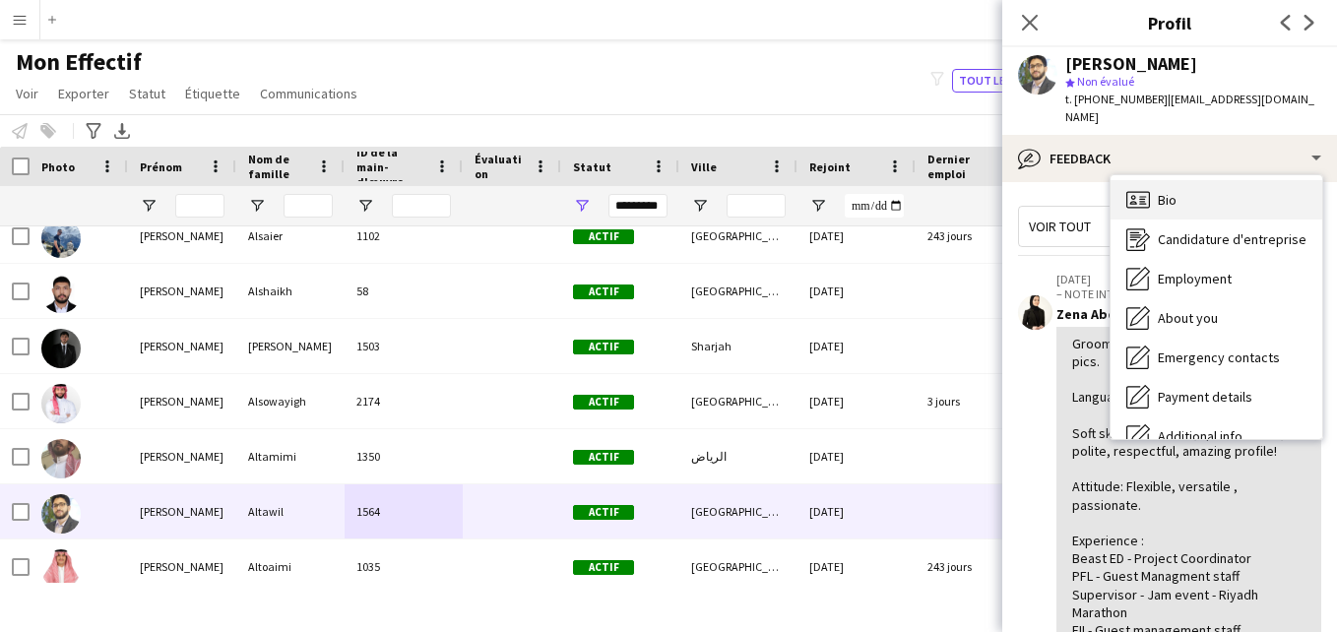
click at [1304, 188] on div "Bio Bio" at bounding box center [1217, 199] width 212 height 39
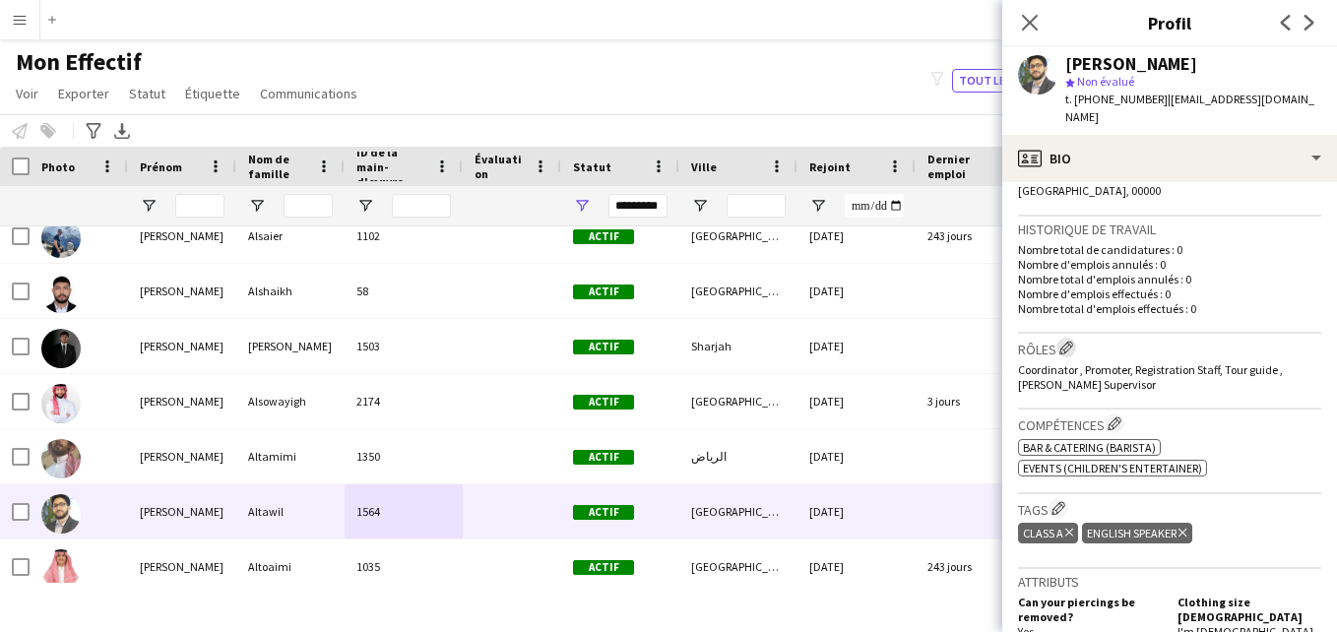
click at [1063, 341] on app-icon "Modifier les rôles de l'entreprise de l'équipage" at bounding box center [1067, 348] width 14 height 14
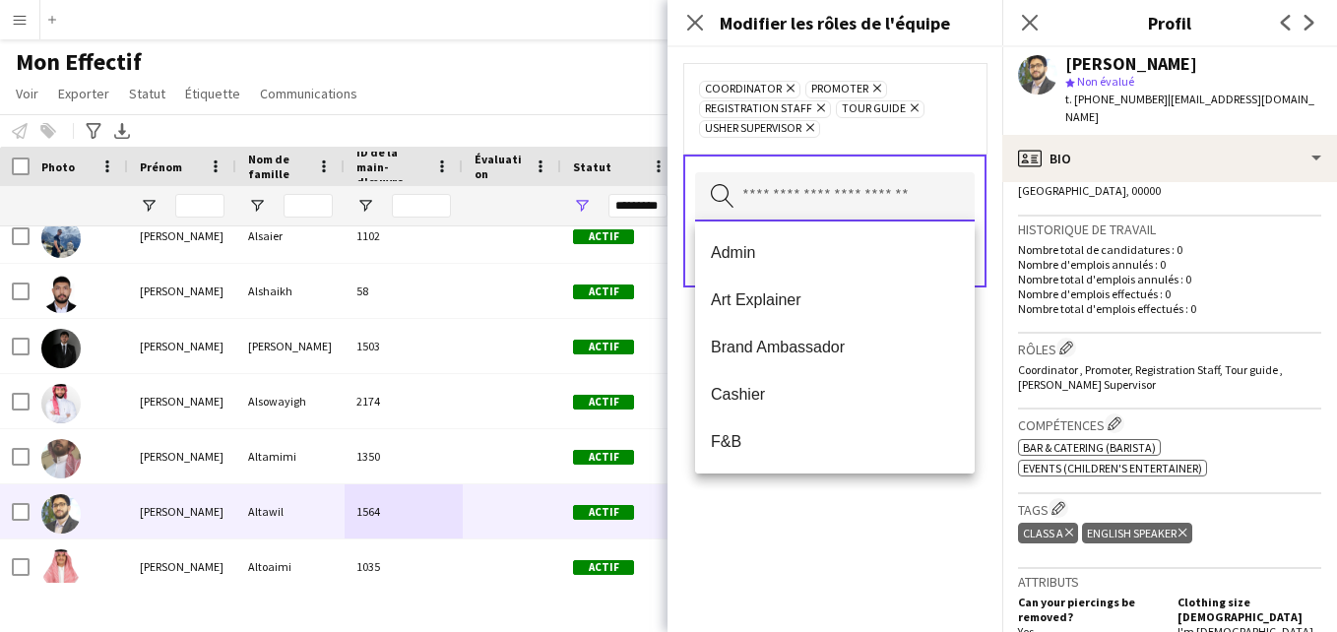
click at [881, 186] on input "text" at bounding box center [835, 196] width 280 height 49
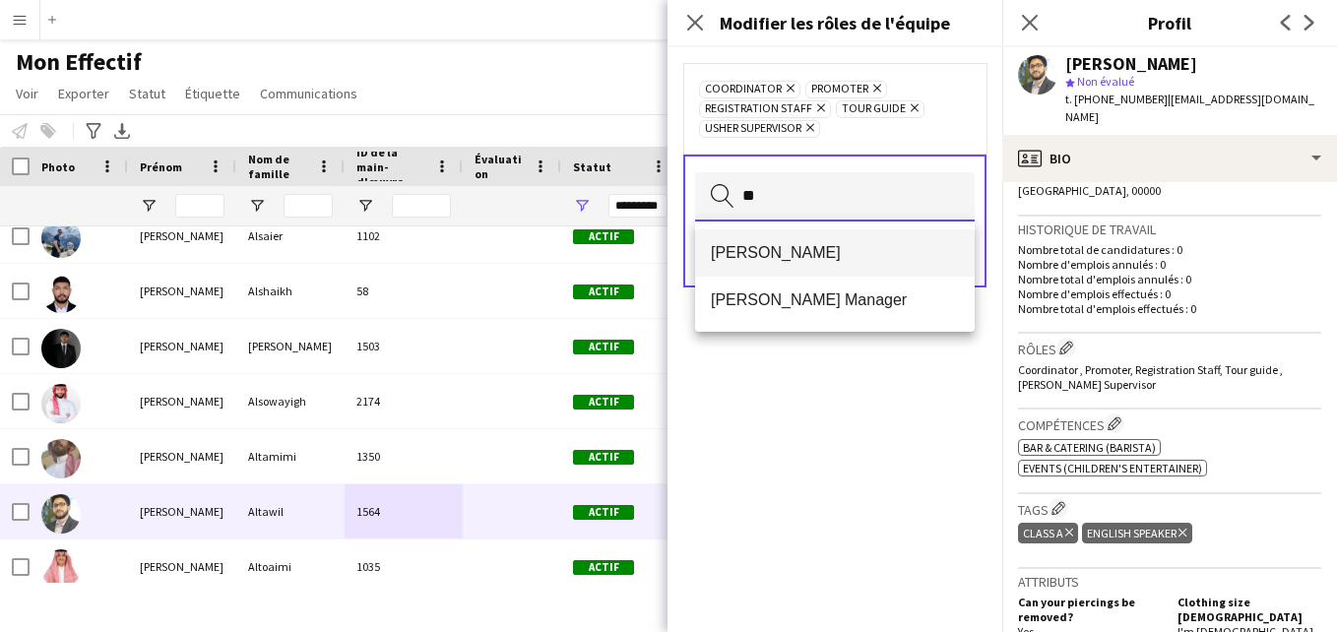
type input "**"
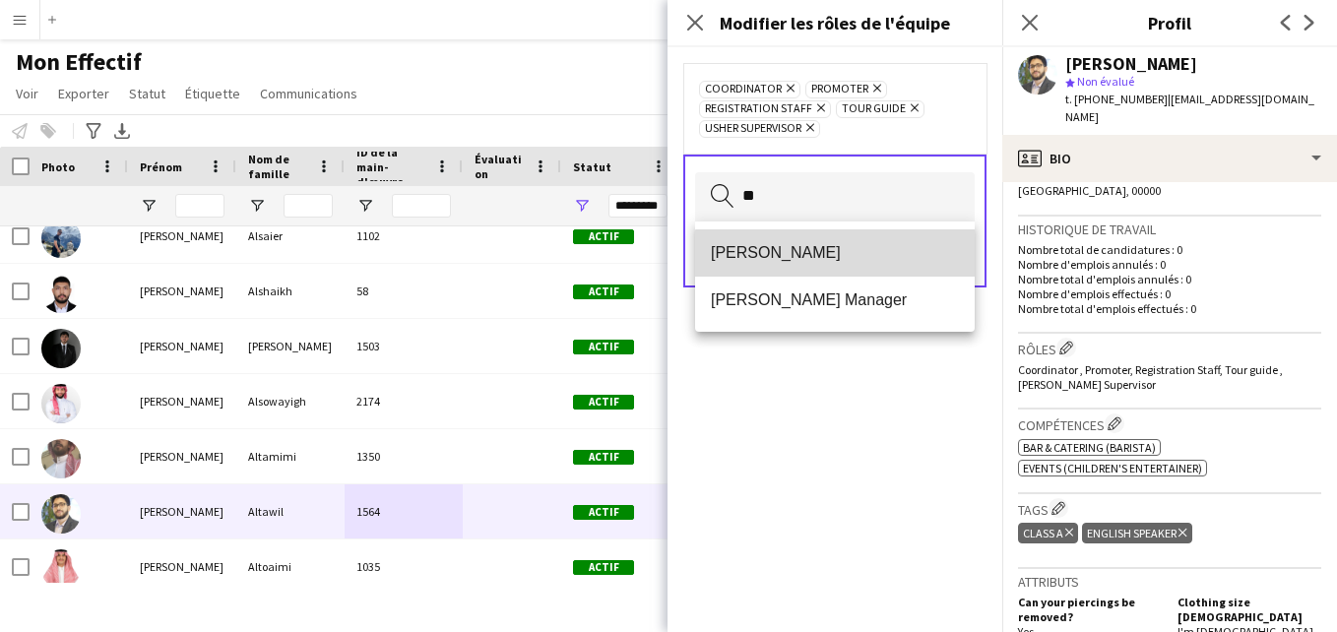
click at [837, 260] on span "[PERSON_NAME]" at bounding box center [835, 252] width 248 height 19
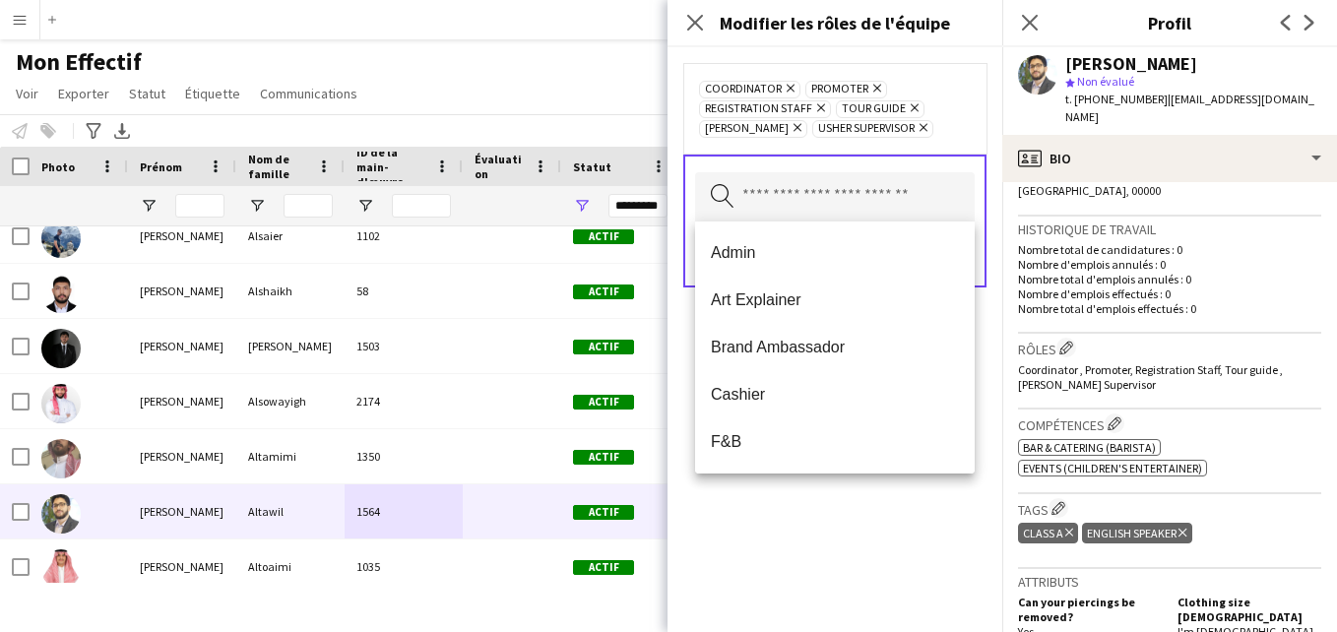
click at [915, 125] on icon "Supprimer" at bounding box center [921, 127] width 13 height 13
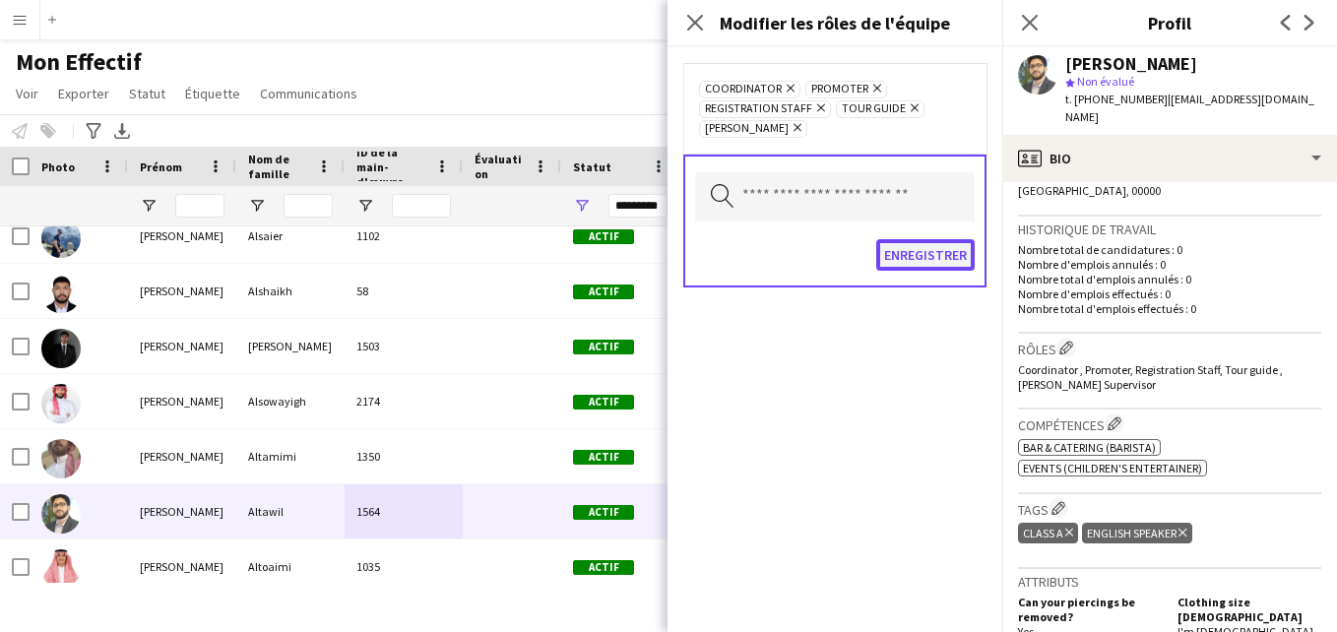
click at [911, 248] on button "Enregistrer" at bounding box center [925, 255] width 98 height 32
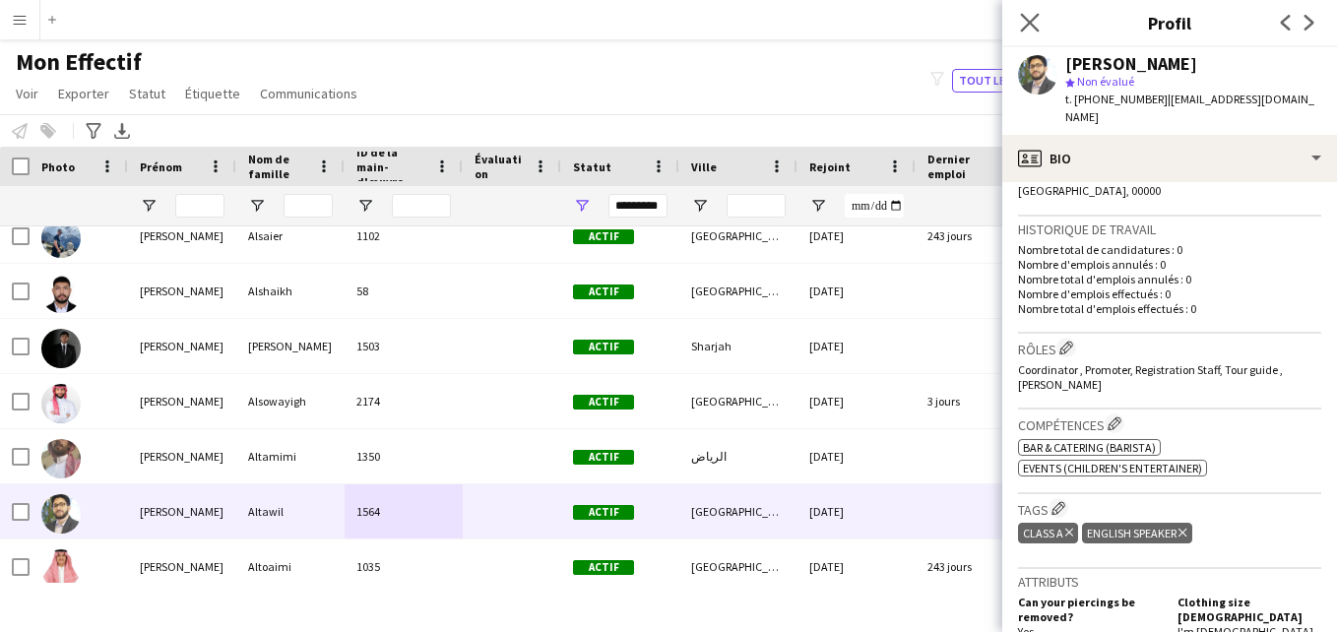
click at [1039, 33] on app-icon "Fermer le pop-in" at bounding box center [1030, 23] width 29 height 29
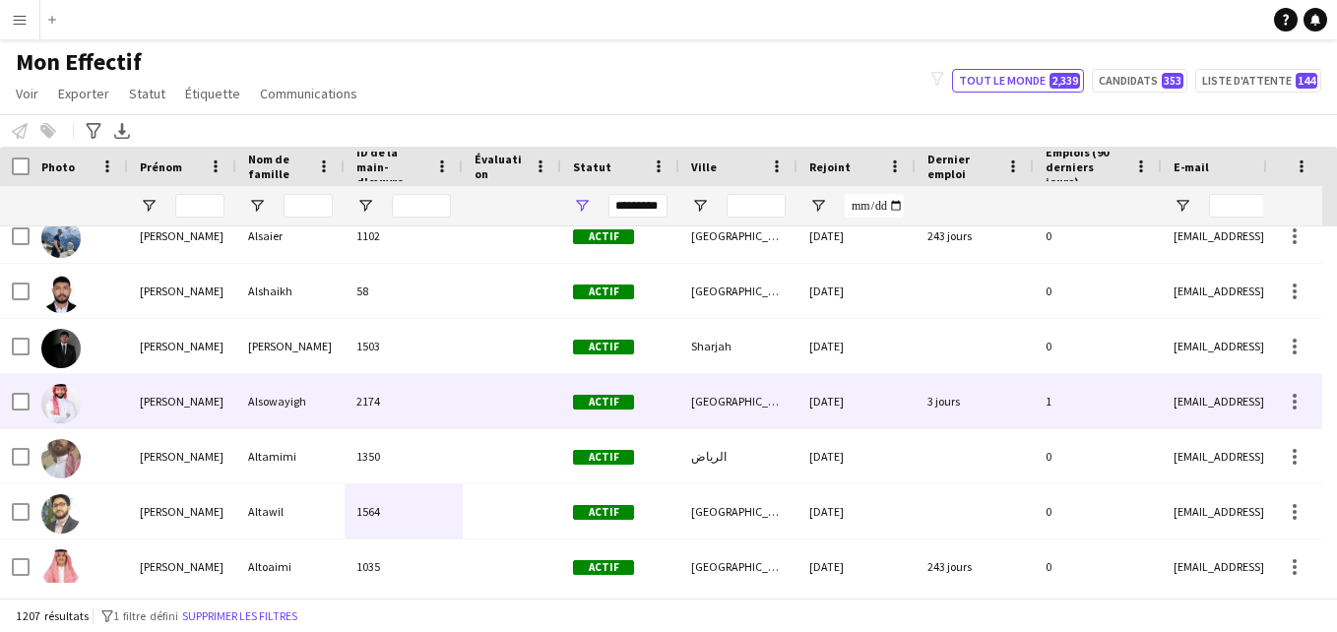
click at [441, 377] on div "2174" at bounding box center [404, 401] width 118 height 54
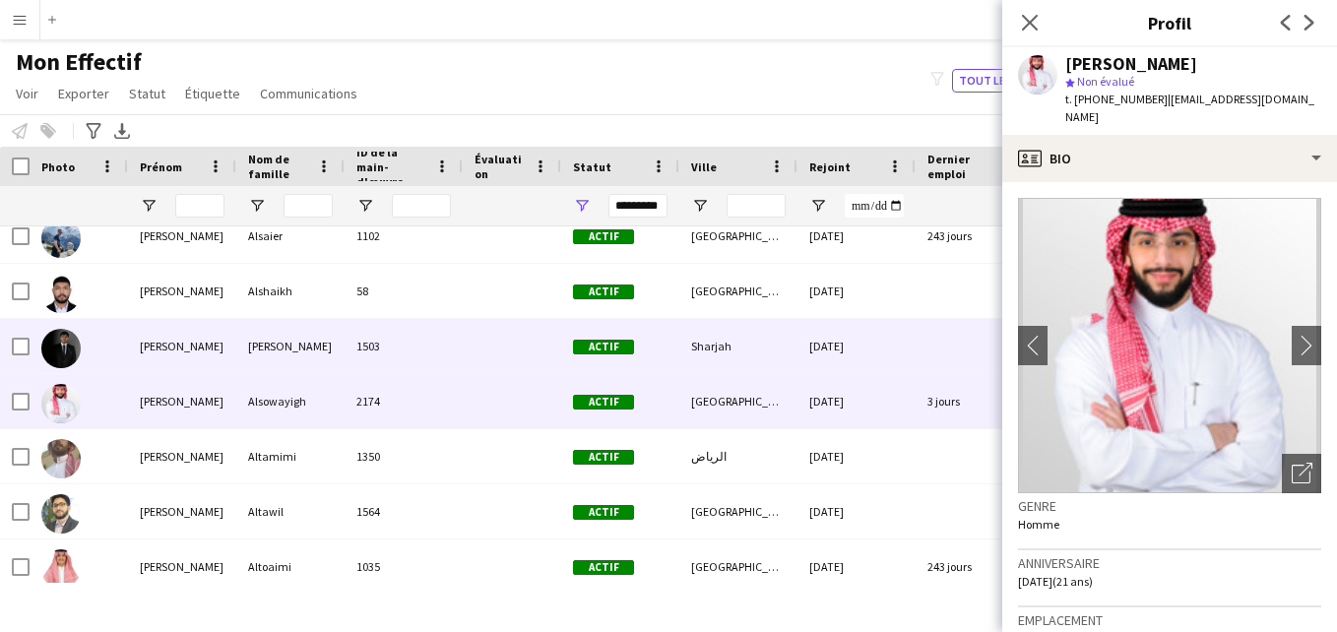
click at [459, 356] on div "1503" at bounding box center [404, 346] width 118 height 54
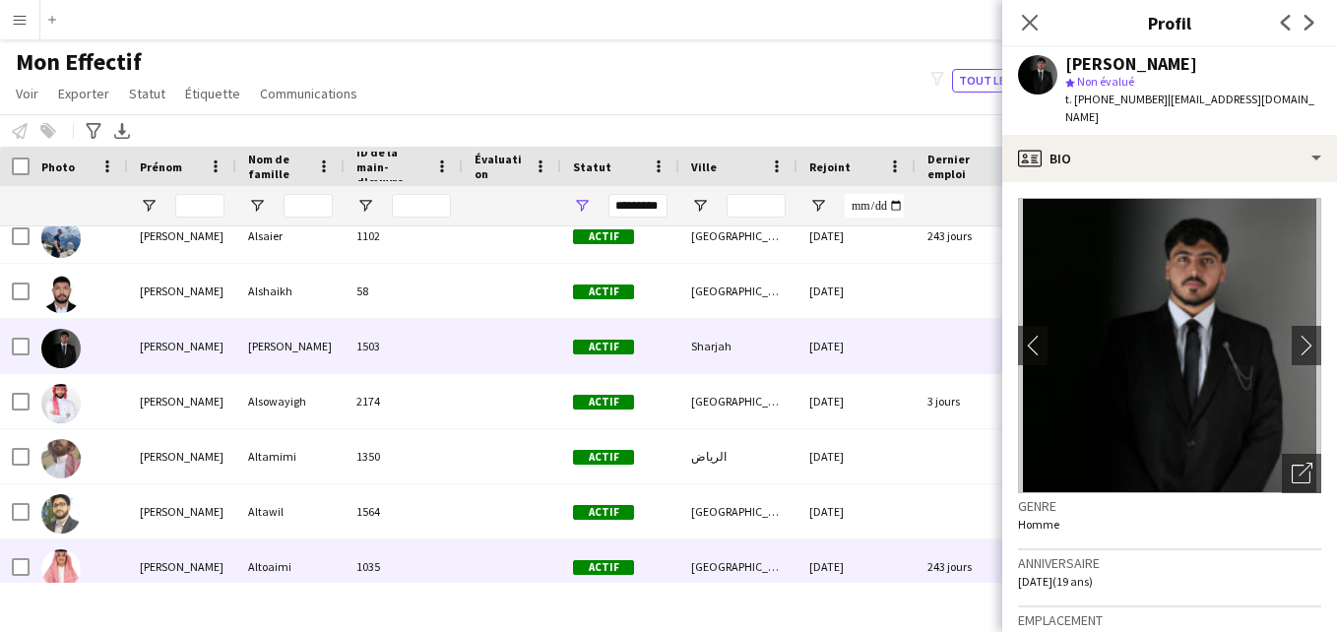
click at [446, 571] on div "1035" at bounding box center [404, 567] width 118 height 54
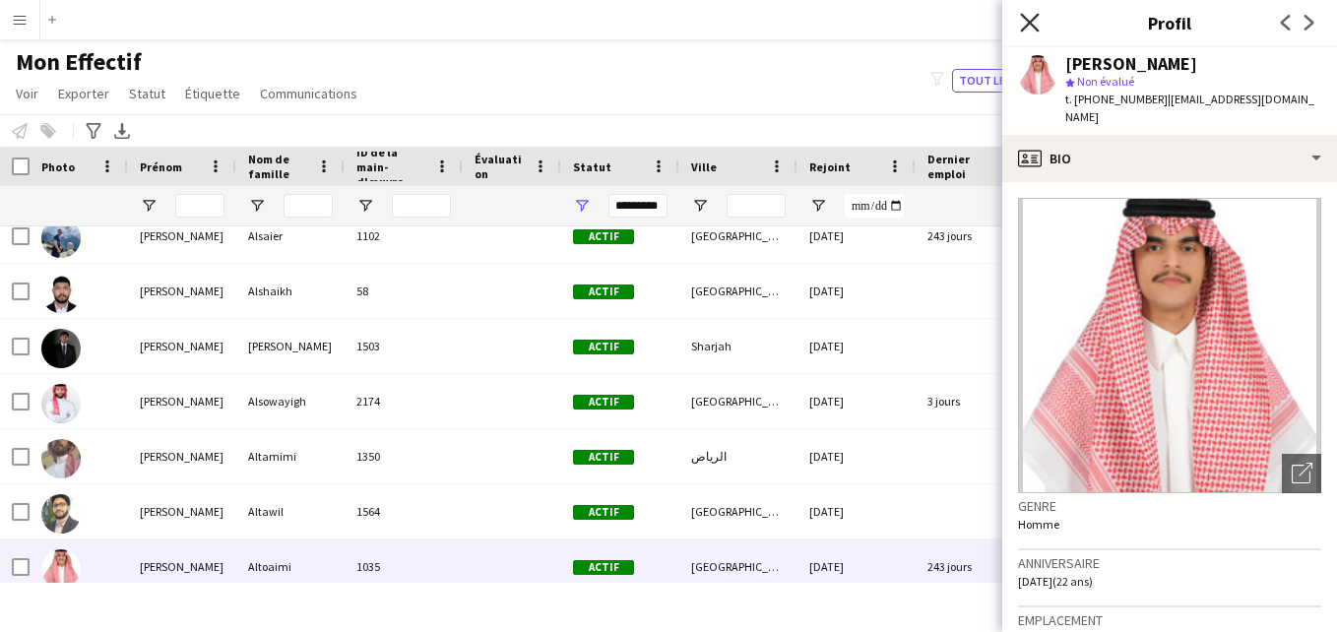
click at [1036, 14] on icon "Fermer le pop-in" at bounding box center [1029, 22] width 19 height 19
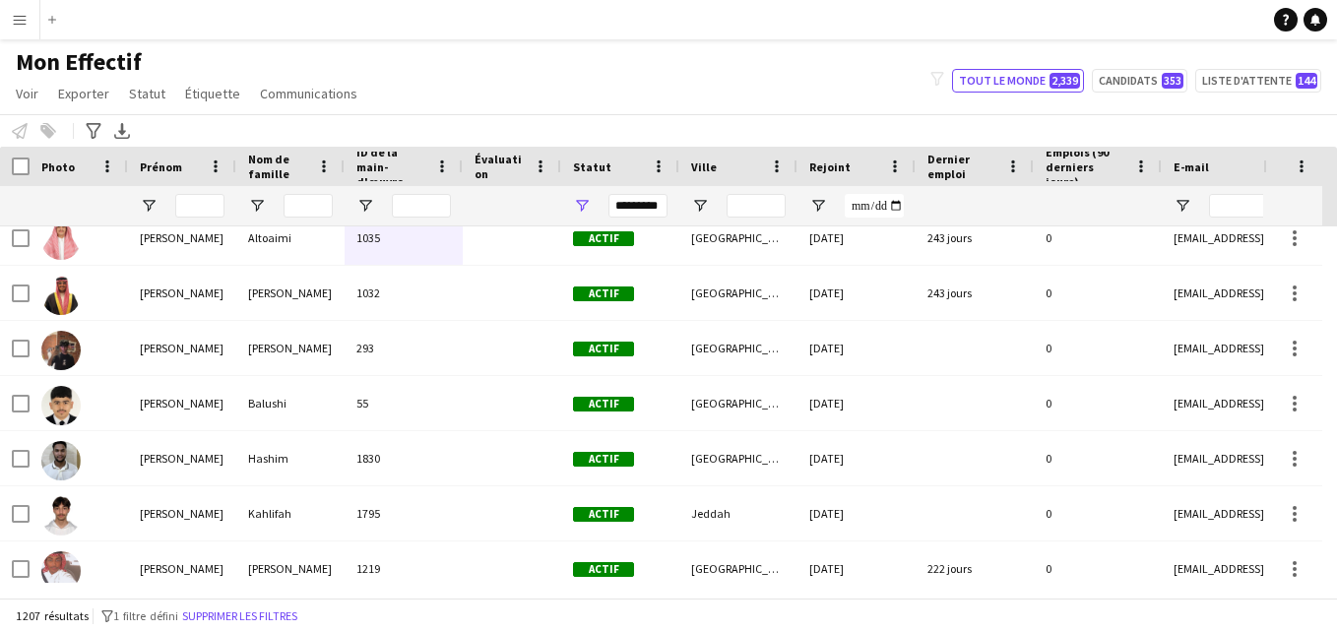
scroll to position [3637, 0]
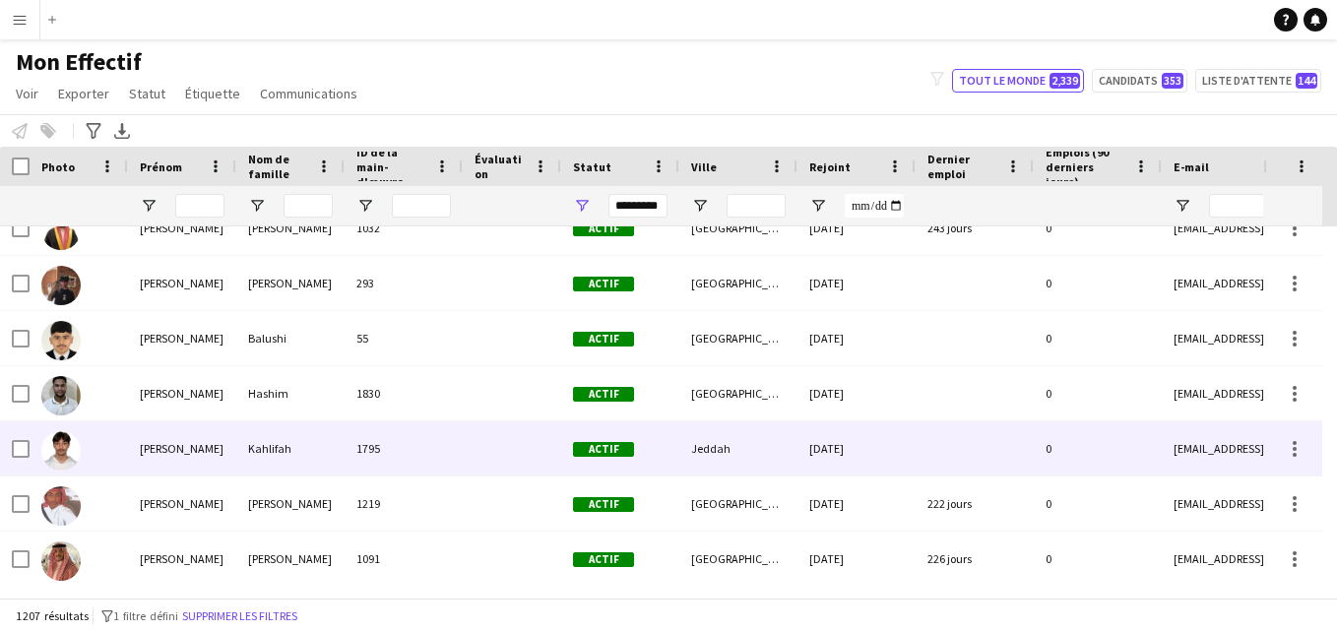
click at [721, 463] on div "Jeddah" at bounding box center [738, 448] width 118 height 54
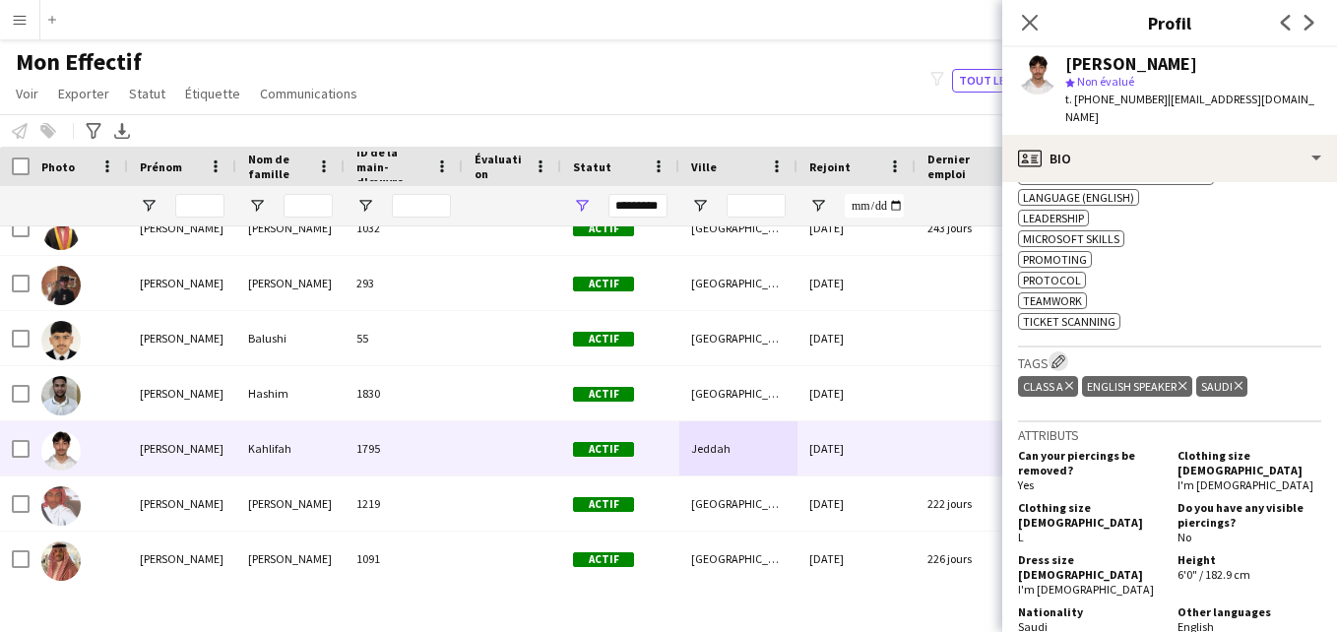
click at [1066, 355] on app-icon "Modifier les balises de l'entreprise d'équipage" at bounding box center [1059, 362] width 14 height 14
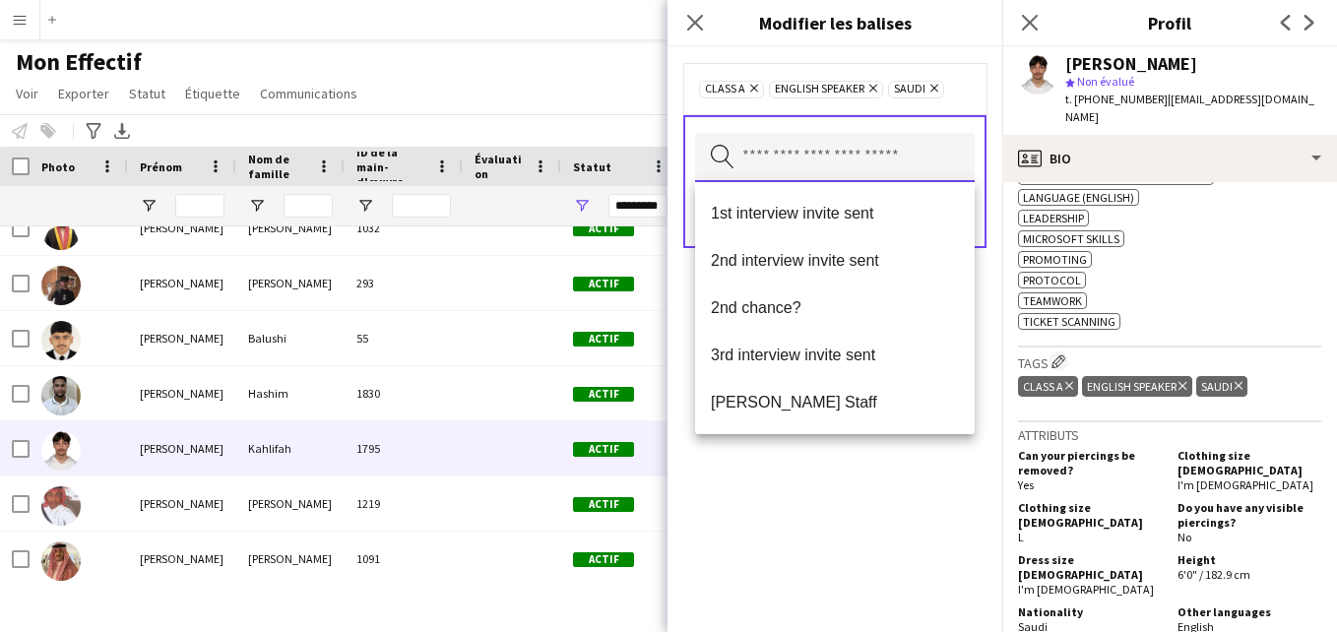
click at [899, 149] on input "text" at bounding box center [835, 157] width 280 height 49
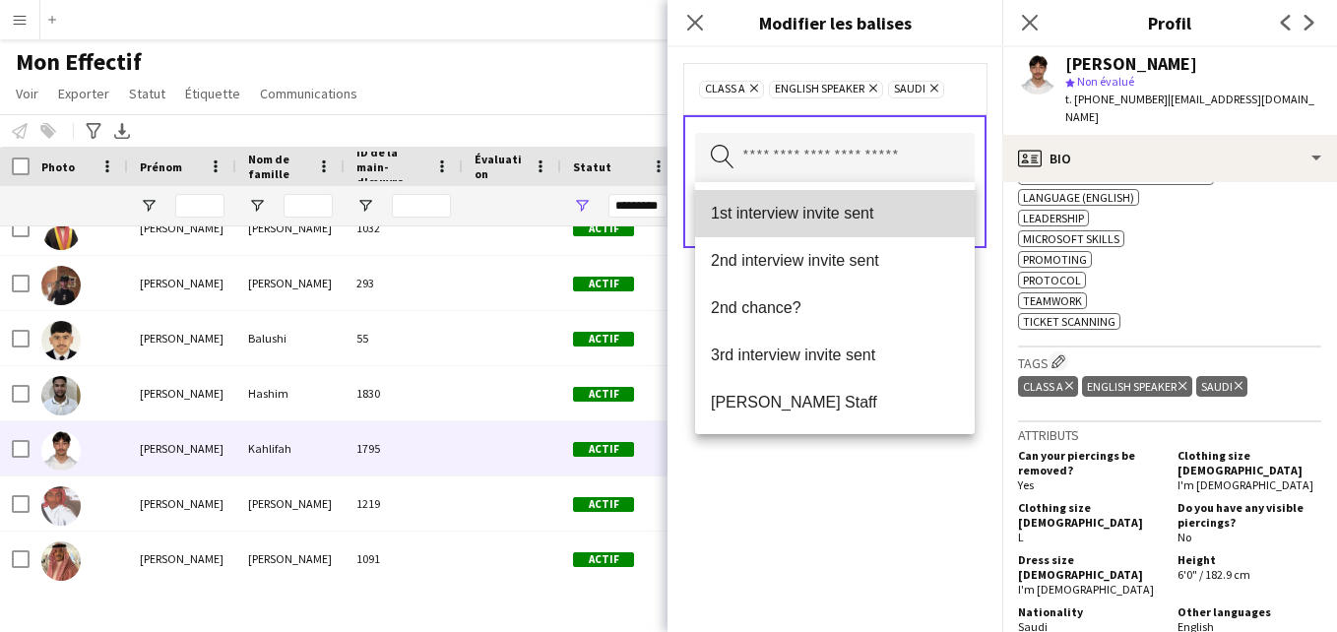
click at [894, 201] on mat-option "1st interview invite sent" at bounding box center [835, 213] width 280 height 47
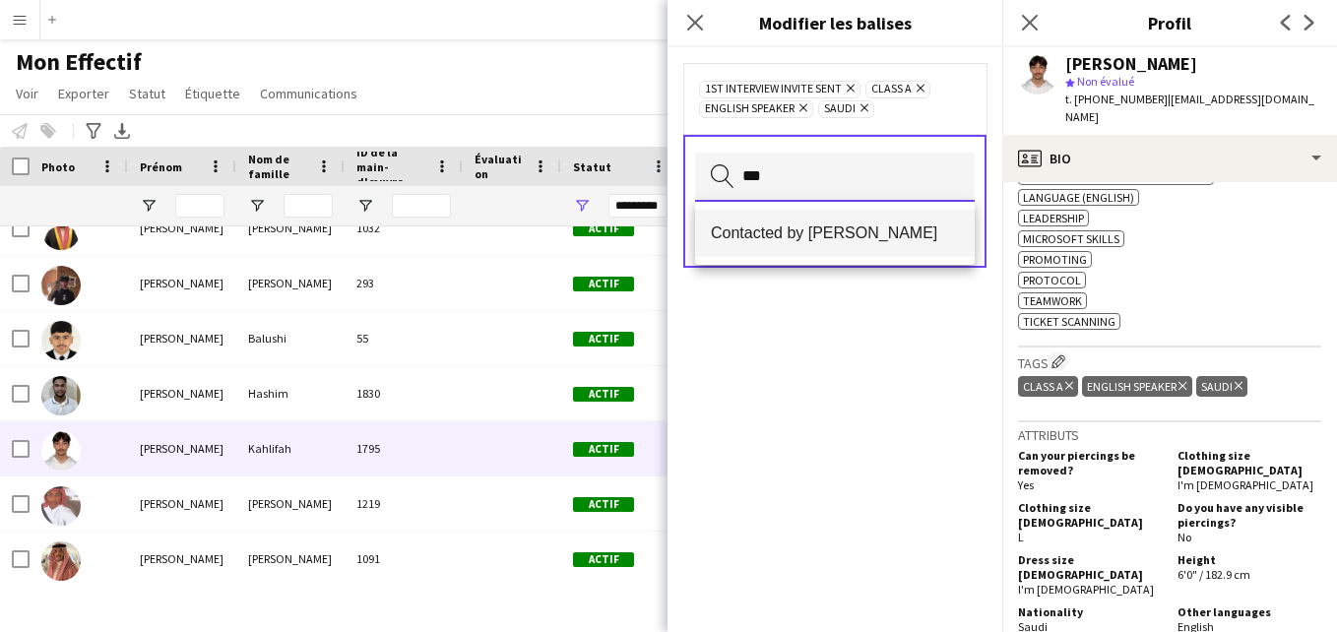
type input "***"
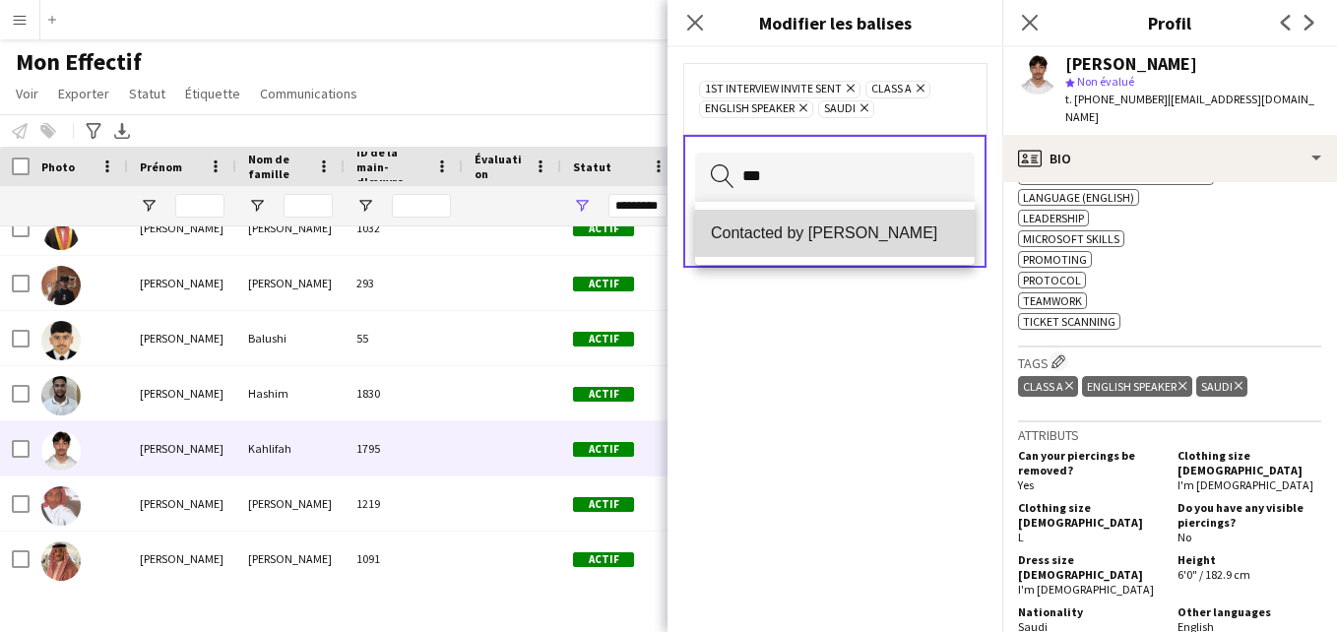
click at [918, 225] on span "Contacted by [PERSON_NAME]" at bounding box center [835, 233] width 248 height 19
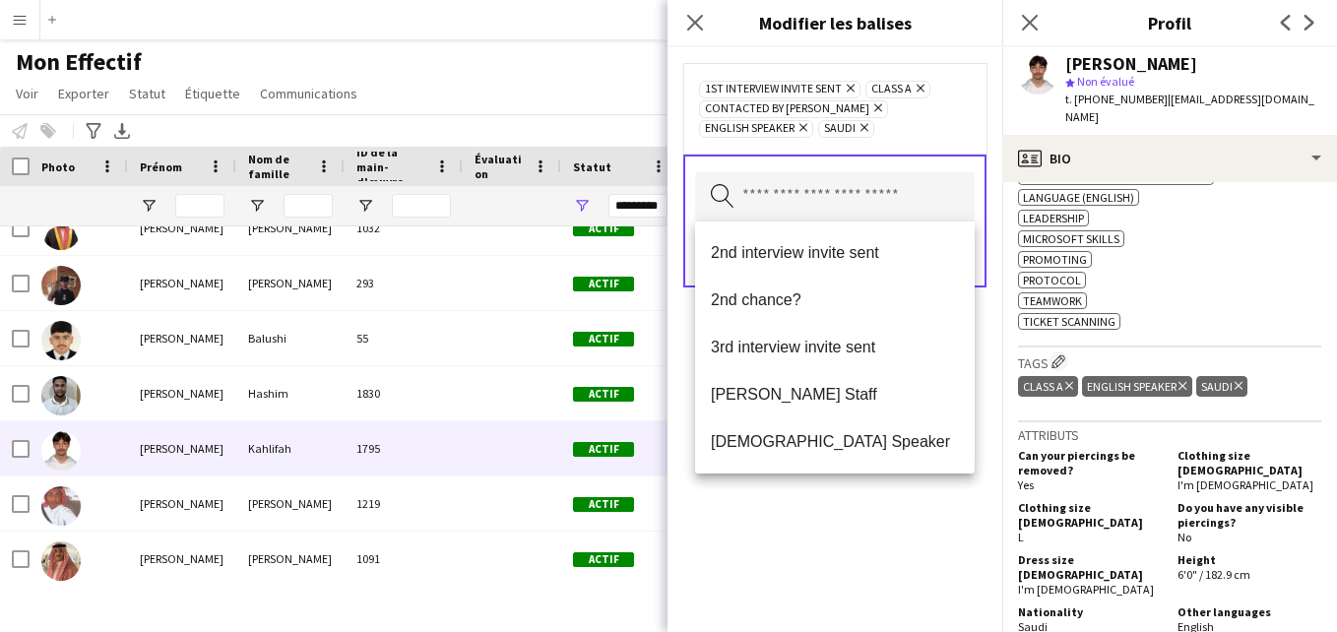
click at [943, 146] on div "1st interview invite sent [PERSON_NAME] Class A Supprimer Contacted by [PERSON_…" at bounding box center [834, 108] width 303 height 91
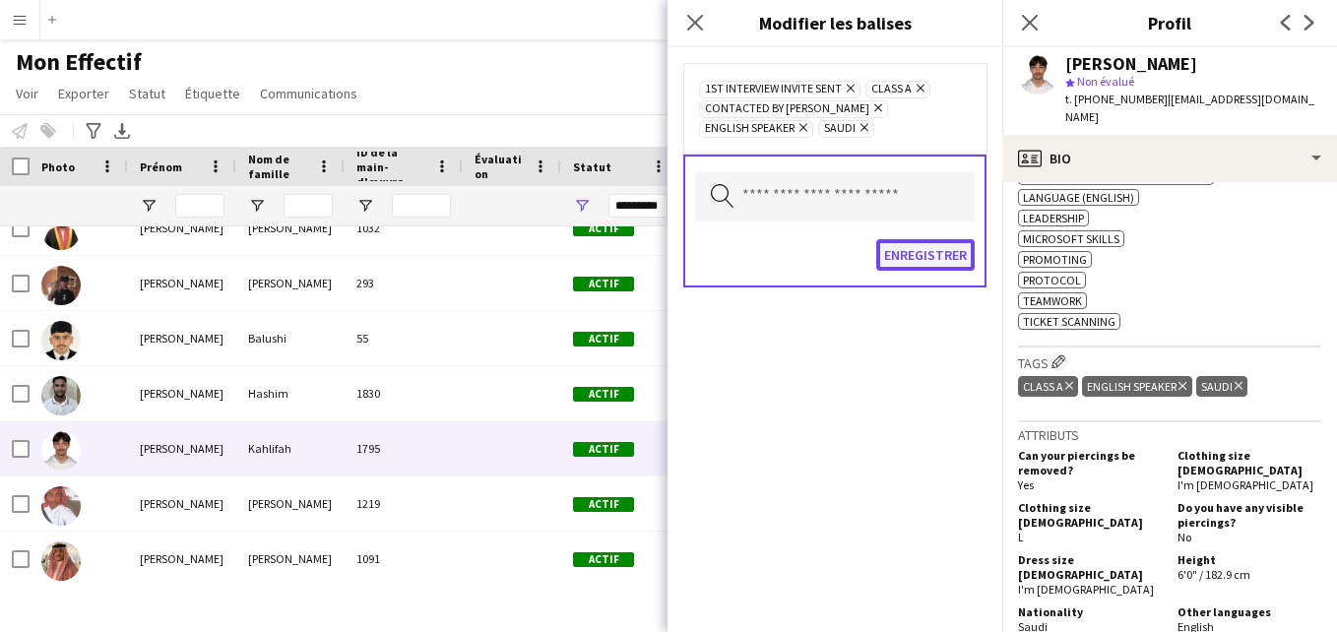
click at [929, 257] on button "Enregistrer" at bounding box center [925, 255] width 98 height 32
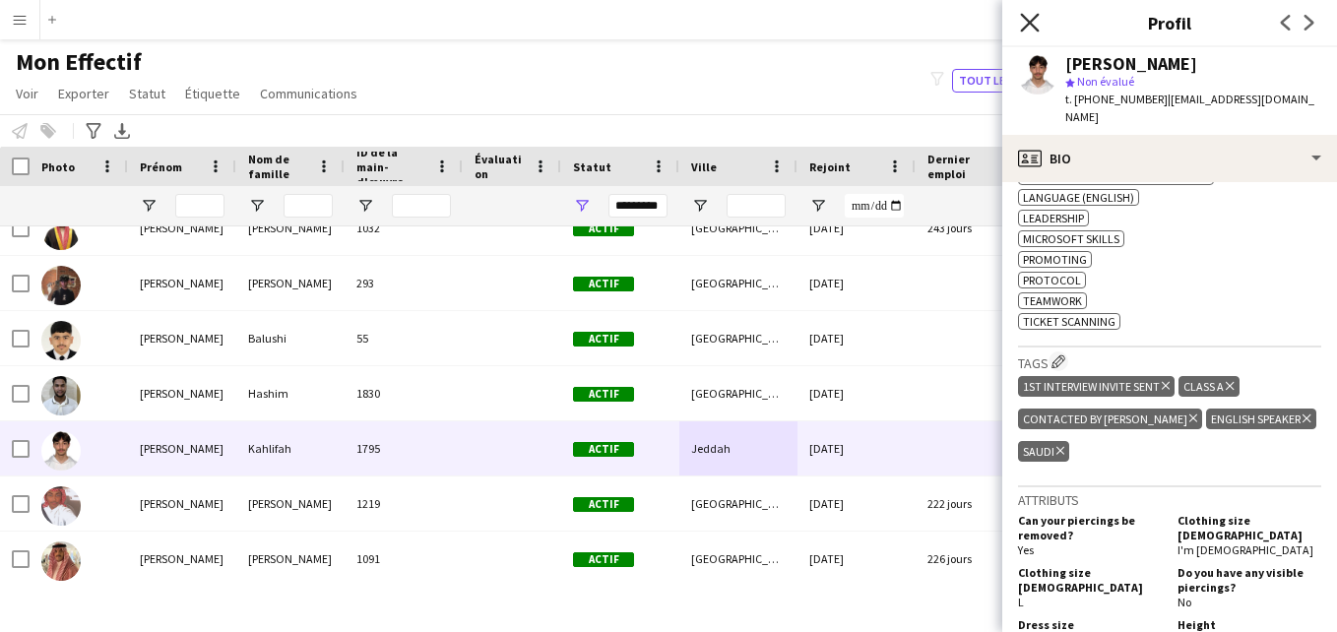
click at [1036, 26] on icon "Fermer le pop-in" at bounding box center [1029, 22] width 19 height 19
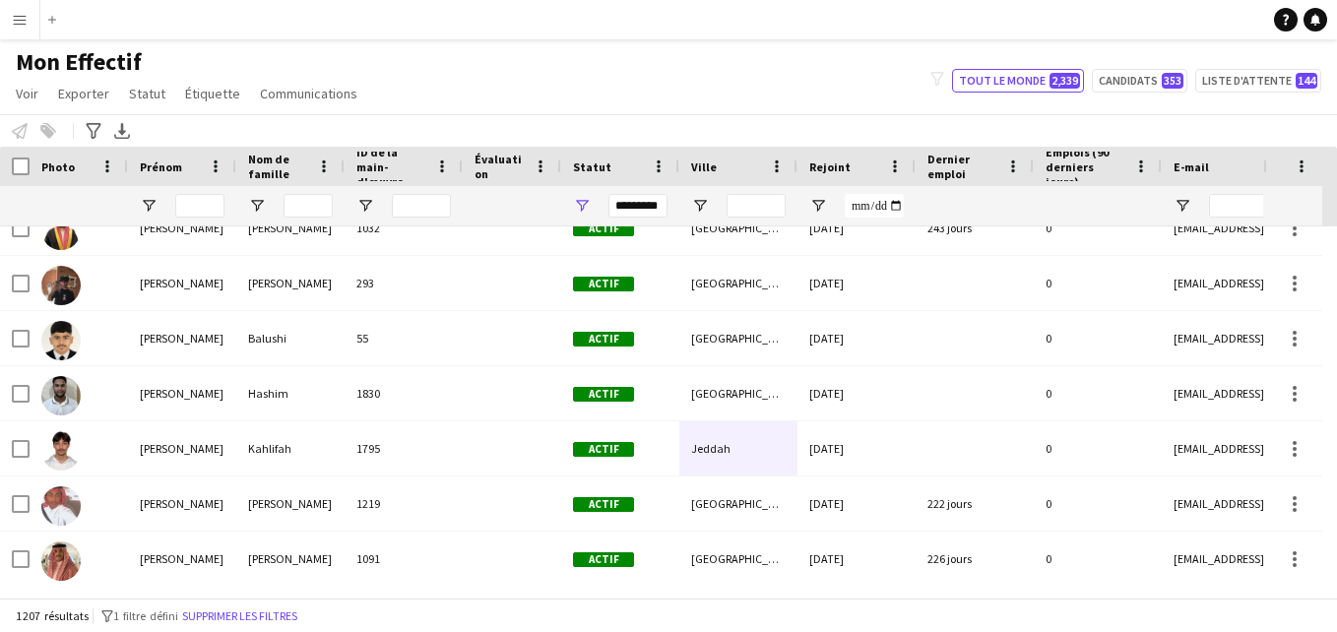
scroll to position [3705, 0]
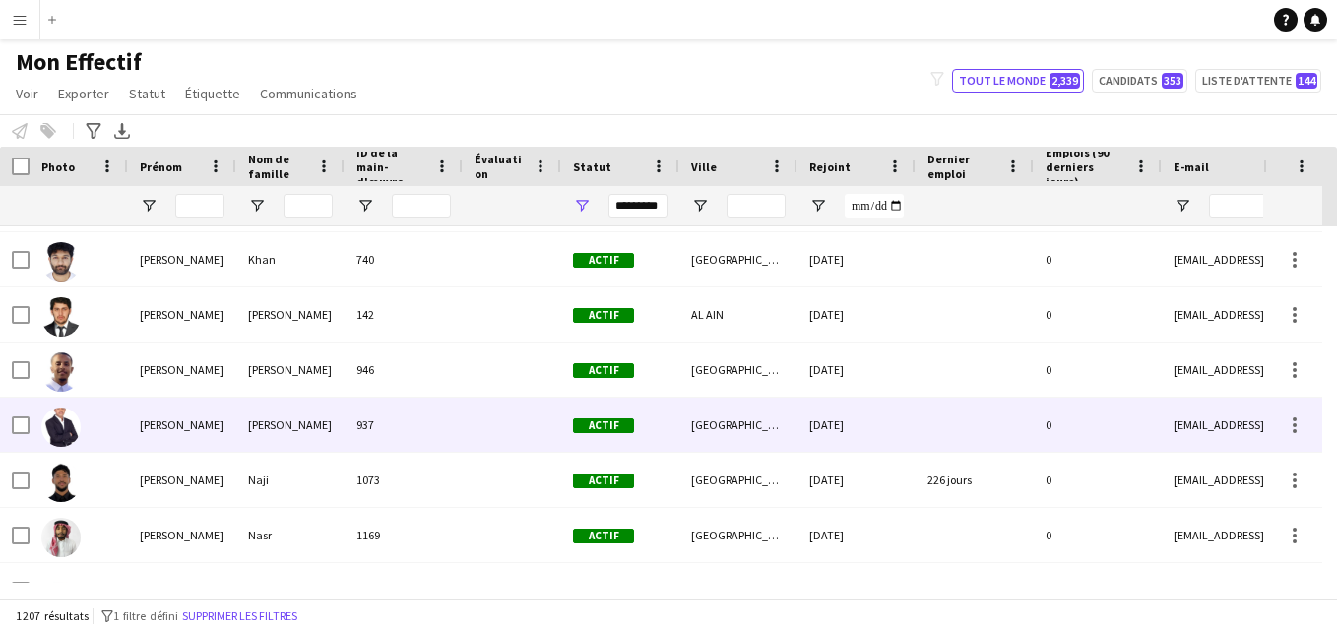
click at [896, 452] on div "[DATE]" at bounding box center [857, 425] width 118 height 54
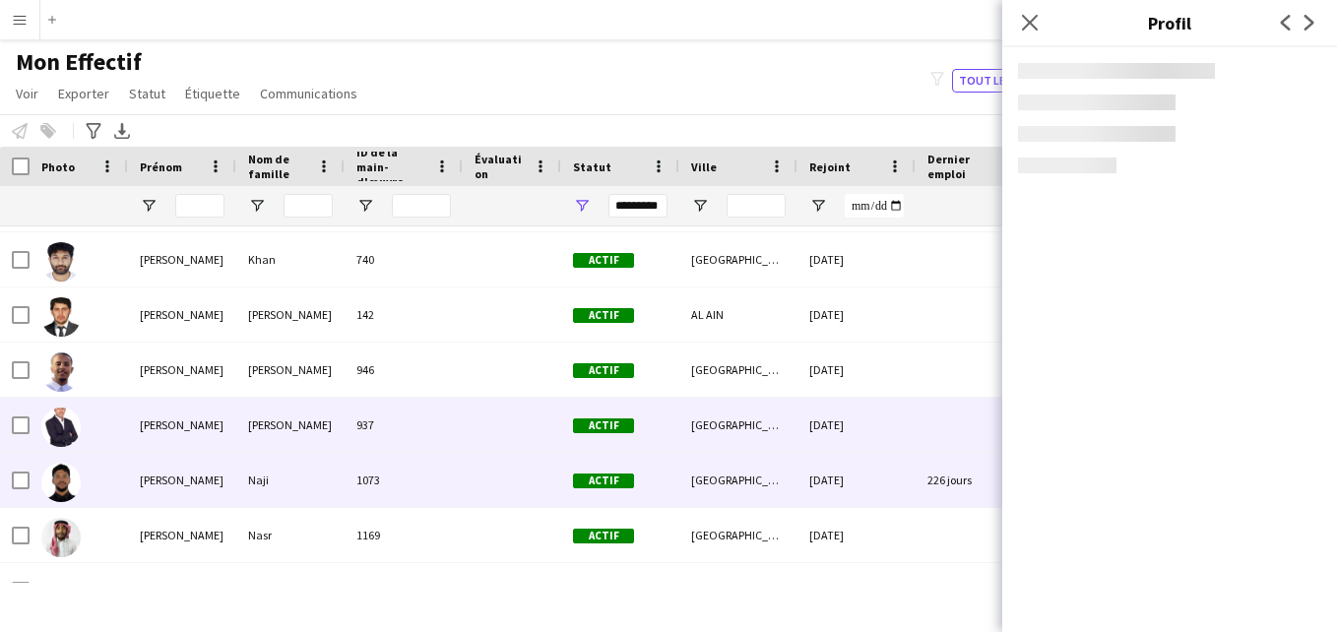
click at [874, 487] on div "[DATE]" at bounding box center [857, 480] width 118 height 54
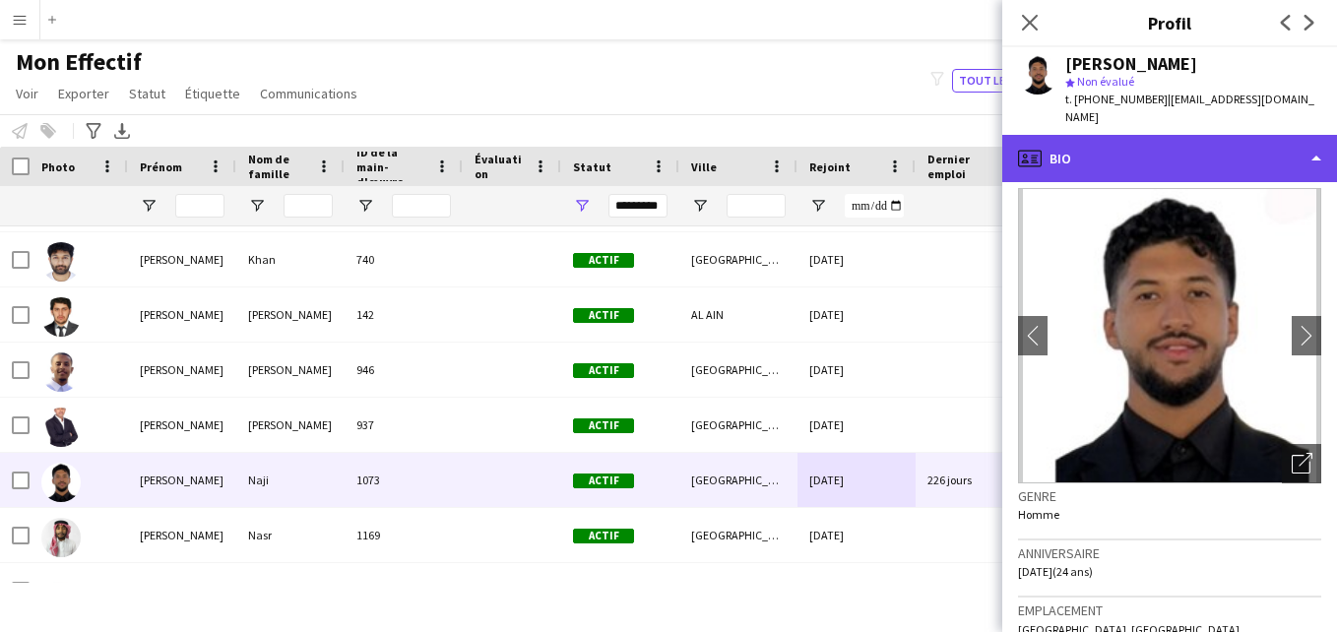
click at [1279, 172] on div "profile Bio" at bounding box center [1170, 158] width 335 height 47
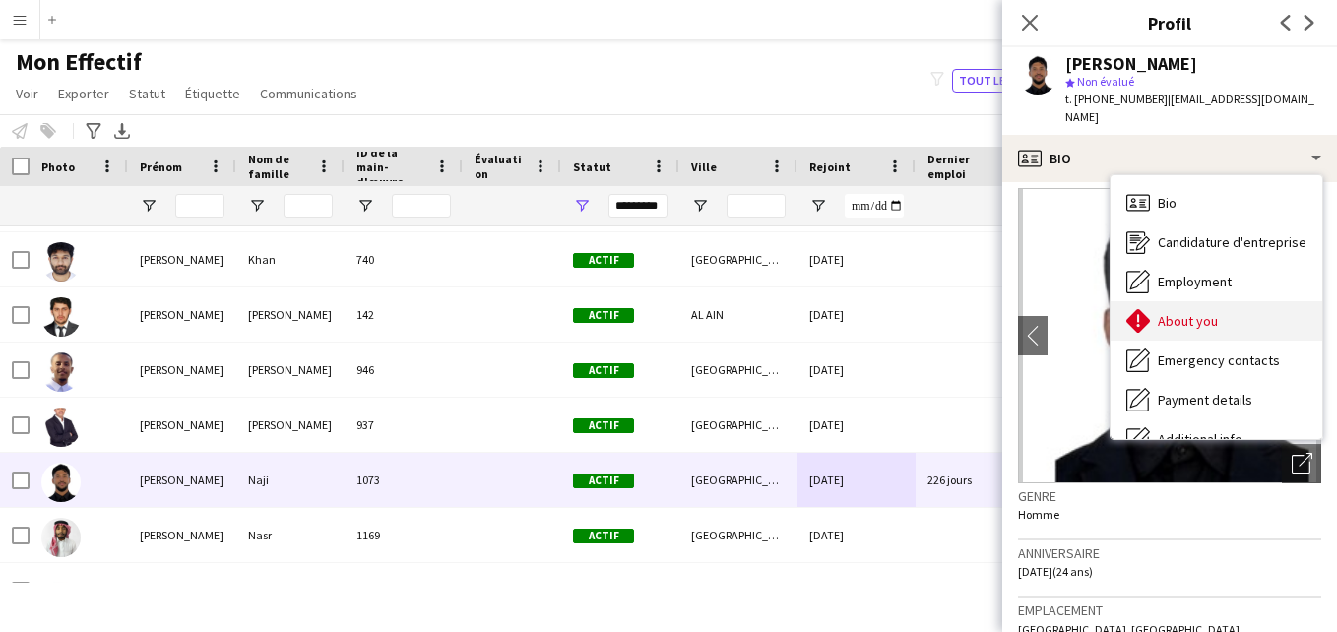
click at [1214, 326] on span "About you" at bounding box center [1188, 321] width 60 height 18
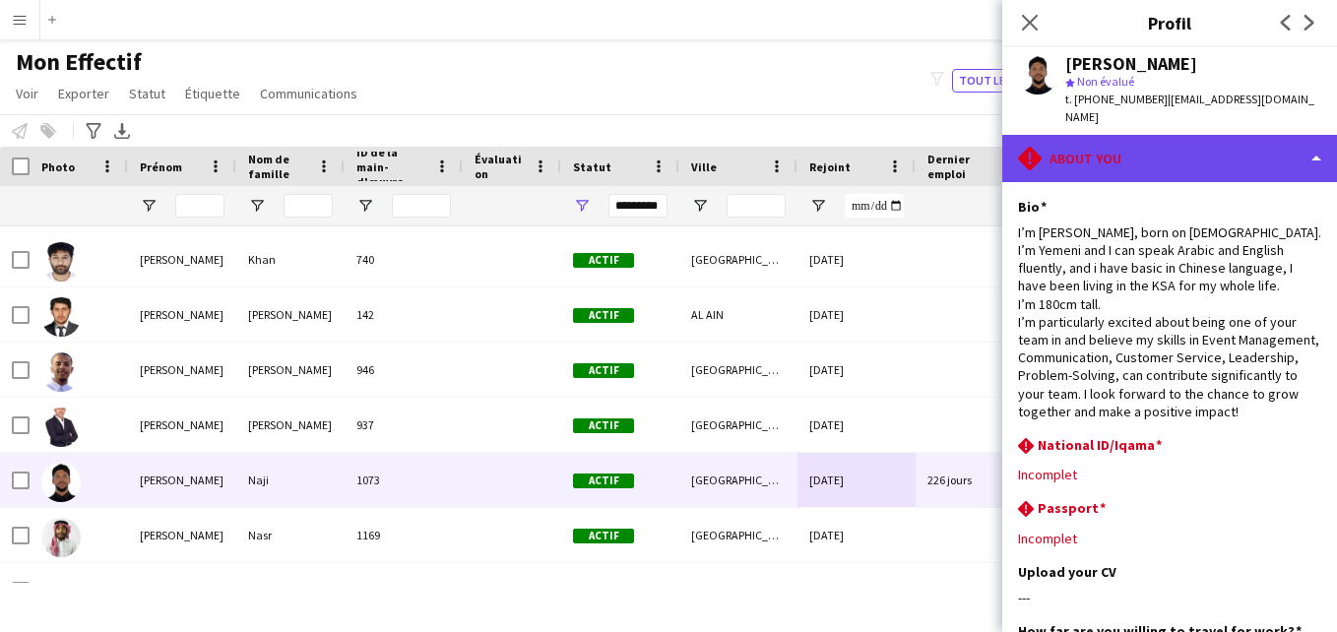
click at [1262, 148] on div "rhombus-alert About you" at bounding box center [1170, 158] width 335 height 47
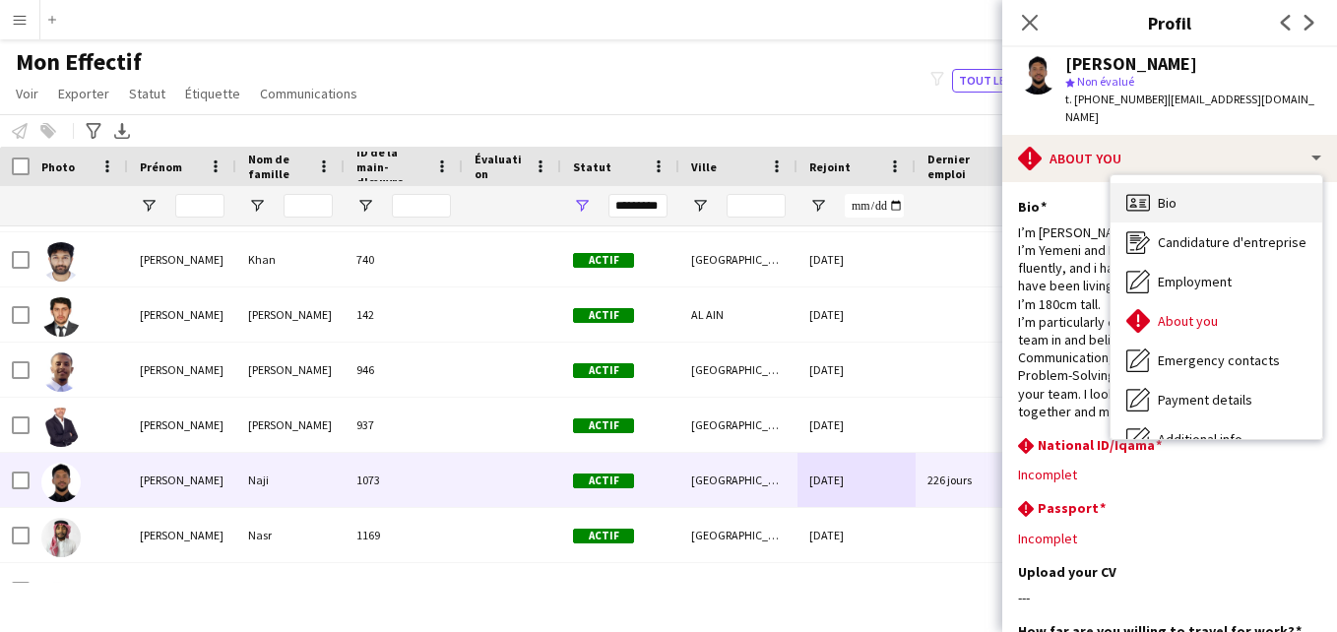
click at [1231, 205] on div "Bio Bio" at bounding box center [1217, 202] width 212 height 39
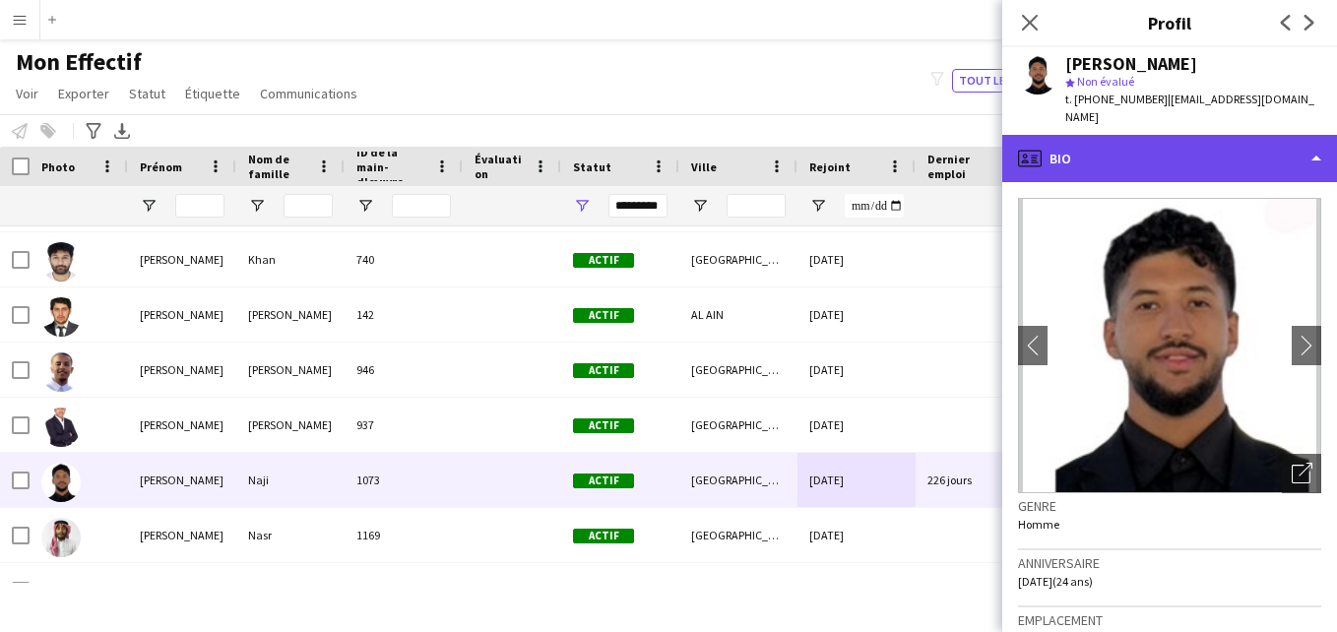
click at [1264, 174] on div "profile Bio" at bounding box center [1170, 158] width 335 height 47
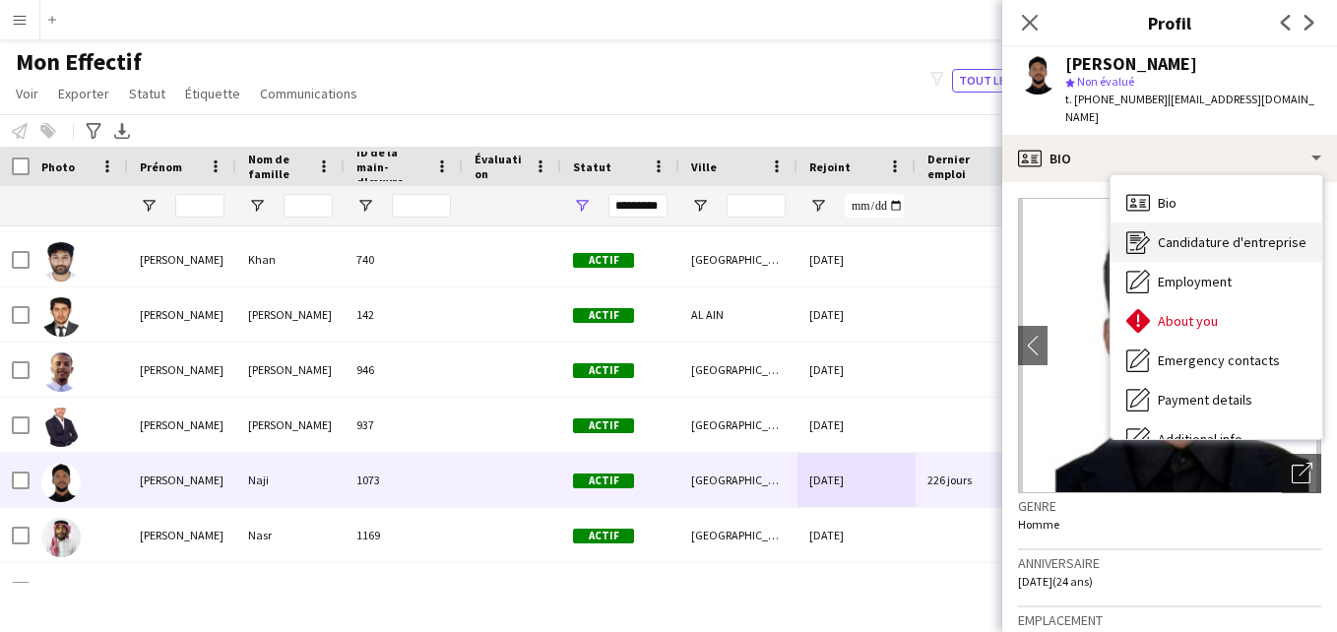
click at [1244, 237] on span "Candidature d'entreprise" at bounding box center [1232, 242] width 149 height 18
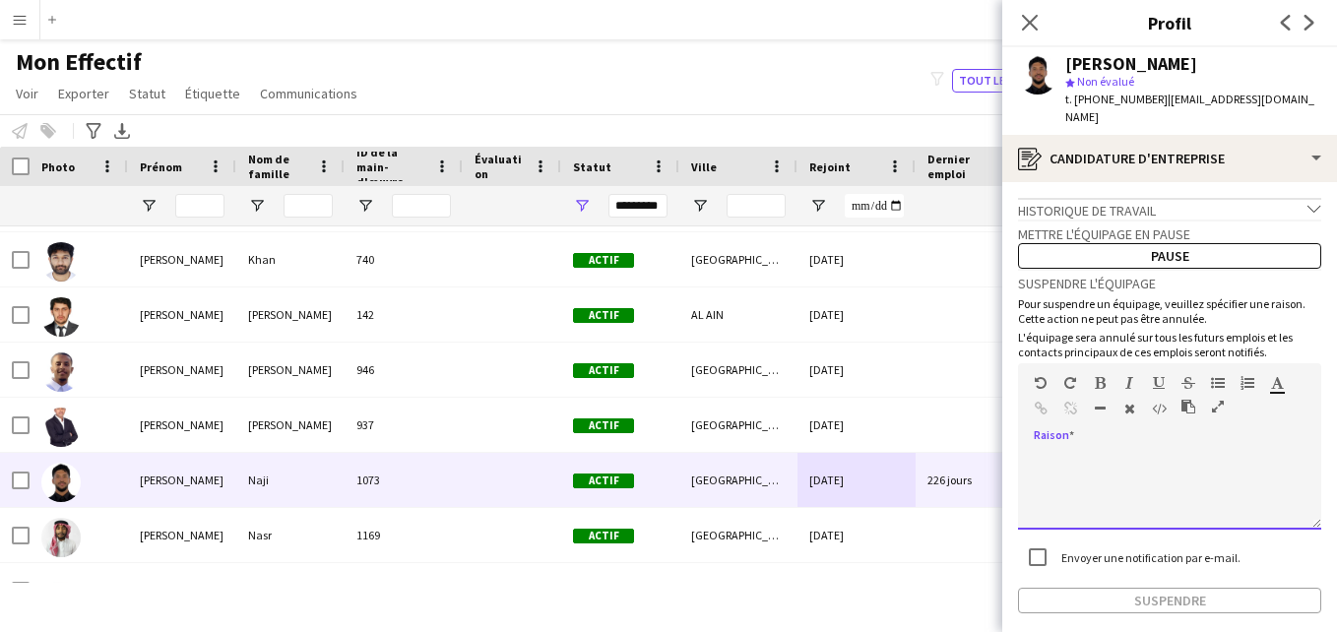
click at [1076, 464] on div at bounding box center [1169, 490] width 303 height 79
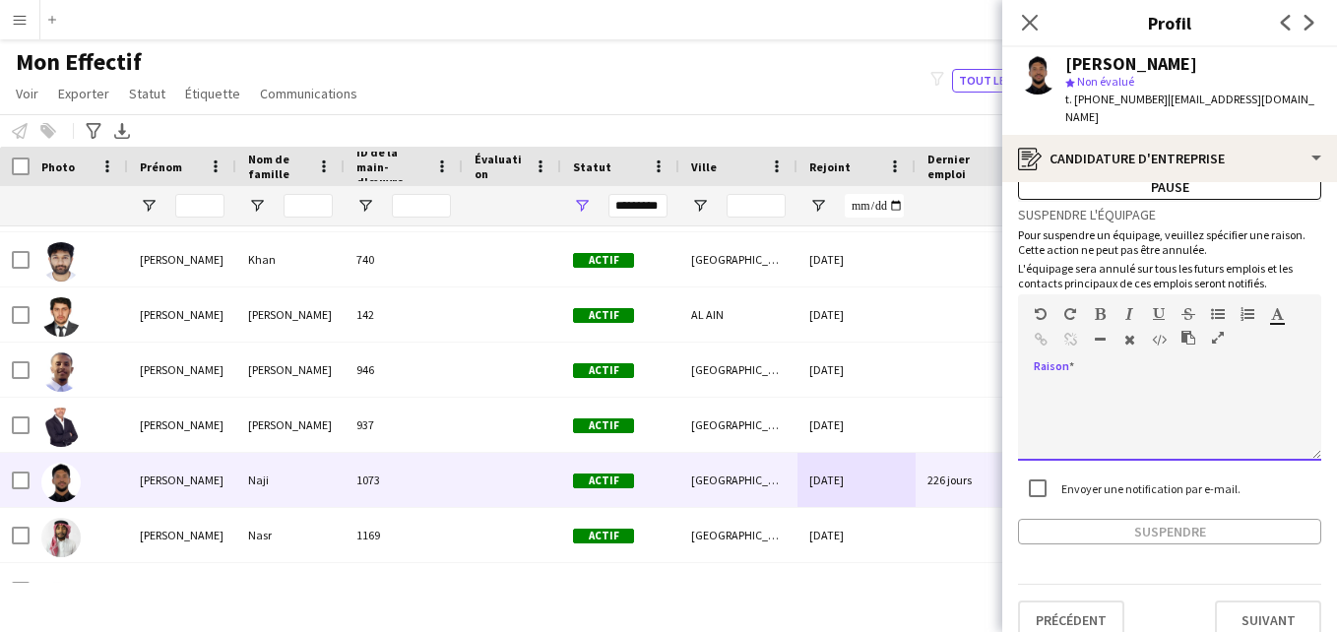
scroll to position [93, 0]
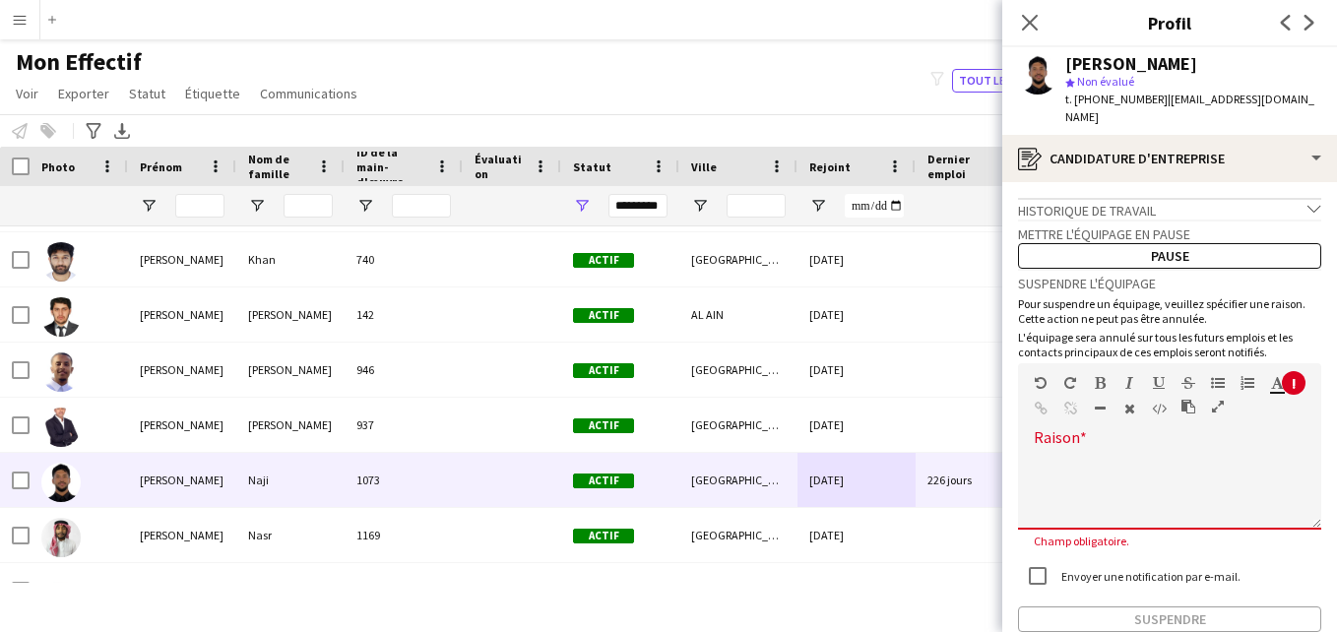
click at [1308, 206] on icon "chevron-down" at bounding box center [1315, 209] width 14 height 14
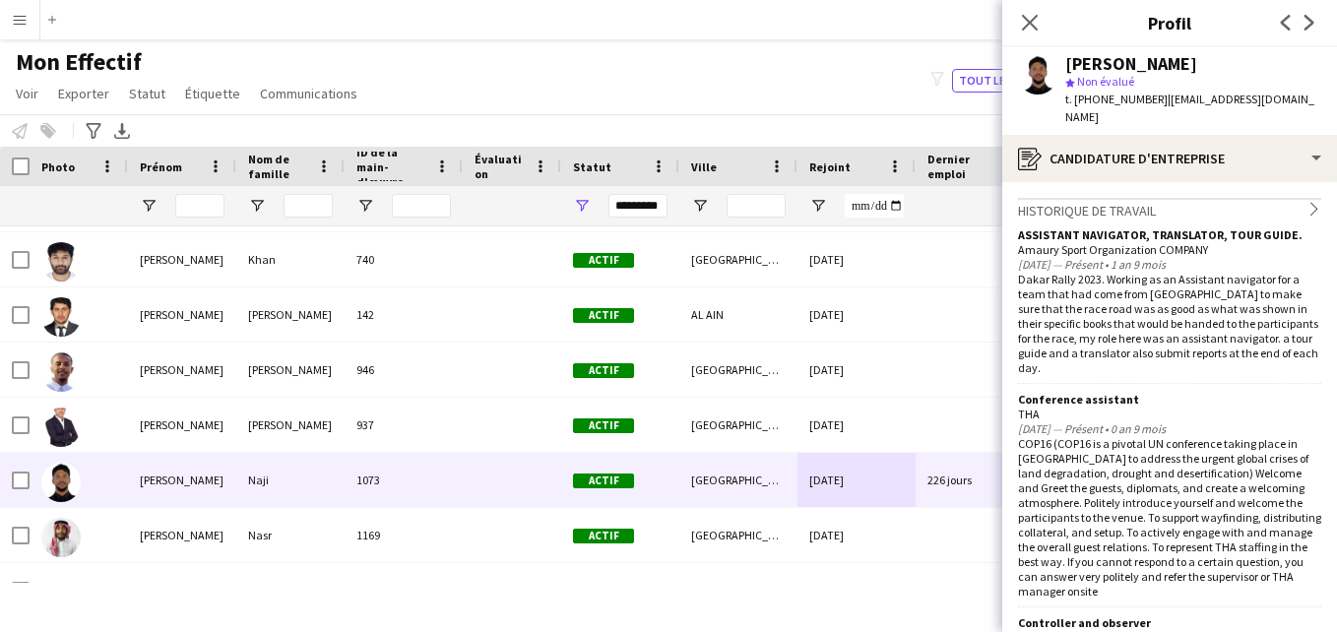
click at [1308, 206] on icon "chevron-right" at bounding box center [1315, 209] width 14 height 14
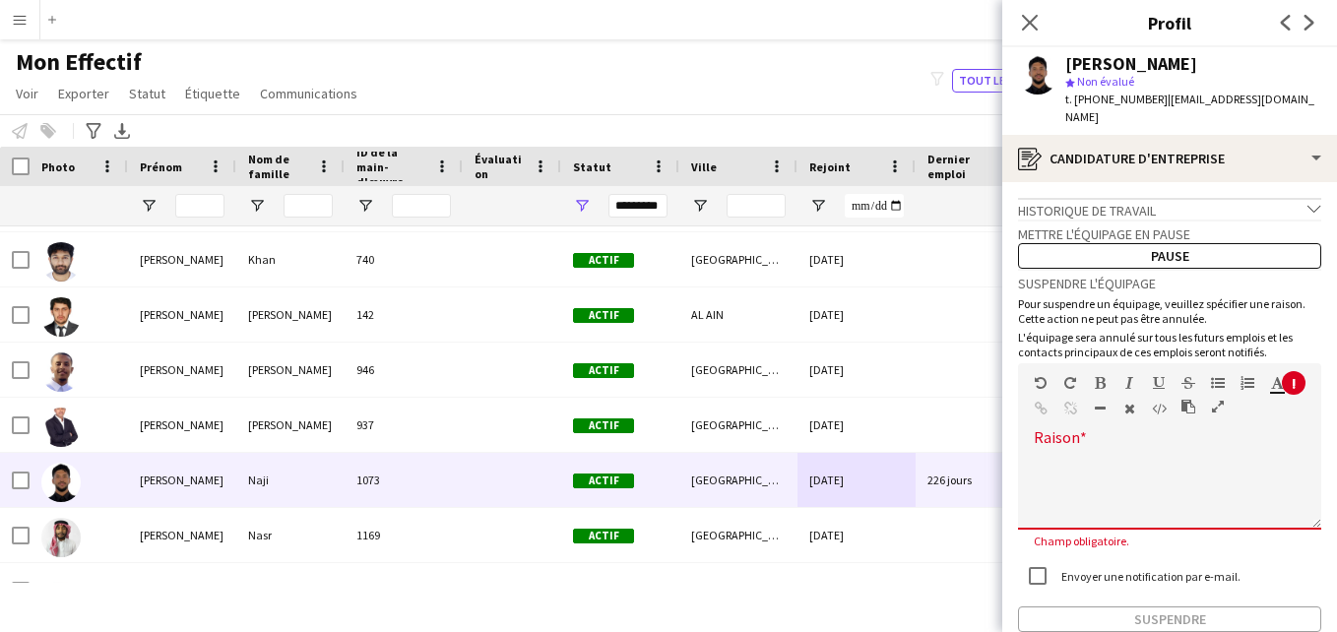
click at [1119, 453] on div at bounding box center [1169, 490] width 303 height 79
click at [1068, 453] on div at bounding box center [1169, 490] width 303 height 79
click at [1097, 458] on div at bounding box center [1169, 490] width 303 height 79
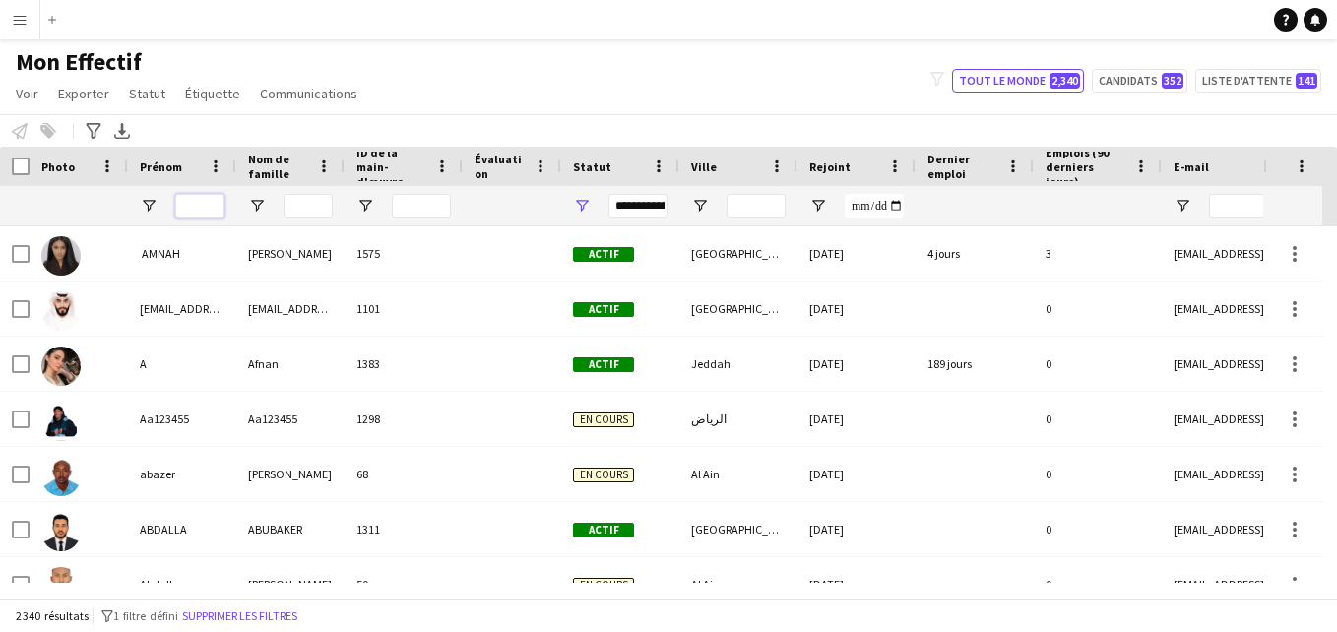
click at [202, 212] on input "Prénom Entrée de filtre" at bounding box center [199, 206] width 49 height 24
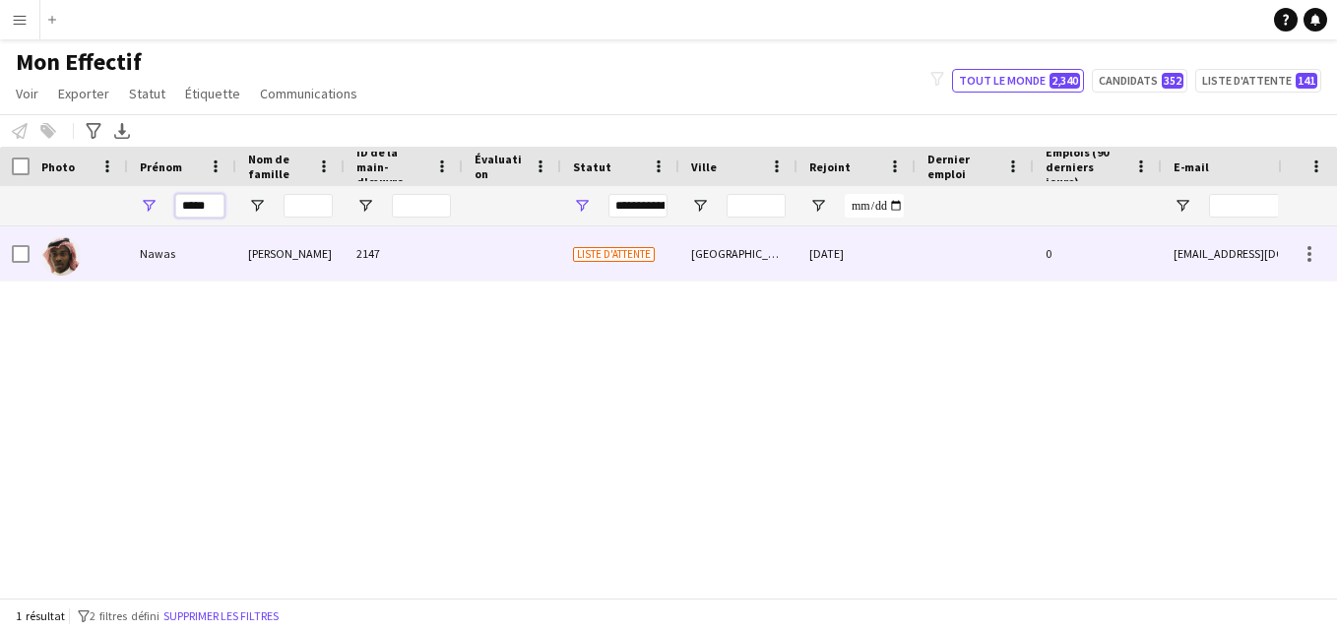
type input "*****"
click at [355, 246] on div "2147" at bounding box center [404, 253] width 118 height 54
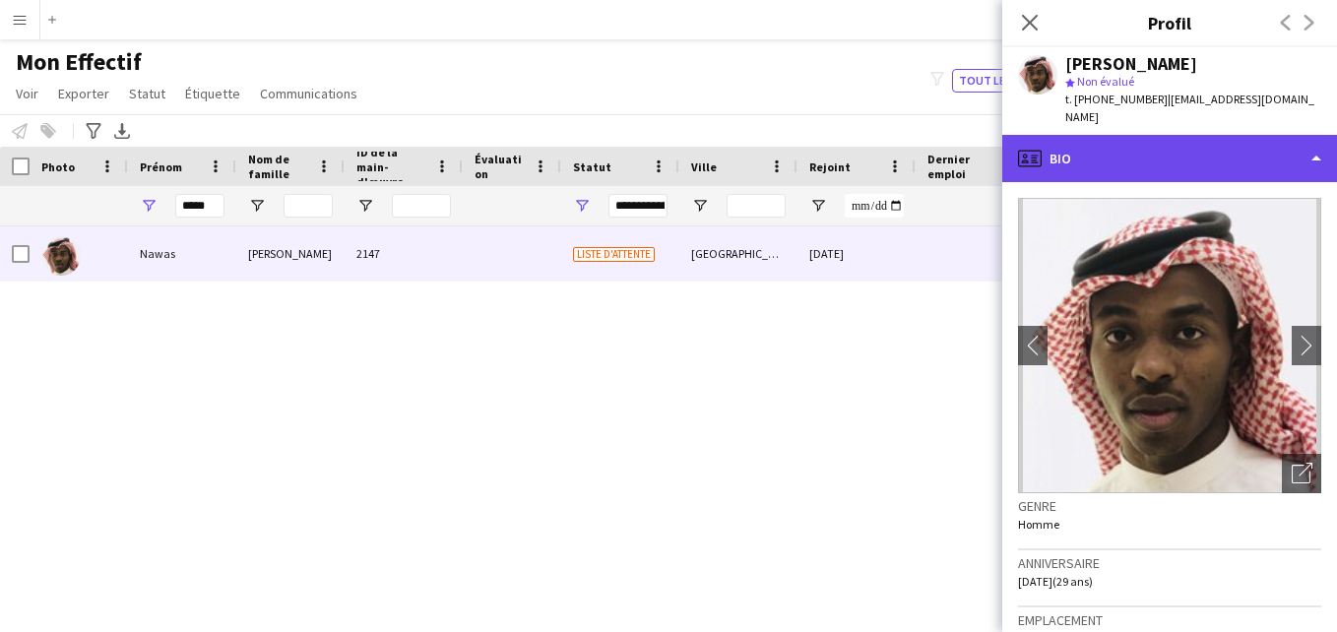
click at [1250, 138] on div "profile Bio" at bounding box center [1170, 158] width 335 height 47
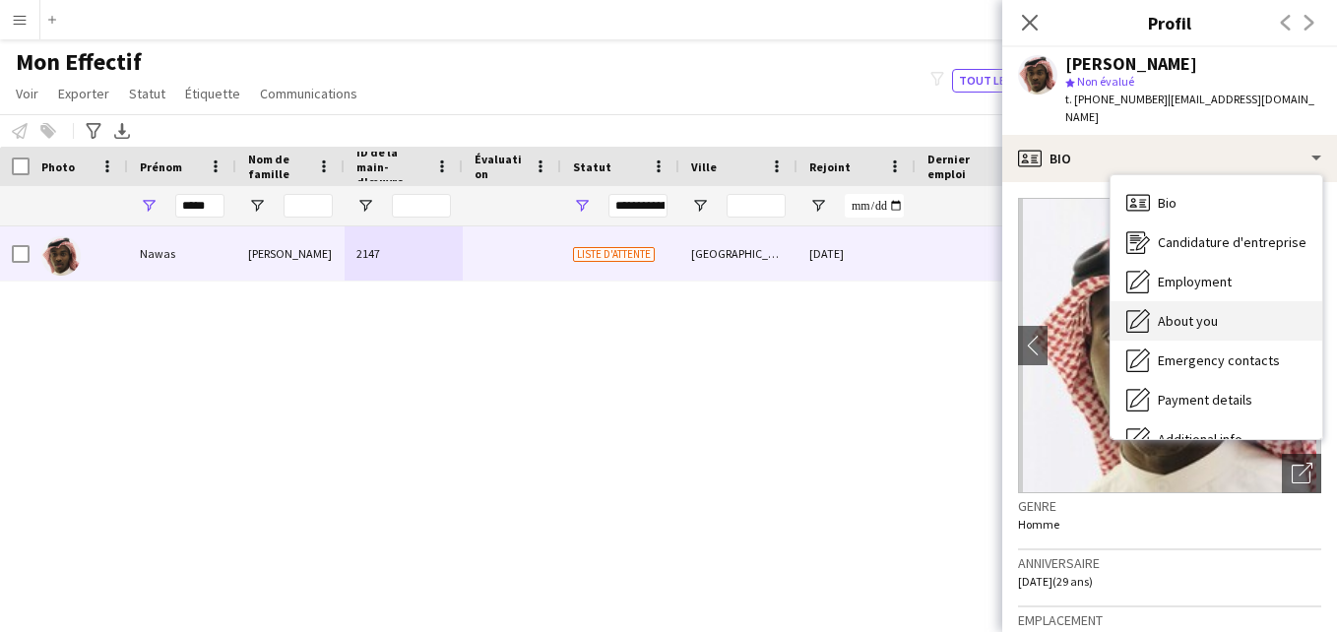
click at [1258, 301] on div "About you About you" at bounding box center [1217, 320] width 212 height 39
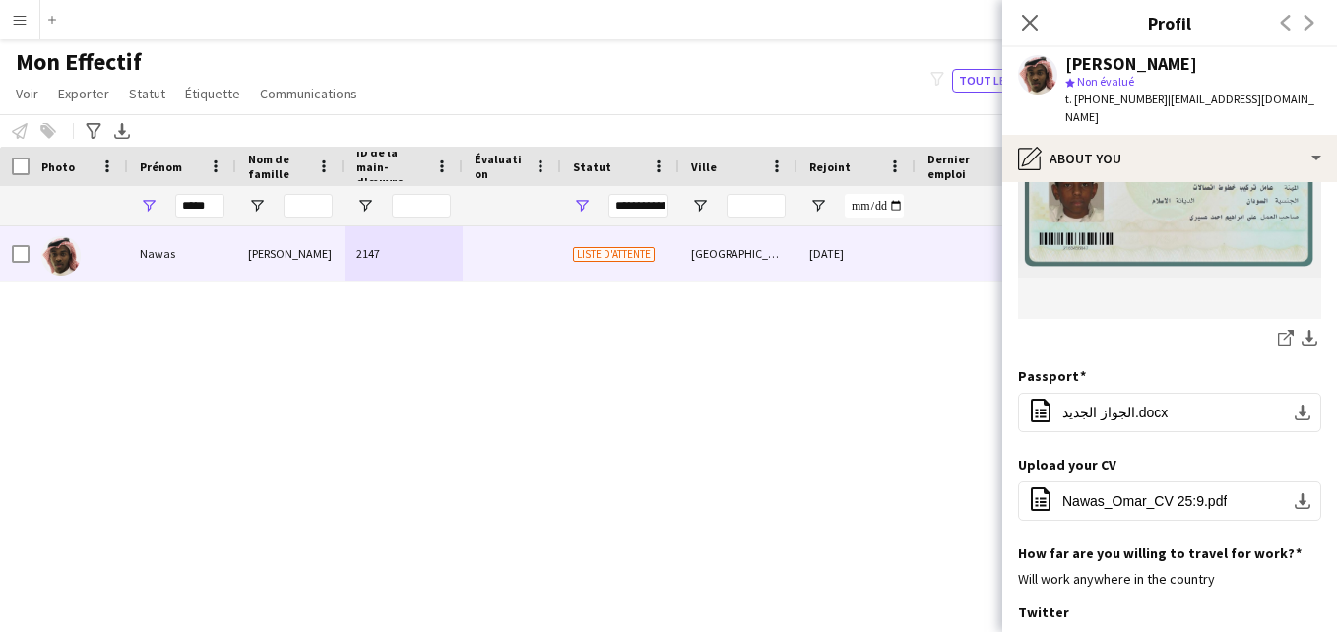
scroll to position [408, 0]
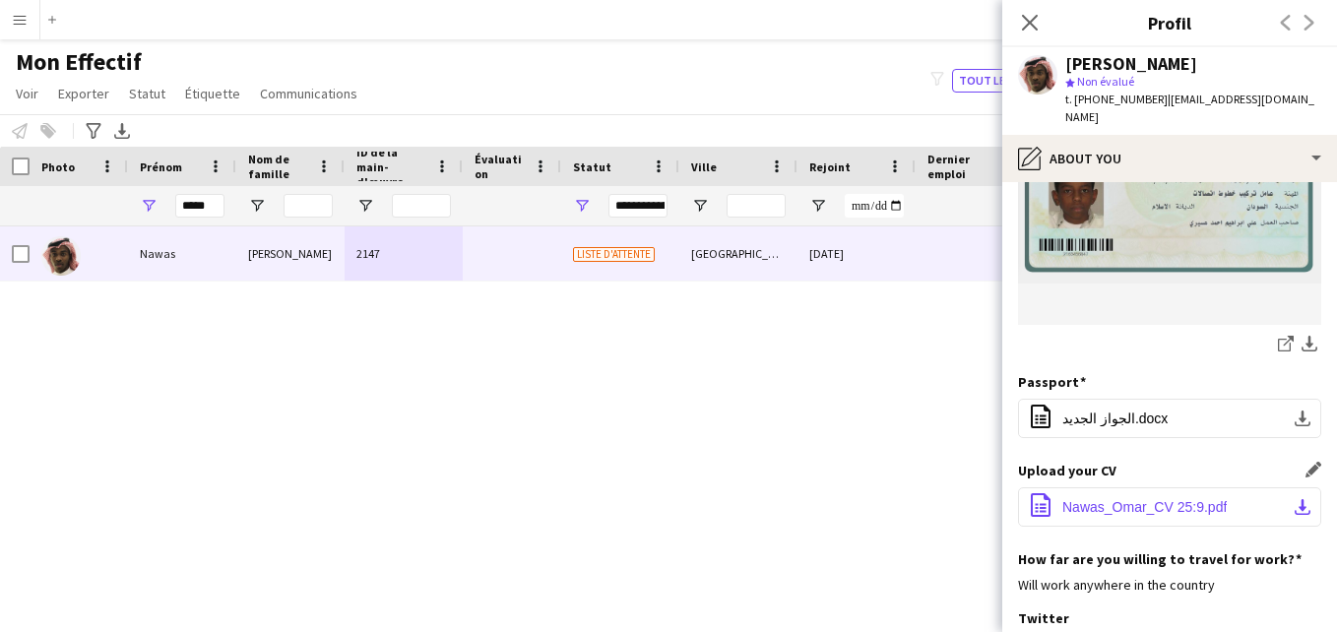
click at [1127, 499] on span "Nawas_Omar_CV 25:9.pdf" at bounding box center [1145, 507] width 164 height 16
click at [1160, 499] on span "Nawas_Omar_CV 25:9.pdf" at bounding box center [1145, 507] width 164 height 16
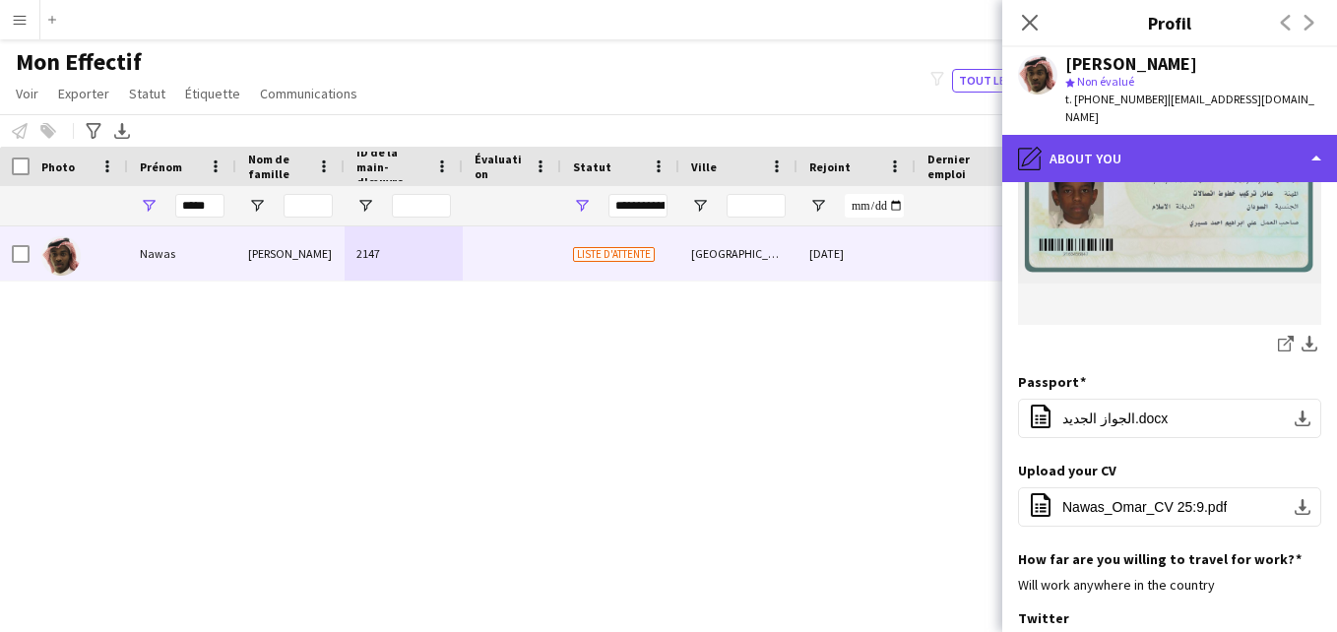
click at [1225, 141] on div "pencil4 About you" at bounding box center [1170, 158] width 335 height 47
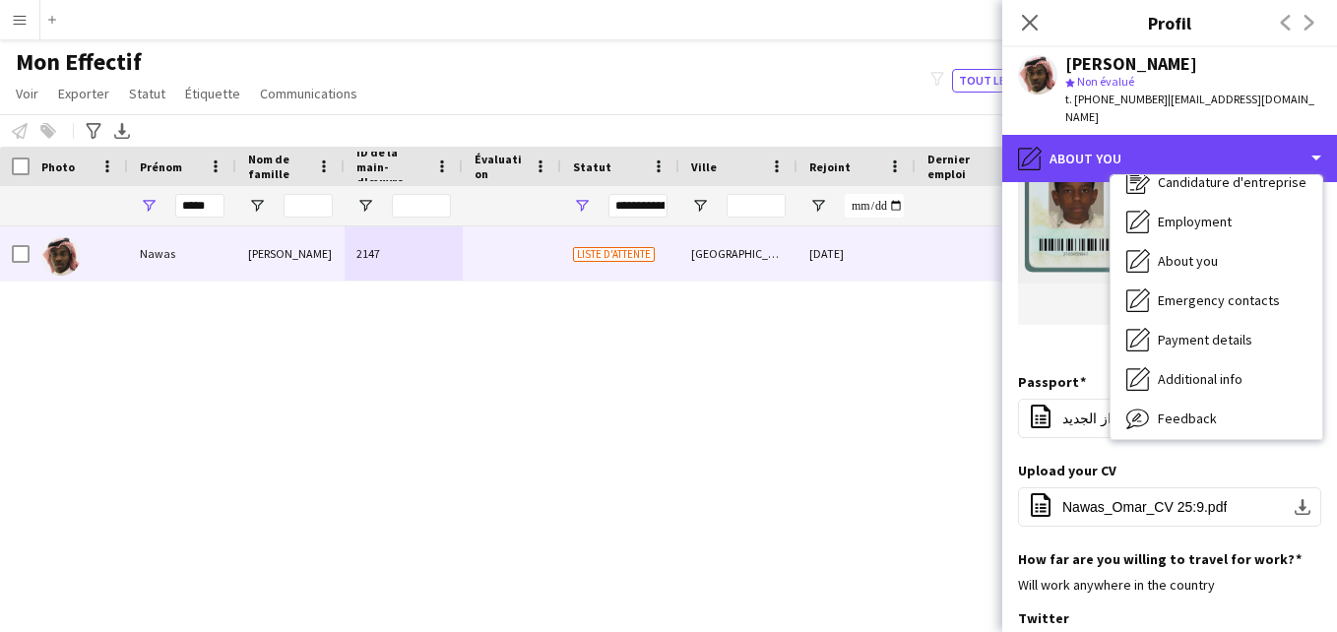
scroll to position [0, 0]
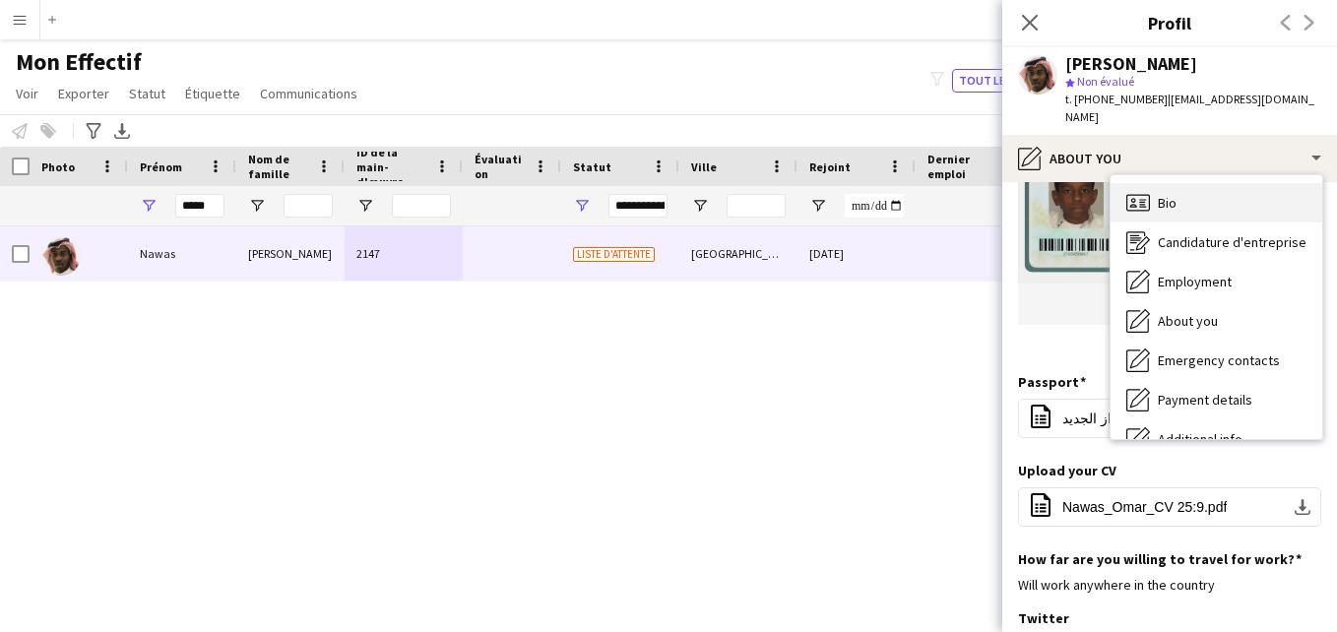
click at [1276, 197] on div "Bio Bio" at bounding box center [1217, 202] width 212 height 39
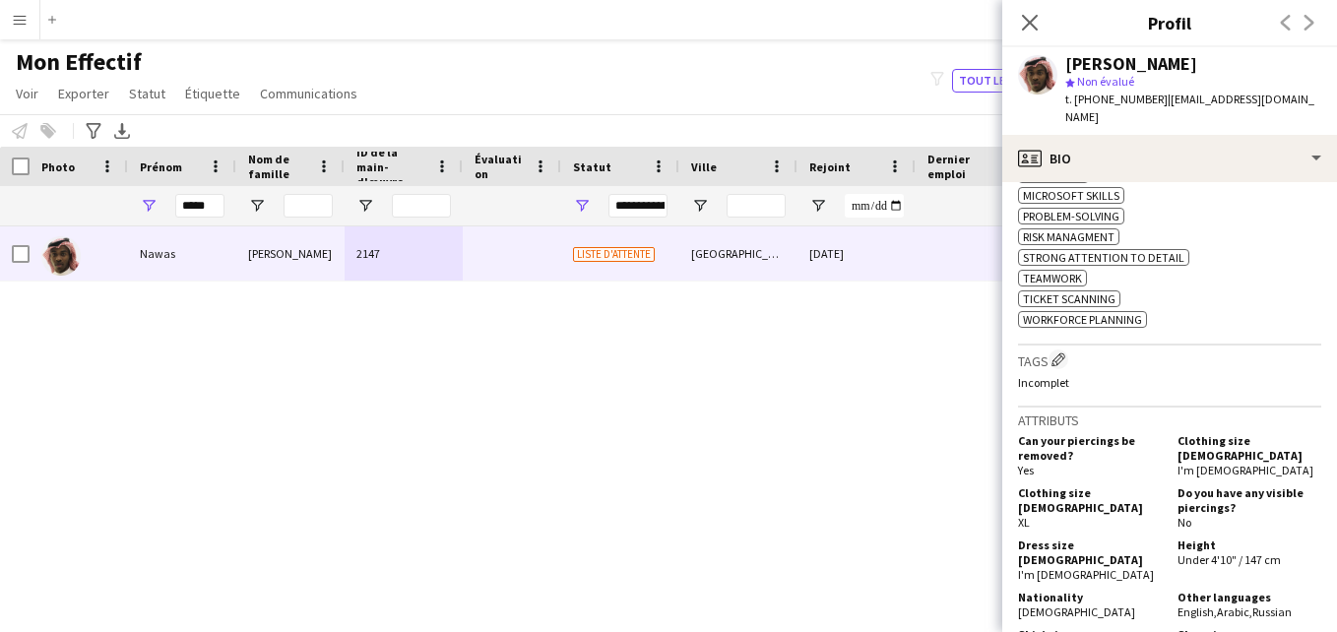
scroll to position [840, 0]
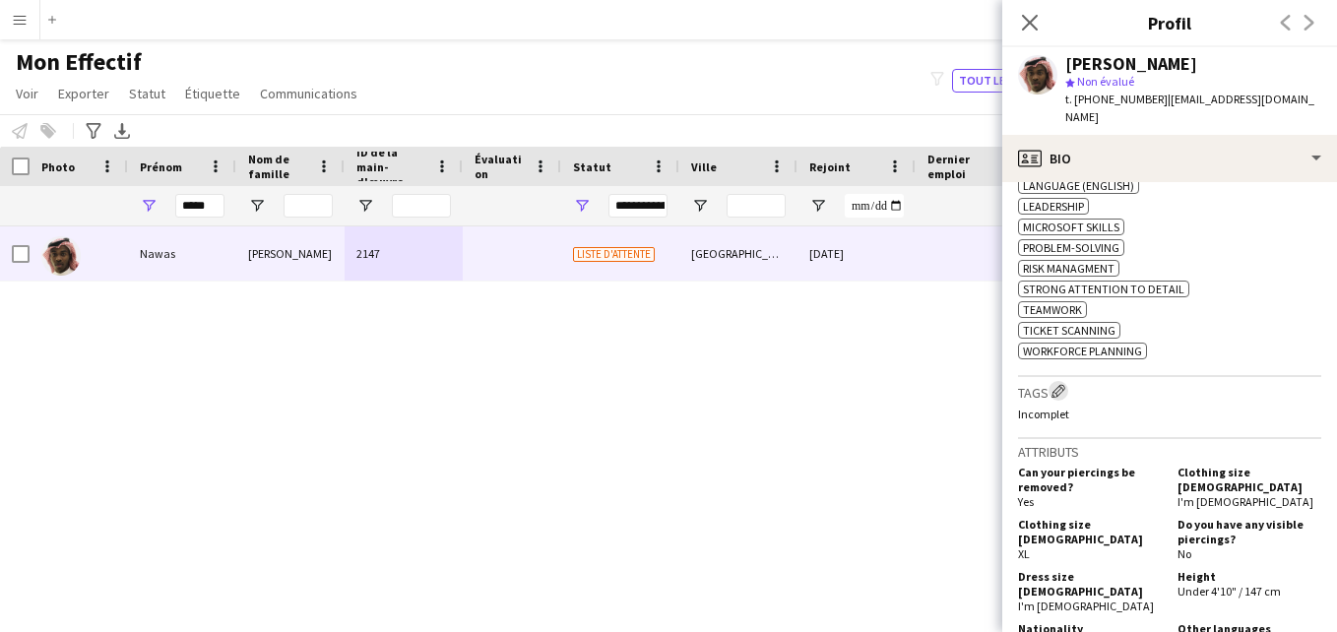
click at [1064, 384] on app-icon "Modifier les balises de l'entreprise d'équipage" at bounding box center [1059, 391] width 14 height 14
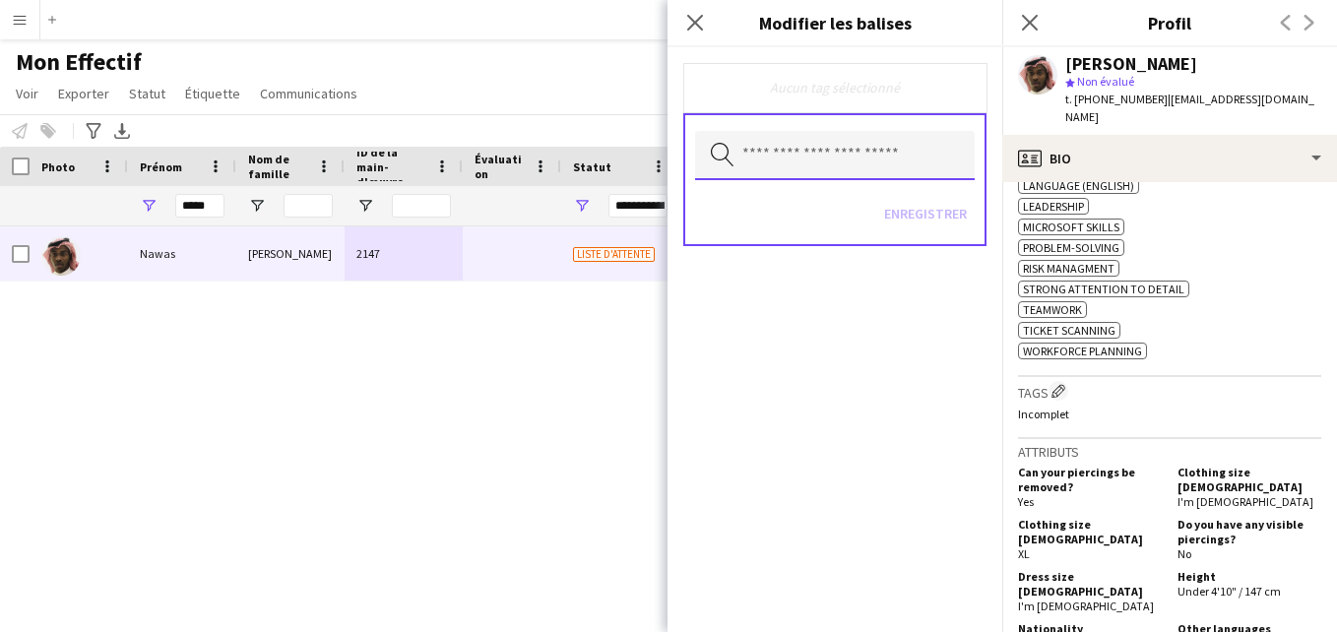
click at [831, 156] on input "text" at bounding box center [835, 155] width 280 height 49
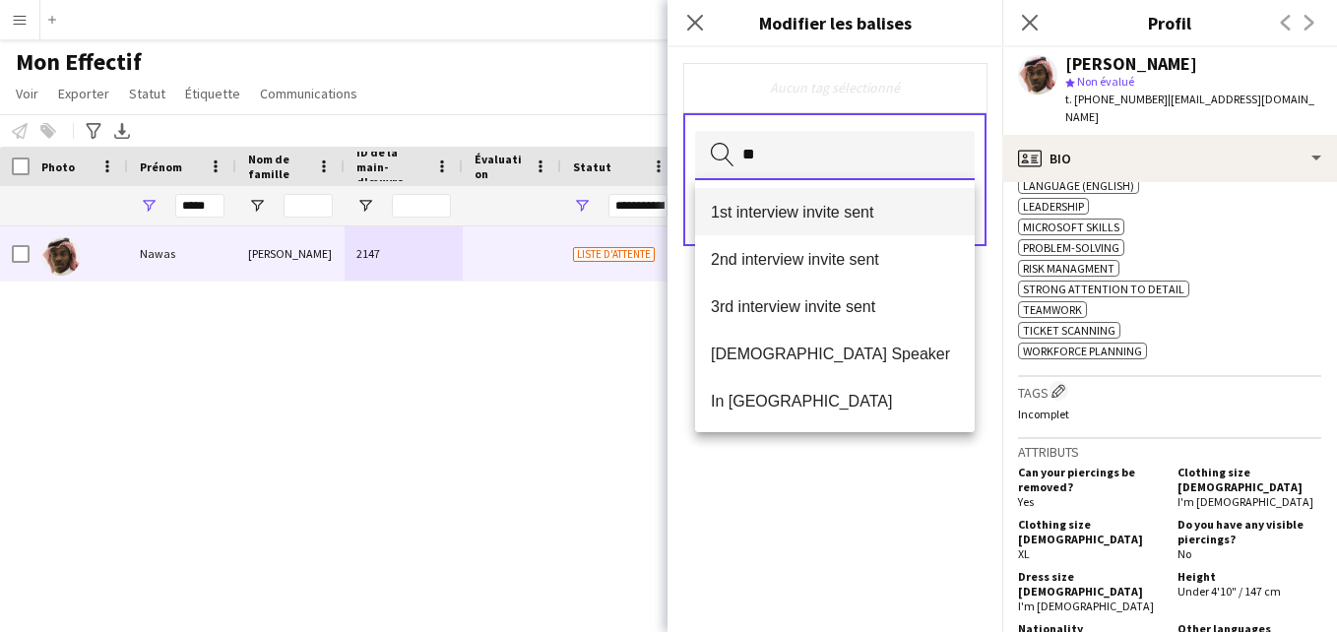
type input "**"
click at [838, 219] on span "1st interview invite sent" at bounding box center [835, 212] width 248 height 19
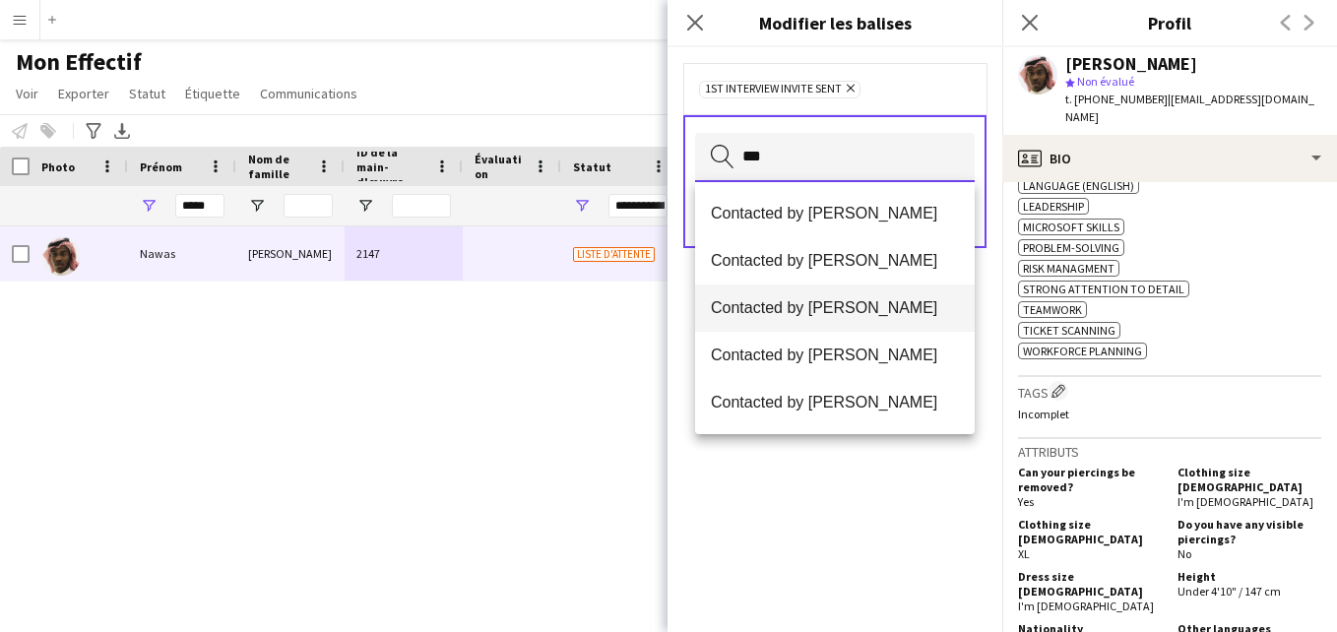
type input "***"
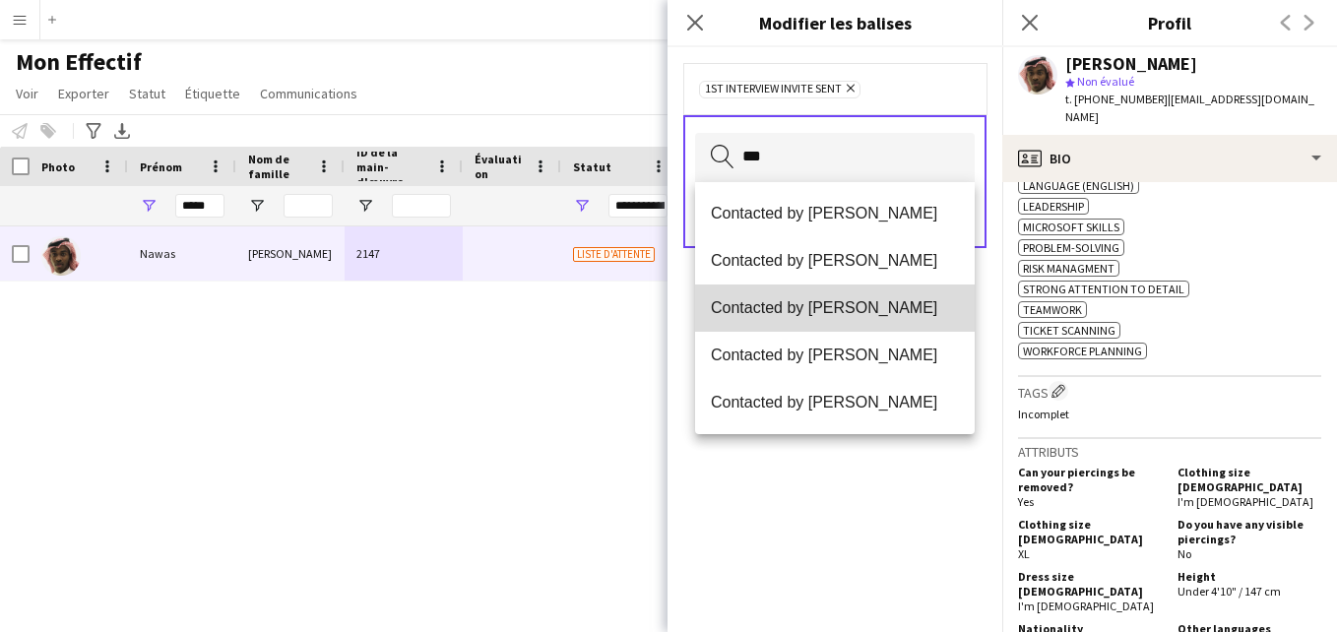
click at [830, 320] on mat-option "Contacted by [PERSON_NAME]" at bounding box center [835, 308] width 280 height 47
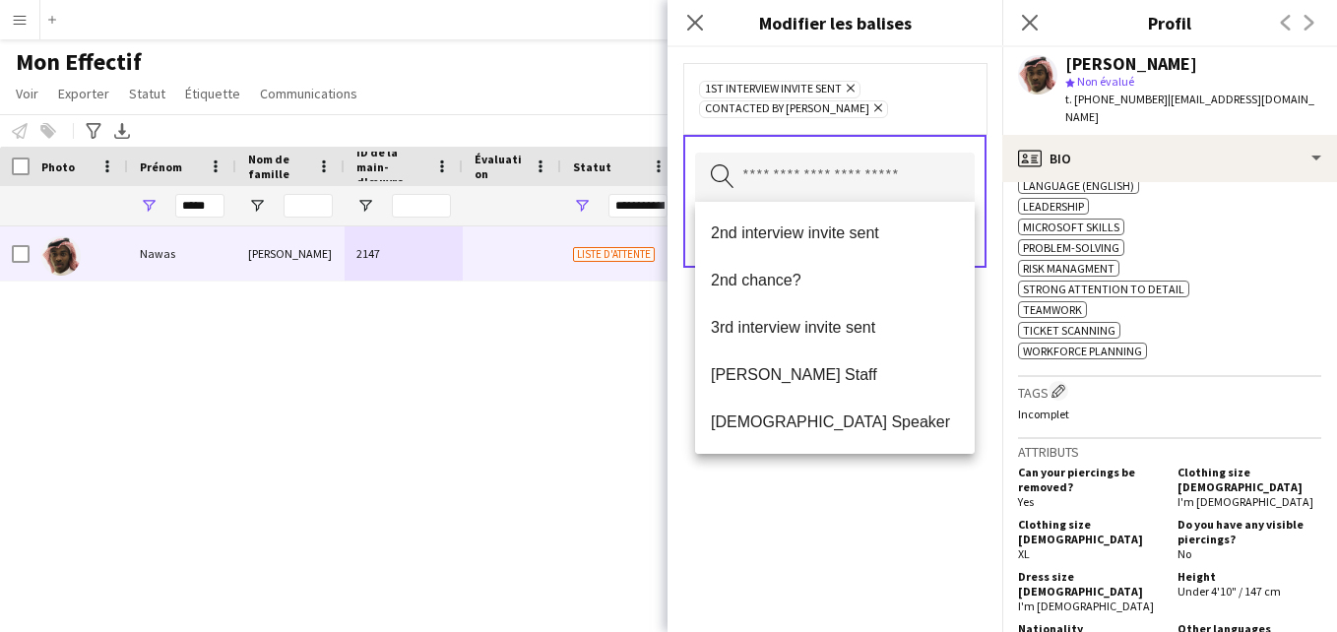
click at [953, 123] on div "1st interview invite sent [PERSON_NAME] Contacted by [PERSON_NAME]" at bounding box center [834, 98] width 303 height 71
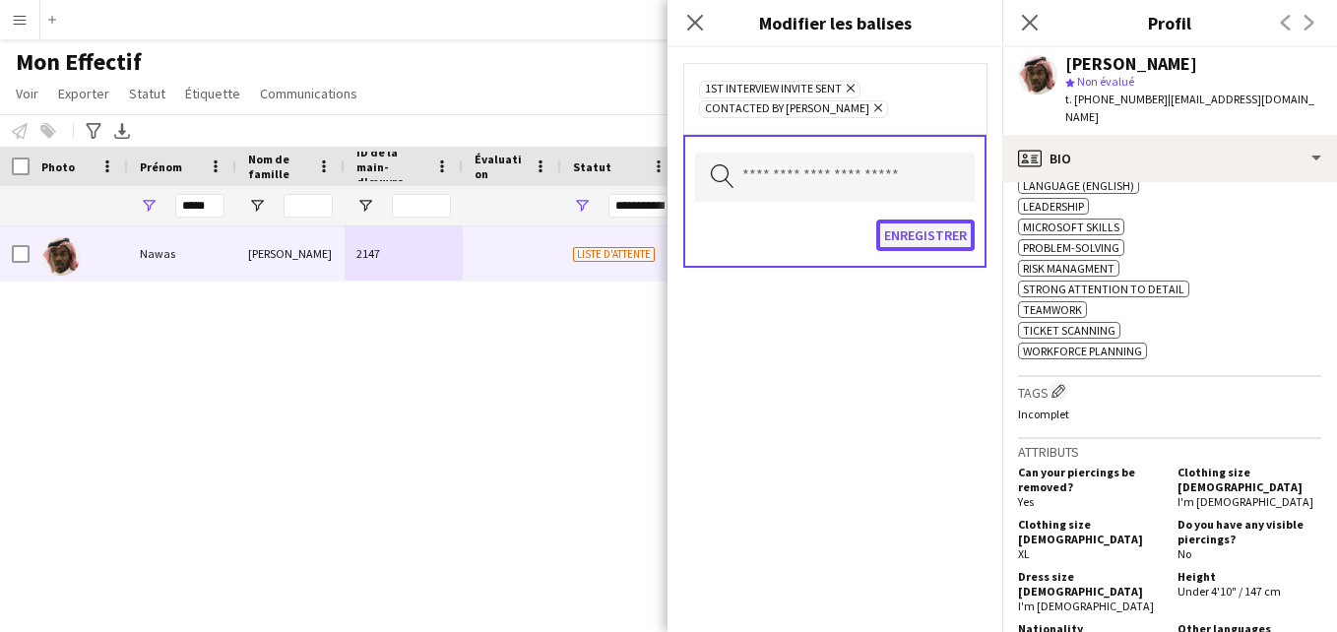
click at [936, 242] on button "Enregistrer" at bounding box center [925, 236] width 98 height 32
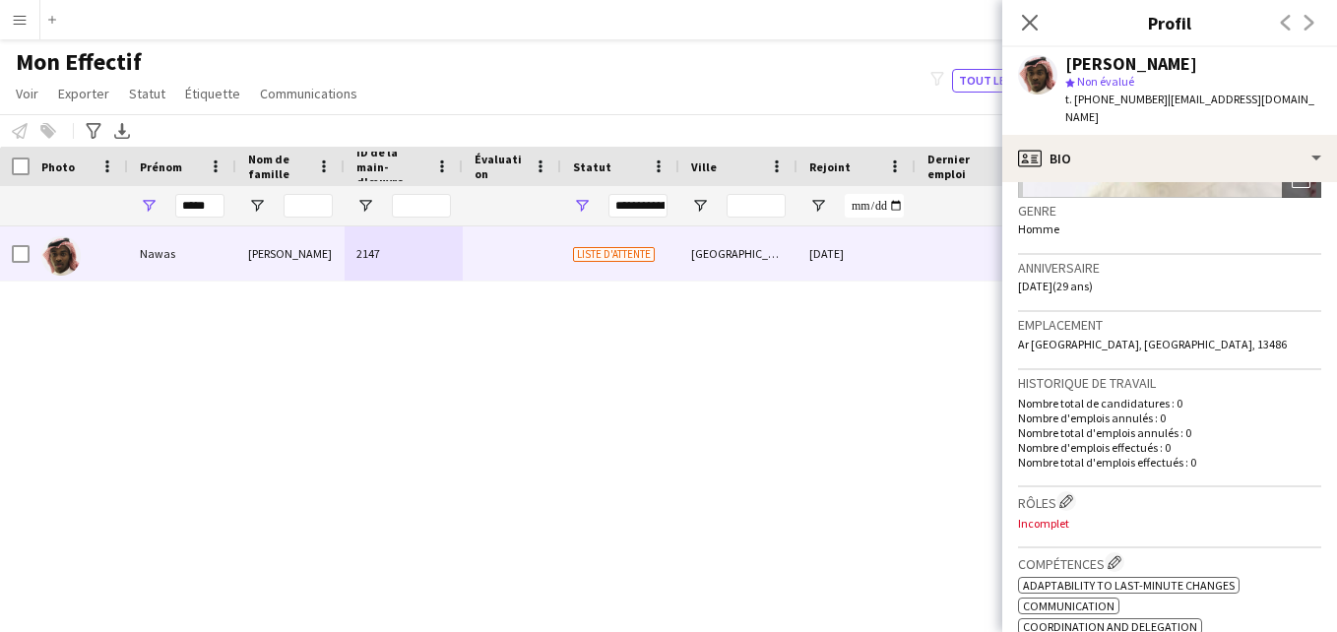
scroll to position [111, 0]
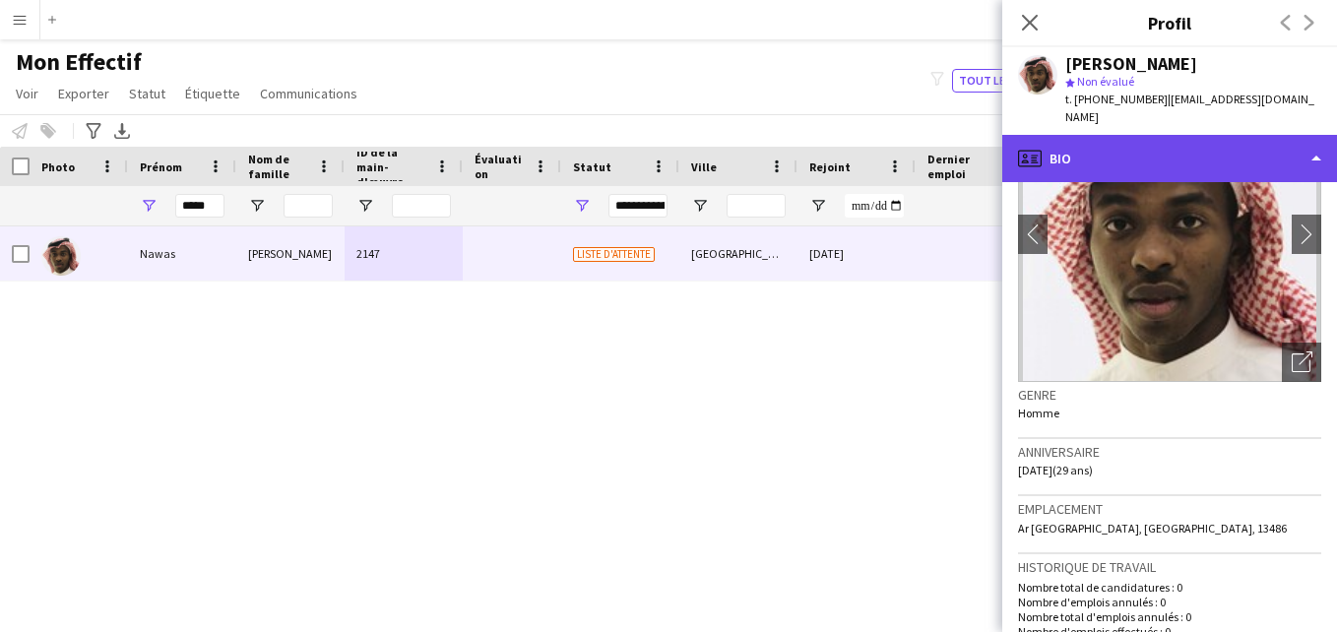
click at [1286, 158] on div "profile Bio" at bounding box center [1170, 158] width 335 height 47
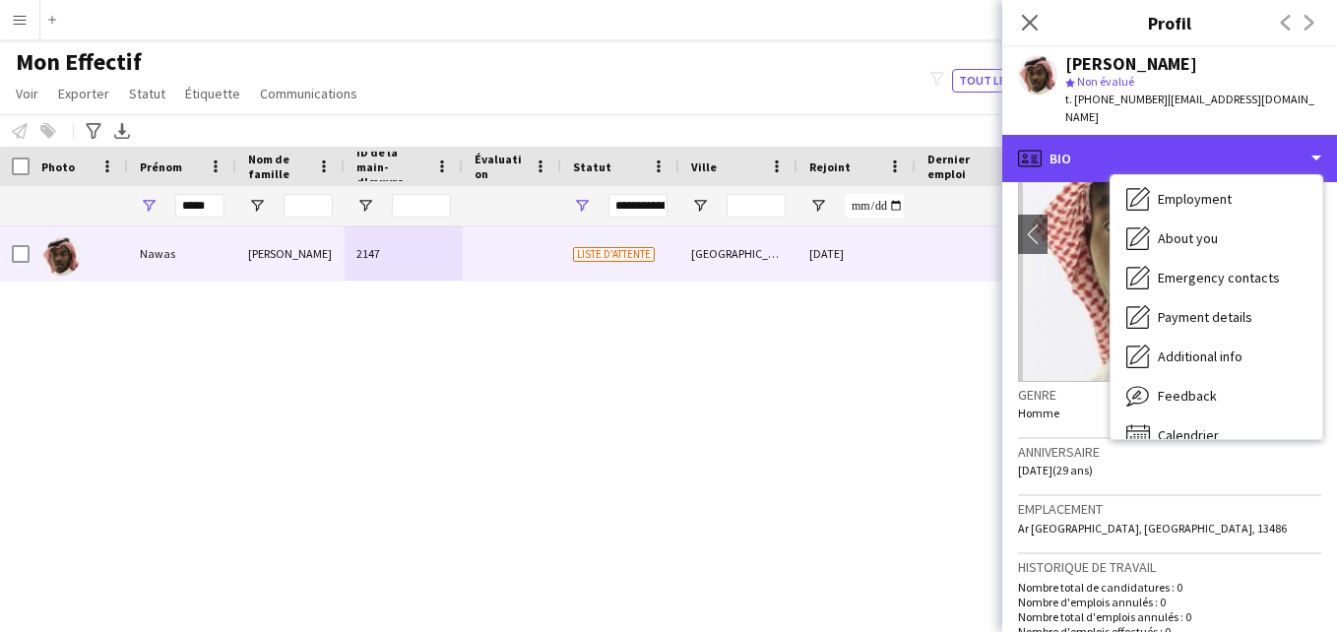
scroll to position [106, 0]
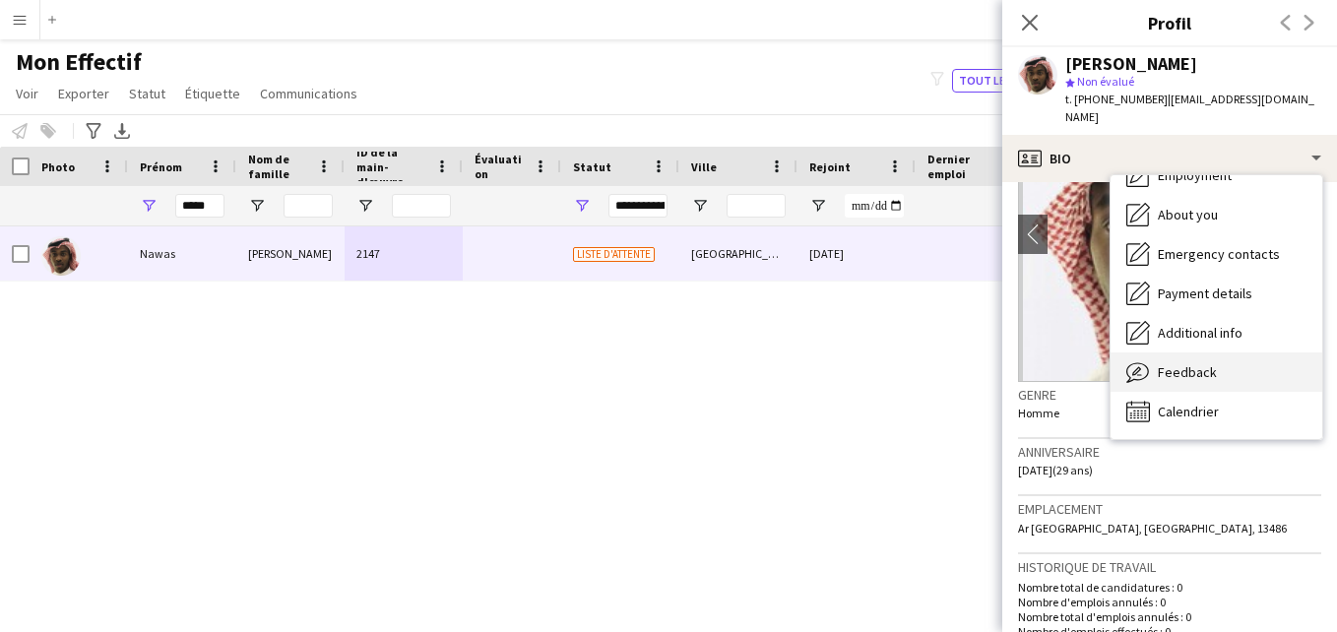
click at [1266, 353] on div "Feedback Feedback" at bounding box center [1217, 372] width 212 height 39
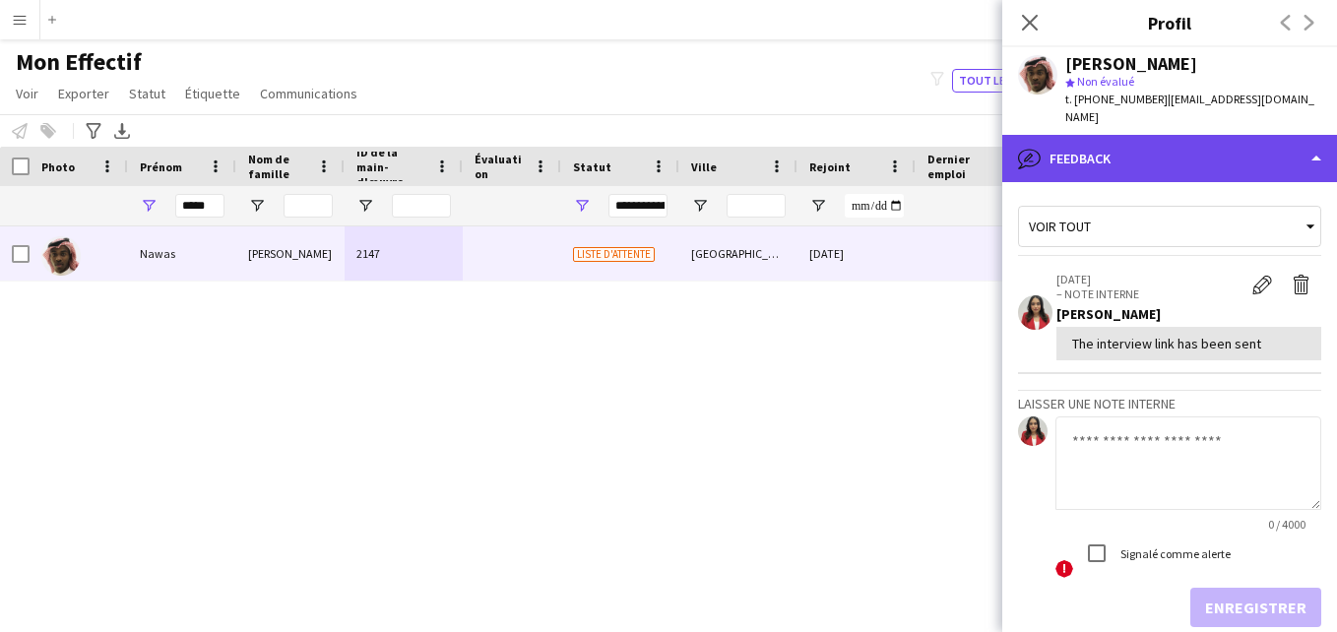
click at [1274, 149] on div "bubble-pencil Feedback" at bounding box center [1170, 158] width 335 height 47
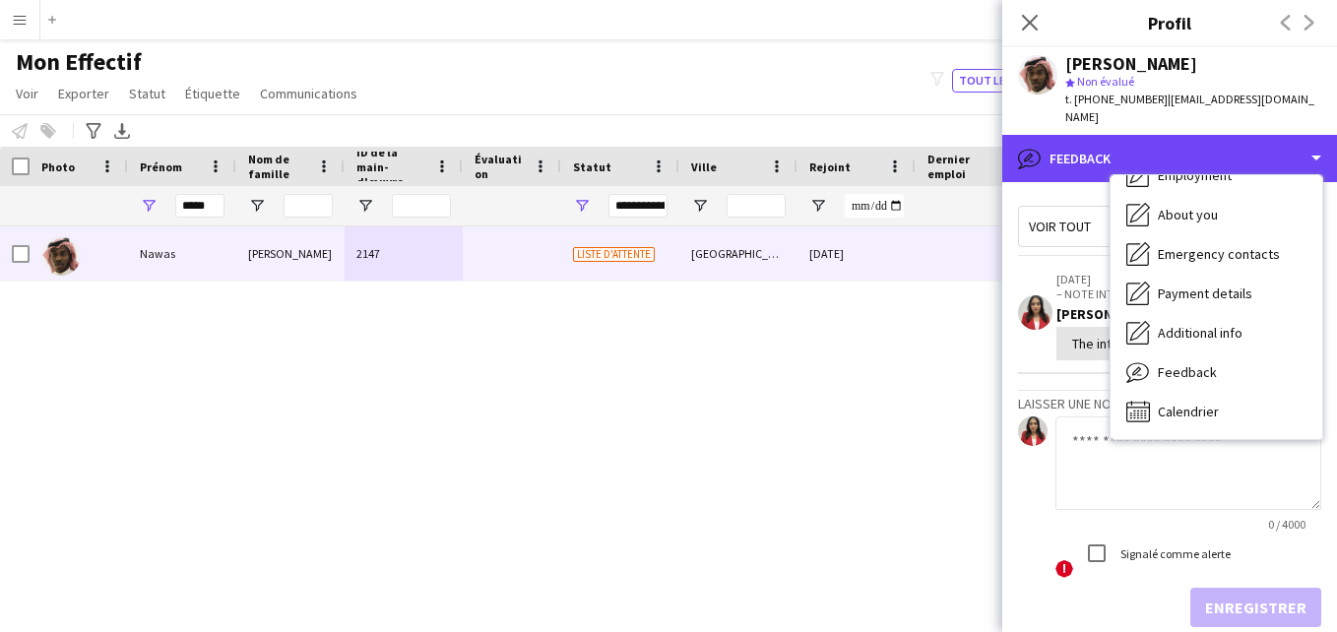
scroll to position [0, 0]
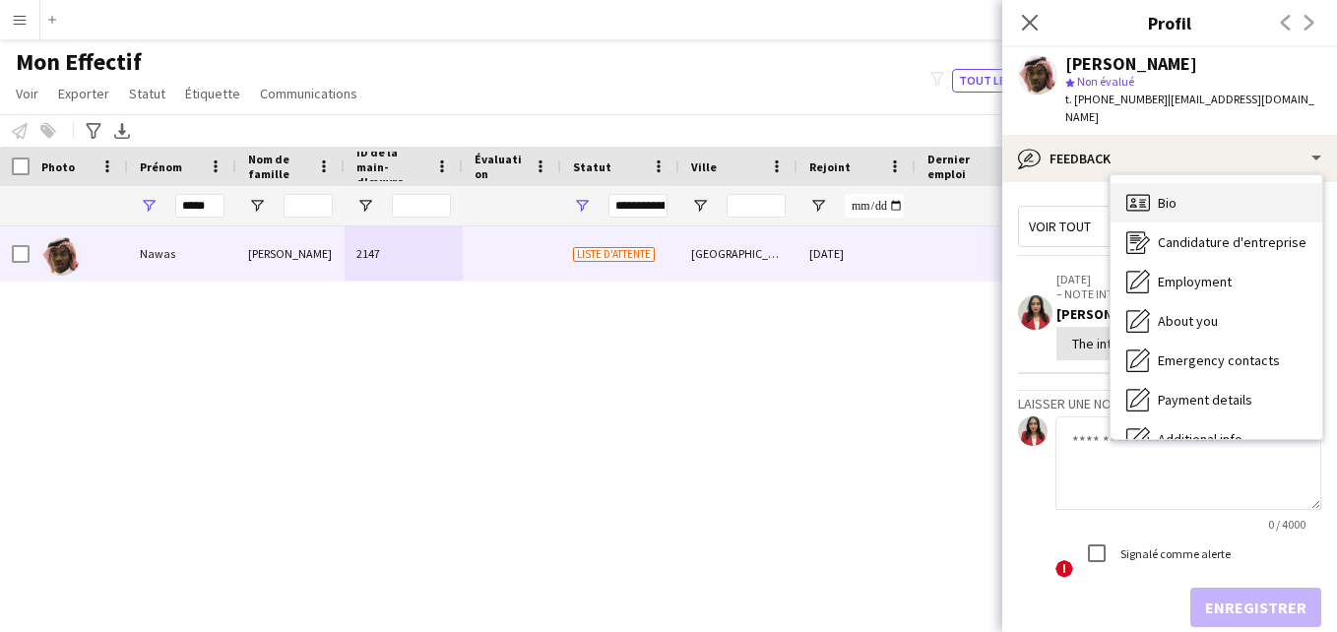
click at [1231, 185] on div "Bio Bio" at bounding box center [1217, 202] width 212 height 39
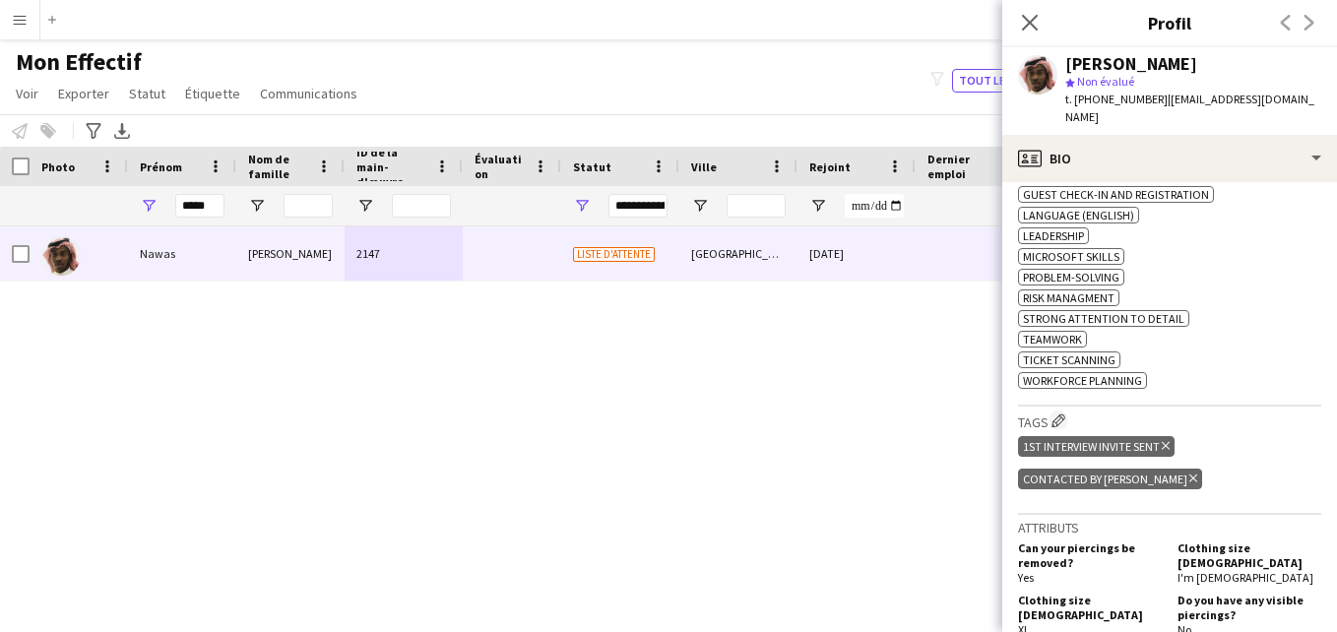
scroll to position [814, 0]
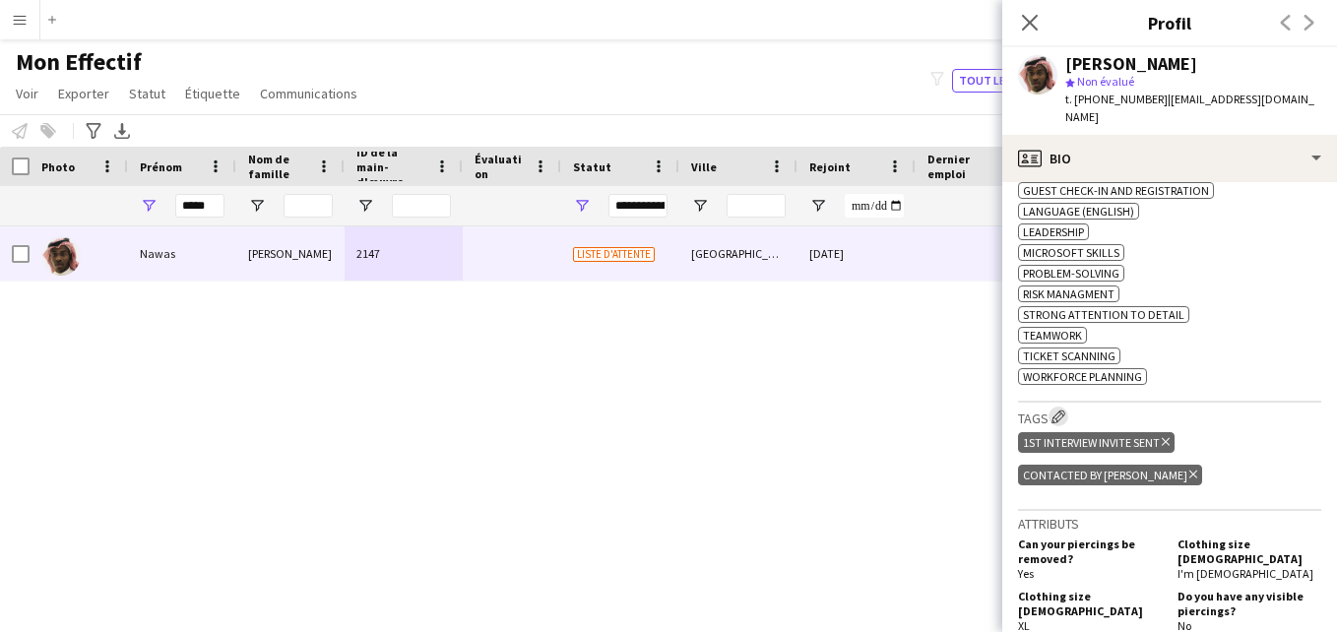
click at [1056, 410] on app-icon "Modifier les balises de l'entreprise d'équipage" at bounding box center [1059, 417] width 14 height 14
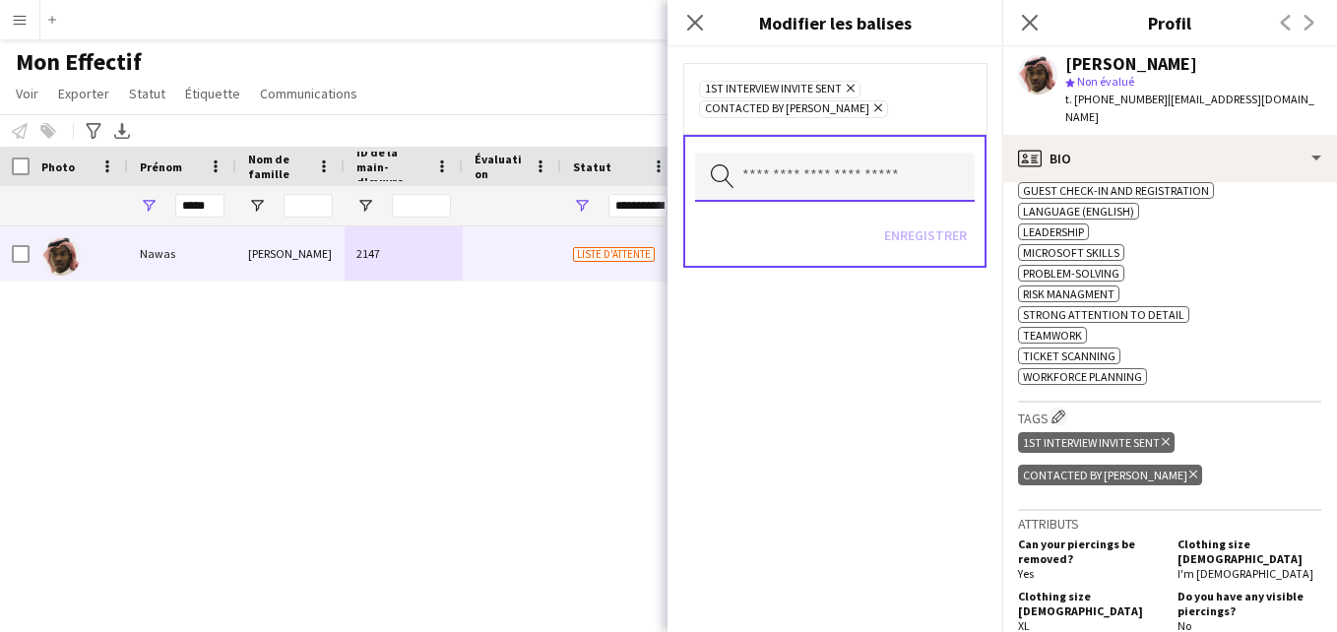
click at [936, 186] on input "text" at bounding box center [835, 177] width 280 height 49
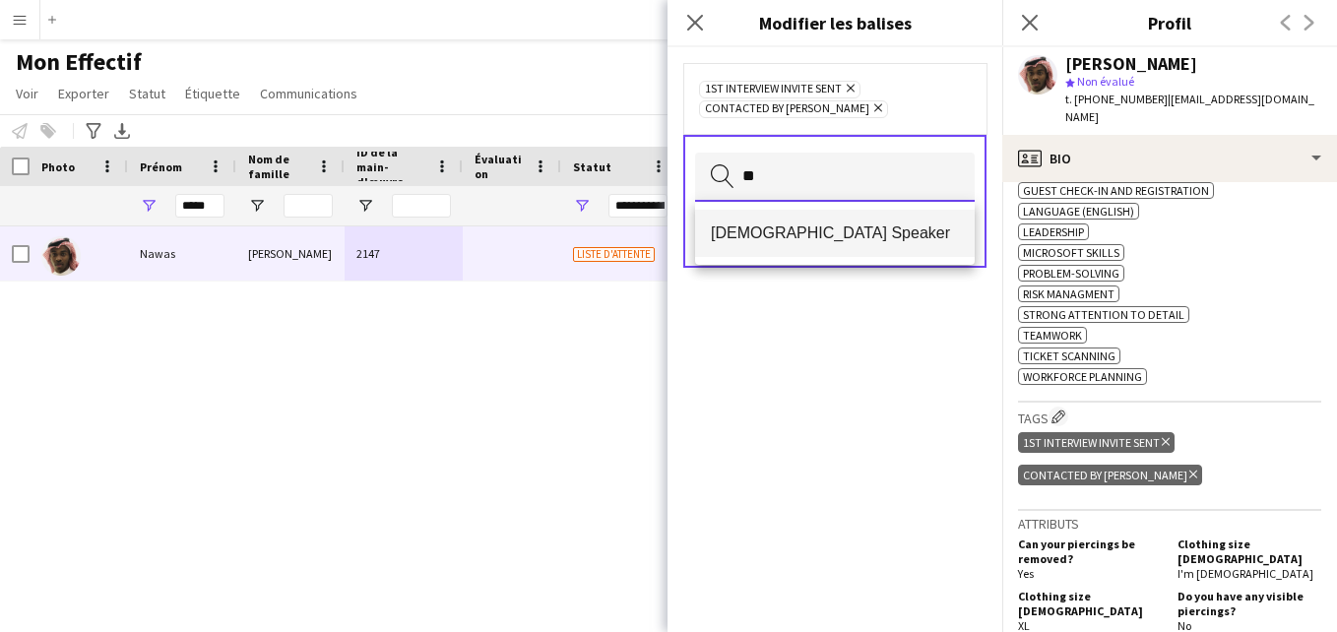
type input "**"
click at [876, 238] on span "[DEMOGRAPHIC_DATA] Speaker" at bounding box center [835, 233] width 248 height 19
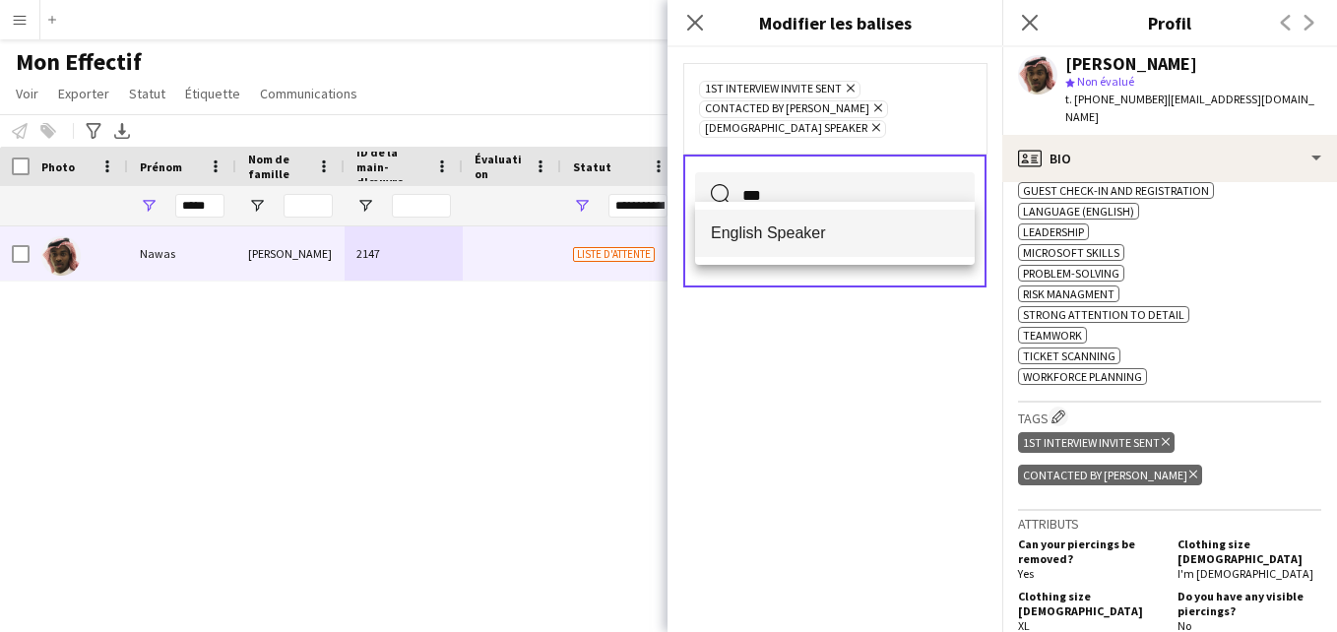
type input "***"
click at [866, 234] on span "English Speaker" at bounding box center [835, 233] width 248 height 19
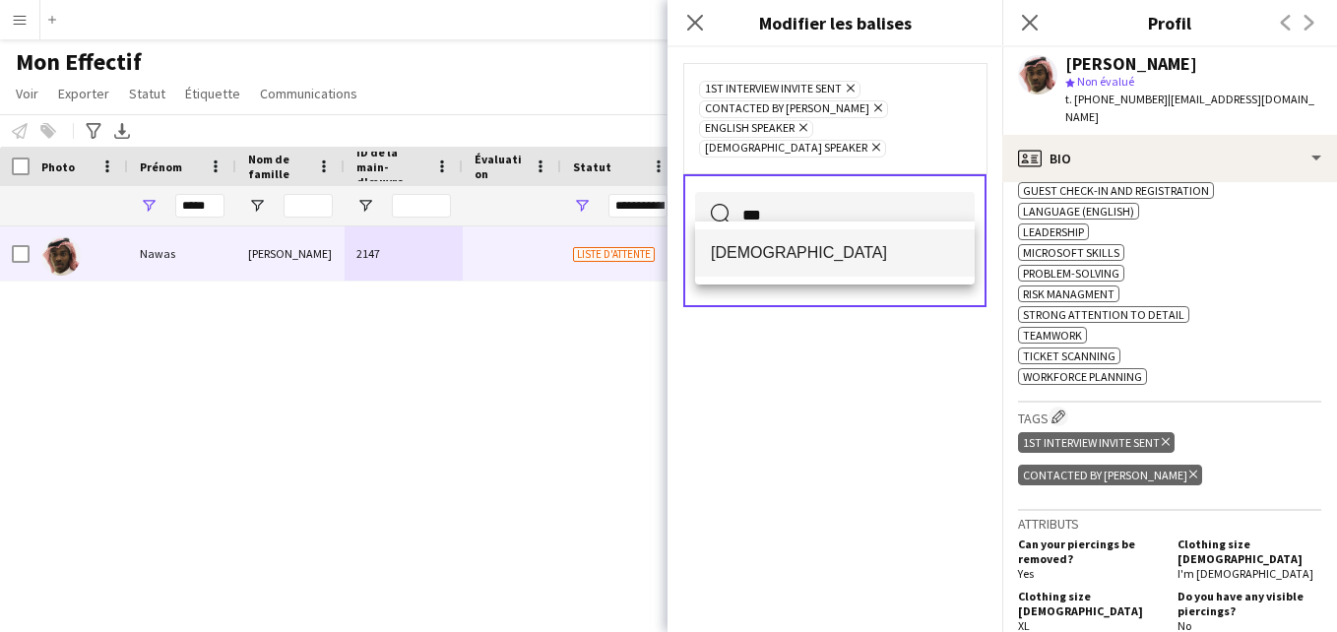
type input "***"
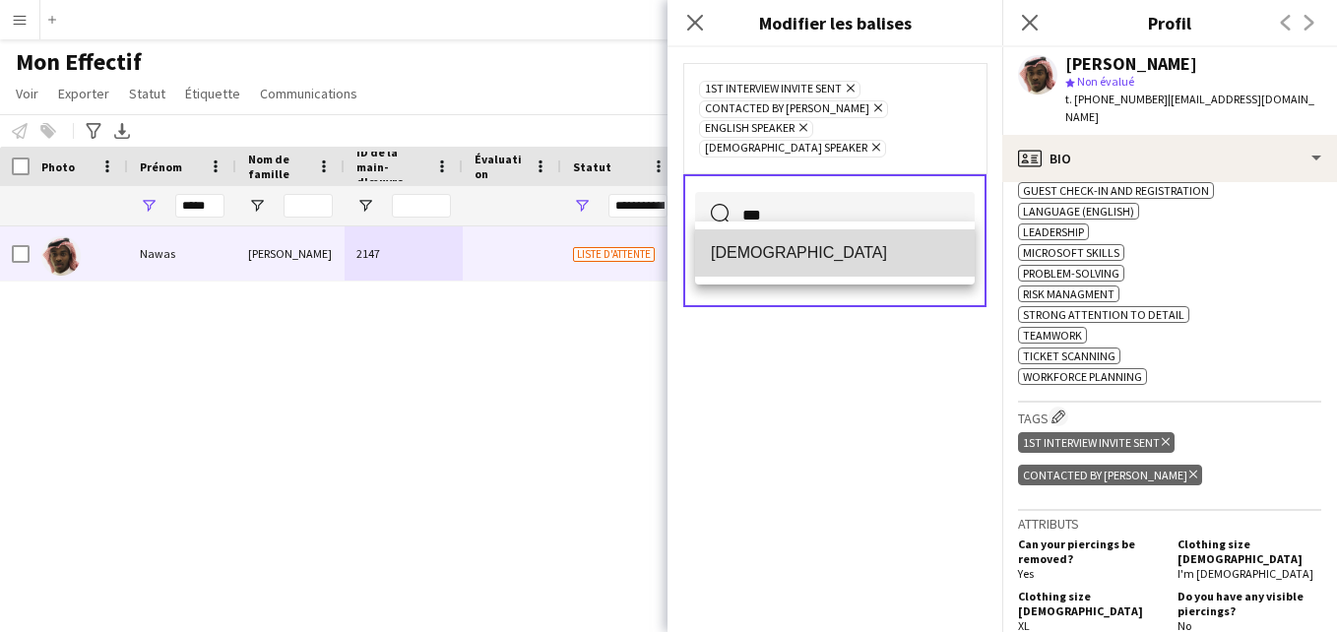
click at [781, 267] on mat-option "[DEMOGRAPHIC_DATA]" at bounding box center [835, 252] width 280 height 47
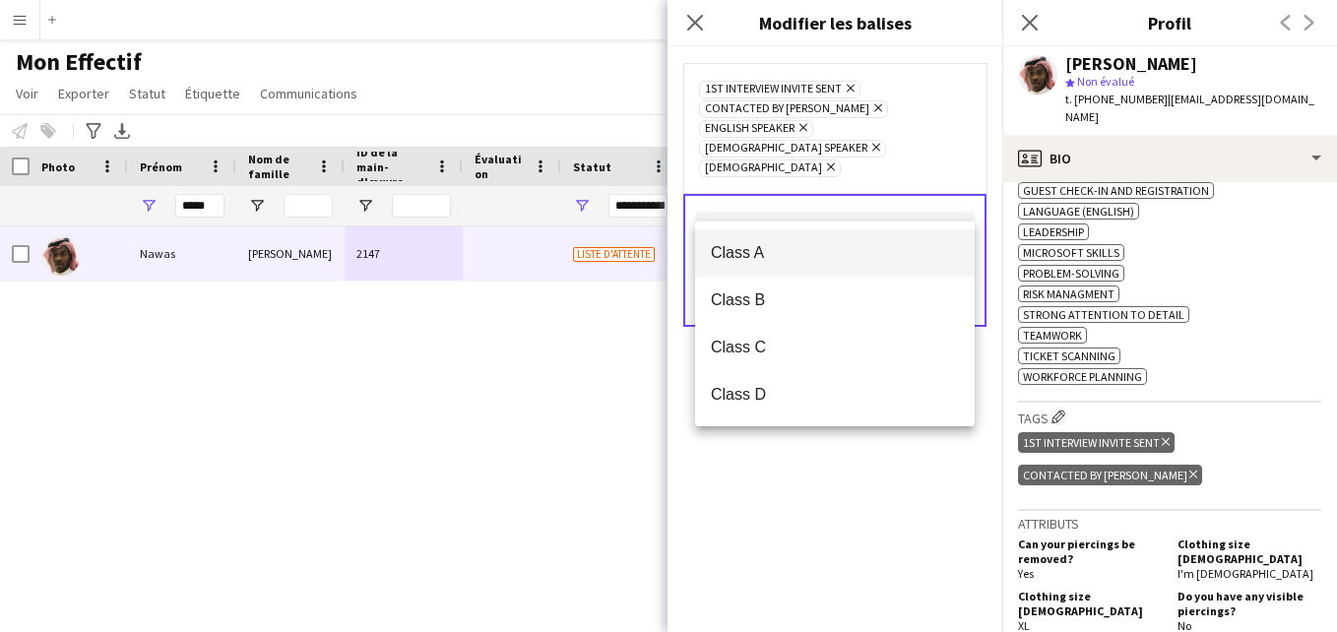
type input "****"
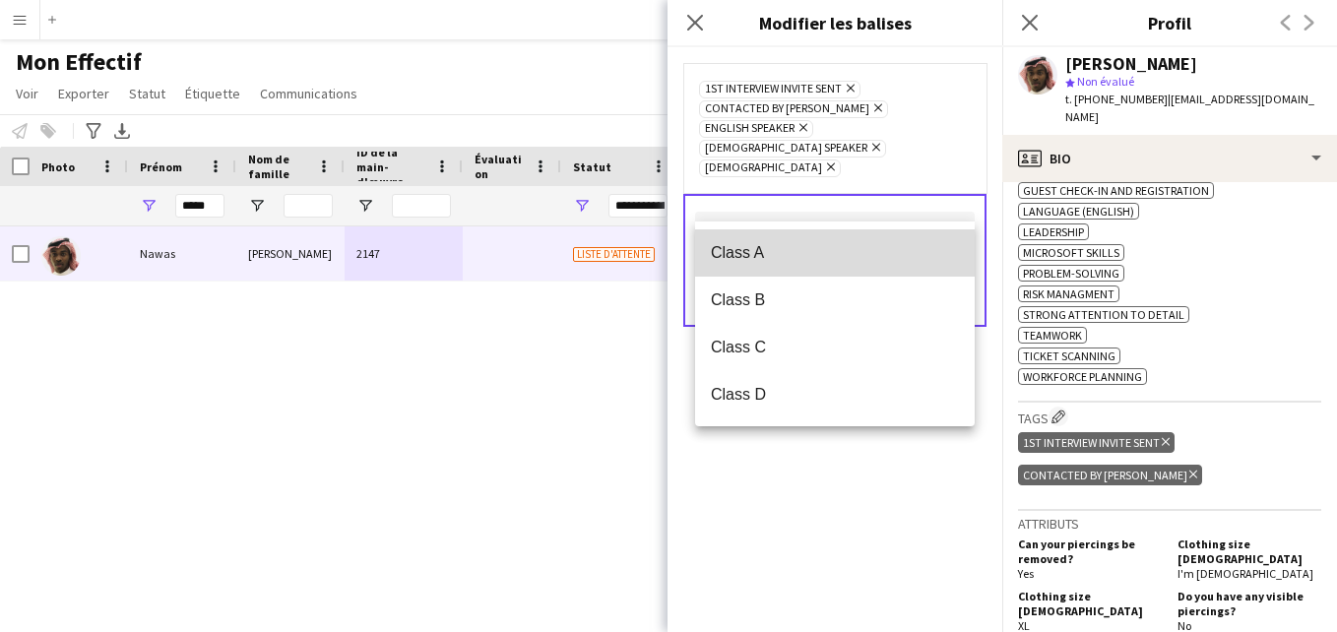
click at [798, 246] on span "Class A" at bounding box center [835, 252] width 248 height 19
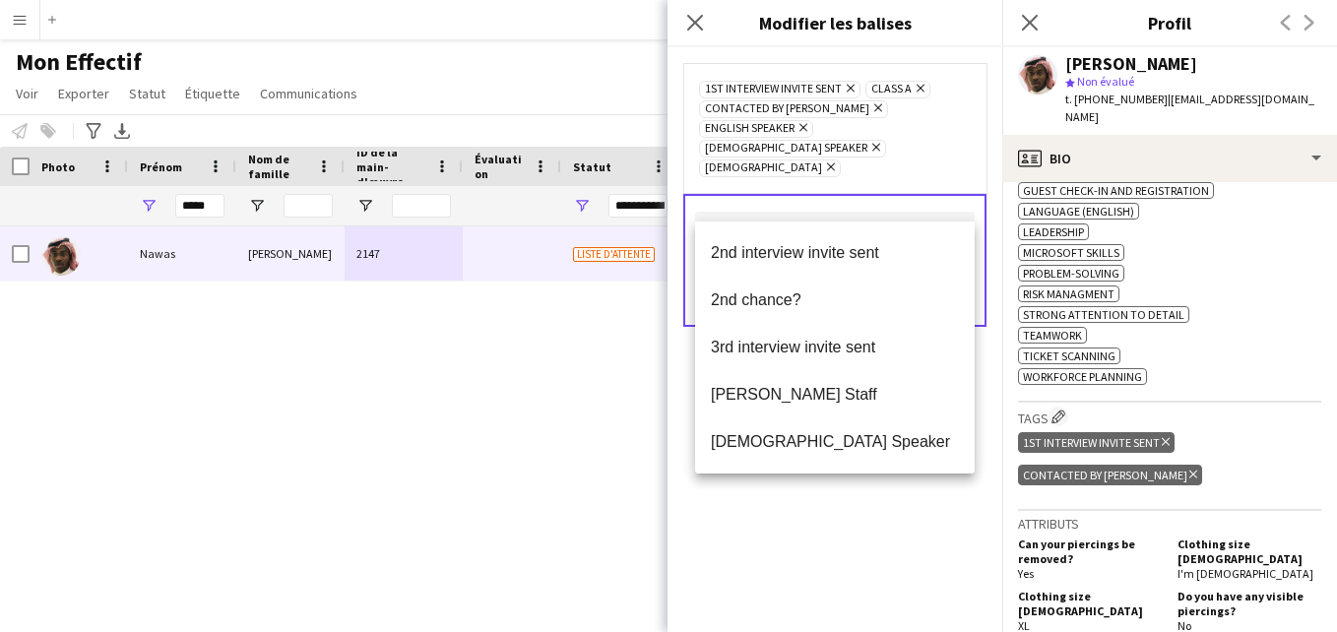
click at [940, 141] on div "1st interview invite sent Supprimer Class A Supprimer Contacted by Lamiaa Suppr…" at bounding box center [834, 128] width 303 height 130
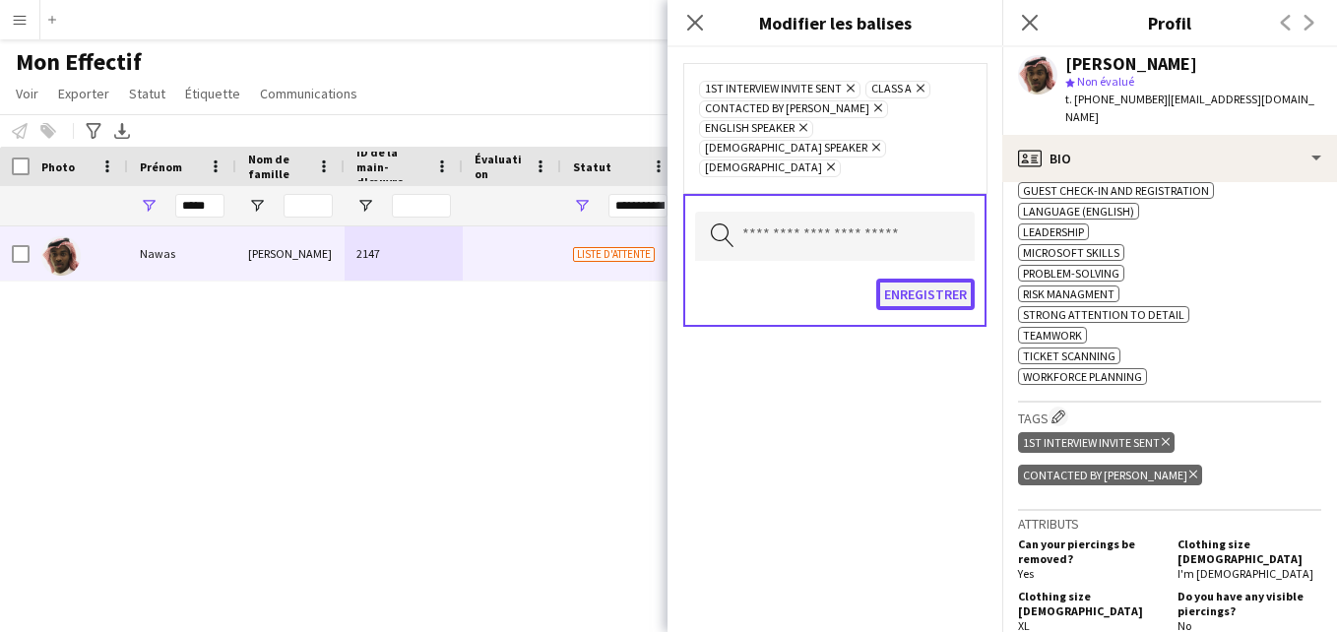
click at [932, 279] on button "Enregistrer" at bounding box center [925, 295] width 98 height 32
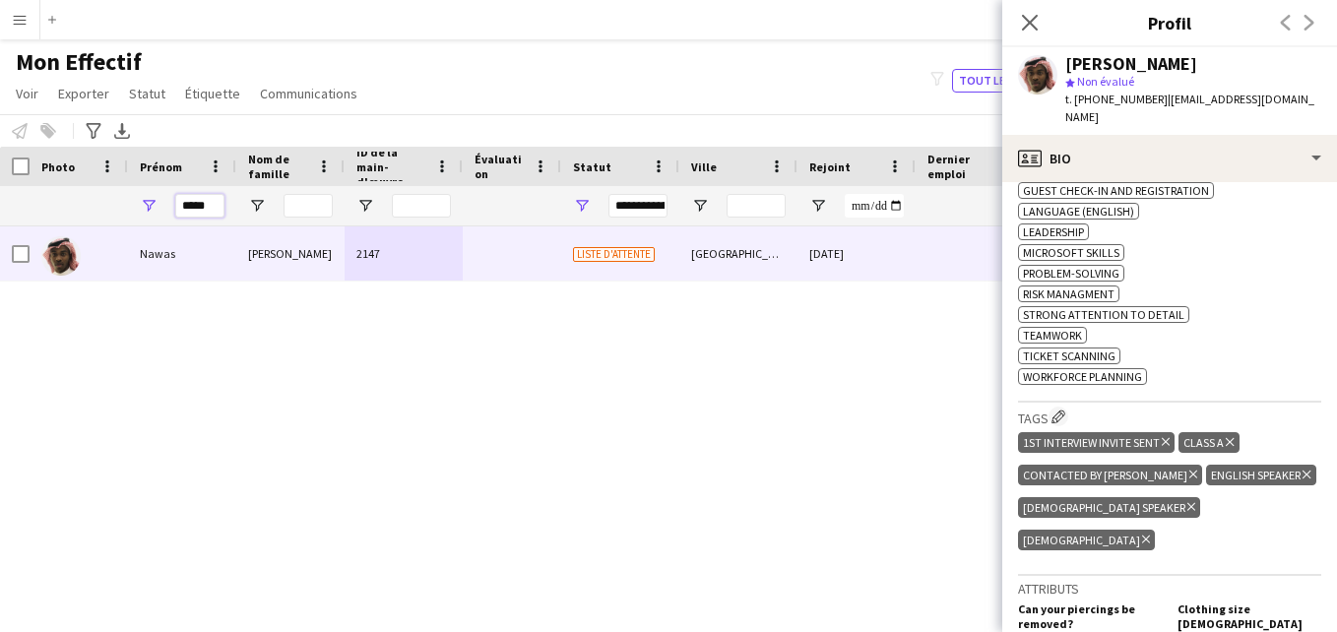
drag, startPoint x: 205, startPoint y: 209, endPoint x: 167, endPoint y: 208, distance: 37.4
click at [167, 208] on div "*****" at bounding box center [182, 205] width 108 height 39
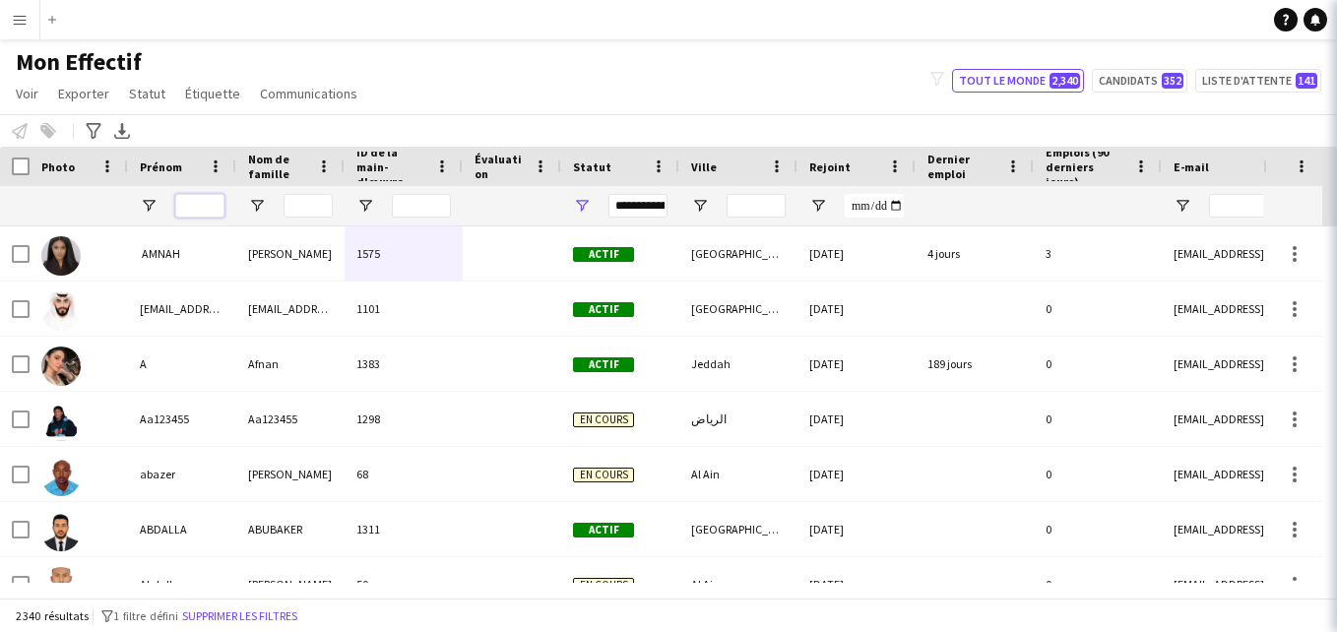
type input "*"
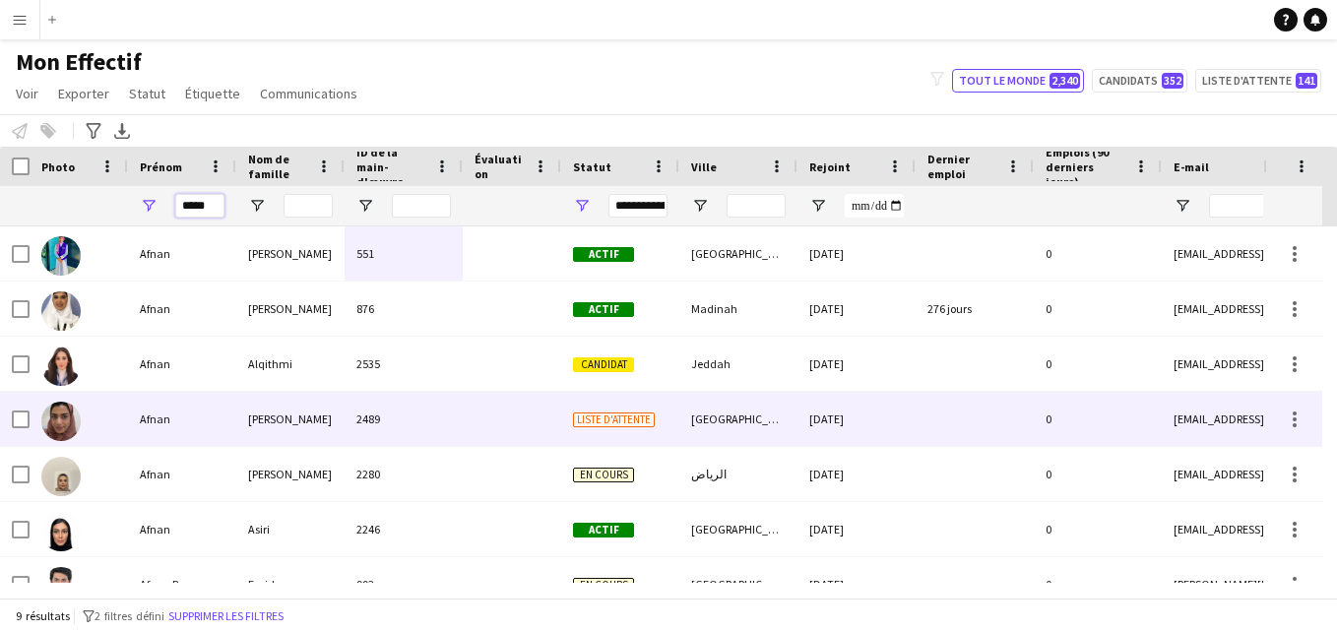
type input "*****"
click at [441, 422] on div "2489" at bounding box center [404, 419] width 118 height 54
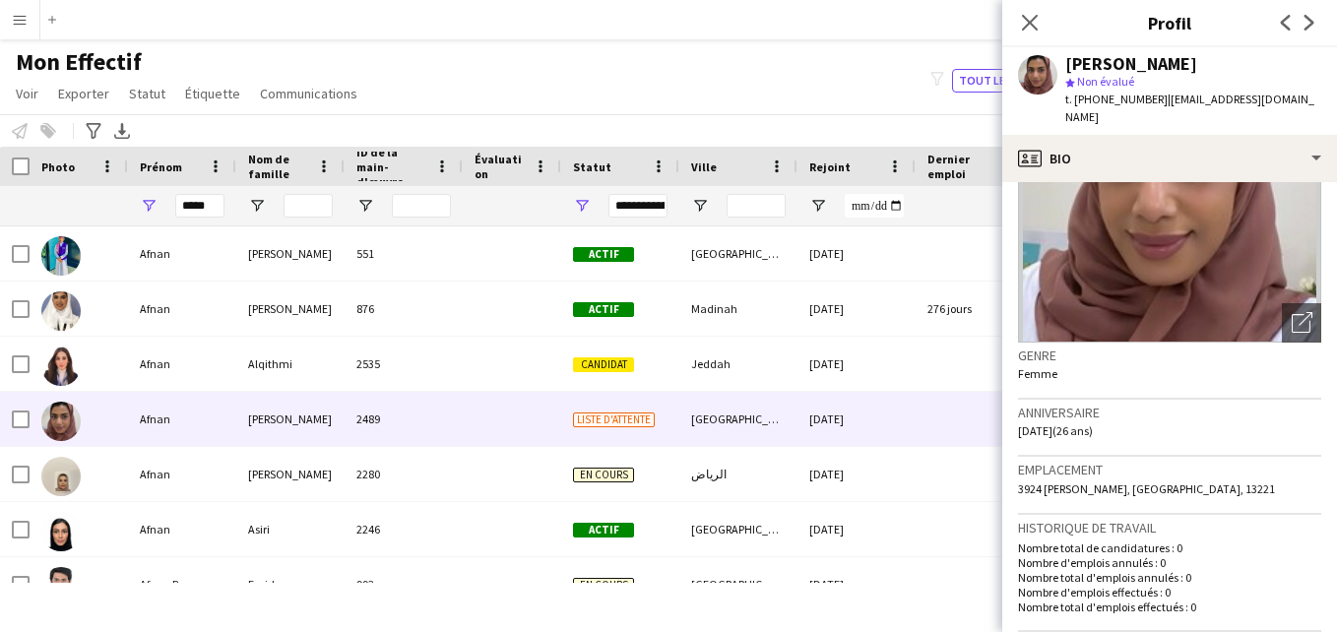
scroll to position [5, 0]
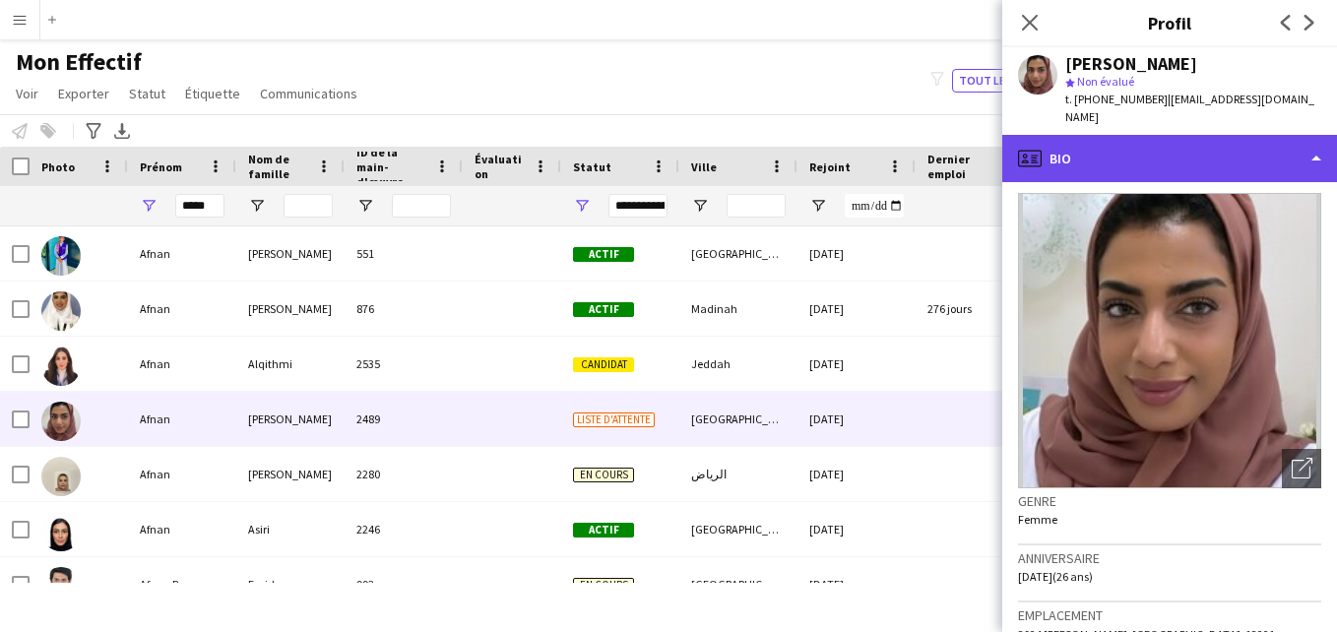
click at [1286, 139] on div "profile Bio" at bounding box center [1170, 158] width 335 height 47
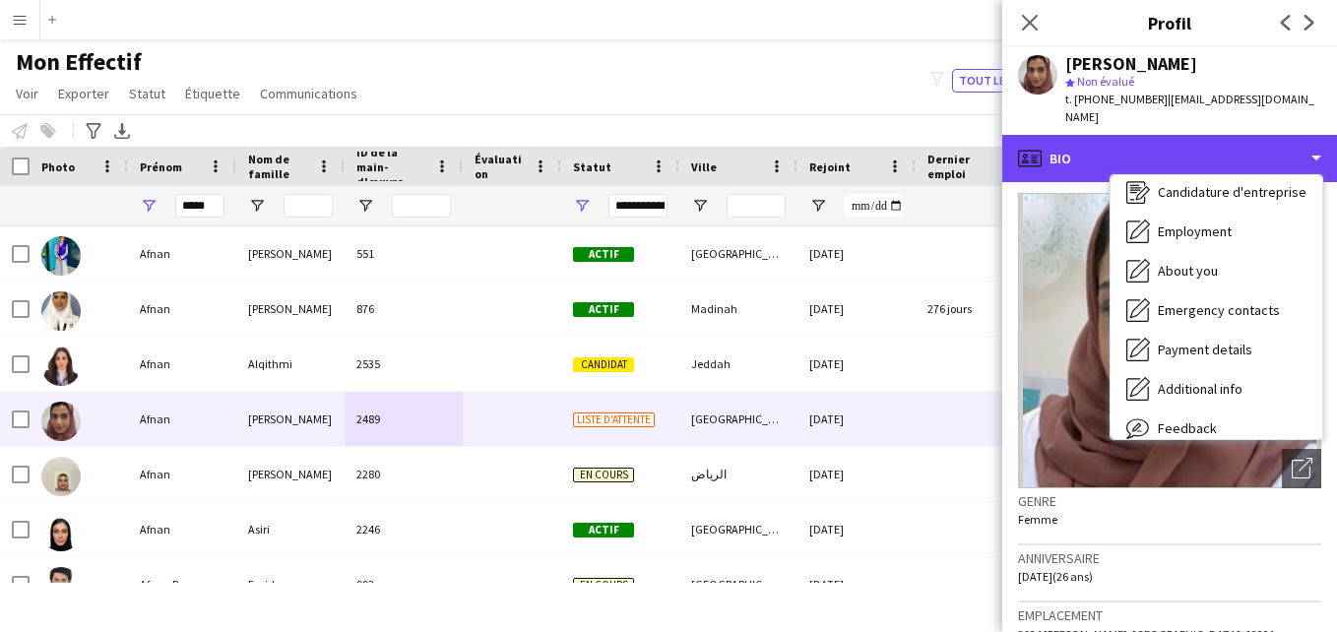
scroll to position [25, 0]
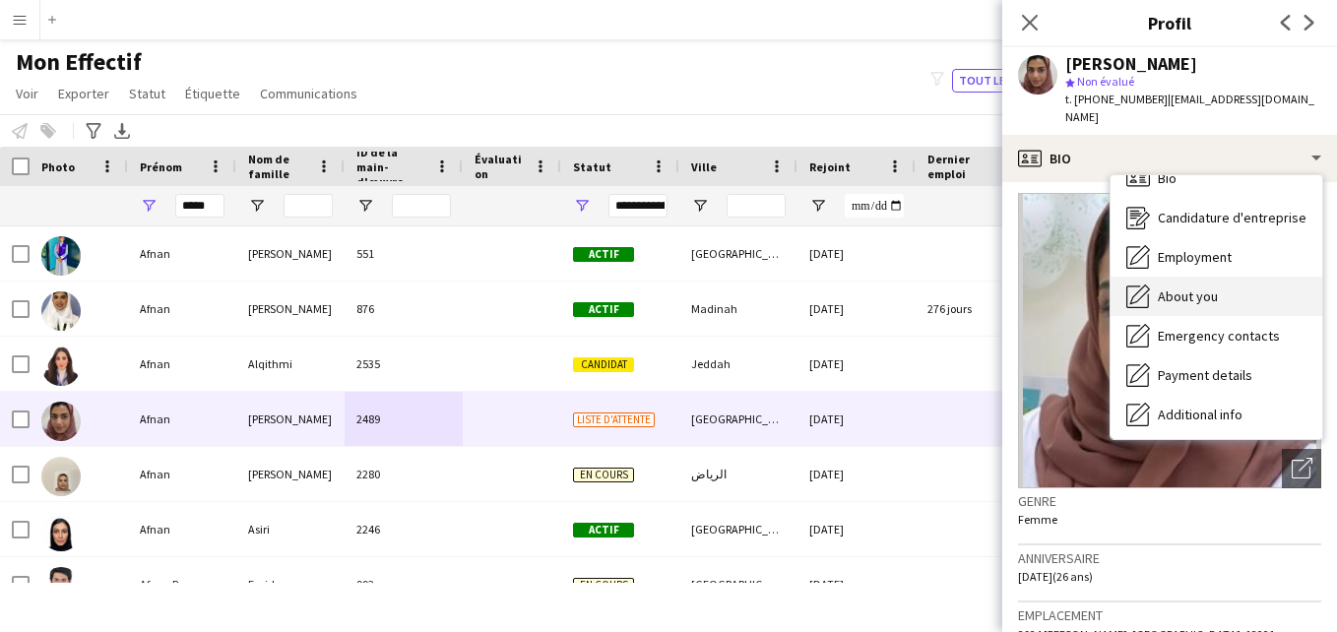
click at [1236, 278] on div "About you About you" at bounding box center [1217, 296] width 212 height 39
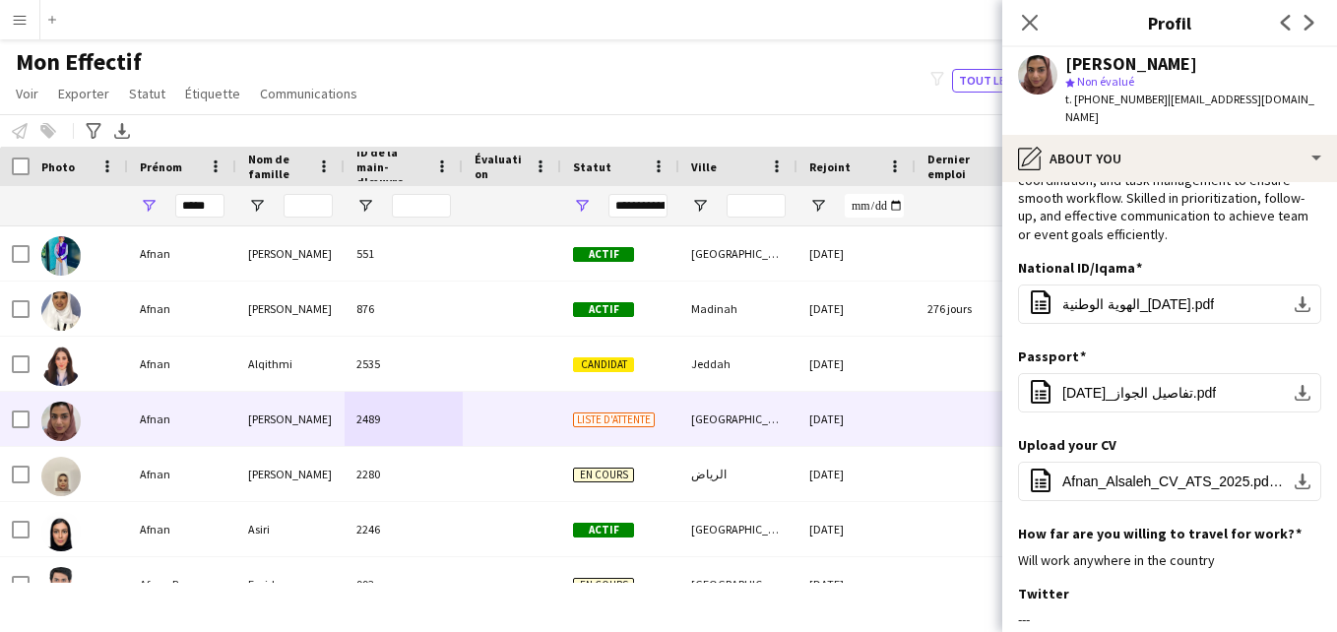
scroll to position [0, 0]
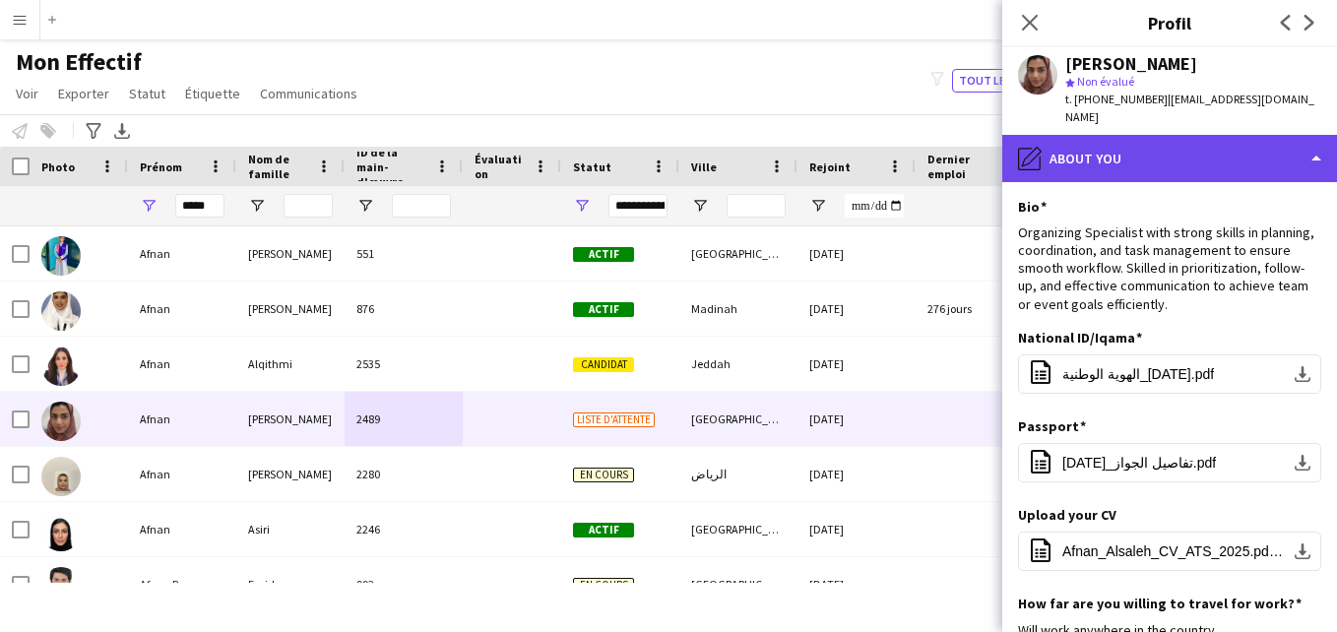
click at [1297, 145] on div "pencil4 About you" at bounding box center [1170, 158] width 335 height 47
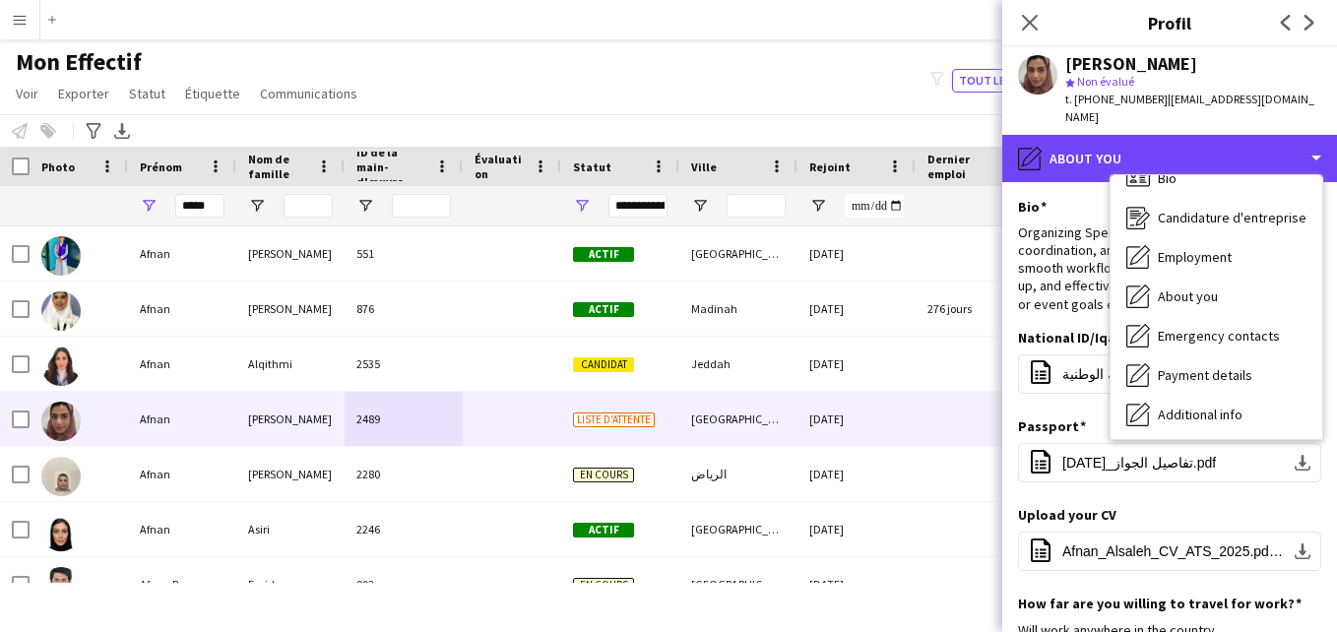
scroll to position [106, 0]
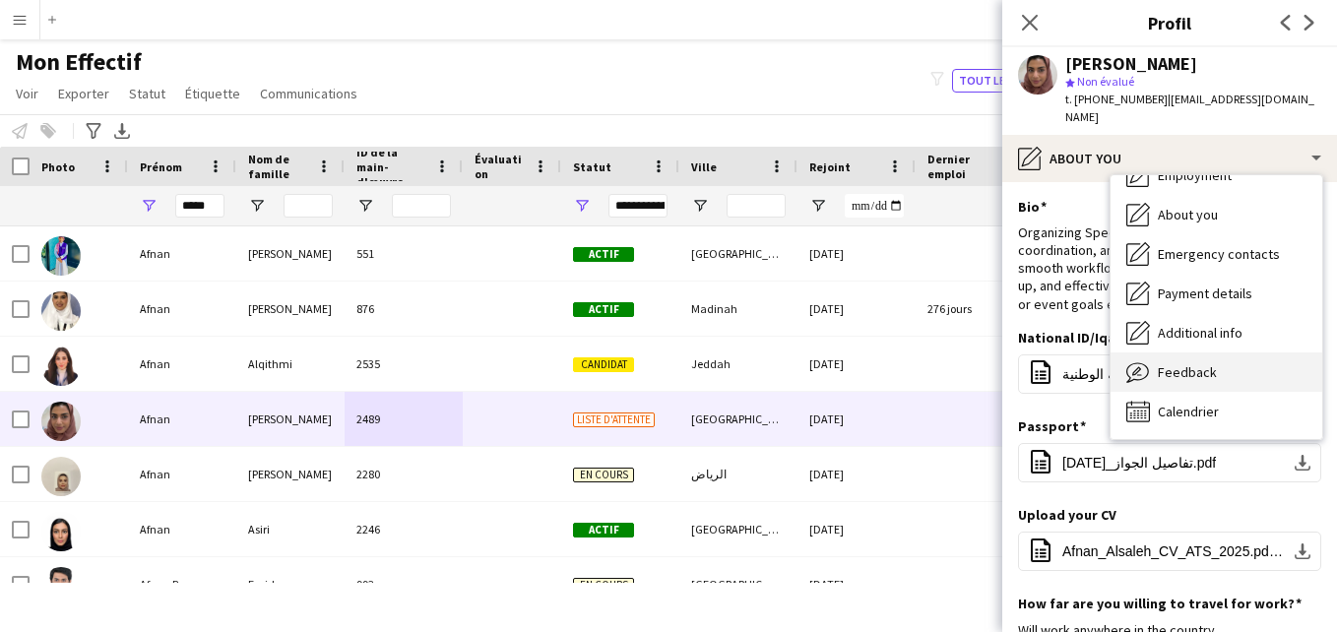
click at [1271, 353] on div "Feedback Feedback" at bounding box center [1217, 372] width 212 height 39
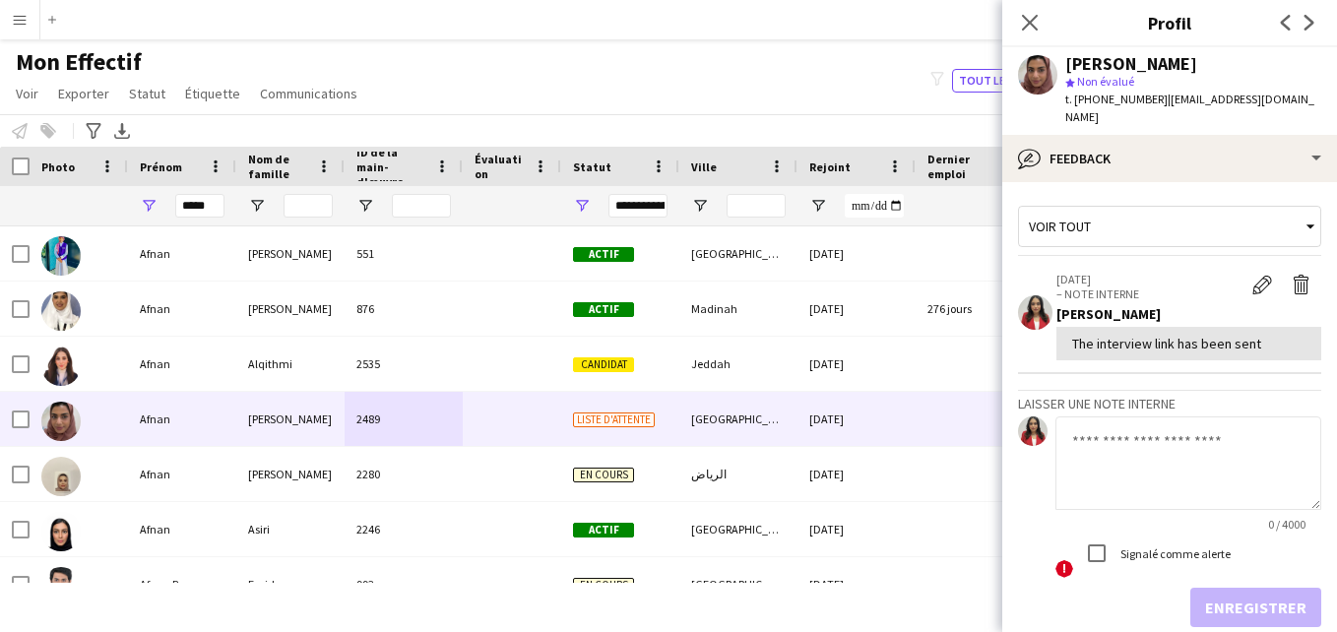
click at [1218, 208] on div "Voir tout" at bounding box center [1160, 226] width 282 height 37
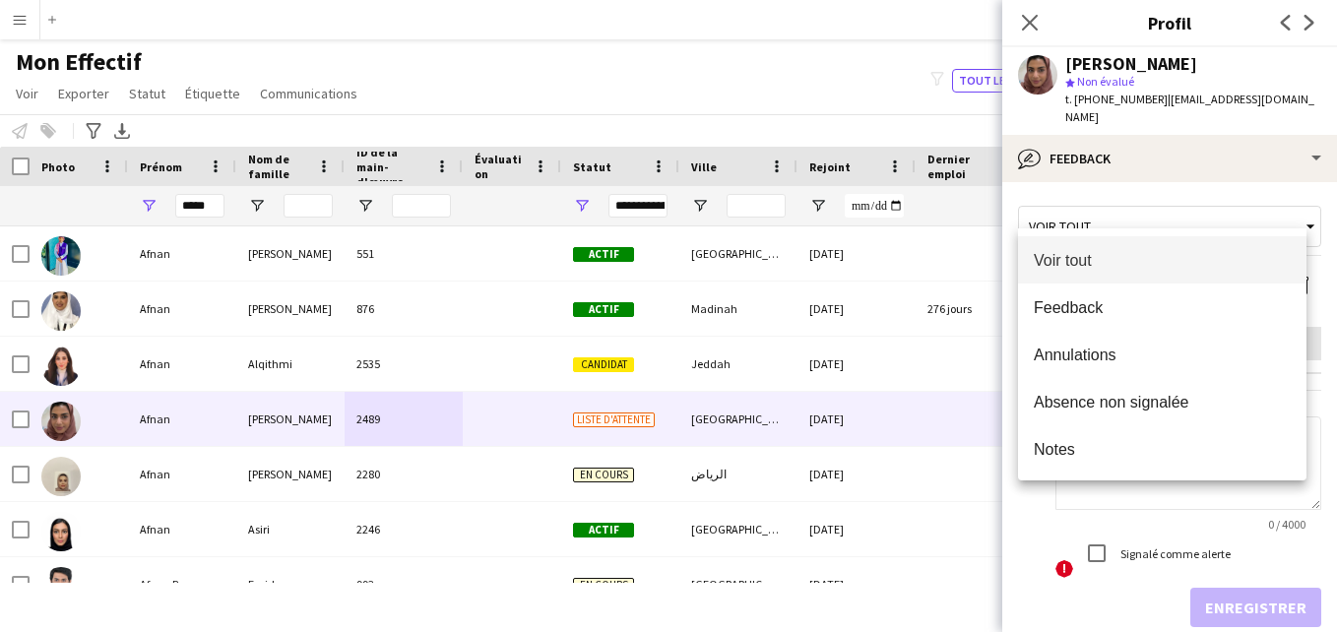
click at [1279, 114] on div at bounding box center [668, 316] width 1337 height 632
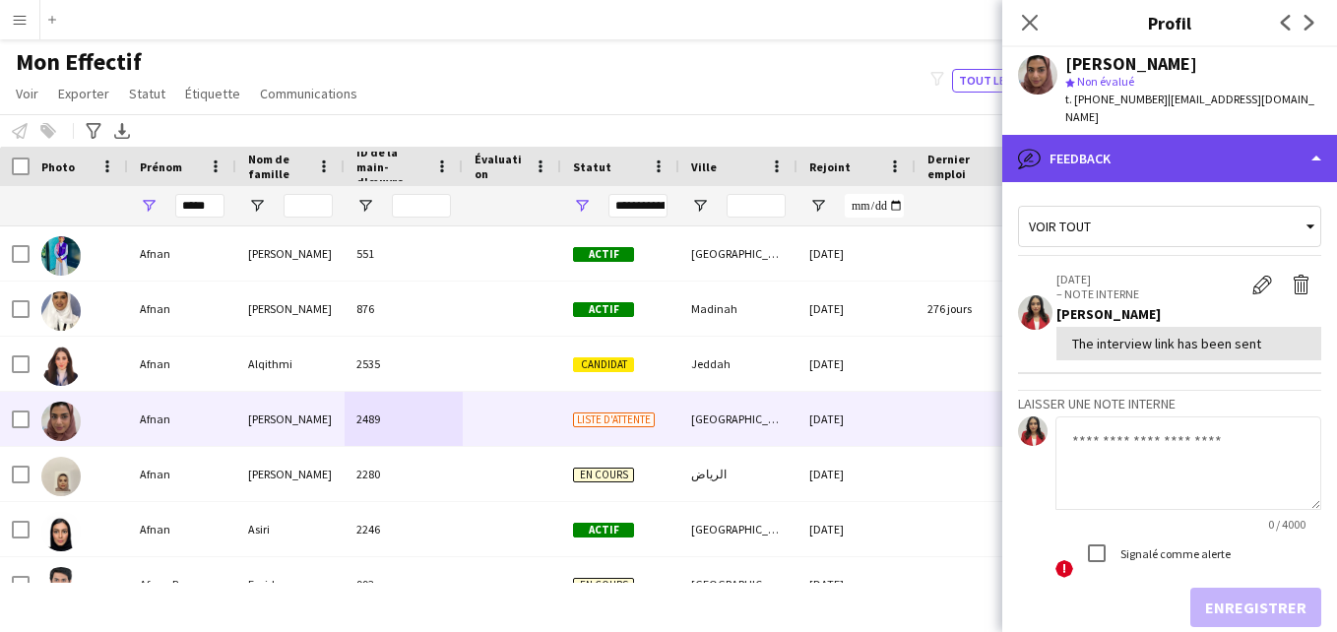
click at [1279, 135] on div "bubble-pencil Feedback" at bounding box center [1170, 158] width 335 height 47
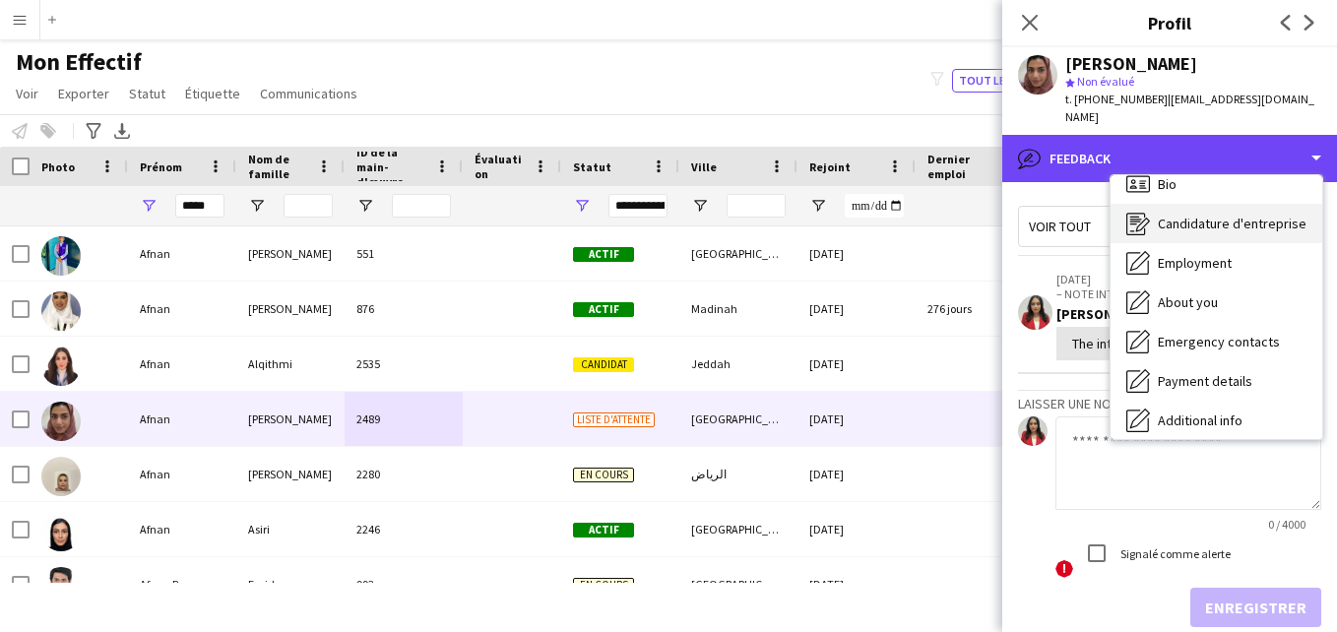
scroll to position [14, 0]
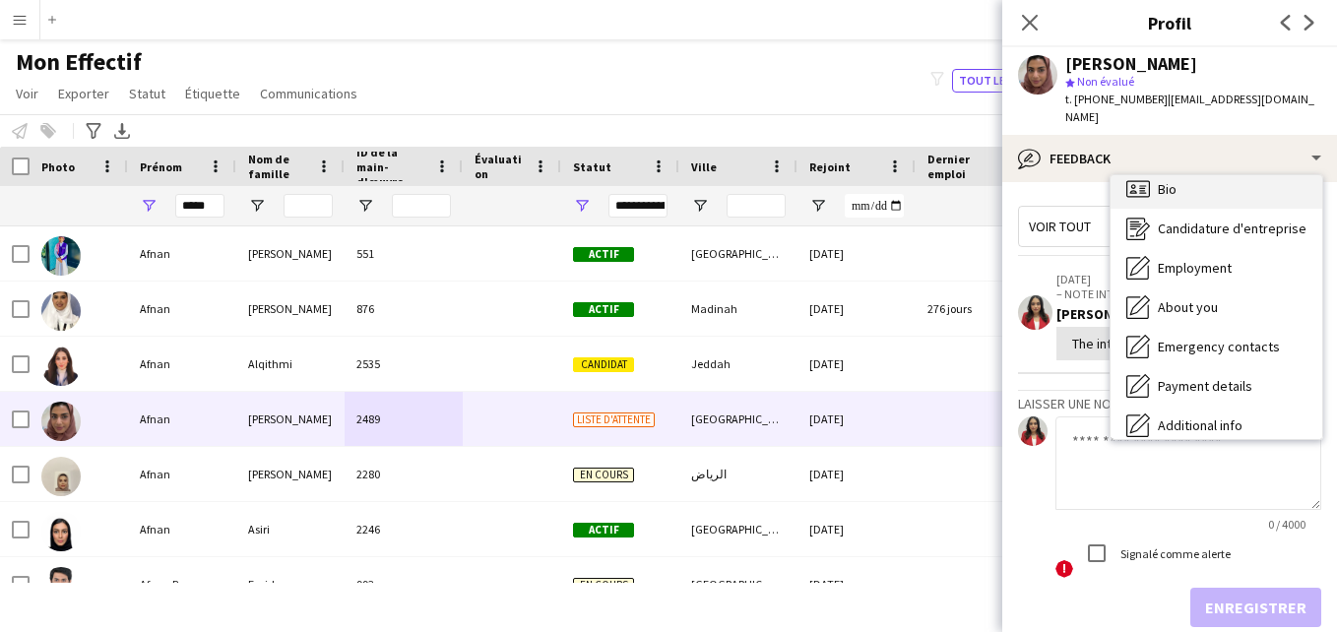
click at [1274, 174] on div "Bio Bio" at bounding box center [1217, 188] width 212 height 39
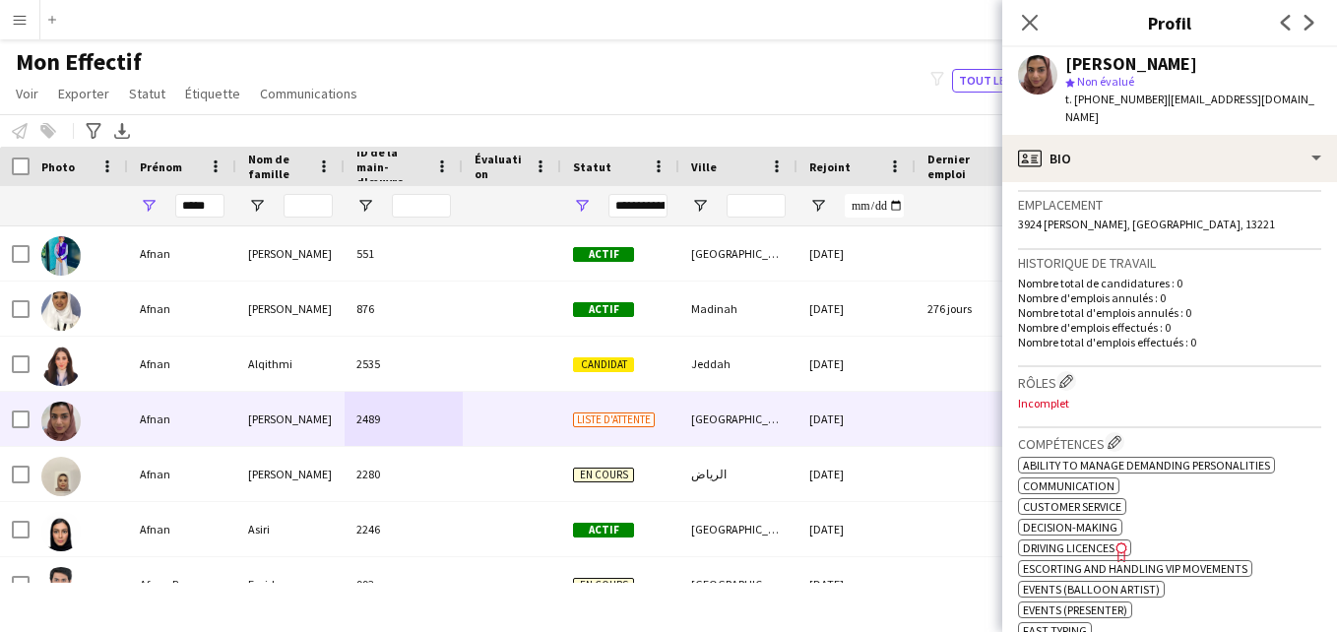
scroll to position [402, 0]
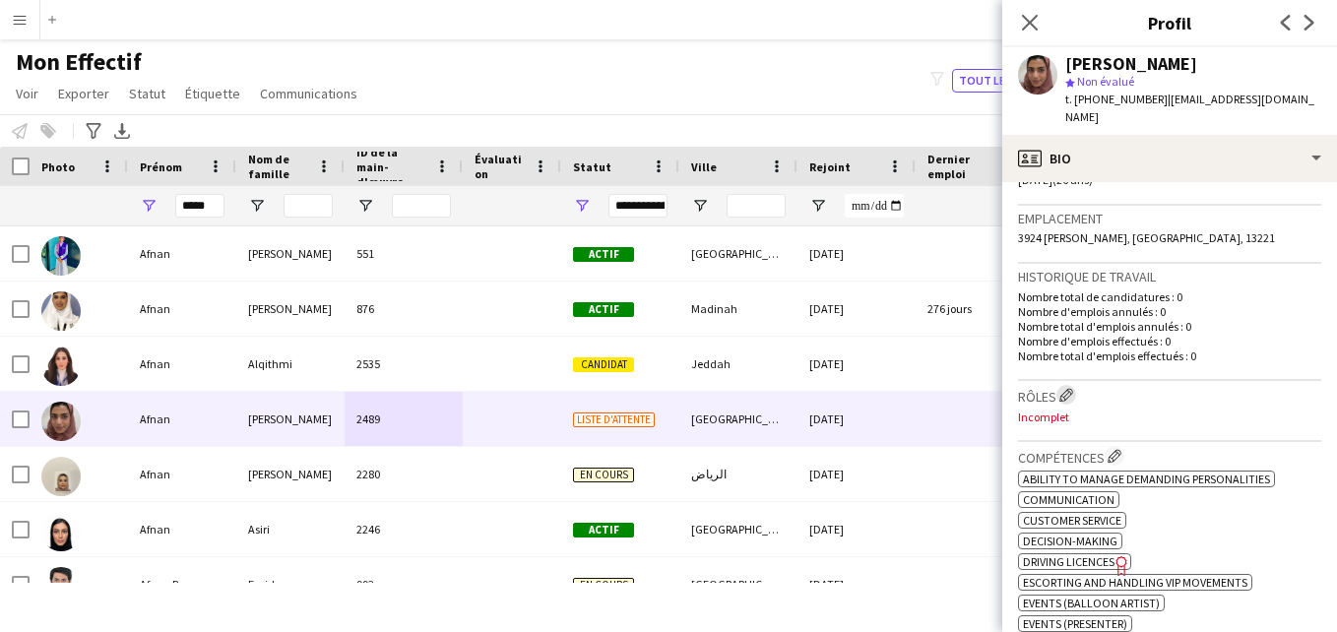
click at [1070, 386] on button "Modifier les rôles de l'entreprise de l'équipage" at bounding box center [1067, 395] width 20 height 20
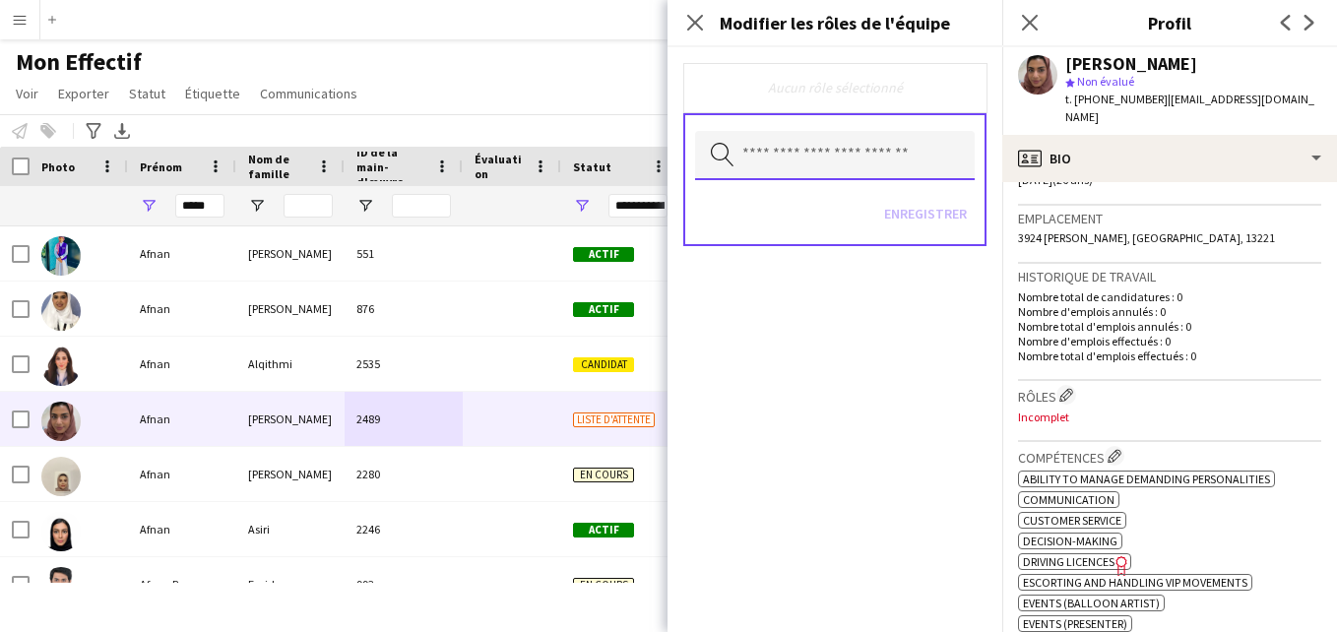
click at [902, 162] on input "text" at bounding box center [835, 155] width 280 height 49
type input "*"
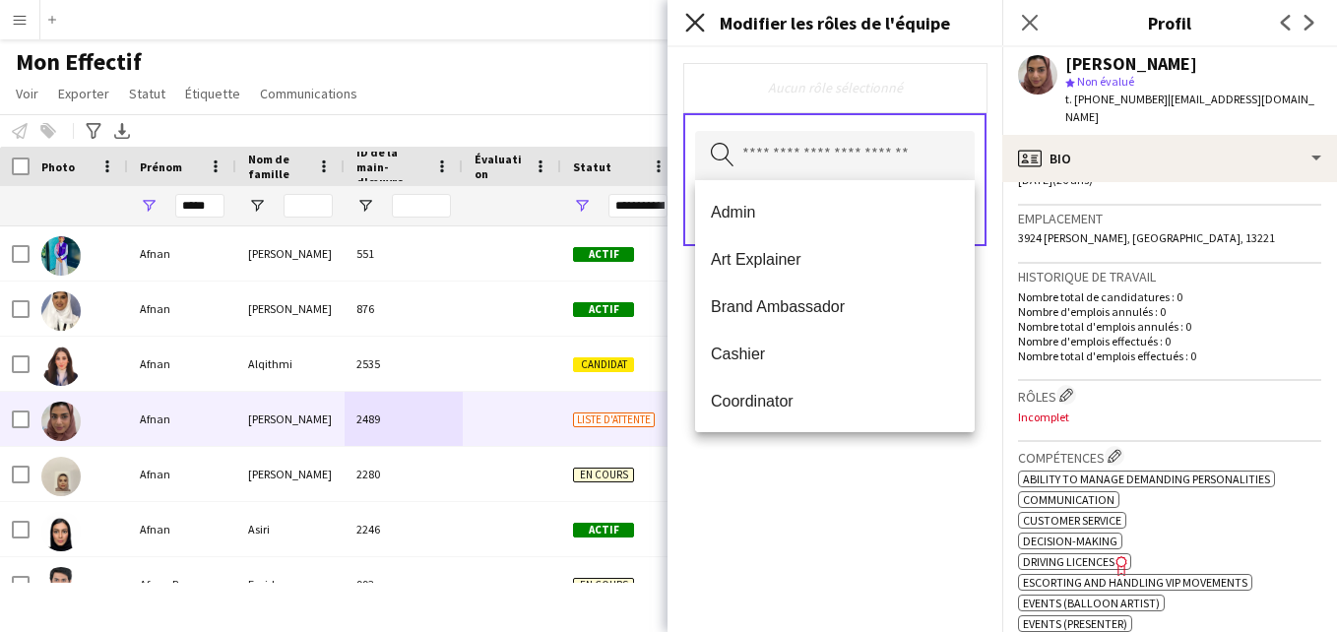
click at [695, 22] on icon "Fermer le pop-in" at bounding box center [694, 22] width 19 height 19
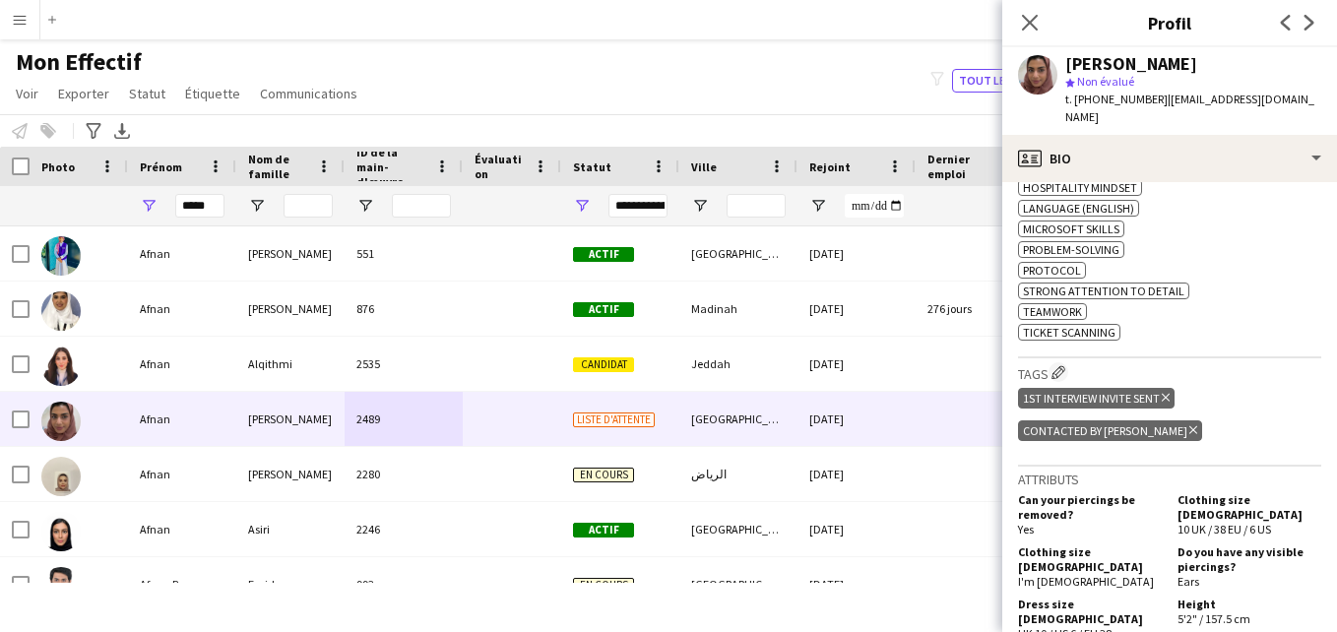
scroll to position [937, 0]
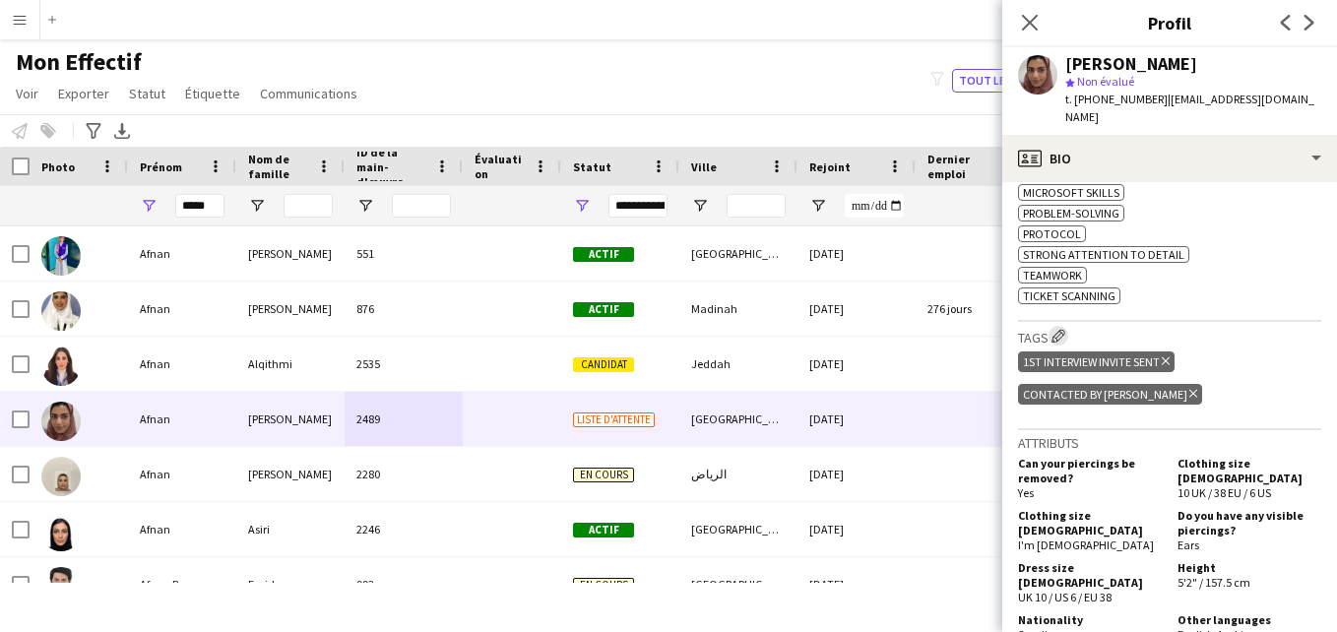
click at [1057, 329] on app-icon "Modifier les balises de l'entreprise d'équipage" at bounding box center [1059, 336] width 14 height 14
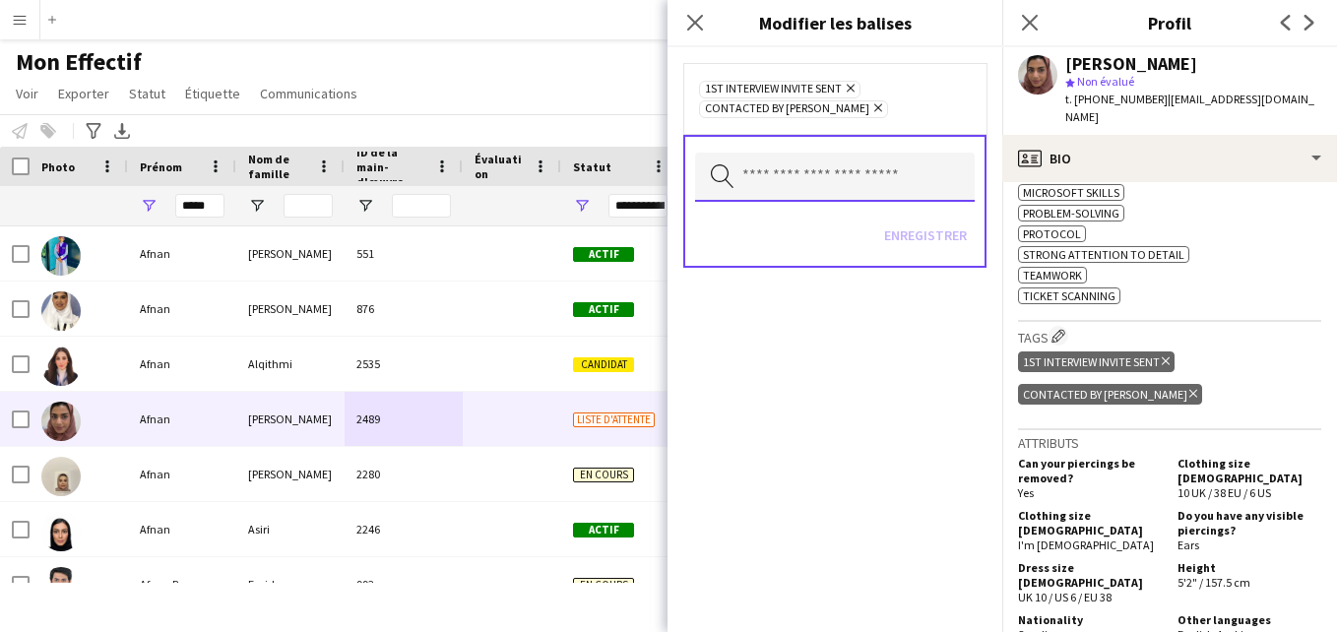
click at [914, 165] on input "text" at bounding box center [835, 177] width 280 height 49
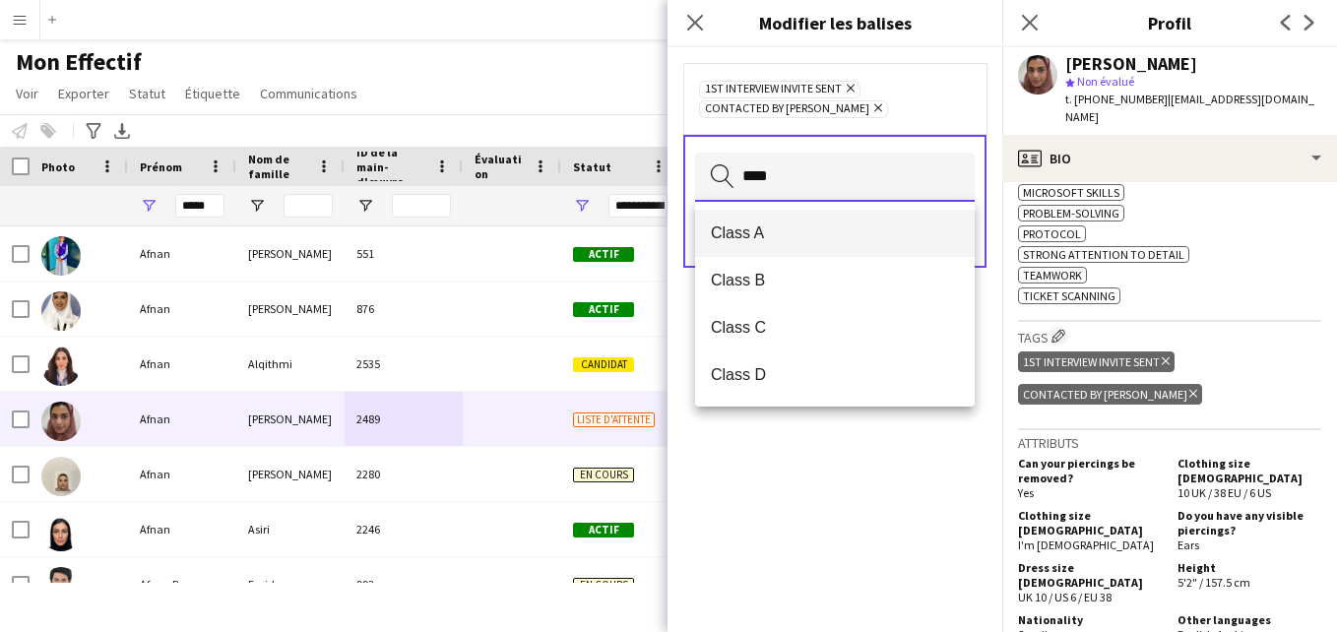
type input "****"
click at [872, 232] on span "Class A" at bounding box center [835, 233] width 248 height 19
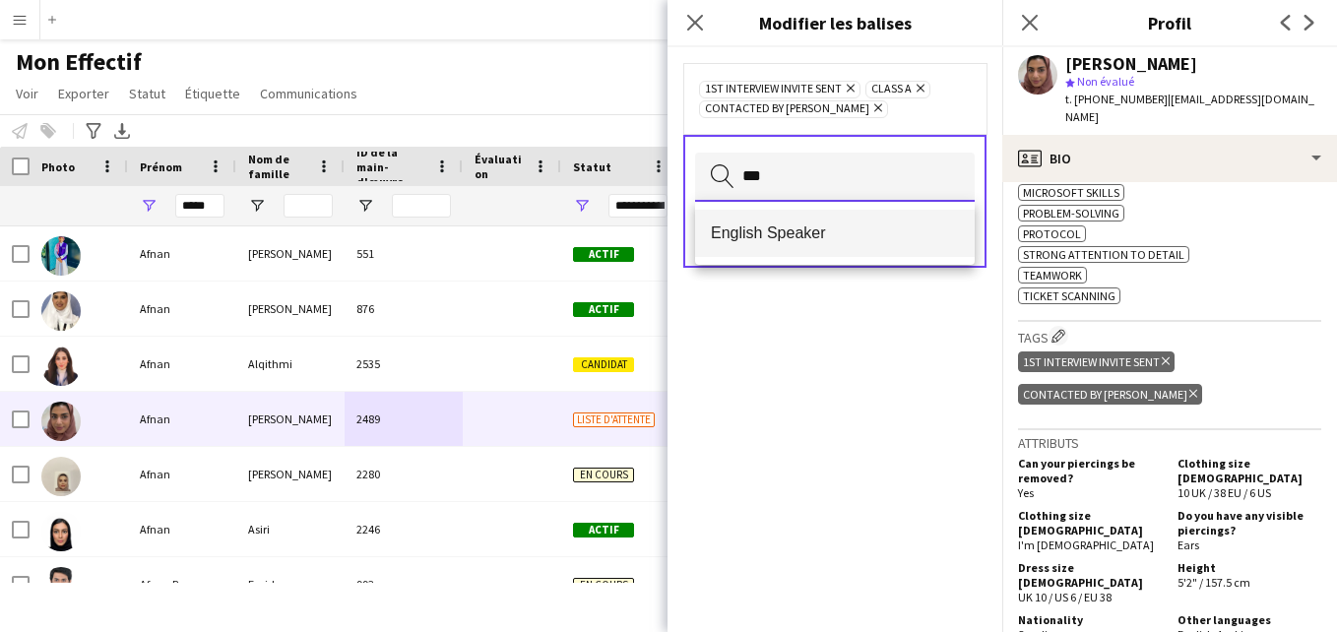
type input "***"
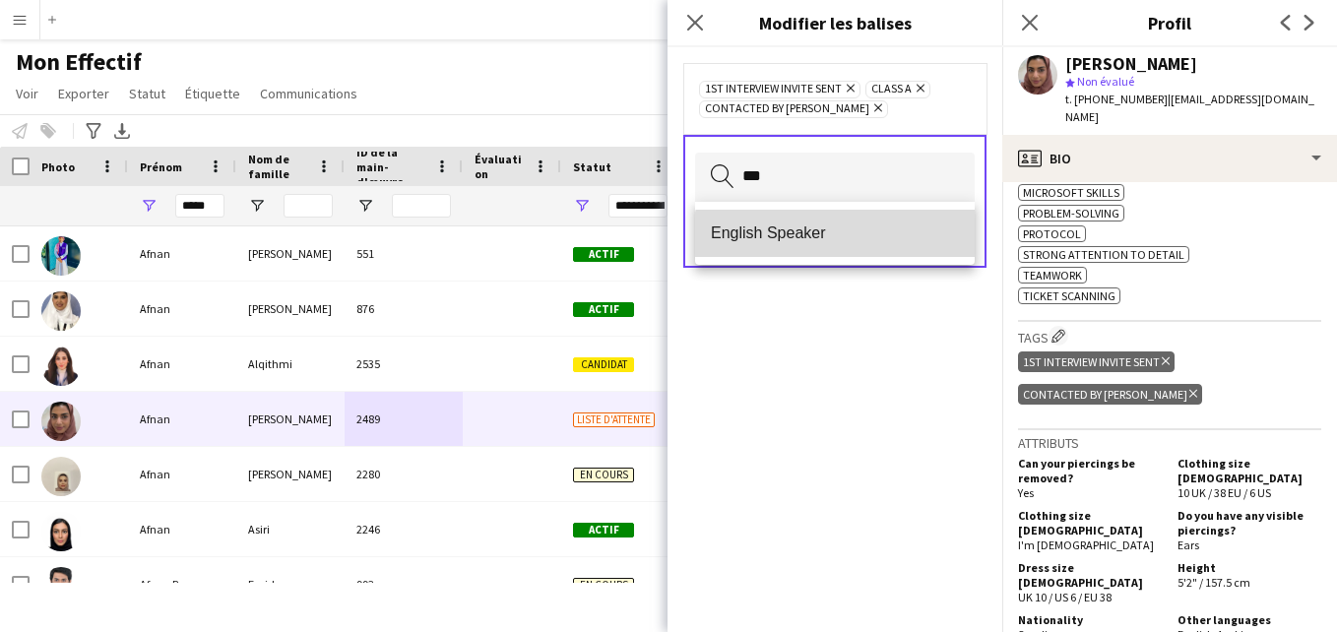
click at [860, 252] on mat-option "English Speaker" at bounding box center [835, 233] width 280 height 47
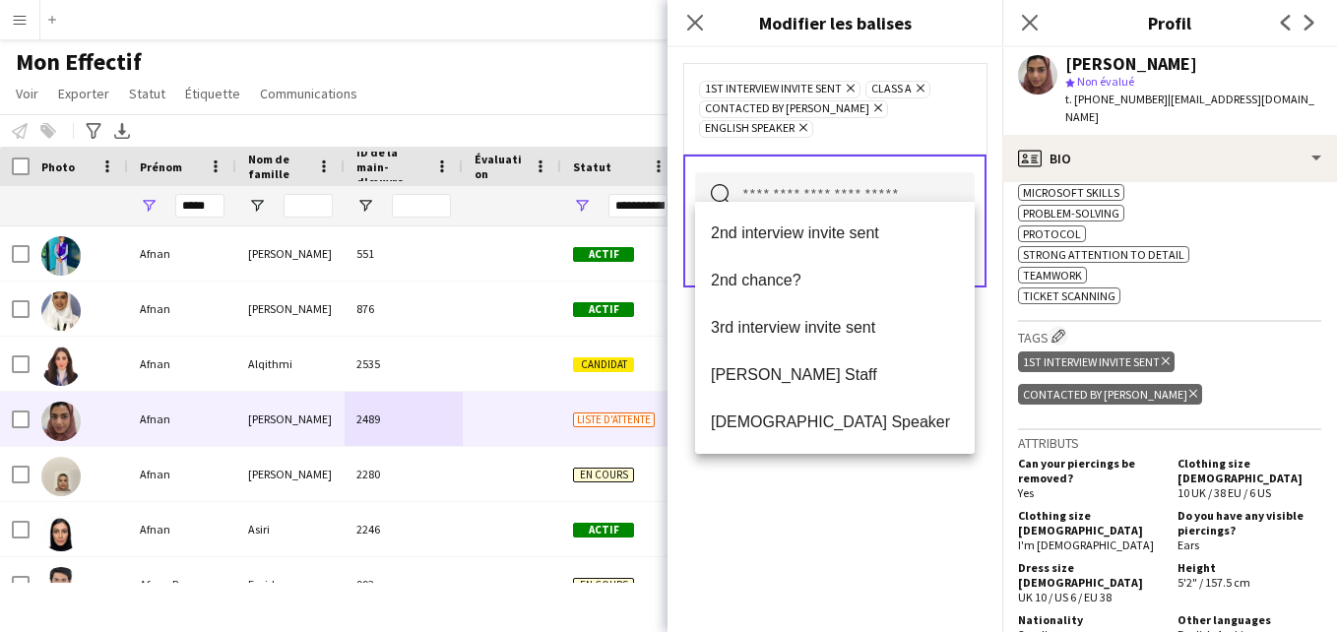
click at [960, 121] on div "1st interview invite sent [PERSON_NAME] Class A Supprimer Contacted by [PERSON_…" at bounding box center [834, 108] width 303 height 91
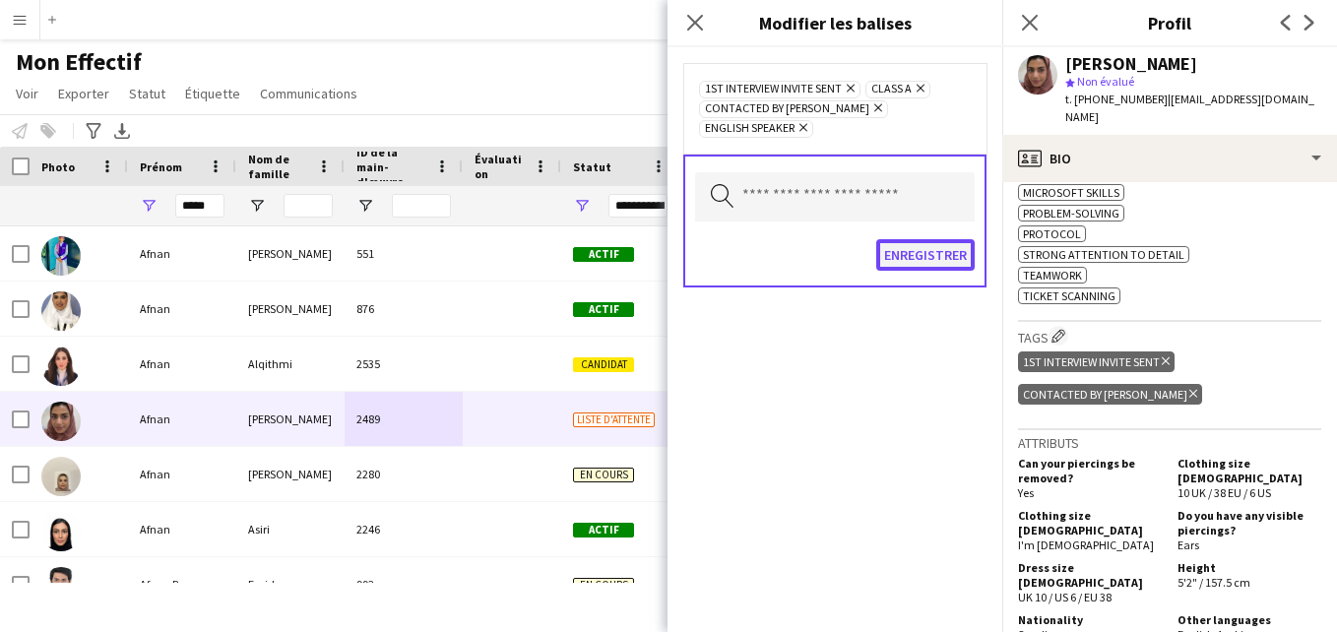
click at [926, 239] on button "Enregistrer" at bounding box center [925, 255] width 98 height 32
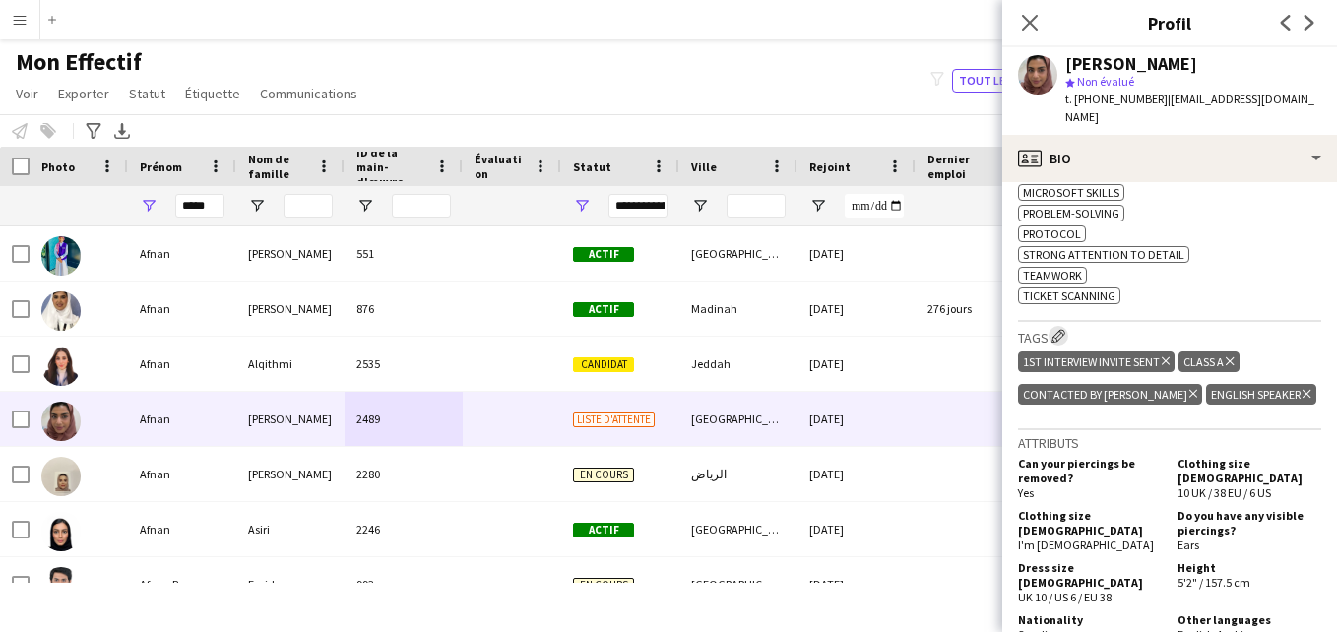
click at [1058, 329] on app-icon "Modifier les balises de l'entreprise d'équipage" at bounding box center [1059, 336] width 14 height 14
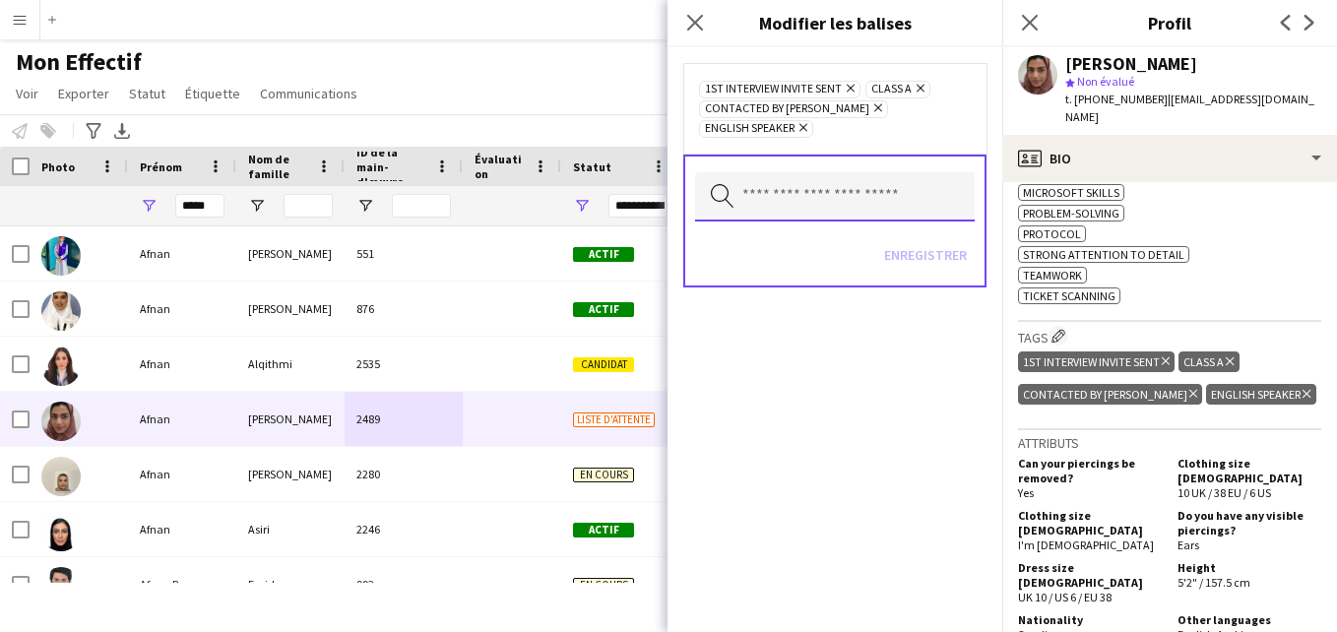
click at [878, 172] on input "text" at bounding box center [835, 196] width 280 height 49
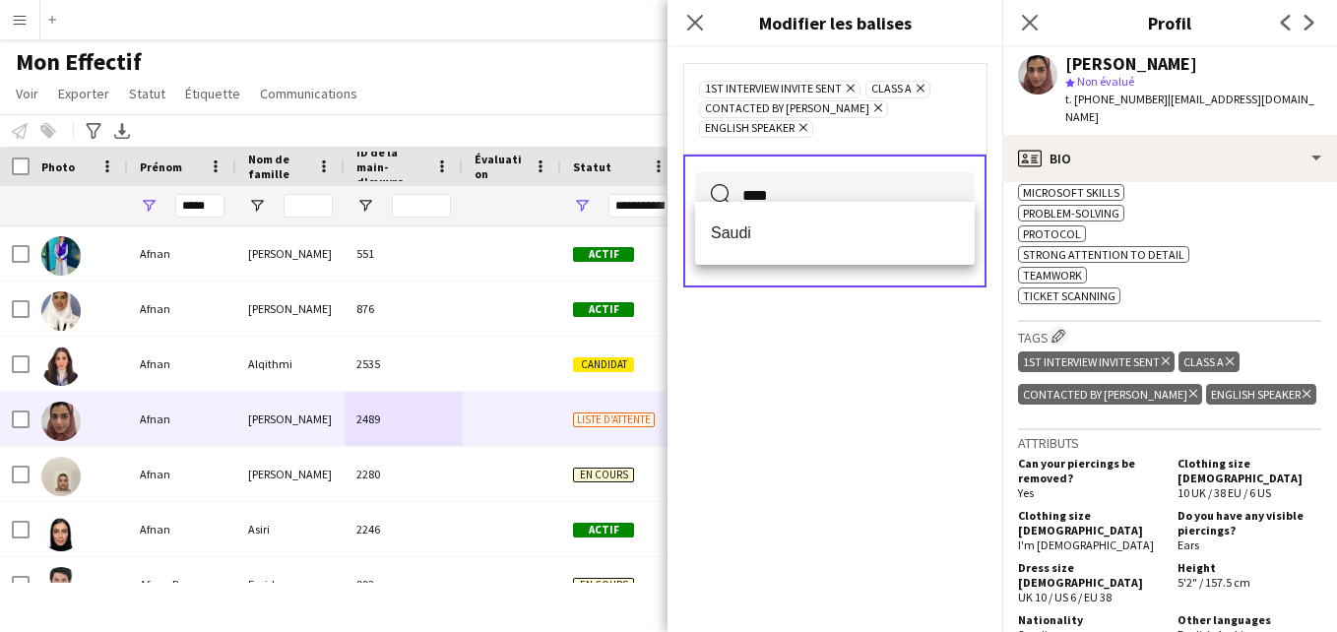
type input "****"
click at [844, 242] on span "Saudi" at bounding box center [835, 233] width 248 height 19
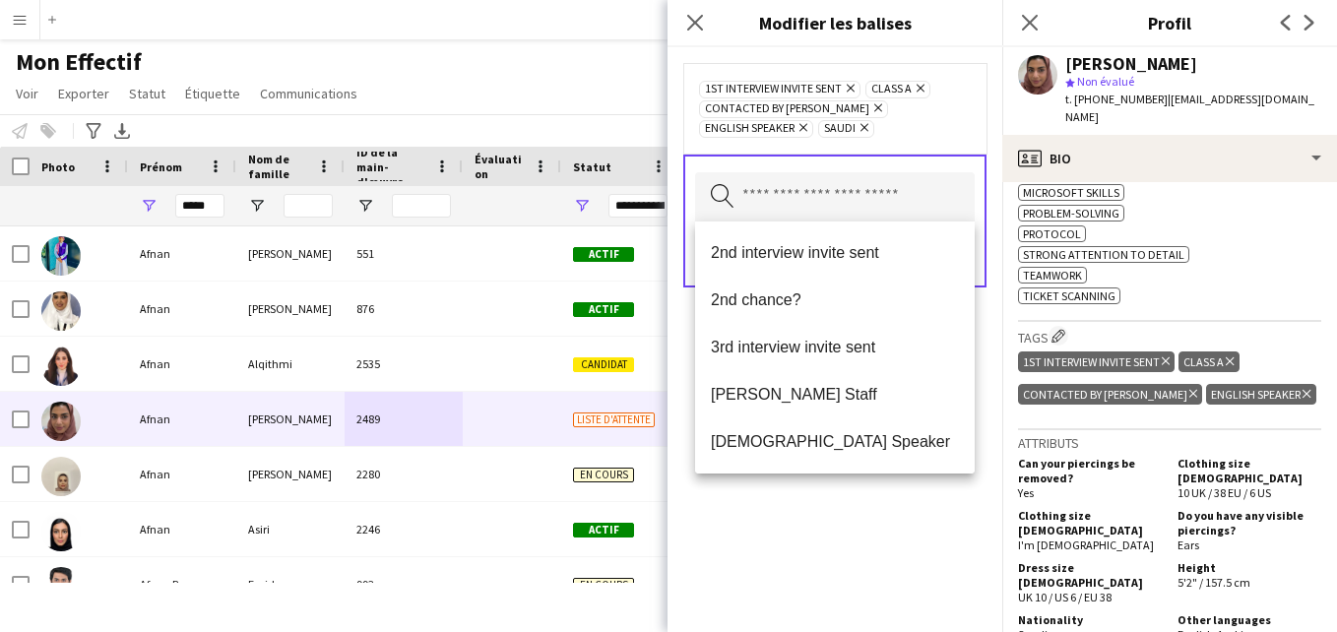
click at [955, 90] on div "1st interview invite sent [PERSON_NAME] Class A Supprimer Contacted by [PERSON_…" at bounding box center [835, 108] width 272 height 59
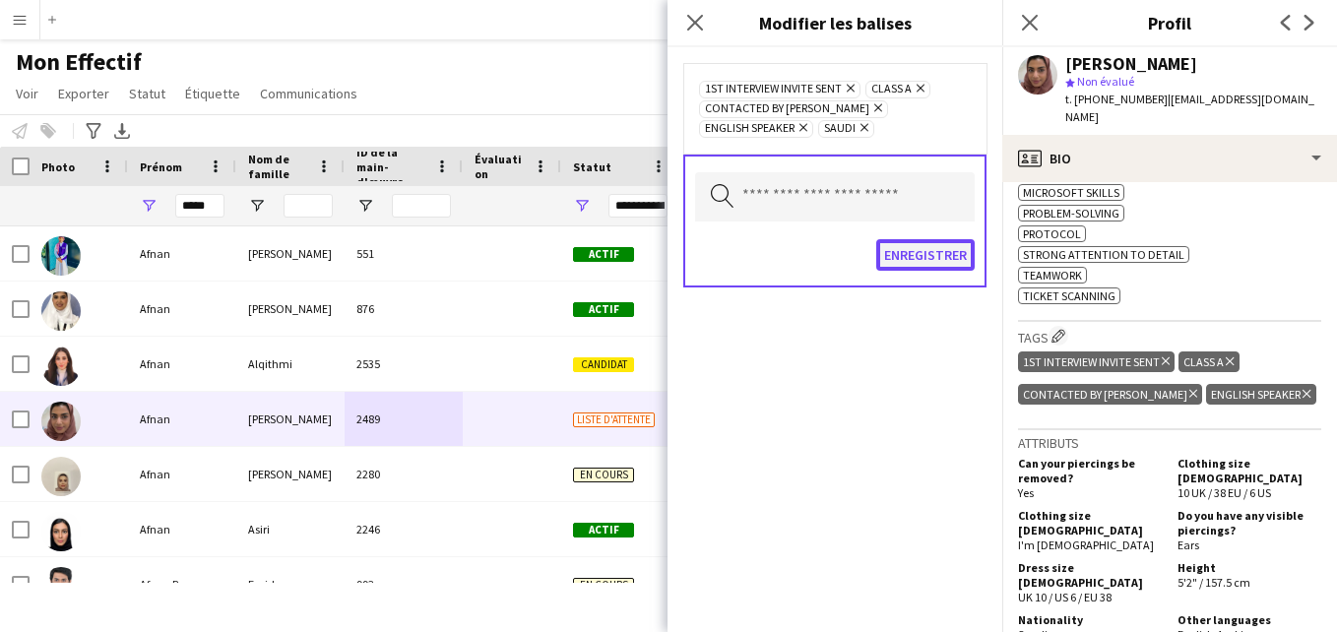
click at [921, 263] on button "Enregistrer" at bounding box center [925, 255] width 98 height 32
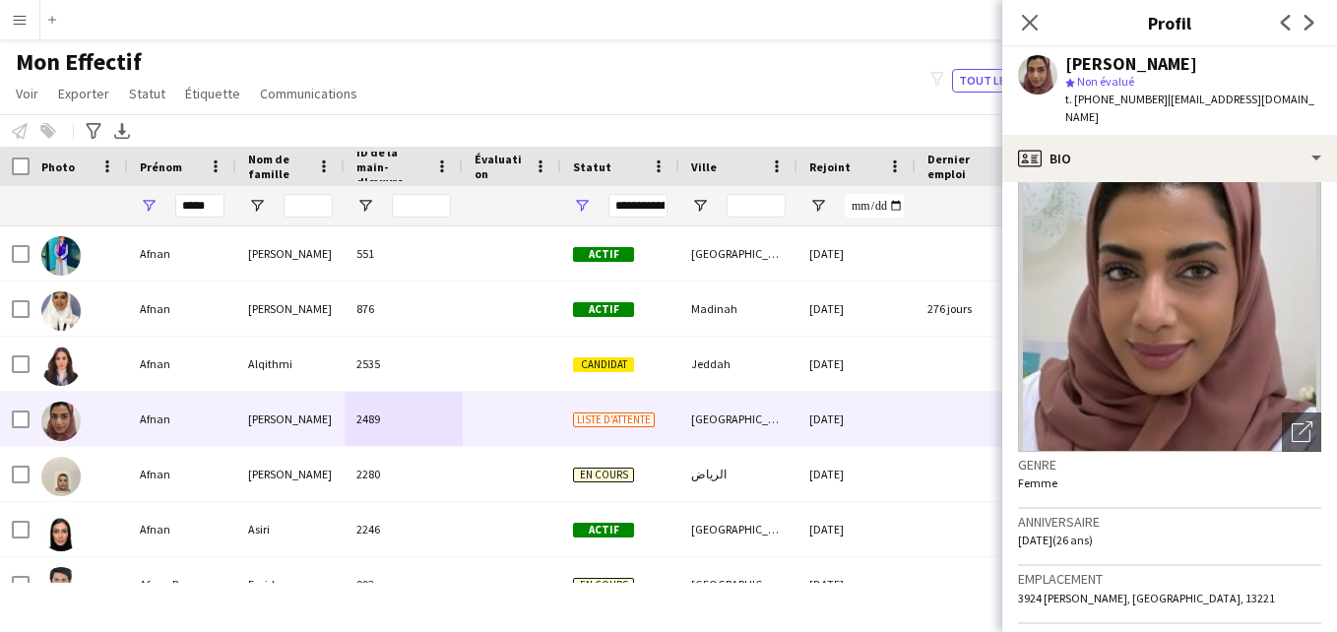
scroll to position [0, 0]
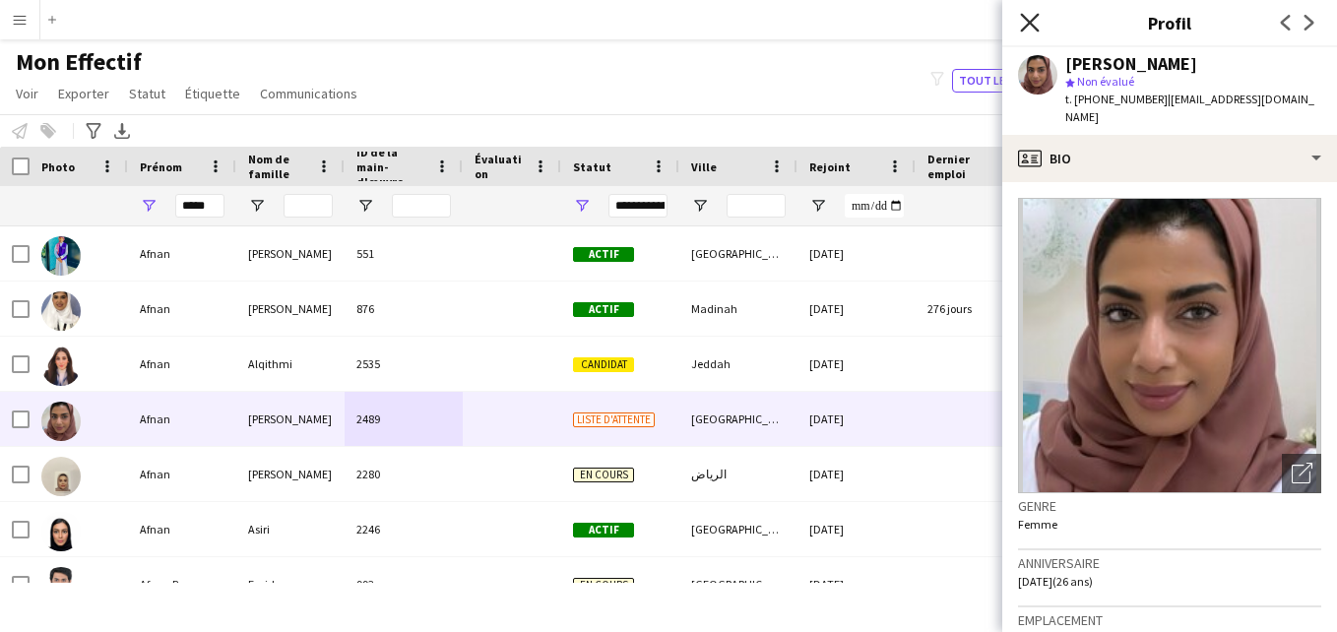
click at [1029, 22] on icon at bounding box center [1029, 22] width 19 height 19
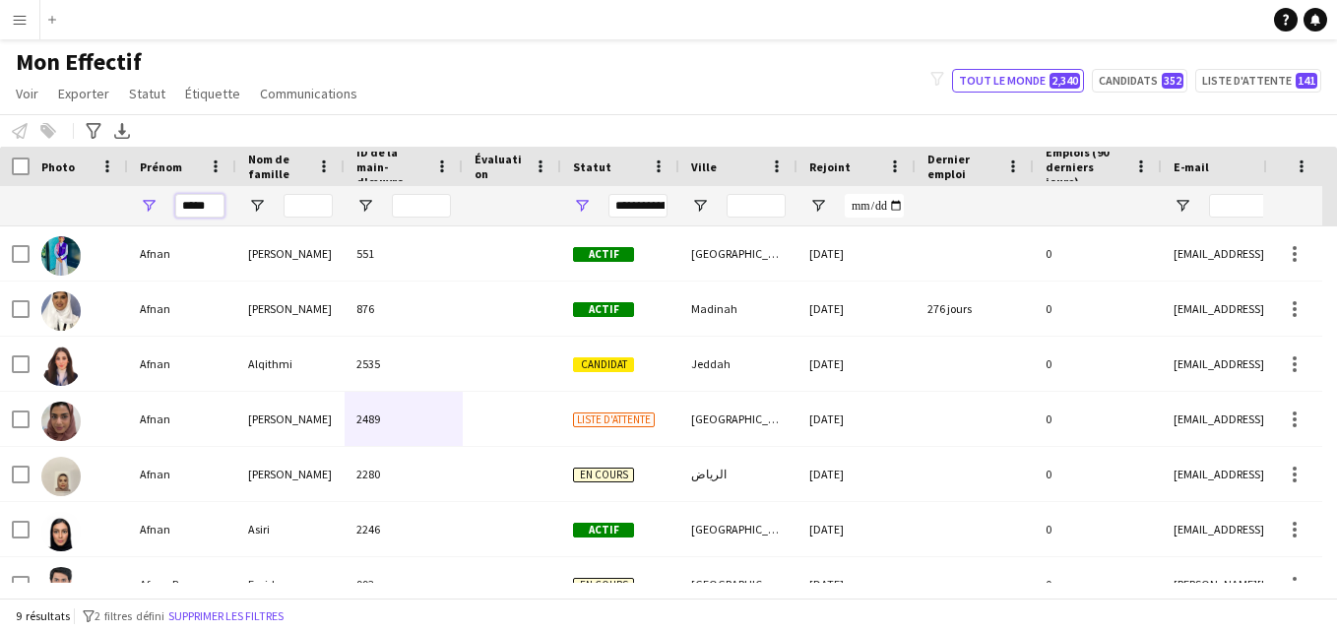
drag, startPoint x: 217, startPoint y: 216, endPoint x: 165, endPoint y: 207, distance: 52.0
click at [165, 207] on div "*****" at bounding box center [182, 205] width 108 height 39
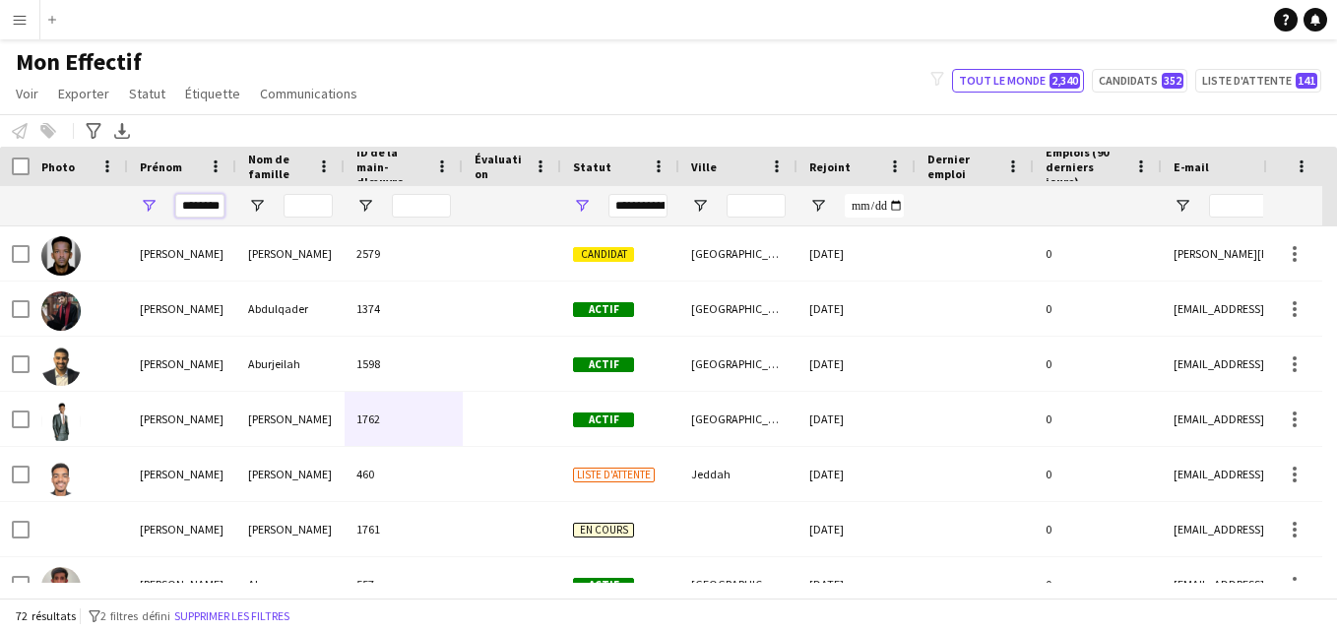
type input "********"
click at [301, 216] on input "Nom de famille Entrée de filtre" at bounding box center [308, 206] width 49 height 24
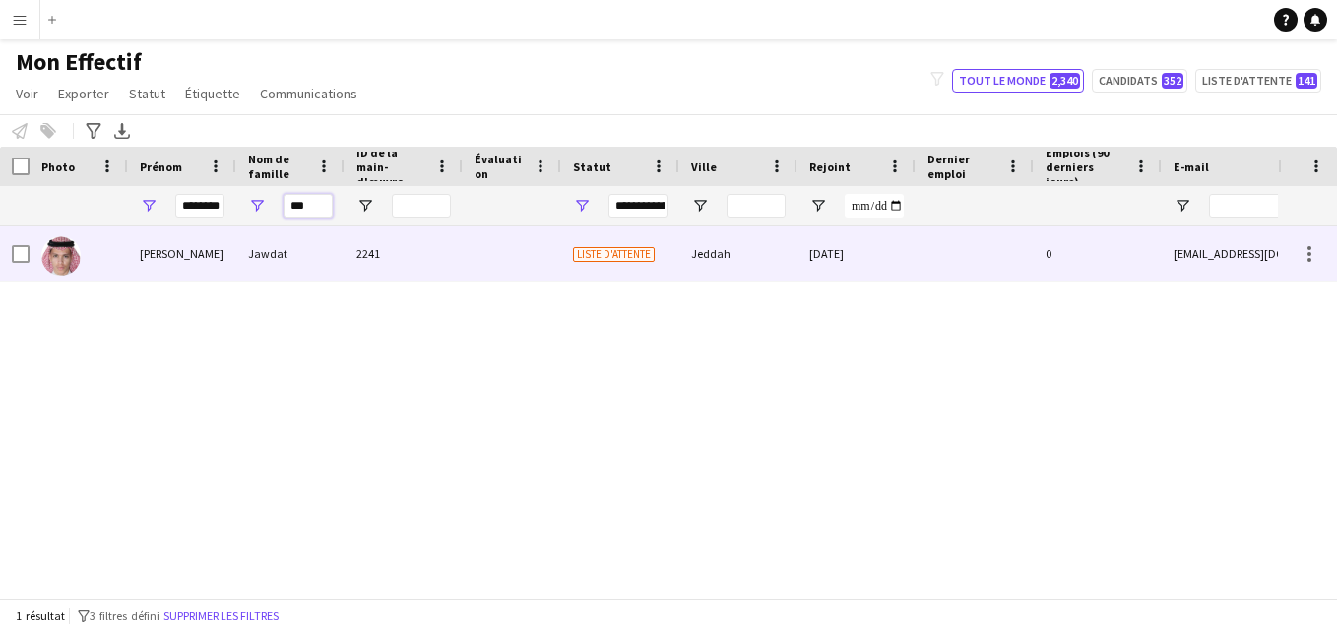
type input "***"
click at [420, 265] on div "2241" at bounding box center [404, 253] width 118 height 54
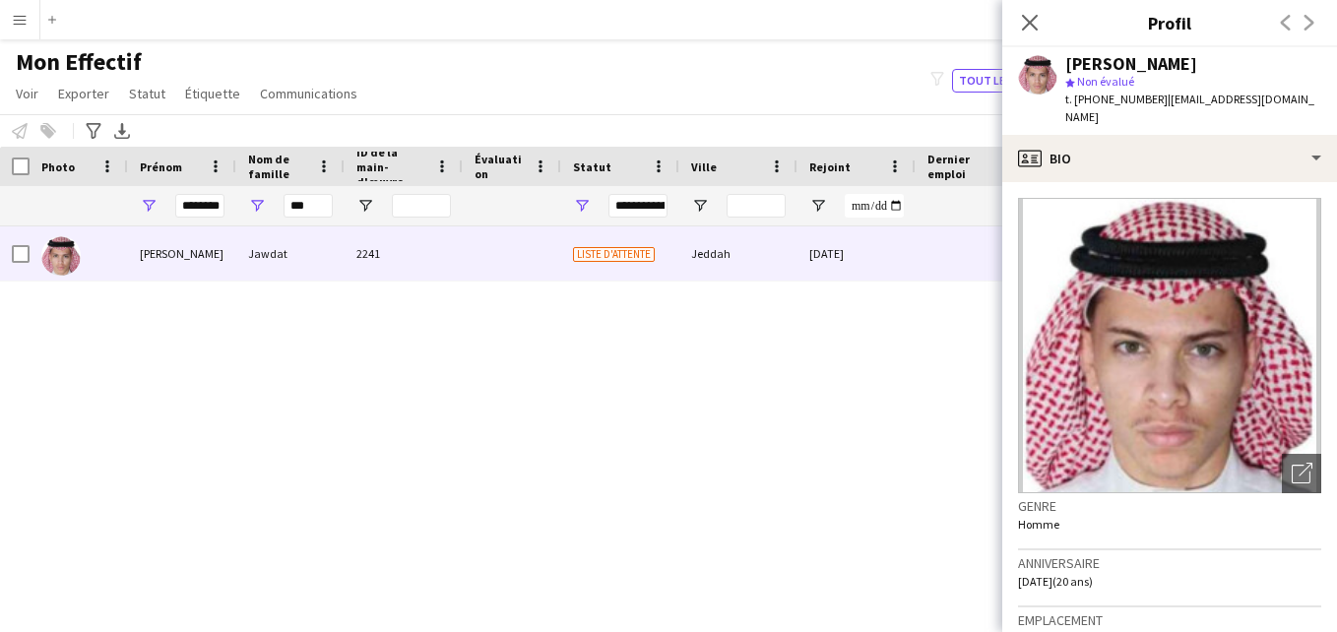
click at [1262, 471] on img at bounding box center [1169, 345] width 303 height 295
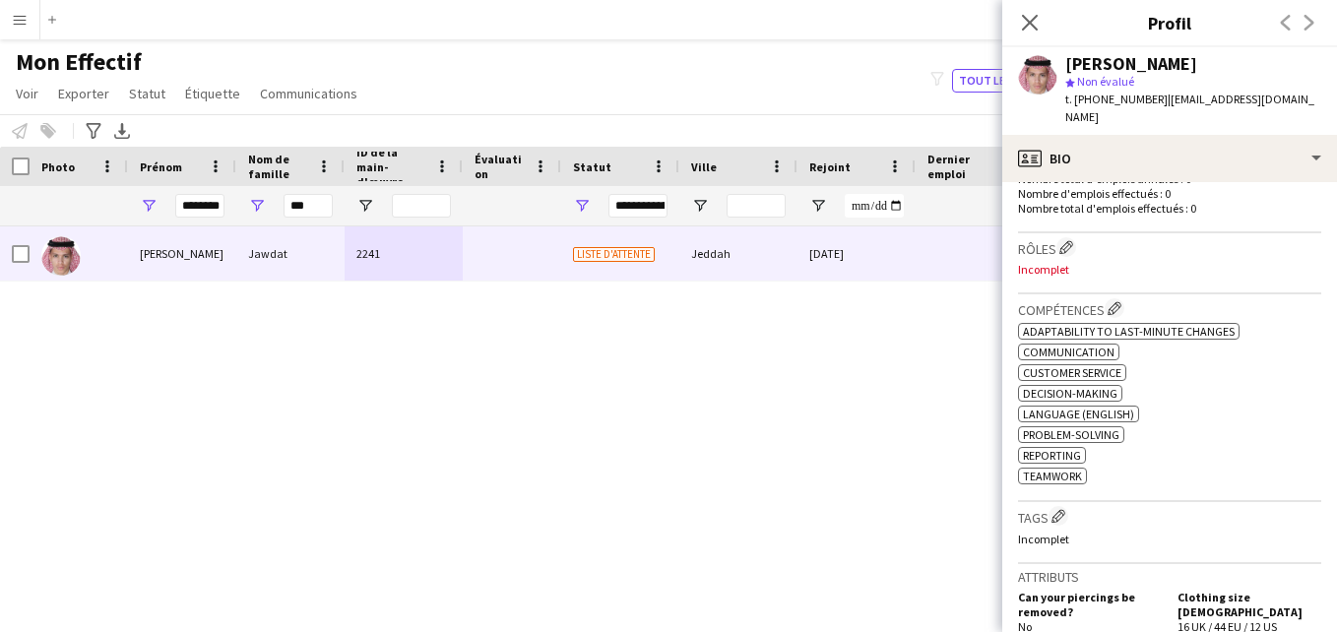
scroll to position [591, 0]
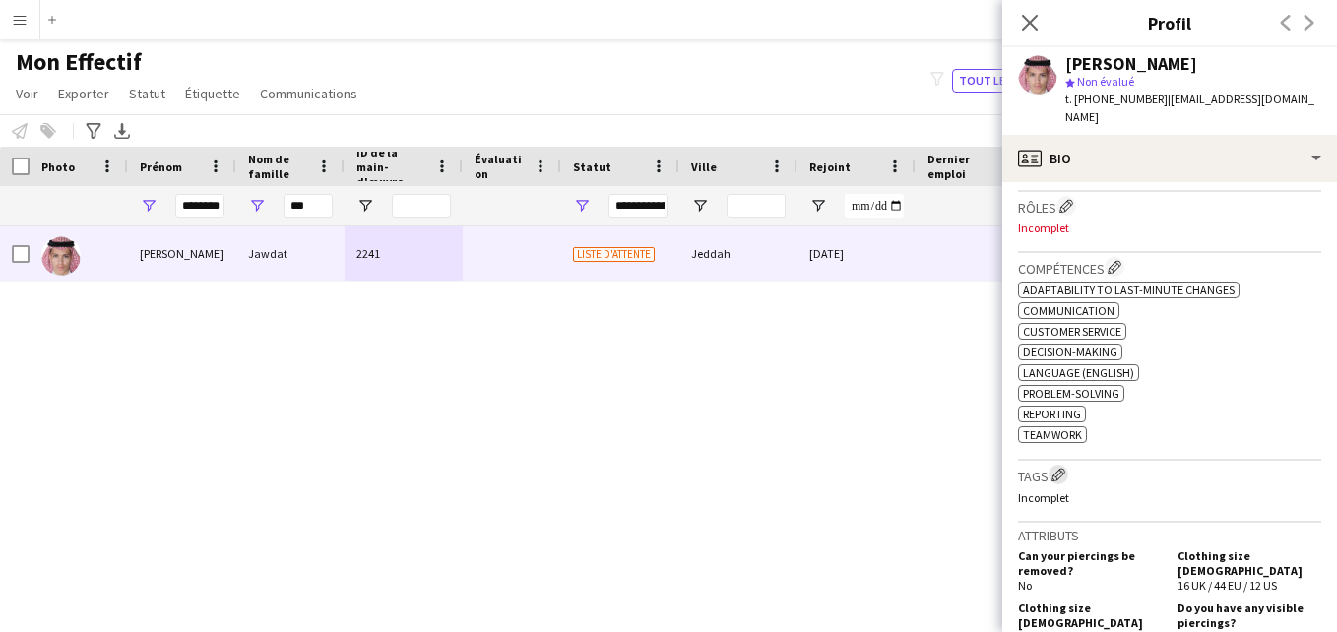
click at [1064, 468] on app-icon "Modifier les balises de l'entreprise d'équipage" at bounding box center [1059, 475] width 14 height 14
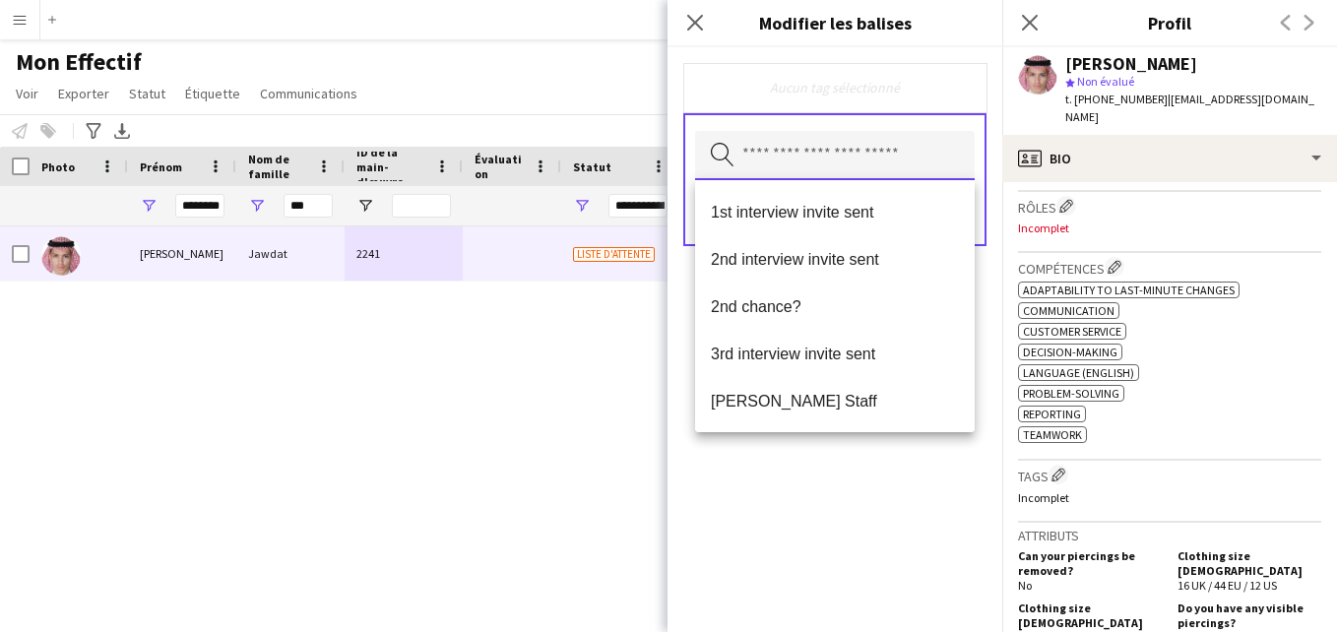
click at [887, 167] on input "text" at bounding box center [835, 155] width 280 height 49
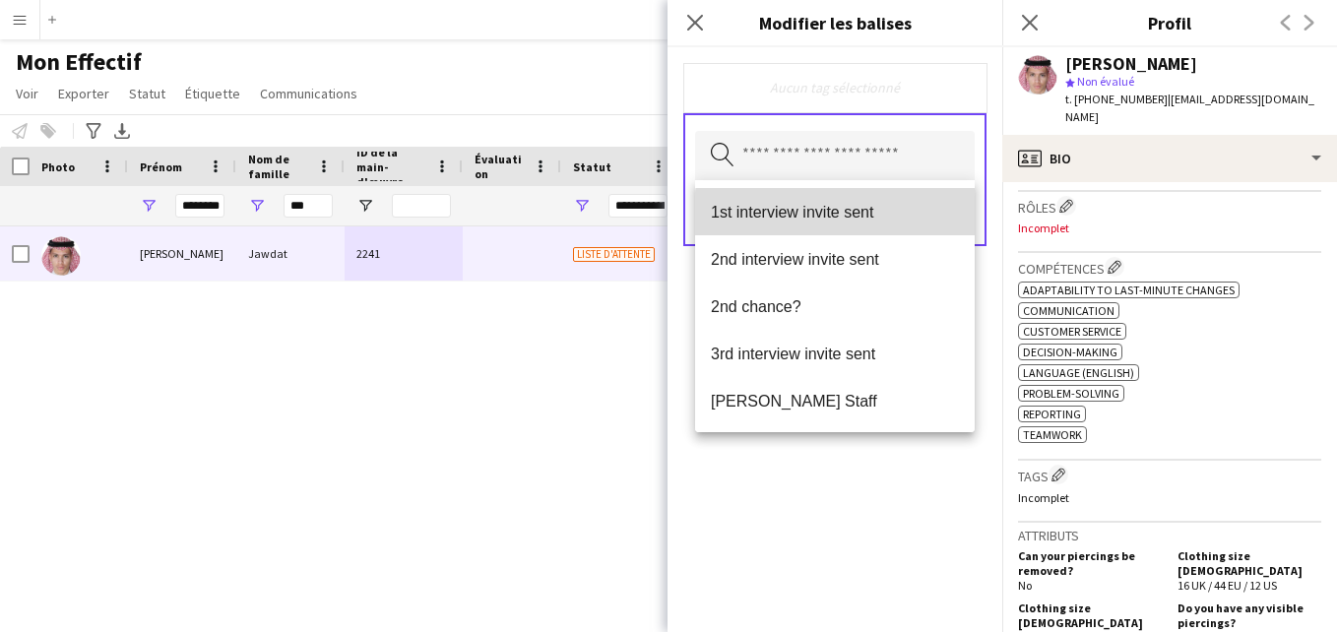
click at [854, 218] on span "1st interview invite sent" at bounding box center [835, 212] width 248 height 19
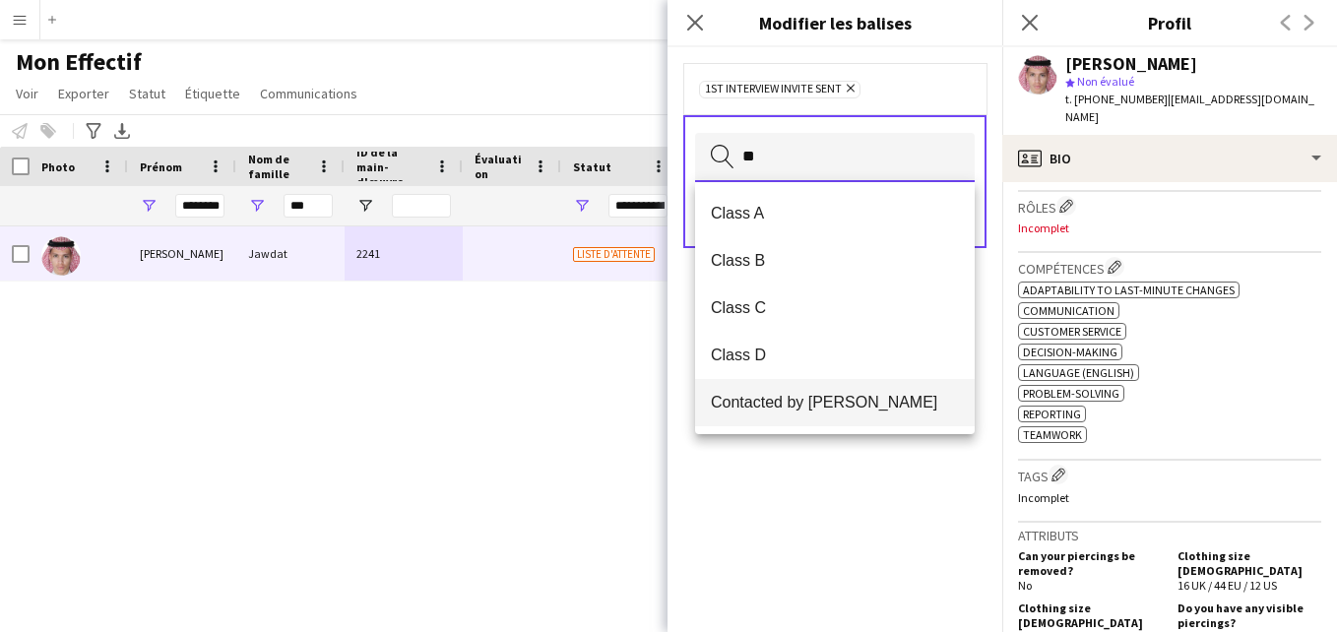
type input "**"
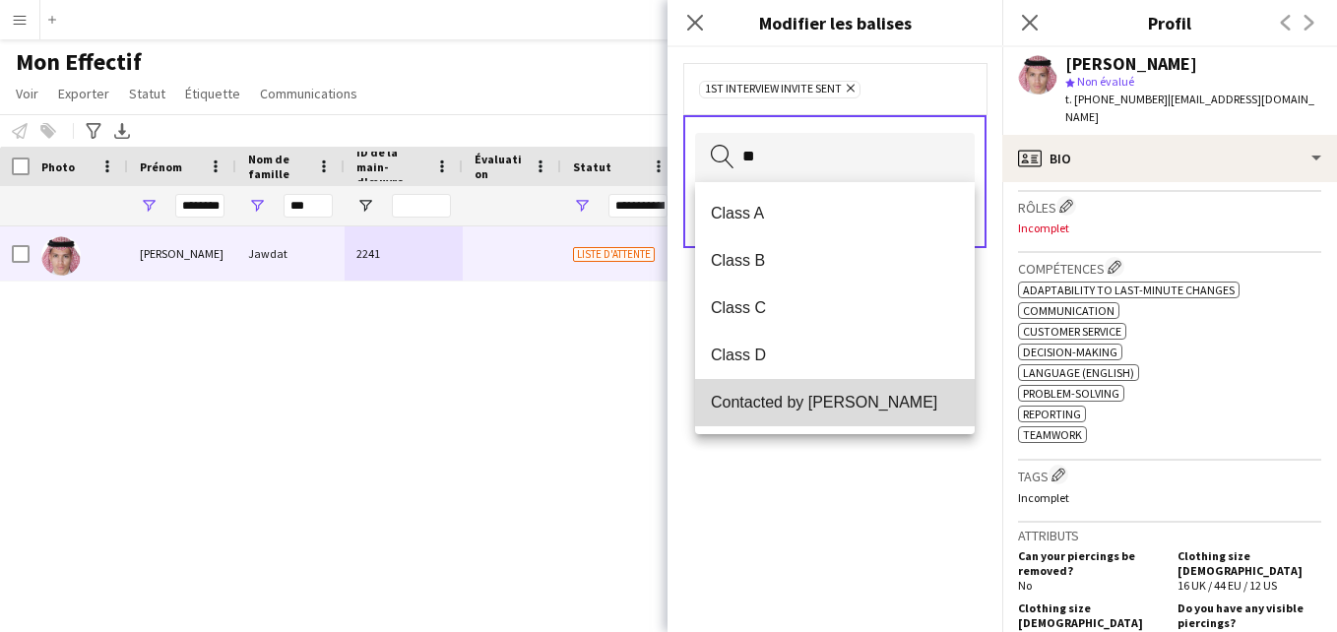
click at [812, 403] on span "Contacted by [PERSON_NAME]" at bounding box center [835, 402] width 248 height 19
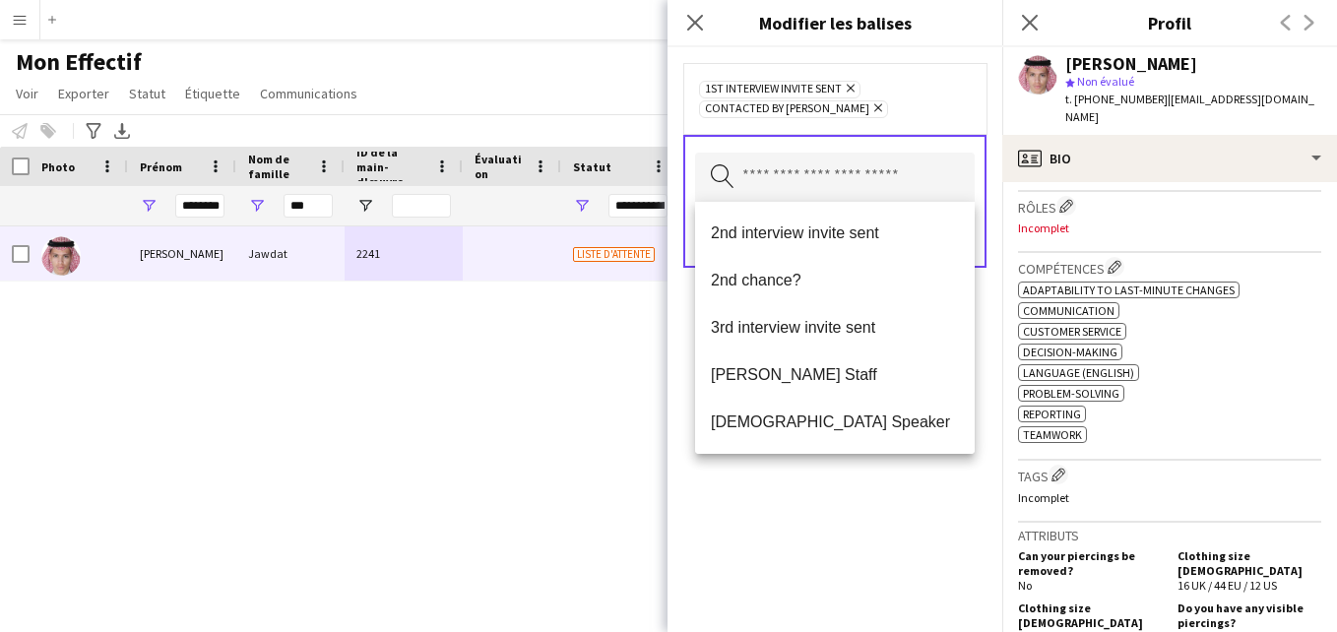
click at [909, 106] on div "1st interview invite sent [PERSON_NAME] Contacted by [PERSON_NAME]" at bounding box center [835, 98] width 272 height 39
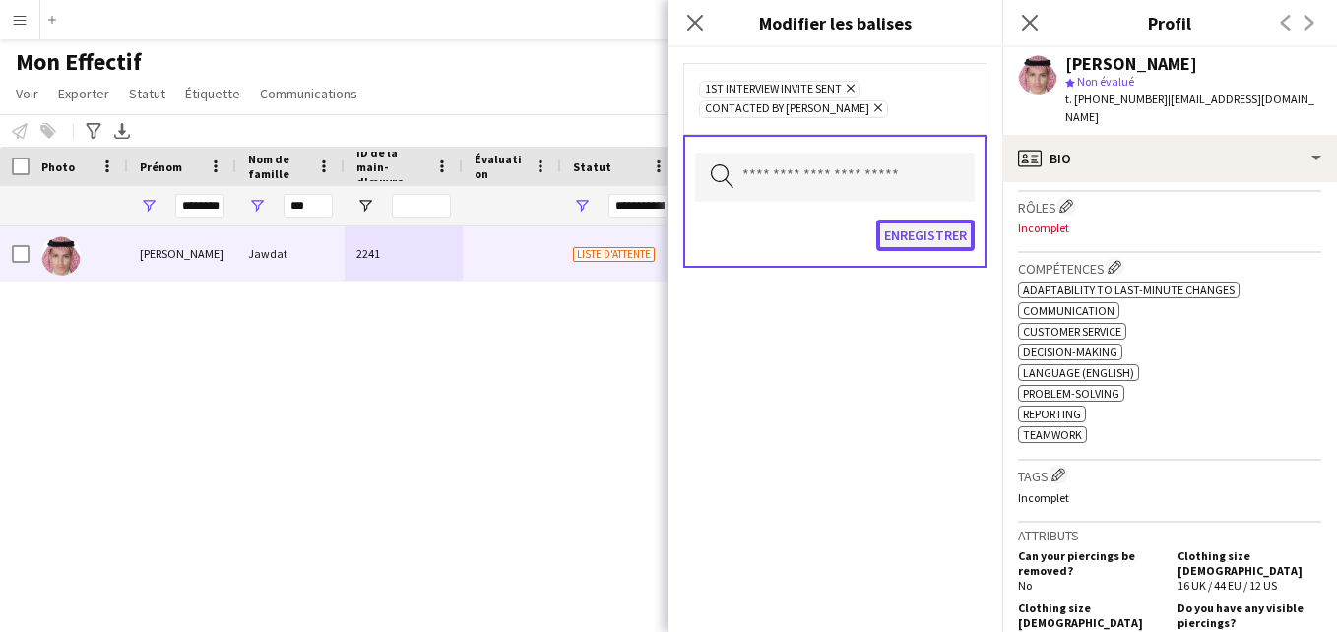
click at [914, 231] on button "Enregistrer" at bounding box center [925, 236] width 98 height 32
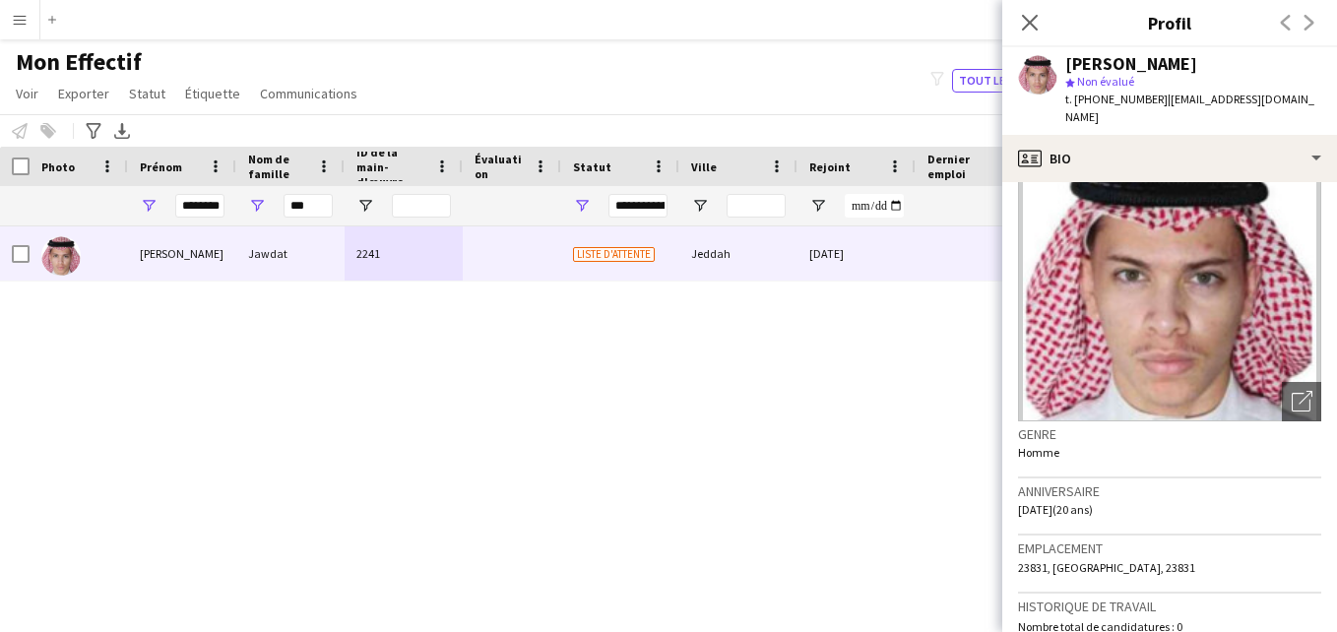
scroll to position [0, 0]
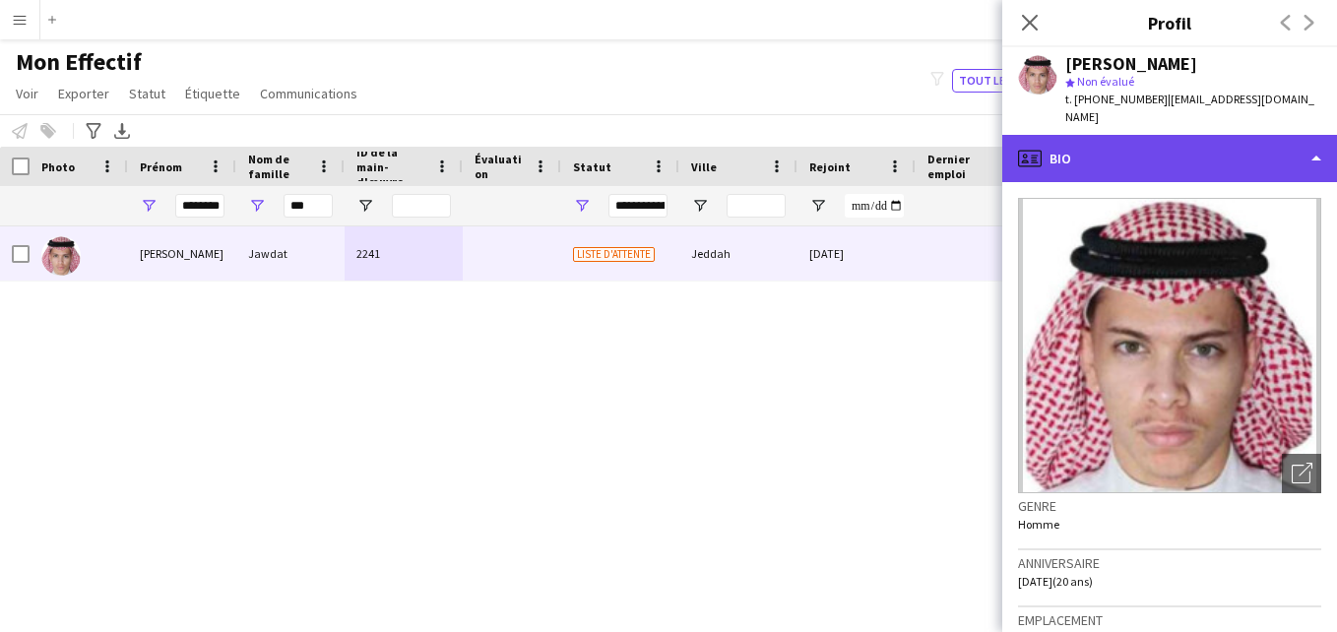
click at [1268, 152] on div "profile Bio" at bounding box center [1170, 158] width 335 height 47
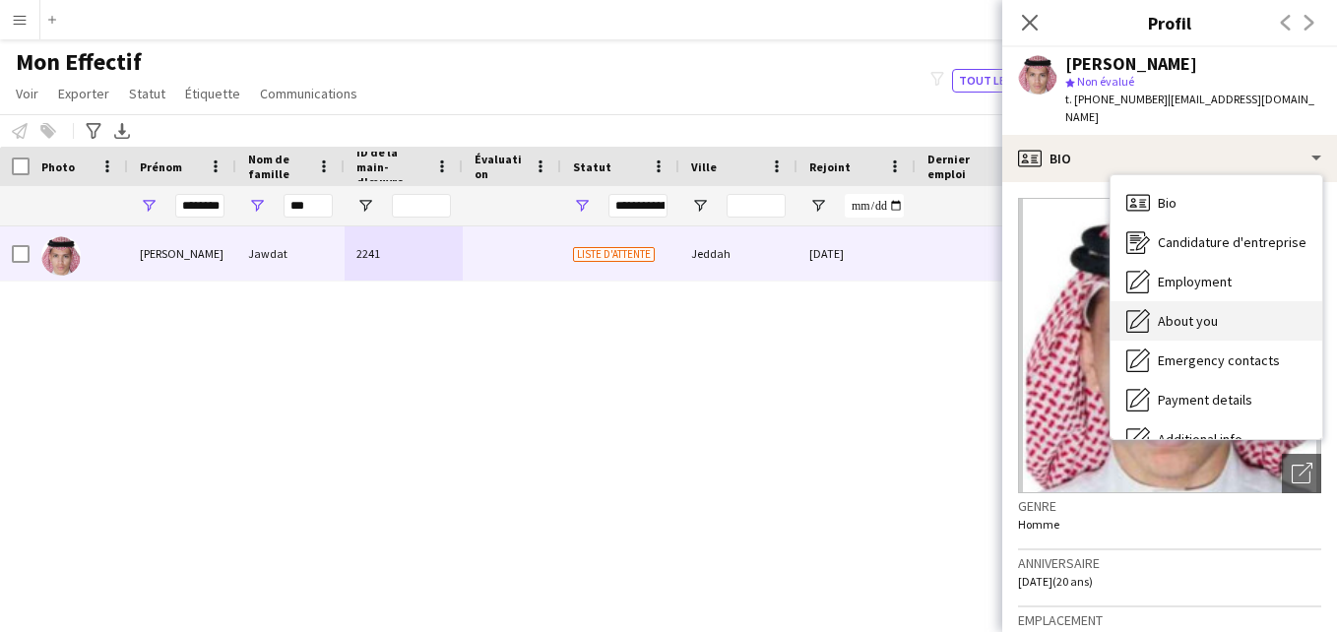
click at [1236, 302] on div "About you About you" at bounding box center [1217, 320] width 212 height 39
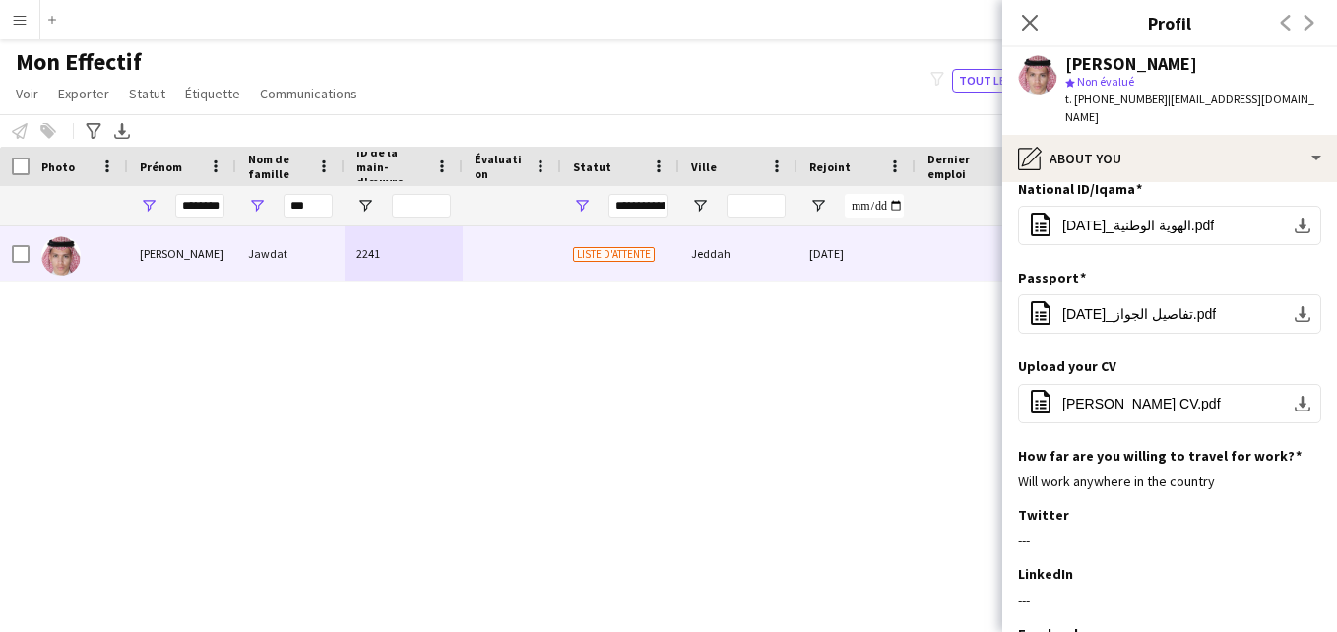
scroll to position [259, 0]
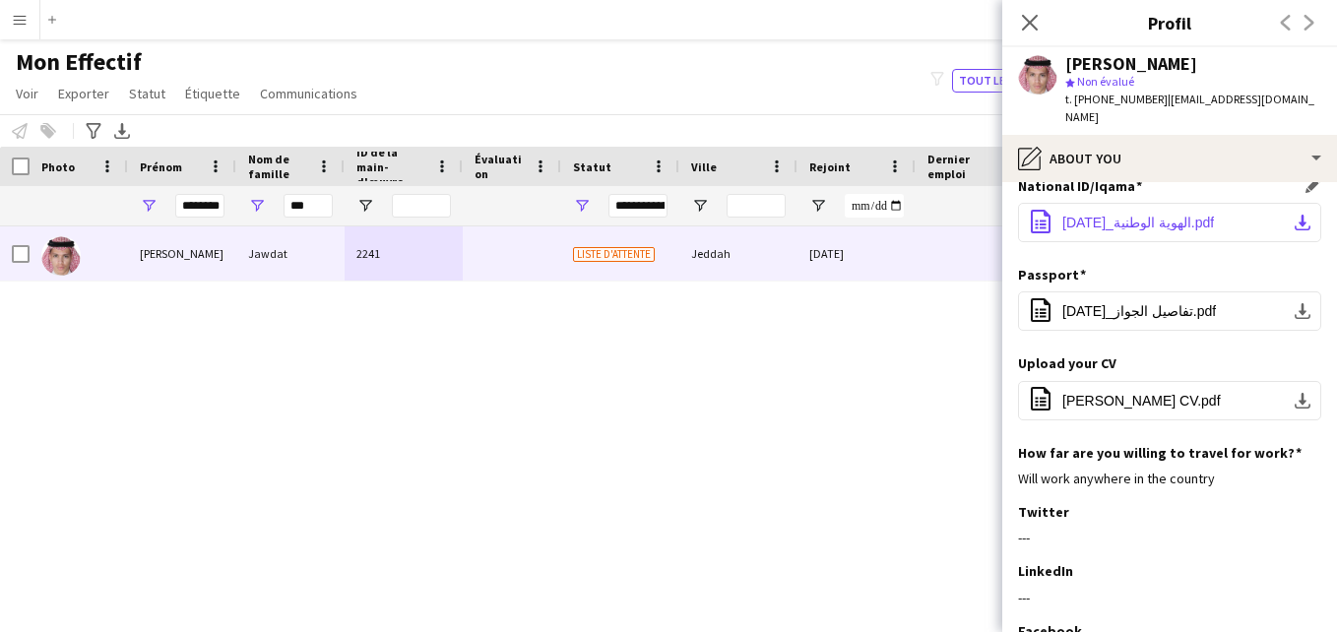
click at [1131, 215] on span "‎⁨الهوية الوطنية_08-08-2025⁩.pdf" at bounding box center [1139, 223] width 152 height 16
click at [1129, 215] on span "‎⁨الهوية الوطنية_08-08-2025⁩.pdf" at bounding box center [1139, 223] width 152 height 16
click at [1132, 393] on span "Abdullah Jawdat CV.pdf" at bounding box center [1142, 401] width 159 height 16
click at [658, 68] on div "Mon Effectif Voir Vues Vue par défaut Nouvelle vue Mettre à jour la vue Supprim…" at bounding box center [668, 80] width 1337 height 67
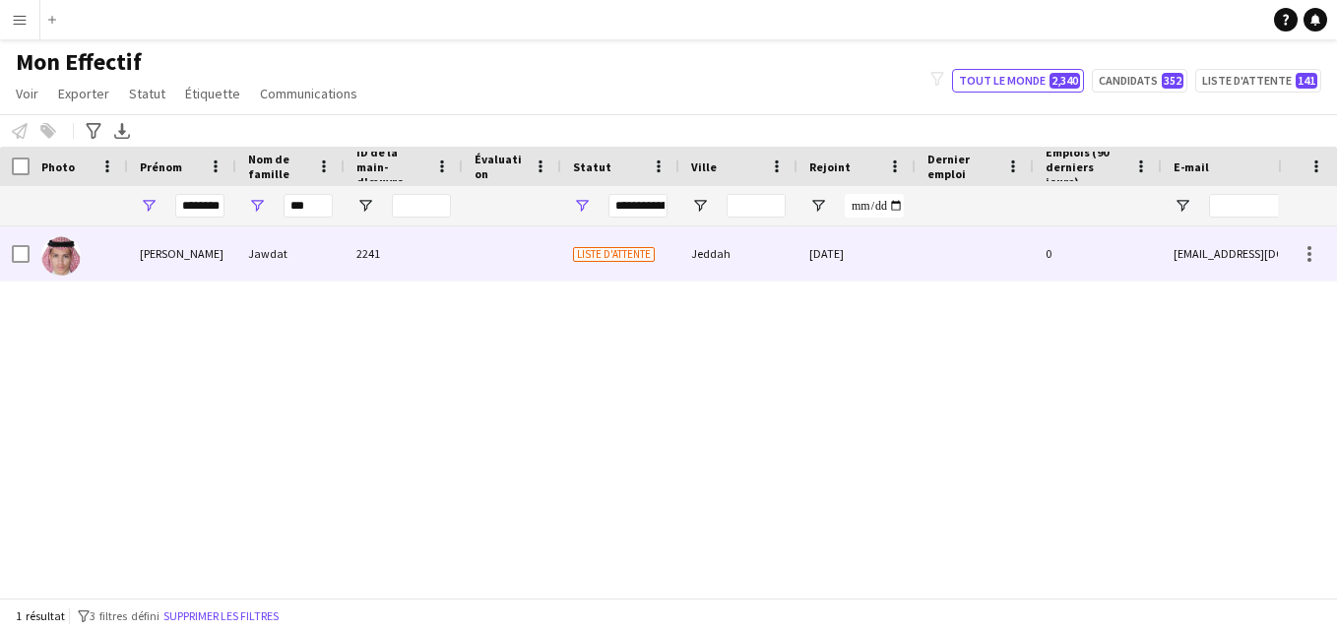
click at [784, 267] on div "Jeddah" at bounding box center [738, 253] width 118 height 54
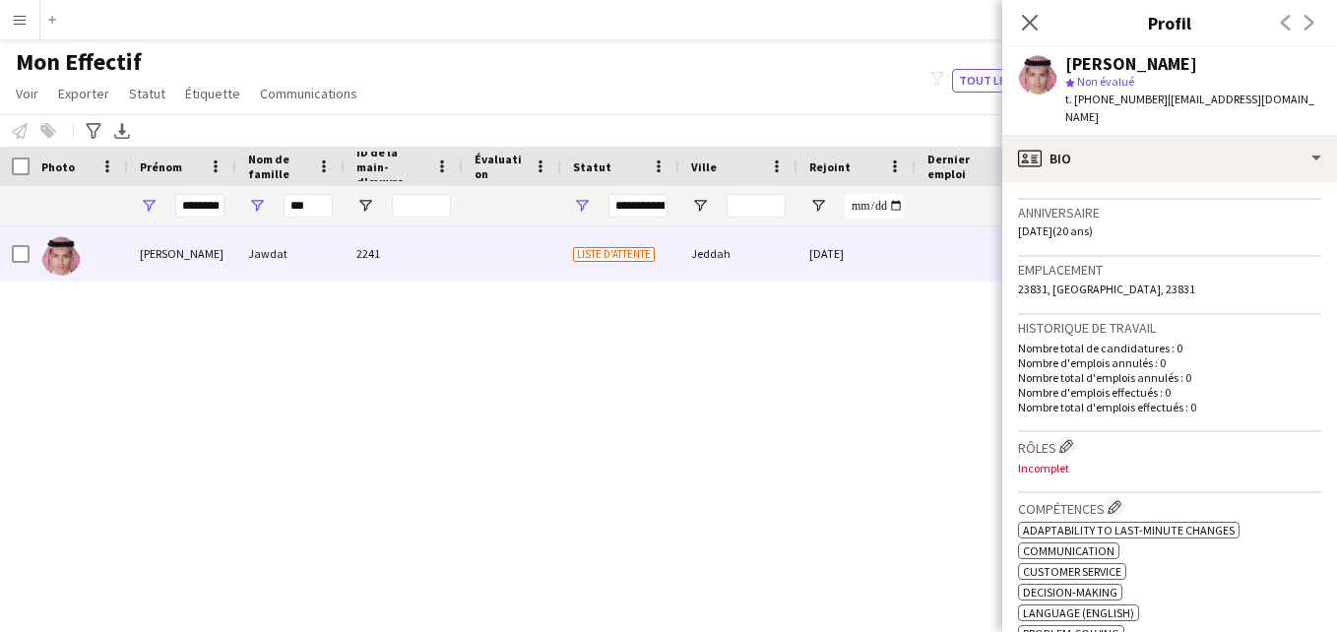
scroll to position [552, 0]
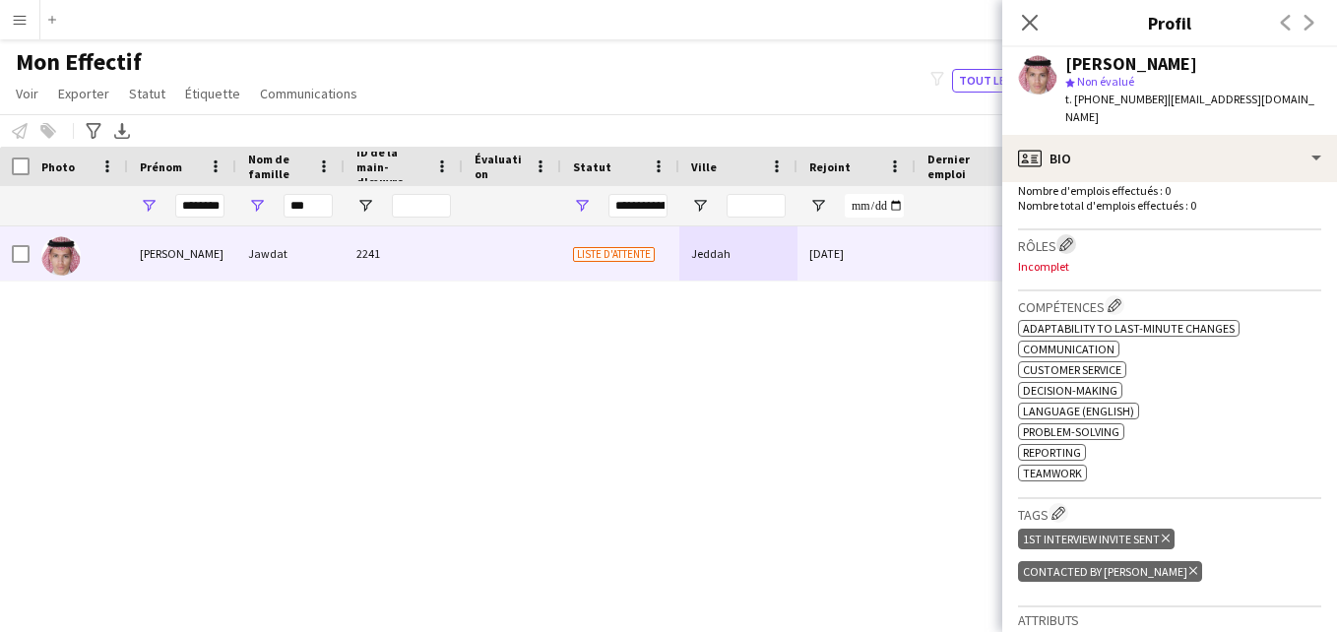
click at [1072, 237] on app-icon "Modifier les rôles de l'entreprise de l'équipage" at bounding box center [1067, 244] width 14 height 14
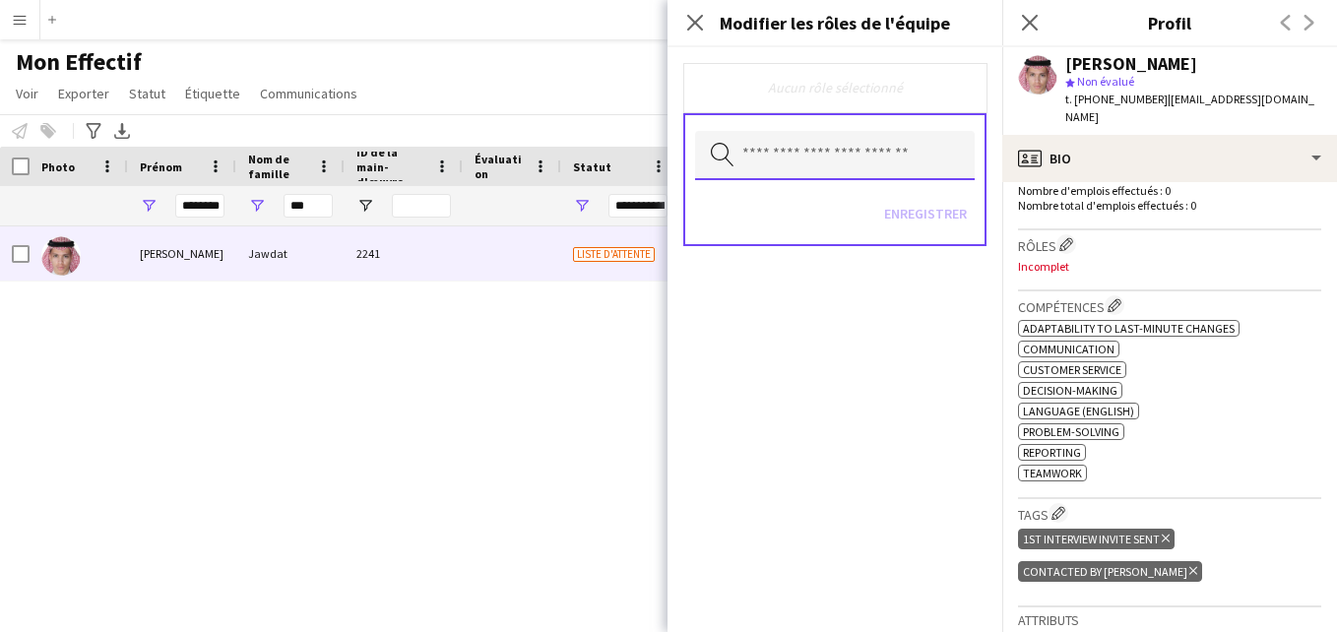
click at [834, 152] on input "text" at bounding box center [835, 155] width 280 height 49
type input "***"
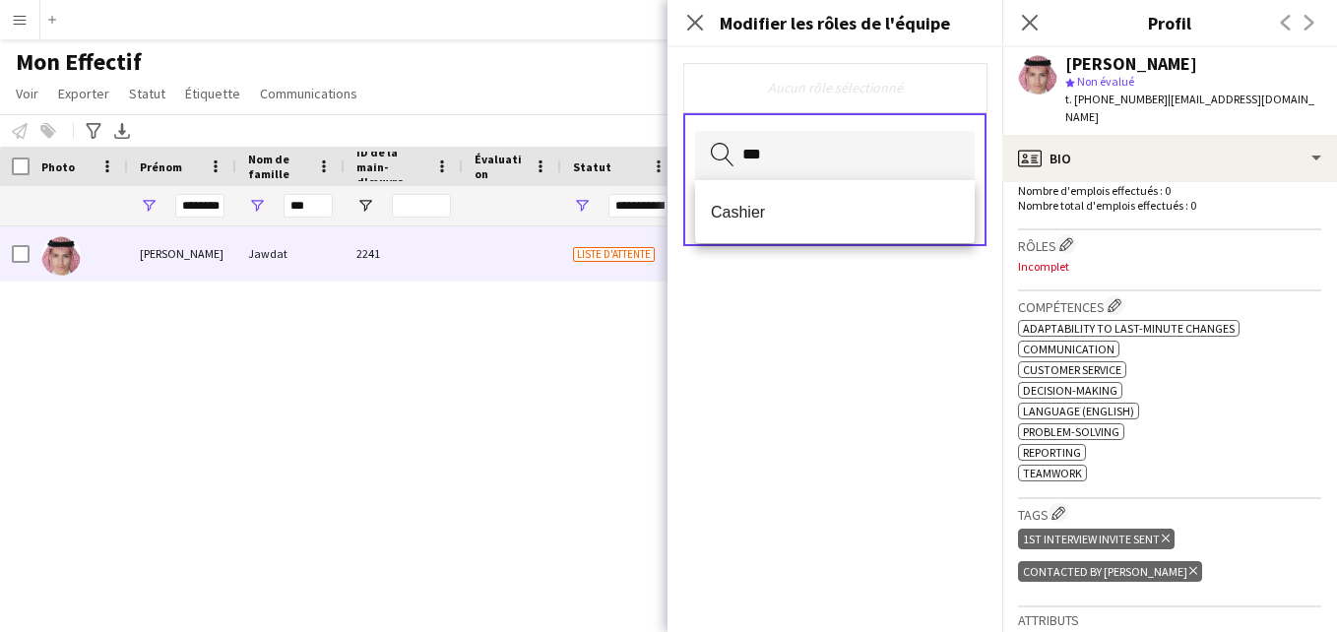
click at [826, 209] on span "Cashier" at bounding box center [835, 212] width 248 height 19
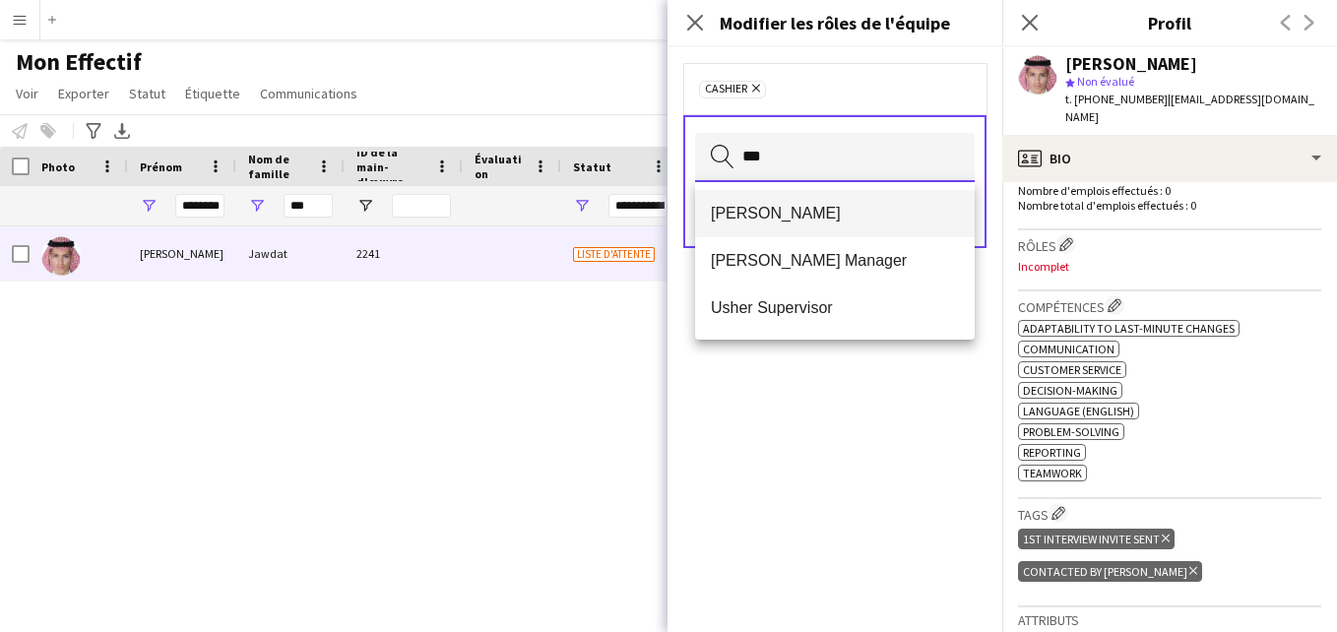
type input "***"
click at [872, 192] on mat-option "[PERSON_NAME]" at bounding box center [835, 213] width 280 height 47
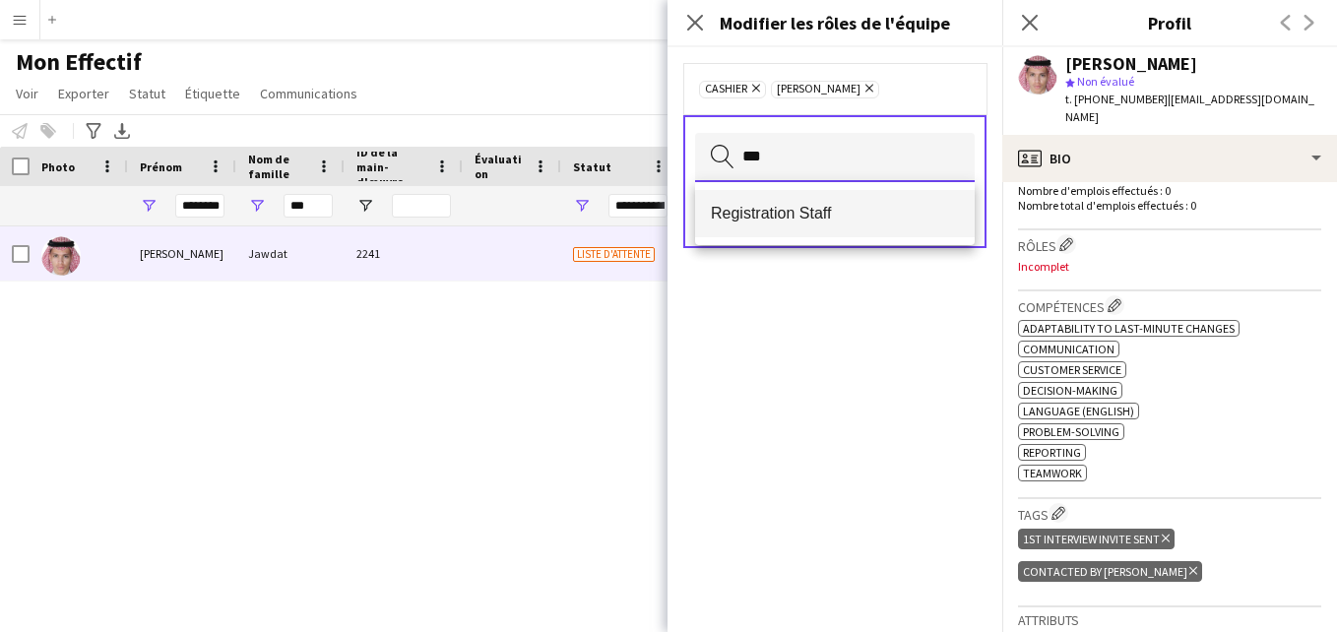
type input "***"
click at [853, 219] on span "Registration Staff" at bounding box center [835, 213] width 248 height 19
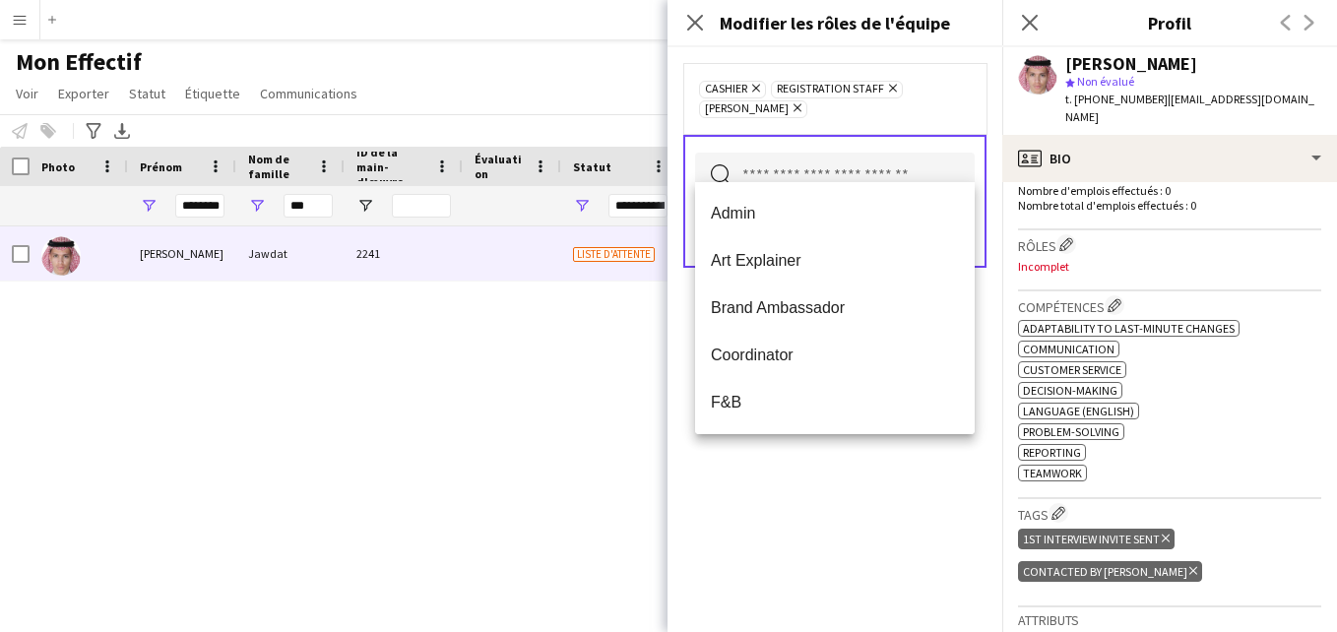
click at [920, 99] on div "Cashier Supprimer Registration Staff Supprimer Usher Supprimer" at bounding box center [834, 98] width 303 height 71
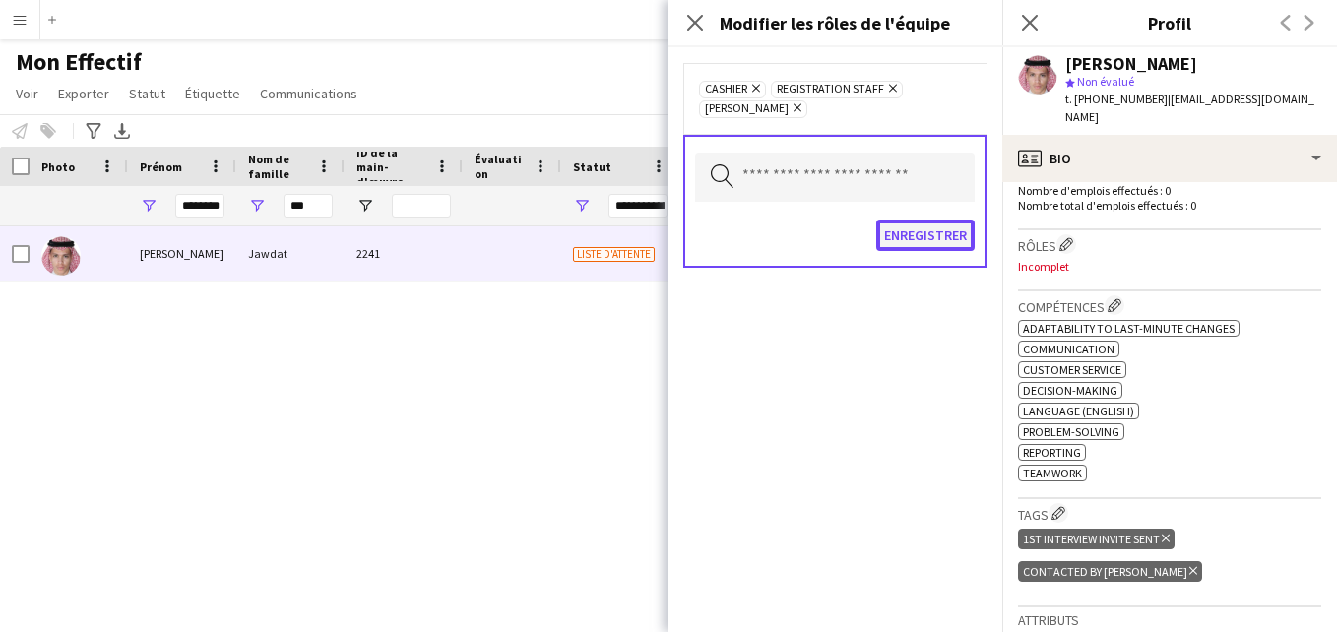
click at [895, 224] on button "Enregistrer" at bounding box center [925, 236] width 98 height 32
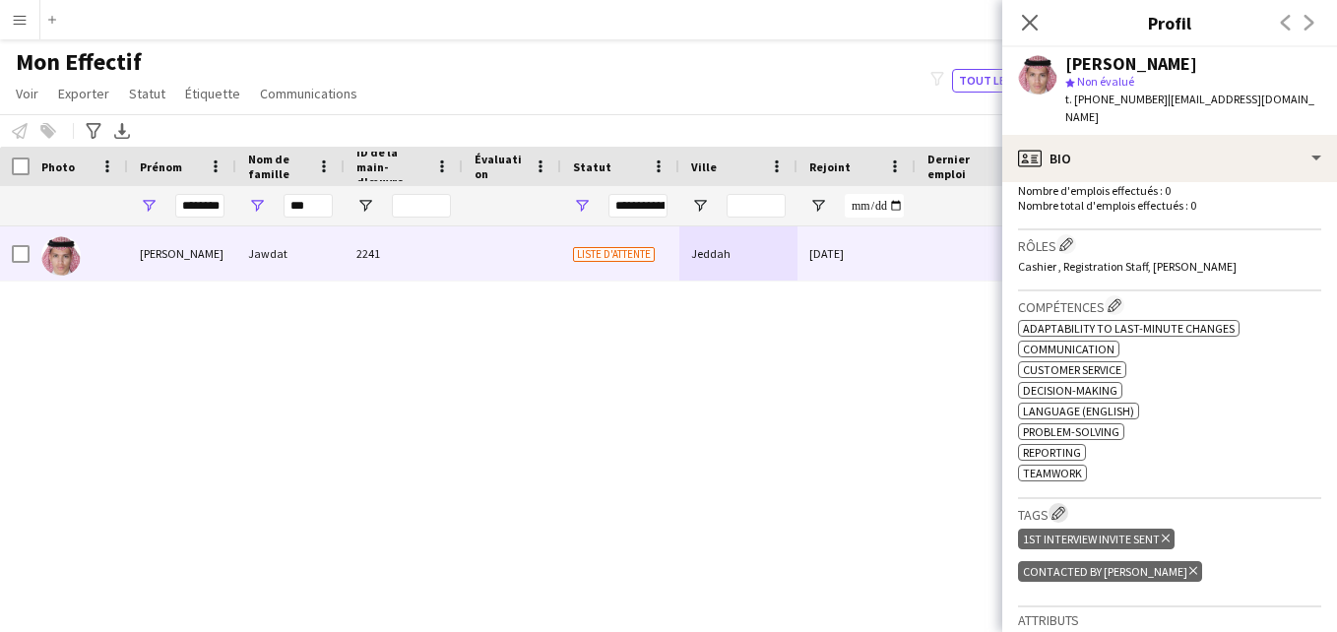
click at [1063, 506] on app-icon "Modifier les balises de l'entreprise d'équipage" at bounding box center [1059, 513] width 14 height 14
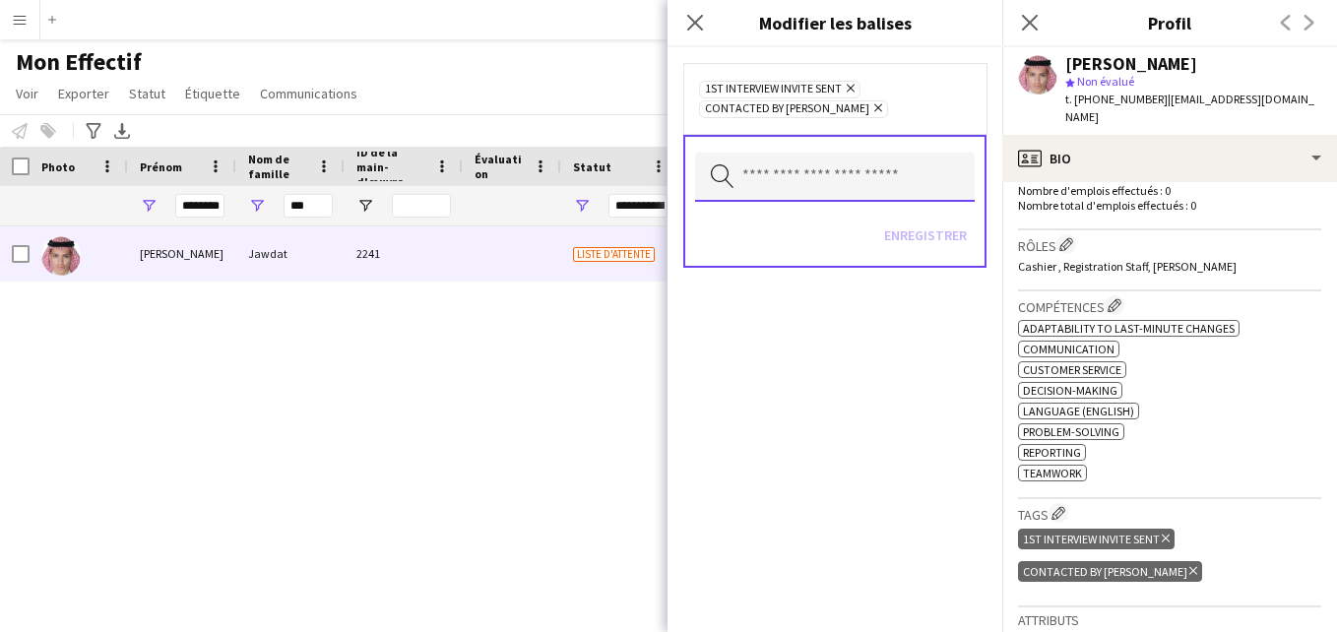
click at [865, 192] on input "text" at bounding box center [835, 177] width 280 height 49
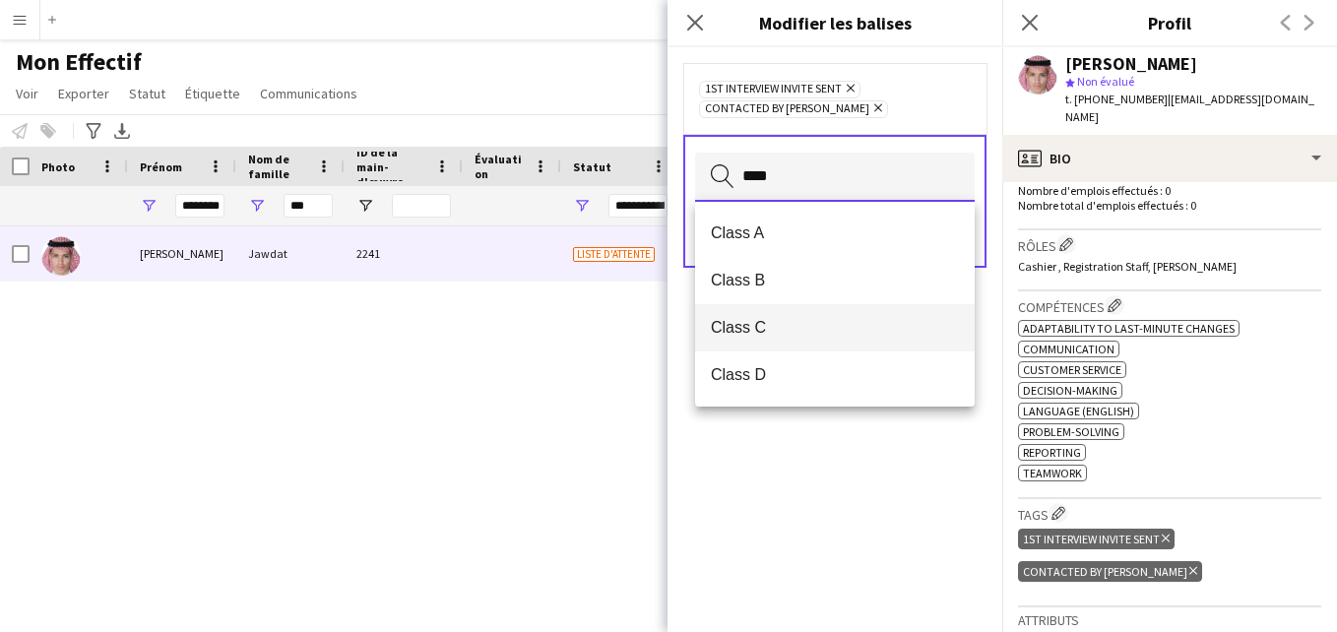
type input "****"
click at [776, 334] on span "Class C" at bounding box center [835, 327] width 248 height 19
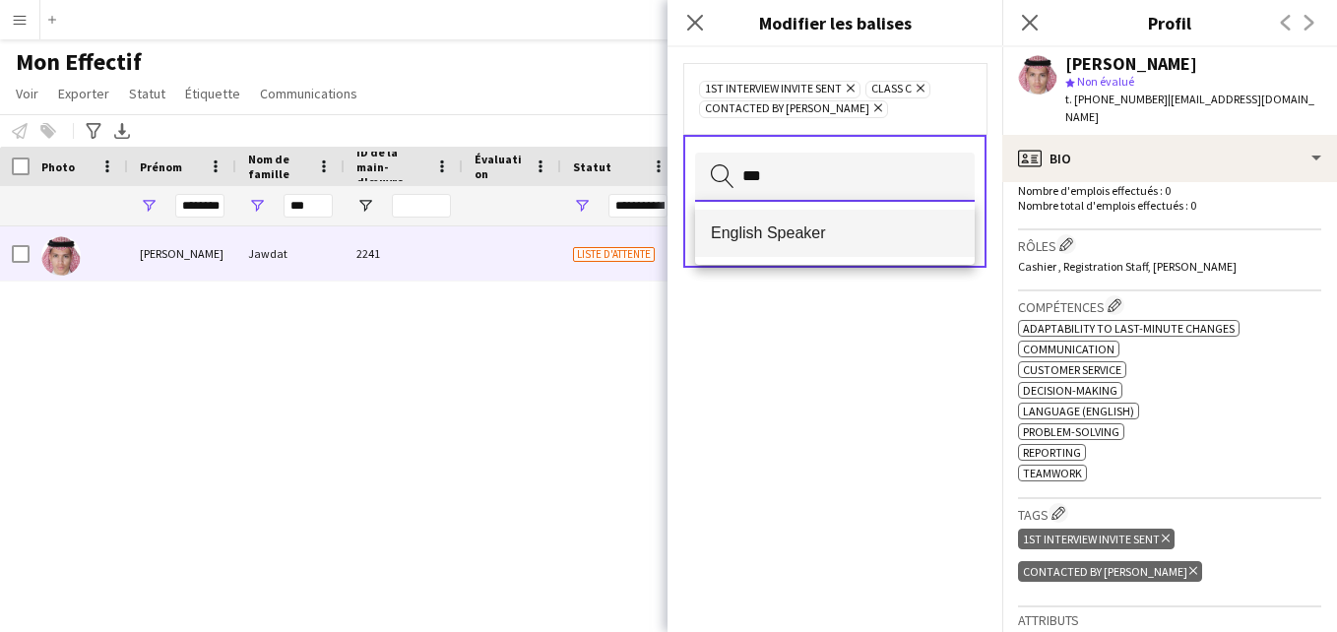
type input "***"
click at [874, 234] on span "English Speaker" at bounding box center [835, 233] width 248 height 19
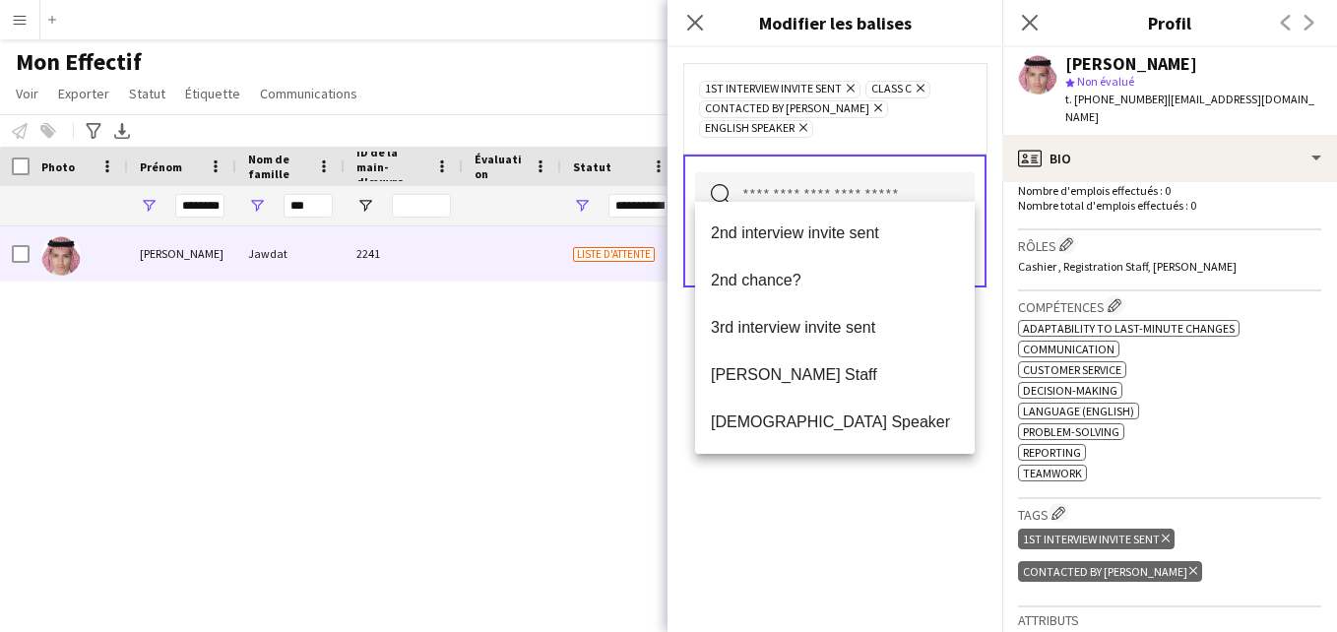
click at [968, 110] on div "1st interview invite sent Supprimer Class C Supprimer Contacted by Lamiaa Suppr…" at bounding box center [835, 108] width 272 height 59
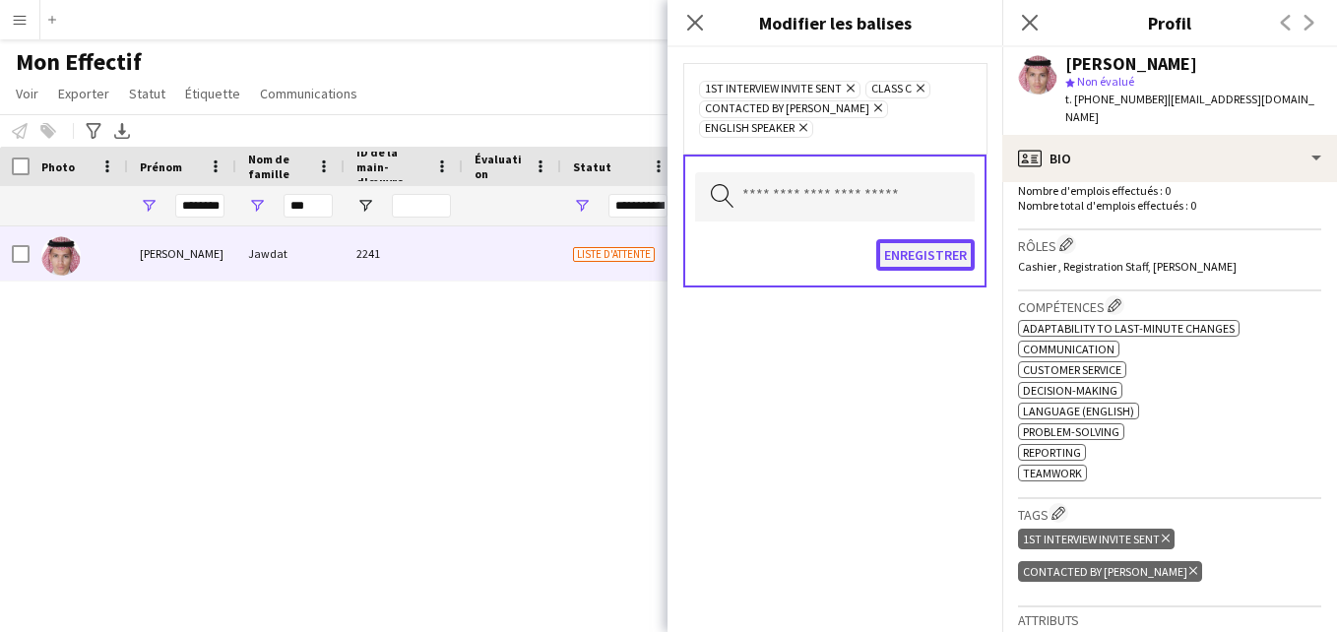
click at [940, 239] on button "Enregistrer" at bounding box center [925, 255] width 98 height 32
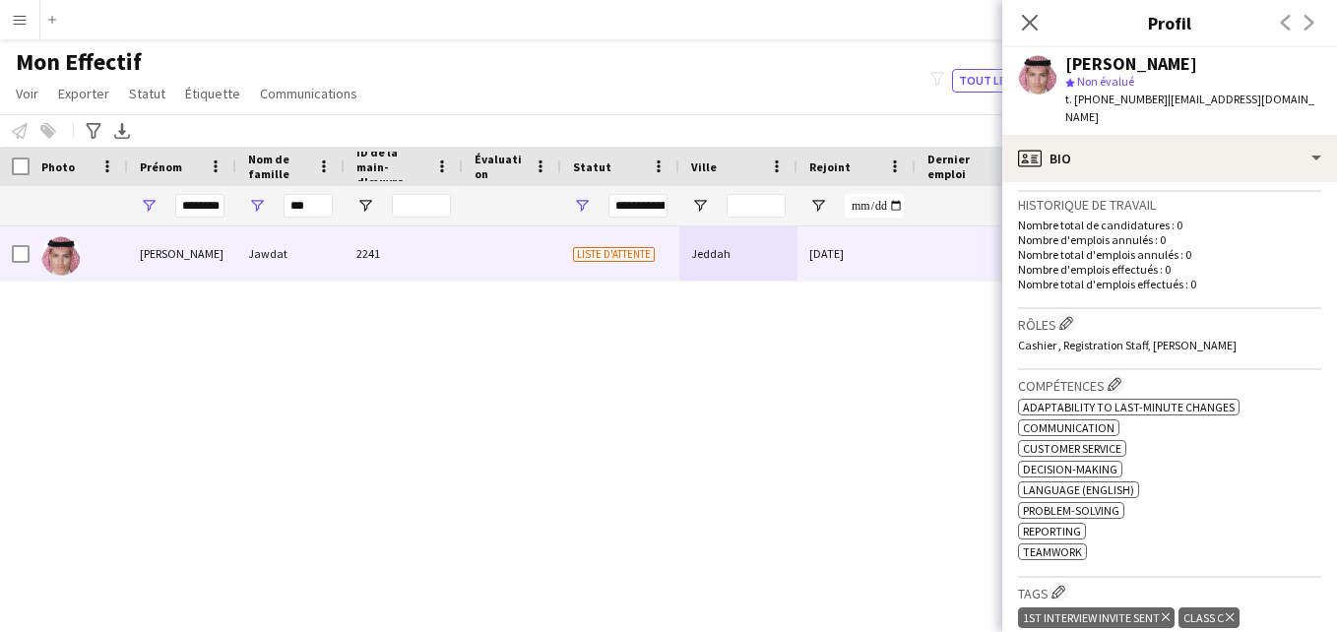
scroll to position [490, 0]
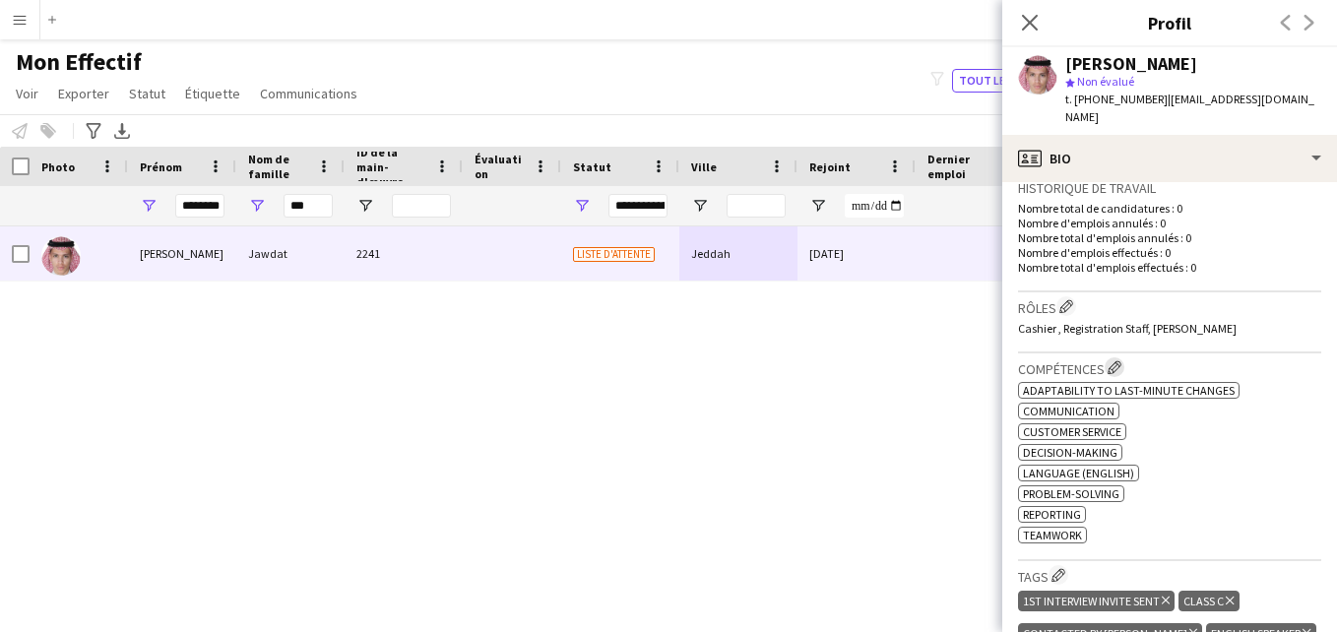
click at [1115, 360] on app-icon "Modifier les compétences de l'entreprise de l'équipage" at bounding box center [1115, 367] width 14 height 14
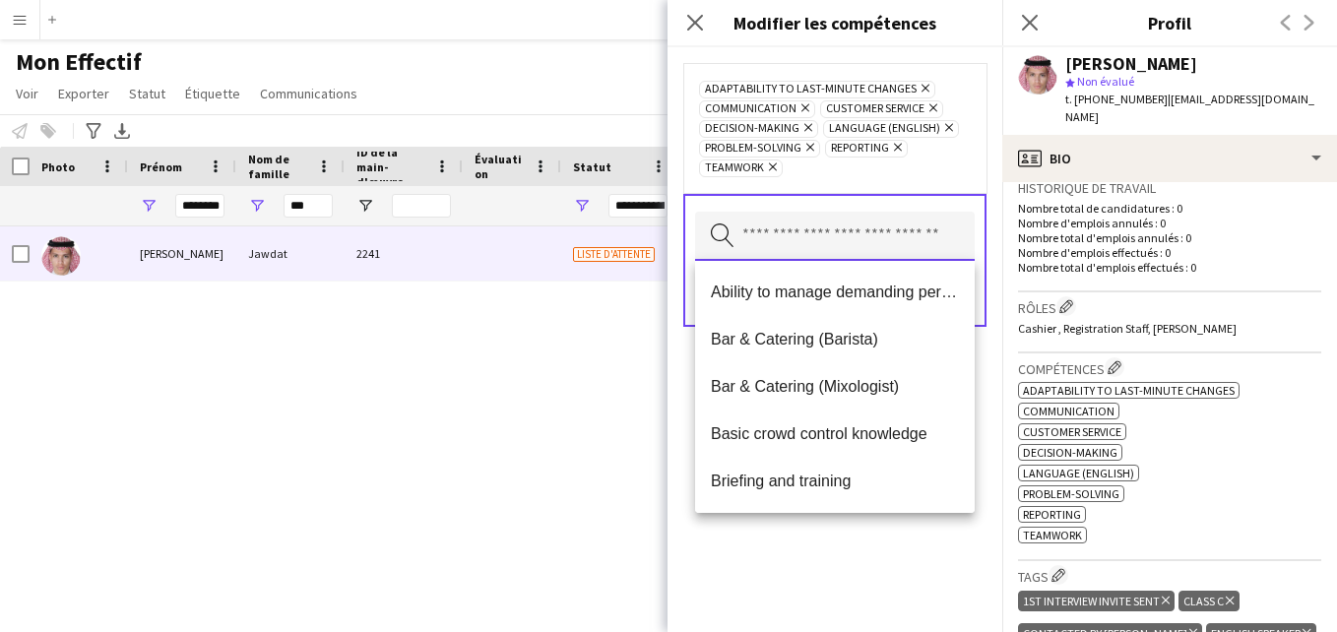
click at [886, 254] on input "text" at bounding box center [835, 236] width 280 height 49
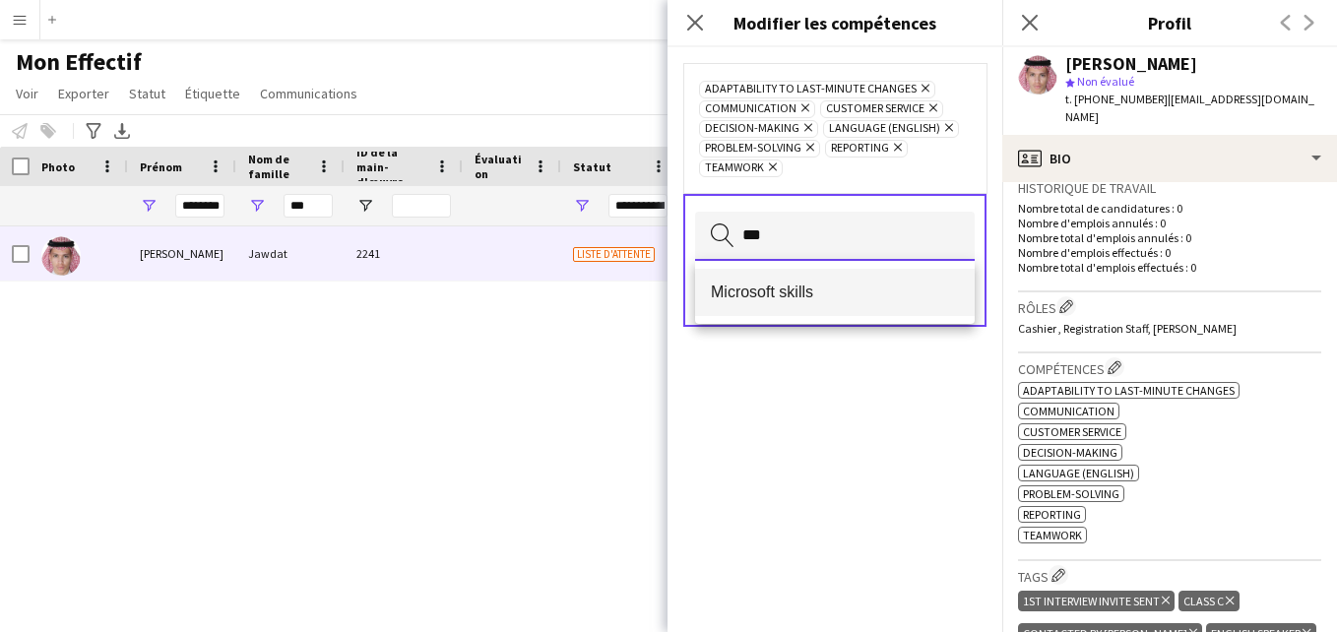
type input "***"
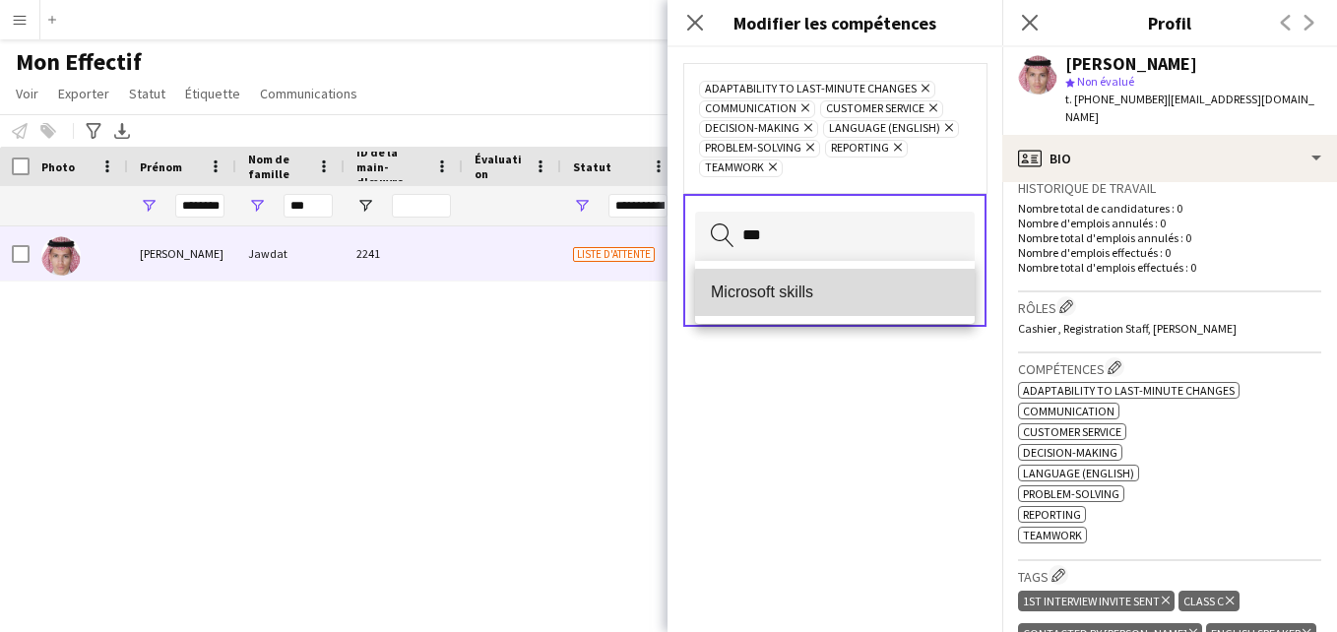
click at [868, 302] on mat-option "Microsoft skills" at bounding box center [835, 292] width 280 height 47
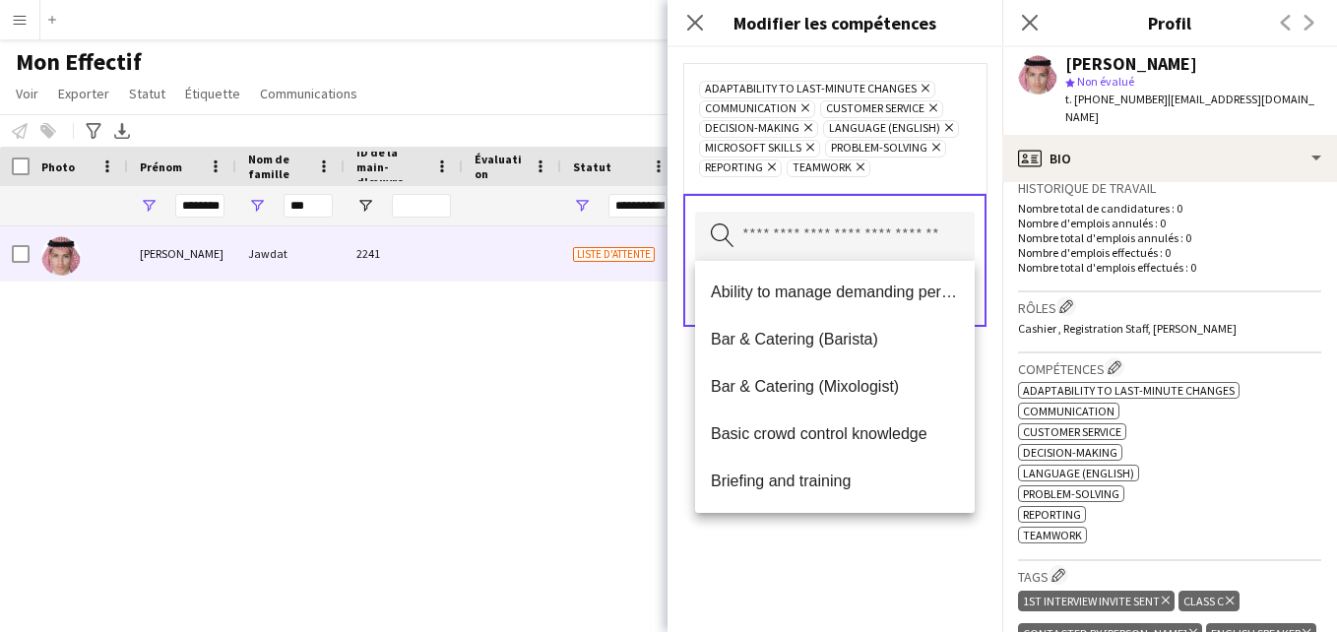
click at [771, 163] on icon "Supprimer" at bounding box center [769, 167] width 13 height 13
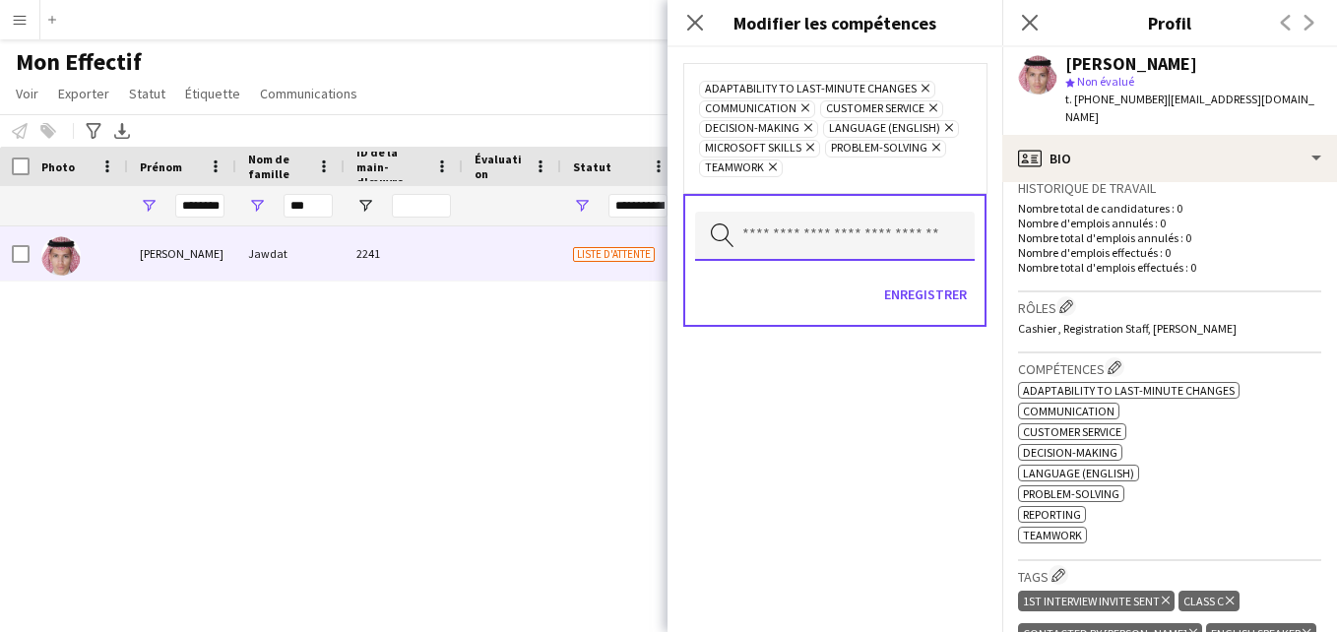
click at [870, 242] on input "text" at bounding box center [835, 236] width 280 height 49
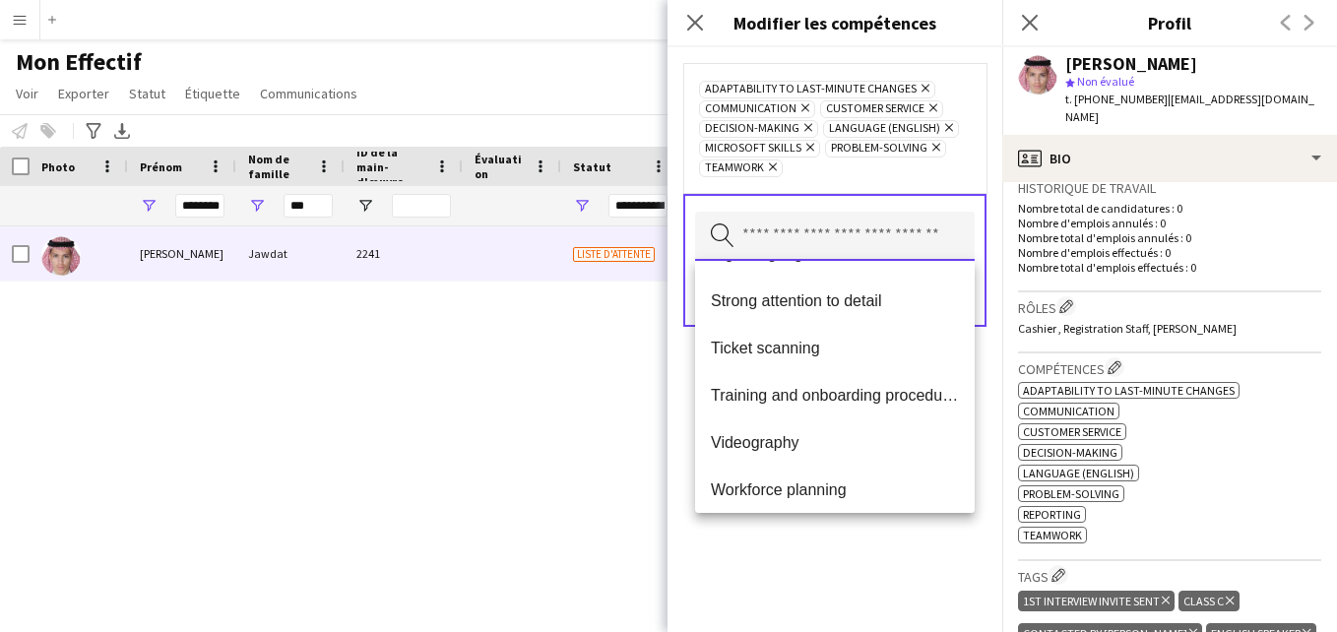
scroll to position [1702, 0]
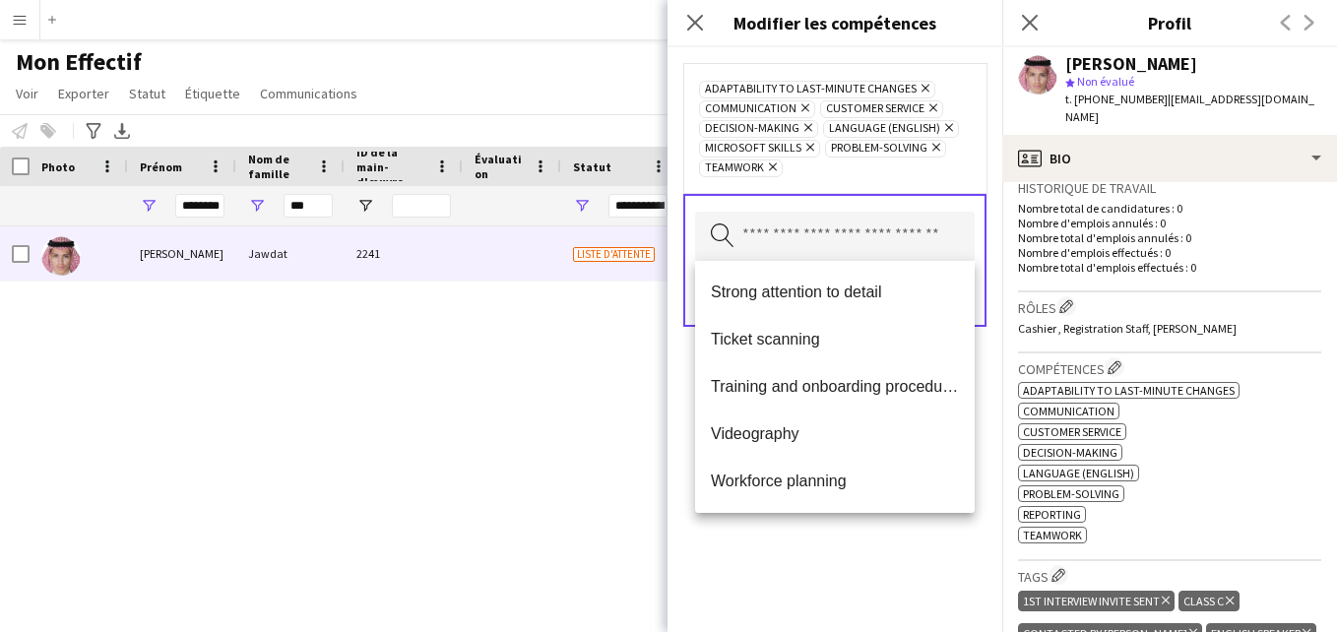
click at [896, 566] on div "Adaptability to last-minute changes Supprimer Communication Supprimer Customer …" at bounding box center [835, 339] width 335 height 585
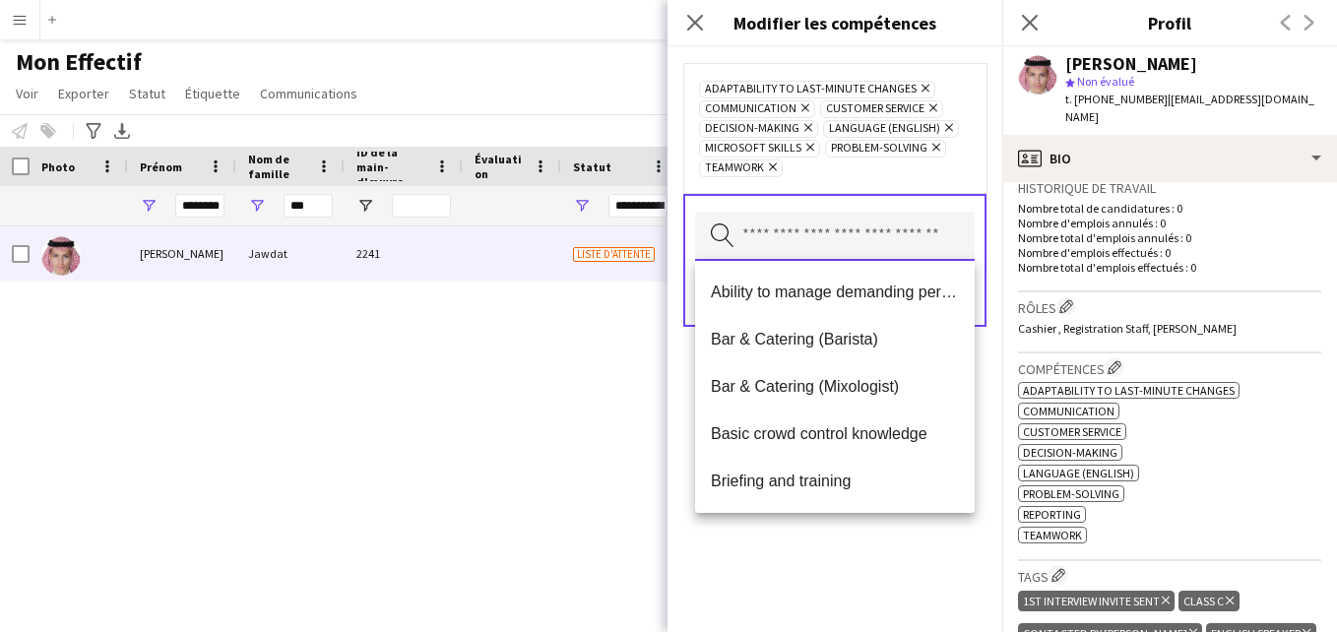
click at [878, 243] on input "text" at bounding box center [835, 236] width 280 height 49
type input "**"
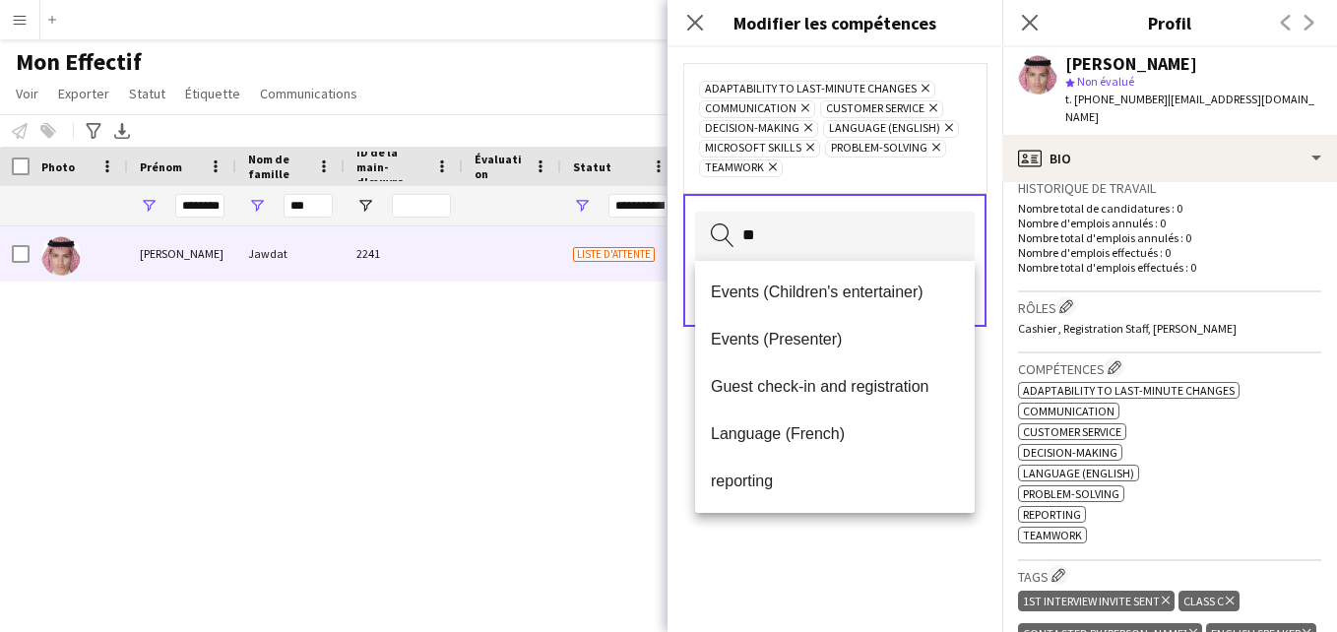
click at [943, 187] on div "Adaptability to last-minute changes Supprimer Communication Supprimer Customer …" at bounding box center [834, 128] width 303 height 130
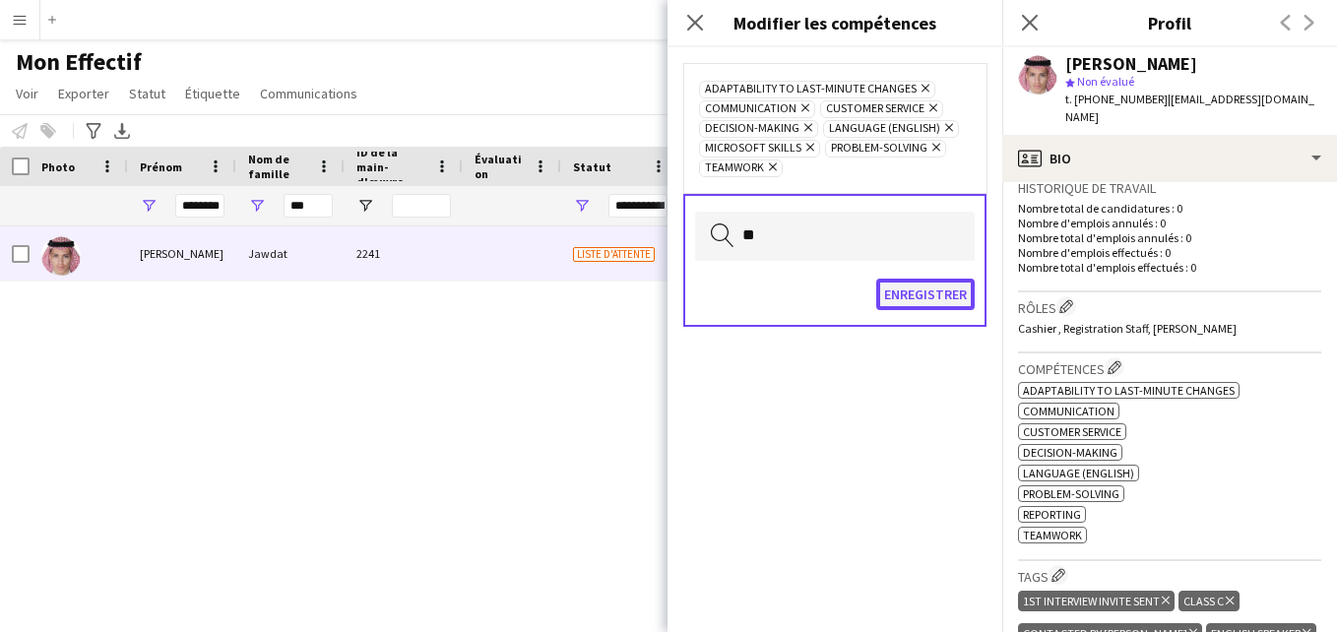
click at [946, 288] on button "Enregistrer" at bounding box center [925, 295] width 98 height 32
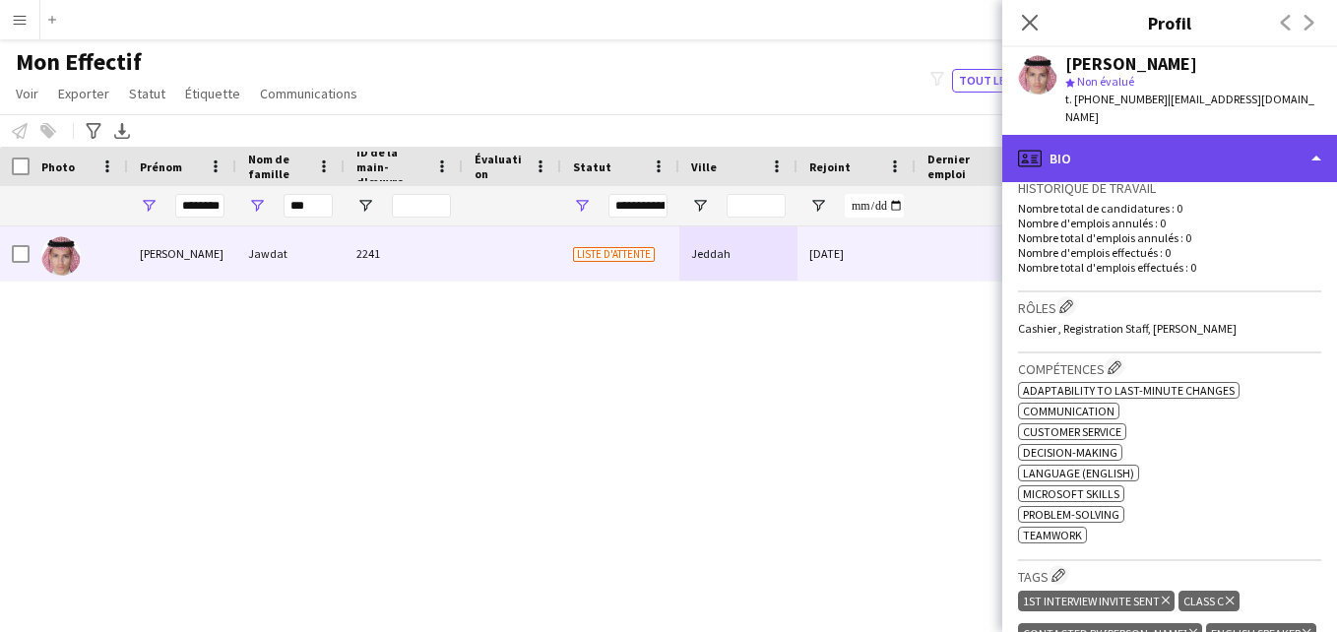
click at [1247, 138] on div "profile Bio" at bounding box center [1170, 158] width 335 height 47
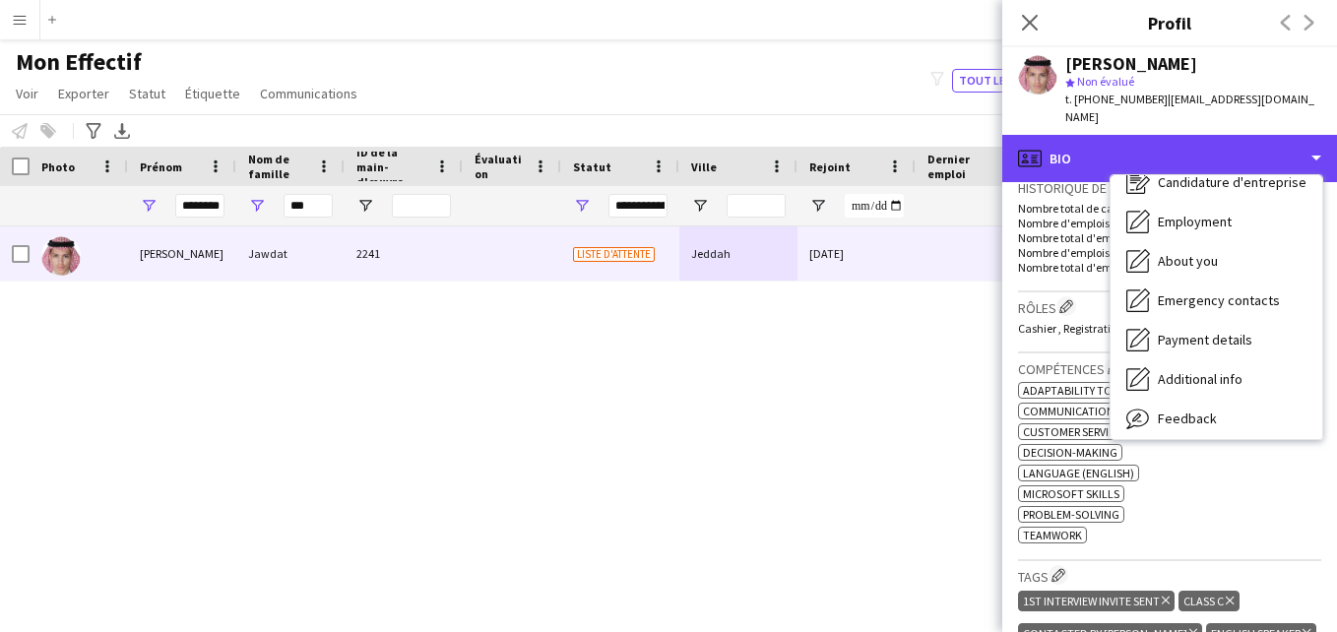
scroll to position [106, 0]
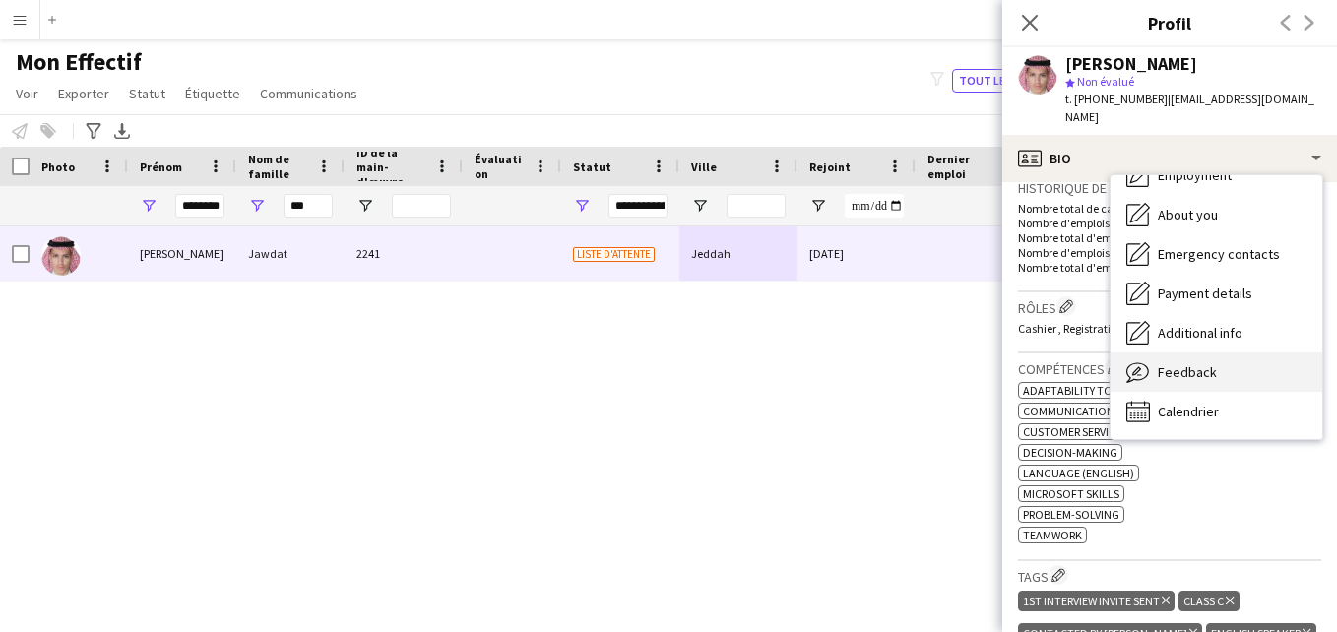
click at [1235, 361] on div "Feedback Feedback" at bounding box center [1217, 372] width 212 height 39
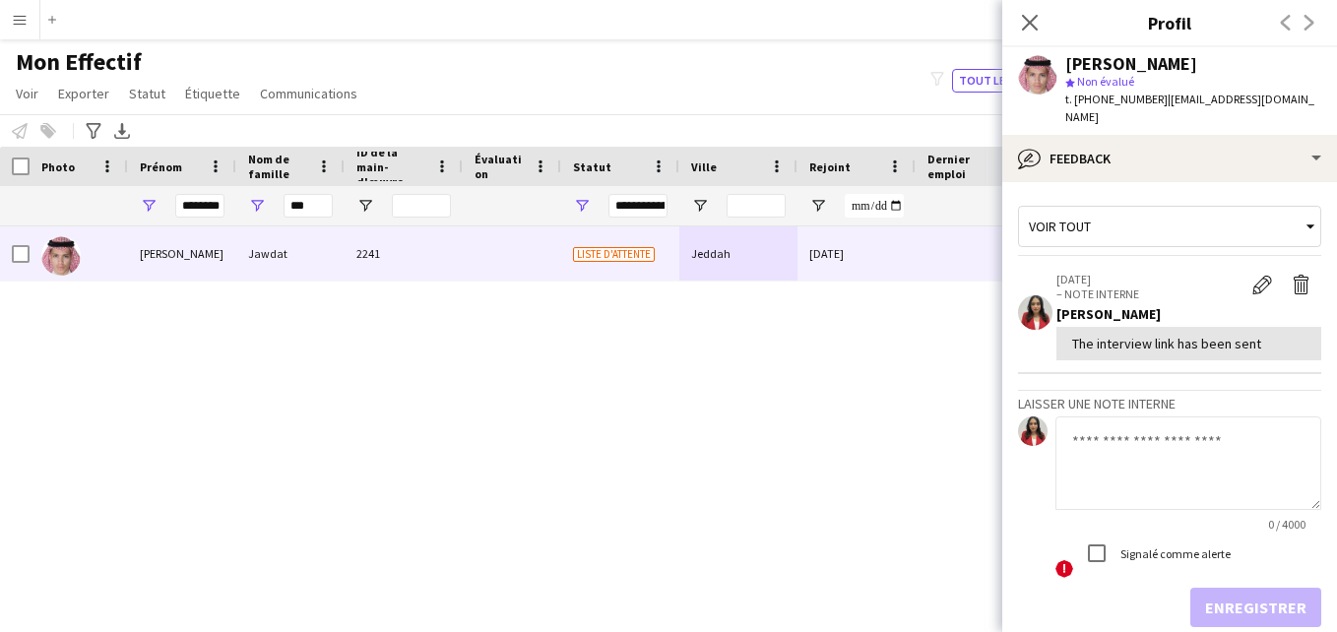
click at [1182, 432] on textarea at bounding box center [1189, 464] width 266 height 94
click at [1092, 420] on textarea at bounding box center [1189, 464] width 266 height 94
paste textarea "**********"
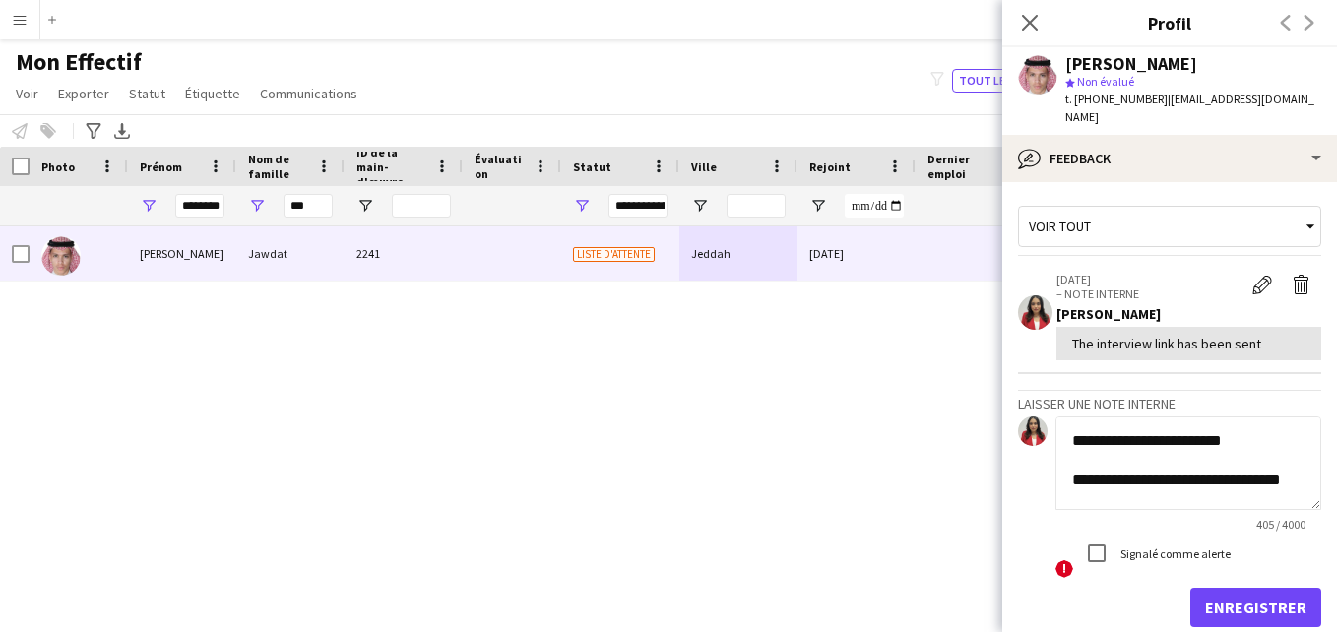
scroll to position [416, 0]
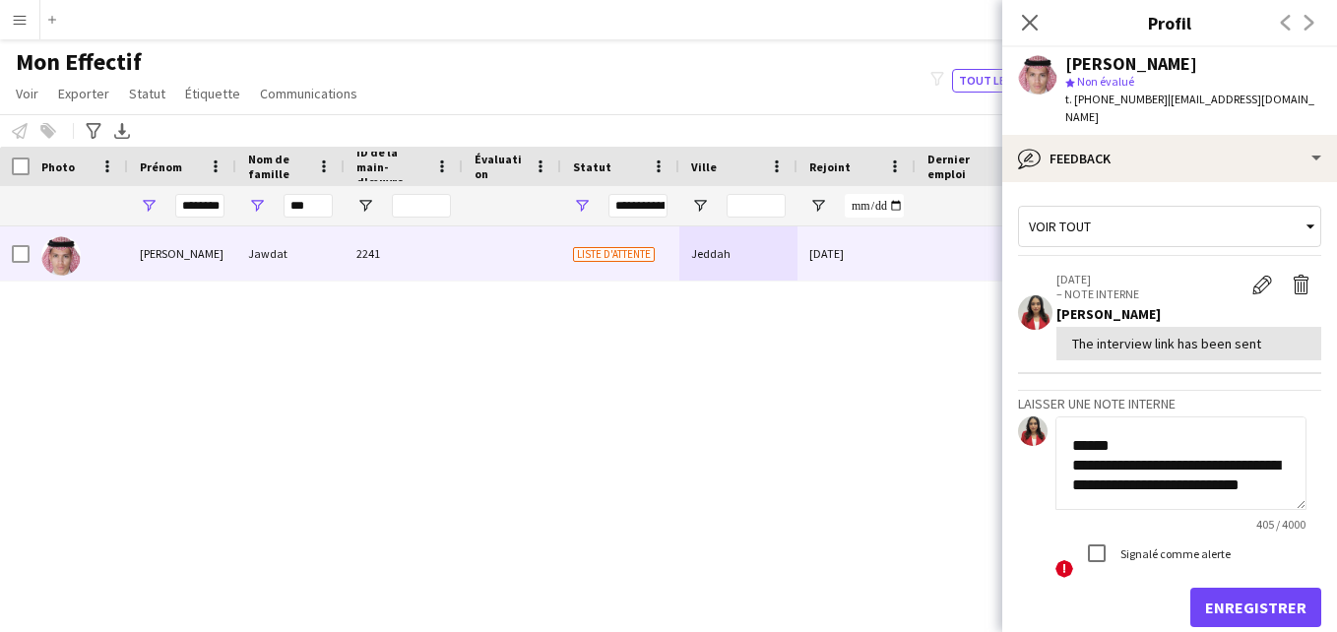
click at [1075, 434] on textarea "**********" at bounding box center [1181, 464] width 251 height 94
click at [1145, 446] on textarea "**********" at bounding box center [1181, 464] width 251 height 94
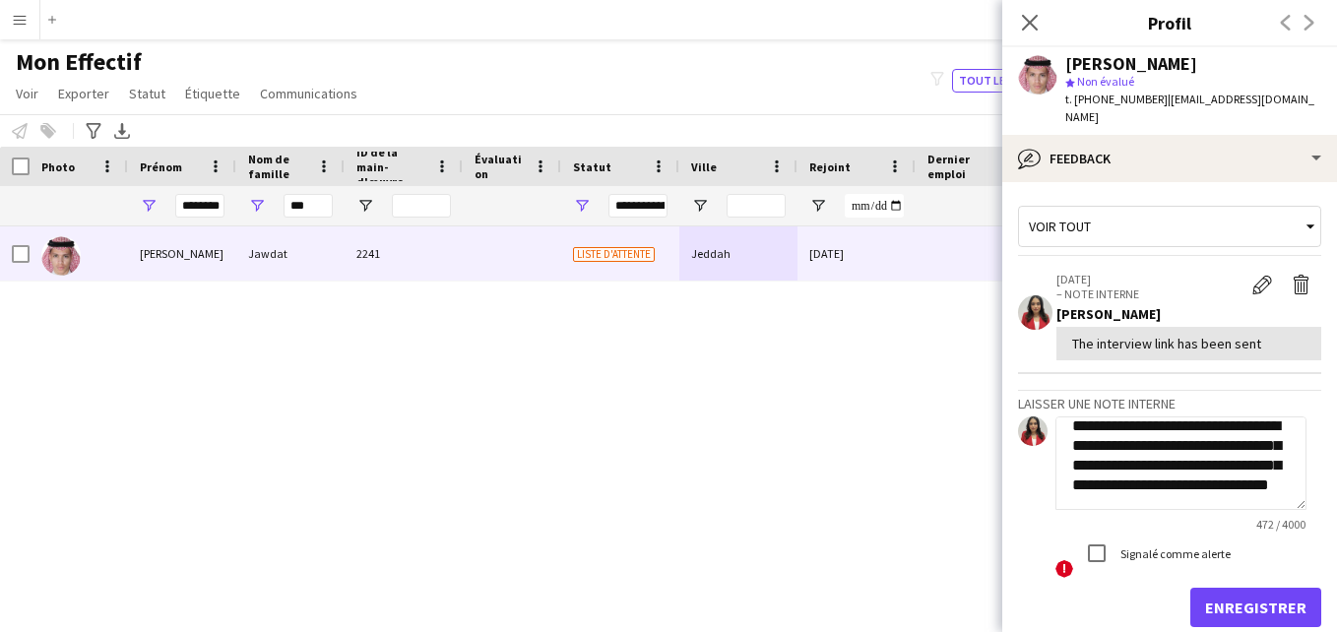
scroll to position [448, 0]
click at [1250, 462] on textarea "**********" at bounding box center [1181, 464] width 251 height 94
type textarea "**********"
